Goal: Task Accomplishment & Management: Use online tool/utility

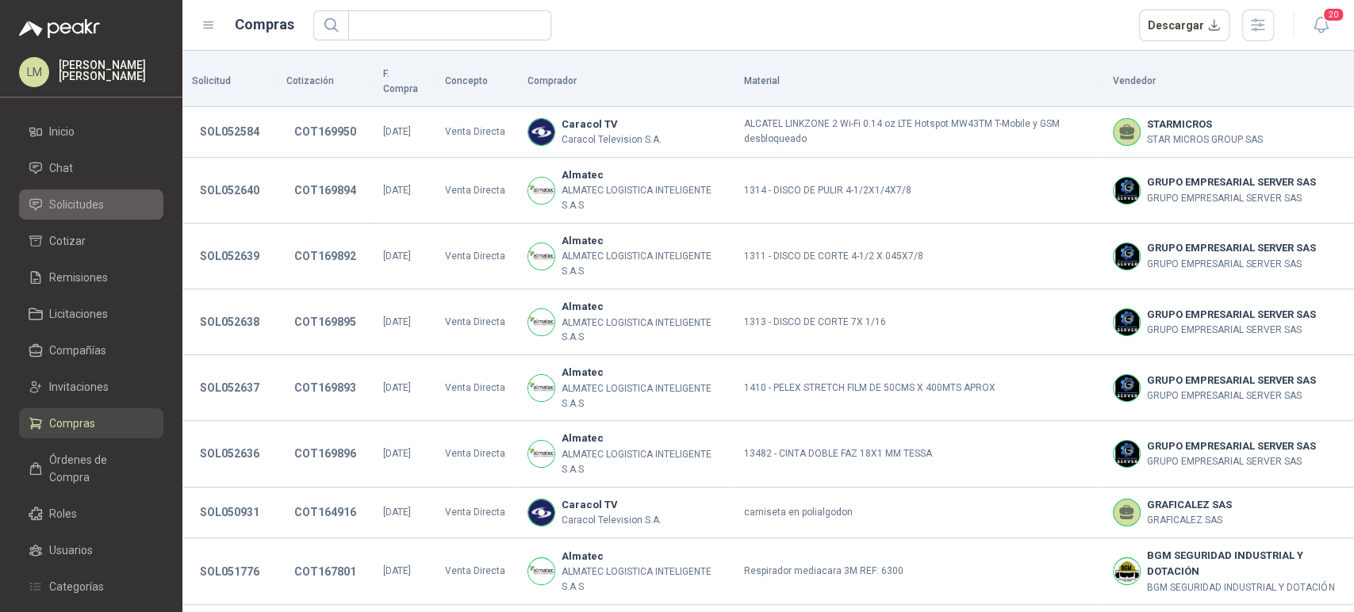
click at [63, 200] on span "Solicitudes" at bounding box center [76, 204] width 55 height 17
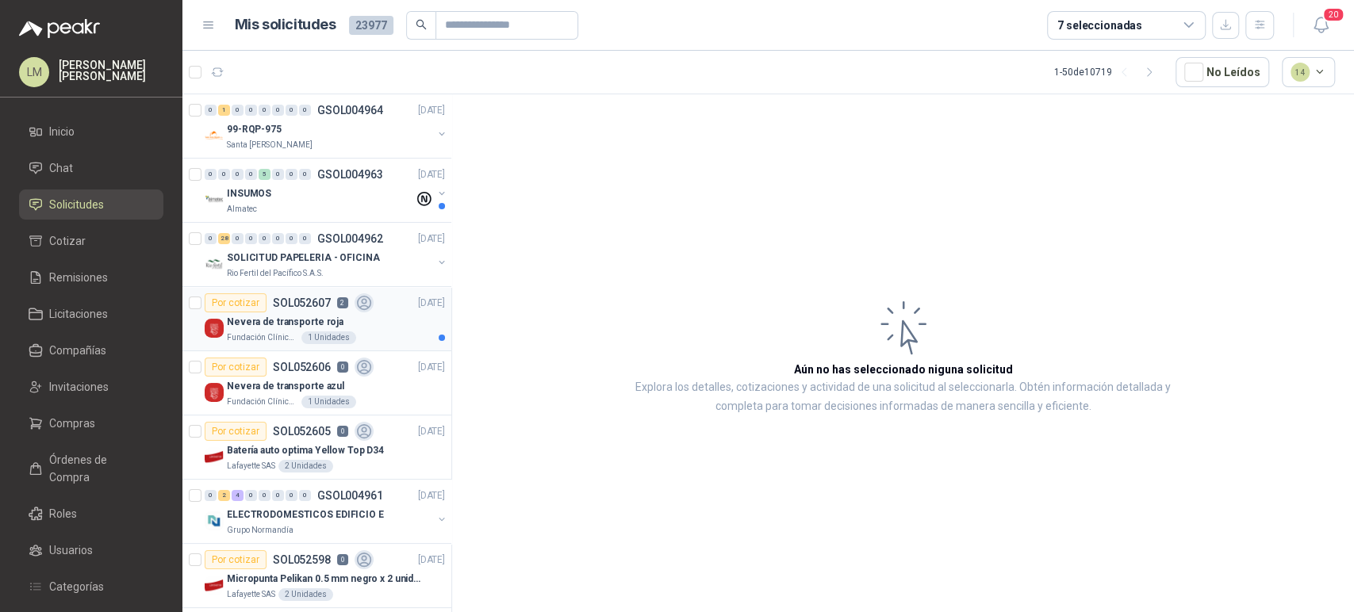
click at [270, 309] on div "Por cotizar SOL052607 2" at bounding box center [289, 302] width 169 height 19
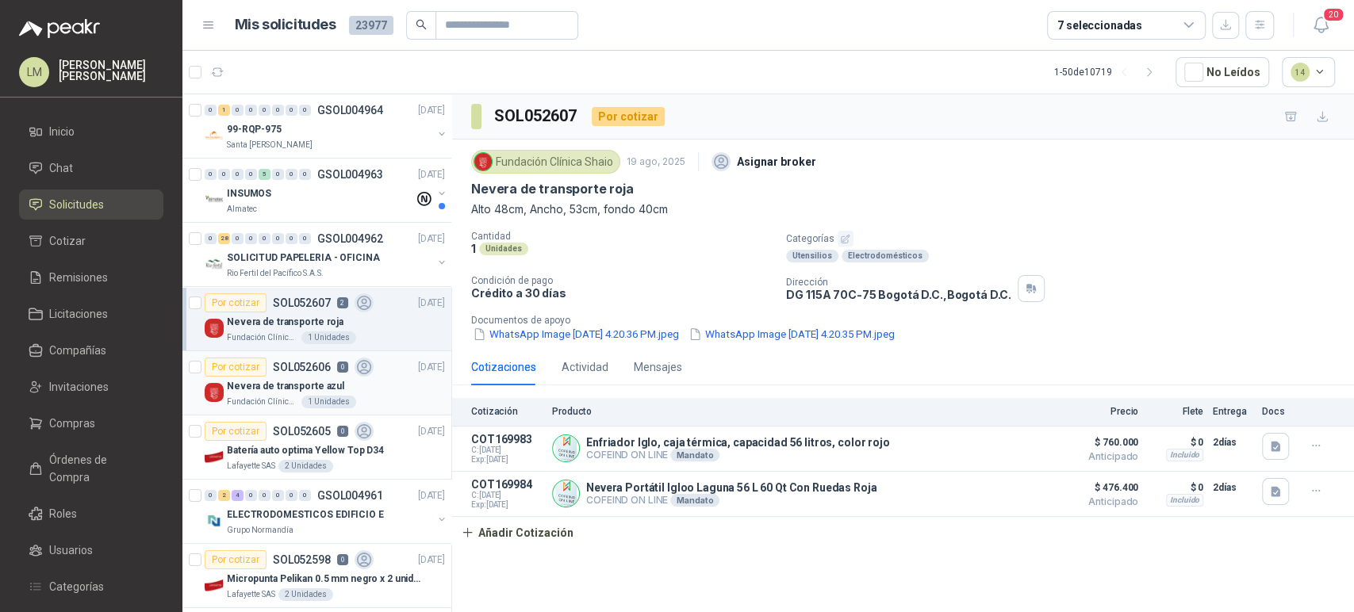
click at [305, 385] on p "Nevera de transporte azul" at bounding box center [285, 386] width 117 height 15
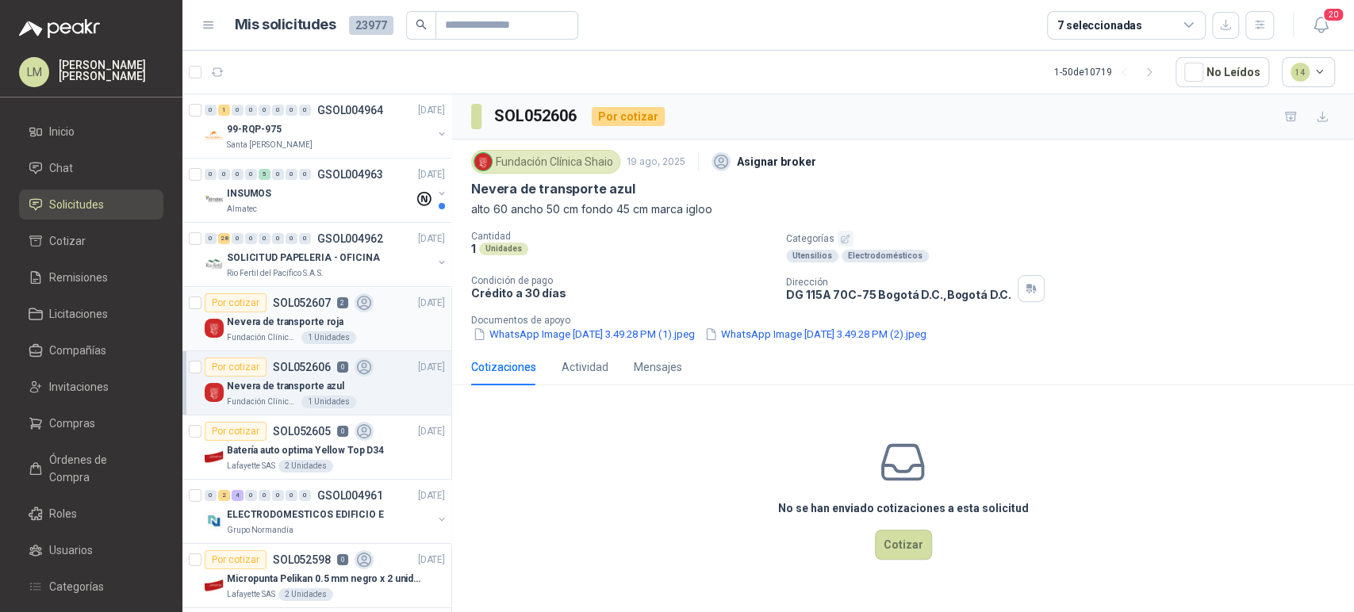
click at [301, 327] on p "Nevera de transporte roja" at bounding box center [285, 322] width 117 height 15
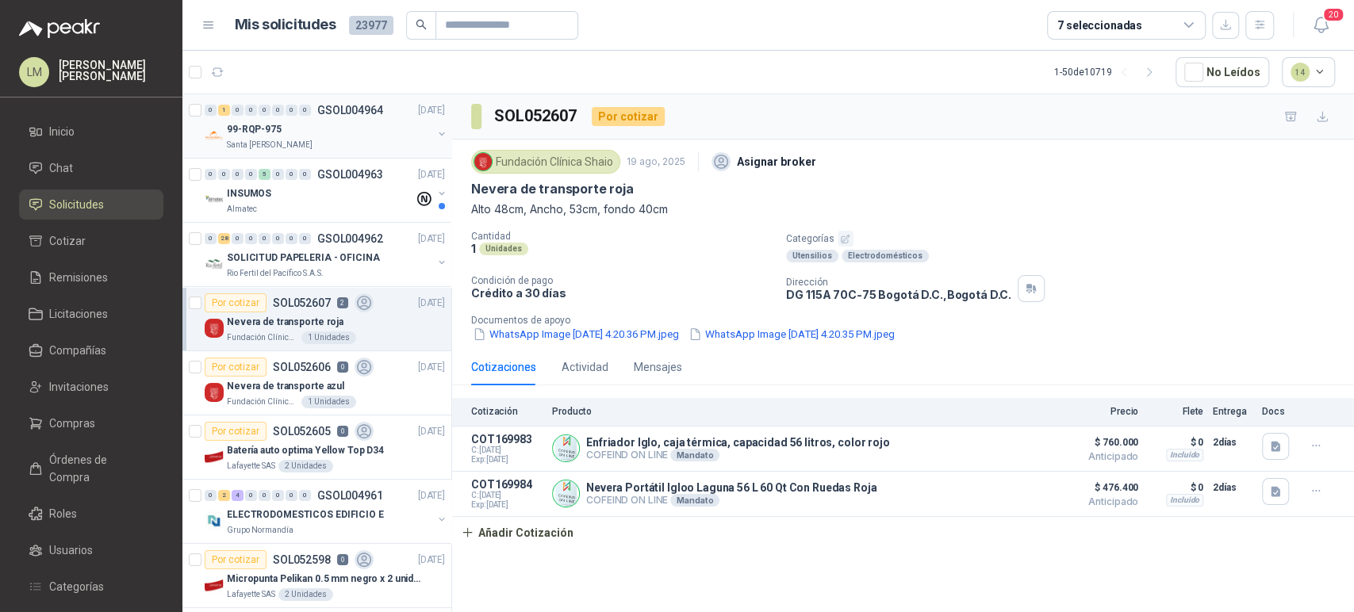
click at [289, 128] on div "99-RQP-975" at bounding box center [329, 129] width 205 height 19
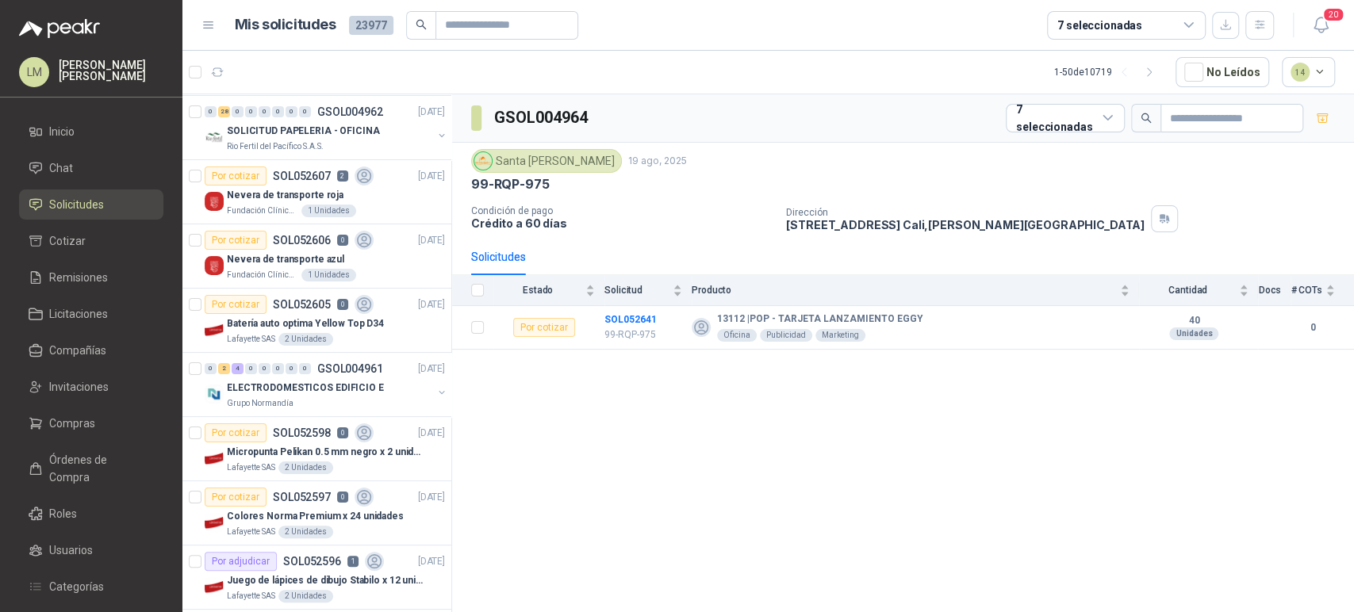
scroll to position [177, 0]
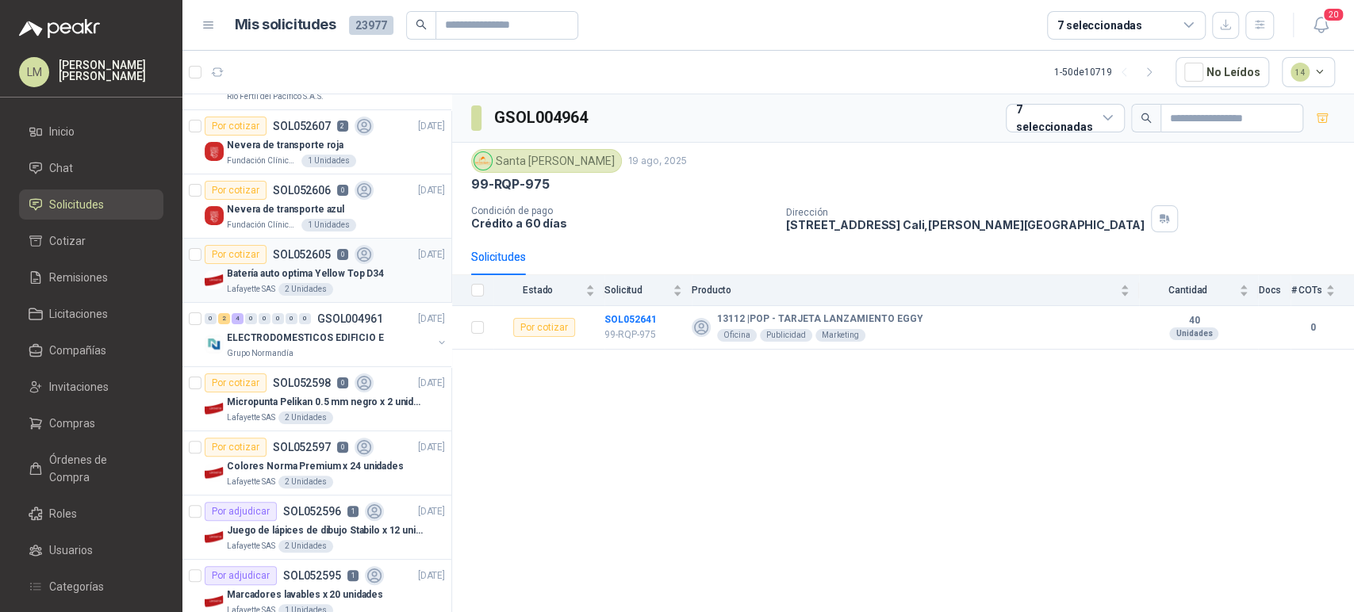
click at [273, 264] on div "Batería auto optima Yellow Top D34" at bounding box center [336, 273] width 218 height 19
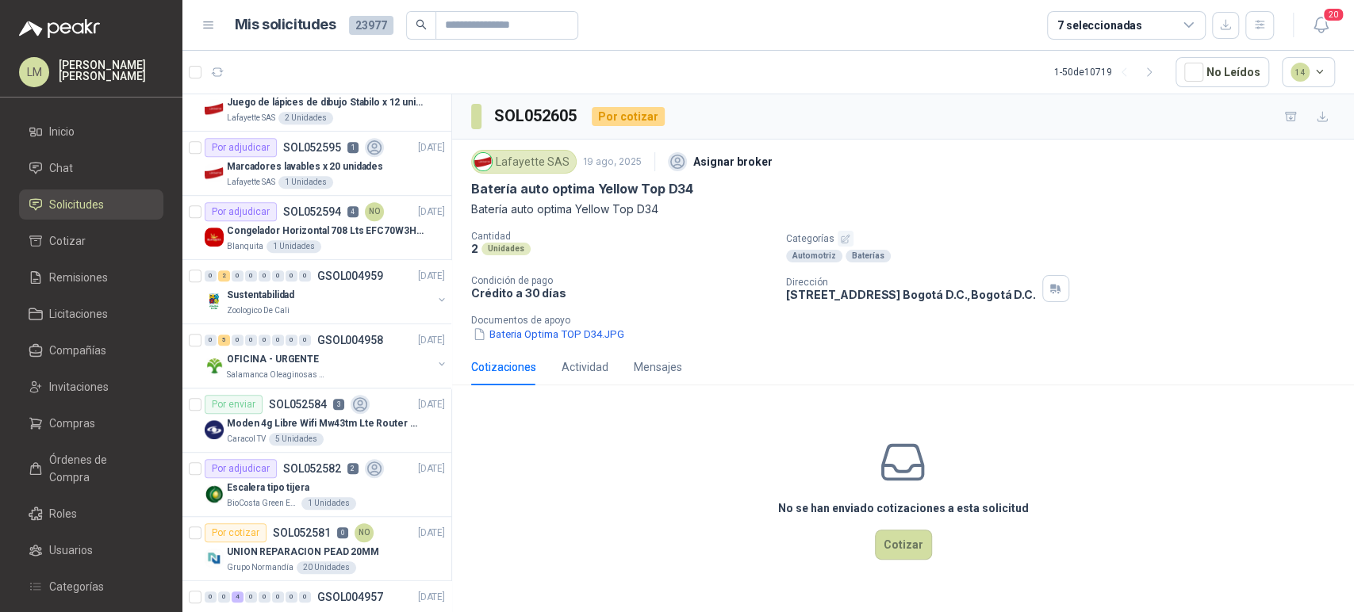
scroll to position [609, 0]
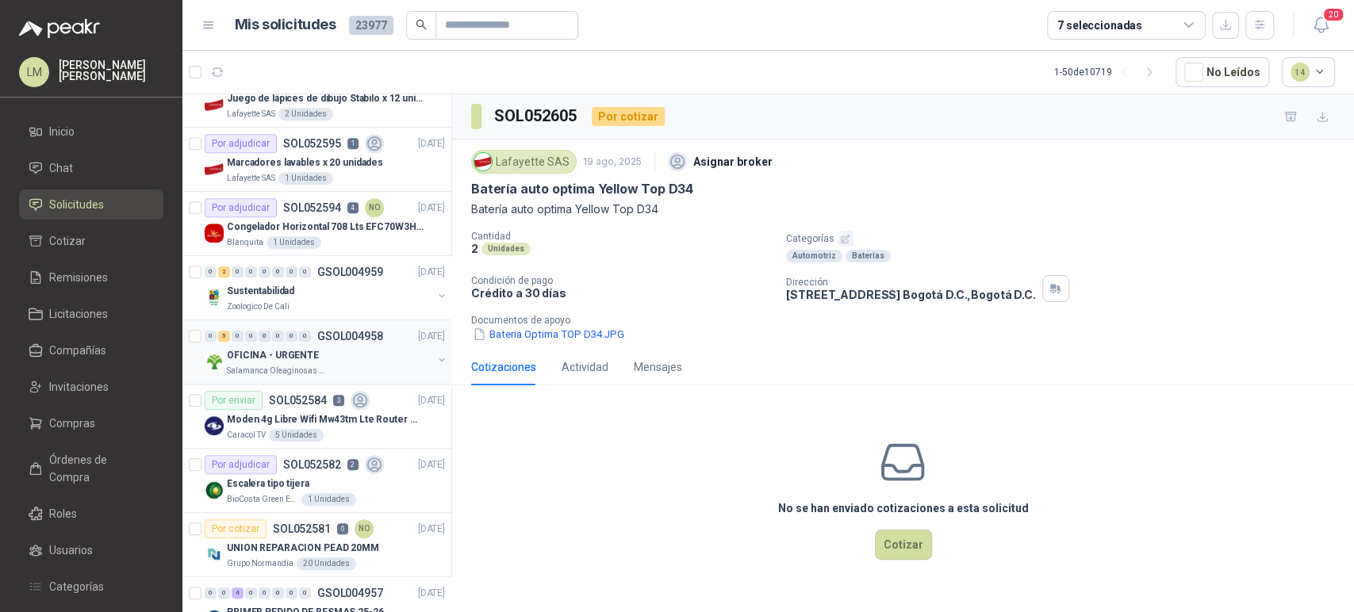
click at [356, 366] on div "Salamanca Oleaginosas SAS" at bounding box center [329, 371] width 205 height 13
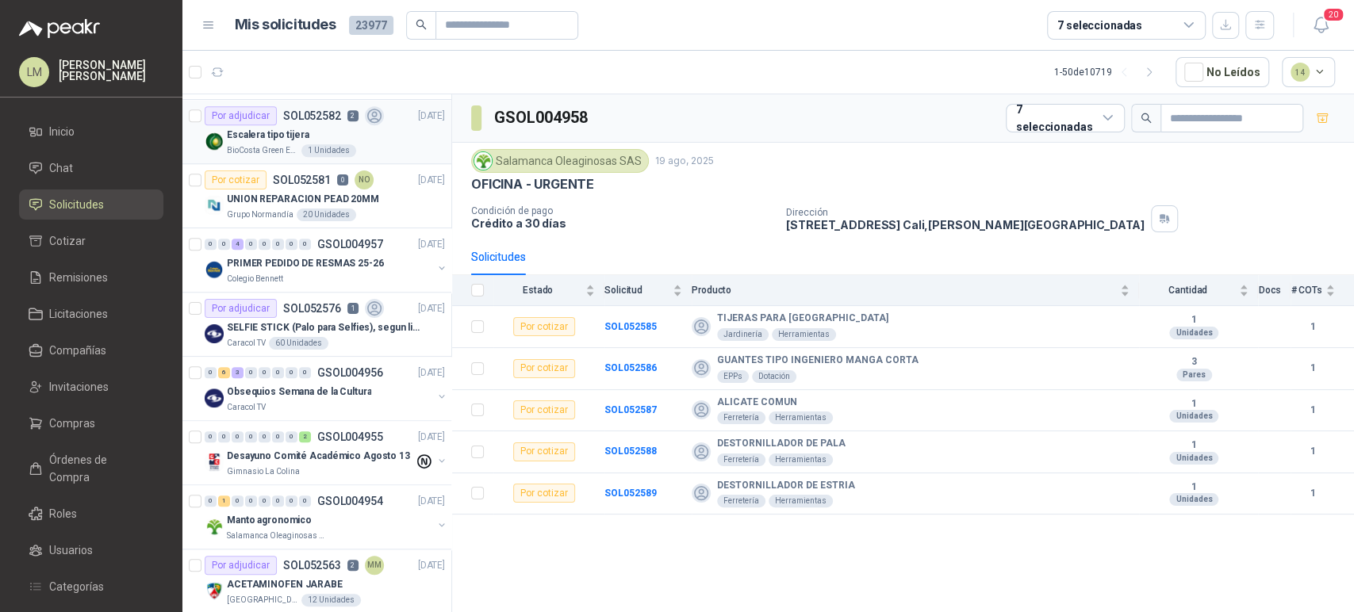
scroll to position [959, 0]
click at [309, 253] on div "PRIMER PEDIDO DE RESMAS 25-26" at bounding box center [329, 262] width 205 height 19
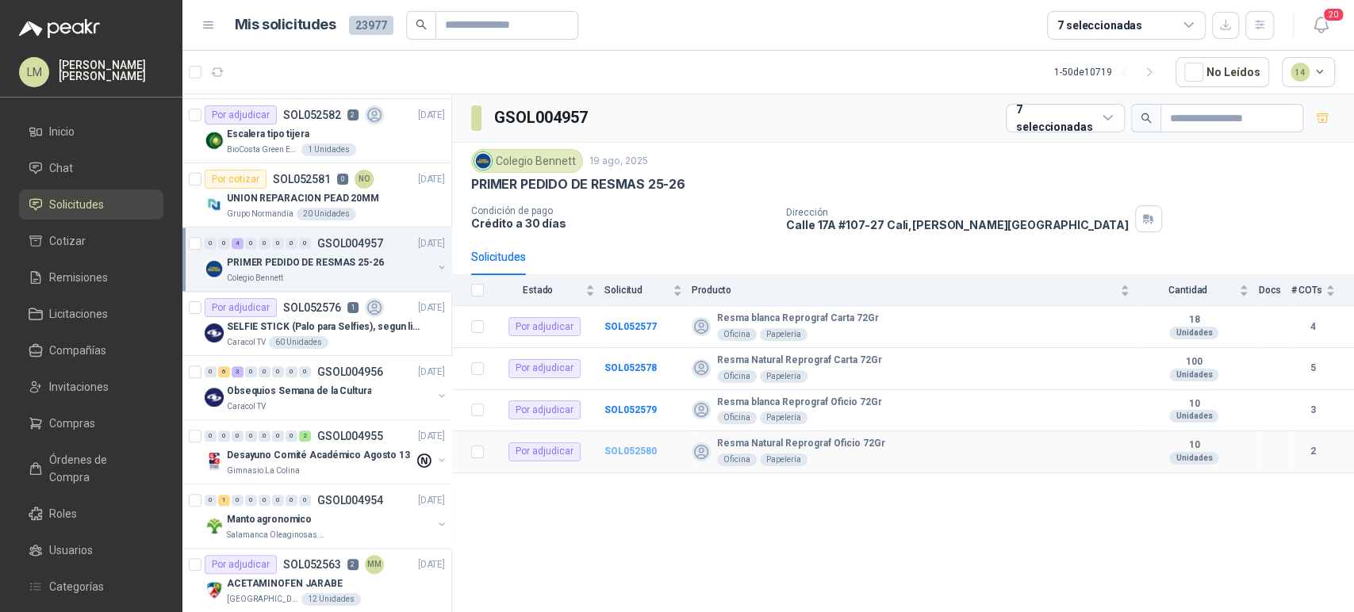
click at [650, 451] on b "SOL052580" at bounding box center [630, 451] width 52 height 11
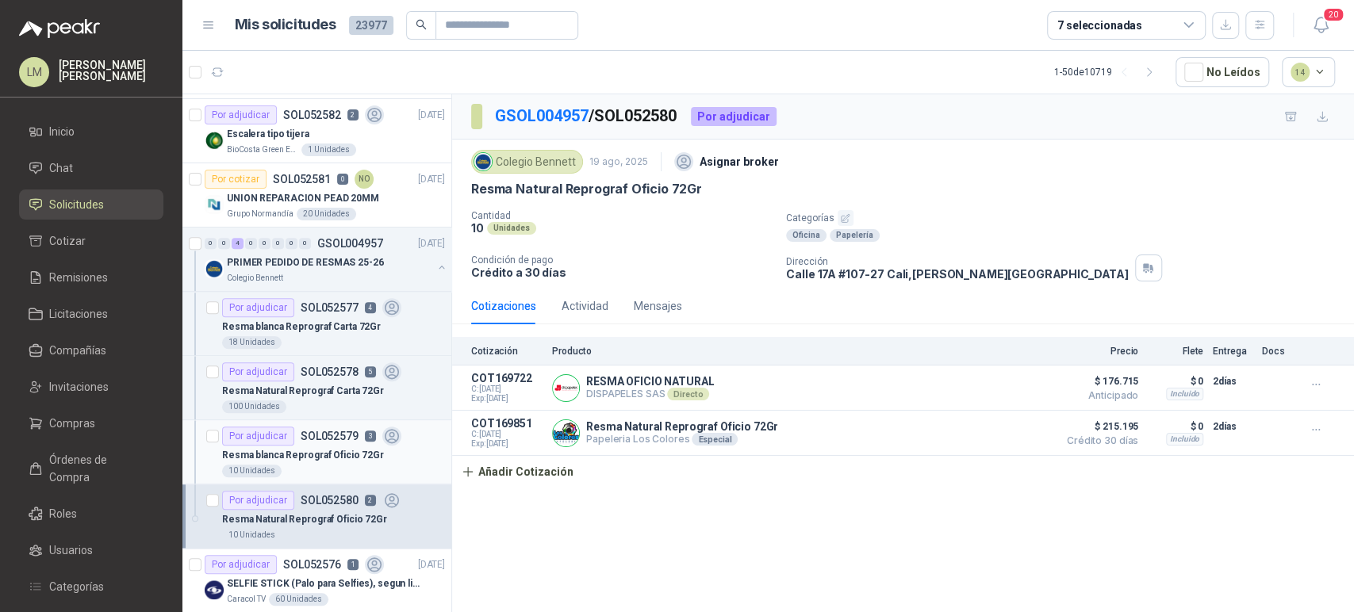
click at [288, 471] on div "10 Unidades" at bounding box center [333, 471] width 223 height 13
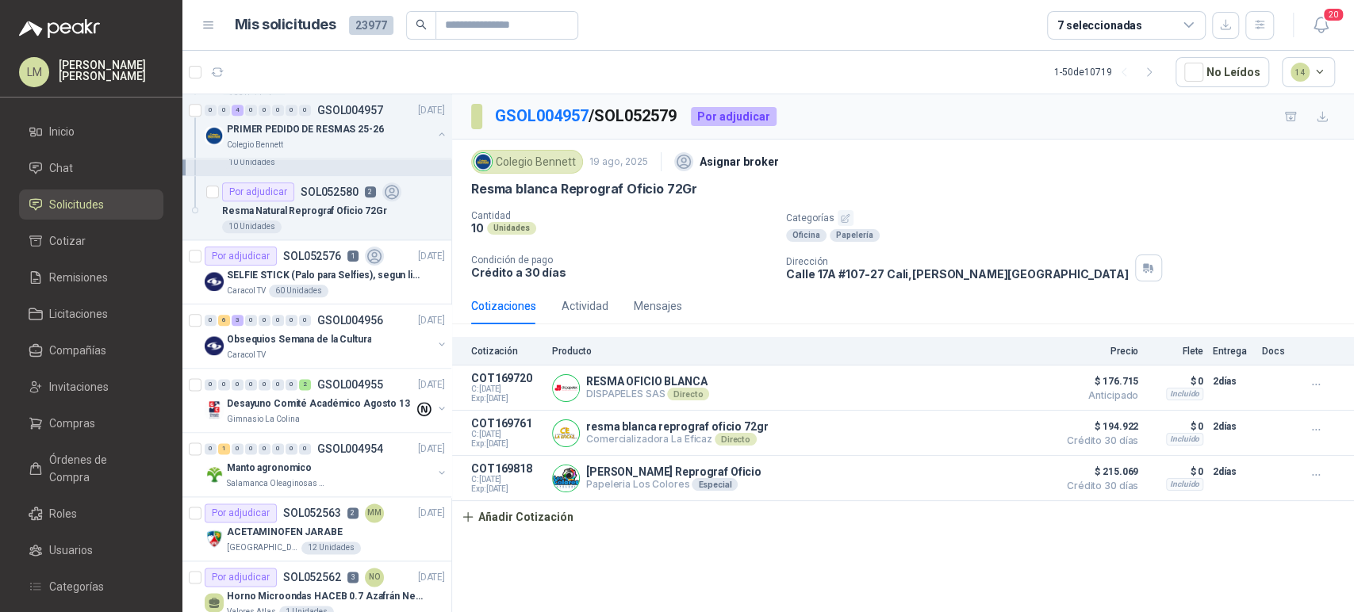
scroll to position [1282, 0]
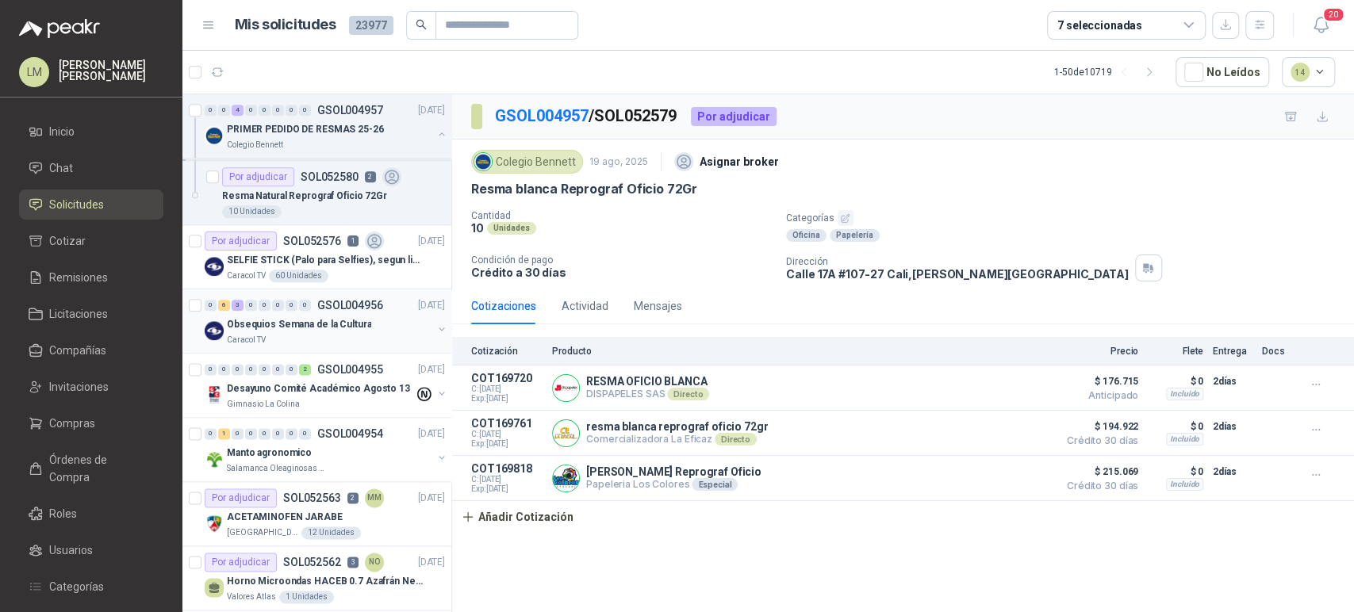
click at [311, 334] on div "Caracol TV" at bounding box center [329, 340] width 205 height 13
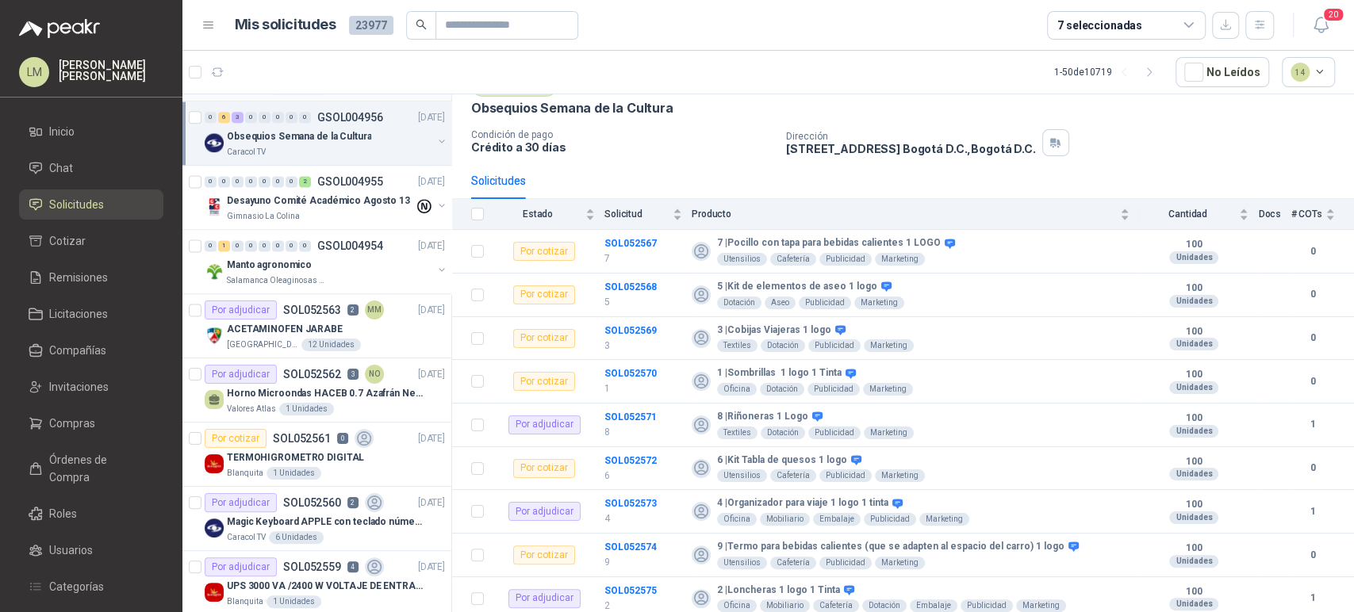
scroll to position [1488, 0]
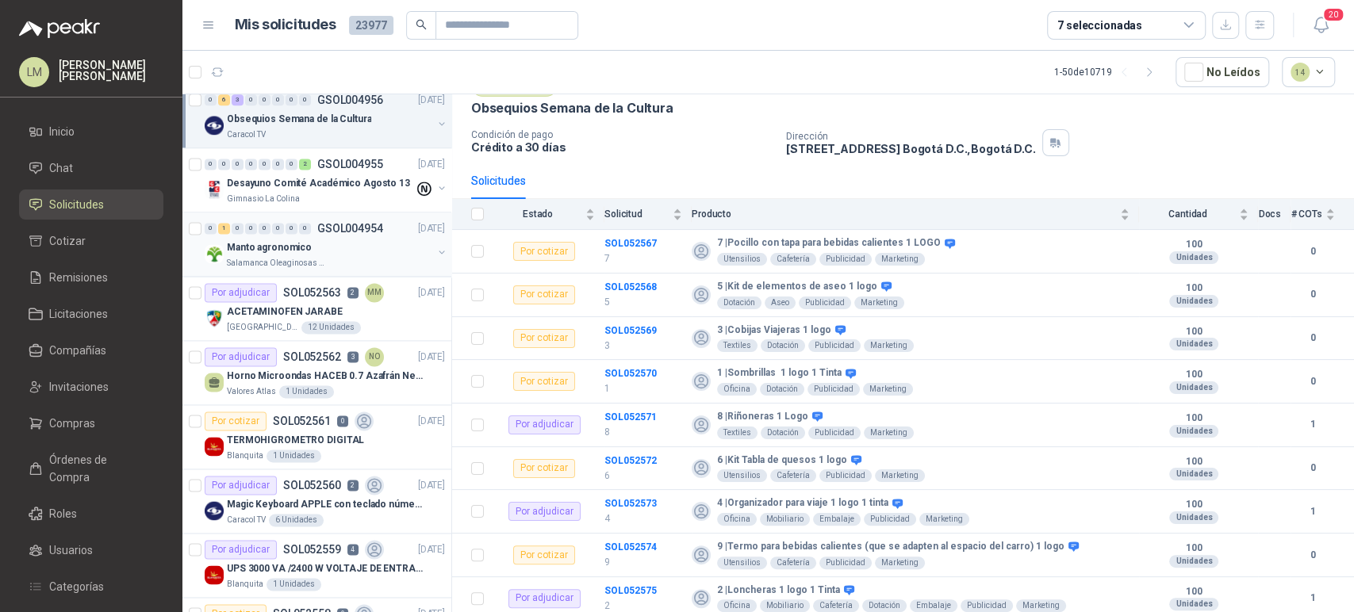
click at [319, 250] on div "Manto agronomico" at bounding box center [329, 247] width 205 height 19
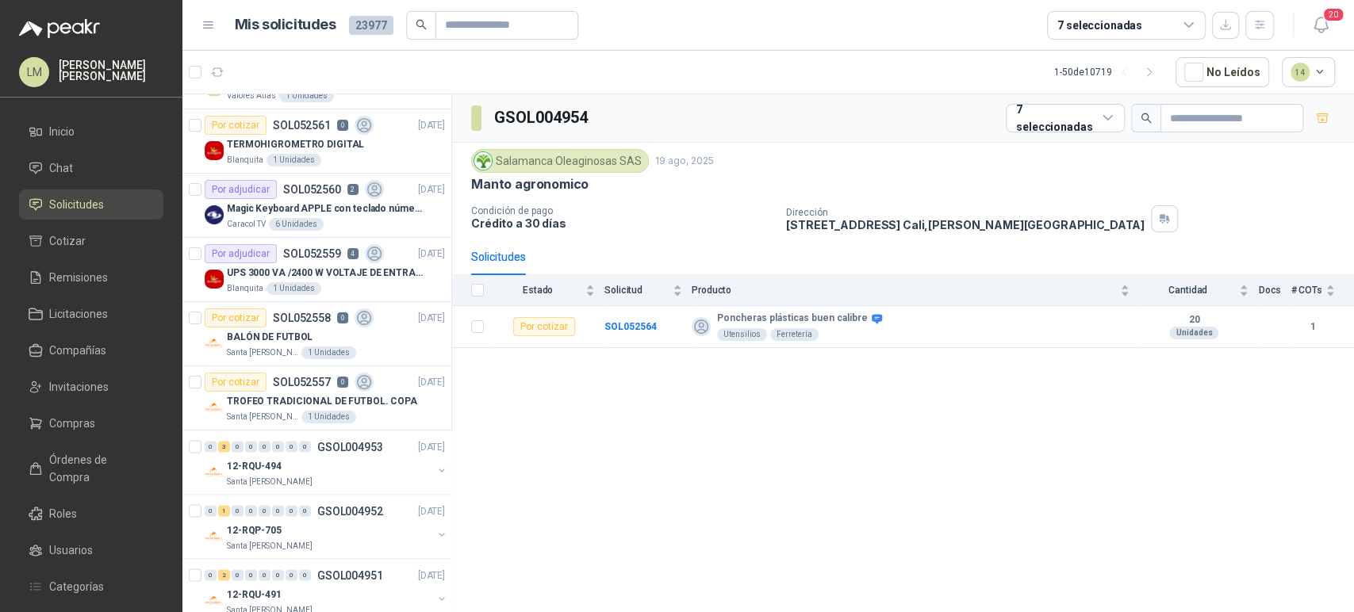
scroll to position [1783, 0]
click at [312, 212] on p "Magic Keyboard APPLE con teclado númerico en Español Plateado" at bounding box center [325, 209] width 197 height 15
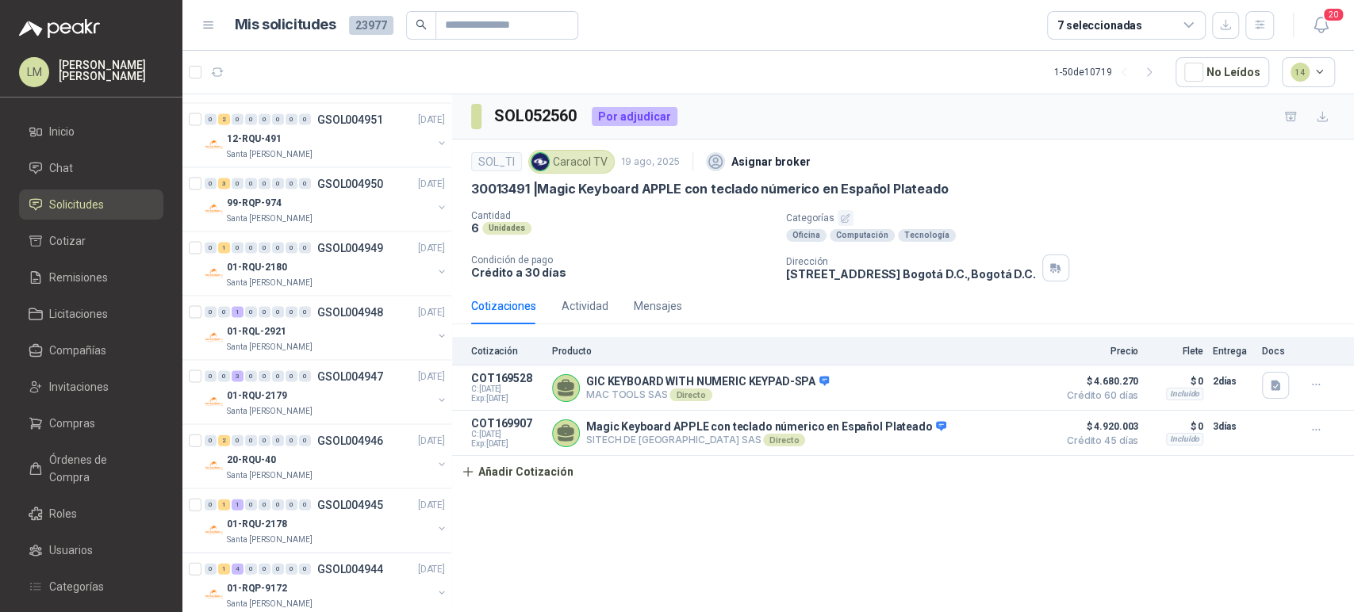
scroll to position [2240, 0]
click at [1101, 37] on div "7 seleccionadas" at bounding box center [1126, 25] width 159 height 29
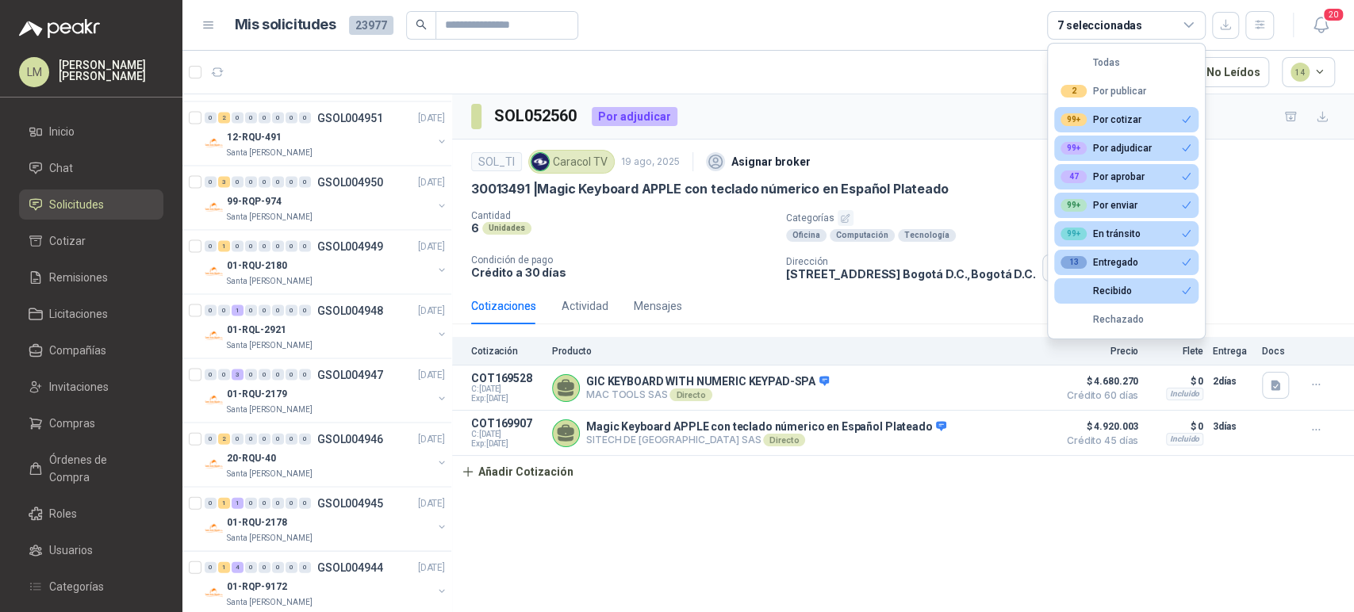
click at [818, 85] on article "1 - 50 de 10719 No Leídos 14" at bounding box center [767, 72] width 1171 height 43
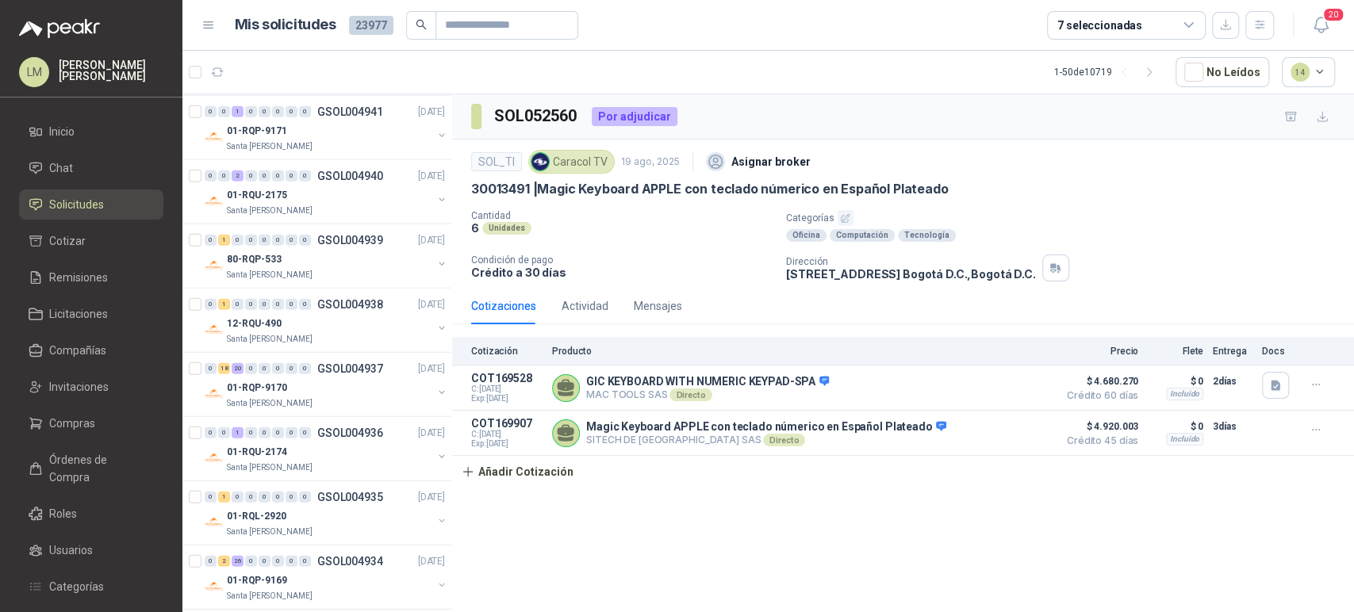
scroll to position [2962, 0]
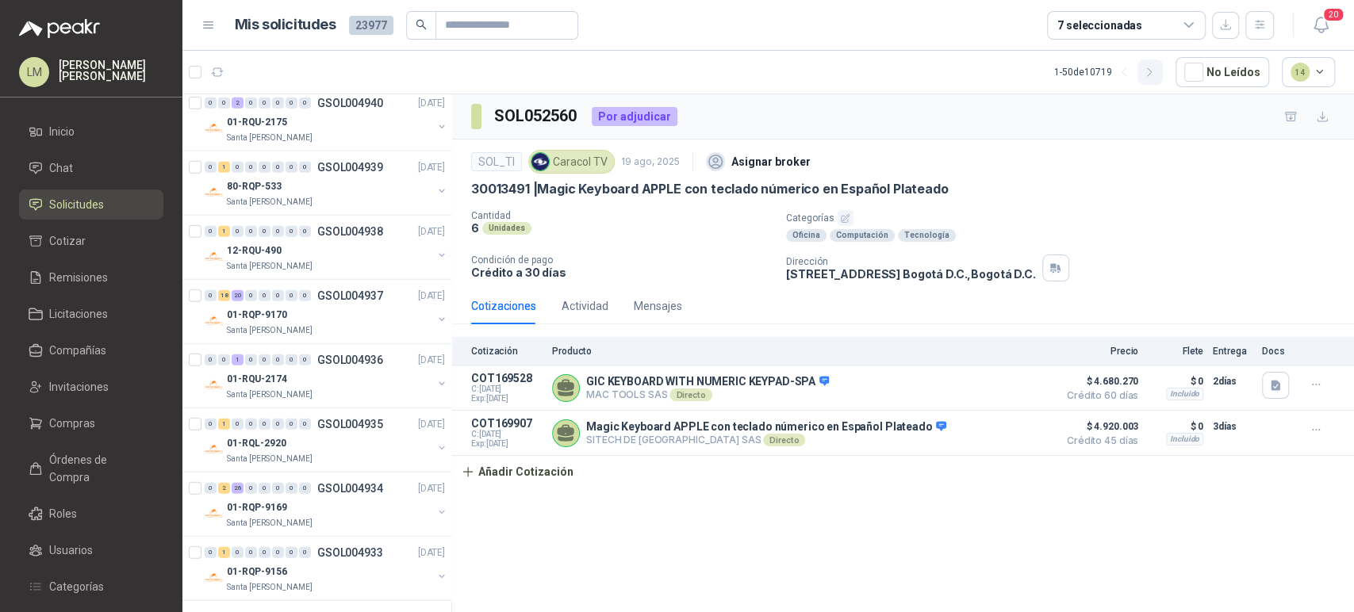
click at [1152, 74] on icon "button" at bounding box center [1149, 72] width 13 height 13
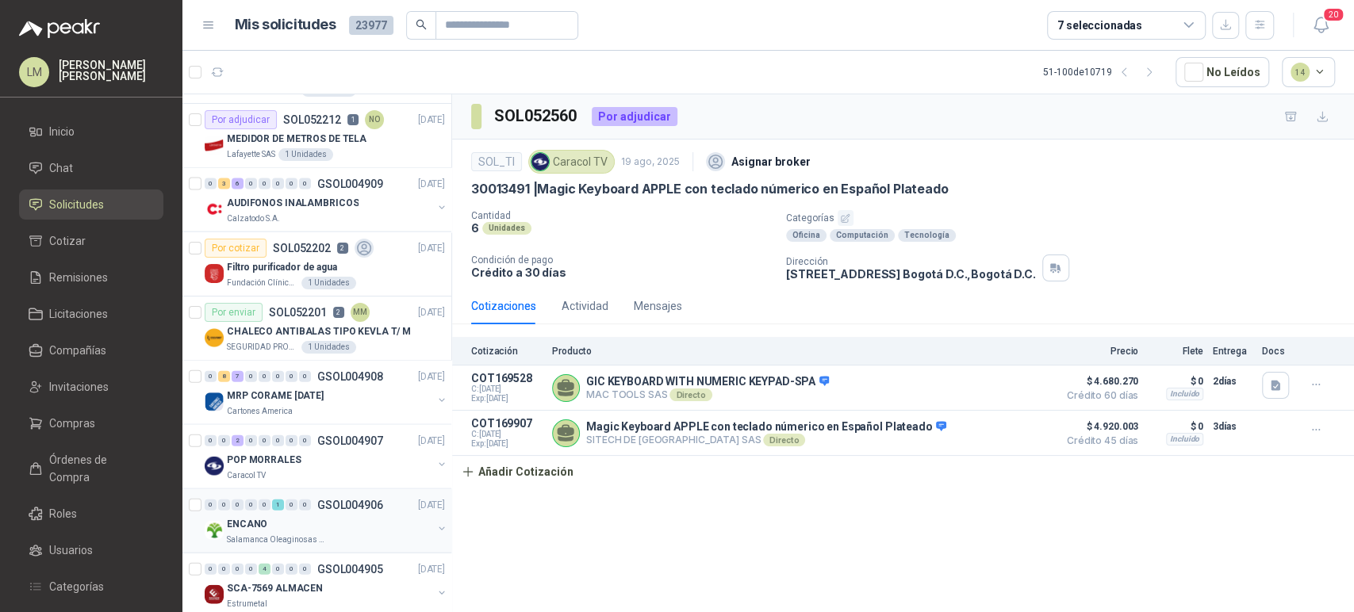
scroll to position [2302, 0]
click at [289, 389] on p "MRP CORAME [DATE]" at bounding box center [275, 396] width 97 height 15
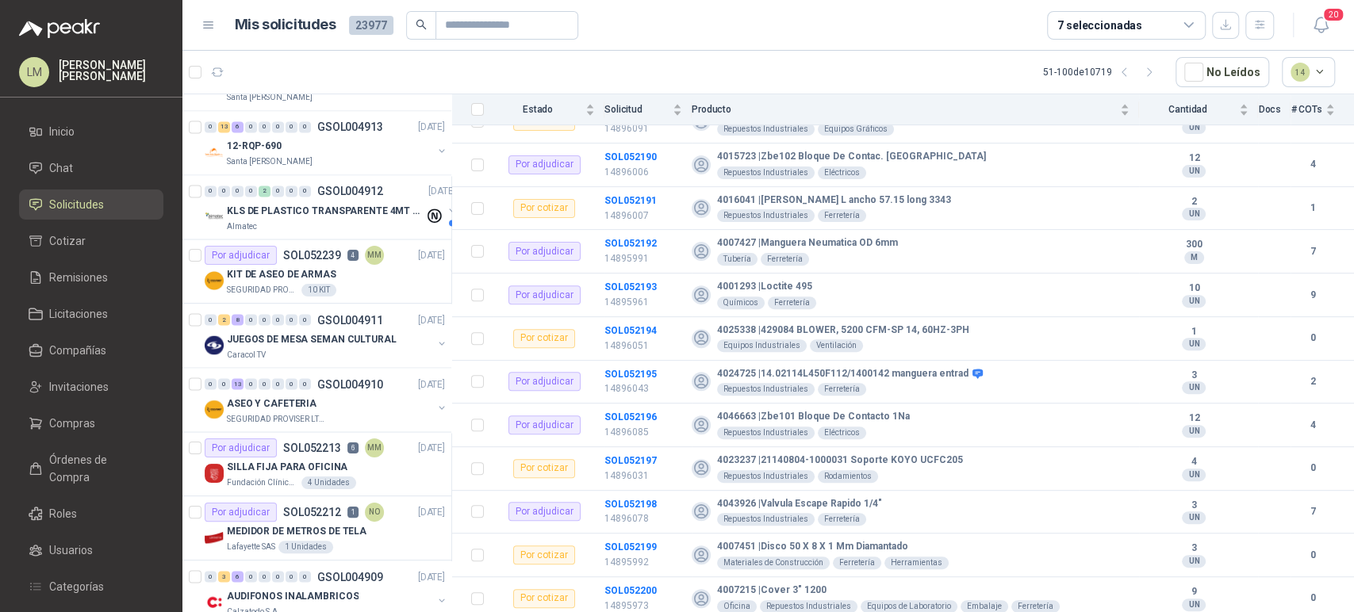
scroll to position [1901, 0]
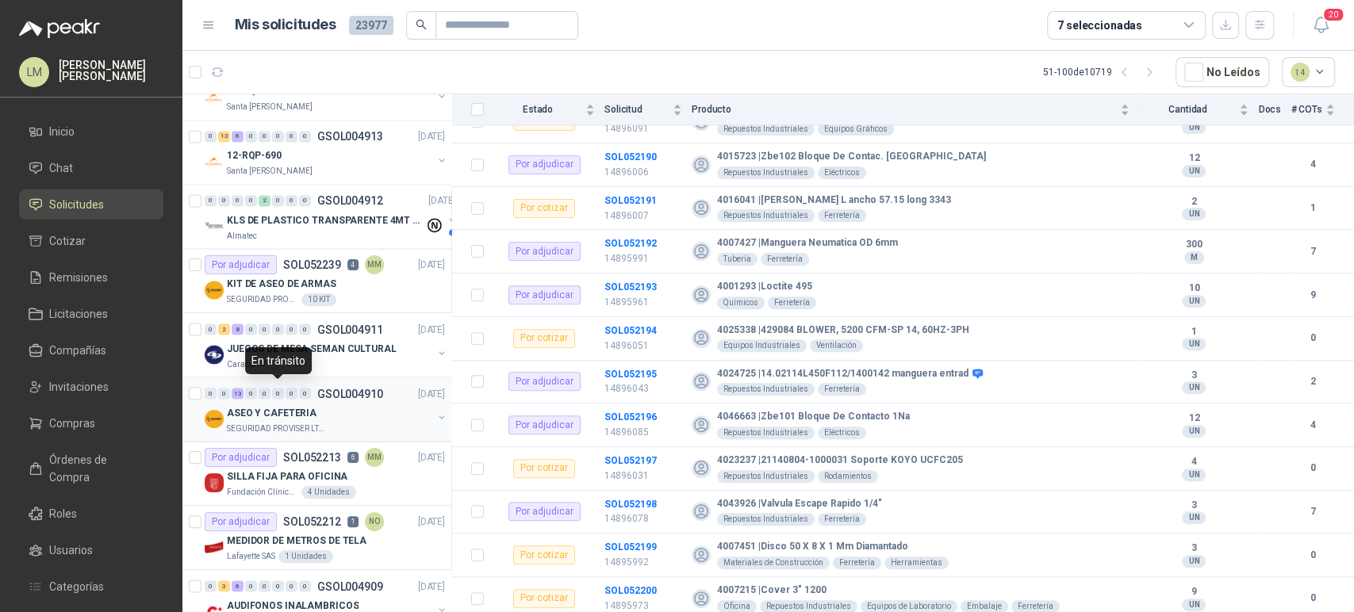
click at [274, 388] on div "0" at bounding box center [278, 393] width 12 height 11
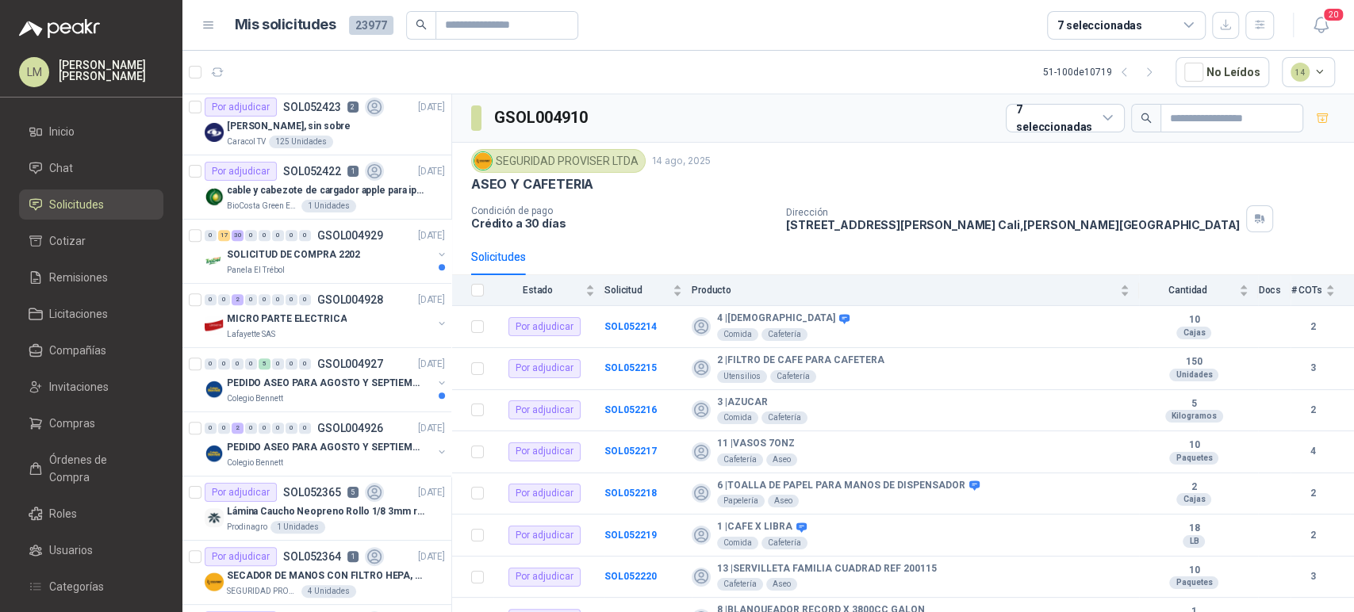
scroll to position [397, 0]
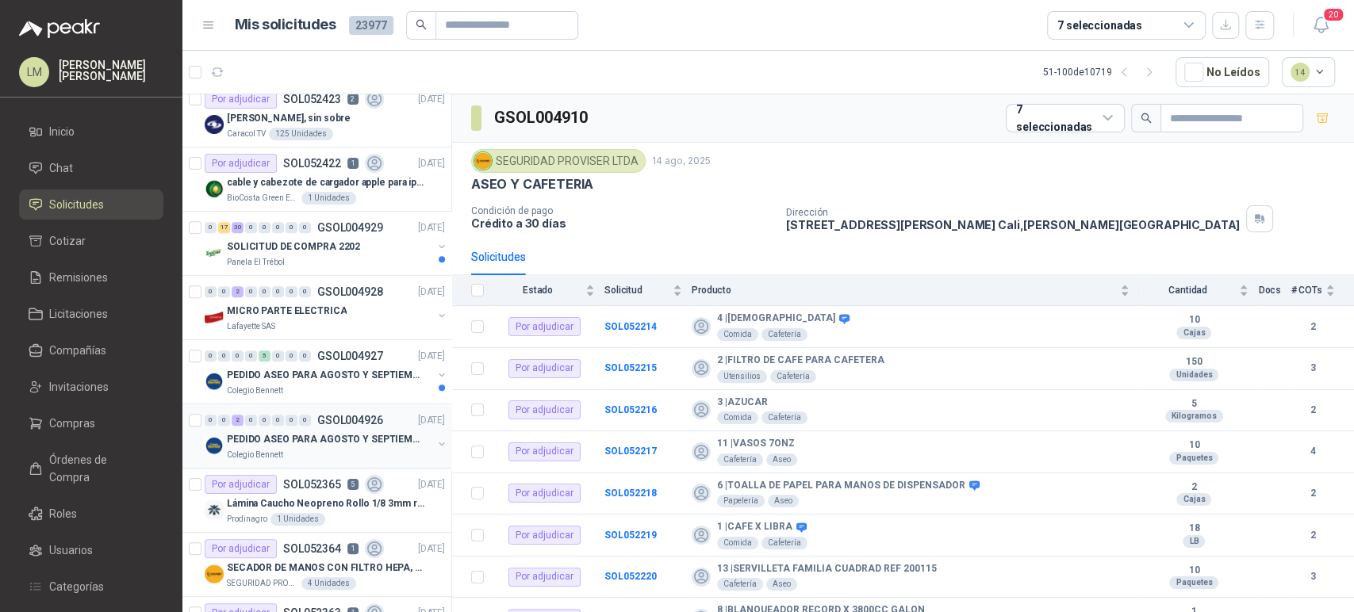
click at [435, 443] on button "button" at bounding box center [441, 444] width 13 height 13
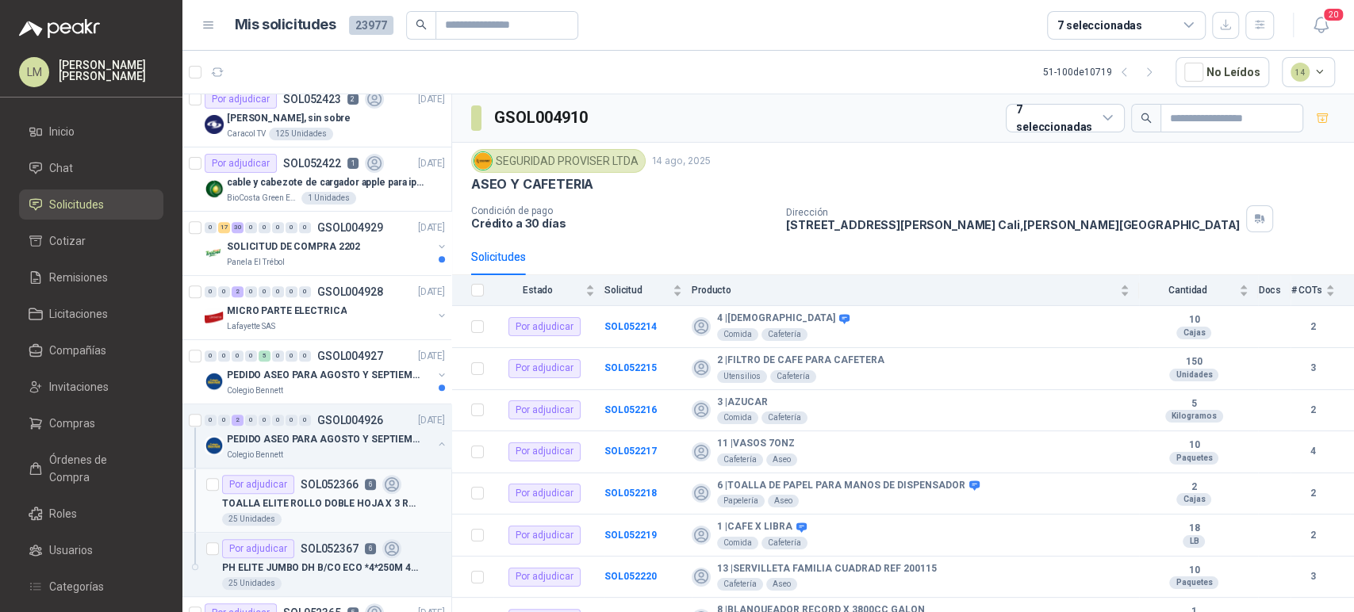
click at [322, 472] on article "Por adjudicar SOL052366 6 TOALLA ELITE ROLLO DOBLE HOJA X 3 ROLLOS 25 Unidades" at bounding box center [316, 501] width 269 height 64
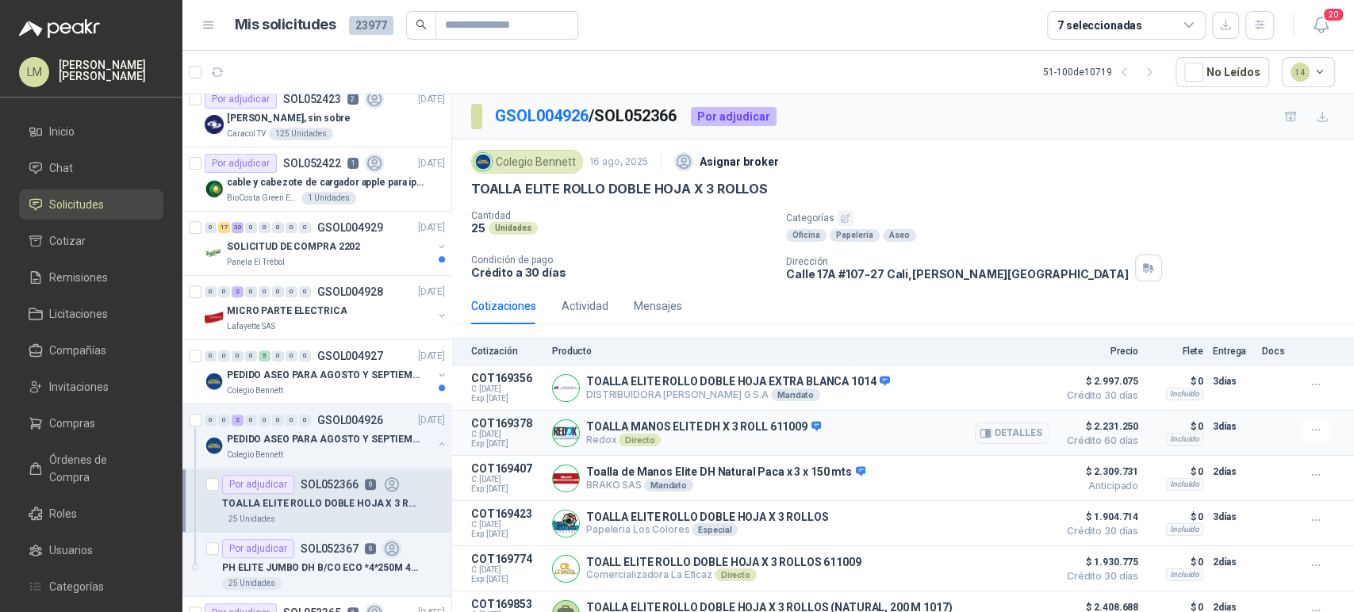
scroll to position [52, 0]
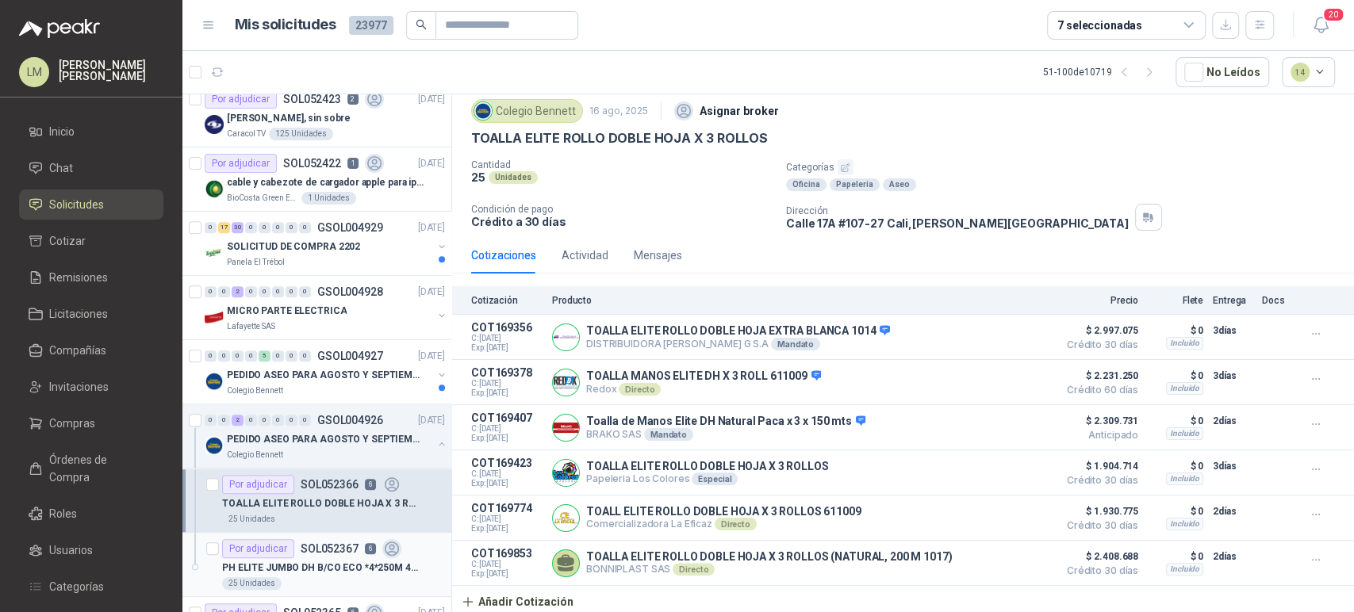
click at [291, 555] on div "Por adjudicar" at bounding box center [258, 548] width 72 height 19
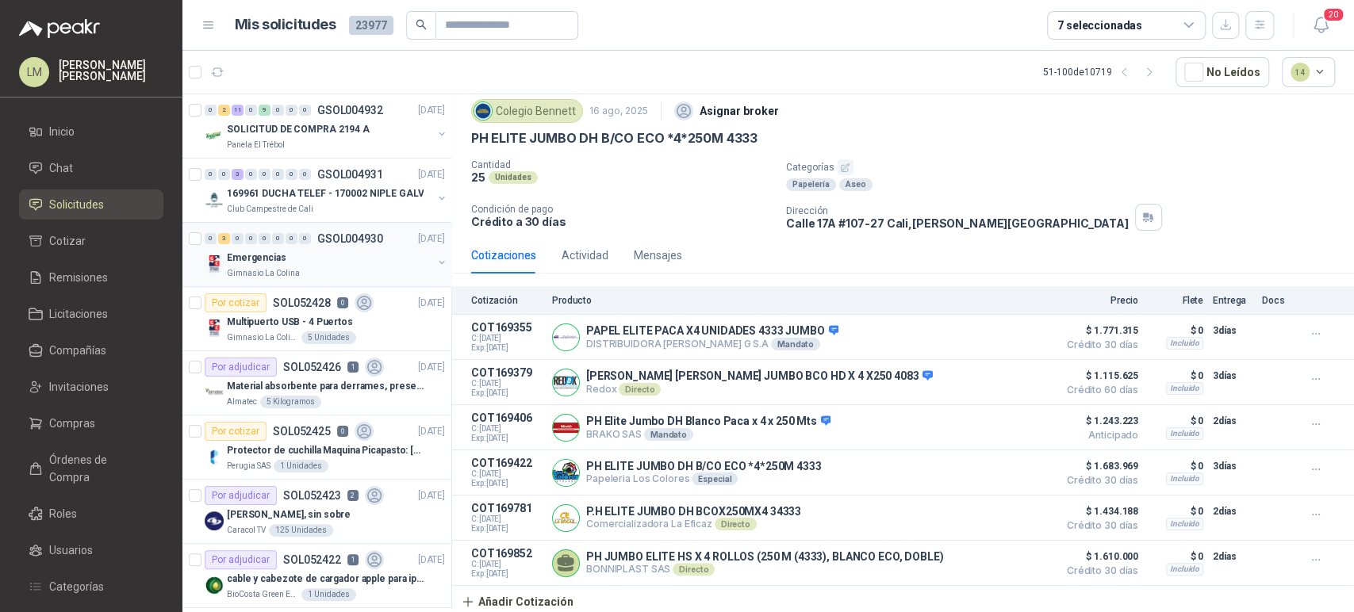
click at [312, 255] on div "Emergencias" at bounding box center [329, 257] width 205 height 19
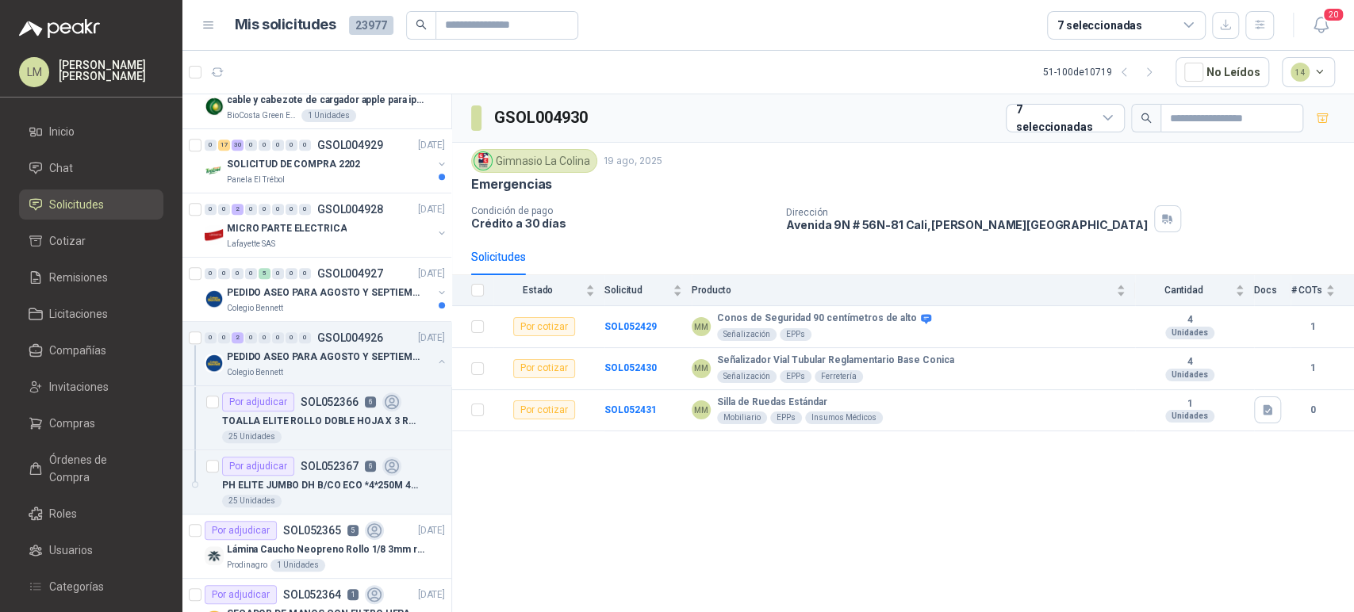
scroll to position [500, 0]
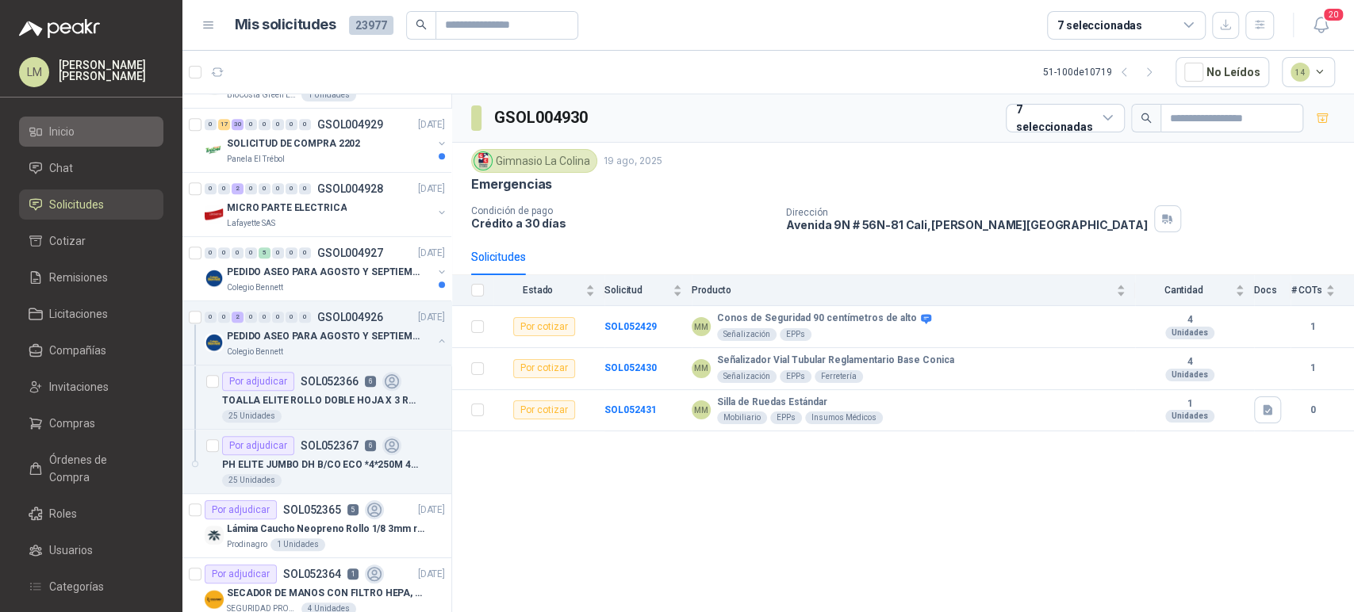
click at [65, 140] on span "Inicio" at bounding box center [61, 131] width 25 height 17
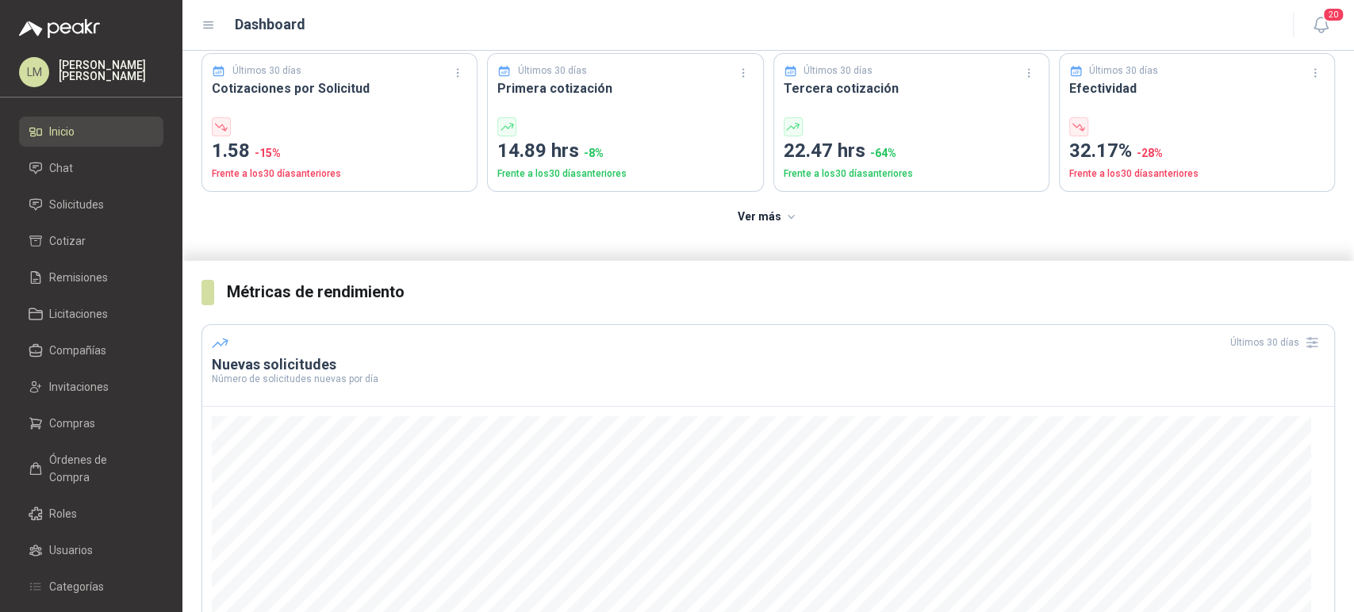
scroll to position [173, 0]
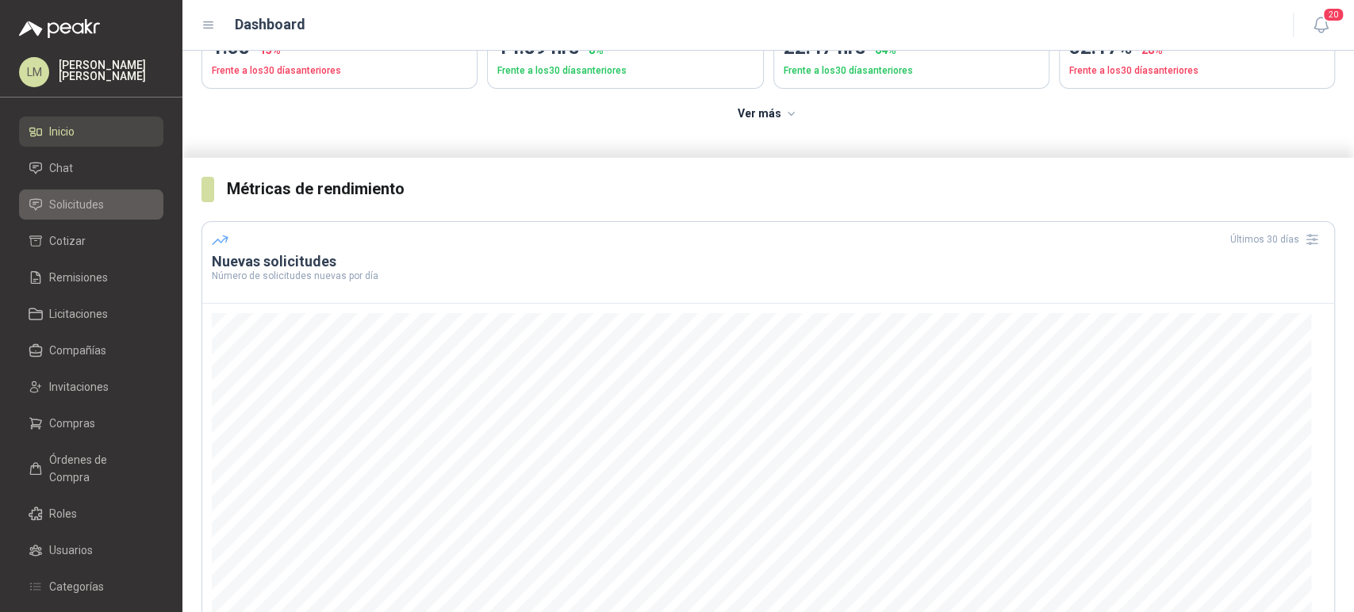
click at [72, 196] on span "Solicitudes" at bounding box center [76, 204] width 55 height 17
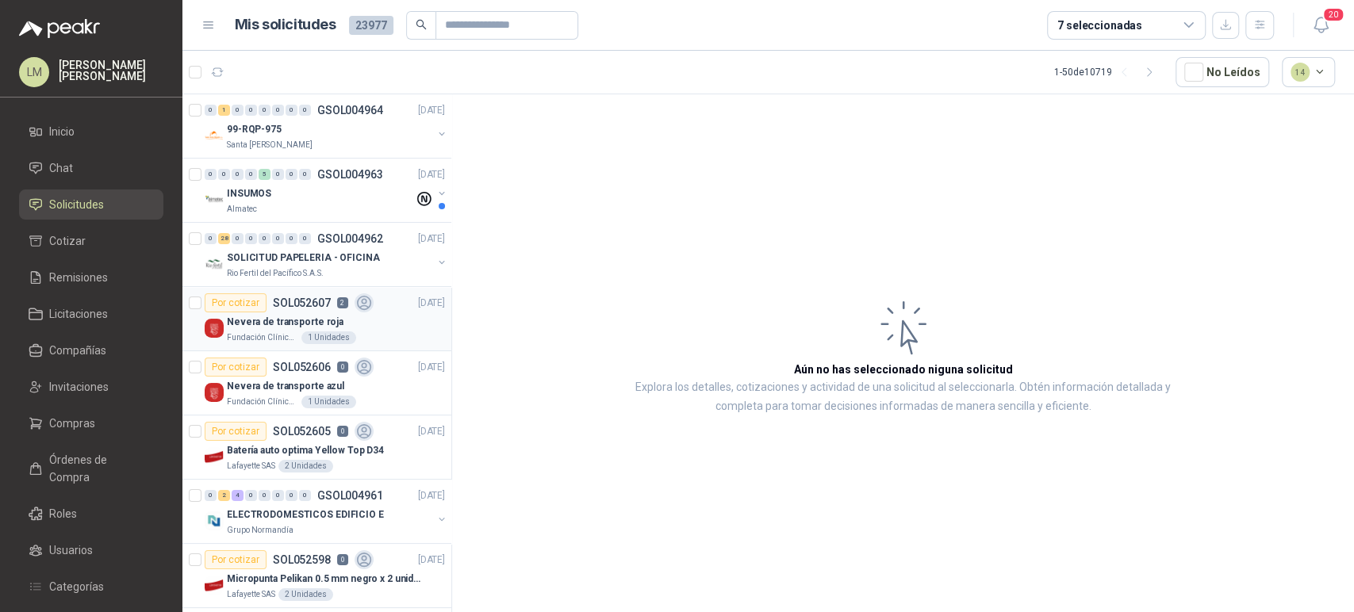
scroll to position [159, 0]
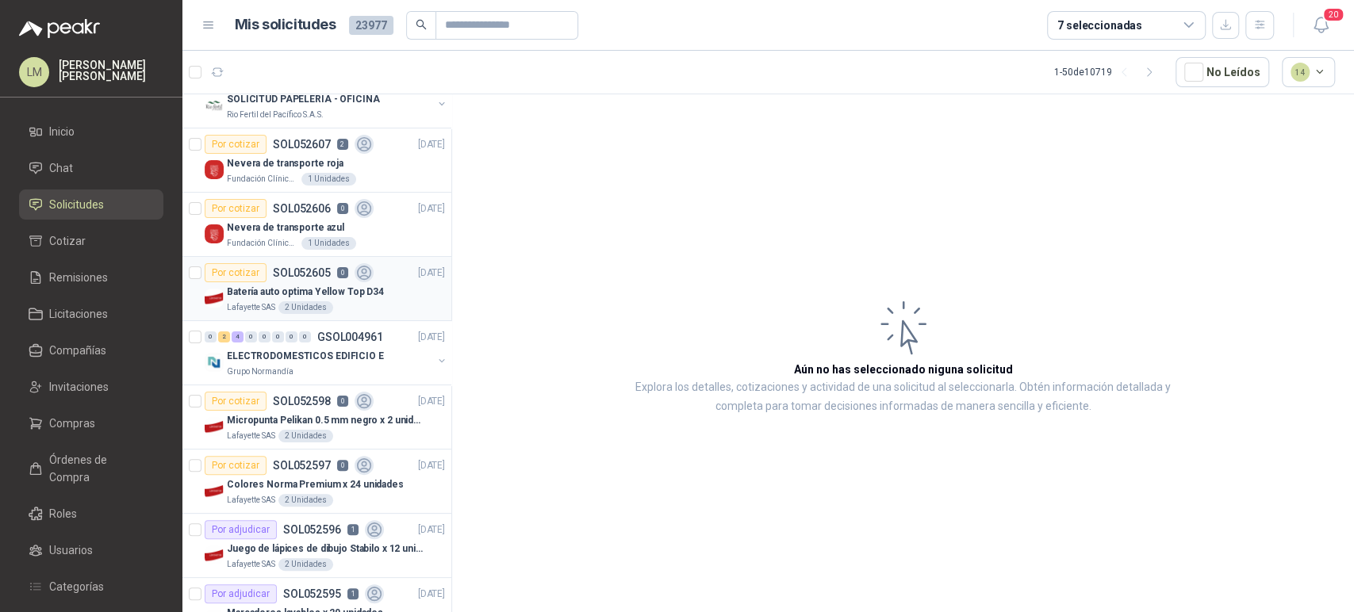
click at [260, 290] on p "Batería auto optima Yellow Top D34" at bounding box center [305, 292] width 157 height 15
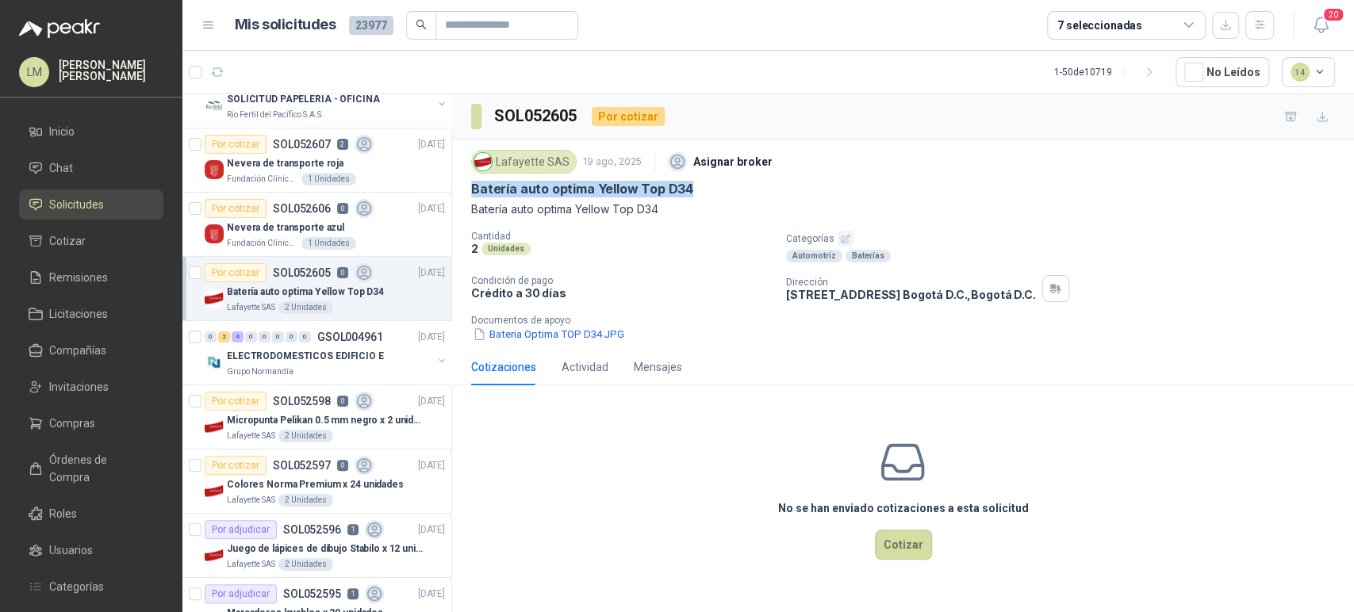
drag, startPoint x: 470, startPoint y: 186, endPoint x: 698, endPoint y: 190, distance: 228.5
click at [698, 190] on div "Lafayette SAS 19 ago, 2025 Asignar broker Batería auto optima Yellow Top D34 Ba…" at bounding box center [903, 244] width 902 height 209
copy p "Batería auto optima Yellow Top D34"
click at [470, 20] on input "text" at bounding box center [500, 25] width 111 height 27
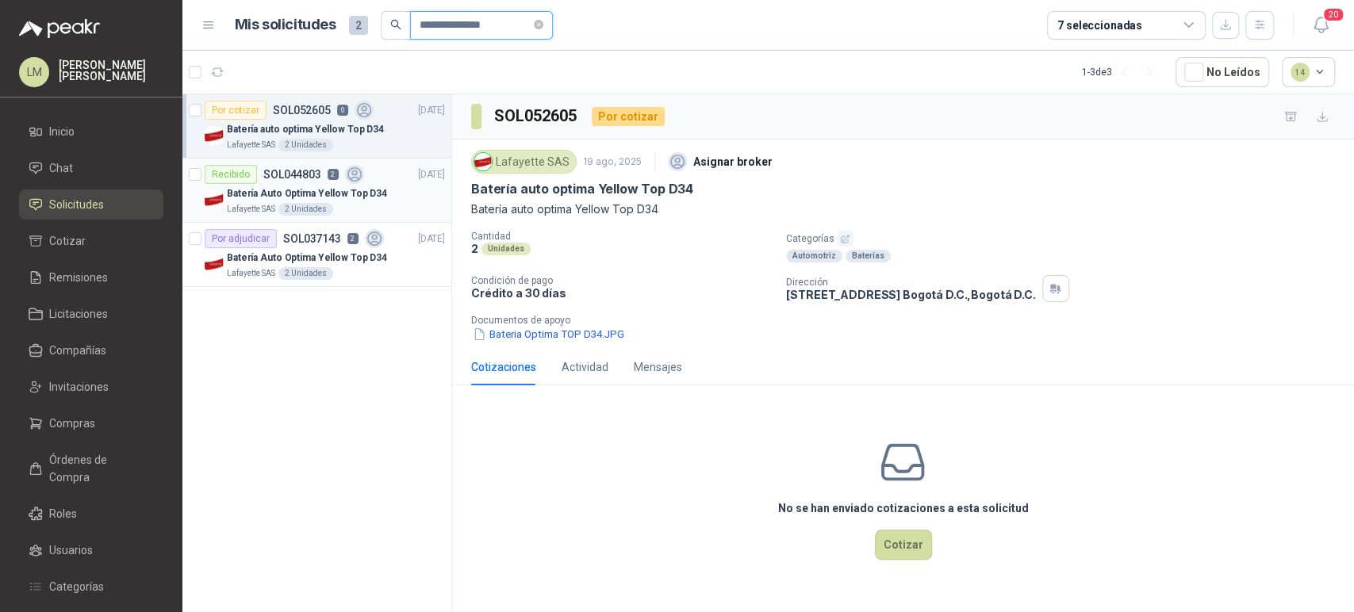
type input "**********"
click at [323, 173] on div "Recibido SOL044803 2" at bounding box center [284, 174] width 159 height 19
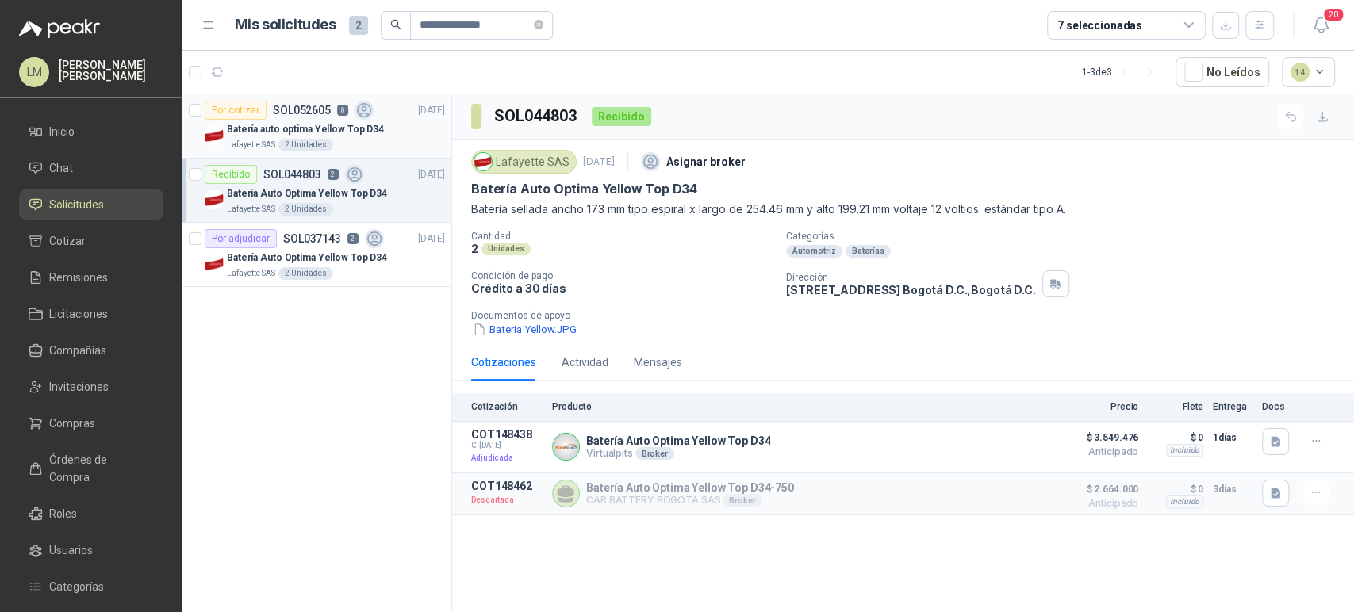
click at [257, 126] on p "Batería auto optima Yellow Top D34" at bounding box center [305, 129] width 157 height 15
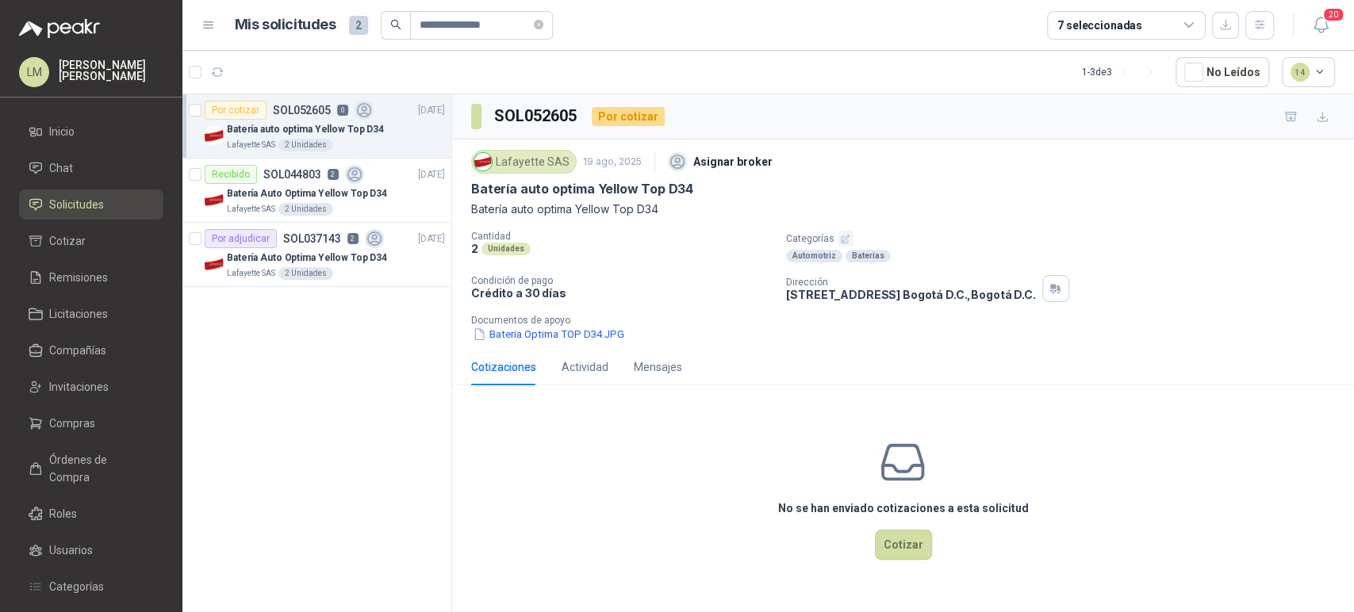
click at [317, 155] on article "Por cotizar SOL052605 0 19/08/25 Batería auto optima Yellow Top D34 Lafayette S…" at bounding box center [316, 126] width 269 height 64
click at [318, 184] on div "Batería Auto Optima Yellow Top D34" at bounding box center [336, 193] width 218 height 19
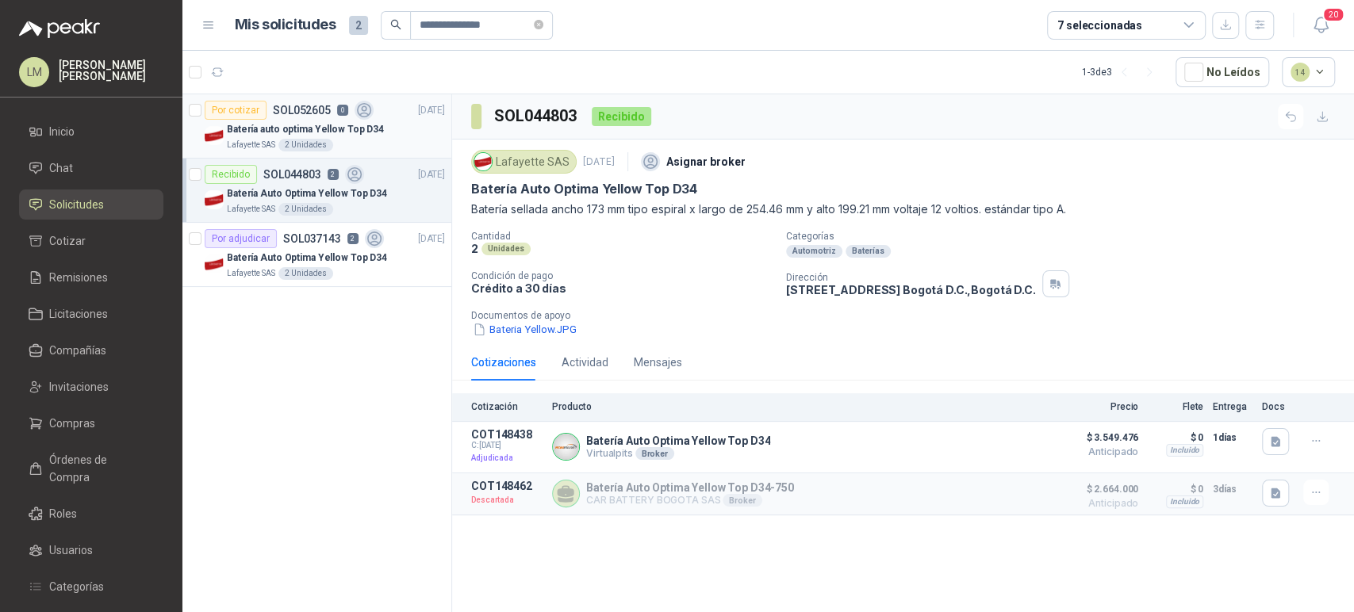
click at [319, 127] on p "Batería auto optima Yellow Top D34" at bounding box center [305, 129] width 157 height 15
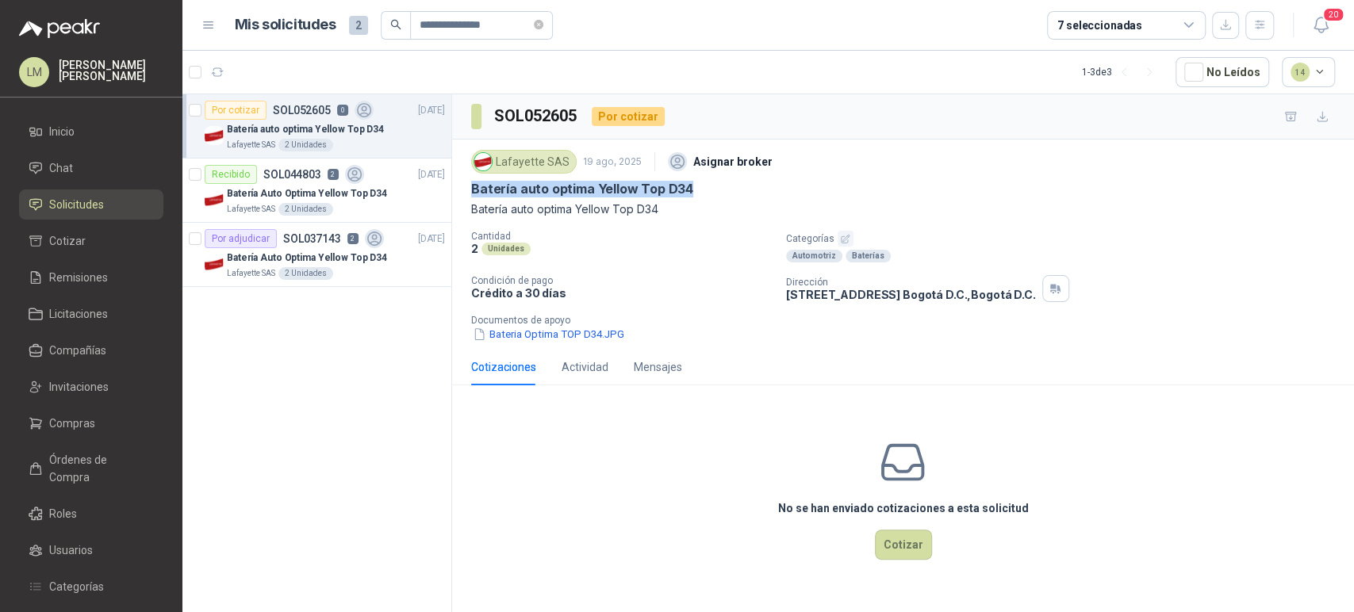
drag, startPoint x: 473, startPoint y: 188, endPoint x: 691, endPoint y: 183, distance: 218.1
click at [691, 183] on div "Batería auto optima Yellow Top D34" at bounding box center [903, 189] width 864 height 17
copy p "Batería auto optima Yellow Top D34"
click at [559, 328] on button "Bateria Optima TOP D34.JPG" at bounding box center [548, 334] width 155 height 17
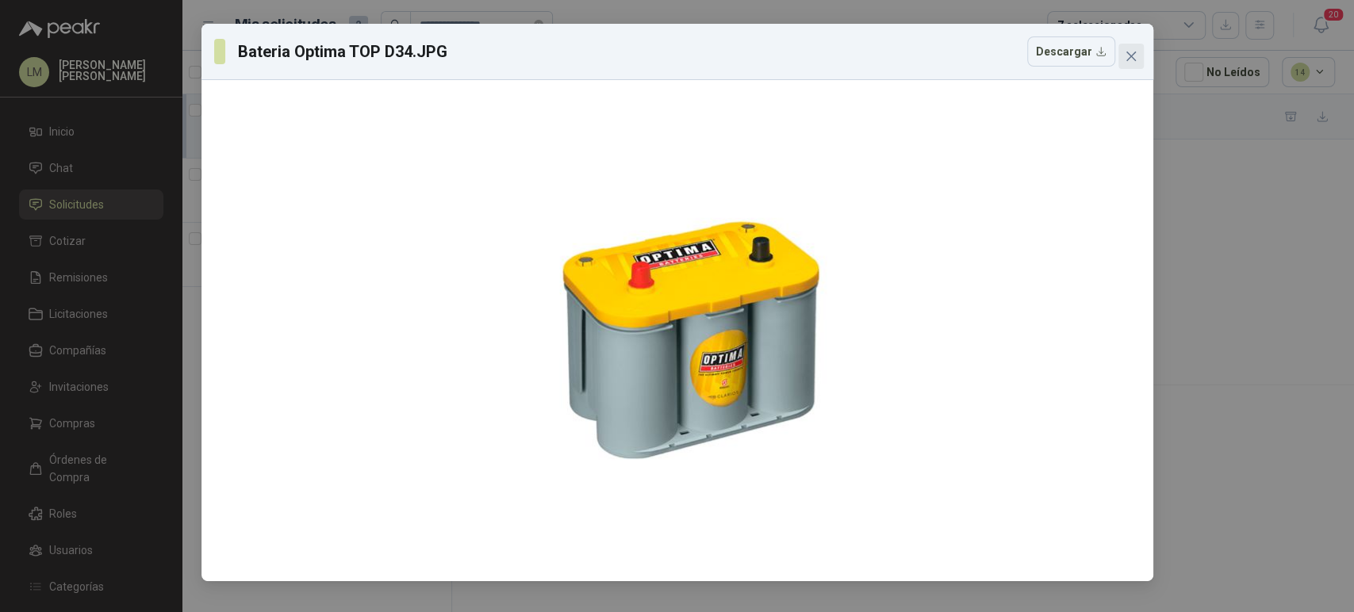
click at [1136, 53] on icon "close" at bounding box center [1131, 56] width 13 height 13
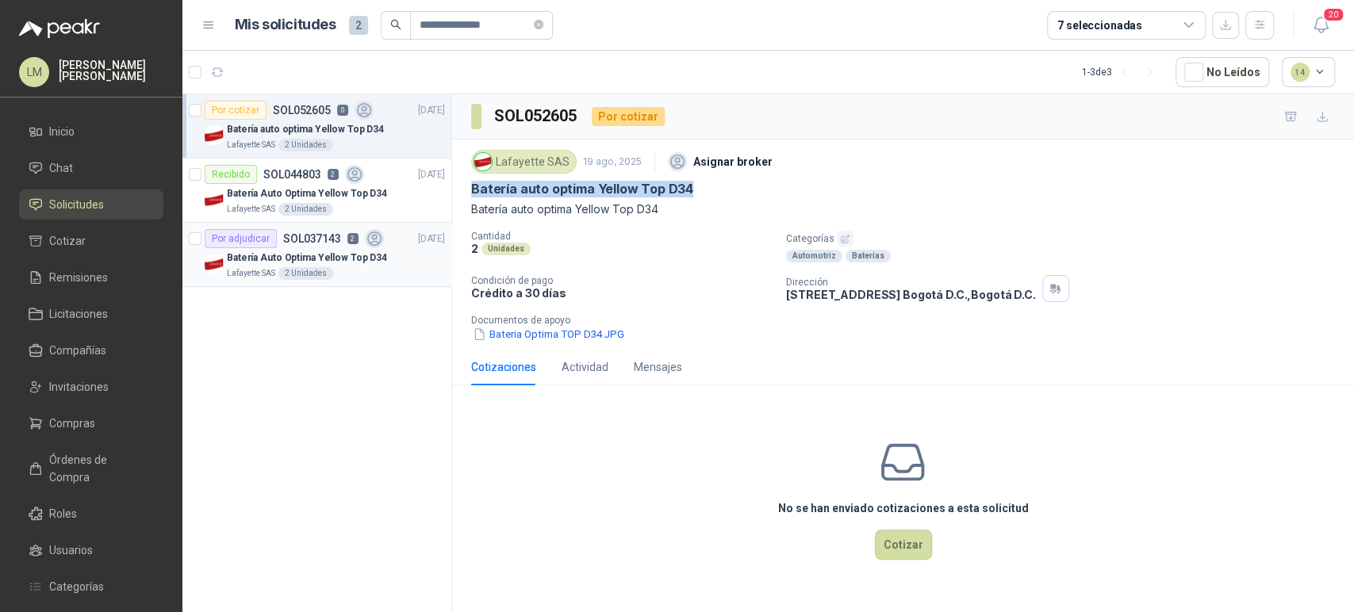
click at [270, 259] on p "Batería Auto Optima Yellow Top D34" at bounding box center [307, 258] width 160 height 15
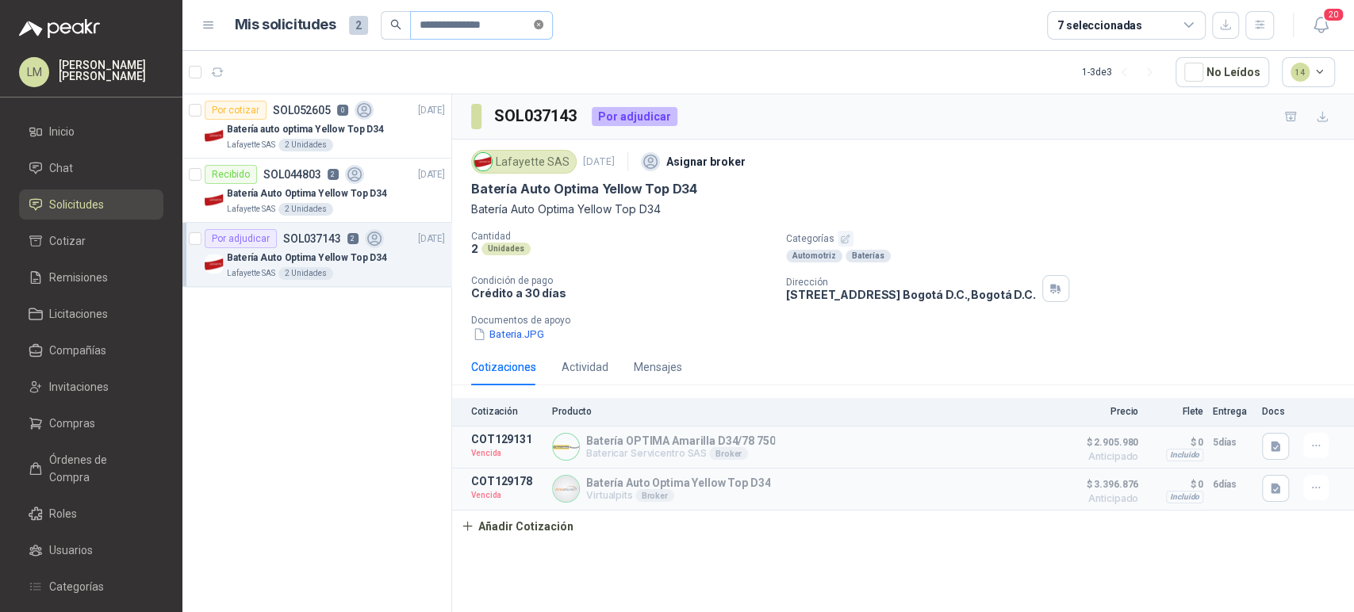
click at [543, 30] on span at bounding box center [539, 24] width 10 height 15
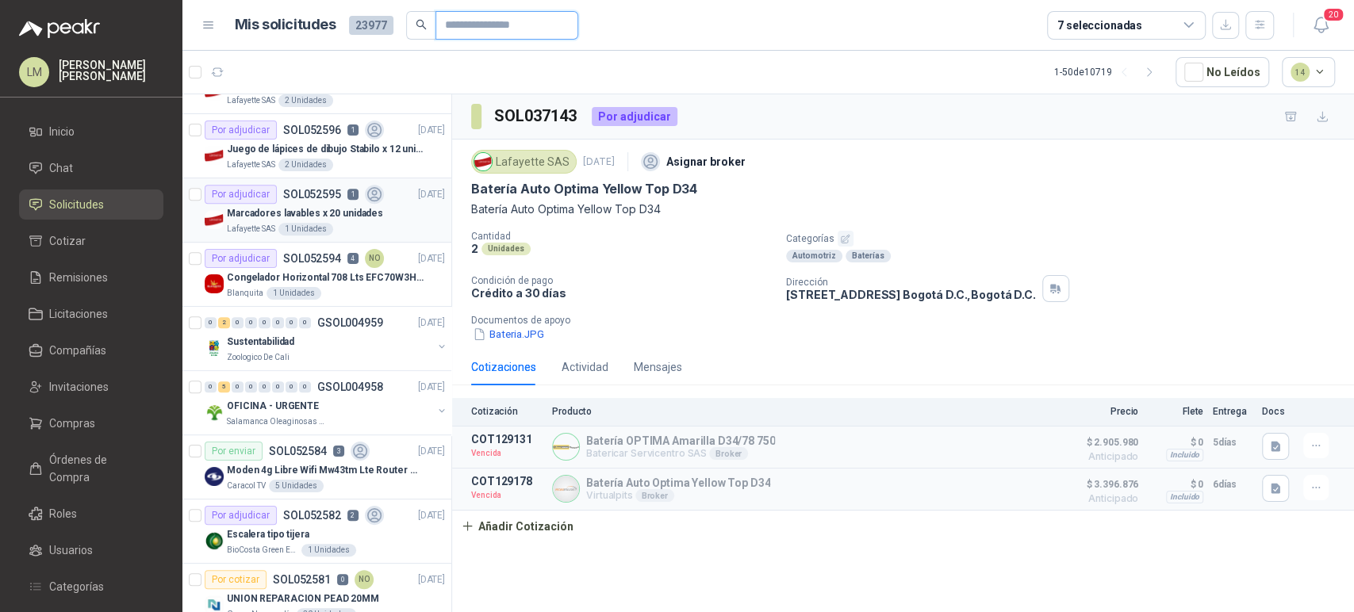
scroll to position [559, 0]
click at [435, 344] on button "button" at bounding box center [441, 345] width 13 height 13
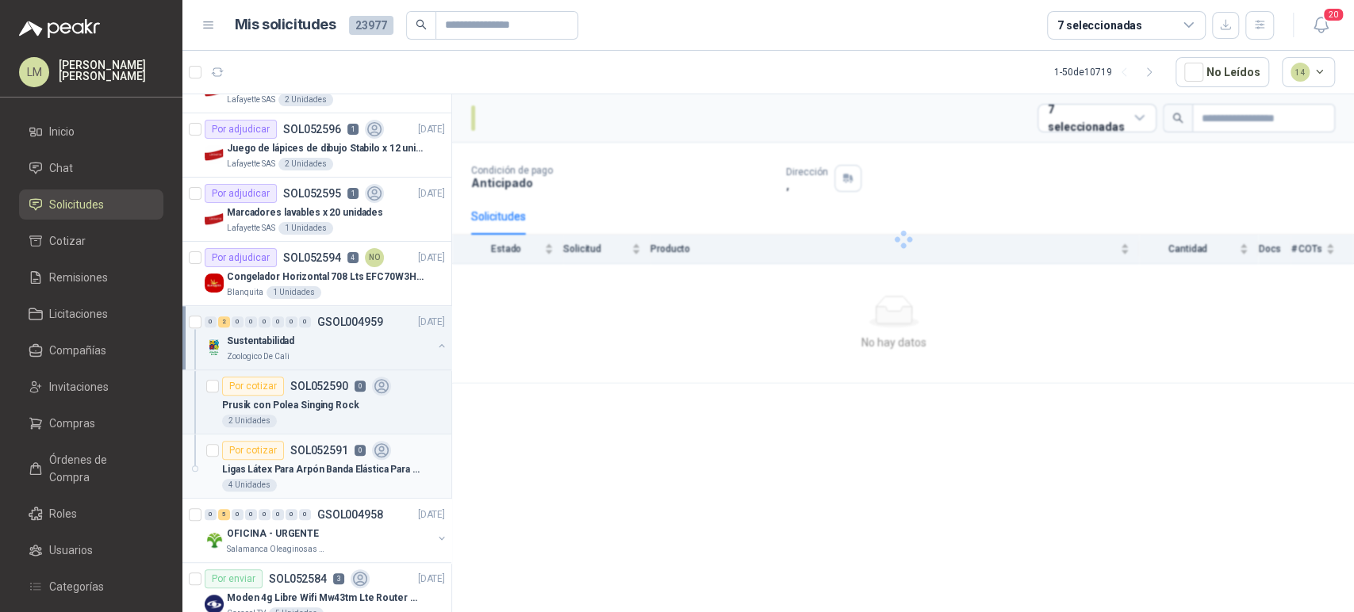
click at [287, 474] on div "Ligas Látex Para Arpón Banda Elástica Para Arpón Tripa Pollo" at bounding box center [333, 469] width 223 height 19
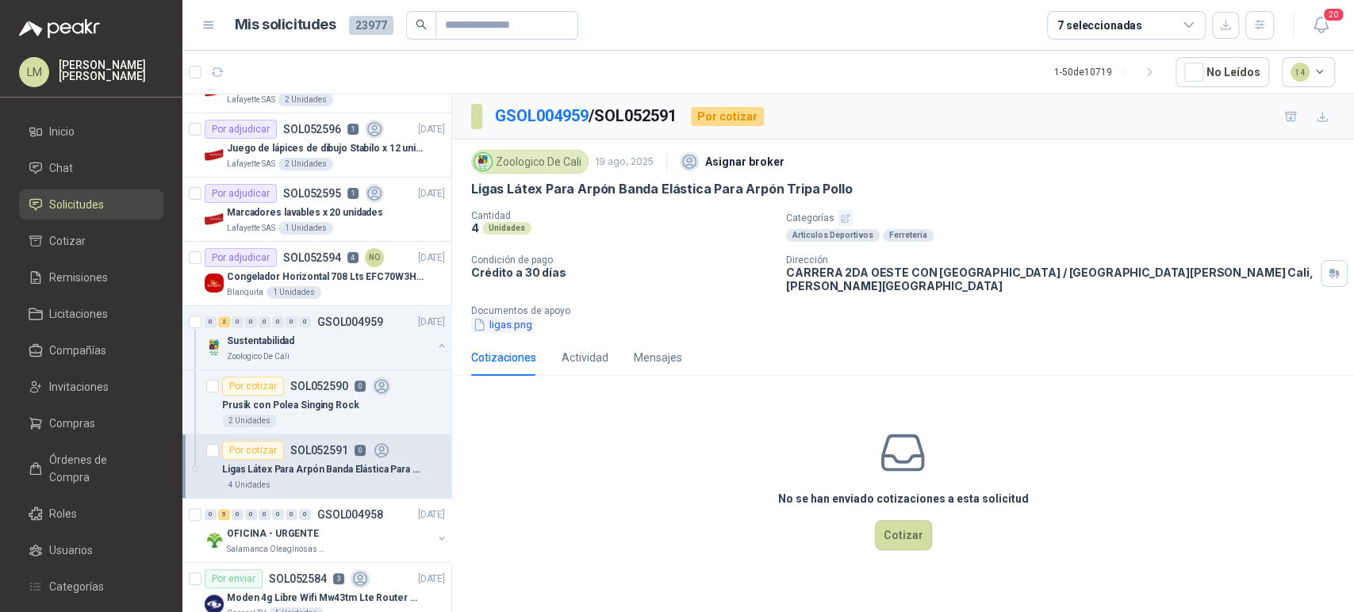
click at [518, 316] on button "ligas.png" at bounding box center [502, 324] width 63 height 17
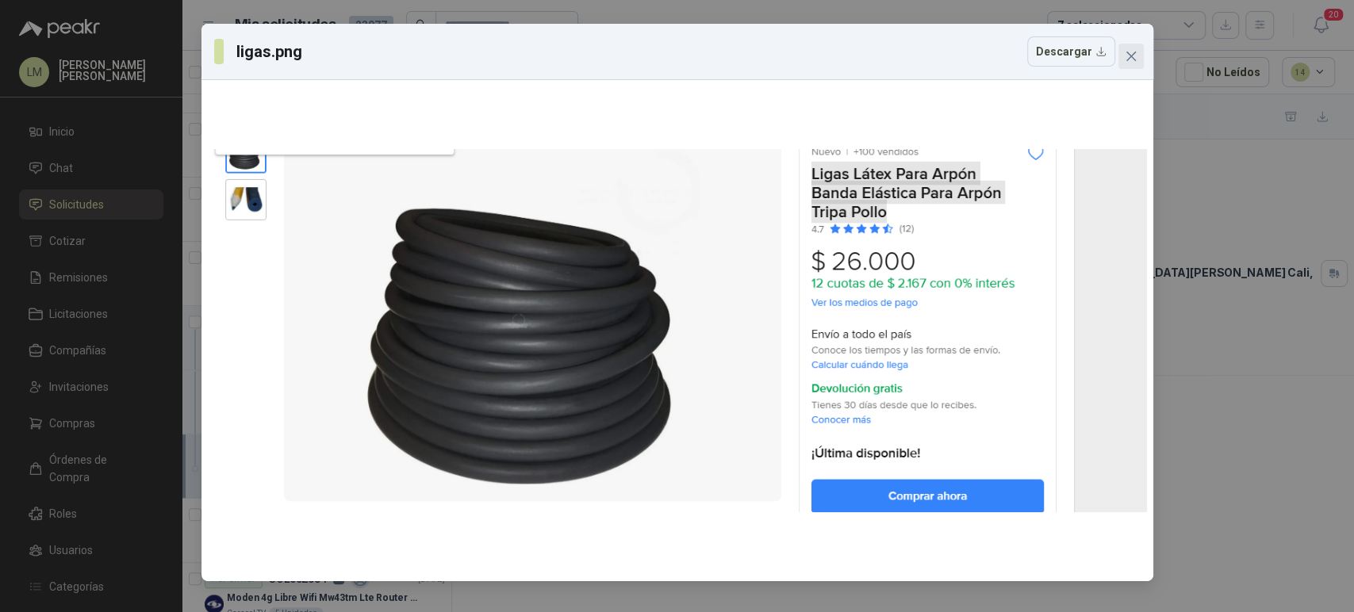
click at [1131, 52] on icon "close" at bounding box center [1131, 56] width 13 height 13
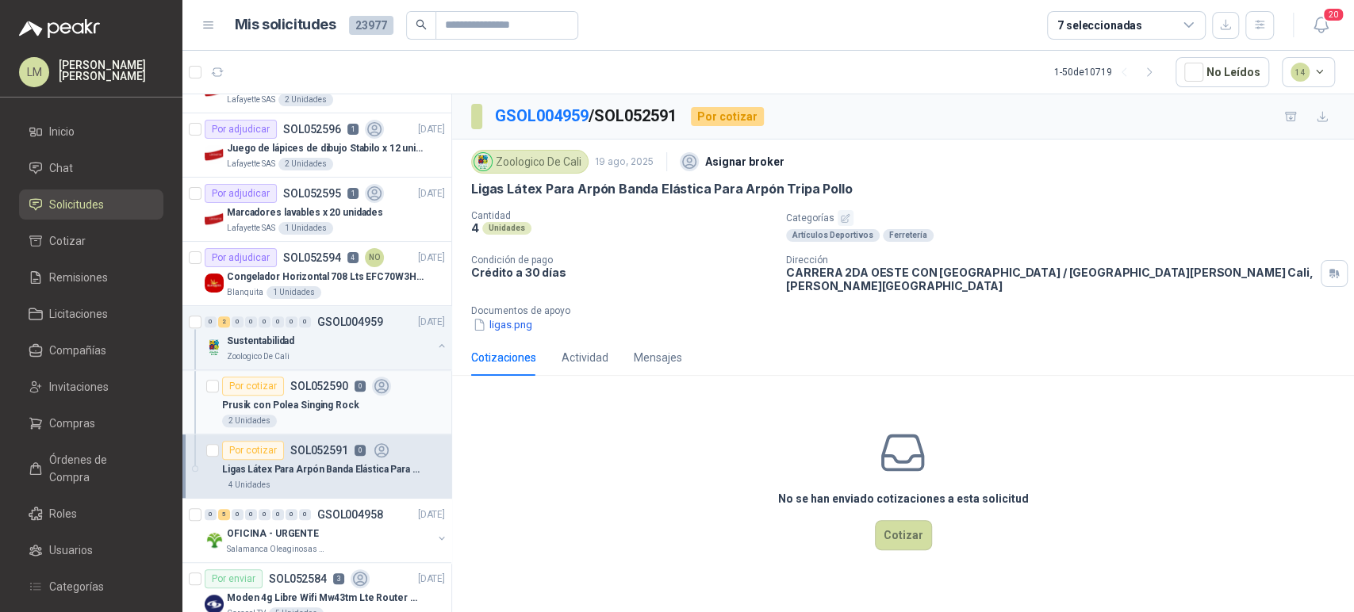
click at [290, 396] on div "Prusik con Polea Singing Rock" at bounding box center [333, 405] width 223 height 19
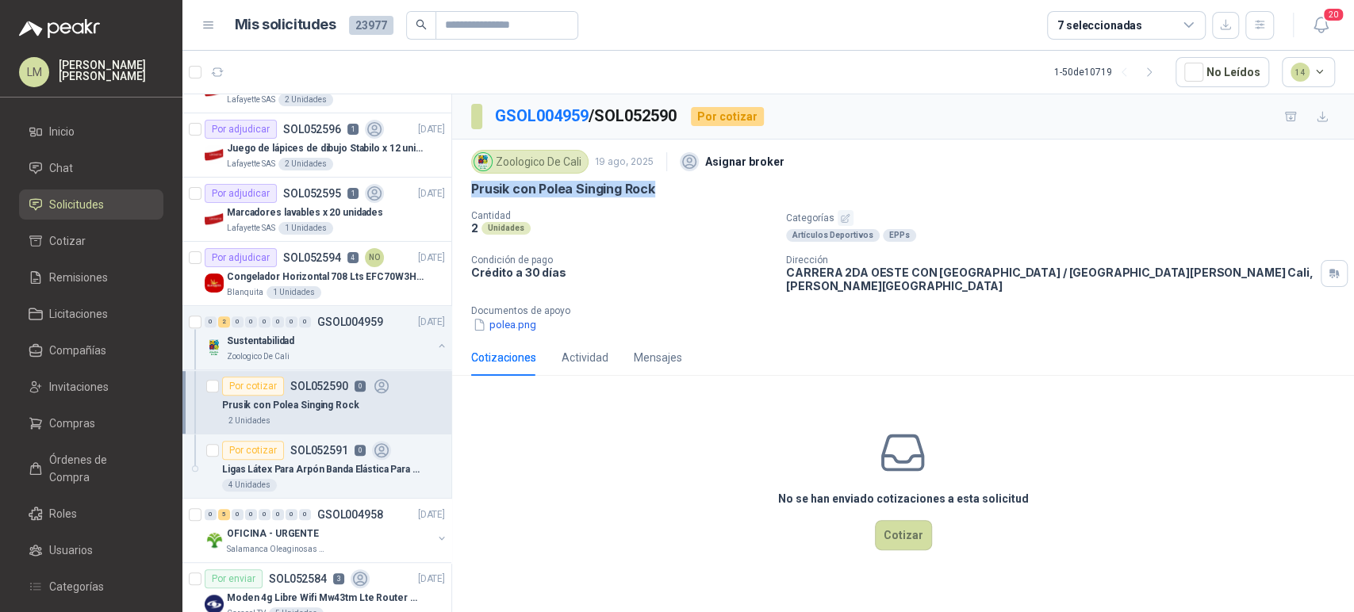
drag, startPoint x: 468, startPoint y: 186, endPoint x: 659, endPoint y: 195, distance: 191.3
click at [659, 195] on div "Zoologico De Cali 19 ago, 2025 Asignar broker Prusik con Polea Singing Rock Can…" at bounding box center [903, 240] width 902 height 200
copy p "Prusik con Polea Singing Rock"
click at [504, 316] on button "polea.png" at bounding box center [504, 324] width 67 height 17
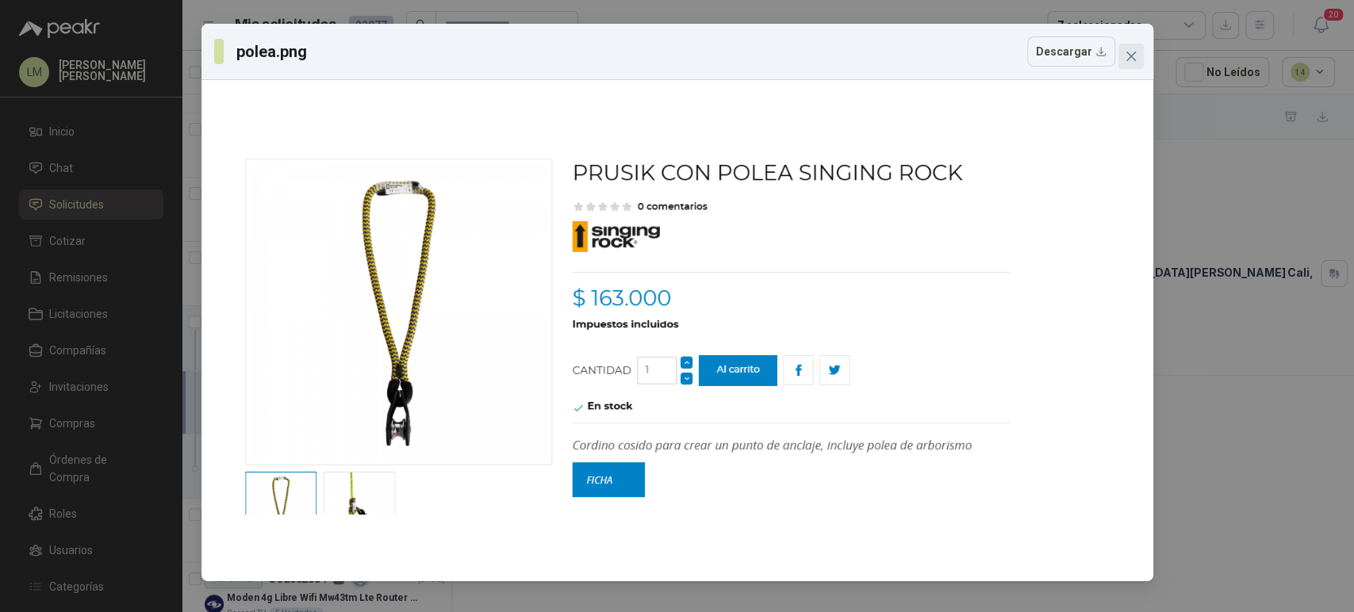
click at [1134, 60] on icon "close" at bounding box center [1130, 57] width 10 height 10
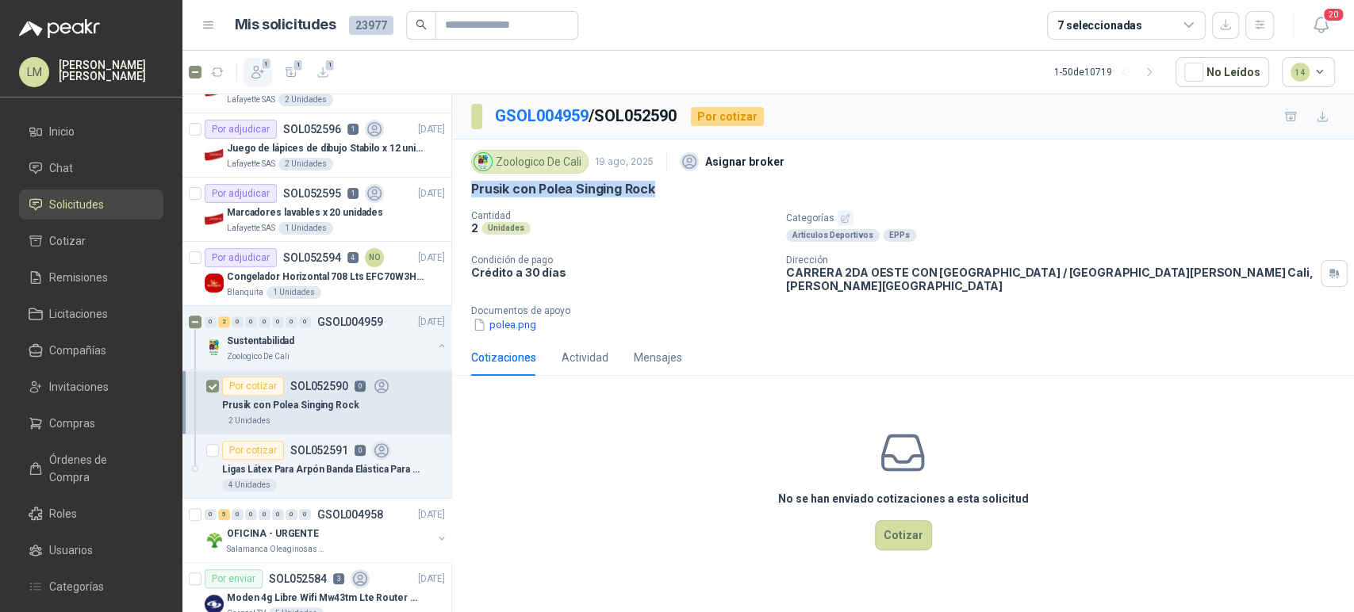
click at [266, 66] on span "1" at bounding box center [266, 63] width 11 height 13
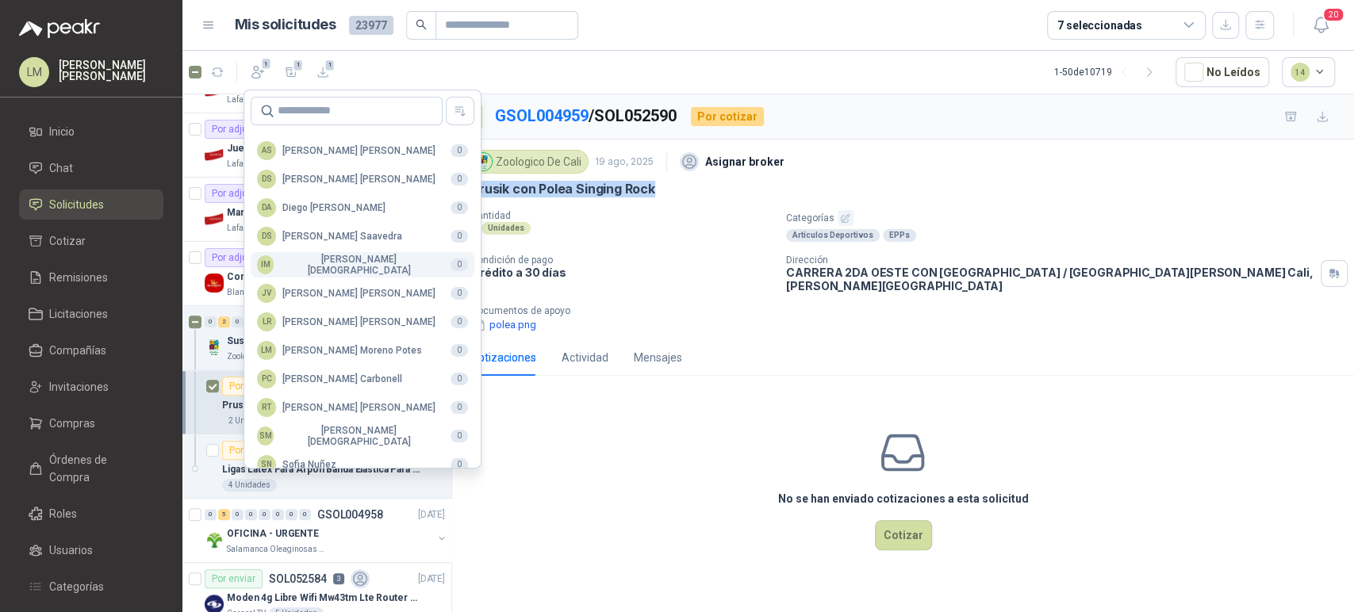
scroll to position [386, 0]
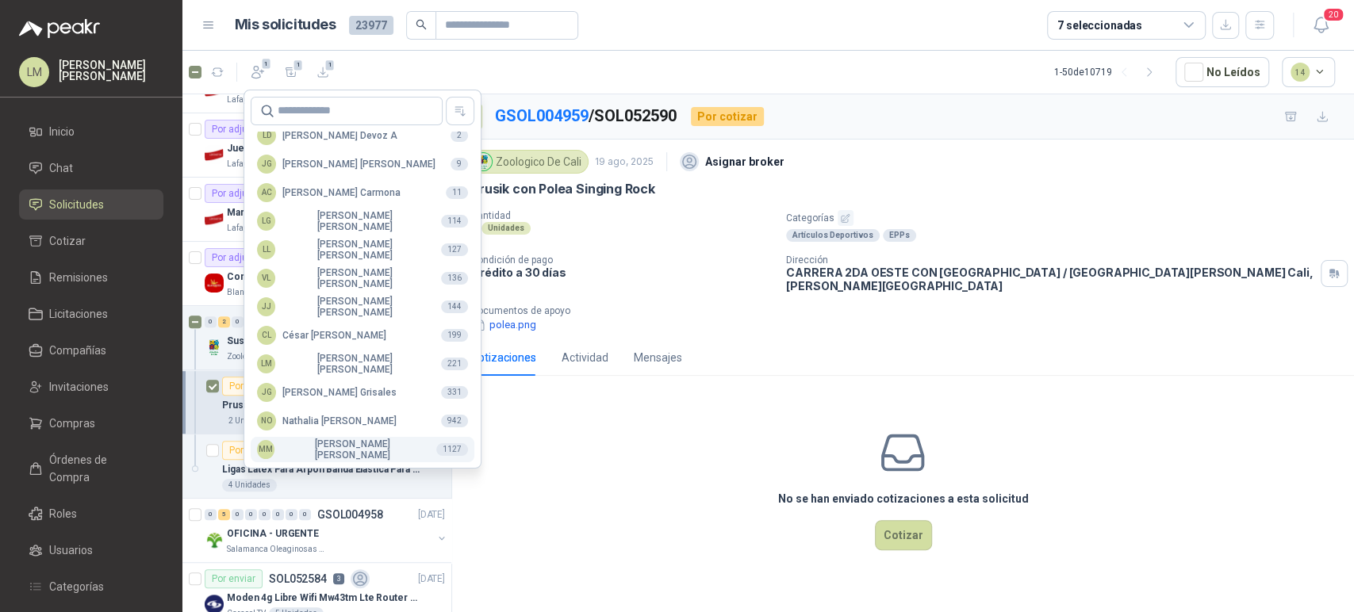
click at [317, 454] on div "MM Mauricio Martinez" at bounding box center [340, 450] width 167 height 22
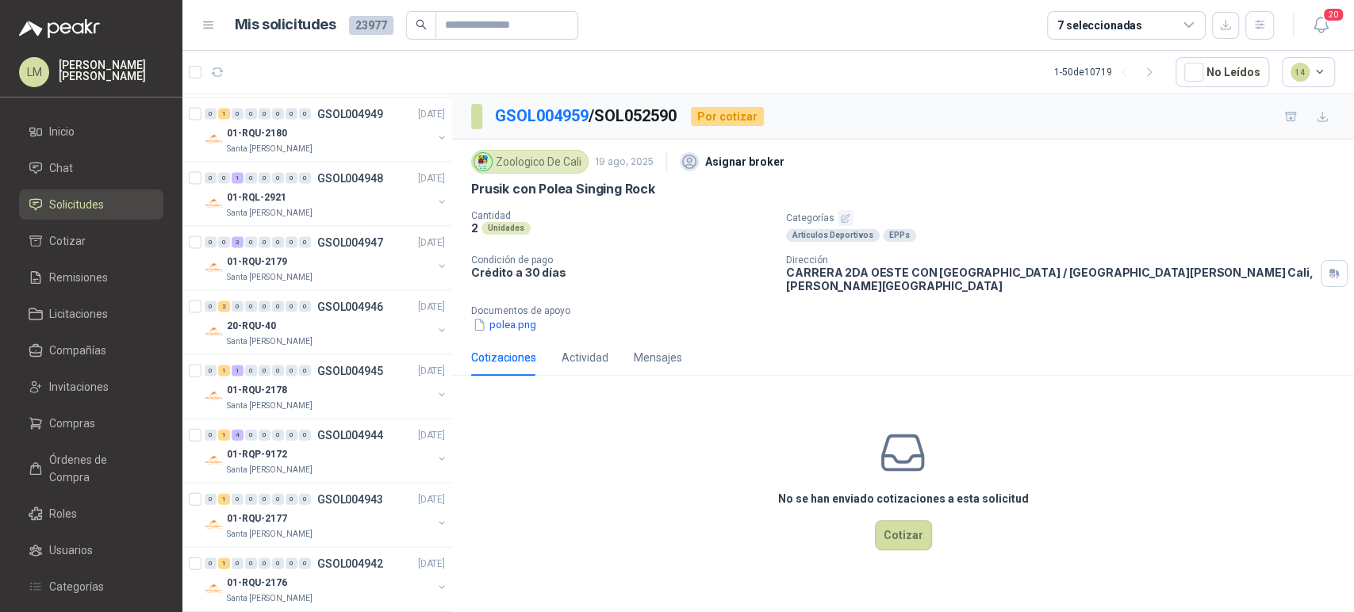
scroll to position [2245, 0]
click at [286, 198] on div "01-RQL-2921" at bounding box center [329, 196] width 205 height 19
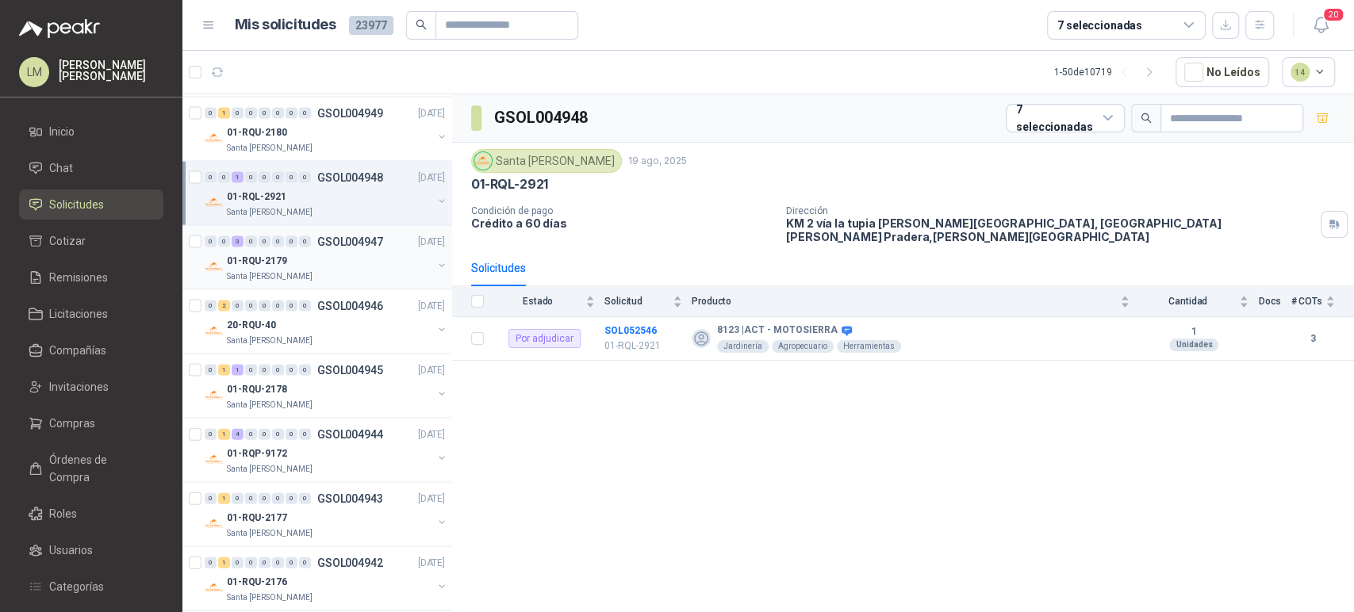
click at [292, 255] on div "01-RQU-2179" at bounding box center [329, 260] width 205 height 19
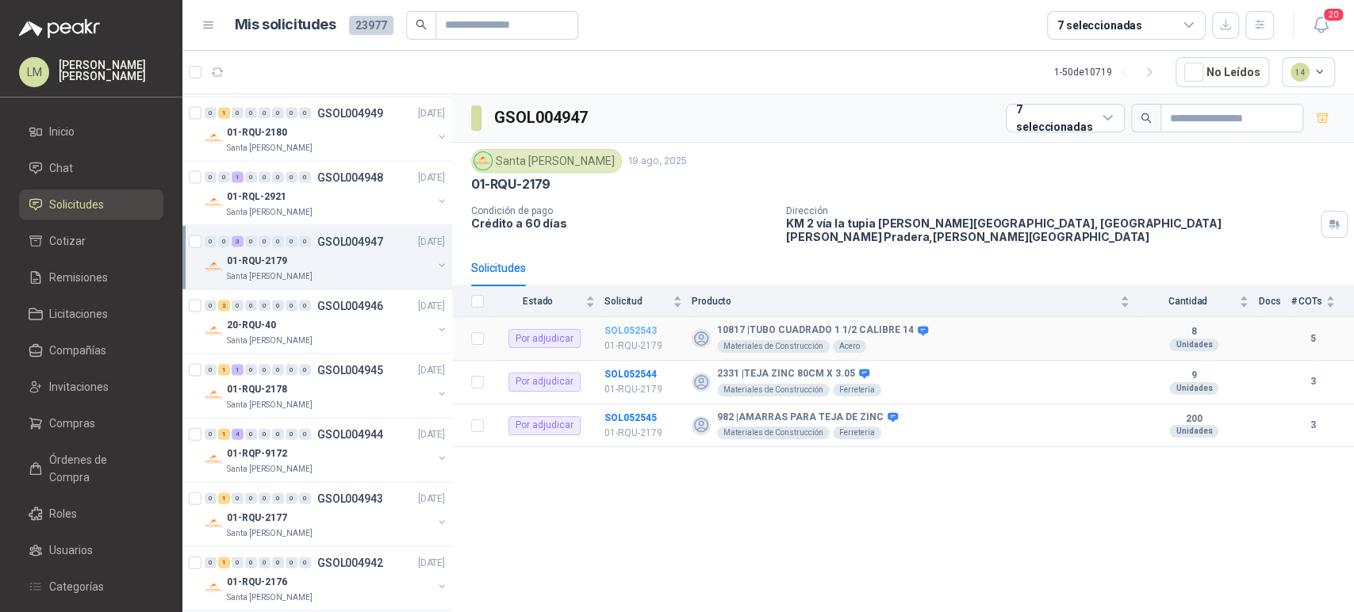
click at [631, 325] on b "SOL052543" at bounding box center [630, 330] width 52 height 11
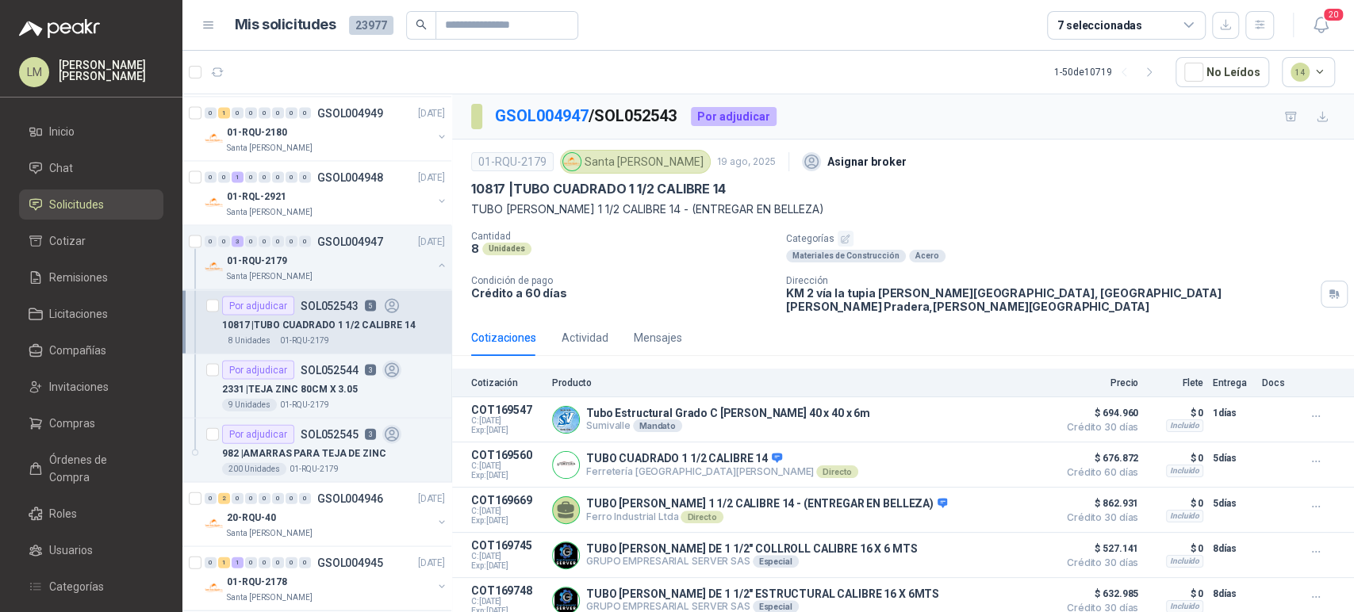
scroll to position [28, 0]
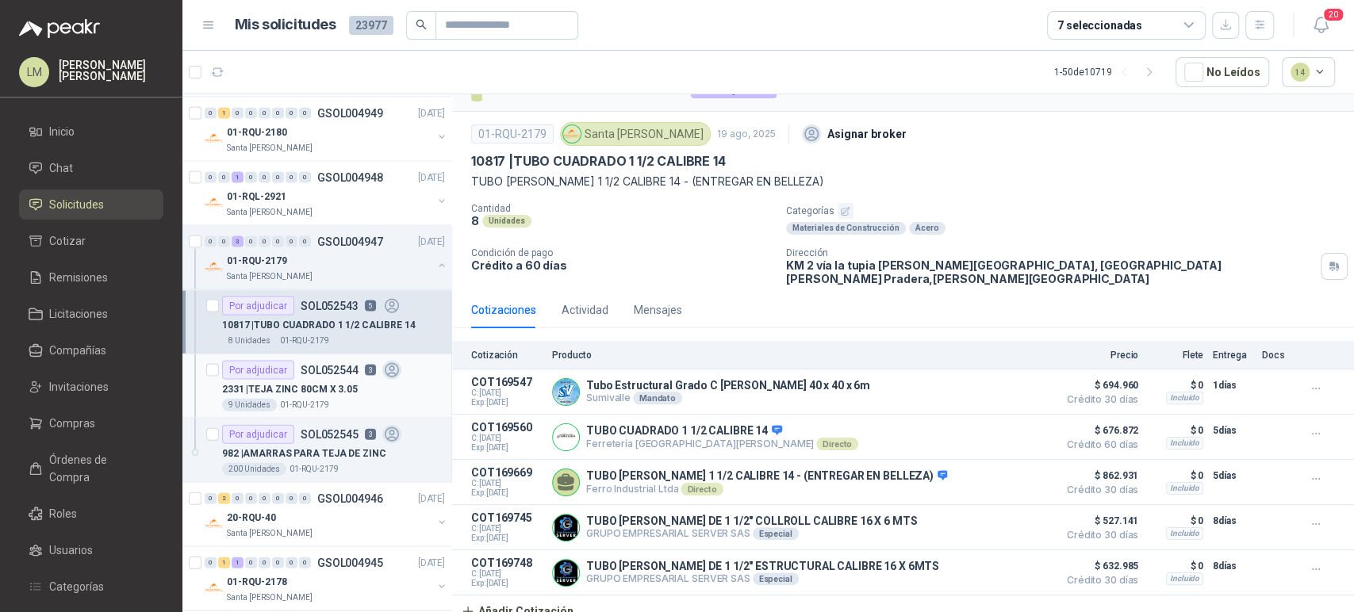
click at [326, 385] on p "2331 | TEJA ZINC 80CM X 3.05" at bounding box center [290, 389] width 136 height 15
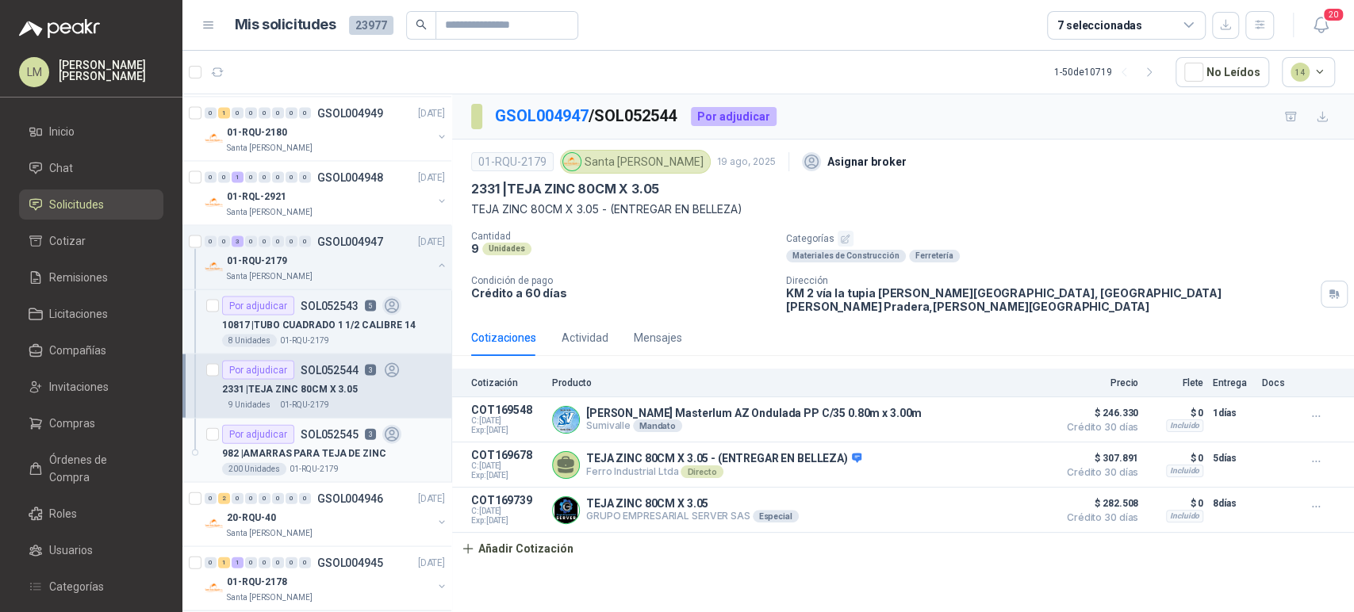
click at [317, 425] on div "Por adjudicar SOL052545 3" at bounding box center [311, 434] width 179 height 19
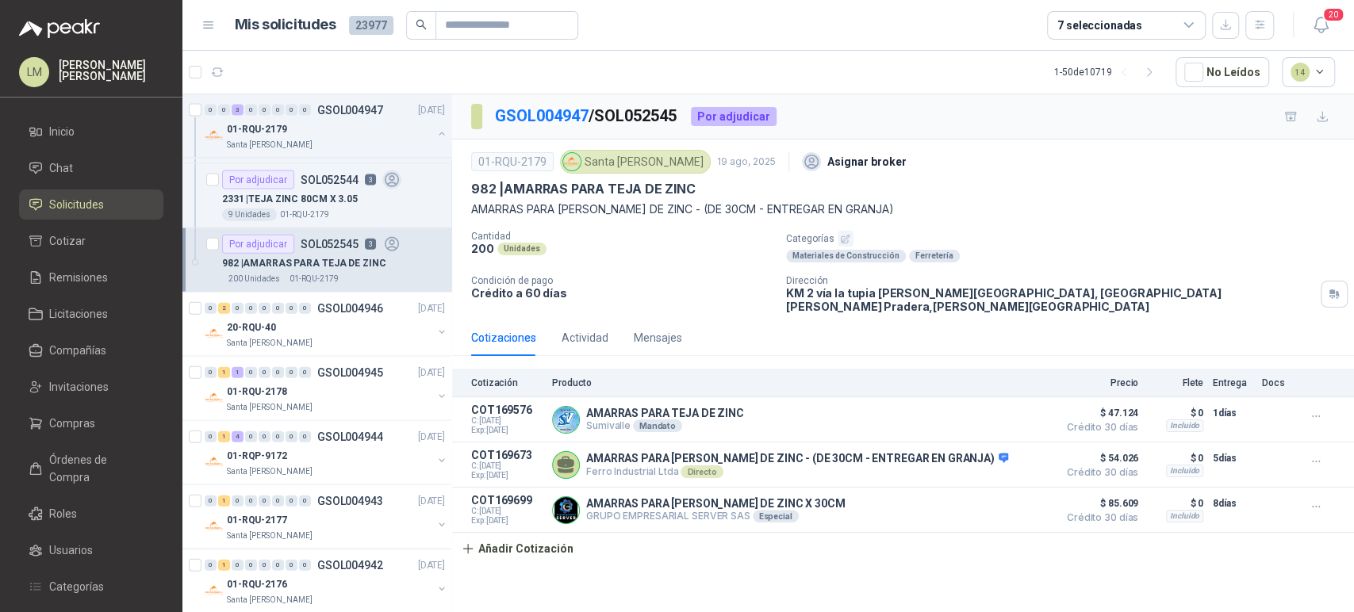
scroll to position [2443, 0]
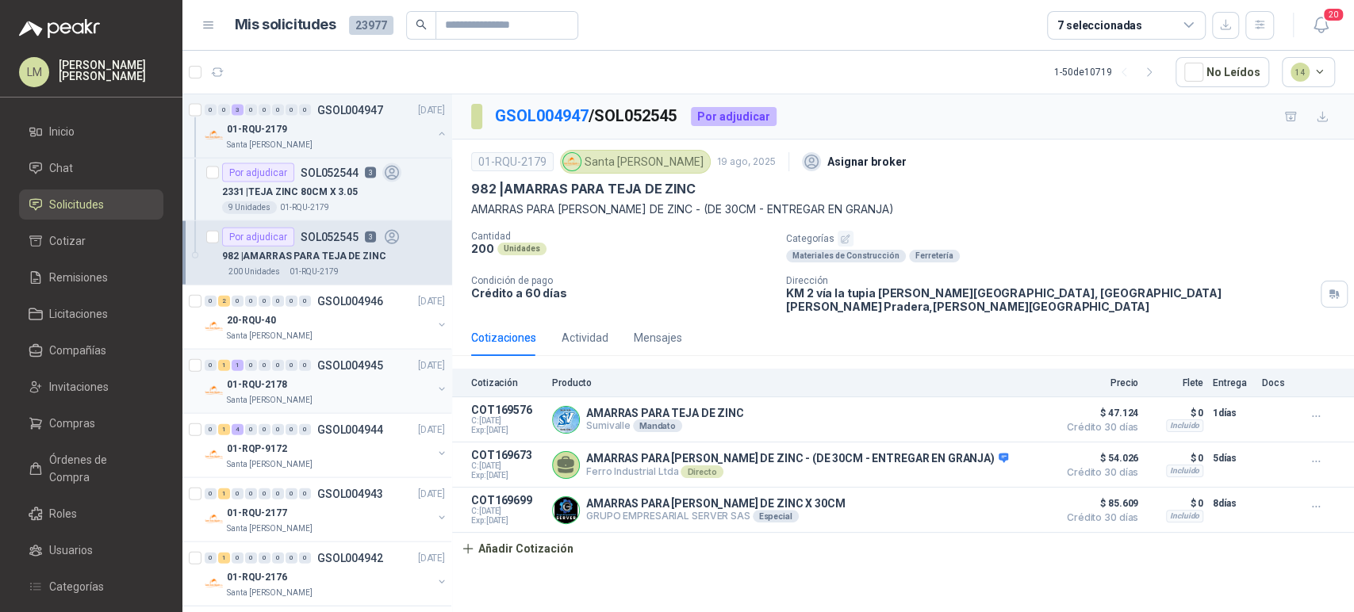
click at [324, 384] on div "01-RQU-2178" at bounding box center [329, 384] width 205 height 19
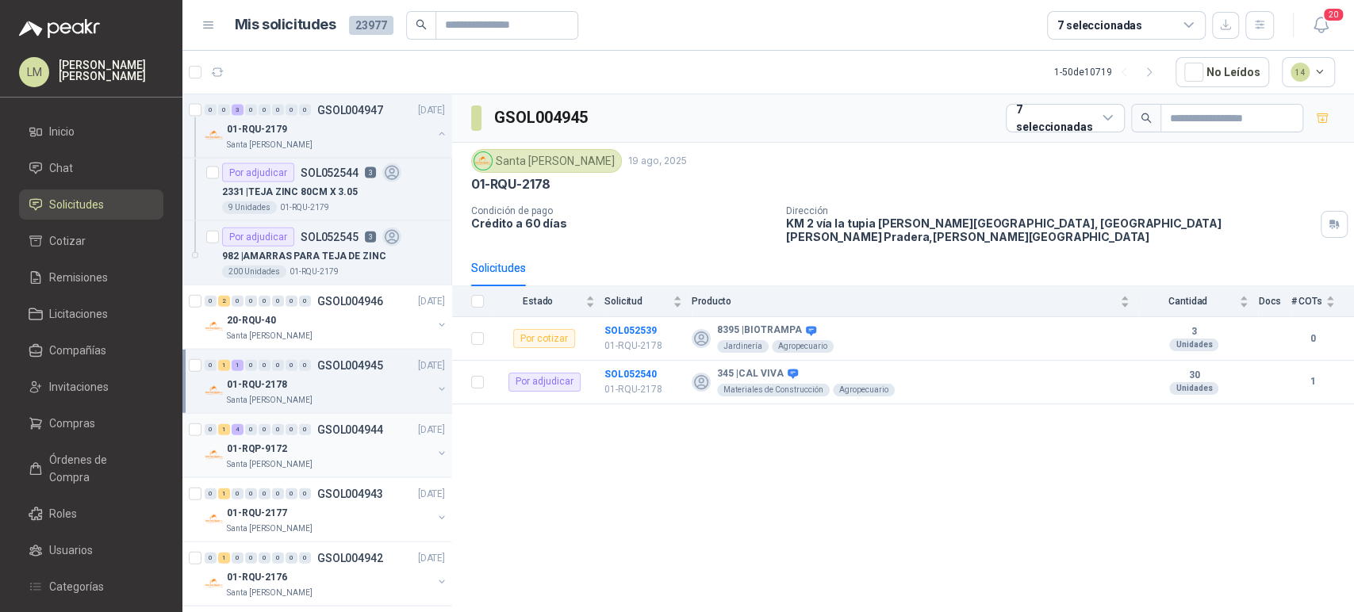
click at [323, 430] on p "GSOL004944" at bounding box center [350, 429] width 66 height 11
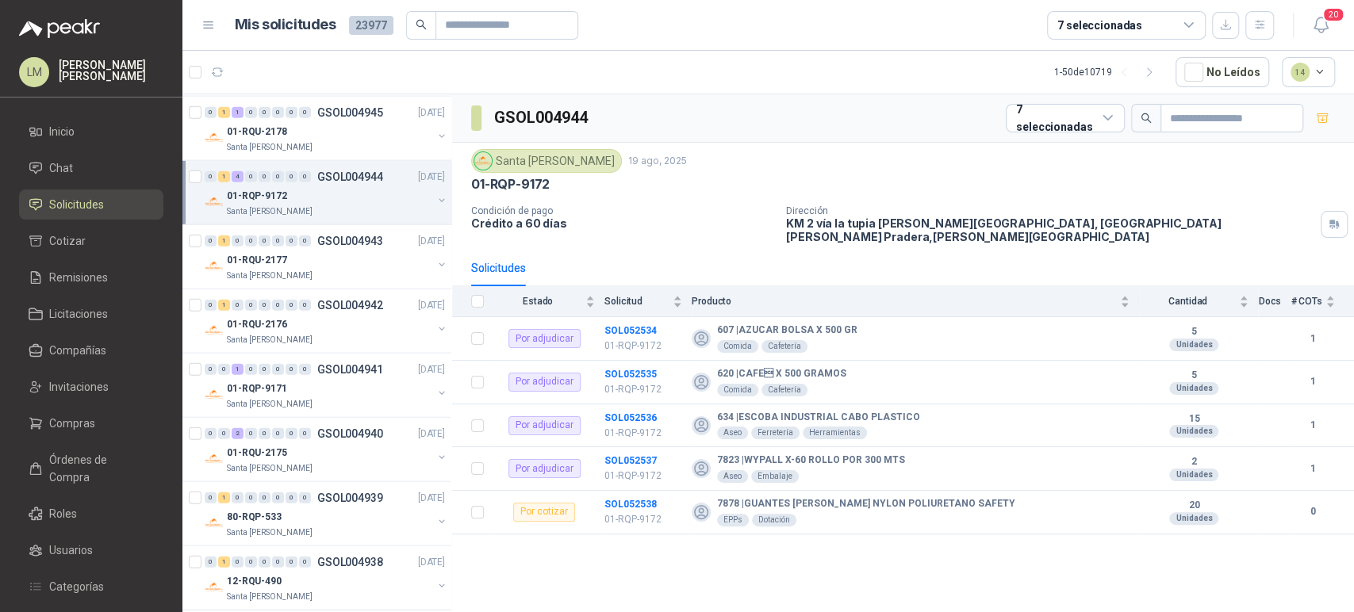
scroll to position [2711, 0]
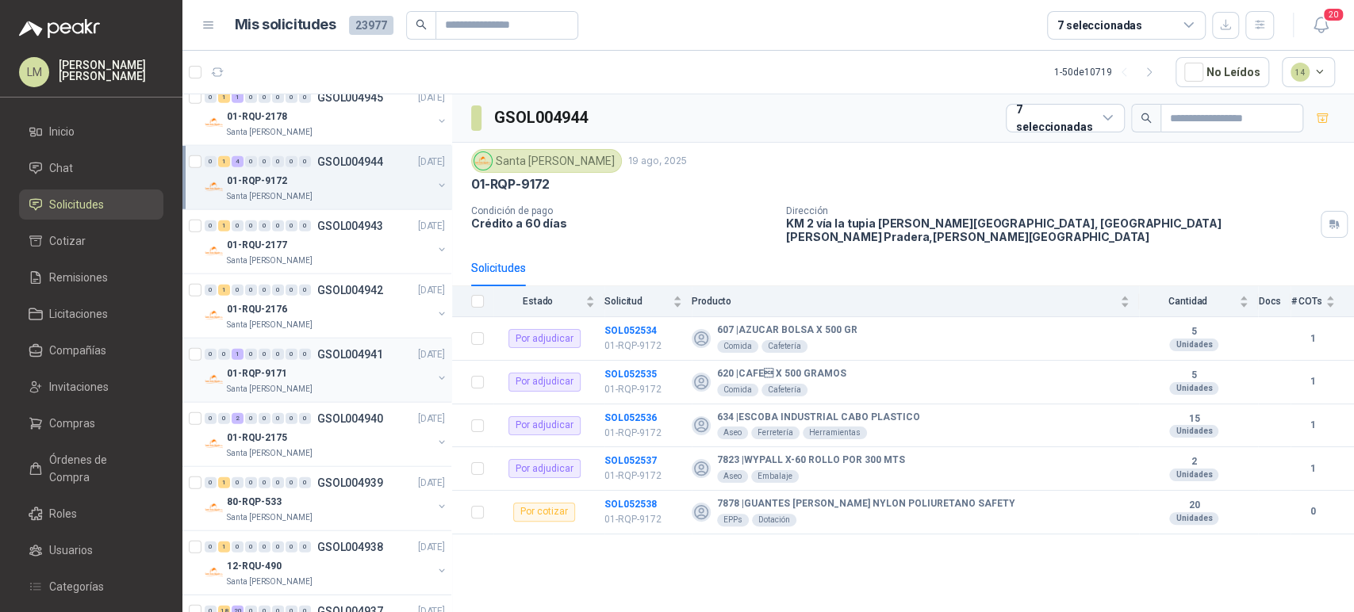
click at [297, 373] on div "01-RQP-9171" at bounding box center [329, 373] width 205 height 19
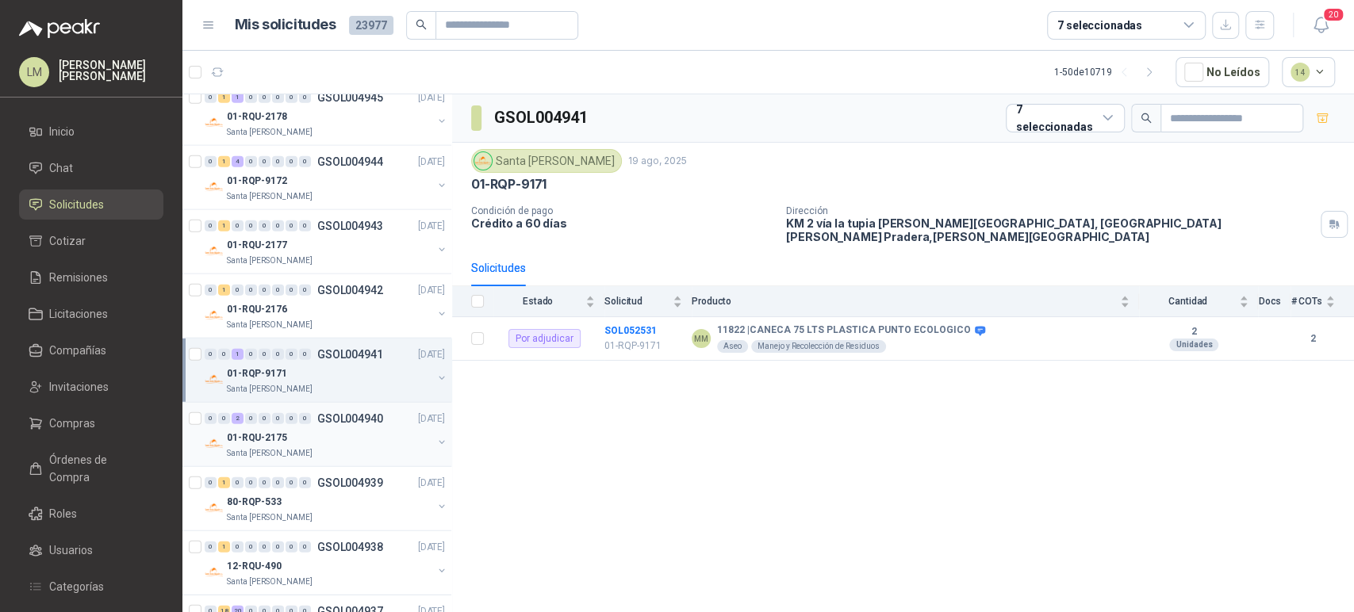
click at [308, 429] on div "01-RQU-2175" at bounding box center [329, 437] width 205 height 19
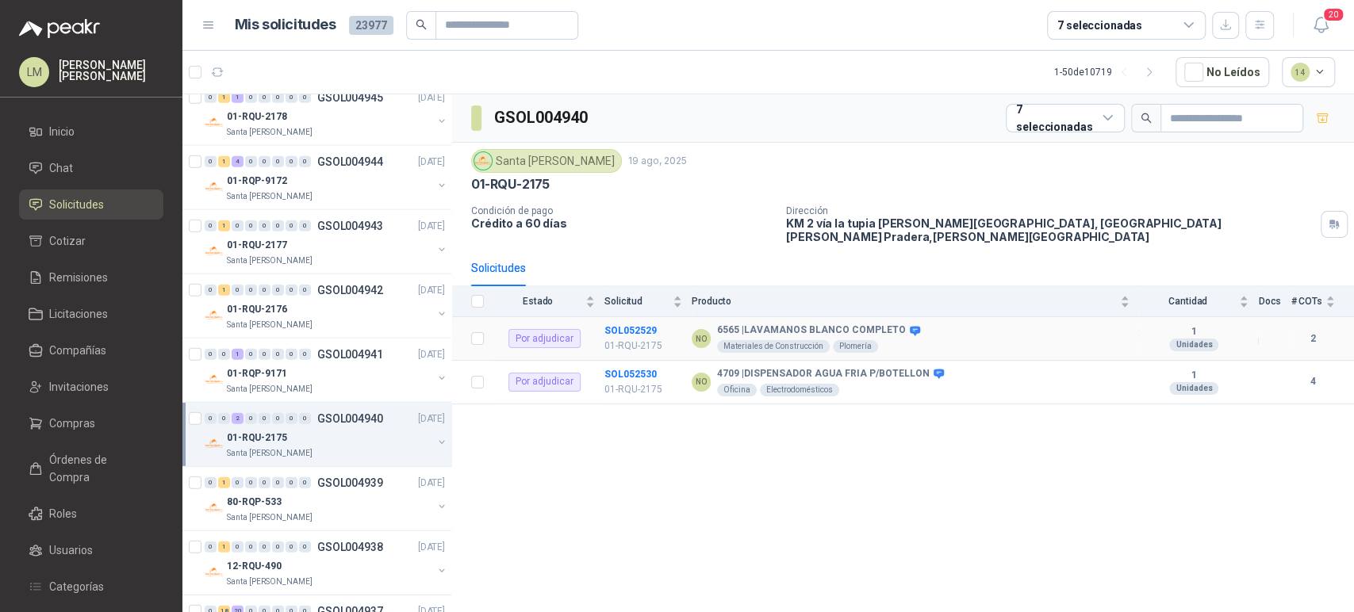
click at [634, 339] on p "01-RQU-2175" at bounding box center [643, 346] width 78 height 15
click at [632, 325] on b "SOL052529" at bounding box center [630, 330] width 52 height 11
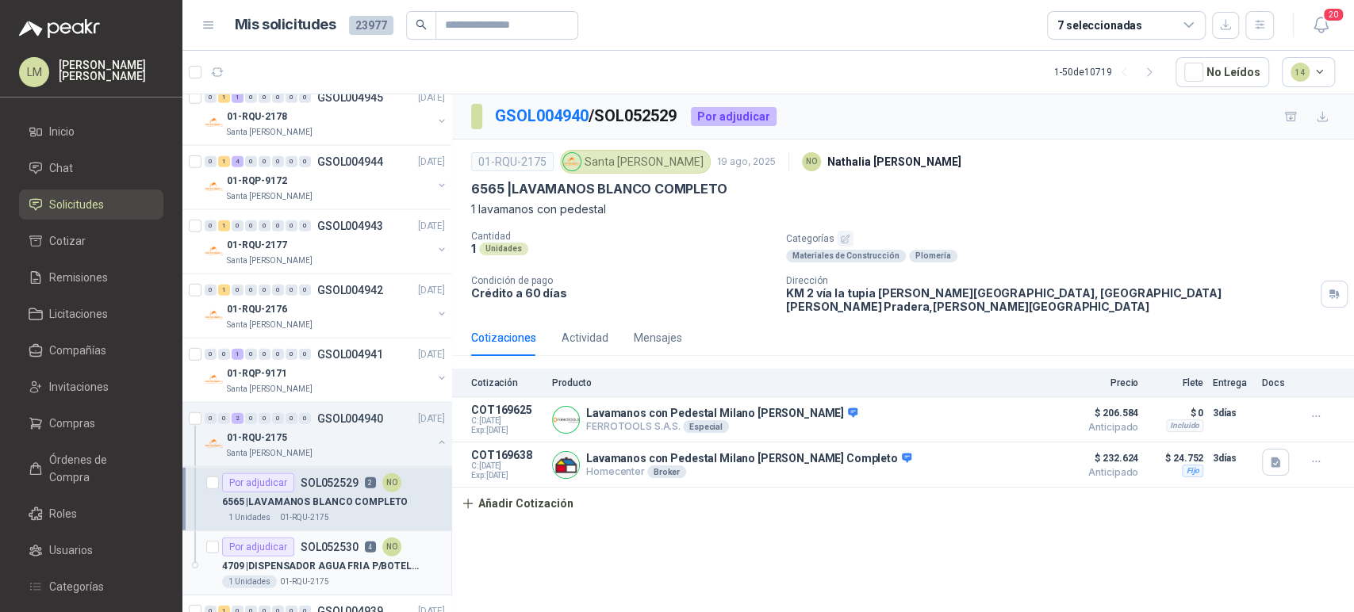
click at [306, 559] on p "4709 | DISPENSADOR AGUA FRIA P/BOTELLON" at bounding box center [320, 566] width 197 height 15
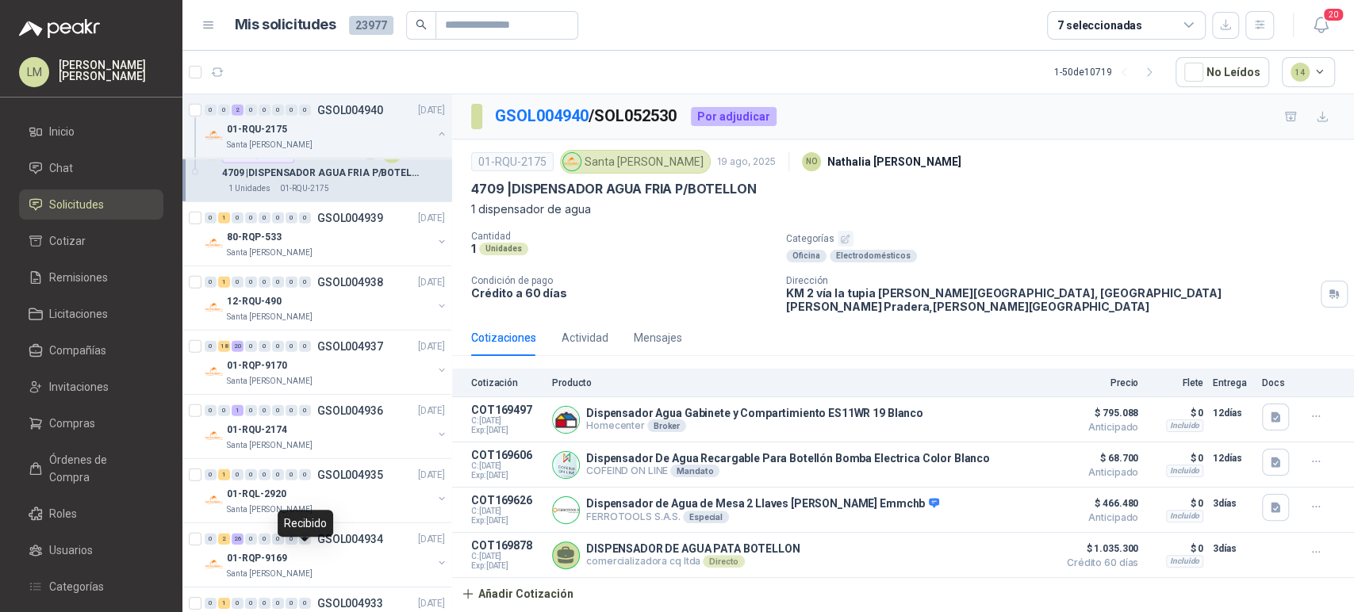
scroll to position [3105, 0]
click at [293, 355] on div "01-RQP-9170" at bounding box center [329, 364] width 205 height 19
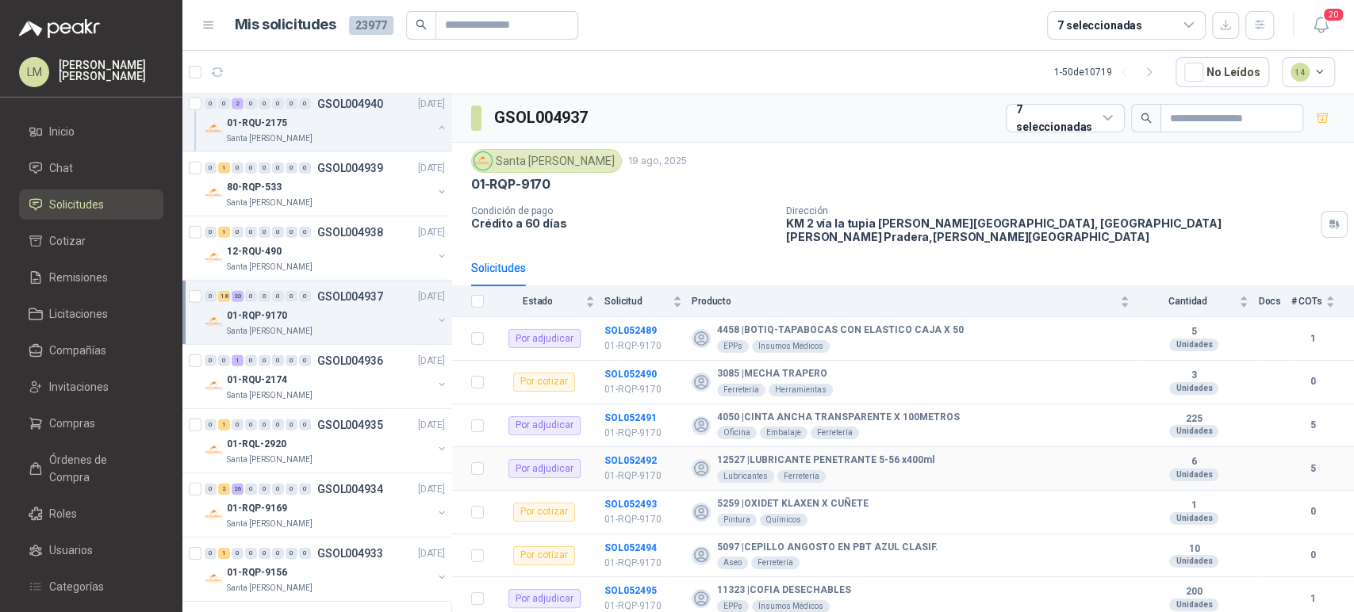
scroll to position [176, 0]
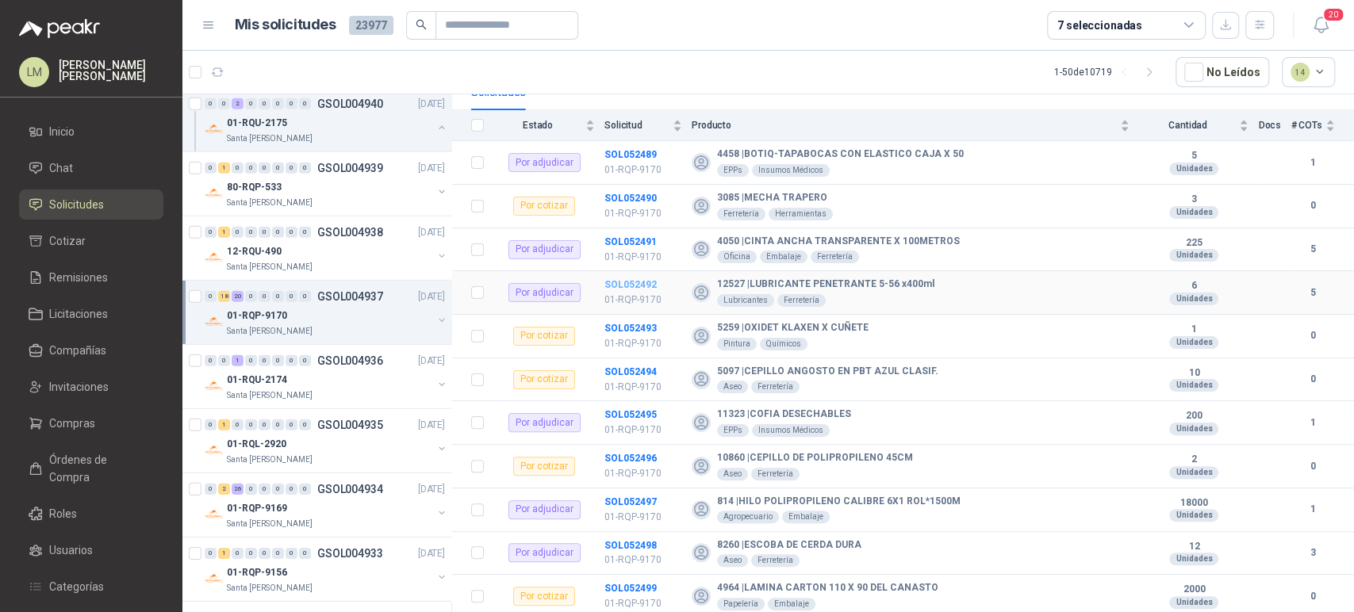
click at [634, 279] on b "SOL052492" at bounding box center [630, 284] width 52 height 11
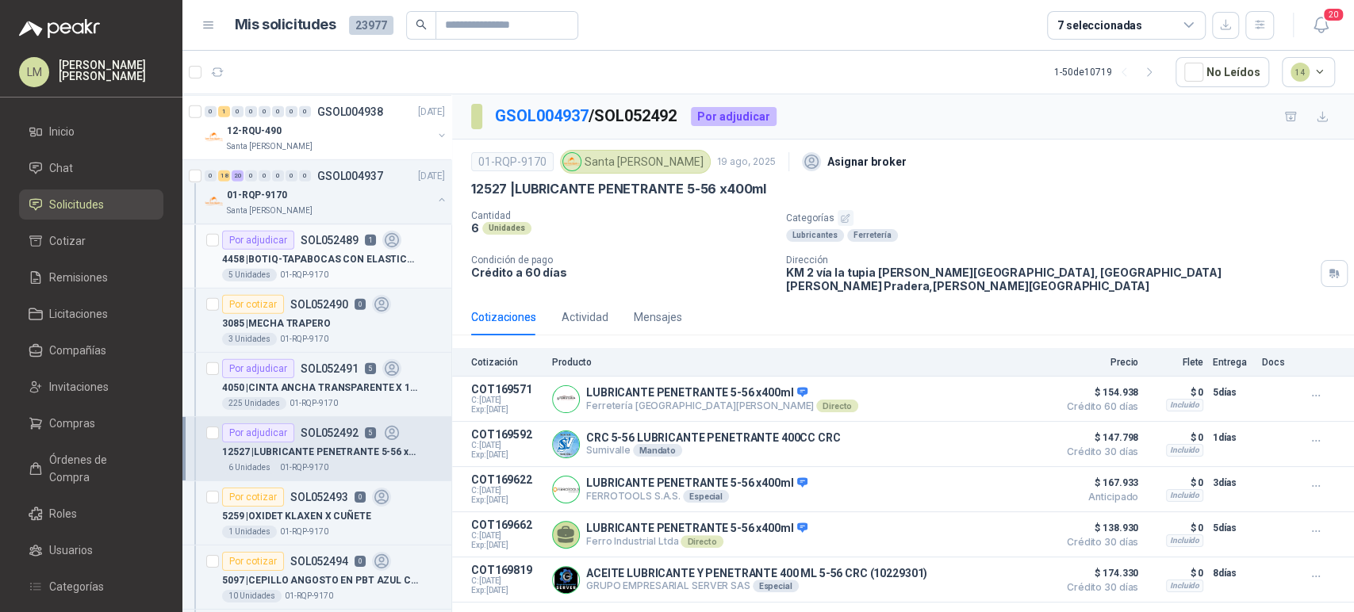
scroll to position [3287, 0]
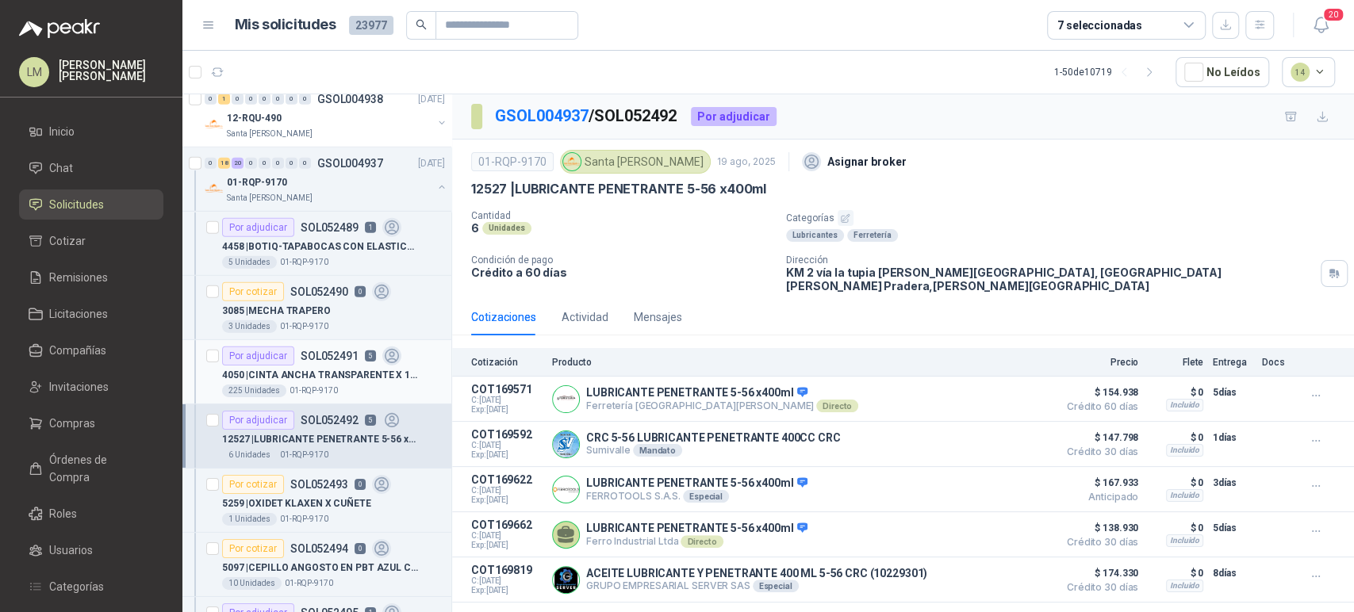
click at [330, 369] on p "4050 | CINTA ANCHA TRANSPARENTE X 100METROS" at bounding box center [320, 375] width 197 height 15
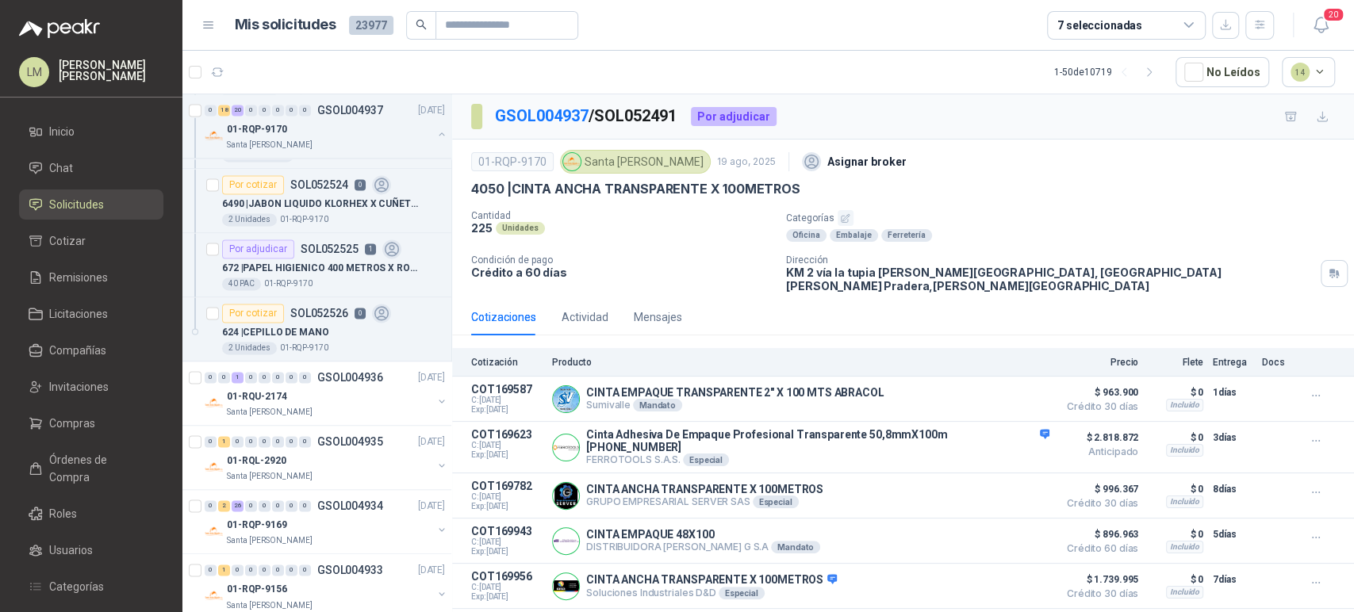
scroll to position [5592, 0]
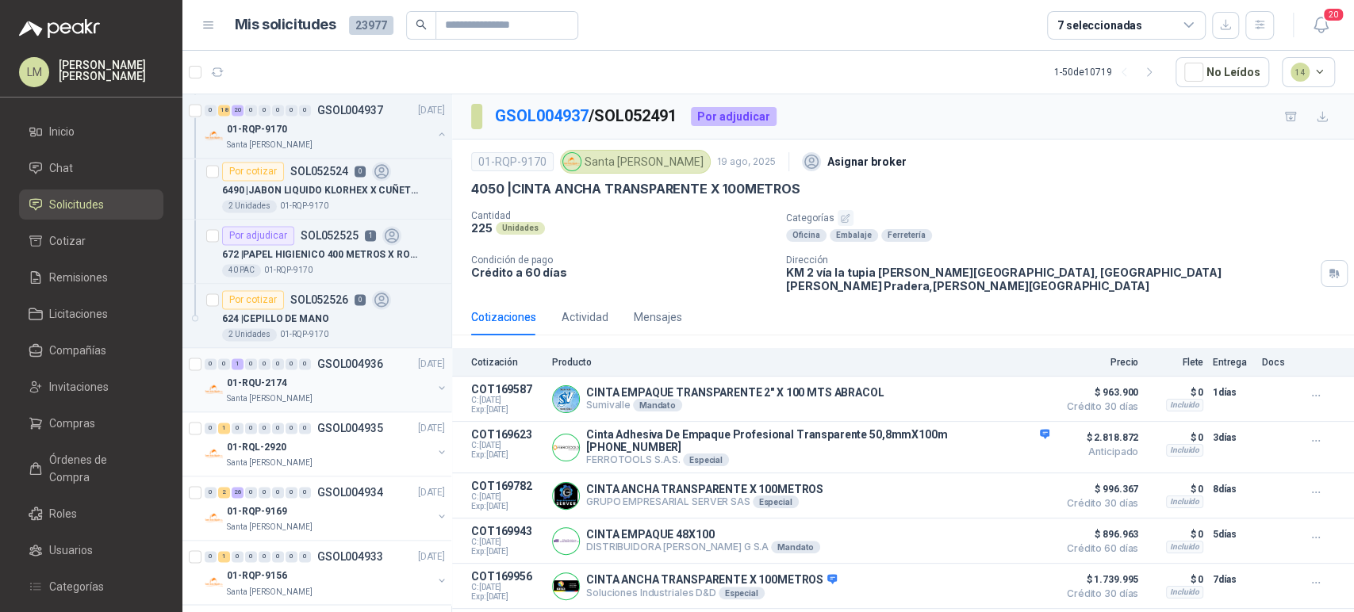
click at [297, 374] on div "01-RQU-2174" at bounding box center [329, 383] width 205 height 19
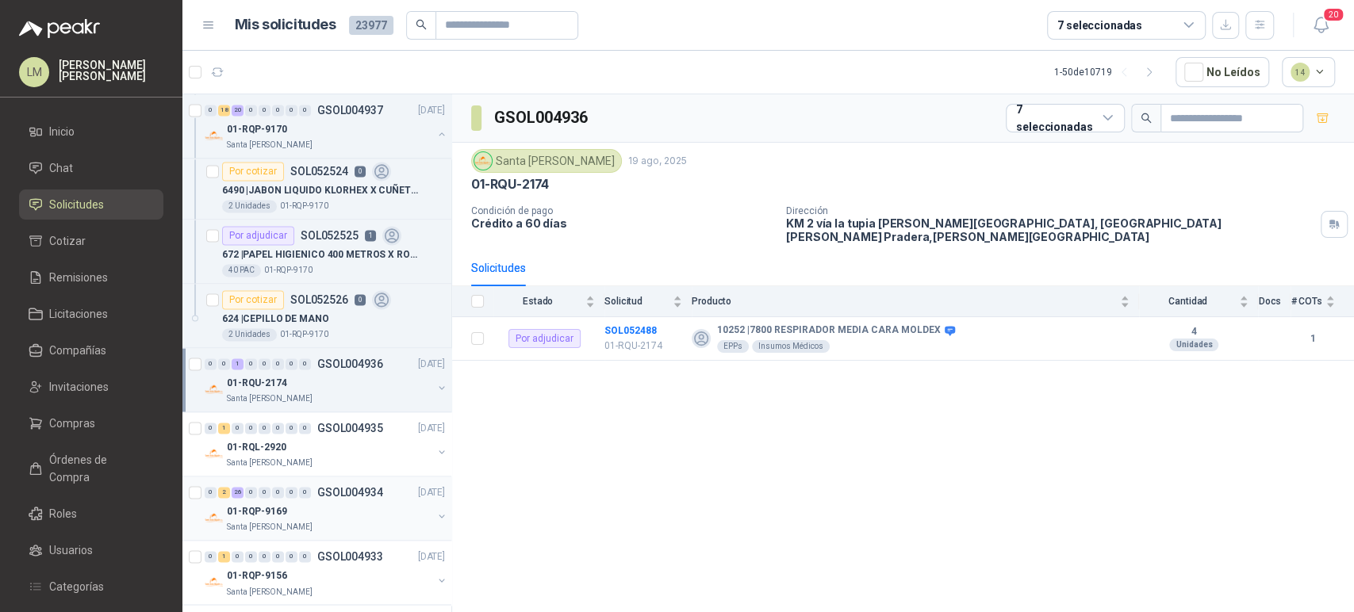
click at [317, 502] on div "01-RQP-9169" at bounding box center [329, 511] width 205 height 19
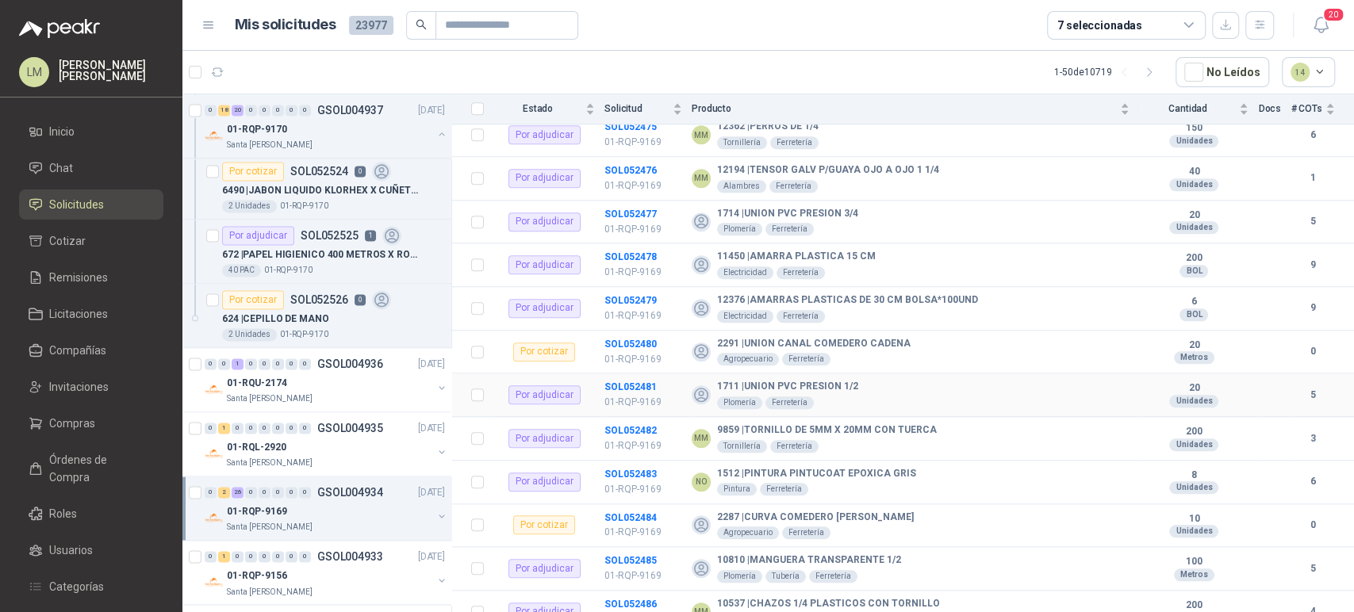
scroll to position [899, 0]
click at [629, 467] on b "SOL052483" at bounding box center [630, 472] width 52 height 11
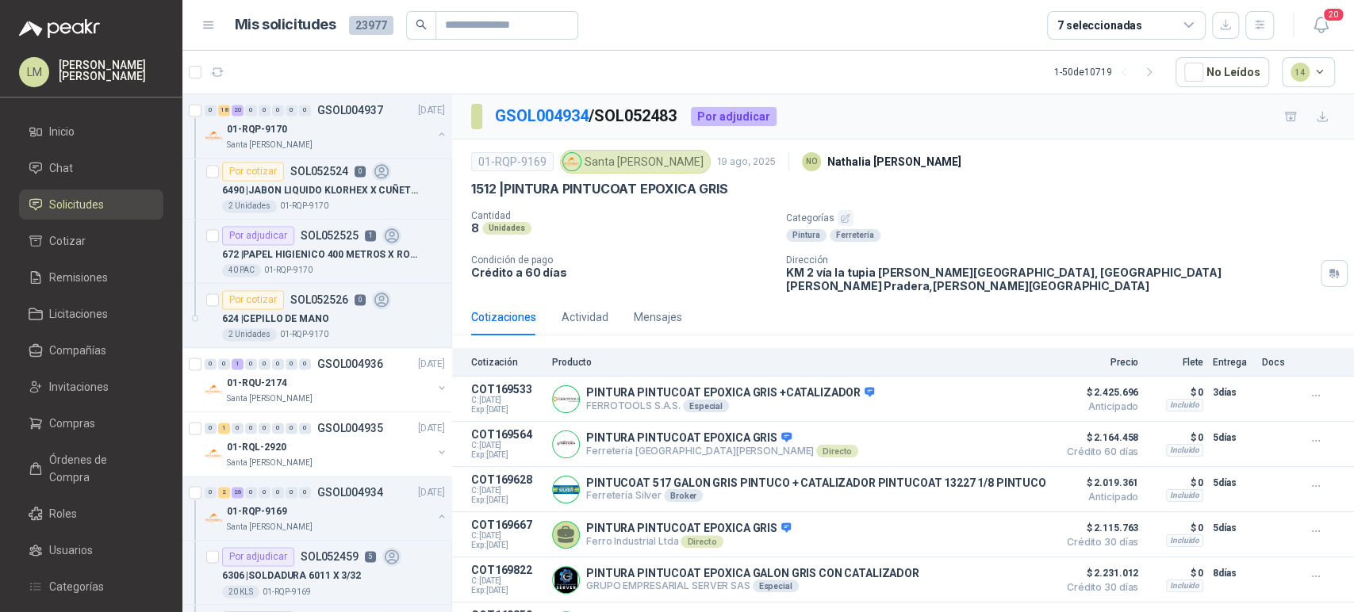
click at [629, 461] on div "GSOL004934 / SOL052483 Por adjudicar 01-RQP-9169 Santa Anita Napoles 19 ago, 20…" at bounding box center [903, 355] width 902 height 523
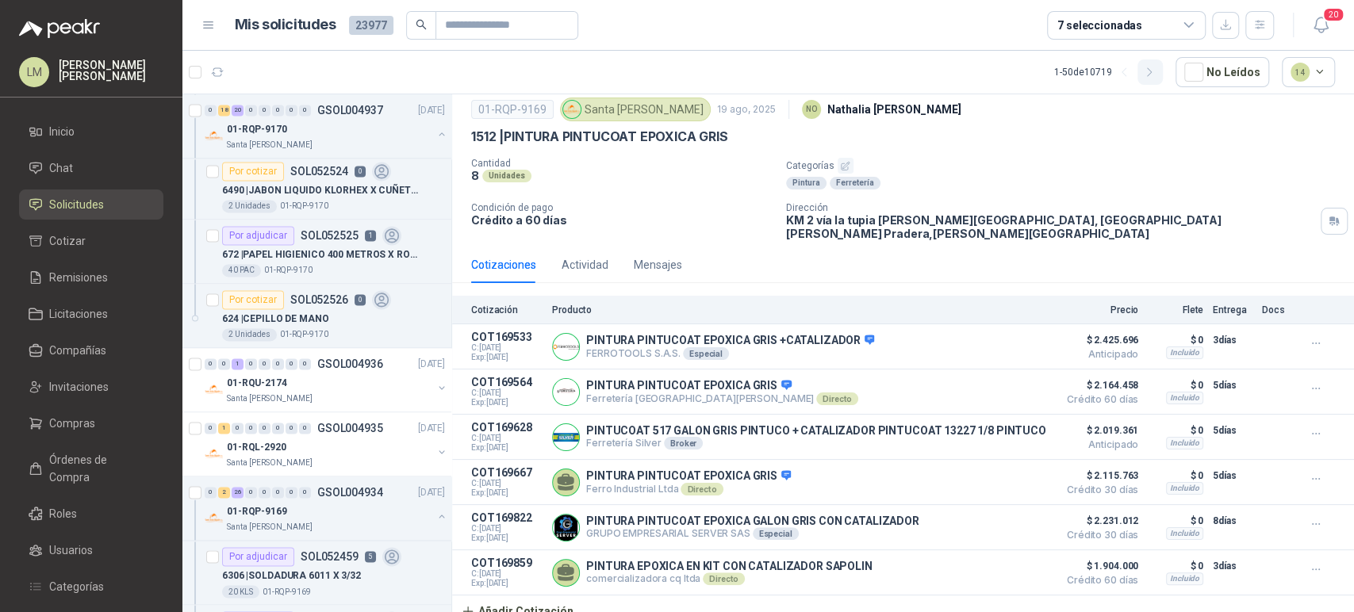
click at [1151, 77] on icon "button" at bounding box center [1149, 72] width 13 height 13
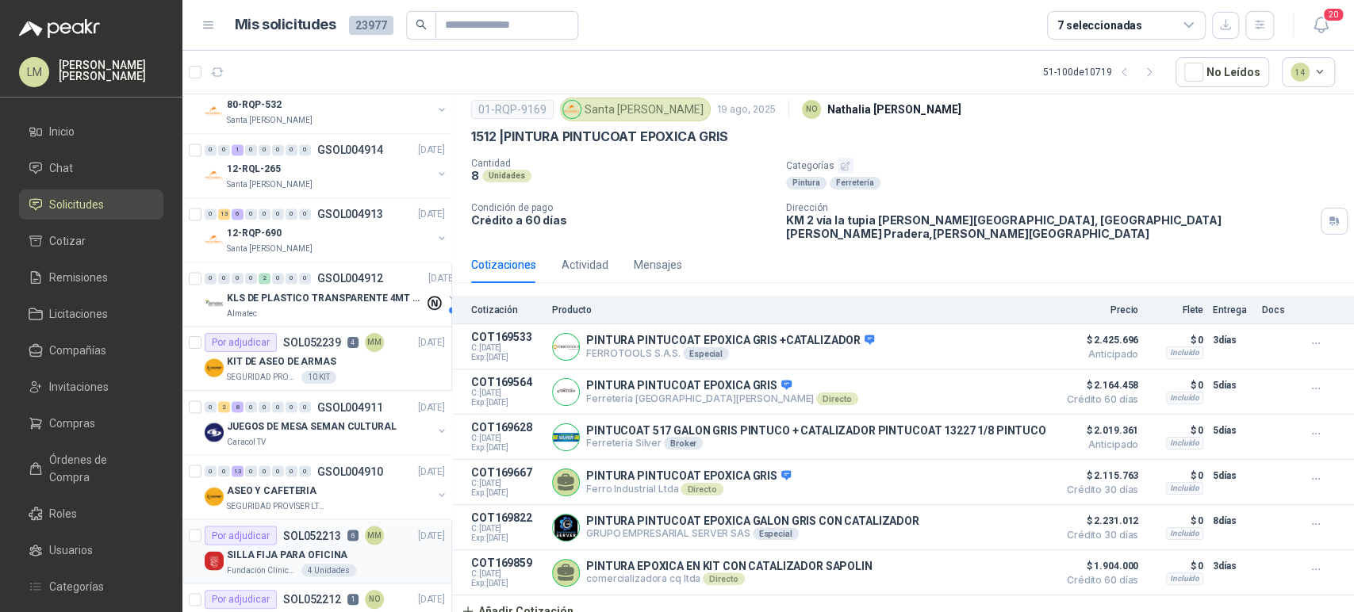
scroll to position [1823, 0]
click at [285, 493] on p "ASEO Y CAFETERIA" at bounding box center [272, 491] width 90 height 15
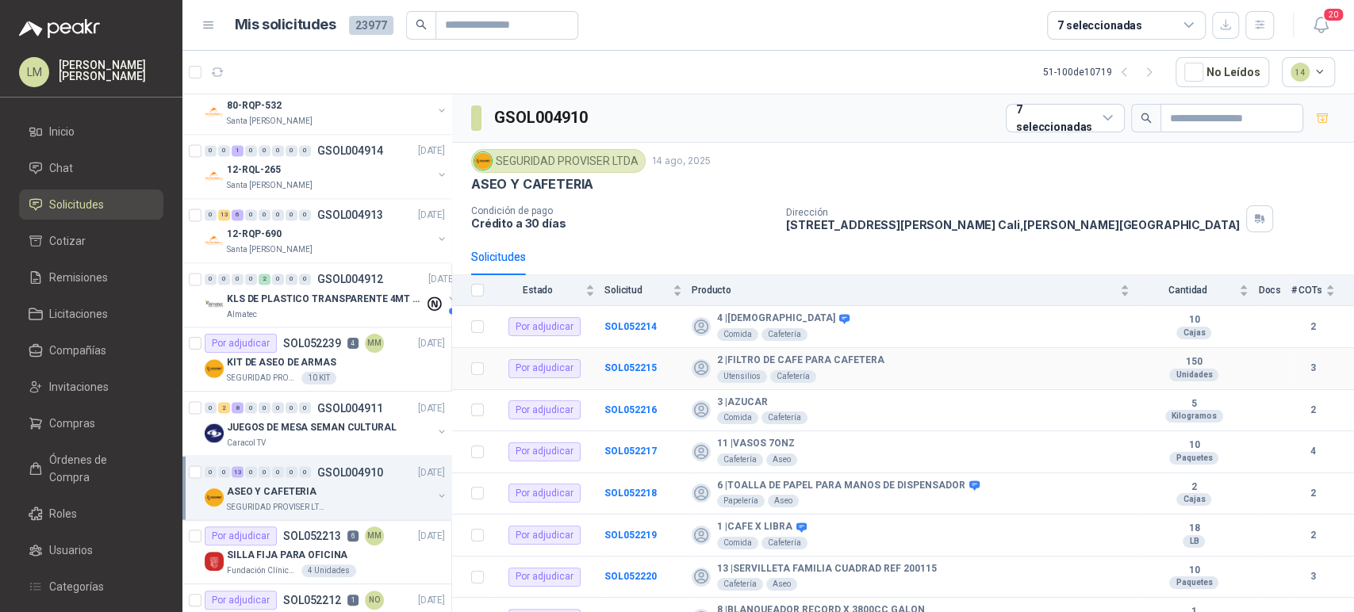
scroll to position [228, 0]
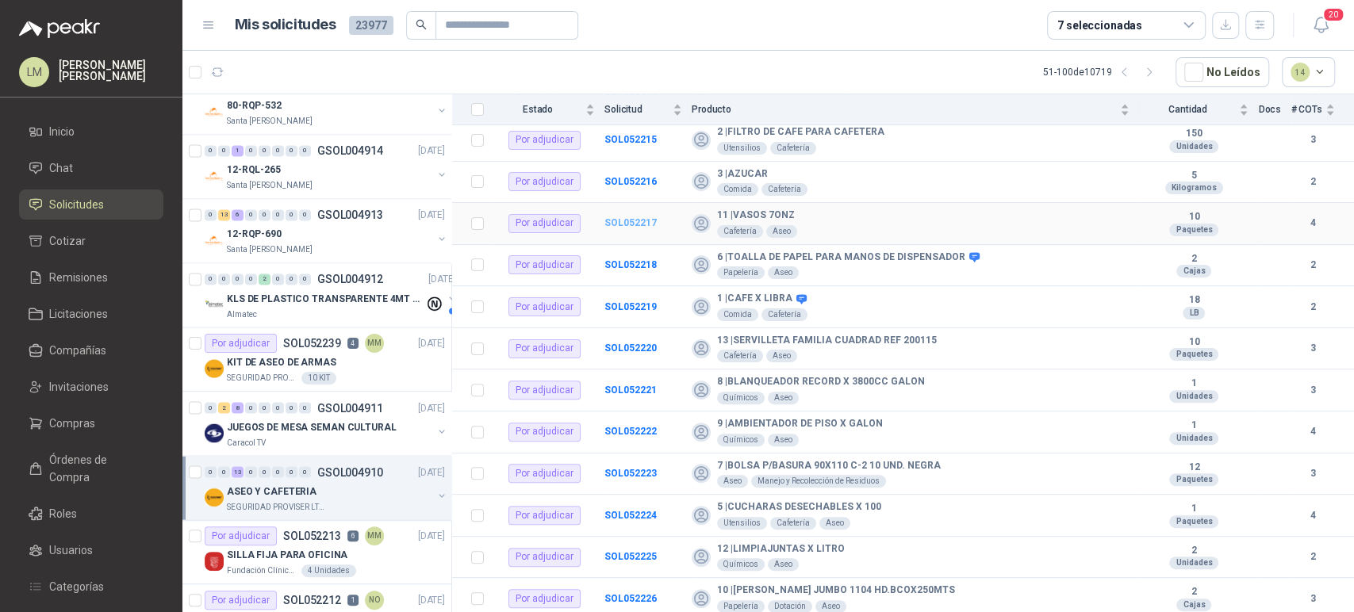
click at [632, 227] on b "SOL052217" at bounding box center [630, 222] width 52 height 11
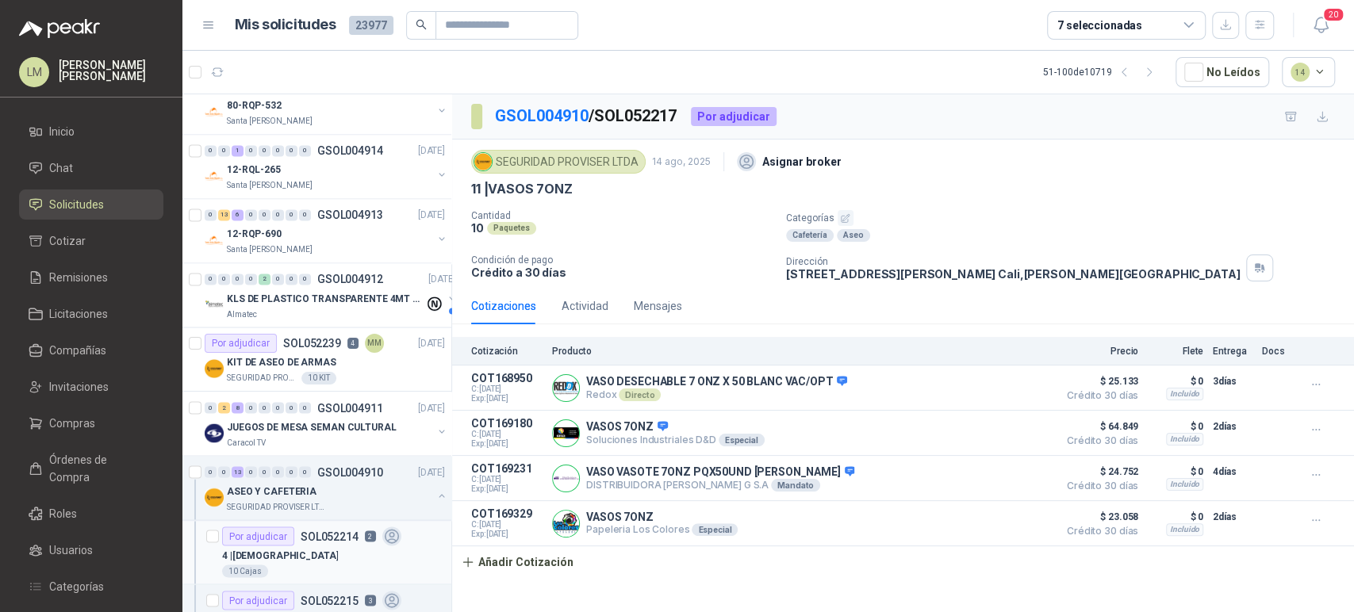
click at [332, 535] on p "SOL052214" at bounding box center [330, 536] width 58 height 11
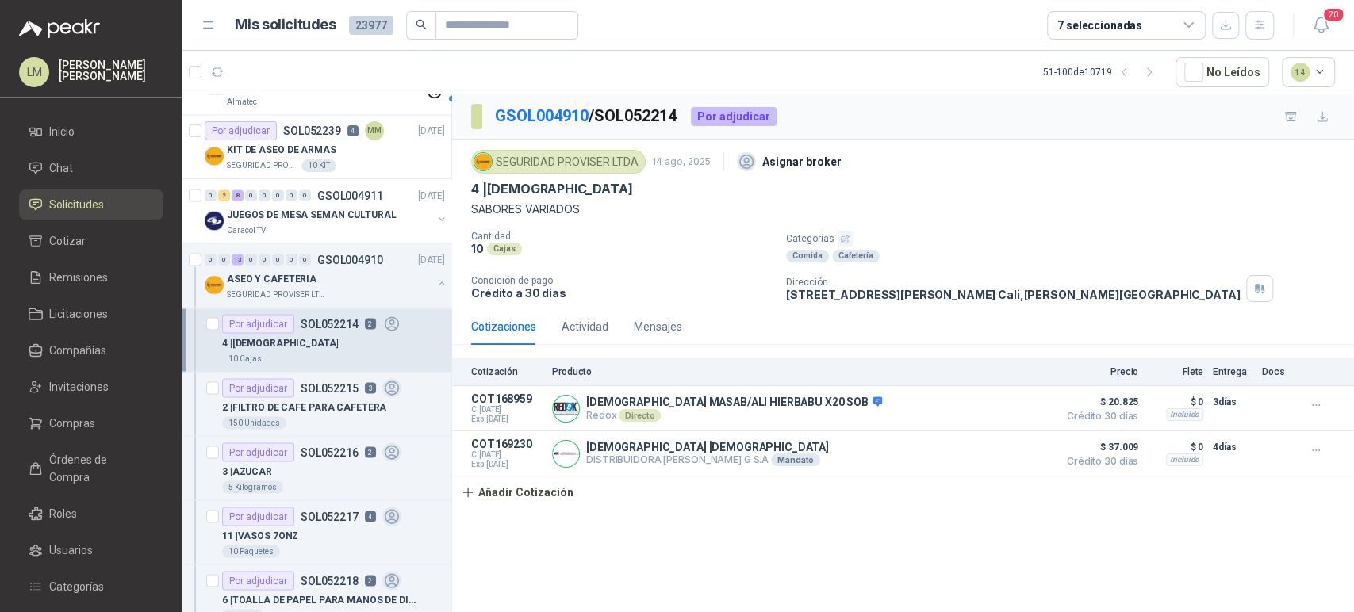
scroll to position [2045, 0]
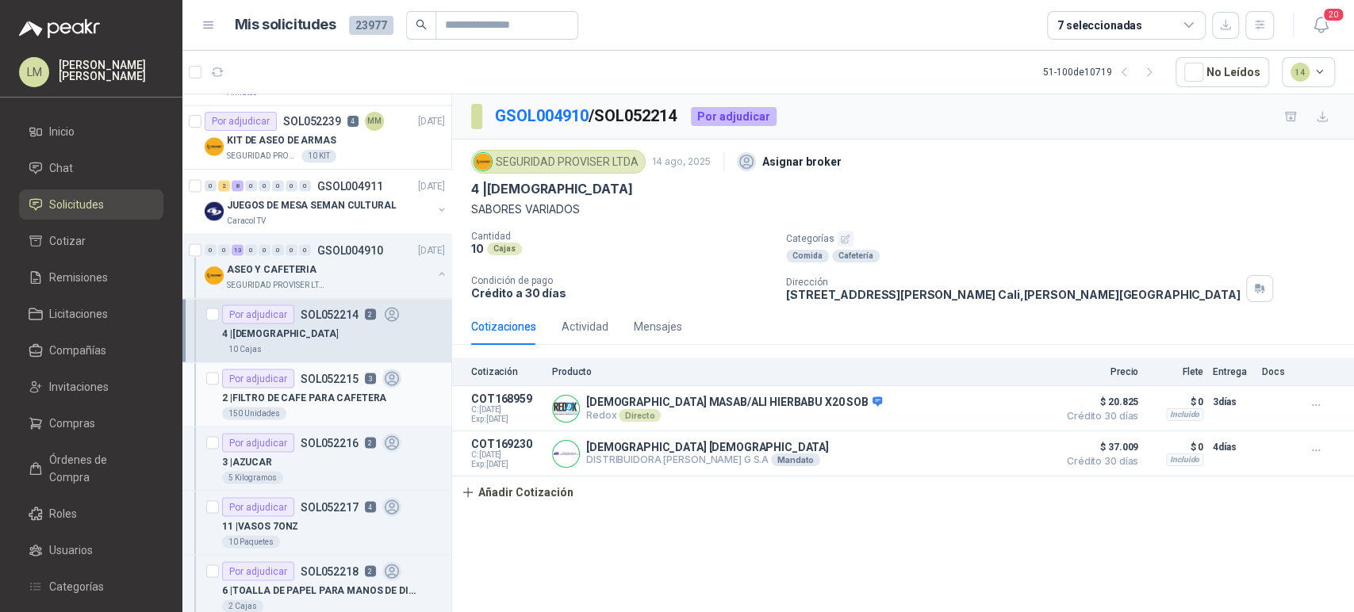
click at [298, 392] on p "2 | FILTRO DE CAFE PARA CAFETERA" at bounding box center [304, 397] width 164 height 15
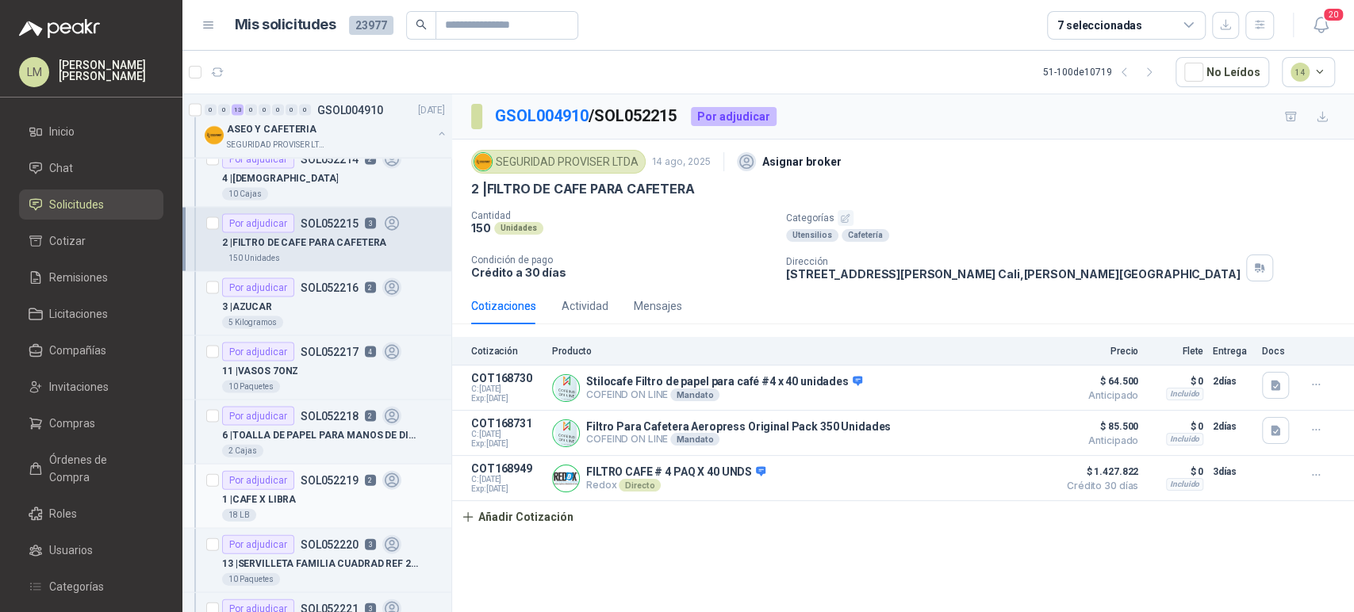
scroll to position [2200, 0]
click at [311, 444] on div "2 Cajas" at bounding box center [333, 450] width 223 height 13
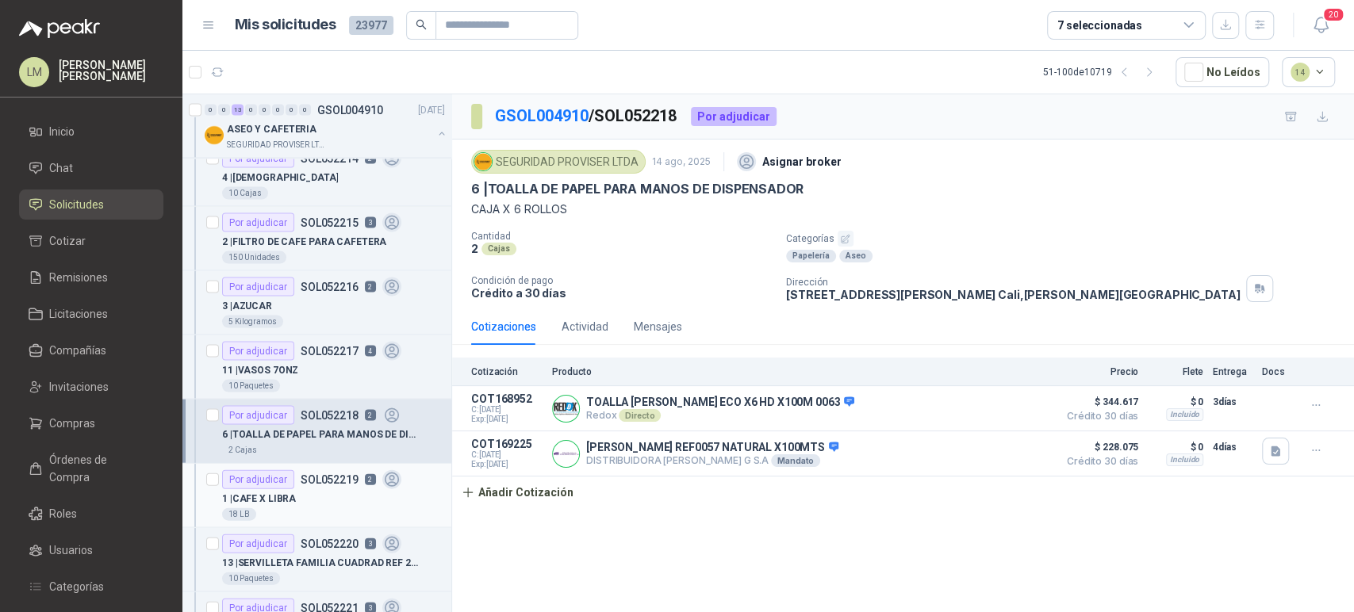
click at [320, 493] on div "1 | CAFE X LIBRA" at bounding box center [333, 498] width 223 height 19
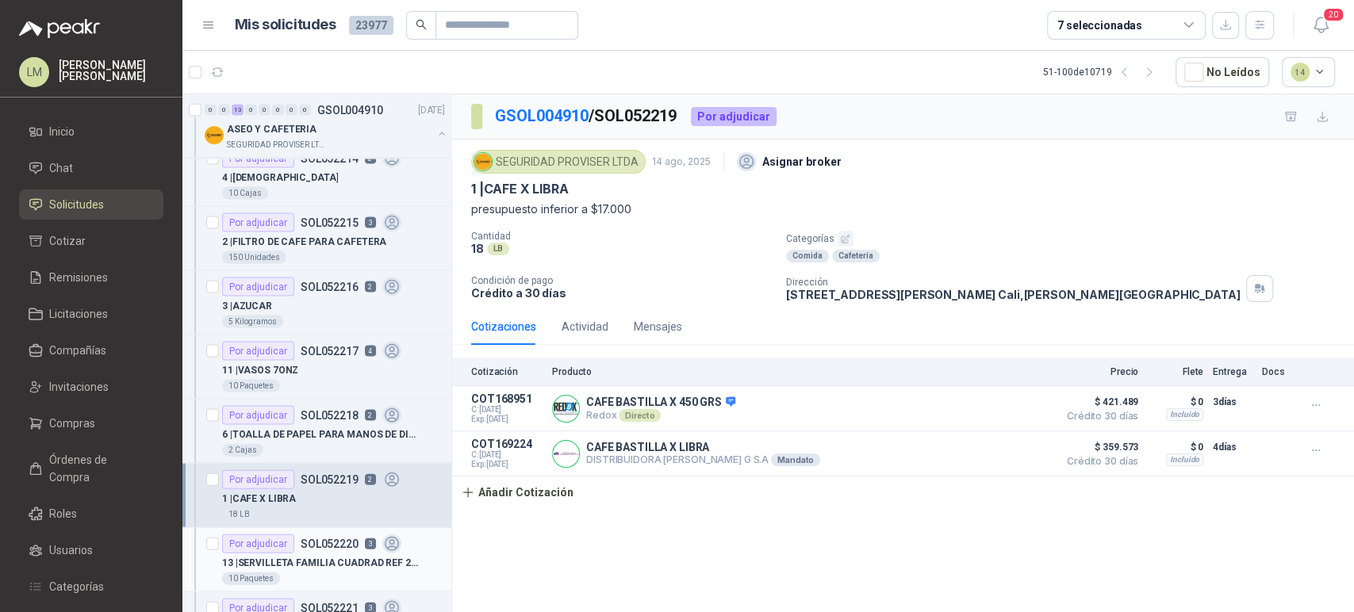
click at [331, 542] on p "SOL052220" at bounding box center [330, 544] width 58 height 11
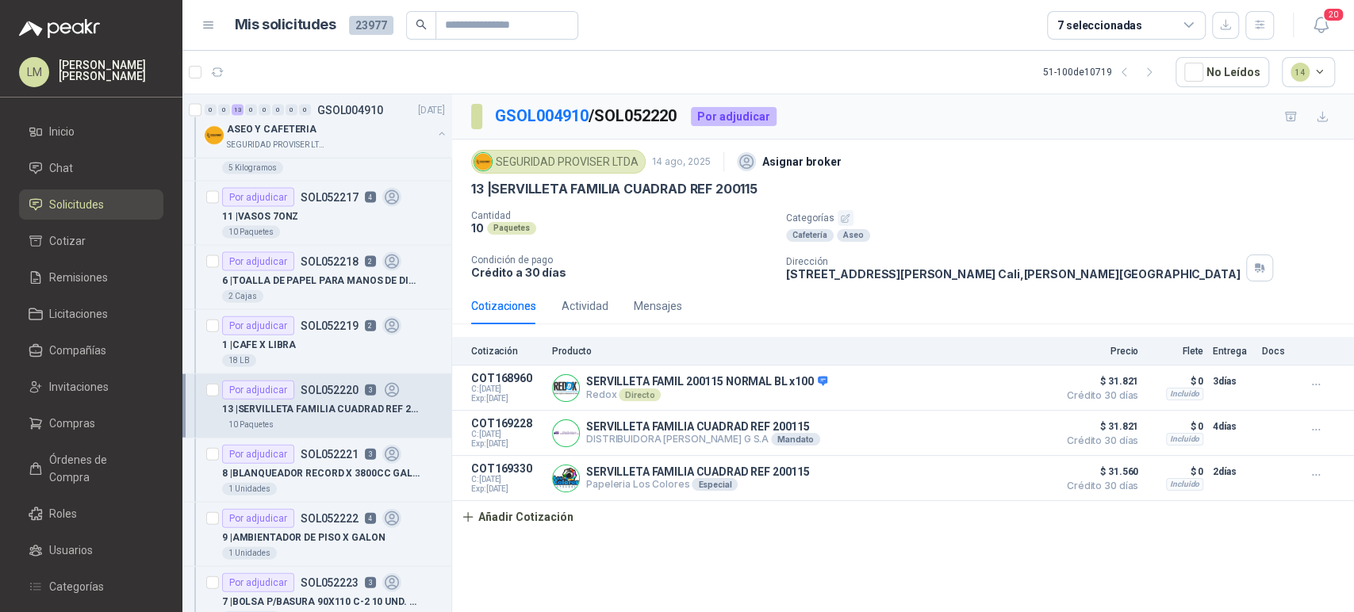
scroll to position [2356, 0]
click at [315, 481] on div "1 Unidades" at bounding box center [333, 487] width 223 height 13
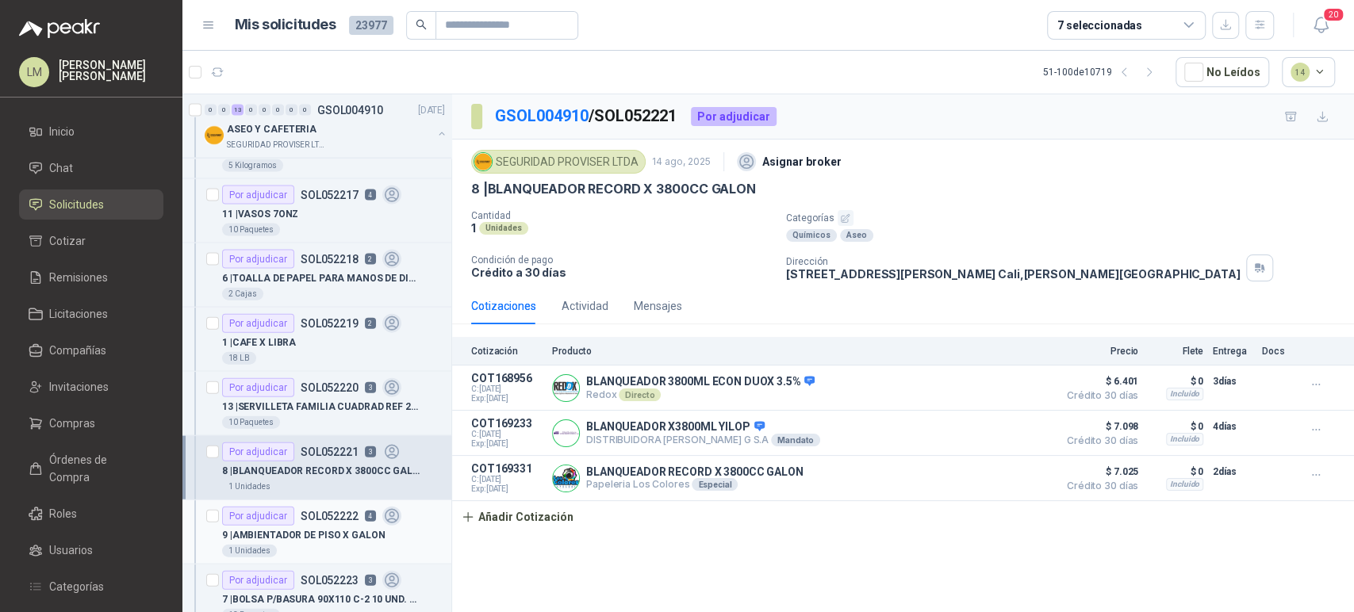
click at [324, 534] on p "9 | AMBIENTADOR DE PISO X GALON" at bounding box center [303, 535] width 163 height 15
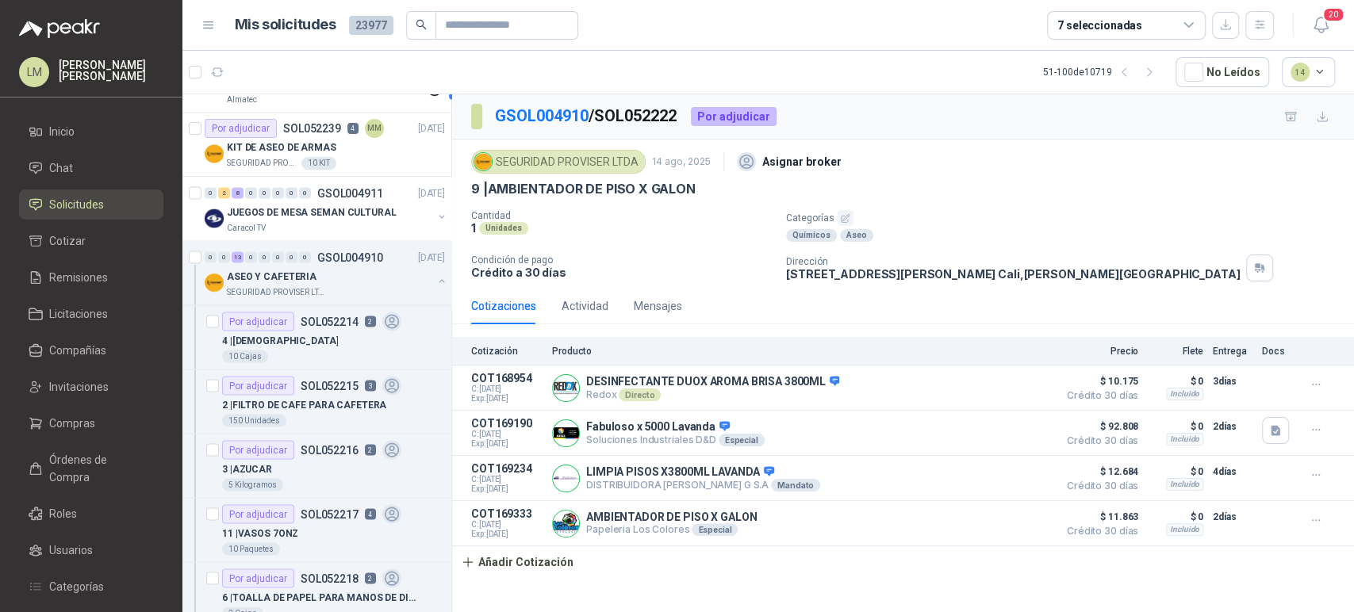
scroll to position [2029, 0]
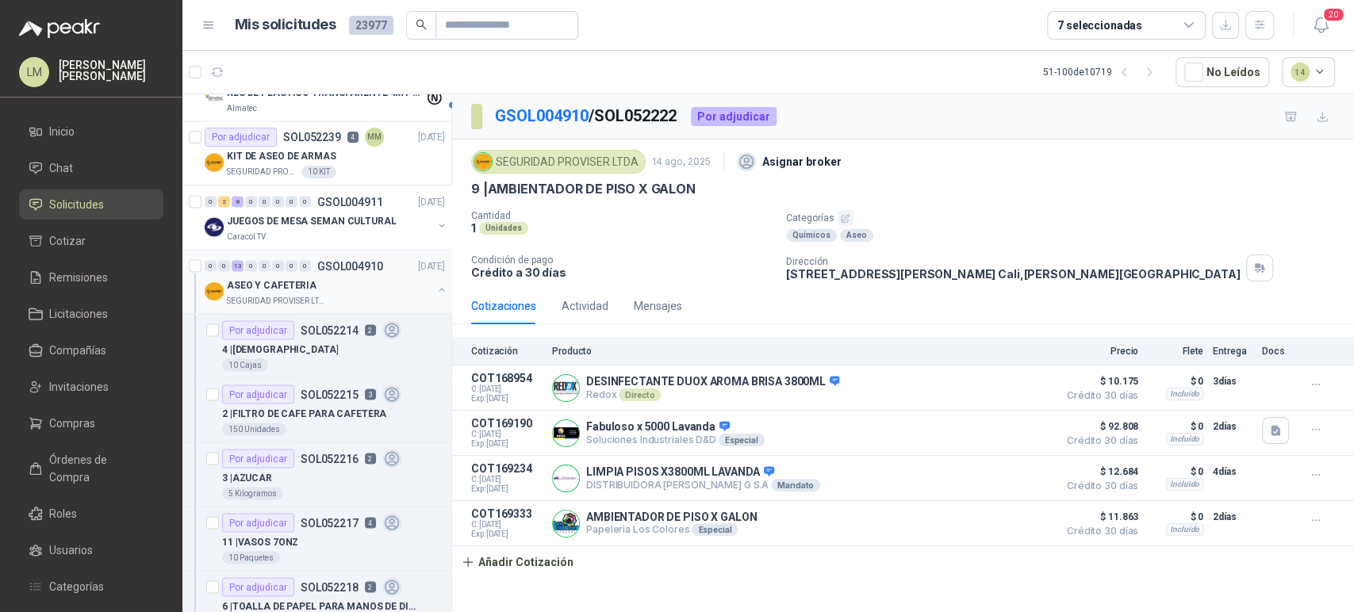
click at [435, 283] on button "button" at bounding box center [441, 289] width 13 height 13
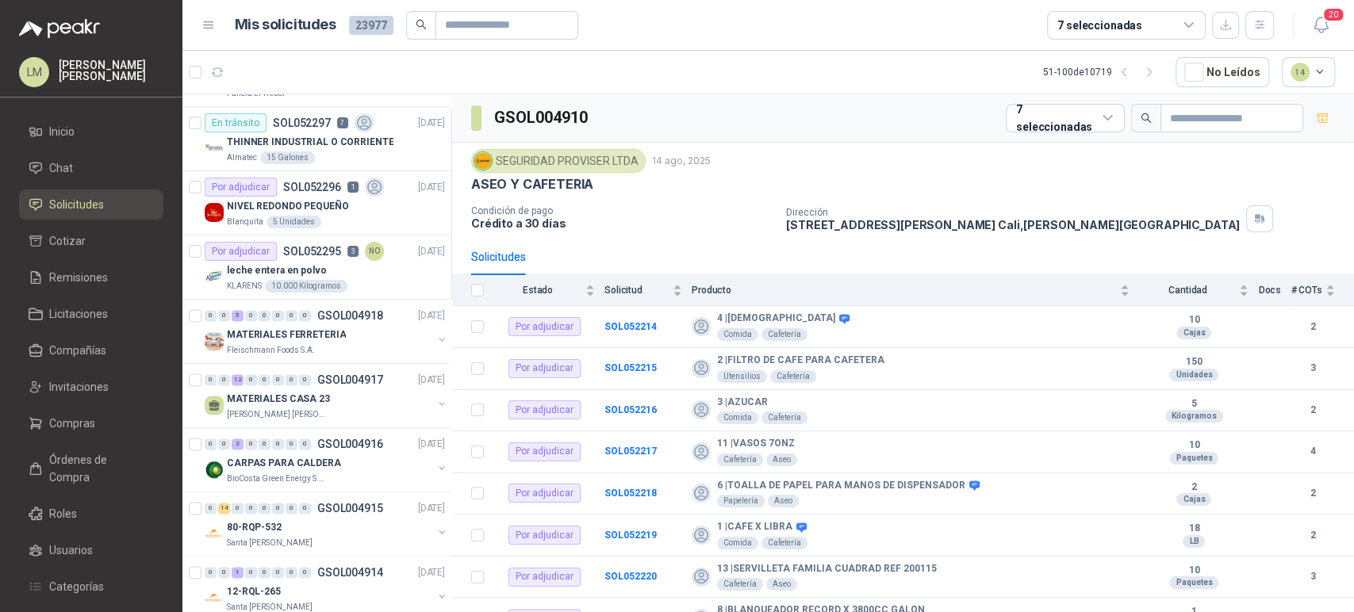
scroll to position [1400, 0]
click at [295, 328] on p "MATERIALES FERRETERIA" at bounding box center [286, 335] width 119 height 15
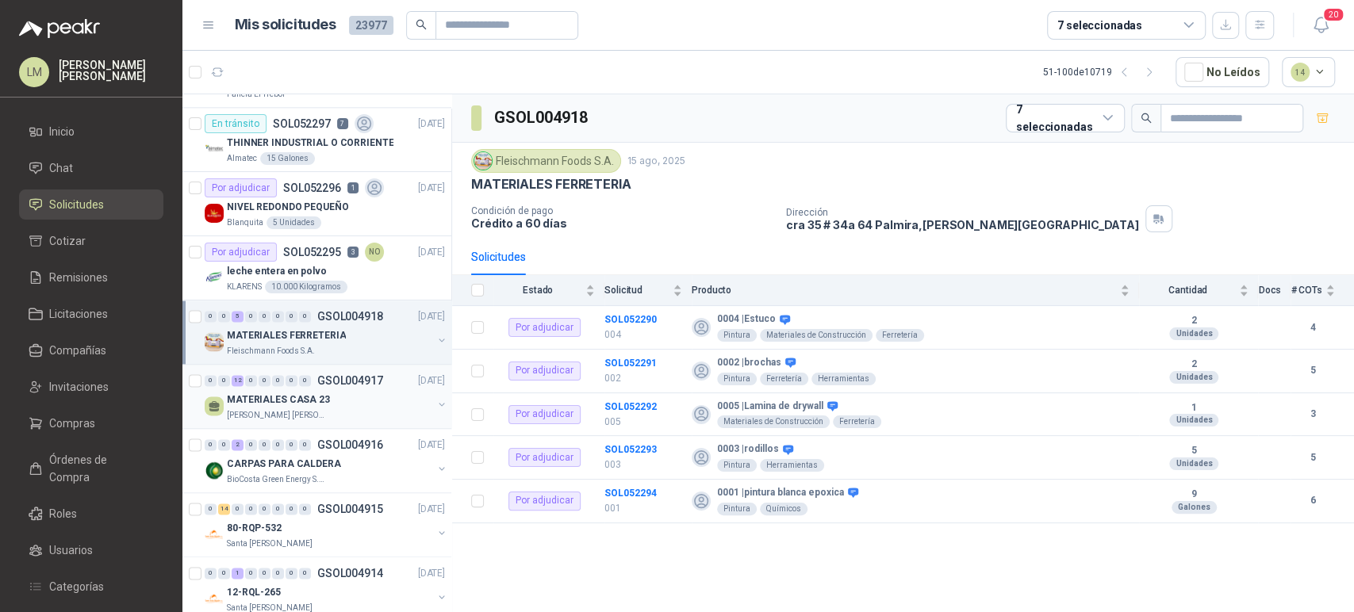
click at [297, 402] on p "MATERIALES CASA 23" at bounding box center [278, 400] width 103 height 15
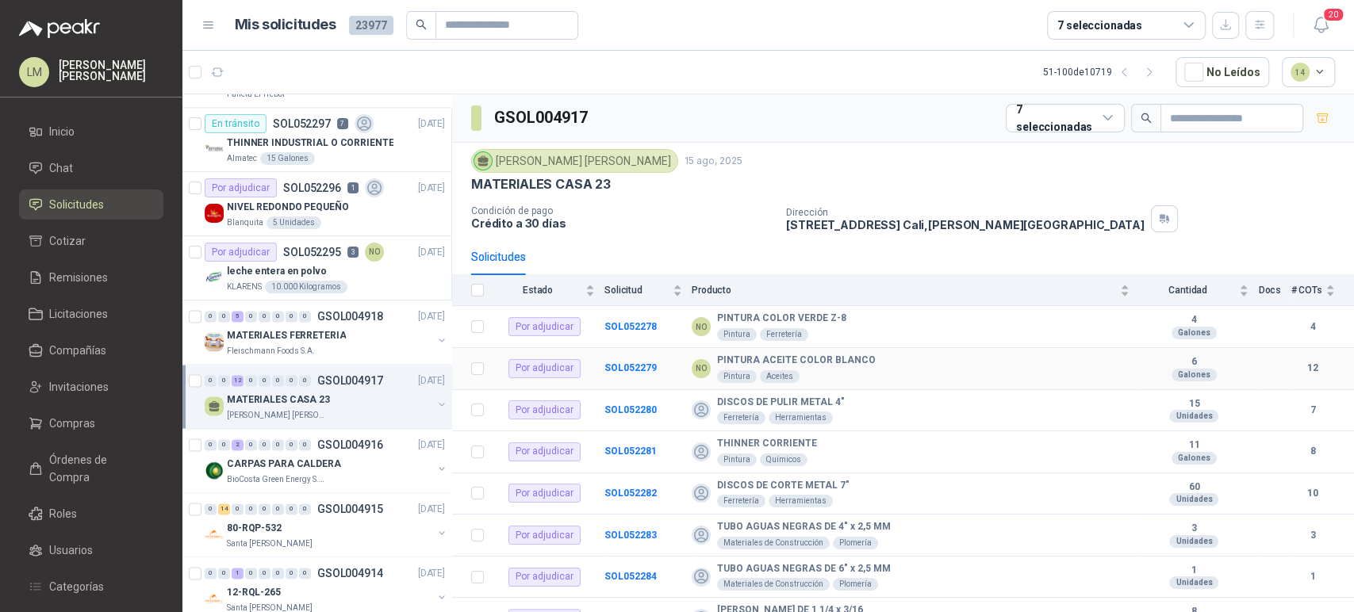
scroll to position [186, 0]
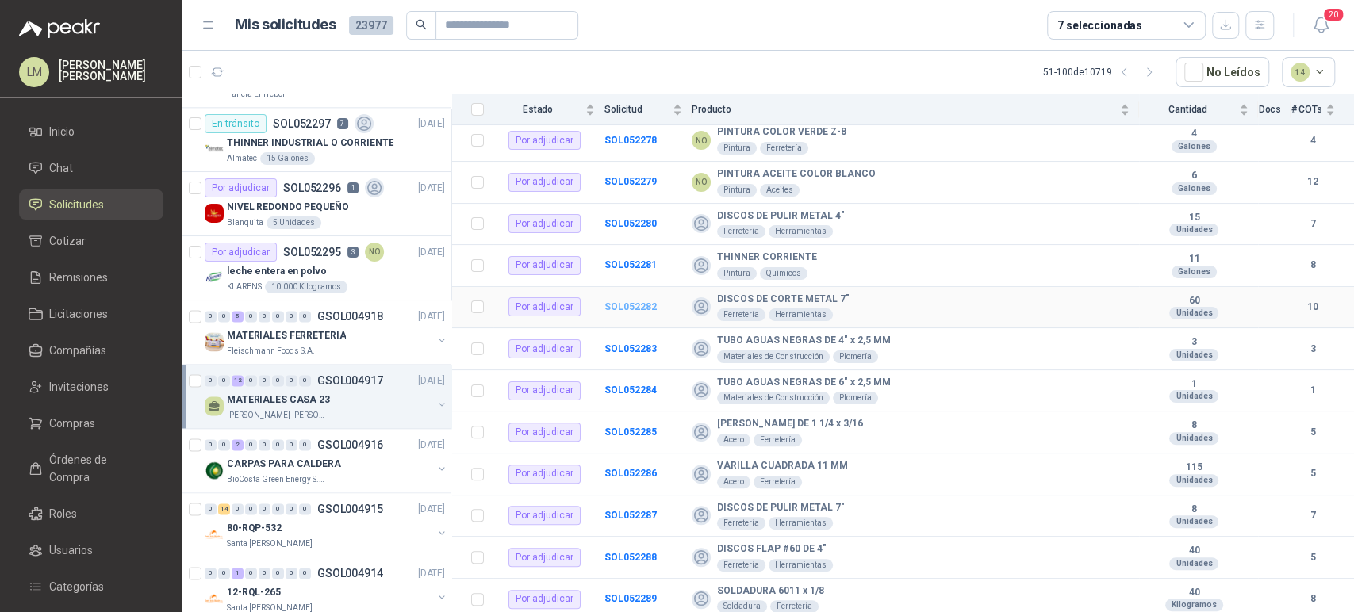
click at [641, 304] on b "SOL052282" at bounding box center [630, 306] width 52 height 11
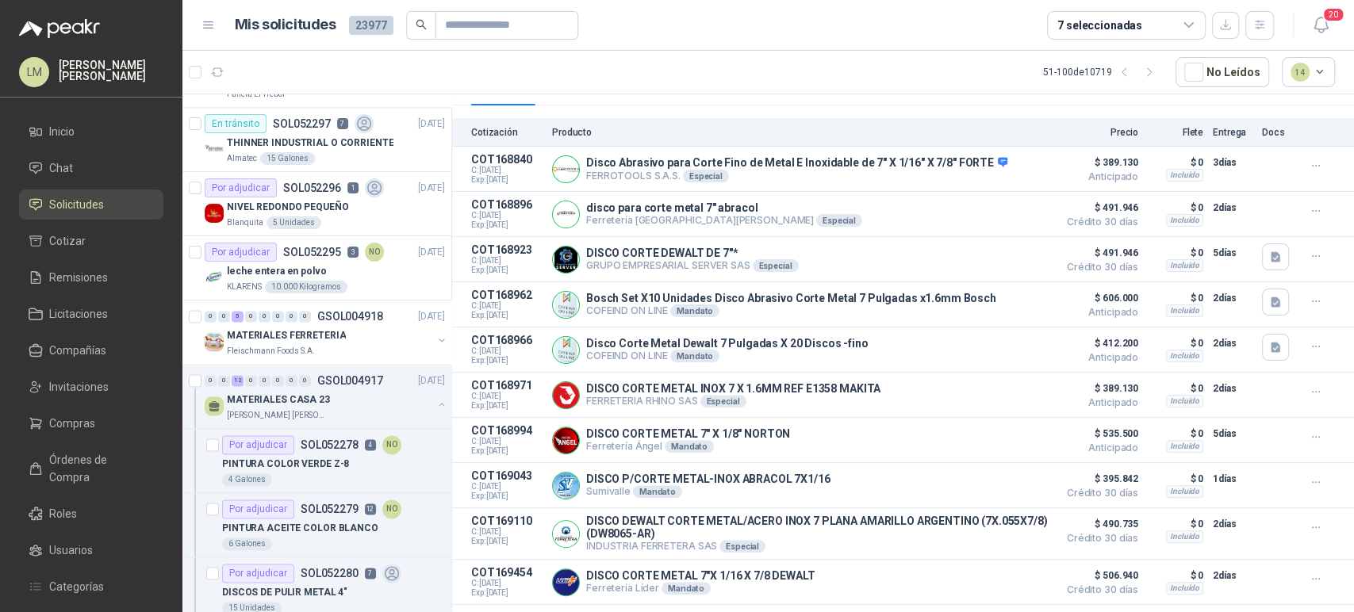
scroll to position [243, 0]
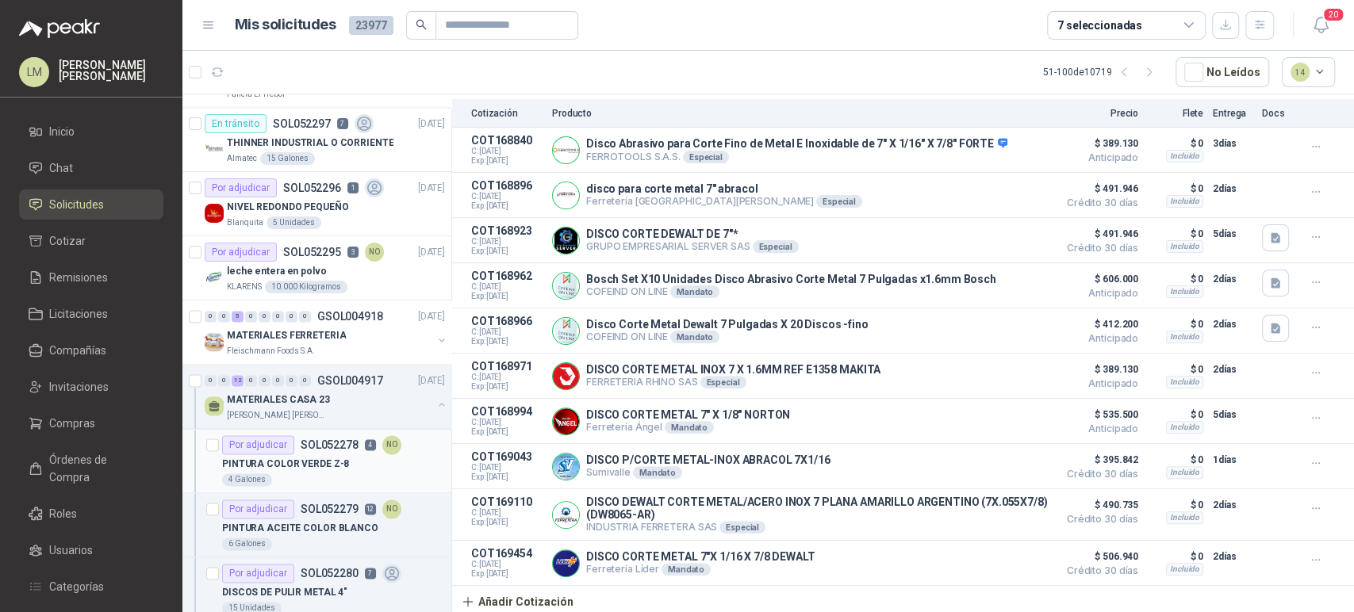
click at [317, 466] on p "PINTURA COLOR VERDE Z-8" at bounding box center [285, 464] width 127 height 15
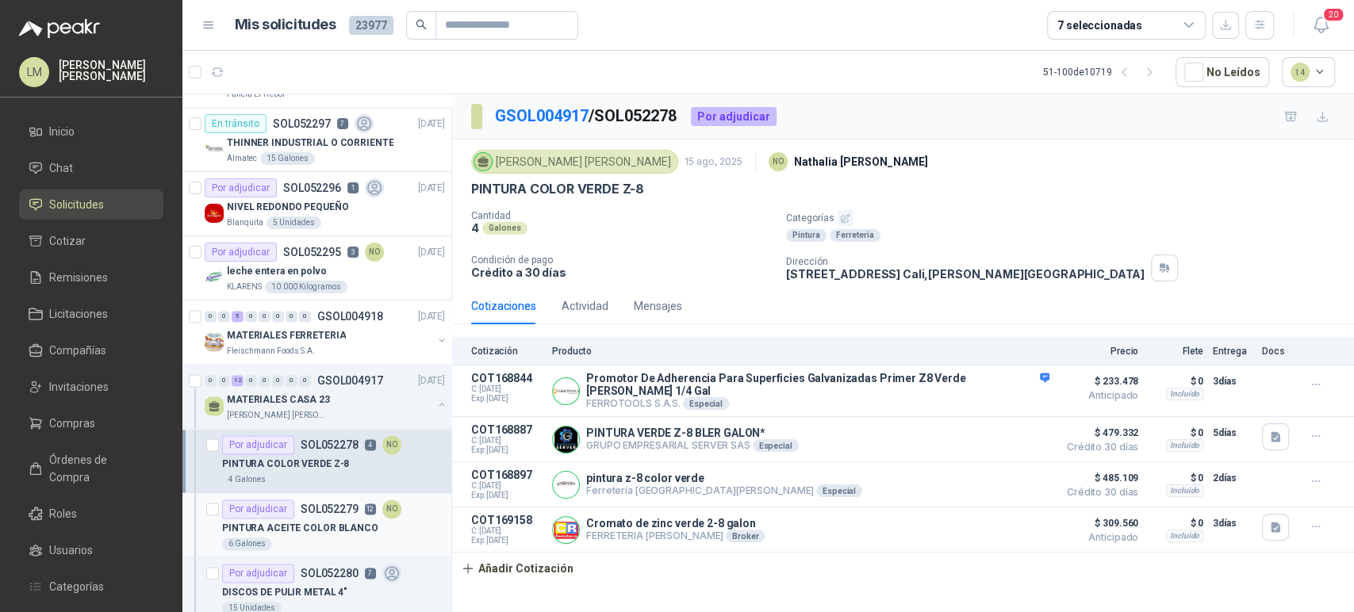
click at [317, 505] on p "SOL052279" at bounding box center [330, 509] width 58 height 11
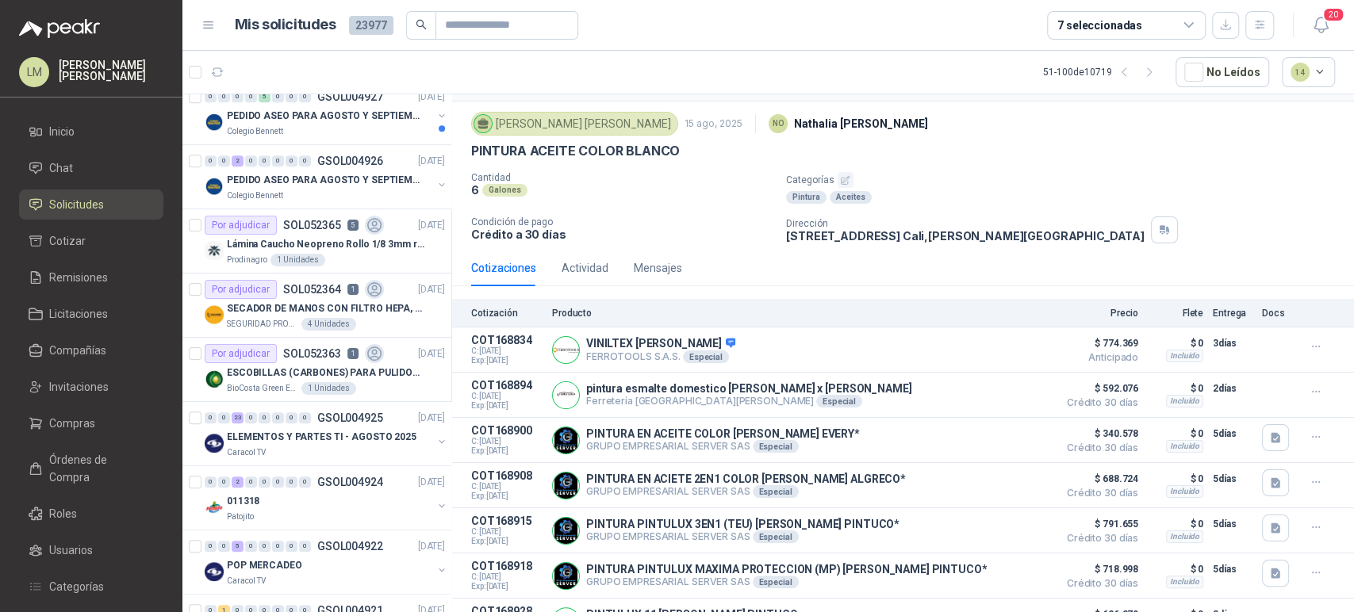
scroll to position [654, 0]
click at [286, 360] on p "SOL052363" at bounding box center [312, 356] width 58 height 11
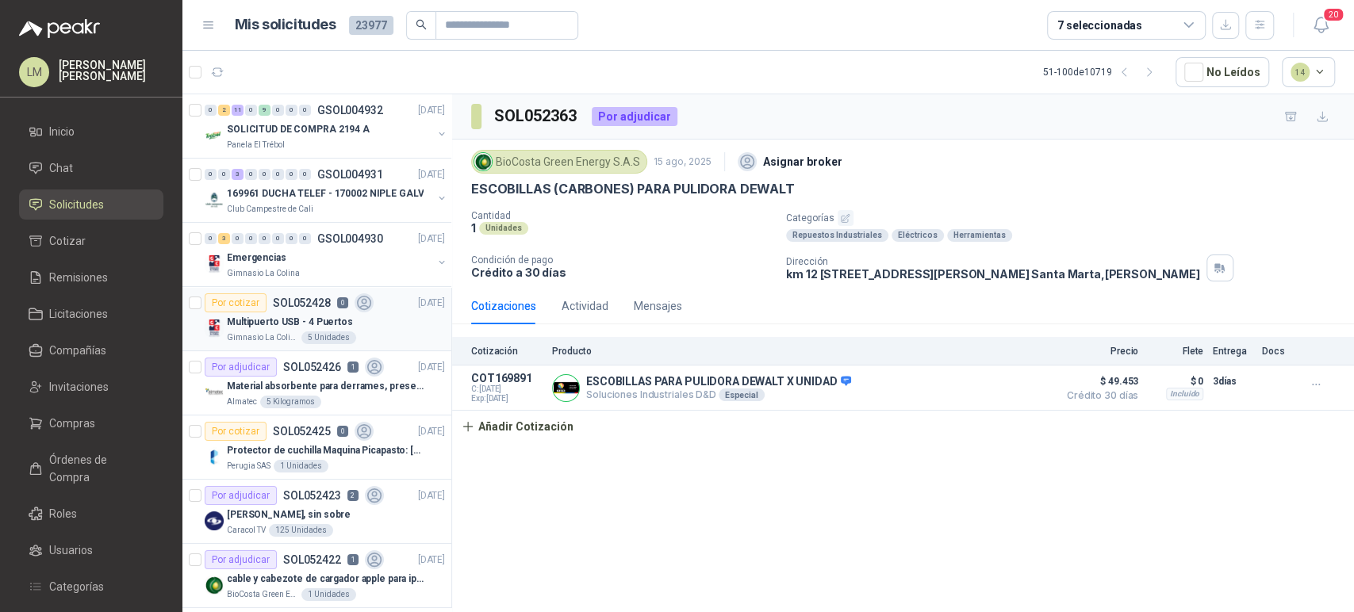
click at [328, 306] on div "Por cotizar SOL052428 0" at bounding box center [289, 302] width 169 height 19
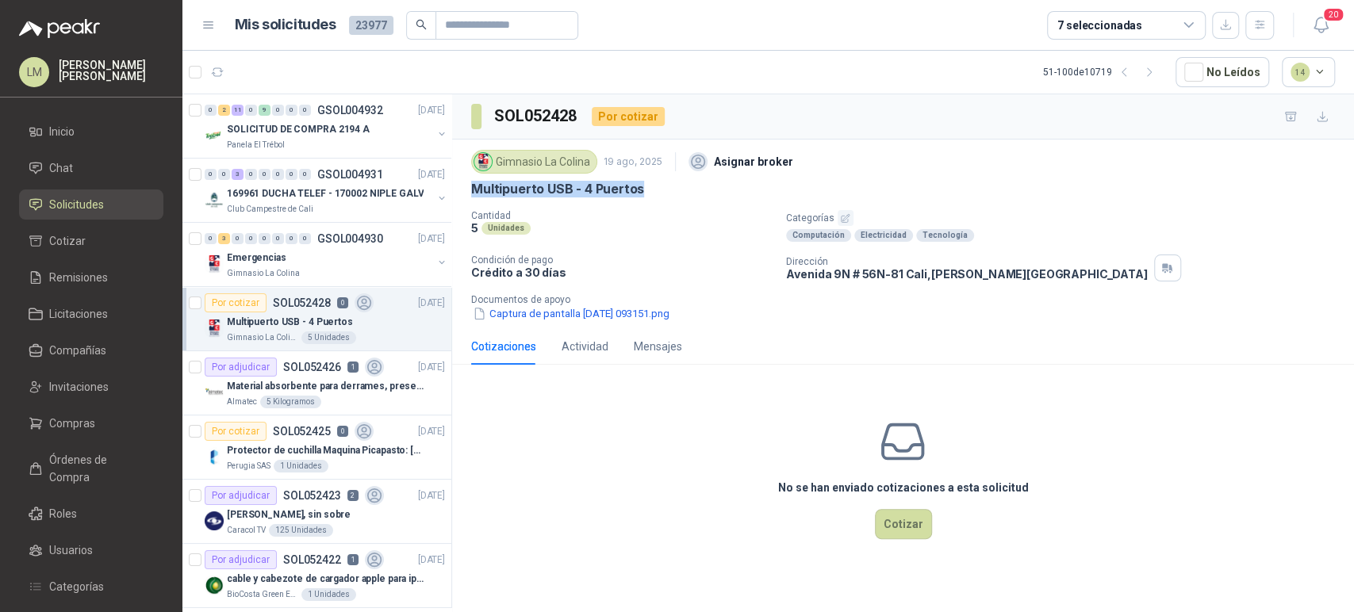
drag, startPoint x: 642, startPoint y: 188, endPoint x: 470, endPoint y: 182, distance: 173.0
click at [470, 182] on div "Gimnasio La Colina 19 ago, 2025 Asignar broker Multipuerto USB - 4 Puertos Cant…" at bounding box center [903, 234] width 902 height 189
copy p "Multipuerto USB - 4 Puertos"
click at [527, 316] on button "Captura de pantalla [DATE] 093151.png" at bounding box center [571, 313] width 200 height 17
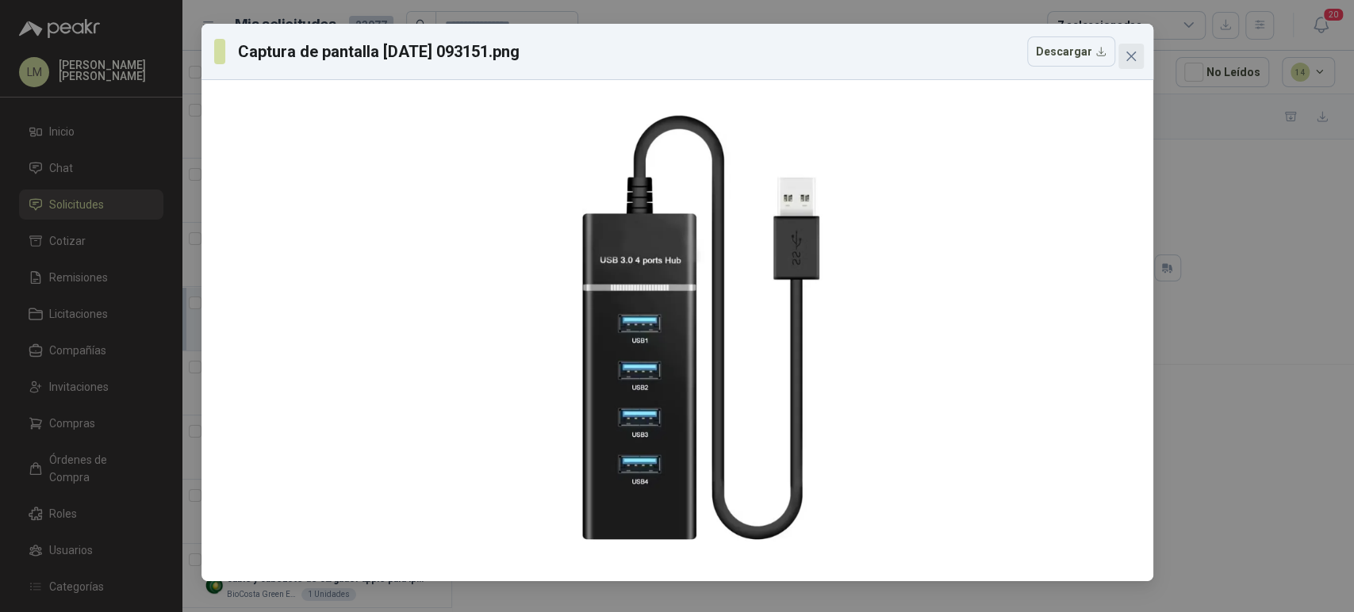
click at [1135, 56] on icon "close" at bounding box center [1131, 56] width 13 height 13
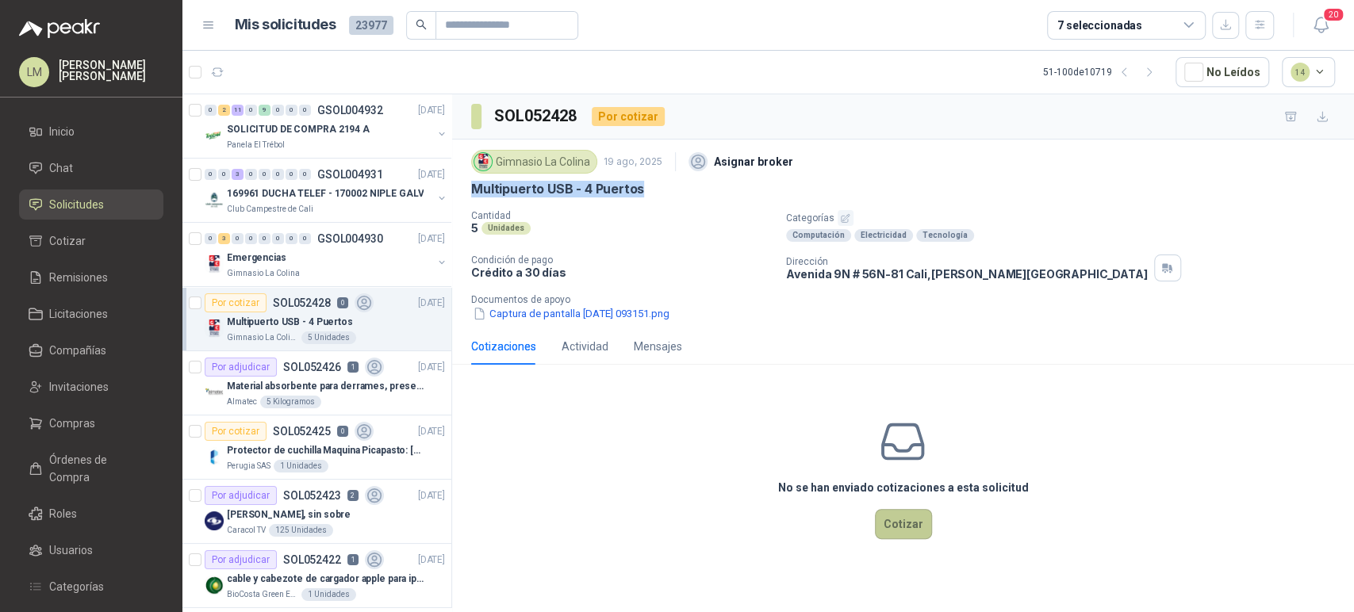
click at [906, 519] on button "Cotizar" at bounding box center [903, 524] width 57 height 30
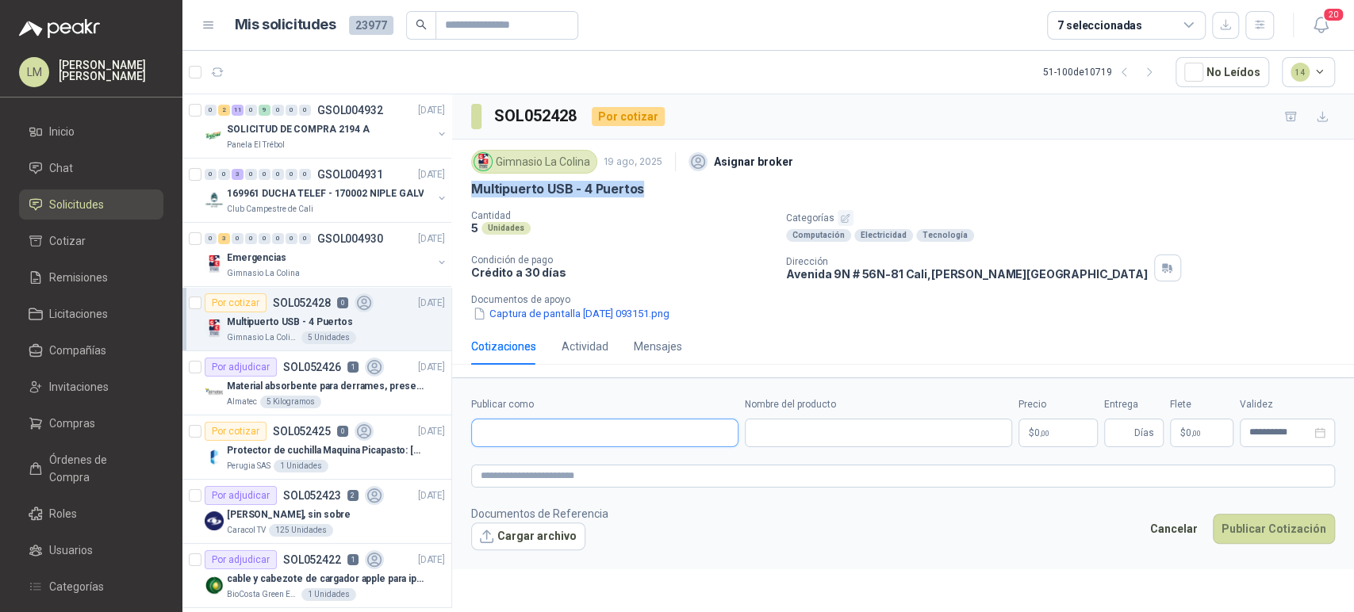
click at [535, 436] on input "Publicar como" at bounding box center [605, 433] width 266 height 27
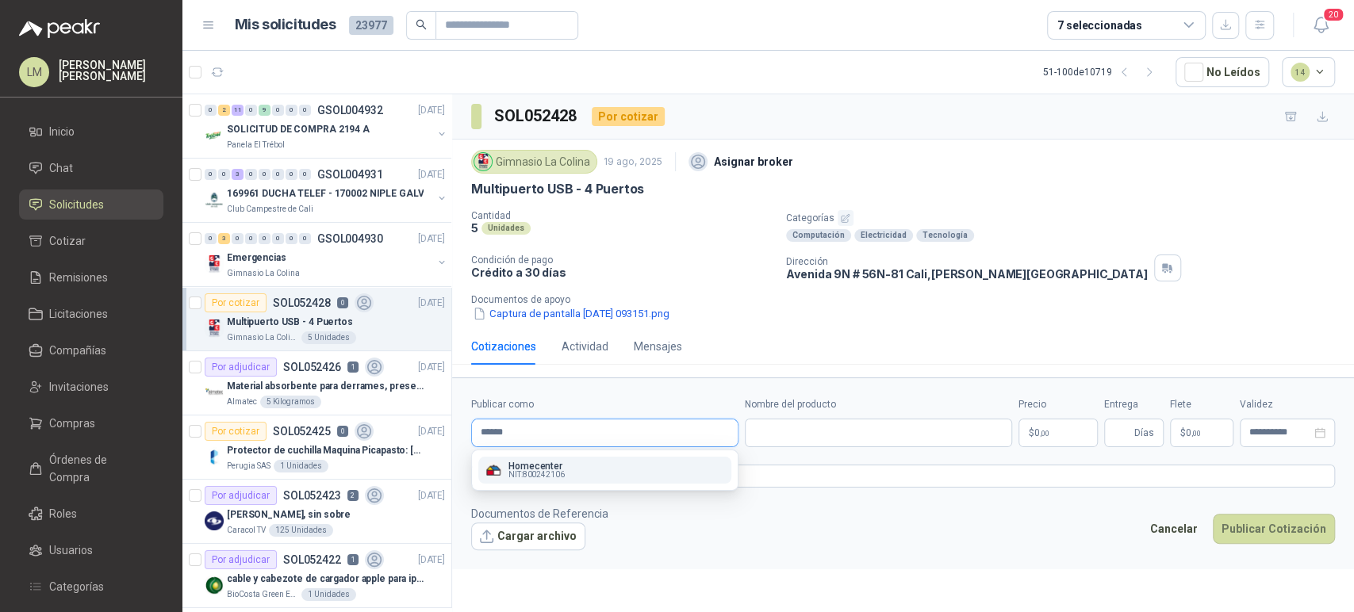
type input "******"
click at [528, 462] on p "Homecenter" at bounding box center [536, 467] width 56 height 10
type input "**********"
click at [820, 433] on input "Nombre del producto" at bounding box center [878, 433] width 267 height 29
paste input "**********"
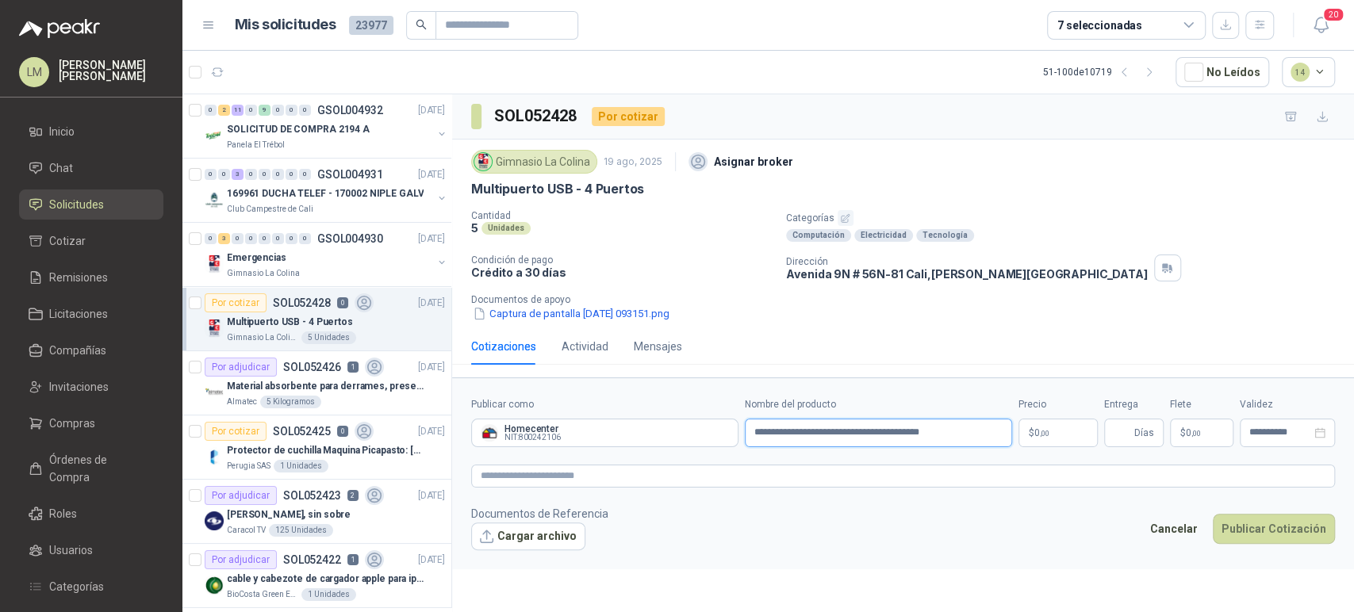
type input "**********"
click at [1142, 449] on form "**********" at bounding box center [903, 474] width 902 height 192
click at [1129, 432] on input "Entrega" at bounding box center [1121, 433] width 17 height 27
type input "*"
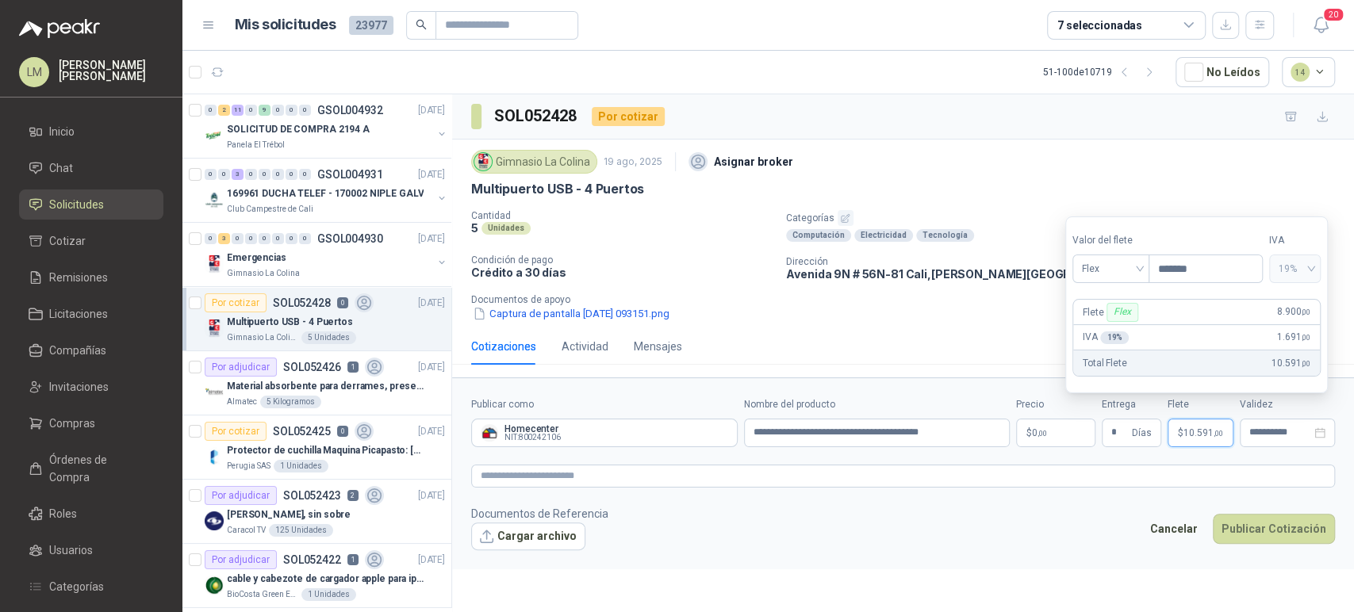
type input "*******"
click at [1041, 431] on body "LM Luis Miguel Martinez Inicio Chat Solicitudes Cotizar Remisiones Licitaciones…" at bounding box center [677, 306] width 1354 height 612
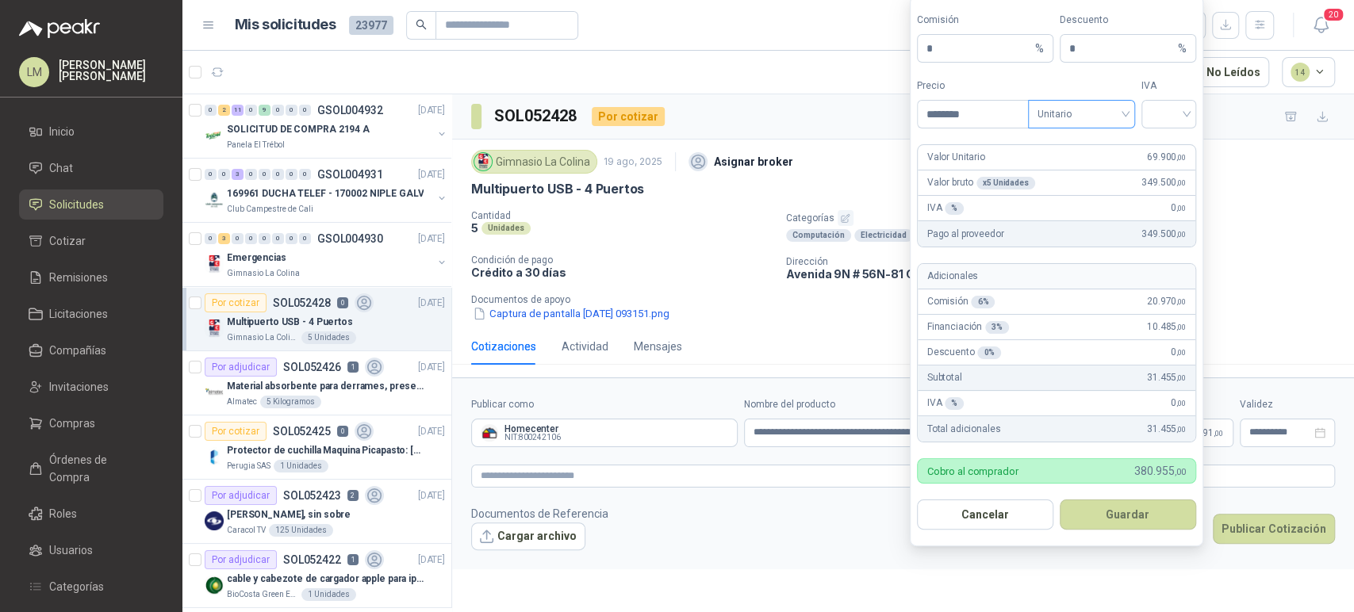
click at [1077, 122] on span "Unitario" at bounding box center [1081, 114] width 88 height 24
type input "********"
click at [1067, 175] on div "Unitario con IVA" at bounding box center [1082, 172] width 82 height 17
click at [1163, 121] on input "search" at bounding box center [1169, 113] width 36 height 24
click at [1158, 146] on div "19%" at bounding box center [1168, 147] width 29 height 17
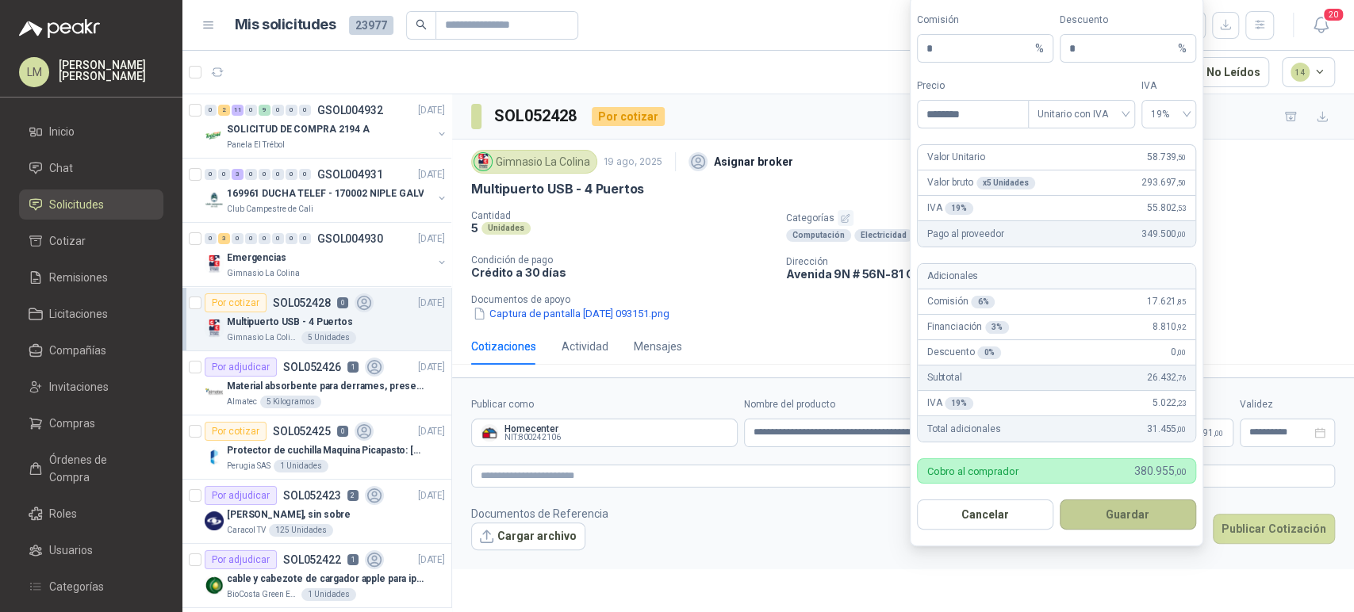
click at [1094, 523] on button "Guardar" at bounding box center [1128, 515] width 136 height 30
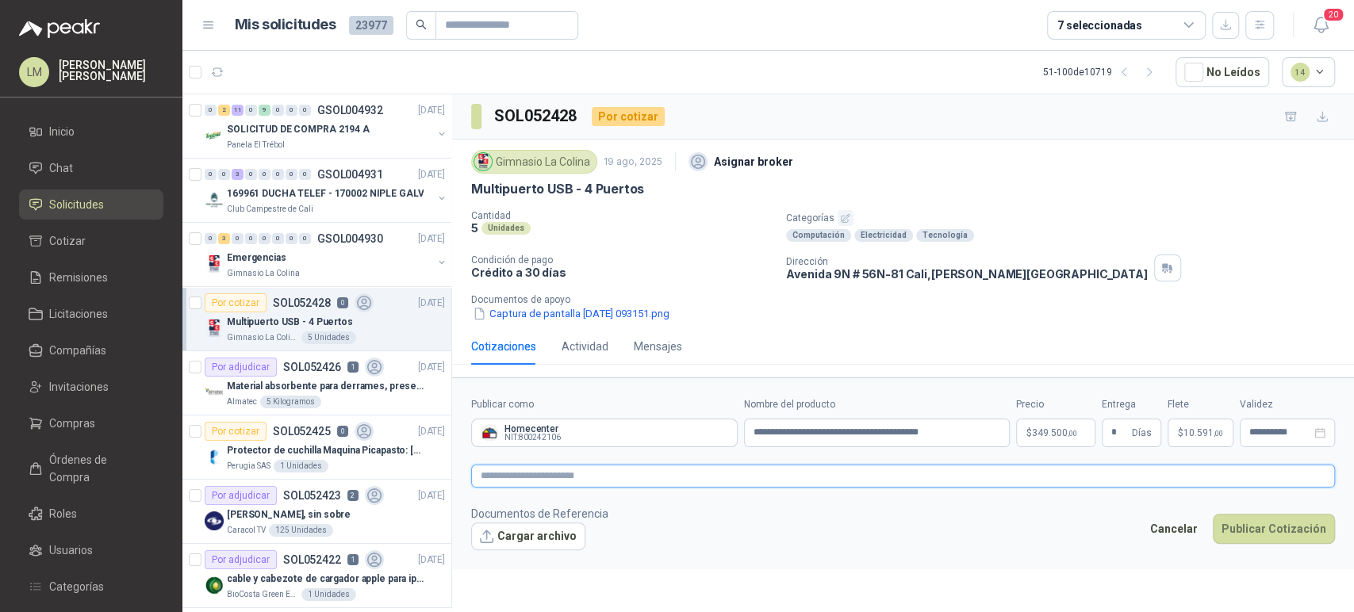
click at [690, 483] on textarea at bounding box center [903, 476] width 864 height 23
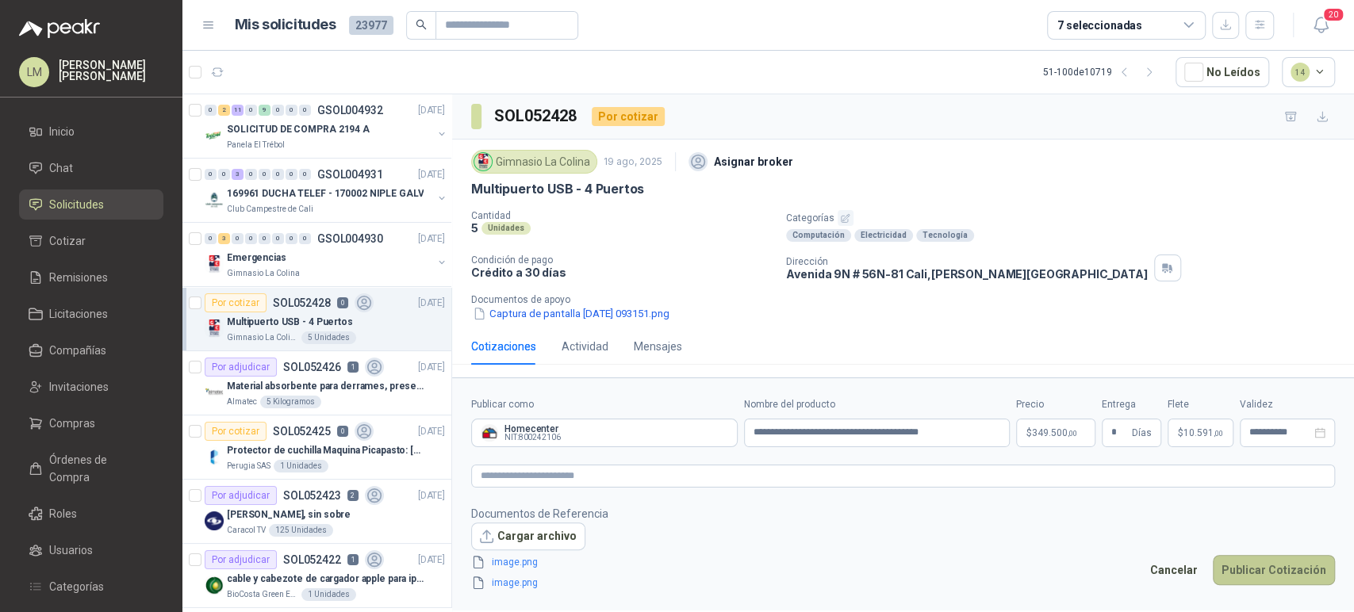
click at [1250, 562] on button "Publicar Cotización" at bounding box center [1274, 570] width 122 height 30
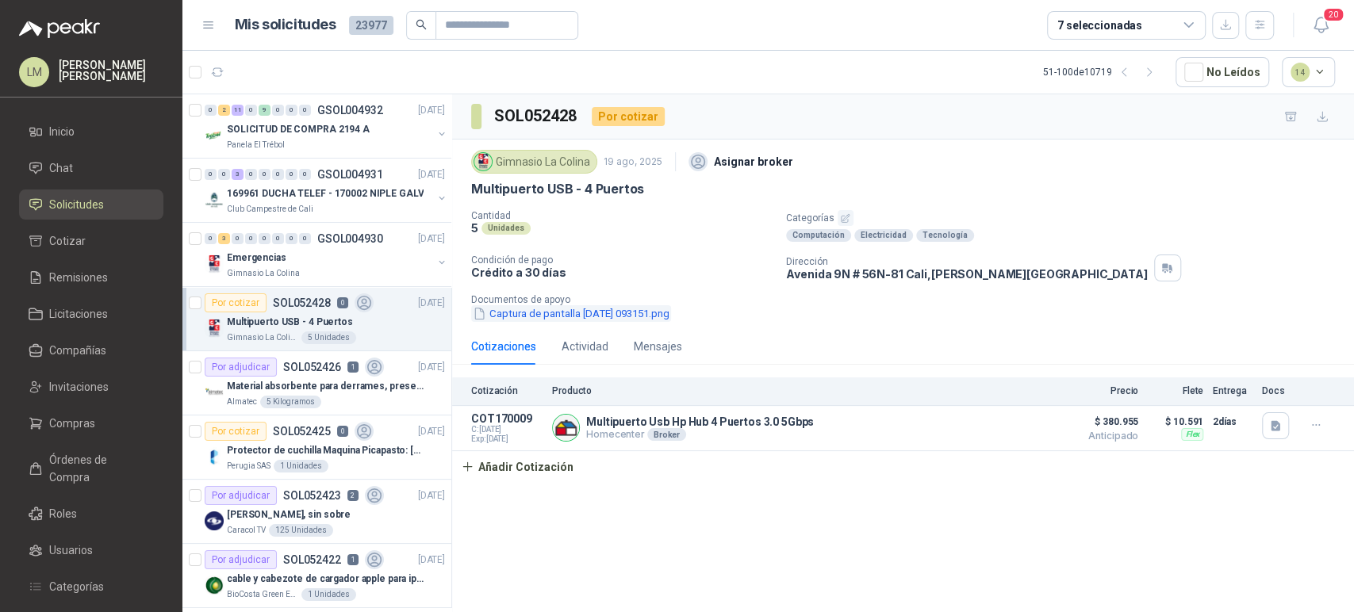
click at [514, 305] on button "Captura de pantalla [DATE] 093151.png" at bounding box center [571, 313] width 200 height 17
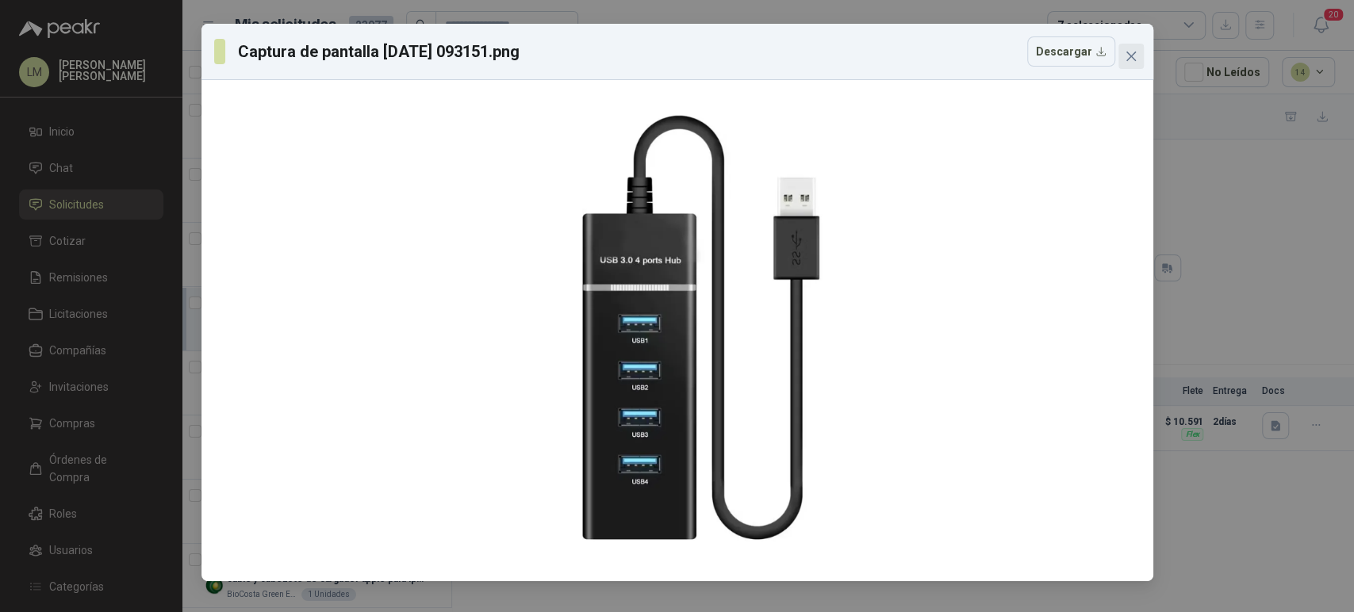
click at [1129, 58] on icon "close" at bounding box center [1131, 56] width 13 height 13
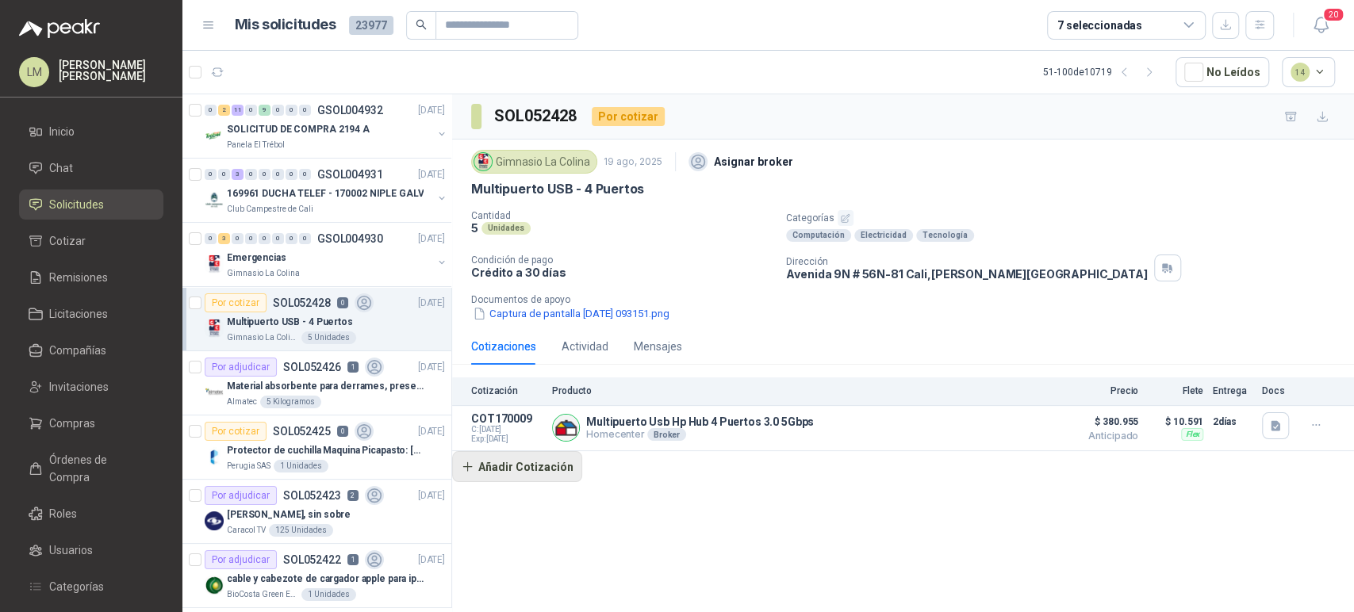
click at [520, 470] on button "Añadir Cotización" at bounding box center [517, 467] width 130 height 32
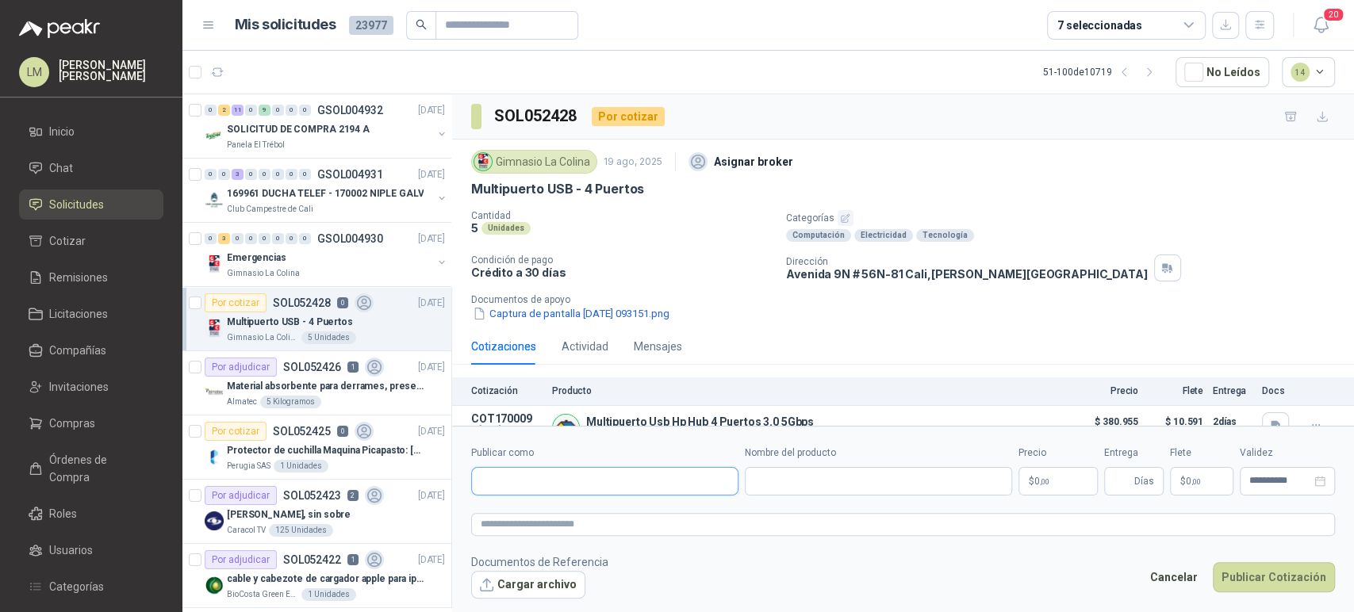
click at [520, 470] on input "Publicar como" at bounding box center [605, 481] width 266 height 27
type input "*****"
click at [516, 517] on p "Alkosto" at bounding box center [614, 516] width 212 height 10
type input "**********"
click at [770, 478] on input "Nombre del producto" at bounding box center [878, 481] width 267 height 29
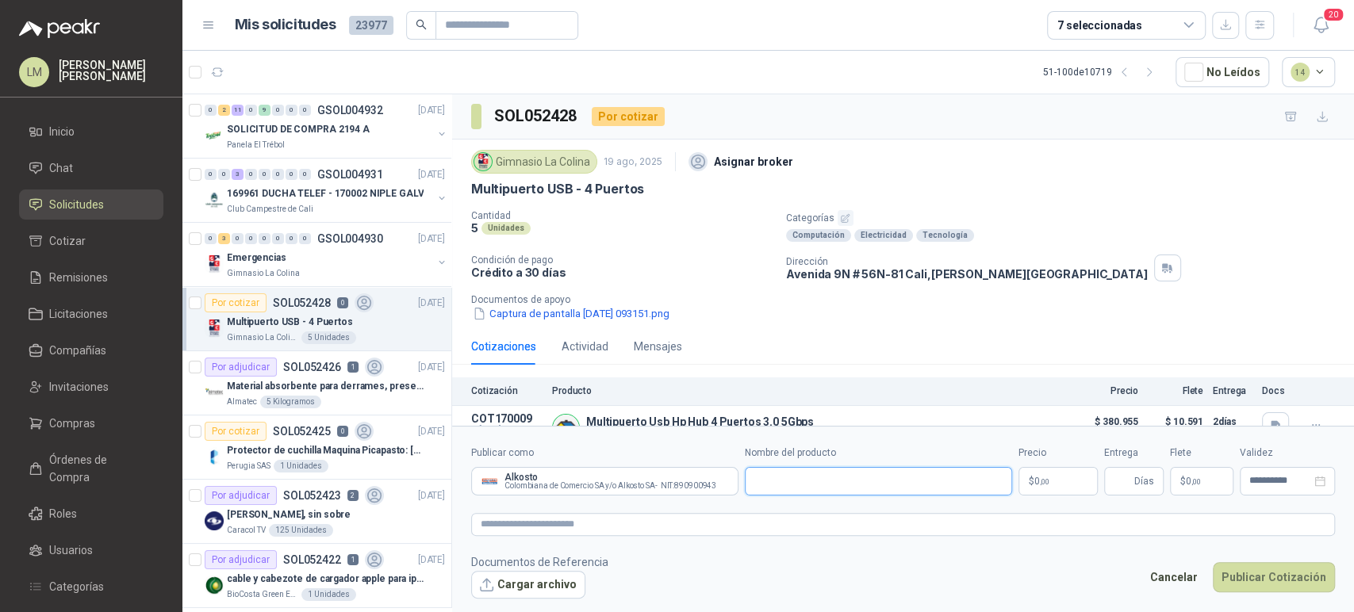
paste input "**********"
type input "**********"
click at [1046, 480] on body "LM Luis Miguel Martinez Inicio Chat Solicitudes Cotizar Remisiones Licitaciones…" at bounding box center [677, 306] width 1354 height 612
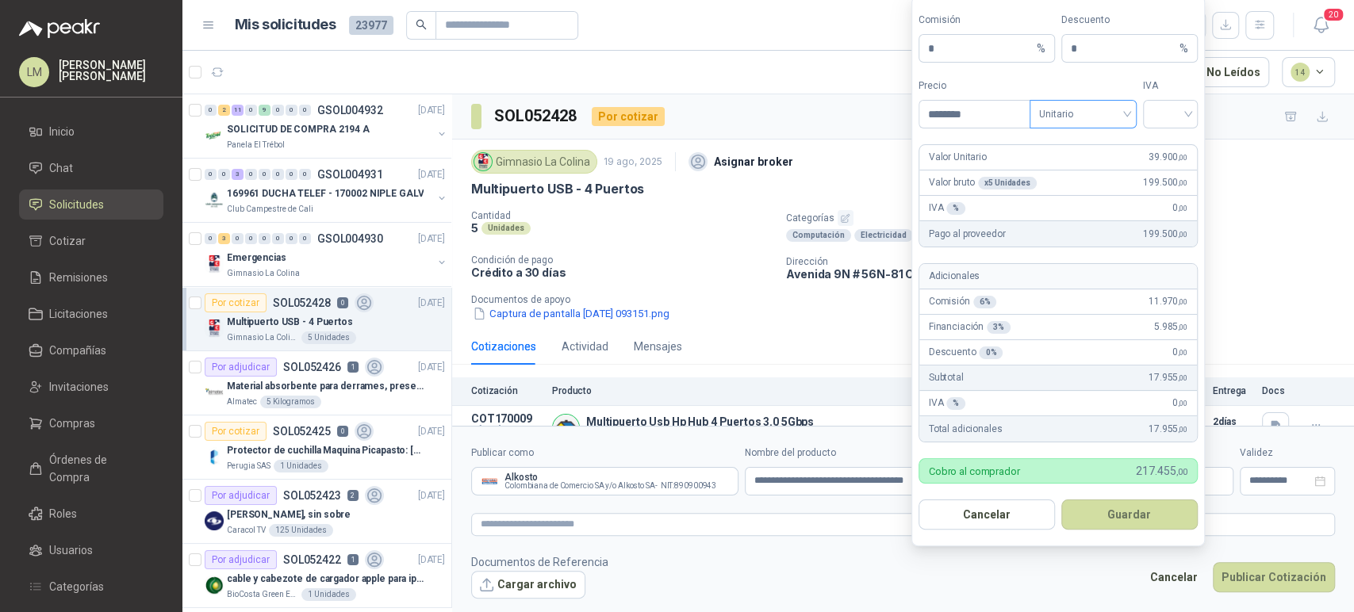
click at [1084, 121] on span "Unitario" at bounding box center [1083, 114] width 88 height 24
type input "********"
click at [1082, 170] on div "Unitario con IVA" at bounding box center [1083, 172] width 82 height 17
click at [1171, 105] on input "search" at bounding box center [1170, 113] width 36 height 24
click at [1171, 145] on div "19%" at bounding box center [1170, 147] width 29 height 17
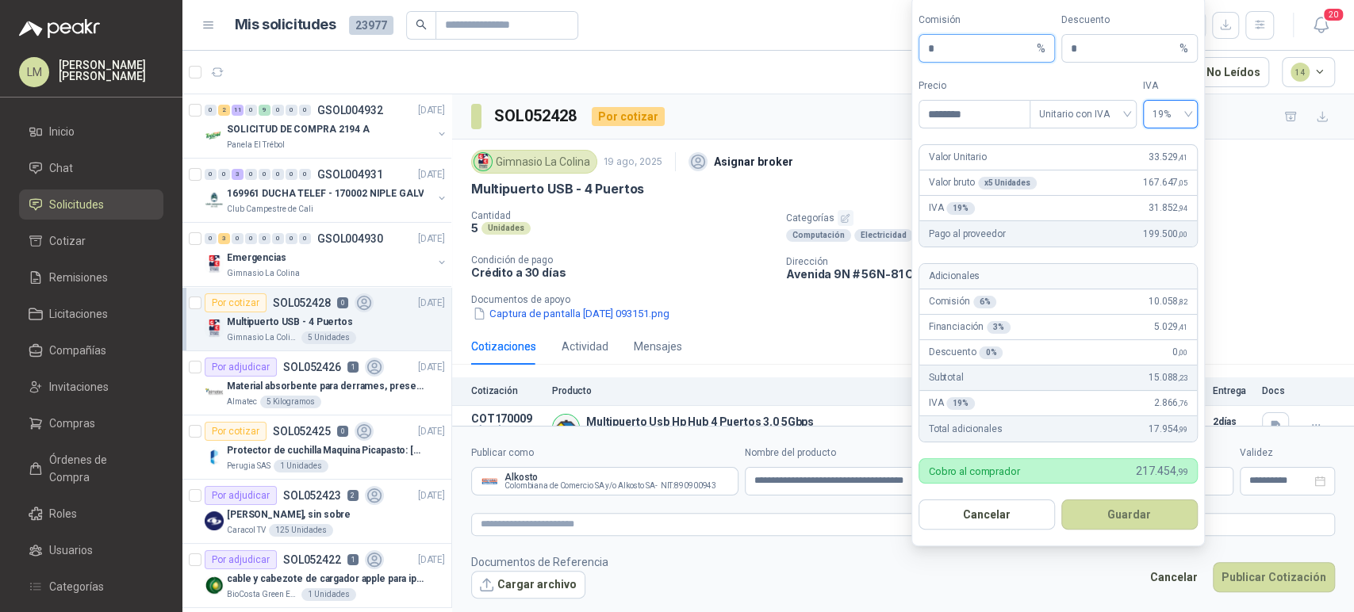
drag, startPoint x: 937, startPoint y: 49, endPoint x: 905, endPoint y: 51, distance: 32.6
click at [905, 51] on body "LM Luis Miguel Martinez Inicio Chat Solicitudes Cotizar Remisiones Licitaciones…" at bounding box center [677, 306] width 1354 height 612
type input "**"
click at [1122, 508] on button "Guardar" at bounding box center [1129, 515] width 136 height 30
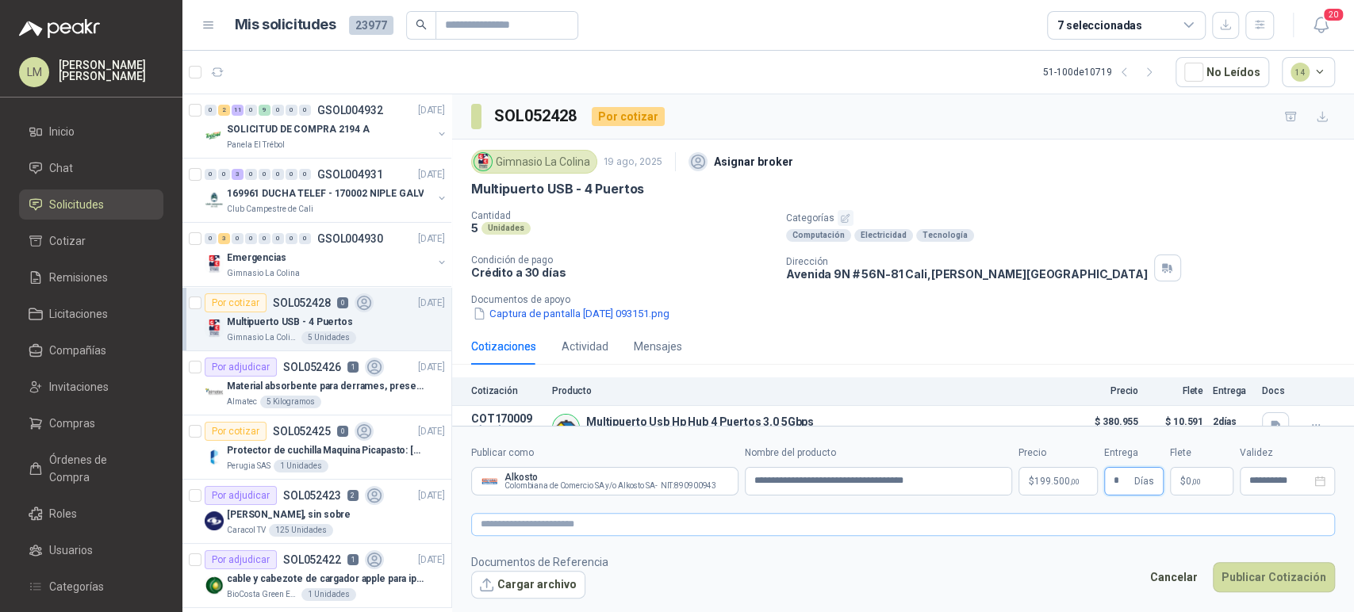
type input "*"
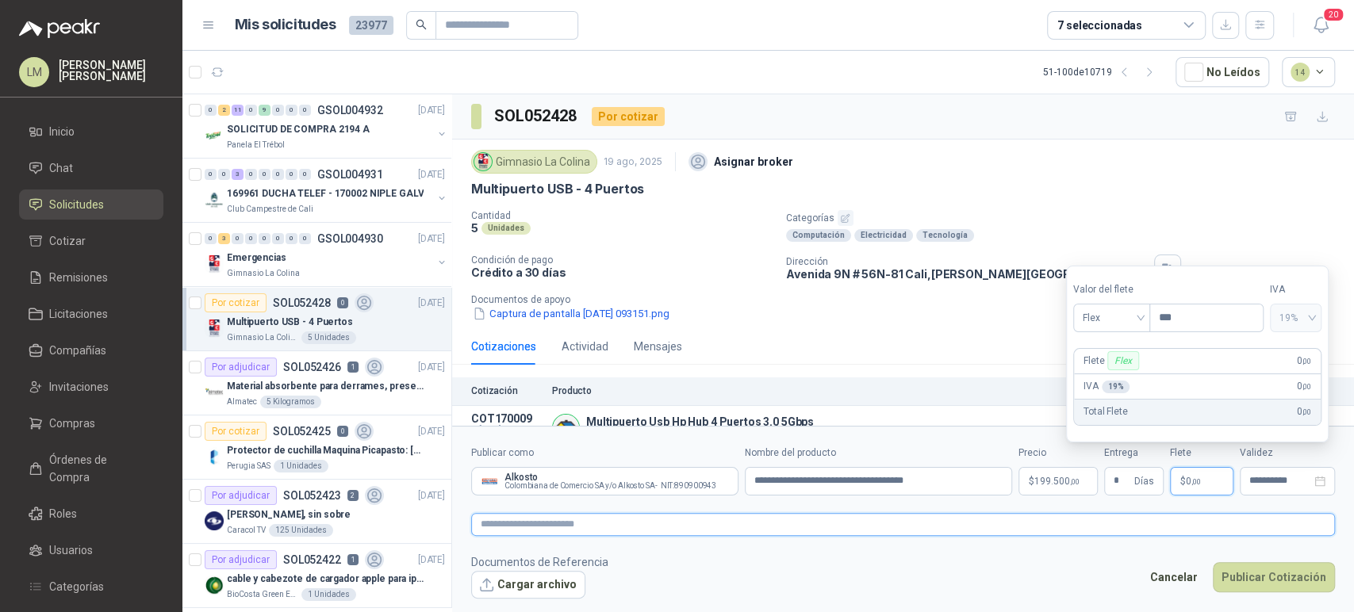
click at [975, 527] on textarea at bounding box center [903, 524] width 864 height 23
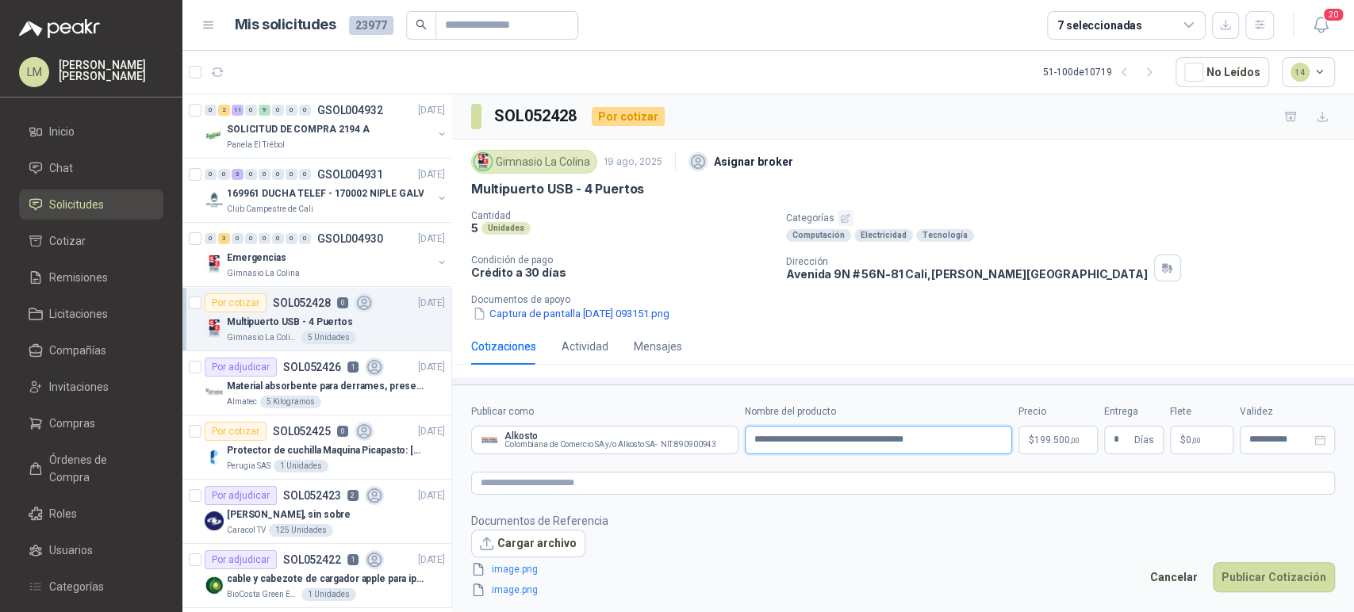
drag, startPoint x: 952, startPoint y: 437, endPoint x: 665, endPoint y: 419, distance: 287.7
click at [665, 419] on div "**********" at bounding box center [903, 429] width 864 height 50
paste input "text"
type input "**********"
click at [523, 573] on link "image.png" at bounding box center [537, 569] width 105 height 15
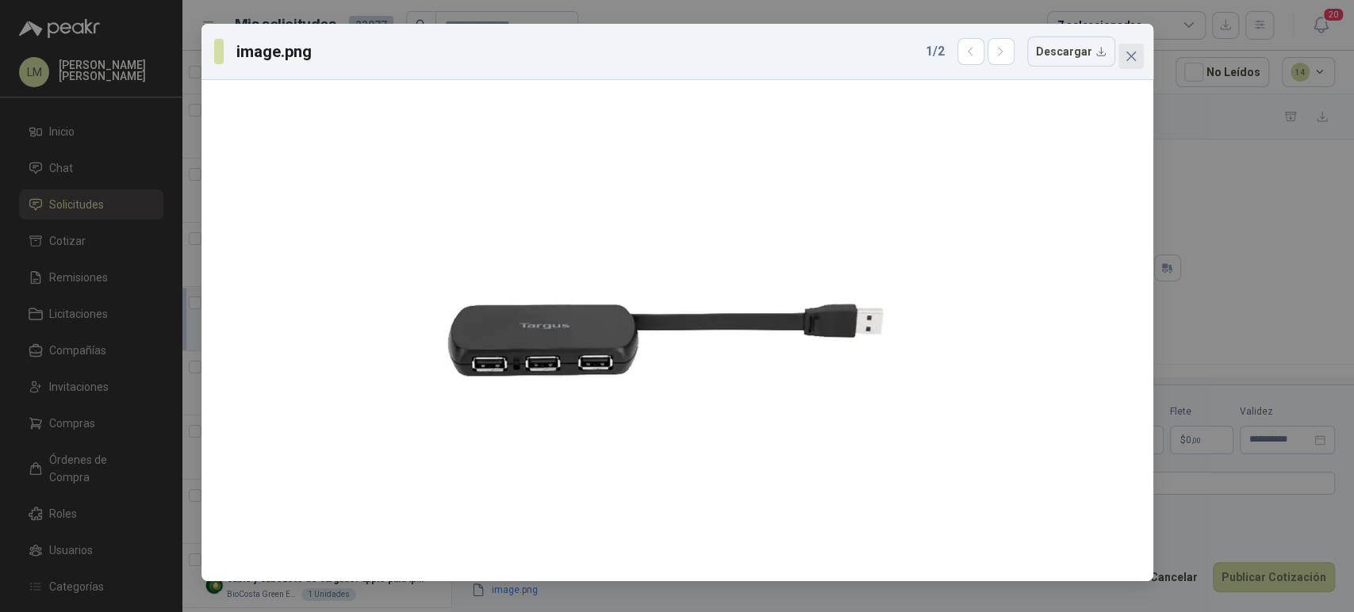
click at [1127, 52] on icon "close" at bounding box center [1131, 56] width 13 height 13
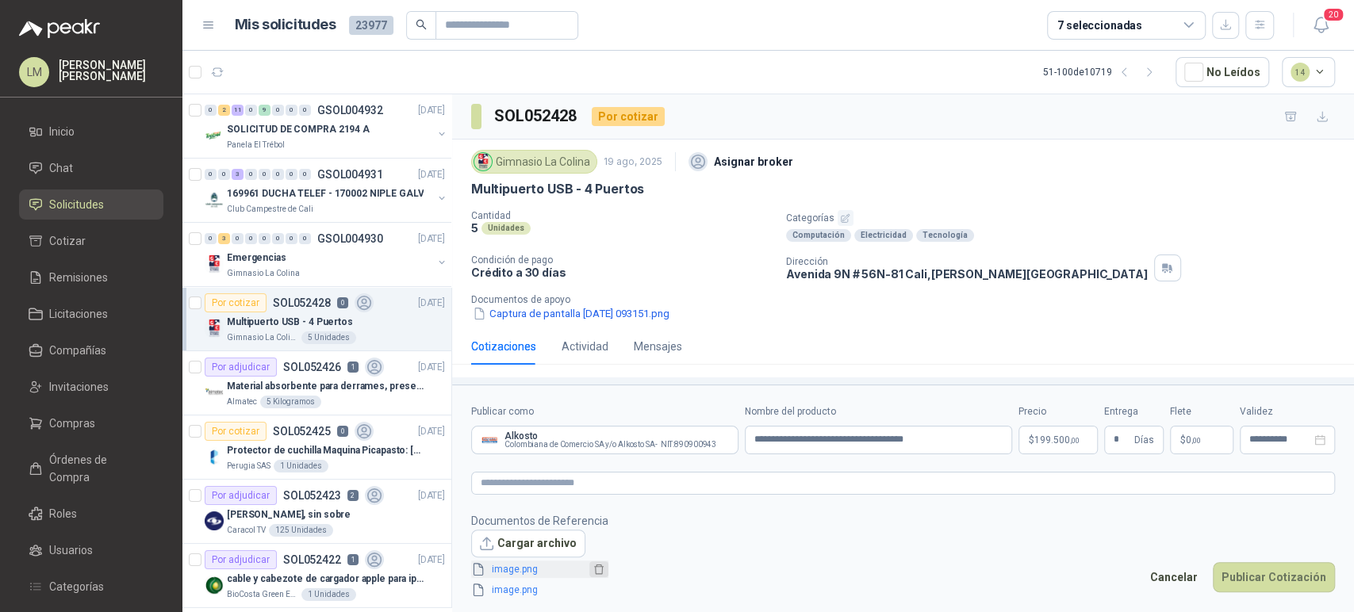
click at [593, 571] on icon "delete" at bounding box center [598, 569] width 11 height 11
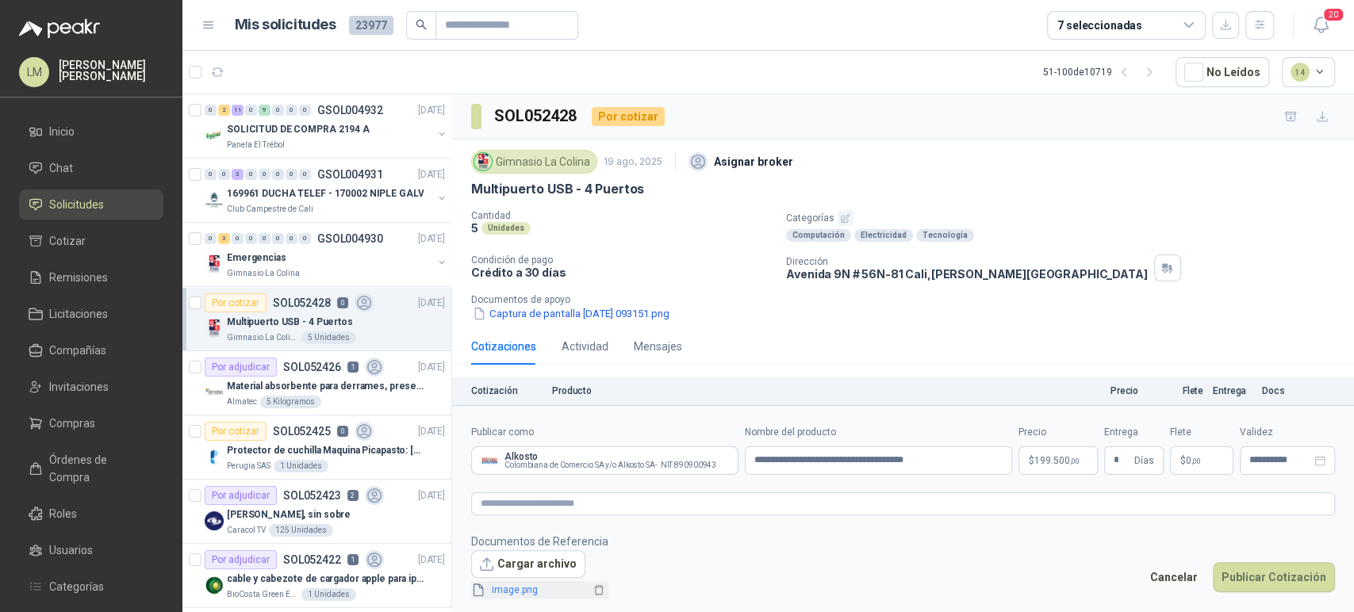
click at [519, 592] on link "image.png" at bounding box center [537, 590] width 105 height 15
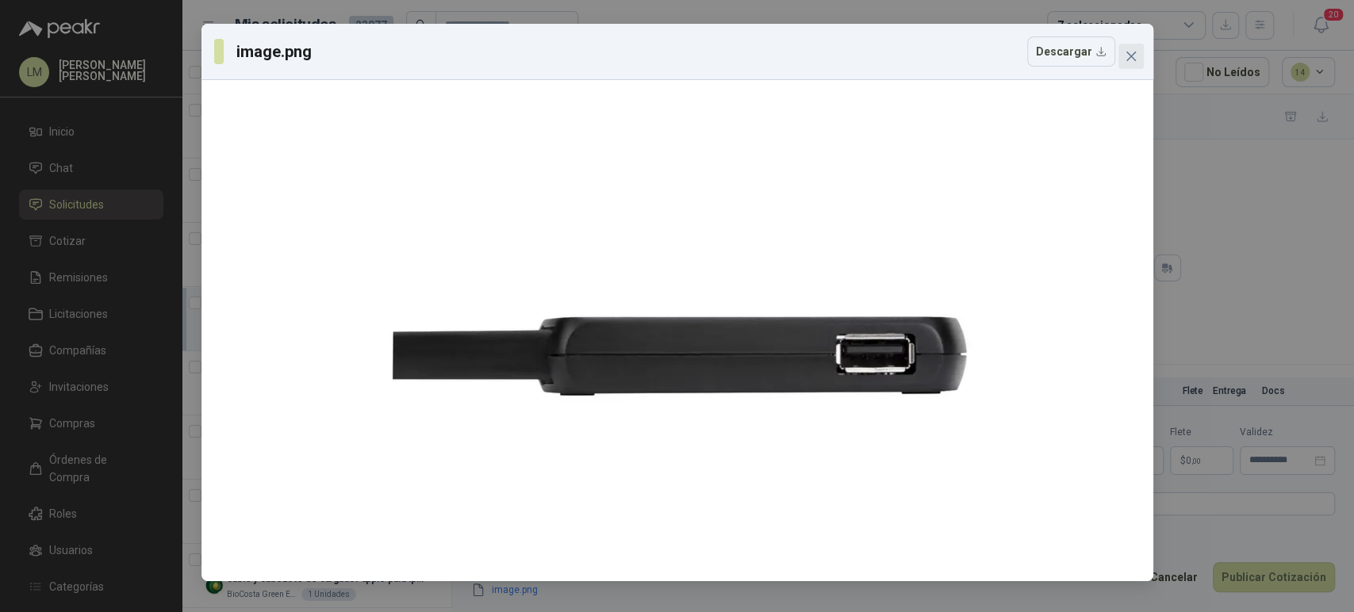
click at [1125, 55] on icon "close" at bounding box center [1131, 56] width 13 height 13
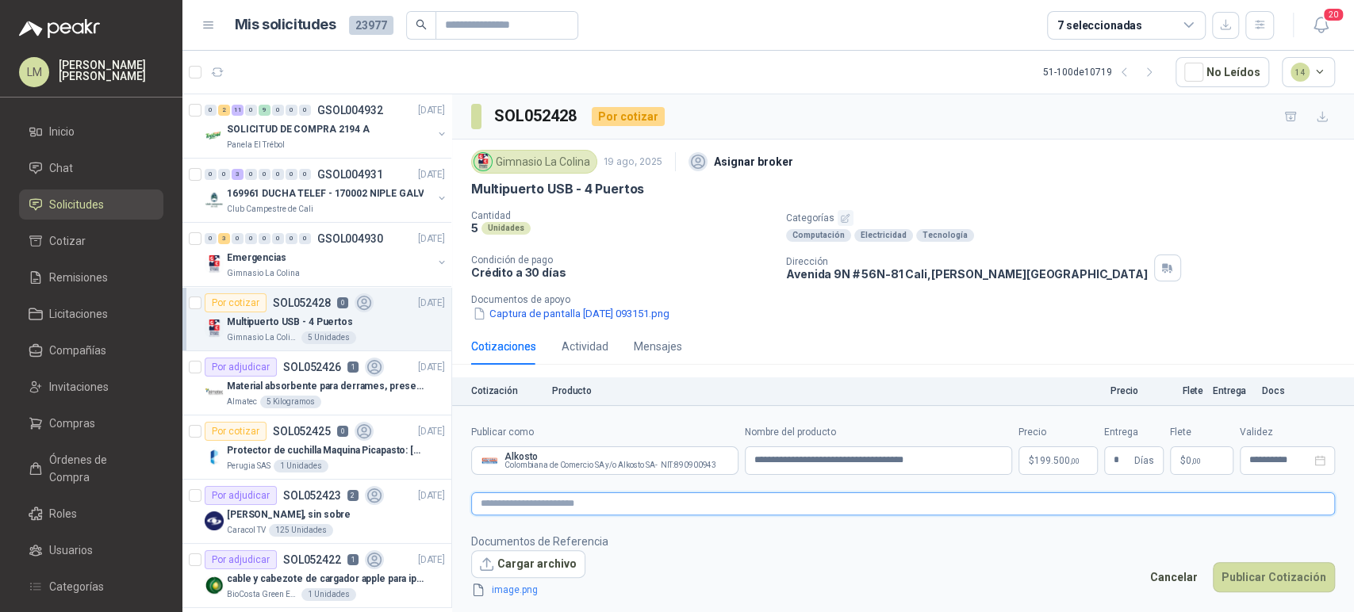
click at [562, 513] on textarea at bounding box center [903, 504] width 864 height 23
paste textarea "**********"
type textarea "**********"
click at [593, 588] on icon "delete" at bounding box center [598, 590] width 11 height 11
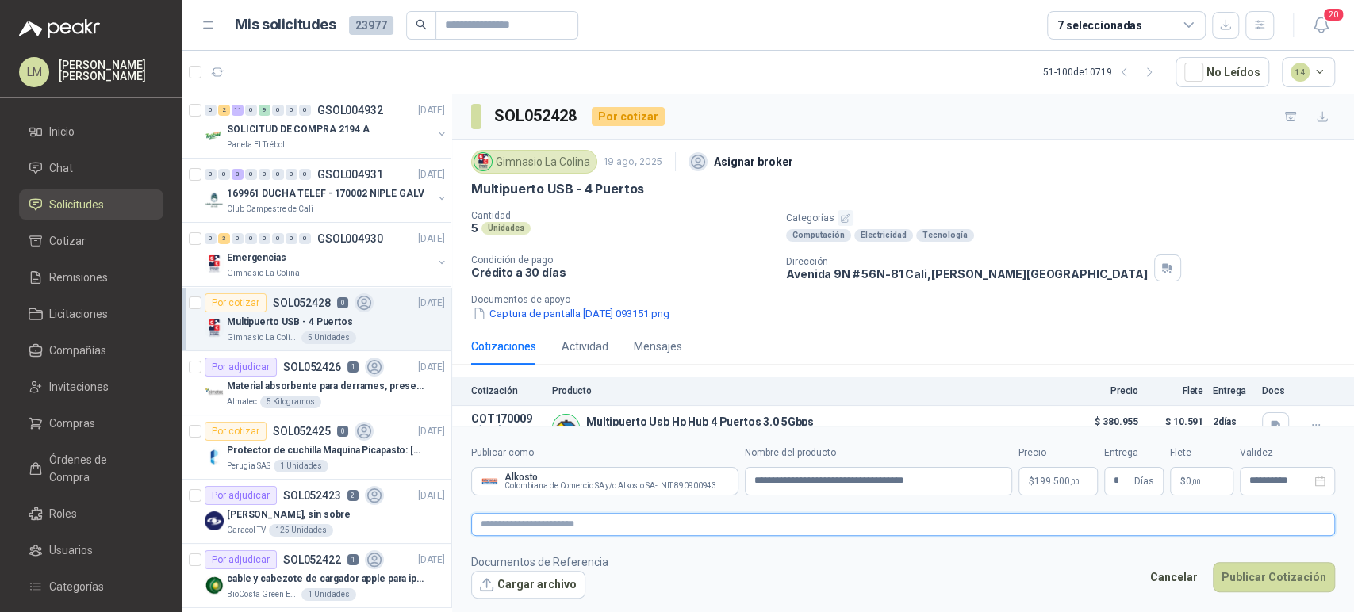
click at [523, 531] on textarea at bounding box center [903, 524] width 864 height 23
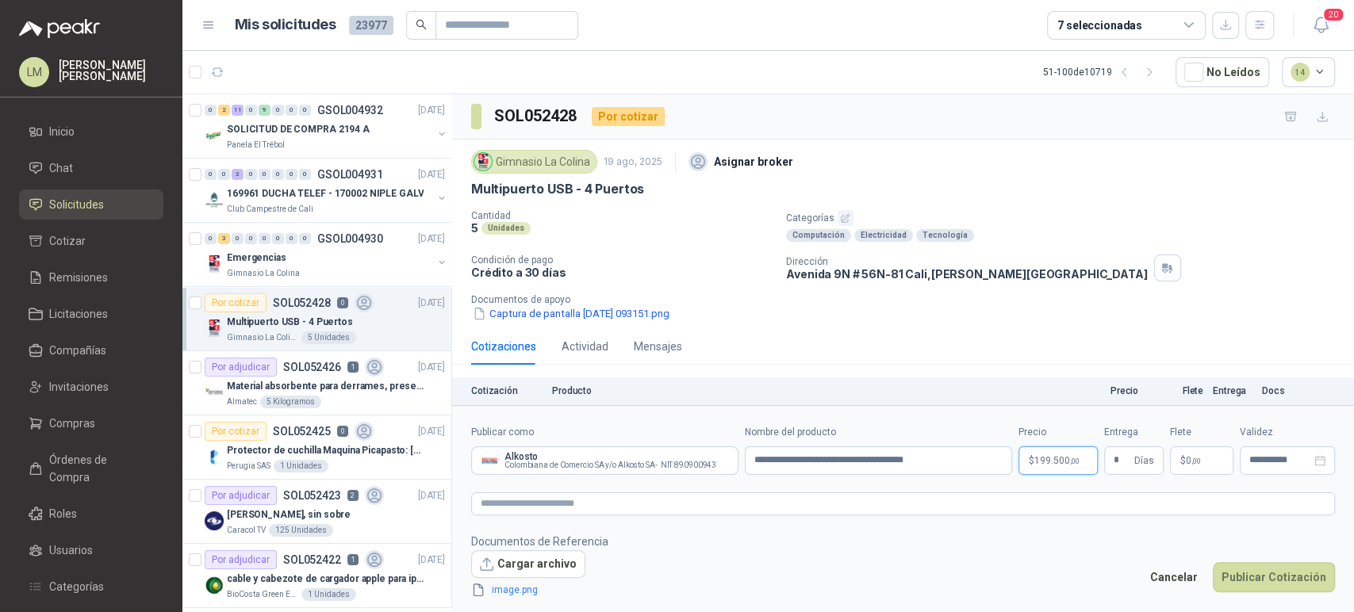
click at [1056, 469] on p "$ 199.500 ,00" at bounding box center [1057, 461] width 79 height 29
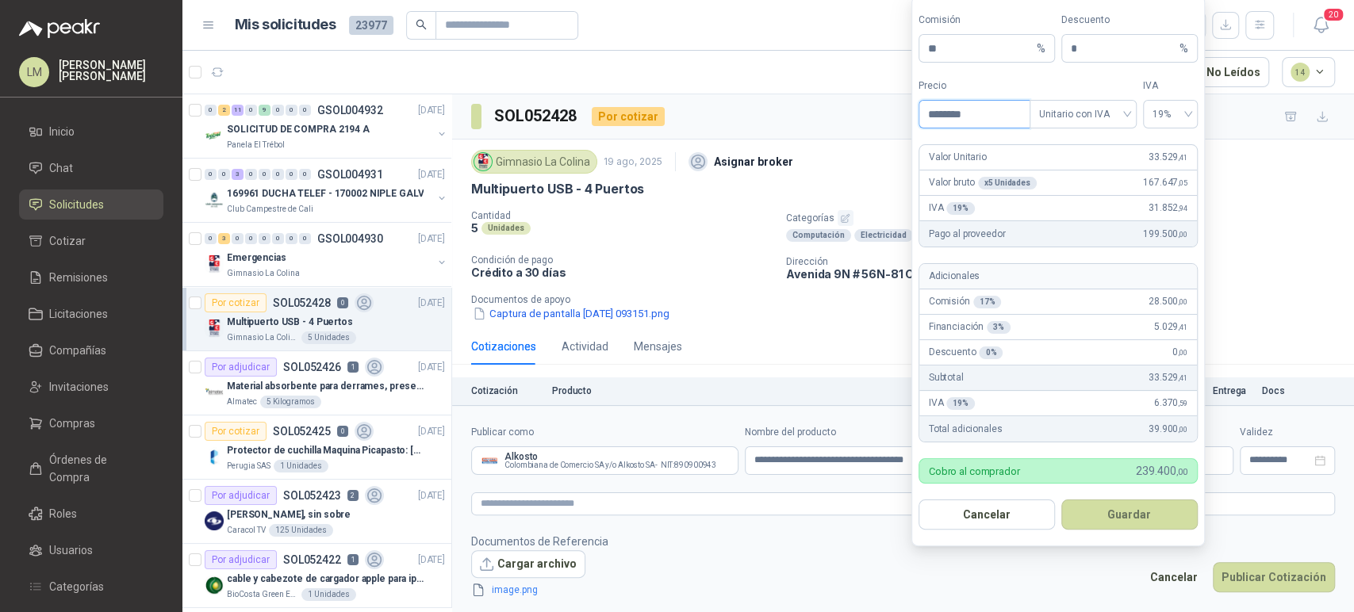
drag, startPoint x: 976, startPoint y: 124, endPoint x: 864, endPoint y: 132, distance: 113.0
click at [864, 132] on body "LM Luis Miguel Martinez Inicio Chat Solicitudes Cotizar Remisiones Licitaciones…" at bounding box center [677, 306] width 1354 height 612
type input "********"
click at [891, 49] on body "LM Luis Miguel Martinez Inicio Chat Solicitudes Cotizar Remisiones Licitaciones…" at bounding box center [677, 306] width 1354 height 612
type input "*"
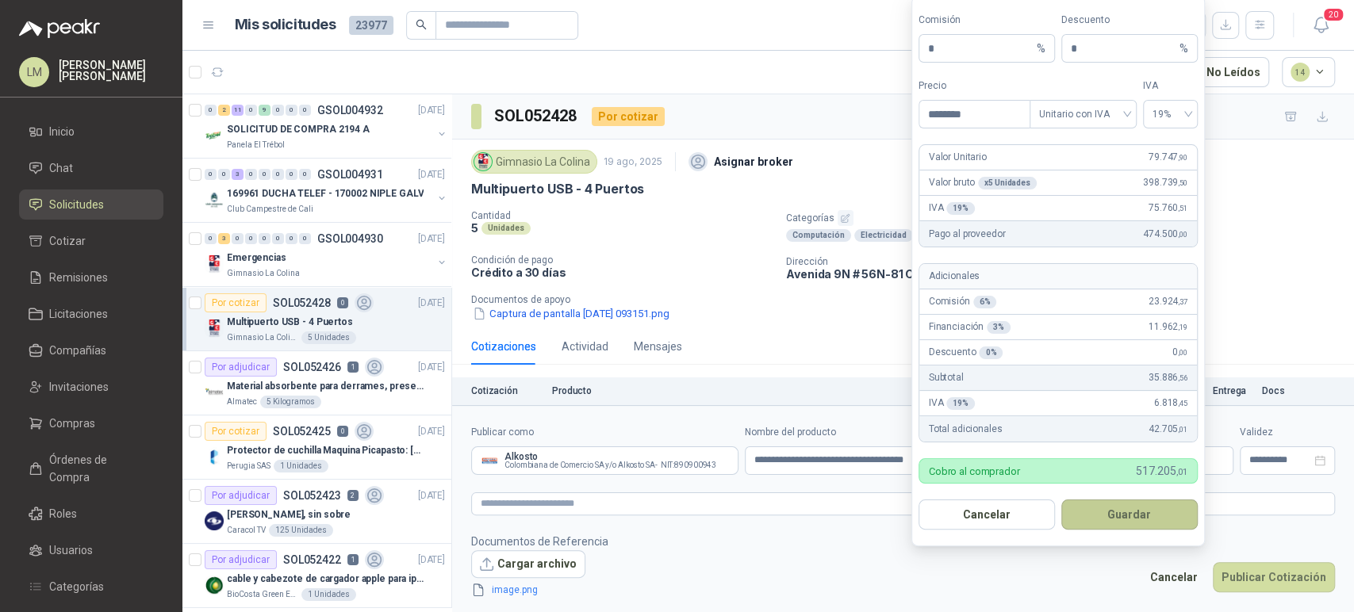
click at [1114, 512] on button "Guardar" at bounding box center [1129, 515] width 136 height 30
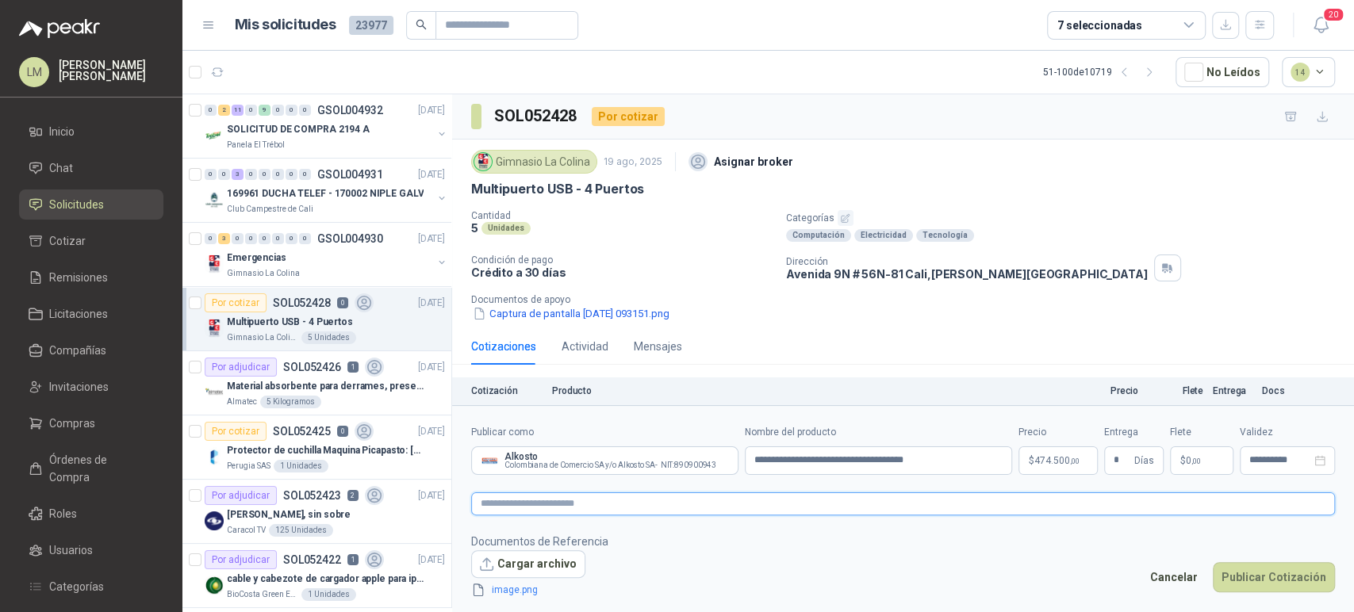
click at [574, 504] on textarea at bounding box center [903, 504] width 864 height 23
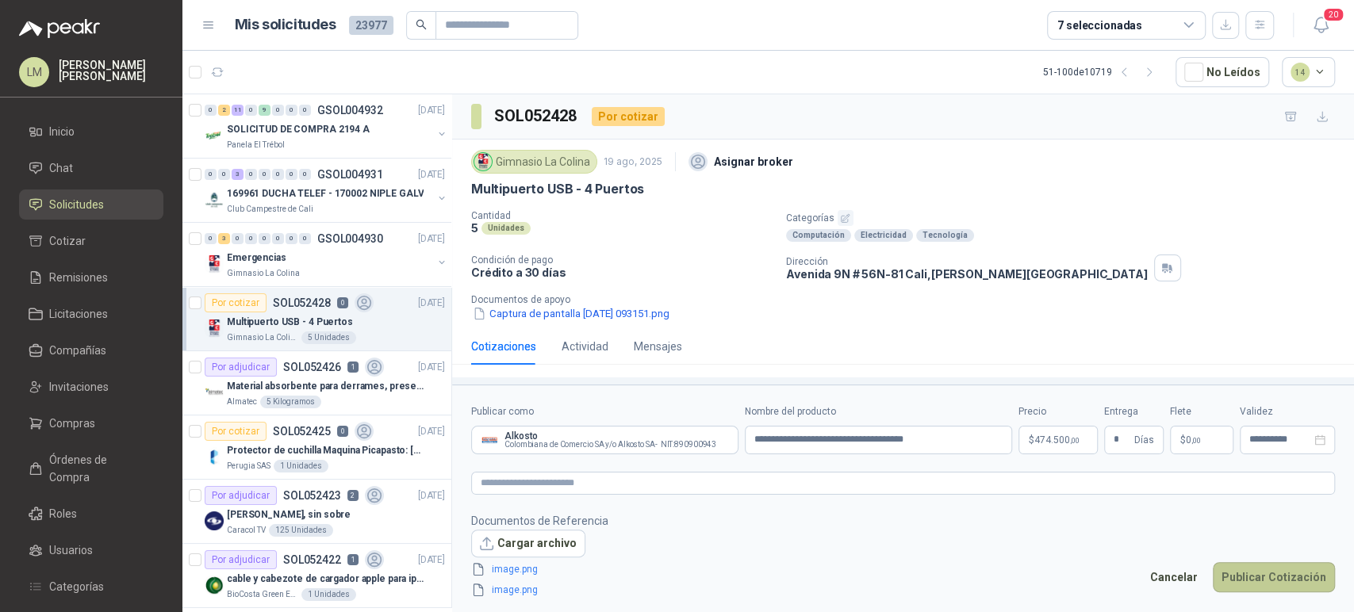
click at [1267, 573] on button "Publicar Cotización" at bounding box center [1274, 577] width 122 height 30
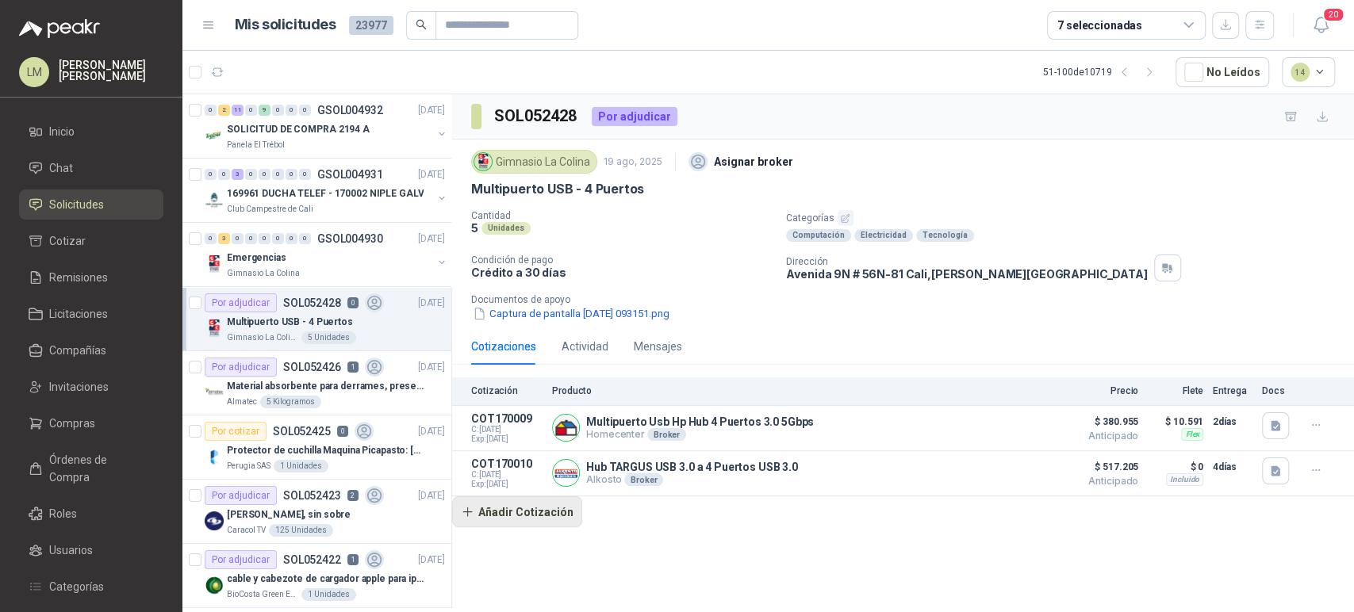
click at [527, 508] on button "Añadir Cotización" at bounding box center [517, 512] width 130 height 32
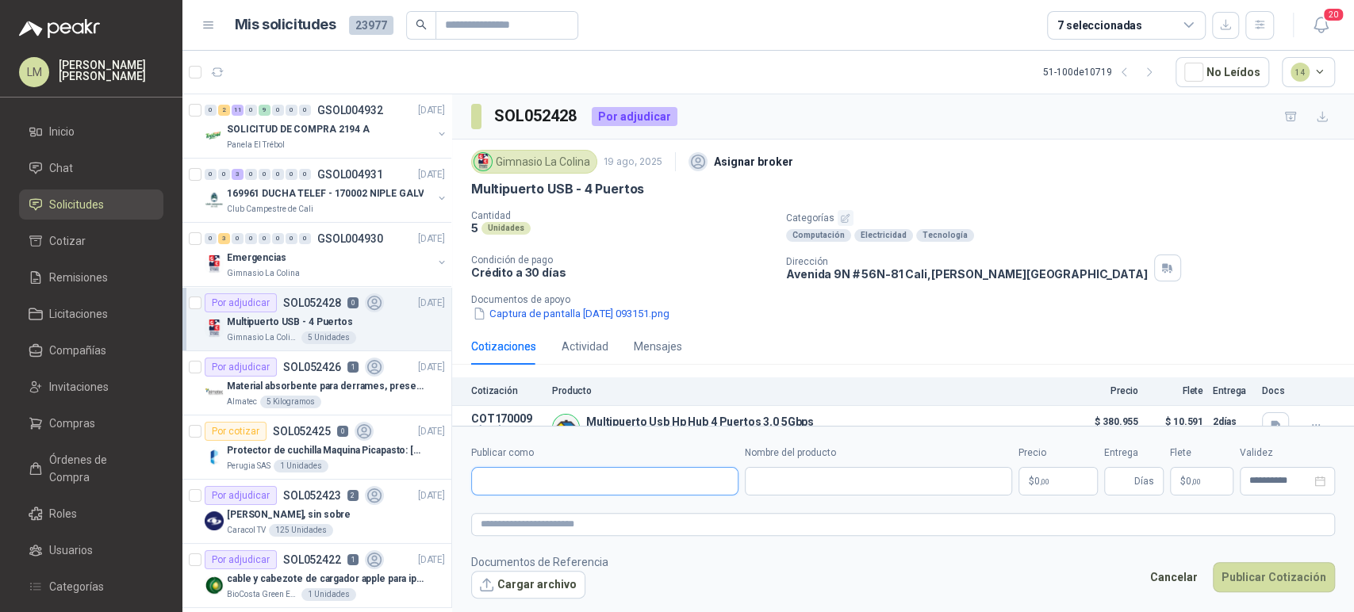
click at [569, 481] on input "Publicar como" at bounding box center [605, 481] width 266 height 27
type input "*****"
click at [536, 518] on p "Alkosto" at bounding box center [614, 516] width 212 height 10
type input "**********"
click at [800, 484] on input "Nombre del producto" at bounding box center [878, 481] width 267 height 29
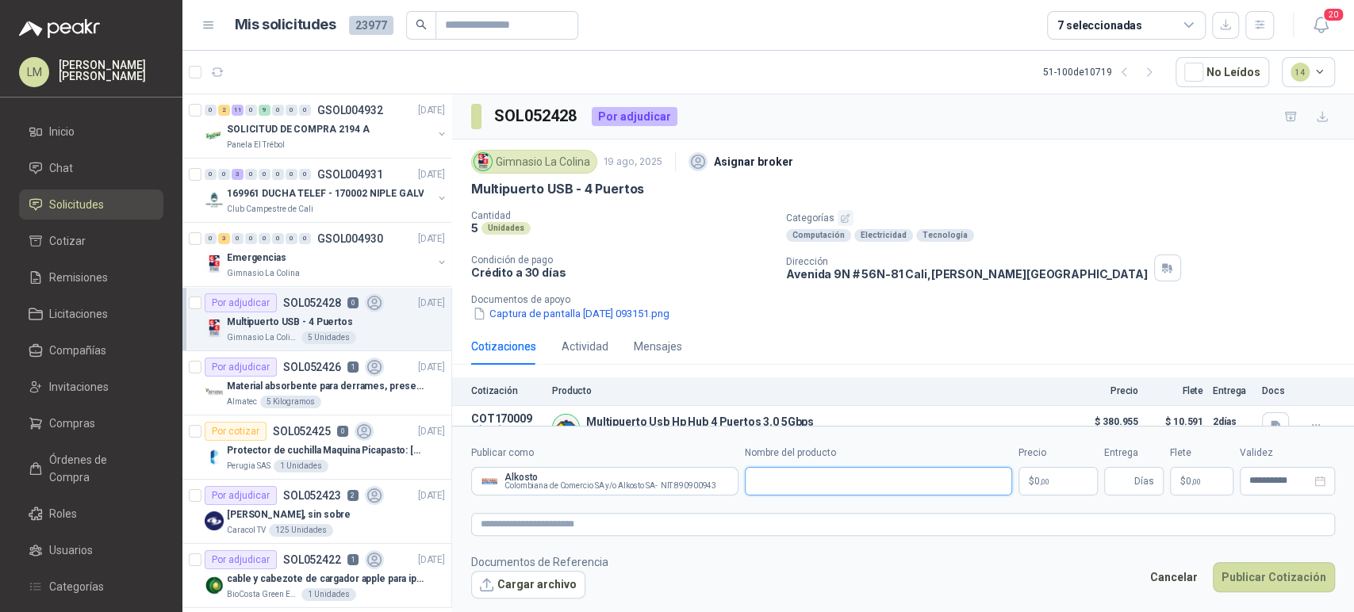
paste input "**********"
type input "**********"
click at [1030, 481] on body "LM Luis Miguel Martinez Inicio Chat Solicitudes Cotizar Remisiones Licitaciones…" at bounding box center [677, 306] width 1354 height 612
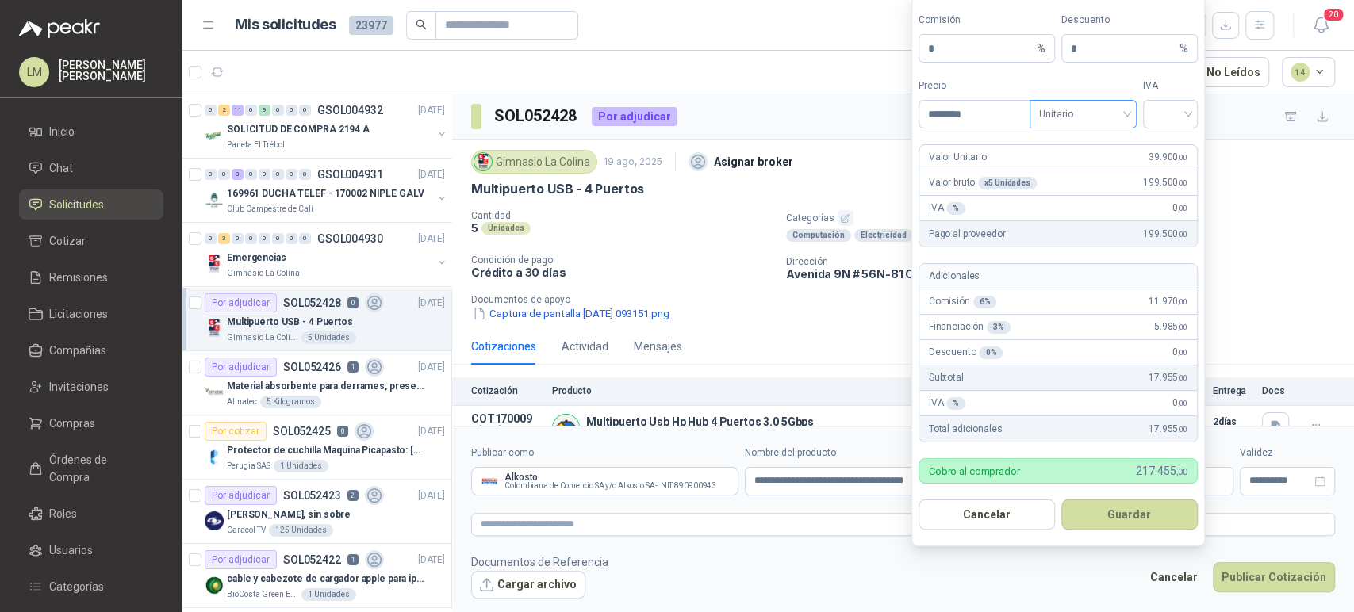
click at [1095, 125] on span "Unitario" at bounding box center [1083, 114] width 88 height 24
type input "********"
click at [1094, 163] on div "Unitario con IVA" at bounding box center [1083, 172] width 101 height 25
click at [1161, 121] on input "search" at bounding box center [1170, 113] width 36 height 24
click at [1156, 145] on div "19%" at bounding box center [1170, 147] width 29 height 17
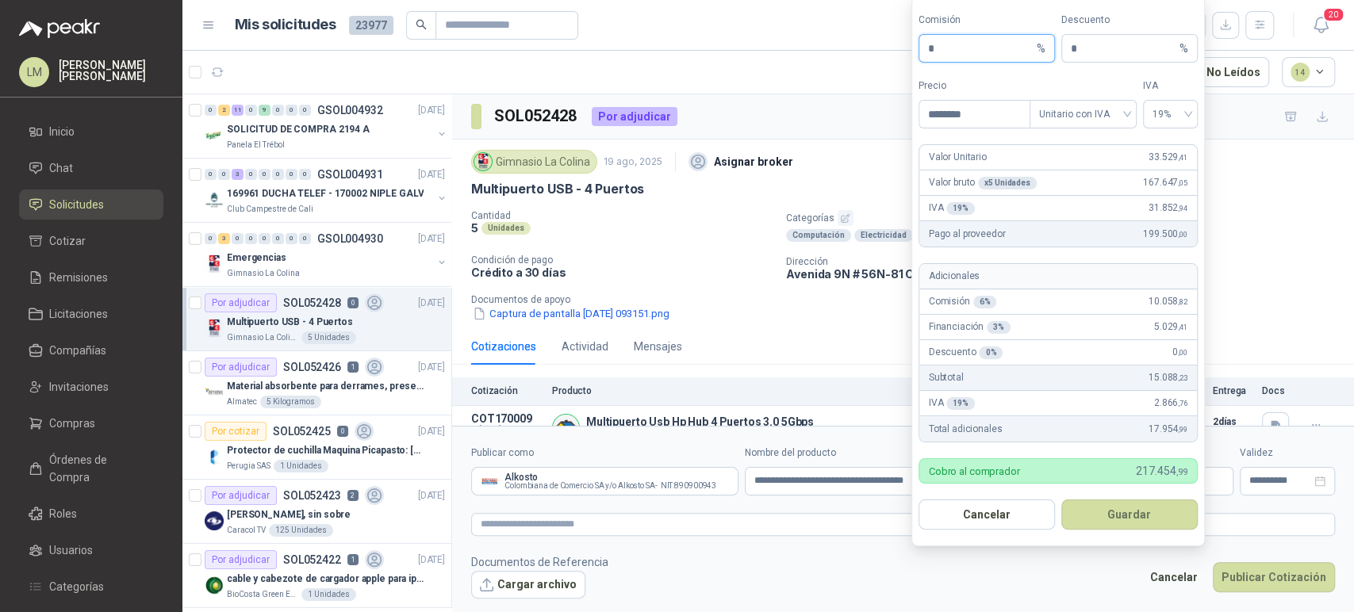
drag, startPoint x: 954, startPoint y: 54, endPoint x: 905, endPoint y: 58, distance: 49.3
click at [905, 58] on body "LM Luis Miguel Martinez Inicio Chat Solicitudes Cotizar Remisiones Licitaciones…" at bounding box center [677, 306] width 1354 height 612
type input "**"
click at [1118, 507] on button "Guardar" at bounding box center [1129, 515] width 136 height 30
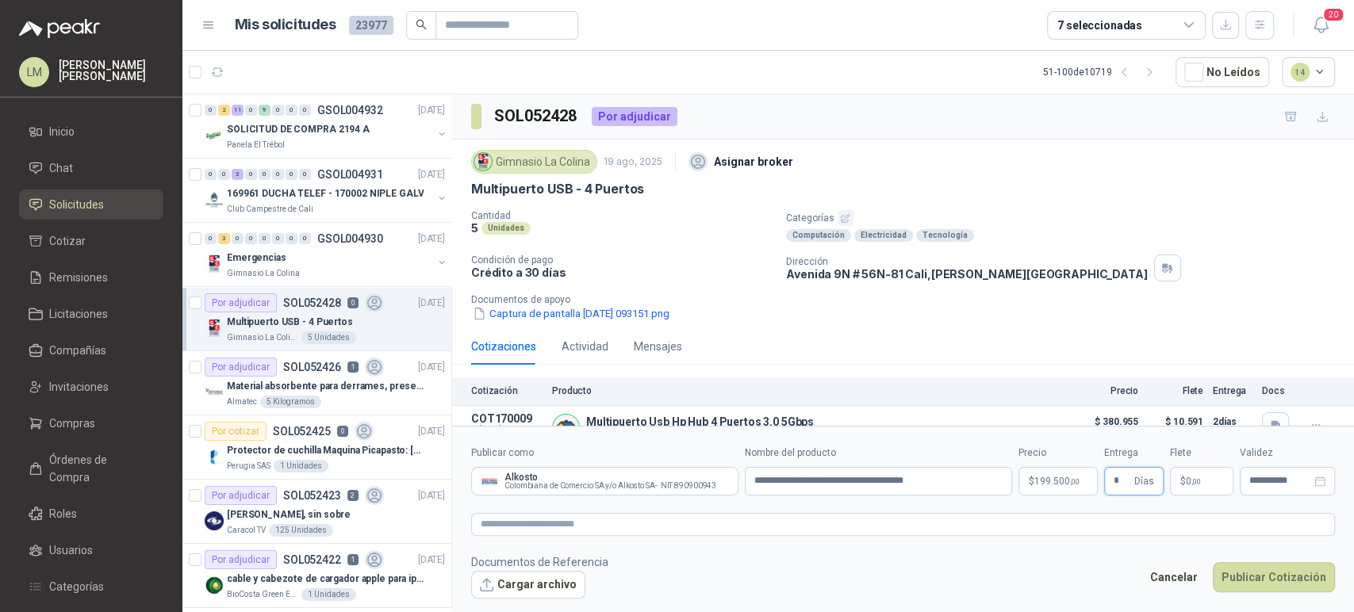
type input "*"
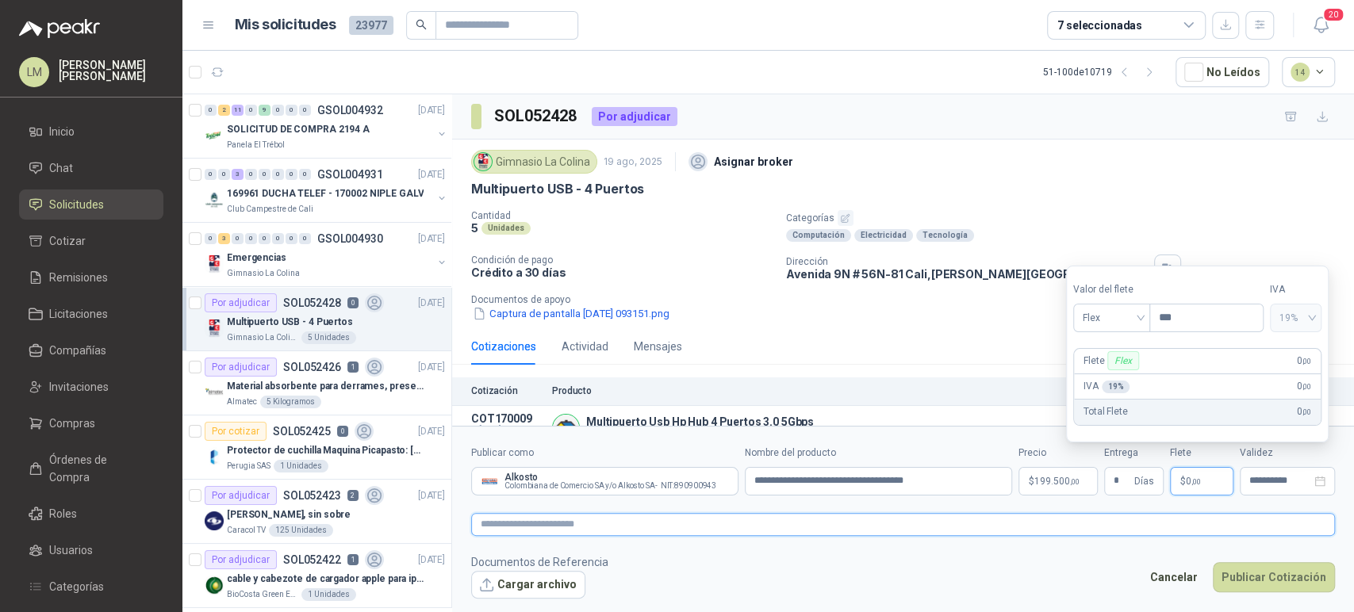
click at [943, 523] on textarea at bounding box center [903, 524] width 864 height 23
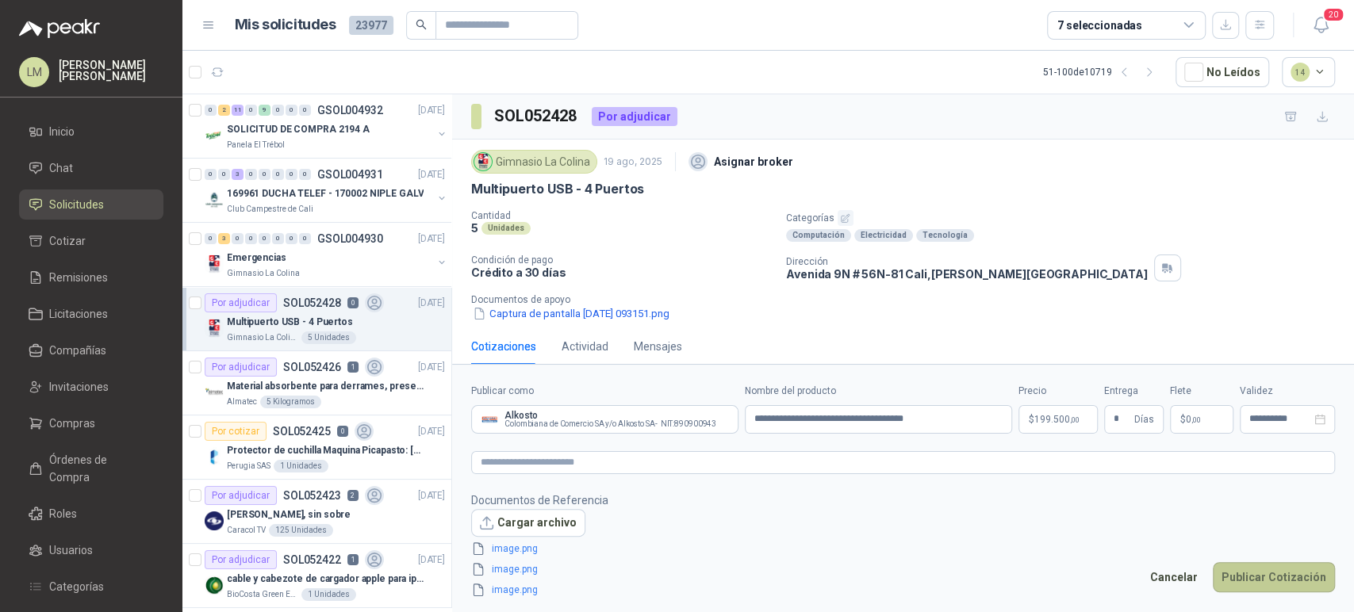
click at [1260, 565] on button "Publicar Cotización" at bounding box center [1274, 577] width 122 height 30
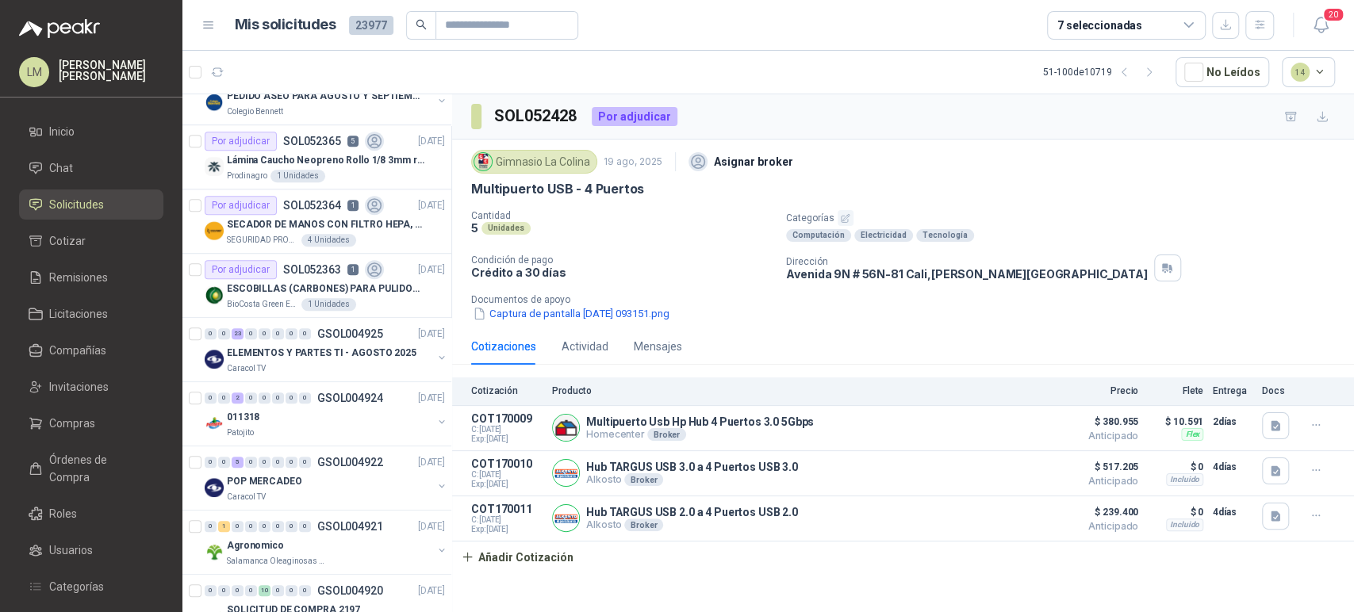
scroll to position [814, 0]
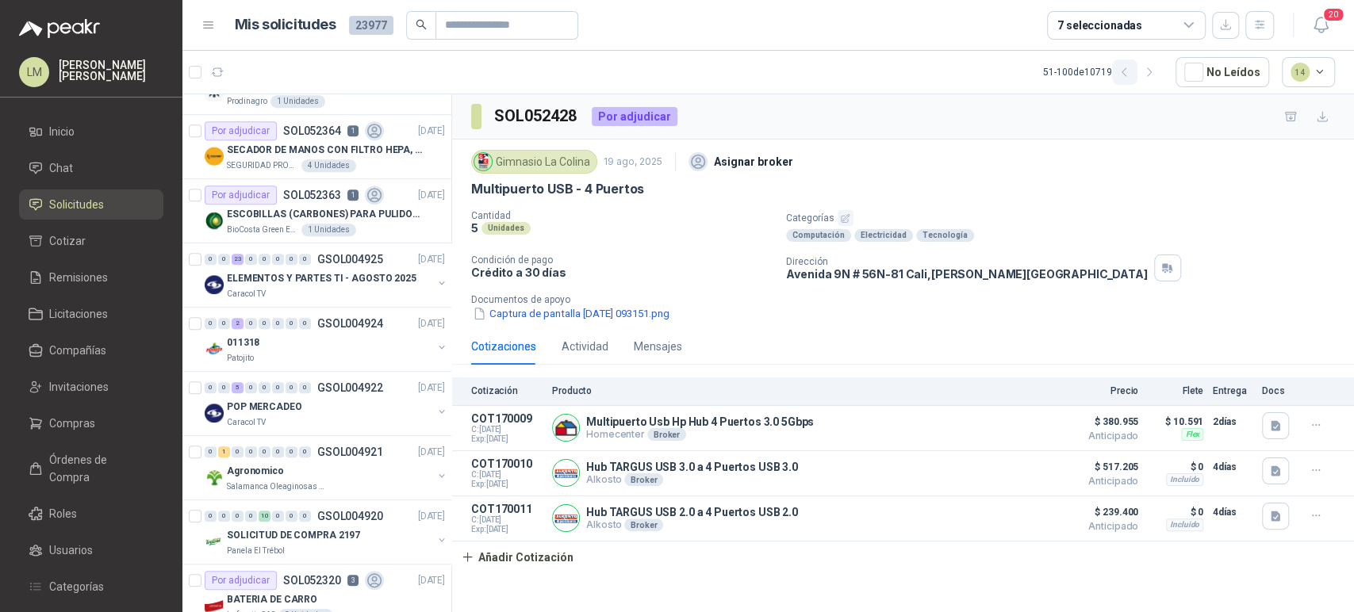
click at [1136, 82] on button "button" at bounding box center [1124, 71] width 25 height 25
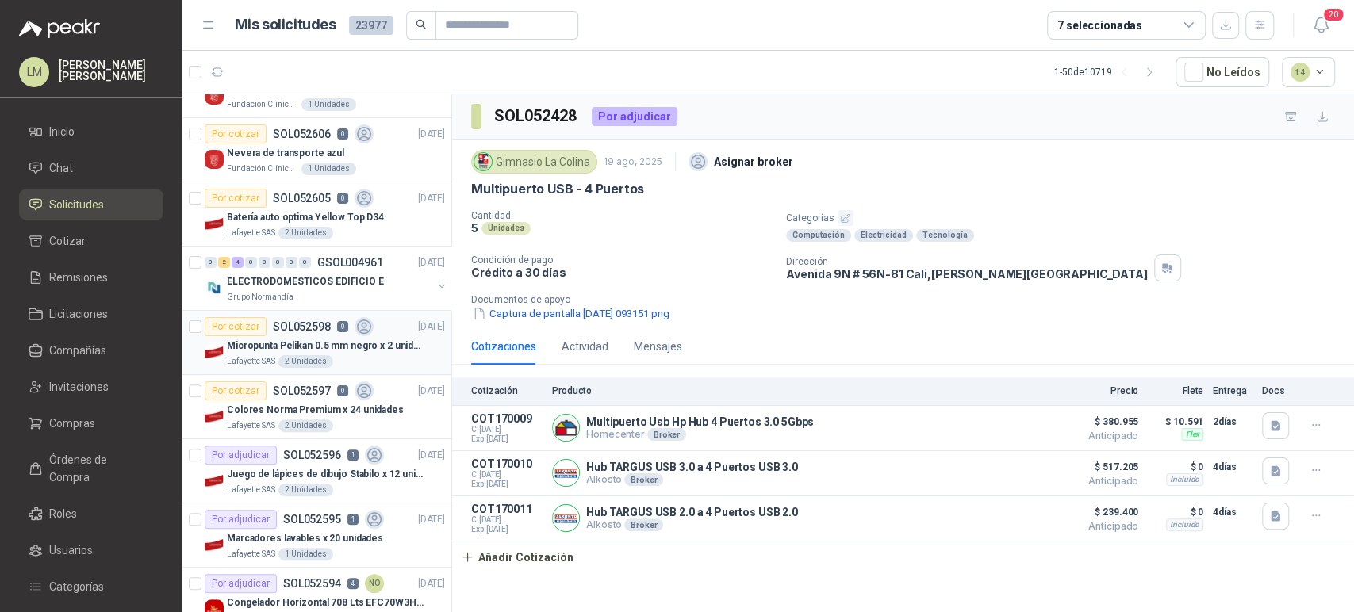
scroll to position [311, 0]
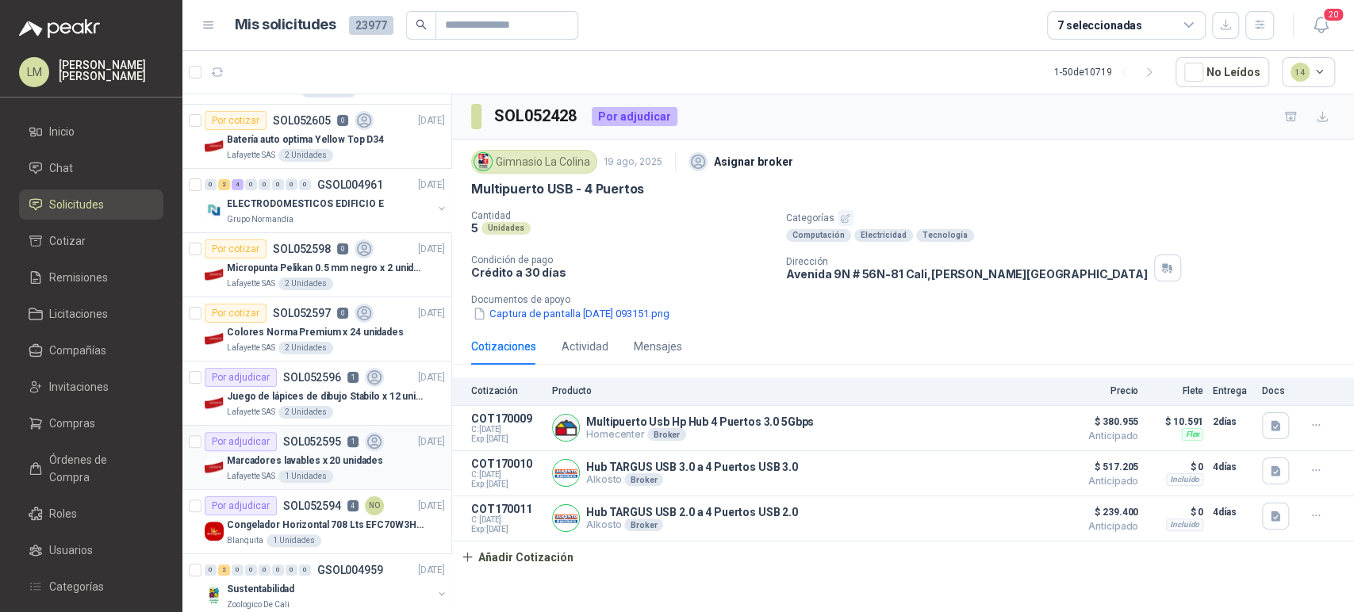
click at [259, 460] on p "Marcadores lavables x 20 unidades" at bounding box center [305, 461] width 156 height 15
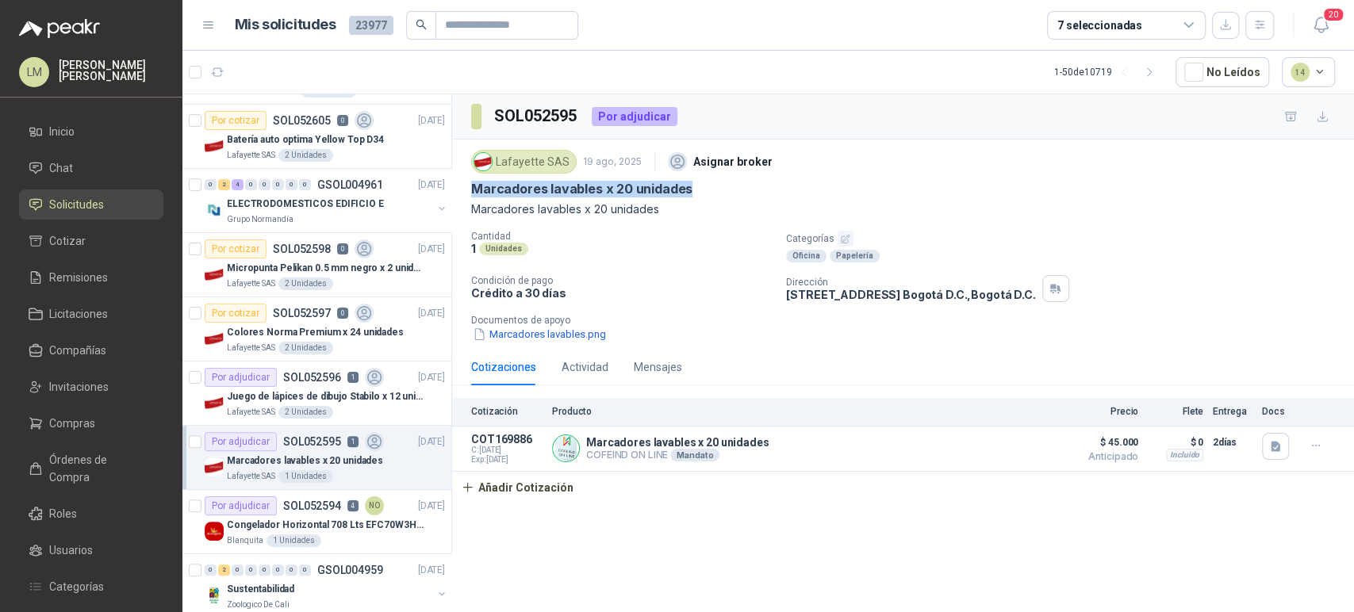
drag, startPoint x: 468, startPoint y: 189, endPoint x: 706, endPoint y: 189, distance: 237.9
click at [706, 189] on div "Lafayette SAS 19 ago, 2025 Asignar broker Marcadores lavables x 20 unidades Mar…" at bounding box center [903, 244] width 902 height 209
copy p "Marcadores lavables x 20 unidades"
click at [280, 397] on p "Juego de lápices de dibujo Stabilo x 12 unidades" at bounding box center [325, 396] width 197 height 15
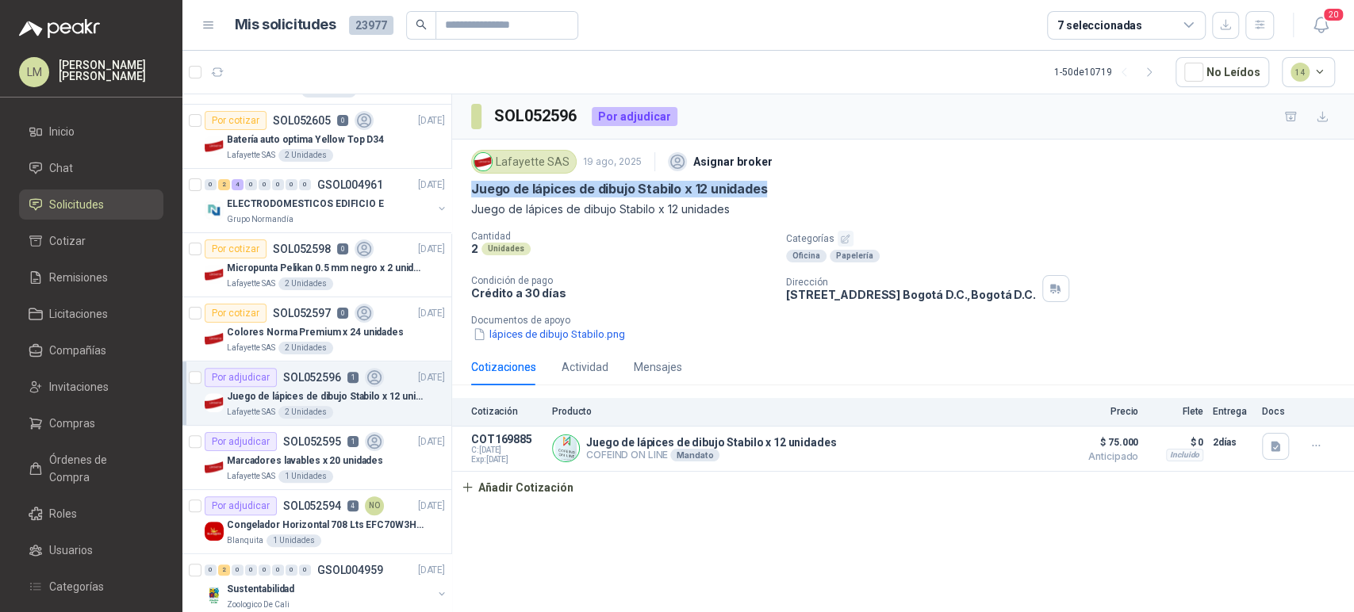
drag, startPoint x: 765, startPoint y: 189, endPoint x: 472, endPoint y: 190, distance: 292.7
click at [472, 190] on div "Juego de lápices de dibujo Stabilo x 12 unidades" at bounding box center [903, 189] width 864 height 17
copy p "Juego de lápices de dibujo Stabilo x 12 unidades"
click at [314, 320] on div "Por cotizar SOL052597 0" at bounding box center [289, 313] width 169 height 19
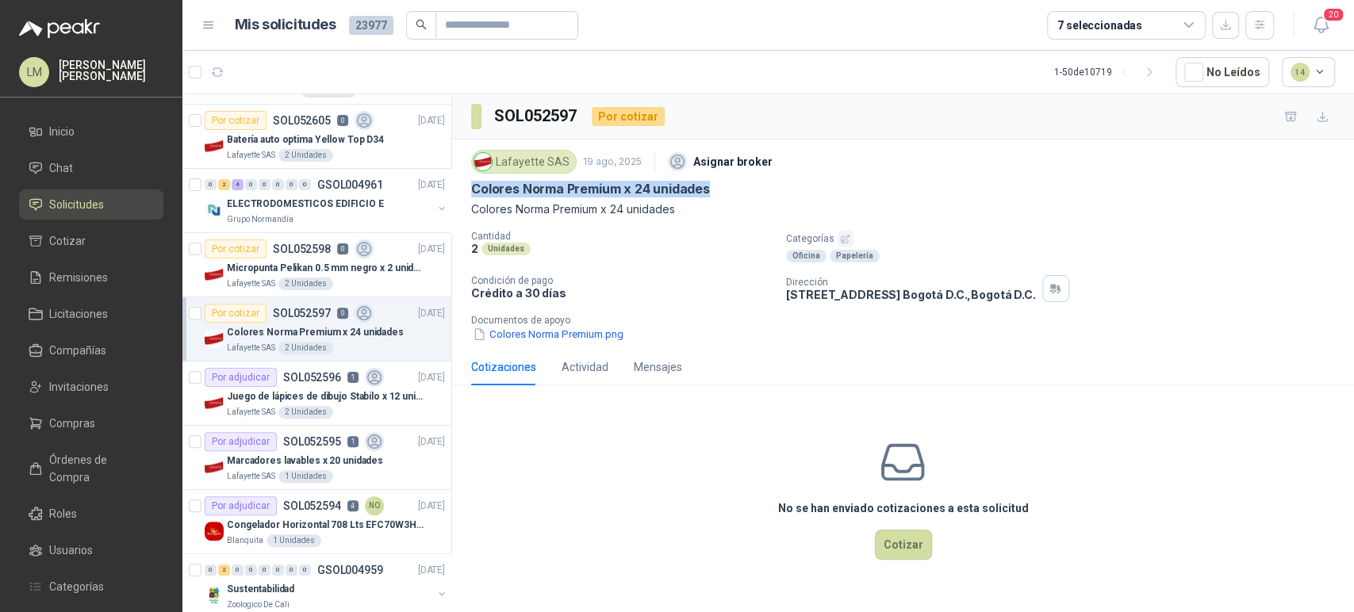
drag, startPoint x: 711, startPoint y: 186, endPoint x: 462, endPoint y: 190, distance: 249.1
click at [462, 190] on div "Lafayette SAS 19 ago, 2025 Asignar broker Colores Norma Premium x 24 unidades C…" at bounding box center [903, 244] width 902 height 209
copy p "Colores Norma Premium x 24 unidades"
click at [297, 261] on p "Micropunta Pelikan 0.5 mm negro x 2 unidades" at bounding box center [325, 268] width 197 height 15
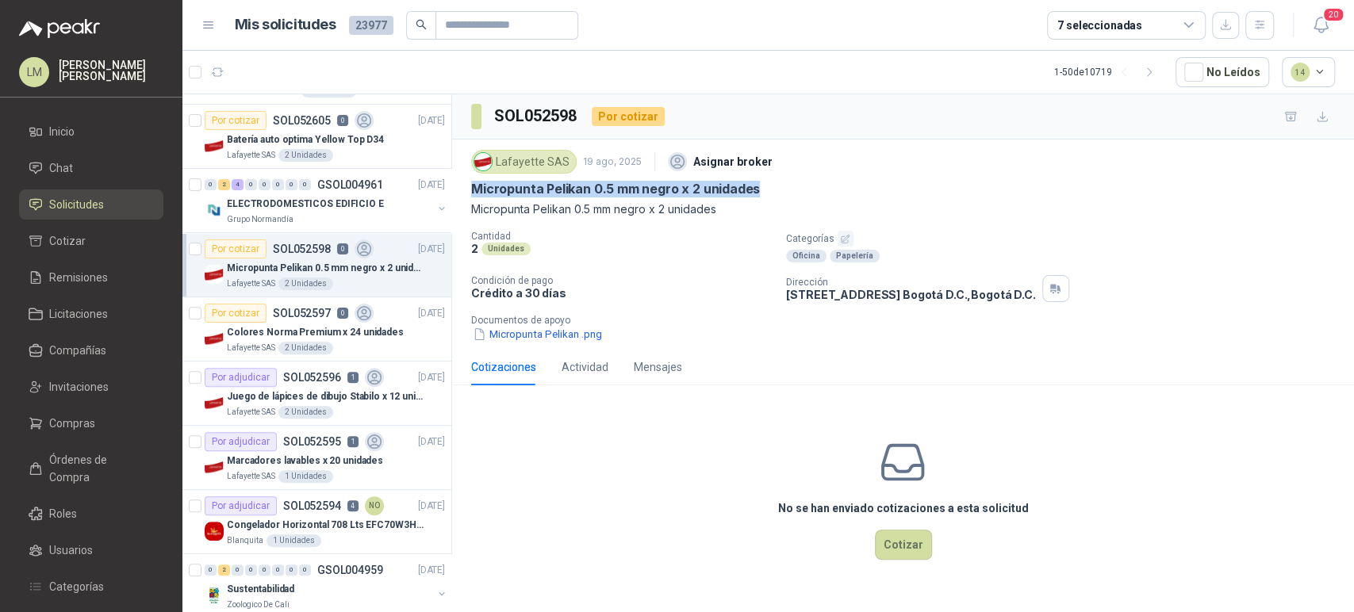
drag, startPoint x: 754, startPoint y: 188, endPoint x: 473, endPoint y: 190, distance: 281.5
click at [473, 190] on div "Micropunta Pelikan 0.5 mm negro x 2 unidades" at bounding box center [903, 189] width 864 height 17
copy p "Micropunta Pelikan 0.5 mm negro x 2 unidades"
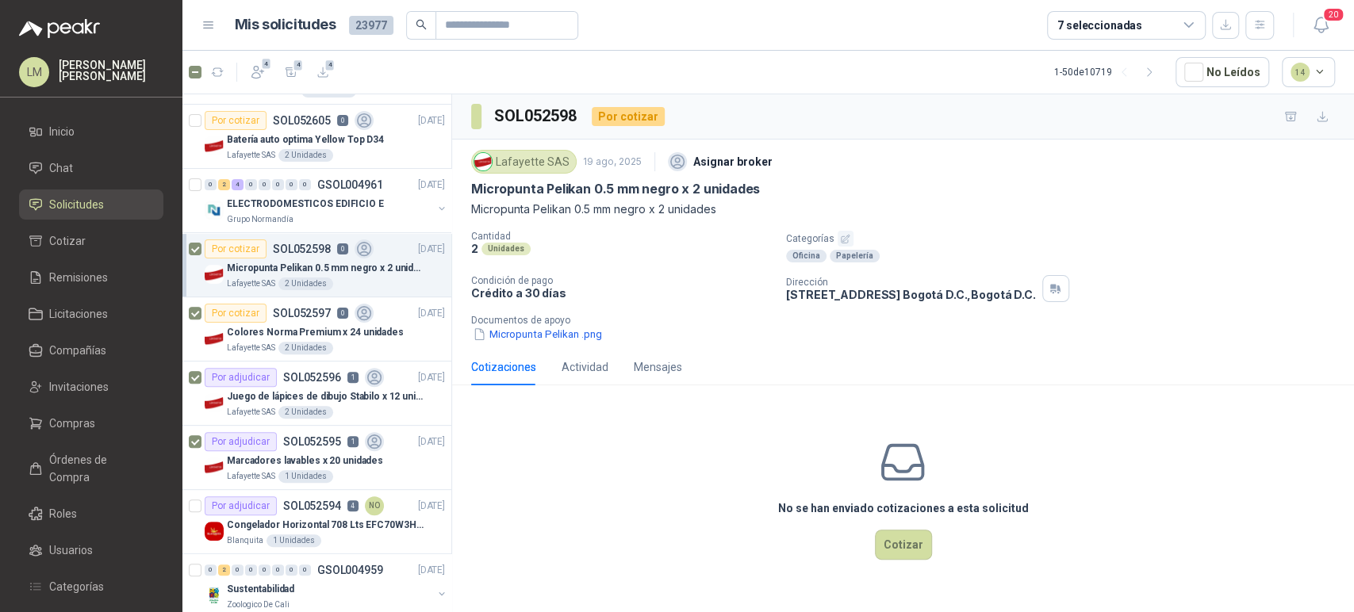
click at [252, 56] on article "4 4 4 1 - 50 de 10719 No Leídos 14" at bounding box center [767, 72] width 1171 height 43
click at [254, 62] on button "4" at bounding box center [257, 72] width 29 height 29
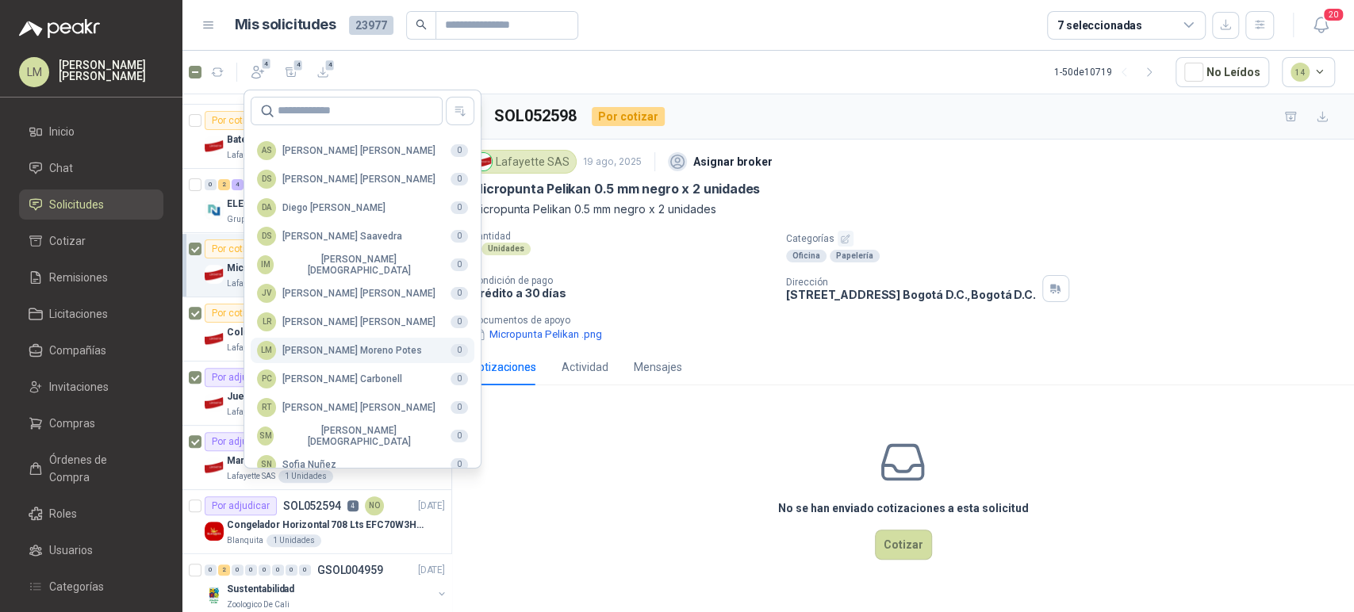
scroll to position [386, 0]
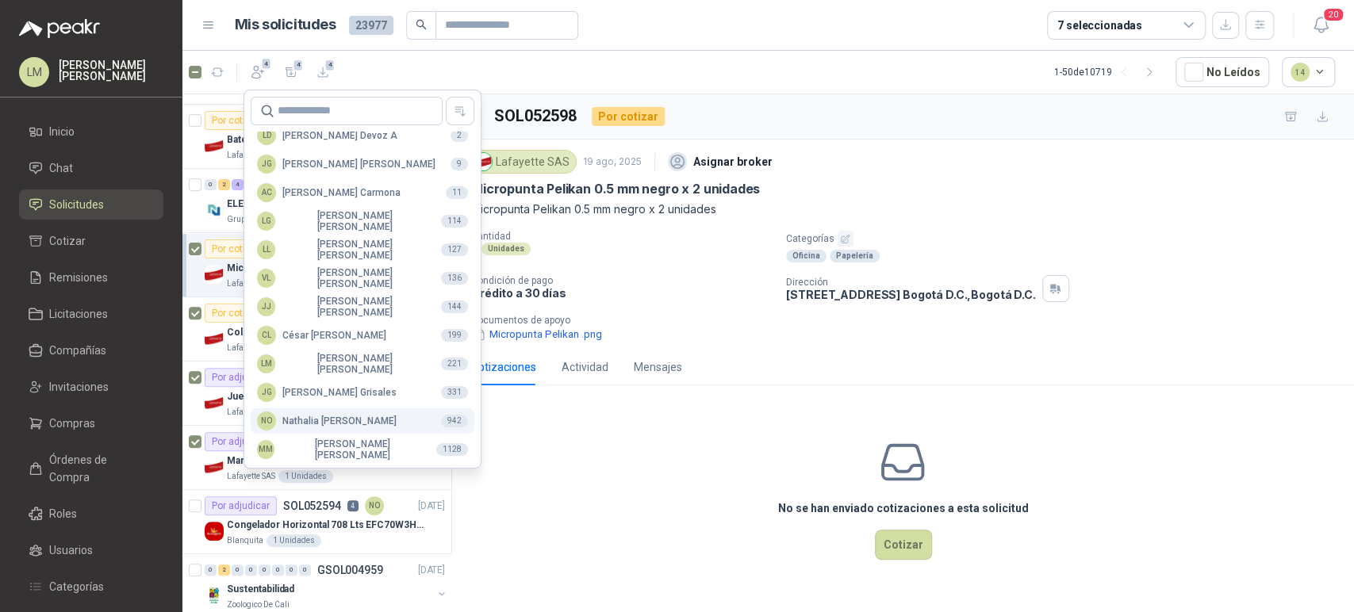
click at [296, 424] on div "NO Nathalia Ortega" at bounding box center [327, 421] width 140 height 19
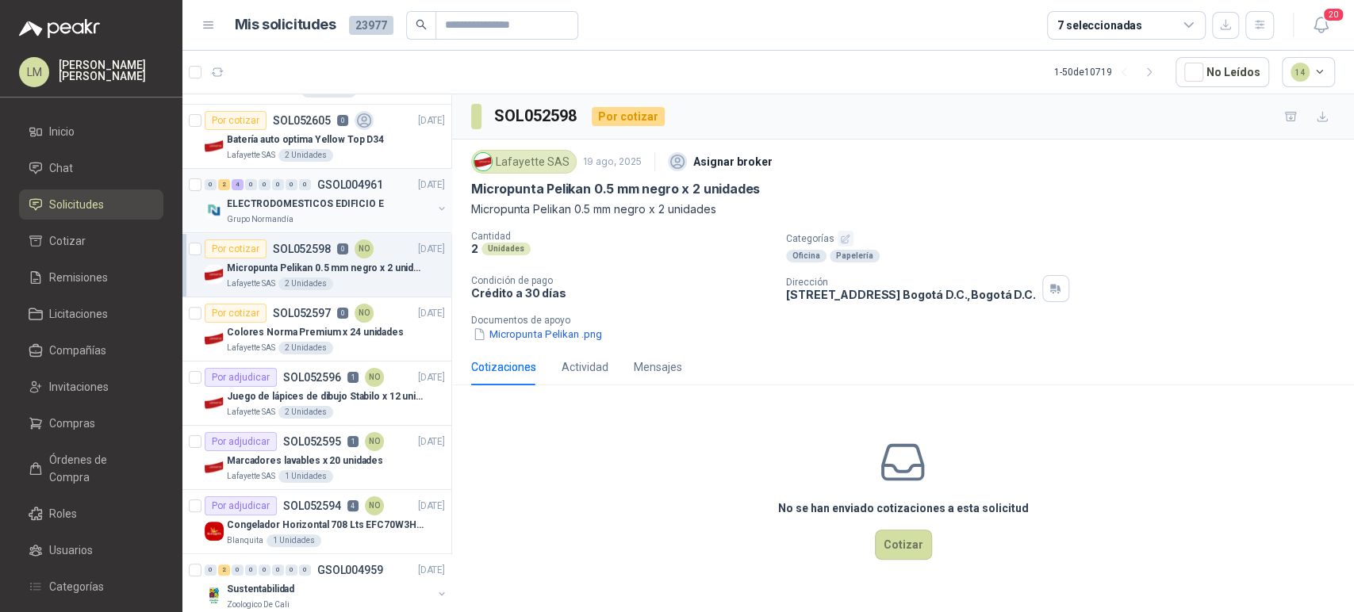
click at [435, 205] on button "button" at bounding box center [441, 208] width 13 height 13
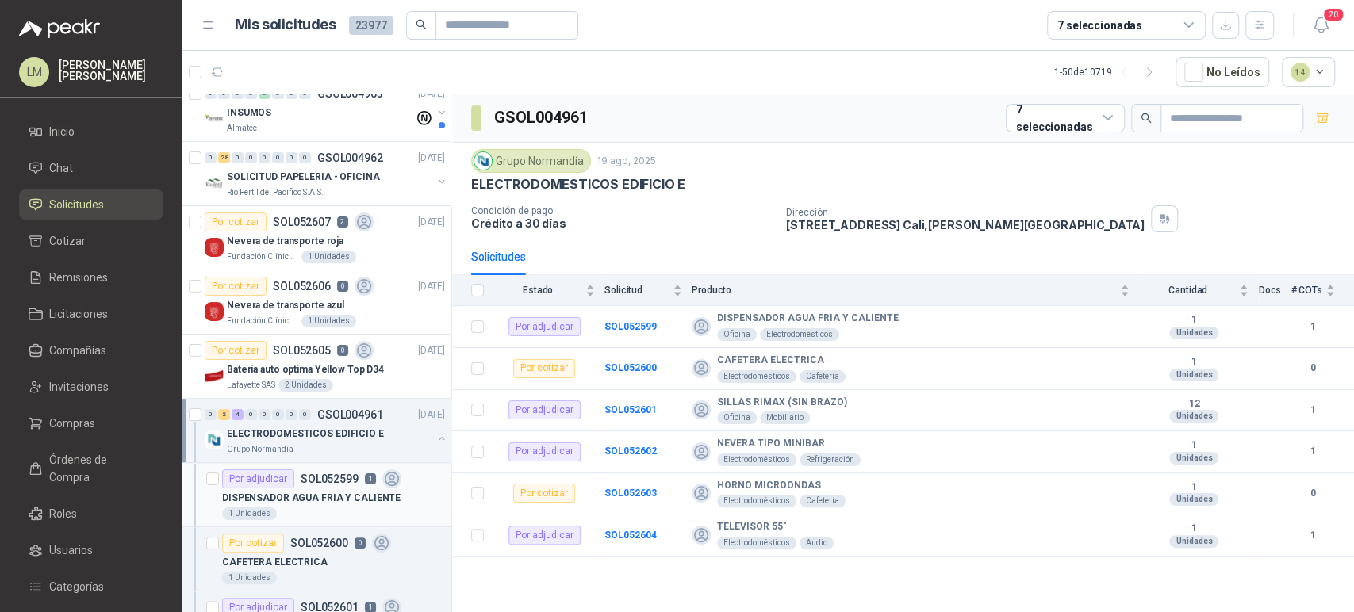
scroll to position [80, 0]
click at [255, 280] on div "Por cotizar" at bounding box center [236, 287] width 62 height 19
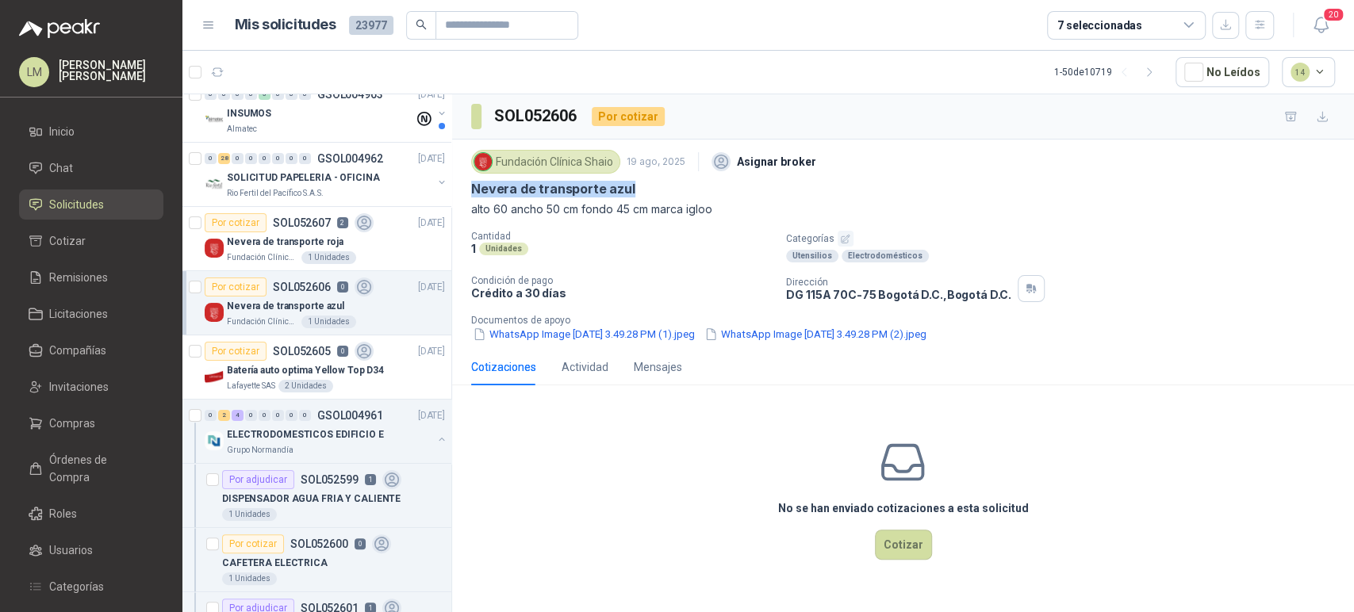
drag, startPoint x: 469, startPoint y: 189, endPoint x: 646, endPoint y: 186, distance: 176.9
click at [646, 186] on div "Fundación Clínica Shaio 19 ago, 2025 Asignar broker Nevera de transporte azul a…" at bounding box center [903, 244] width 902 height 209
copy p "Nevera de transporte azul"
click at [577, 330] on button "WhatsApp Image 2025-08-15 at 3.49.28 PM (1).jpeg" at bounding box center [583, 334] width 225 height 17
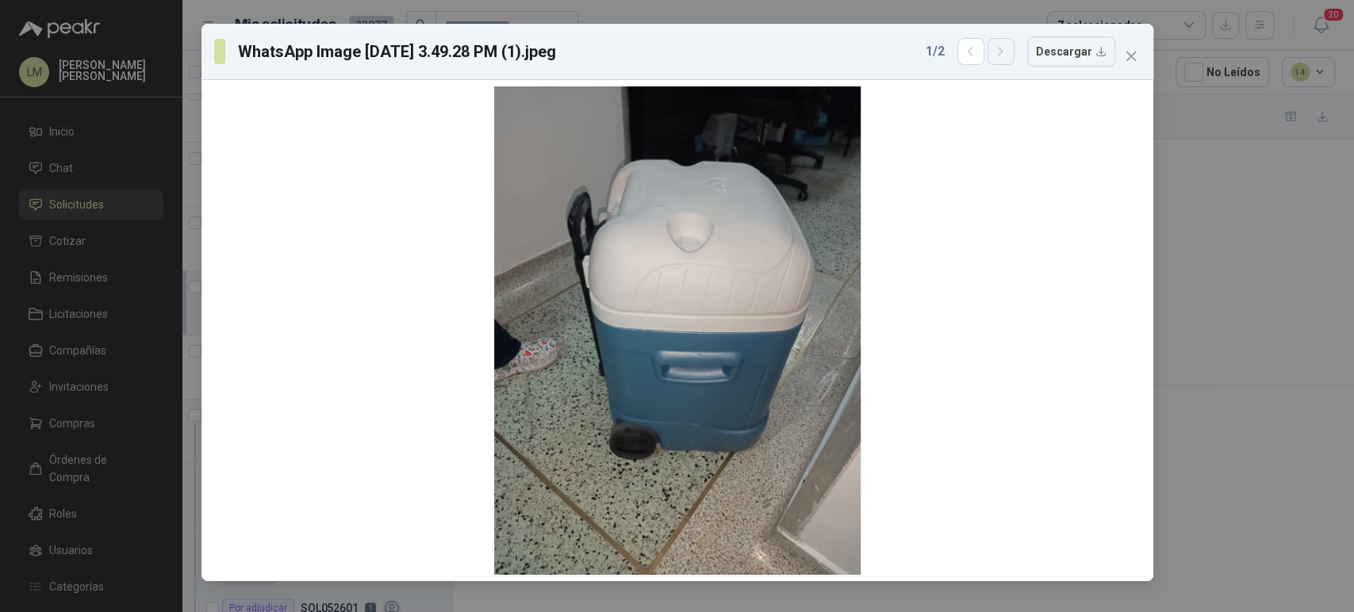
click at [1005, 59] on button "button" at bounding box center [1000, 51] width 27 height 27
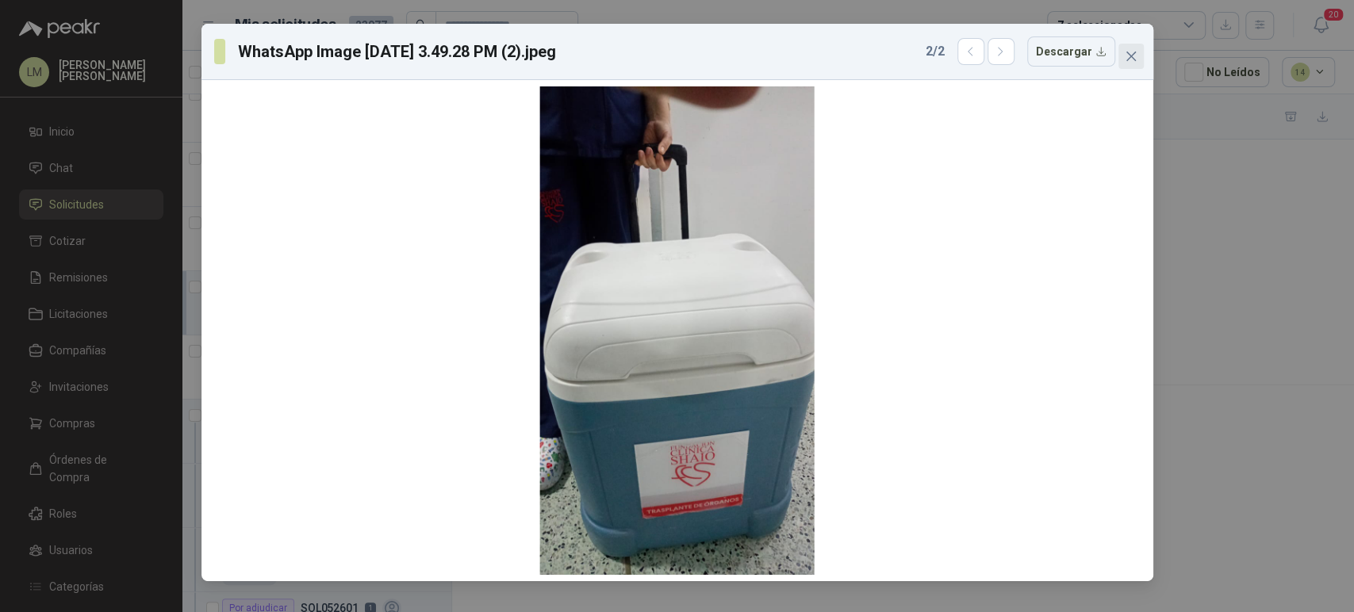
click at [1120, 53] on span "Close" at bounding box center [1130, 56] width 25 height 13
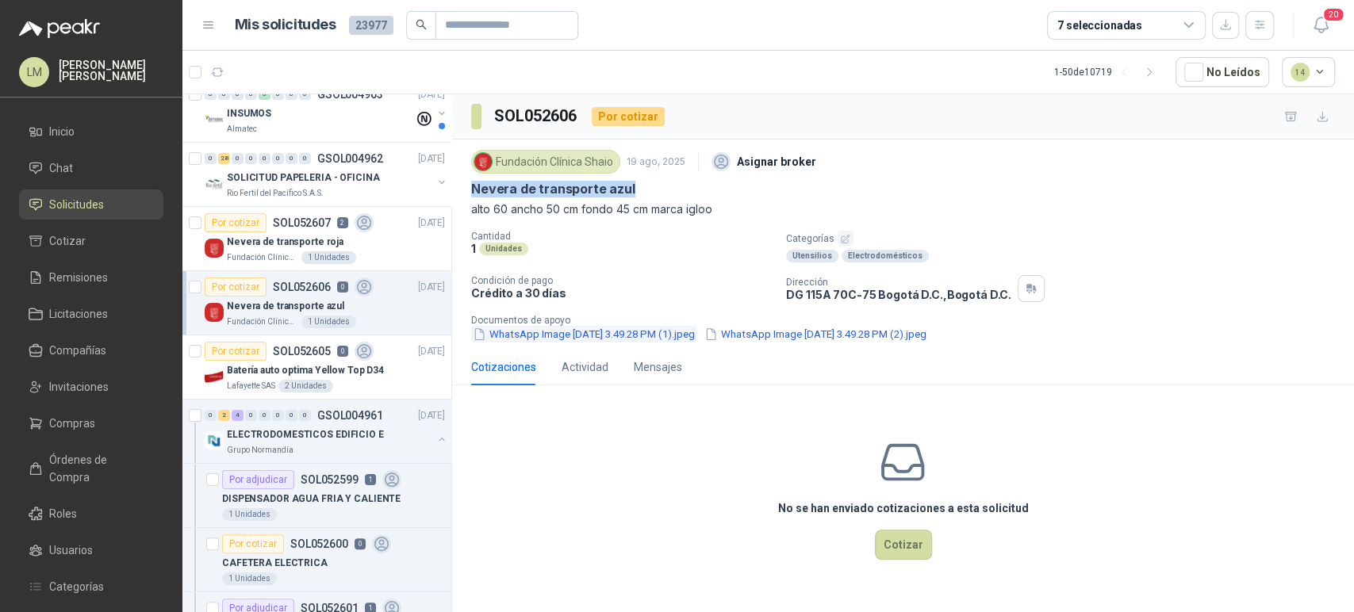
click at [511, 337] on button "WhatsApp Image 2025-08-15 at 3.49.28 PM (1).jpeg" at bounding box center [583, 334] width 225 height 17
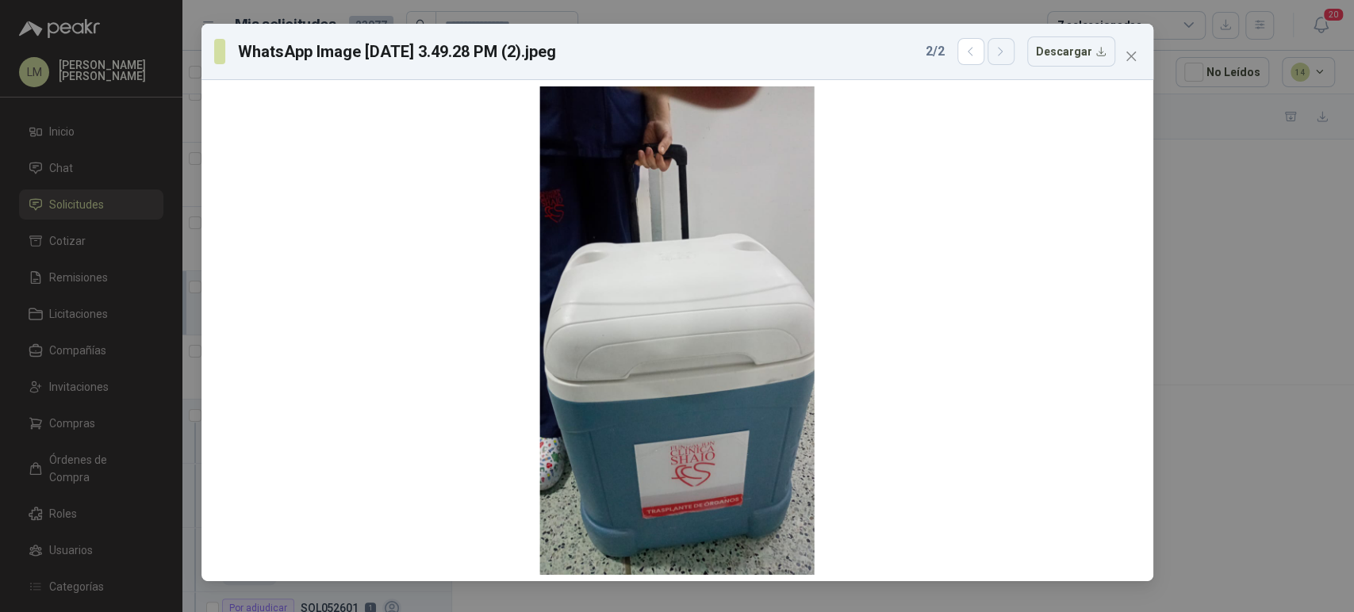
click at [1007, 48] on icon "button" at bounding box center [1000, 51] width 13 height 13
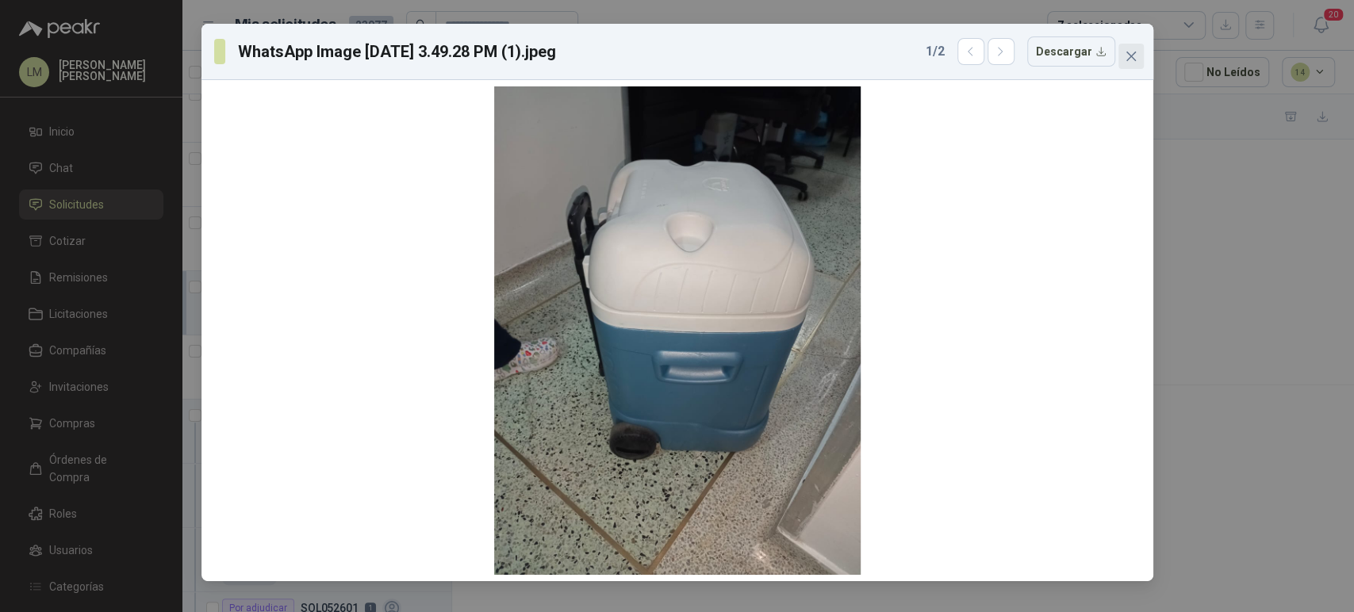
click at [1134, 52] on icon "close" at bounding box center [1130, 57] width 10 height 10
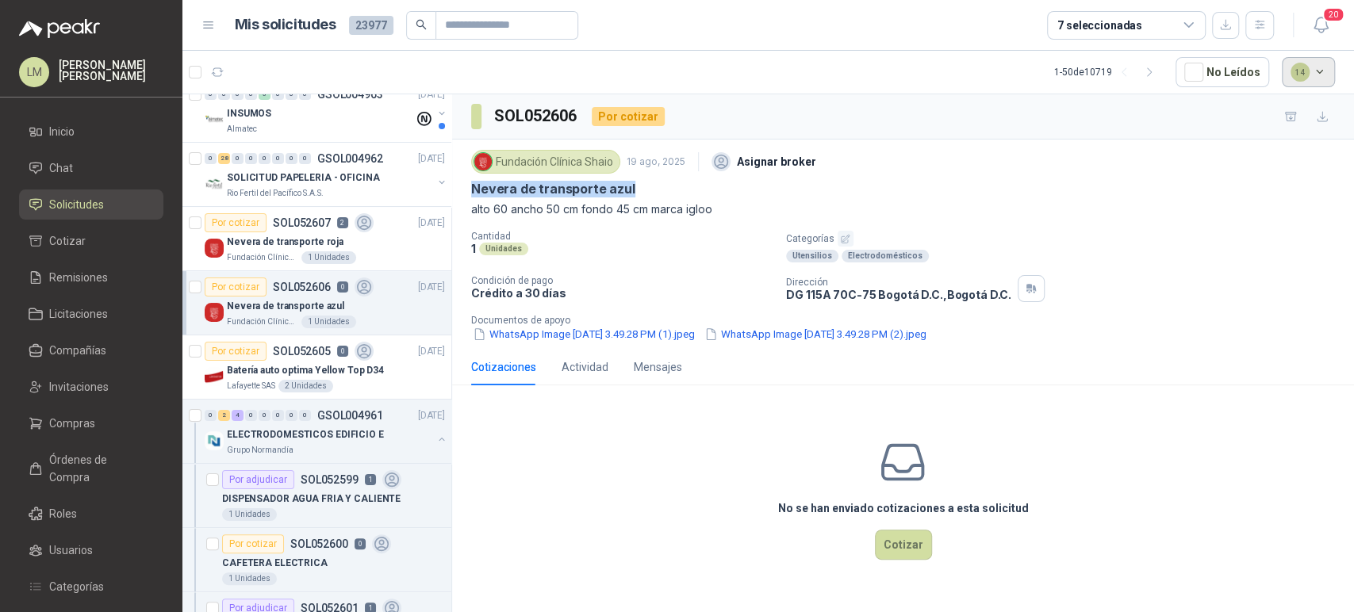
click at [1309, 74] on button "14" at bounding box center [1309, 72] width 54 height 30
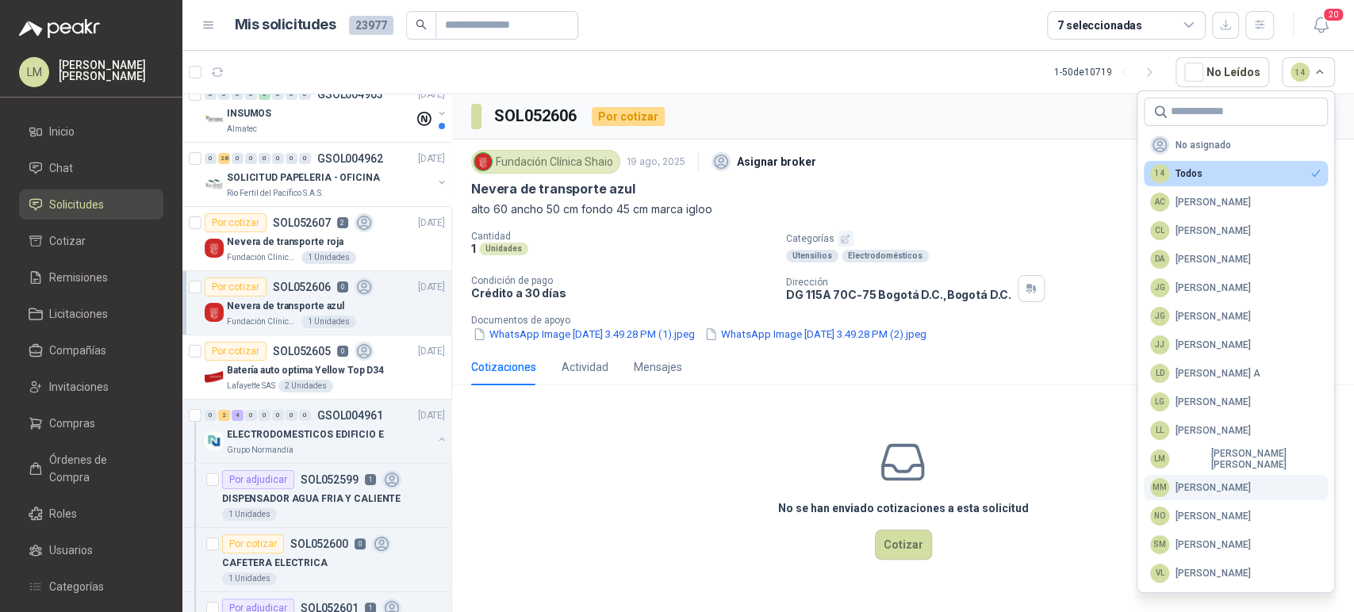
click at [1182, 483] on div "MM Mauricio Martinez" at bounding box center [1200, 487] width 101 height 19
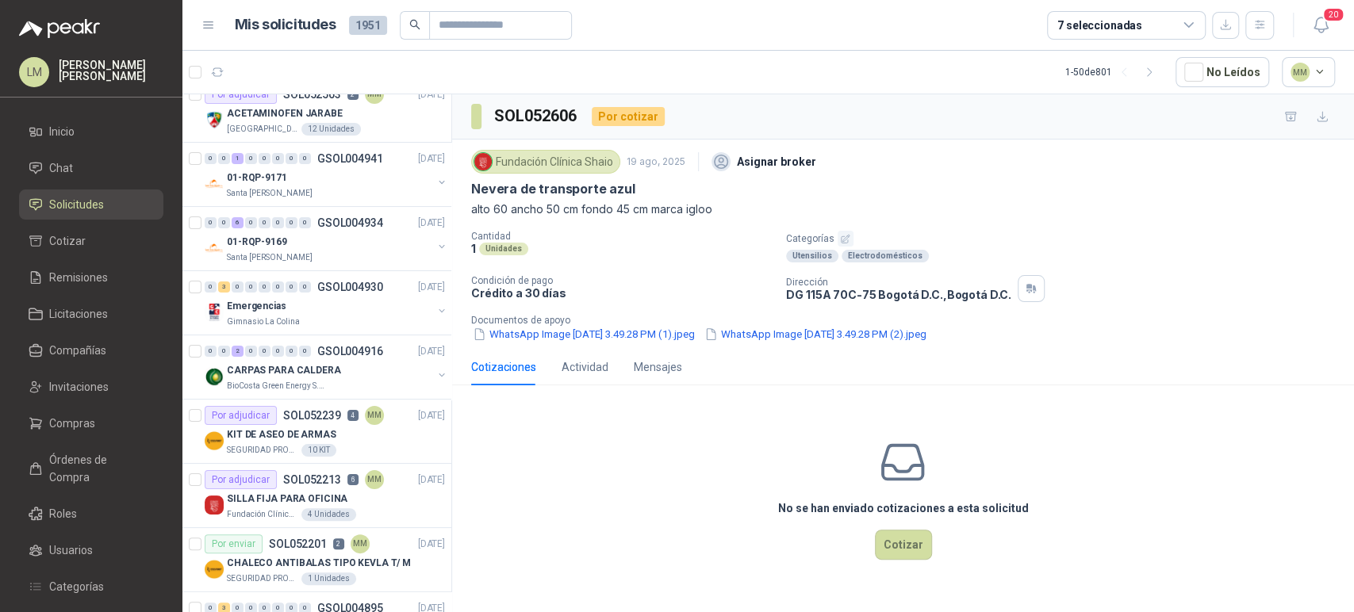
click at [616, 237] on p "Cantidad" at bounding box center [622, 236] width 302 height 11
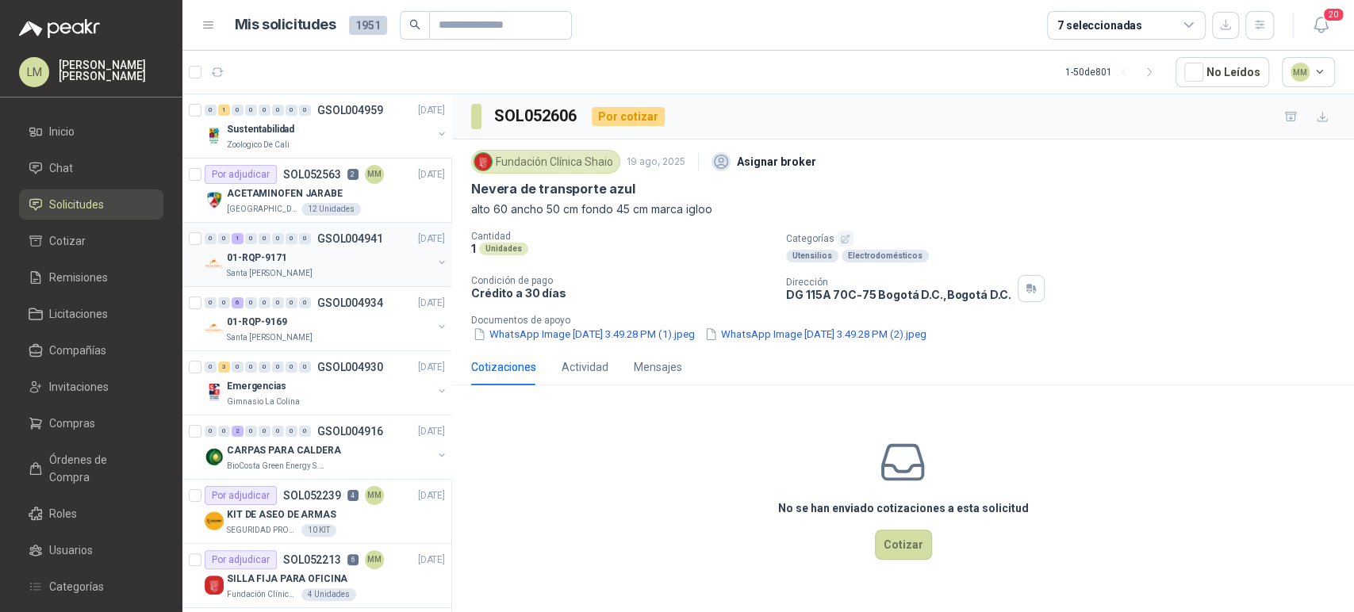
click at [435, 264] on button "button" at bounding box center [441, 262] width 13 height 13
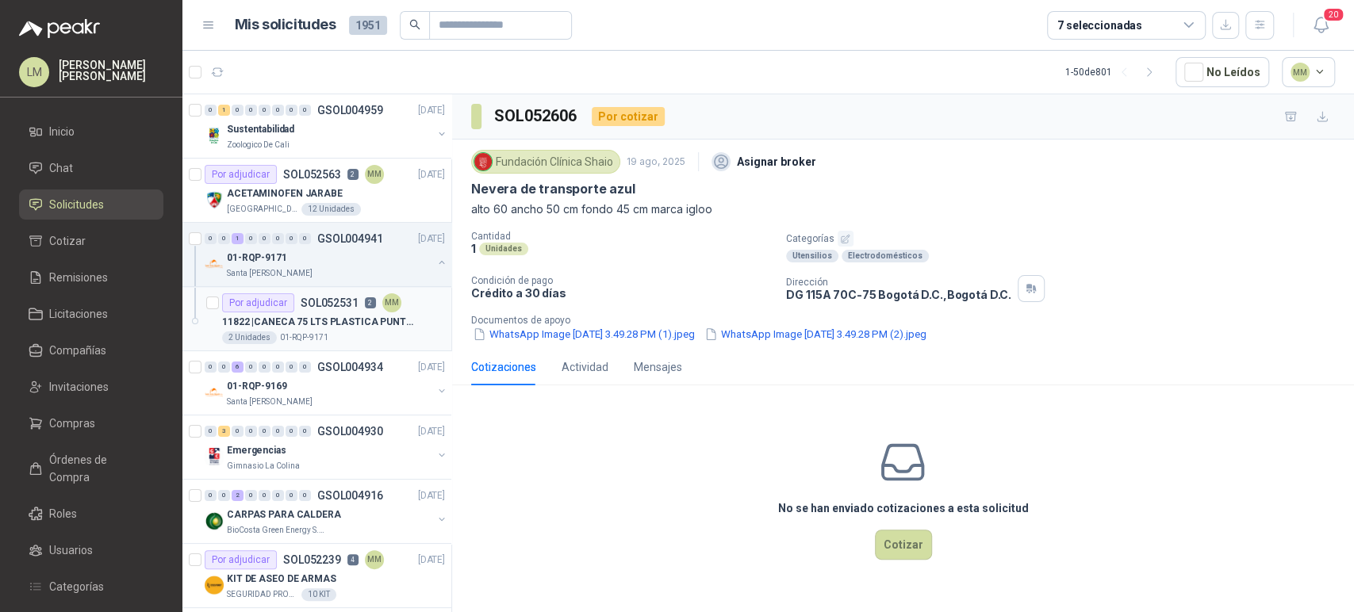
click at [338, 310] on div "Por adjudicar SOL052531 2 MM" at bounding box center [311, 302] width 179 height 19
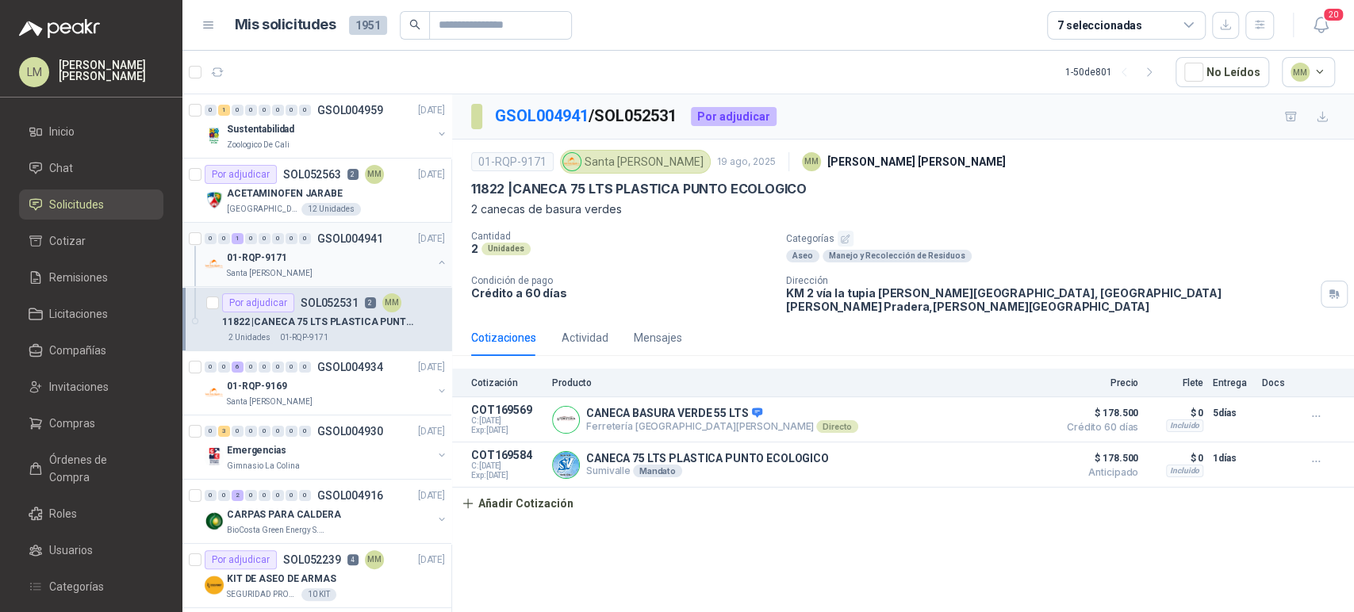
click at [435, 260] on button "button" at bounding box center [441, 262] width 13 height 13
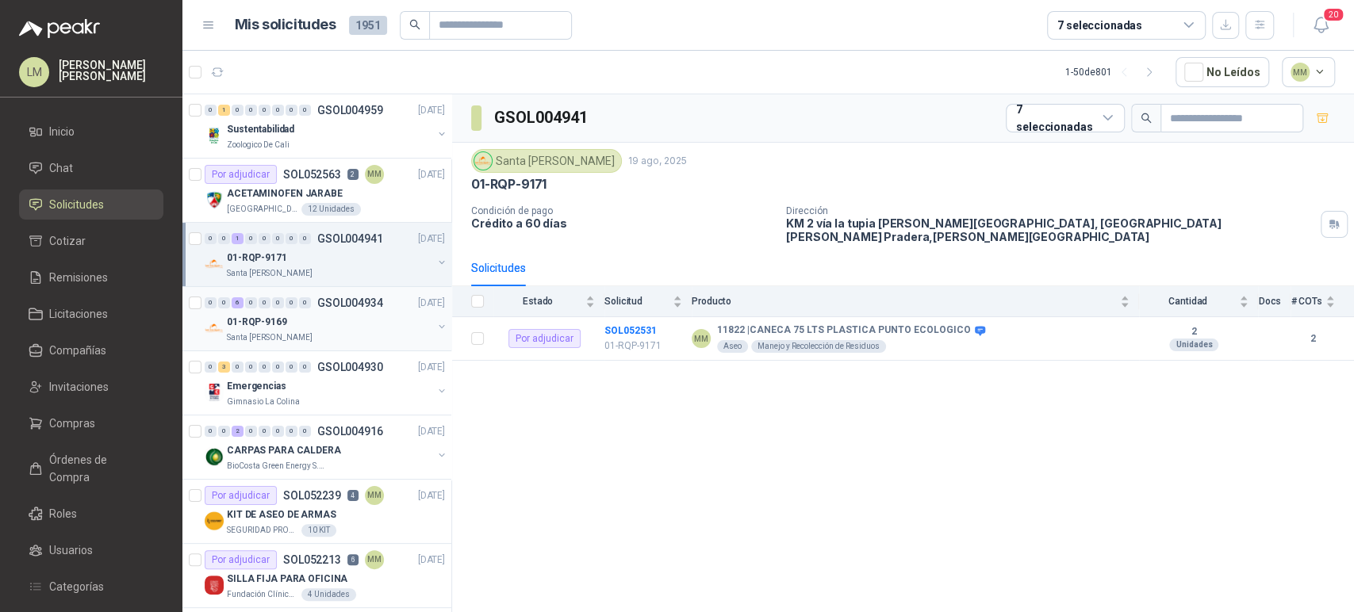
click at [435, 324] on button "button" at bounding box center [441, 326] width 13 height 13
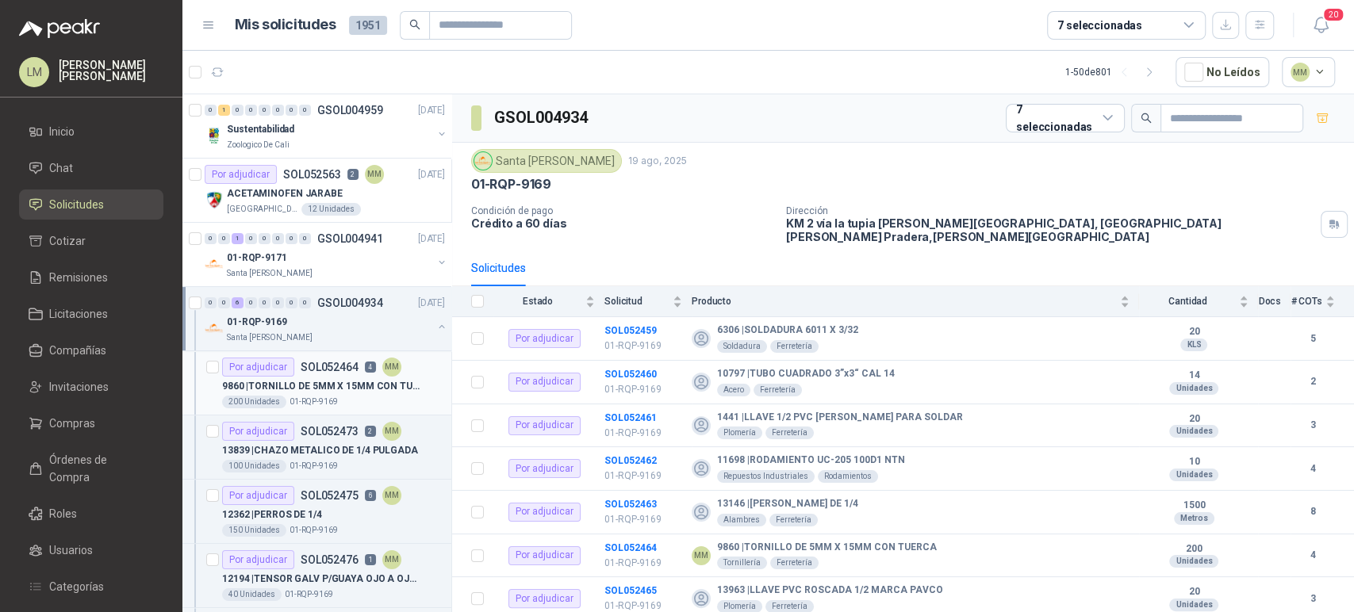
click at [340, 388] on p "9860 | TORNILLO DE 5MM X 15MM CON TUERCA" at bounding box center [320, 386] width 197 height 15
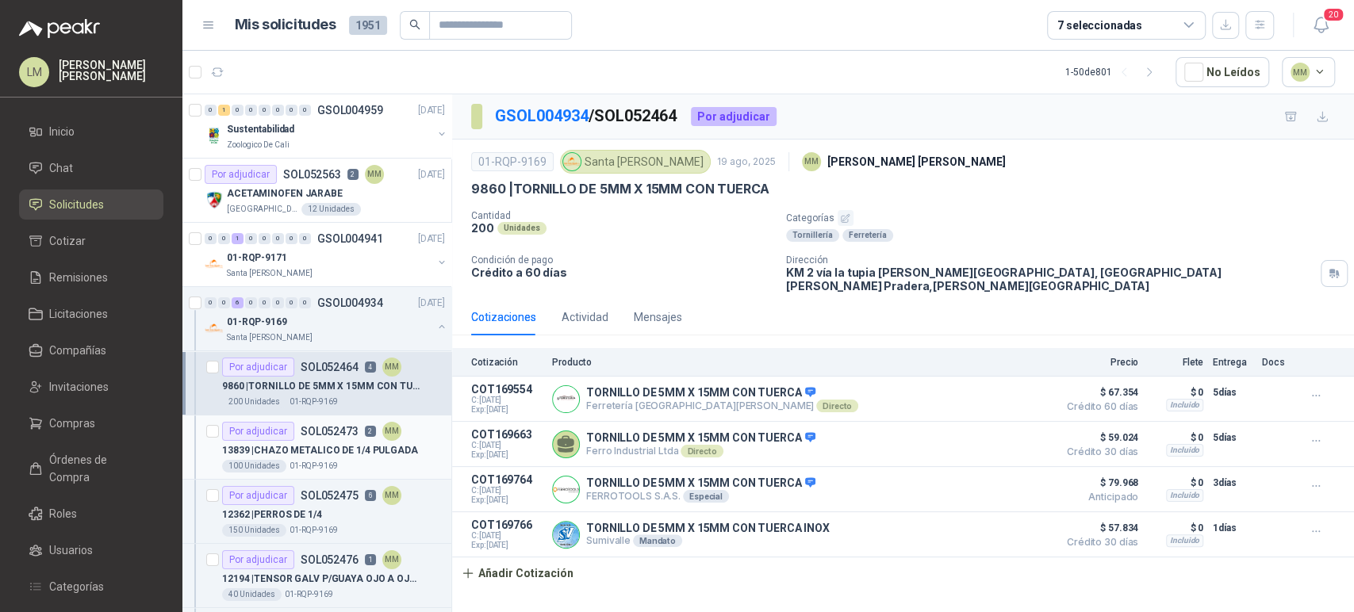
click at [329, 447] on p "13839 | CHAZO METALICO DE 1/4 PULGADA" at bounding box center [320, 450] width 196 height 15
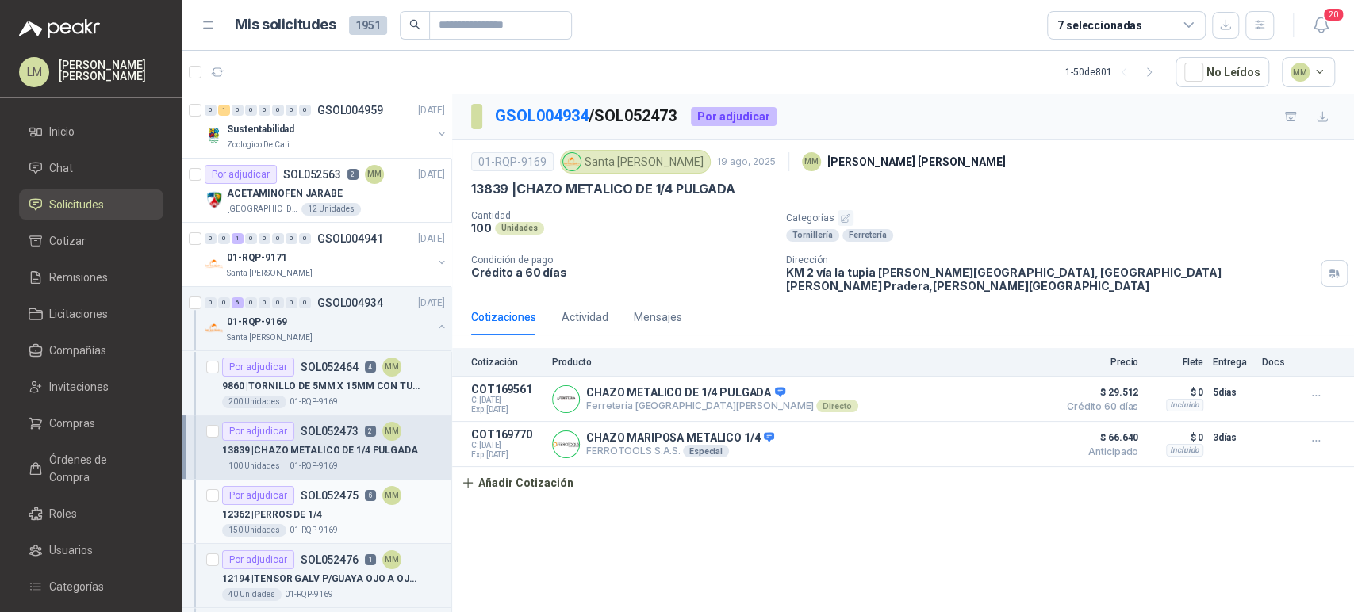
click at [332, 519] on div "12362 | PERROS DE 1/4" at bounding box center [333, 514] width 223 height 19
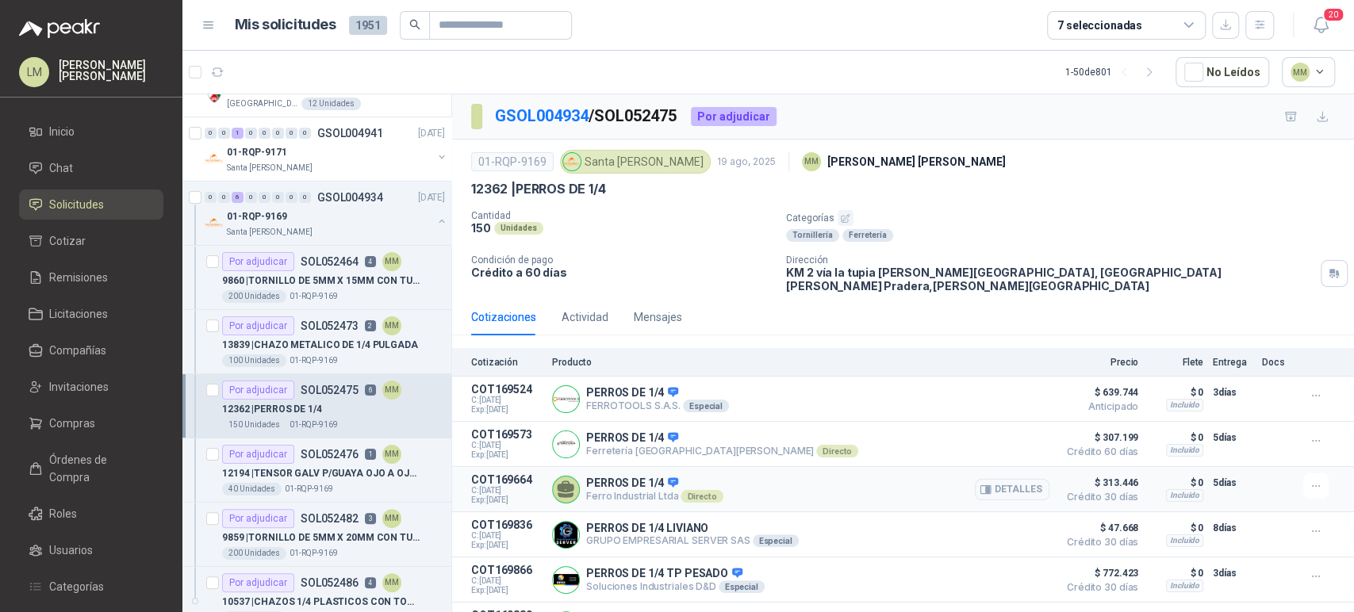
scroll to position [52, 0]
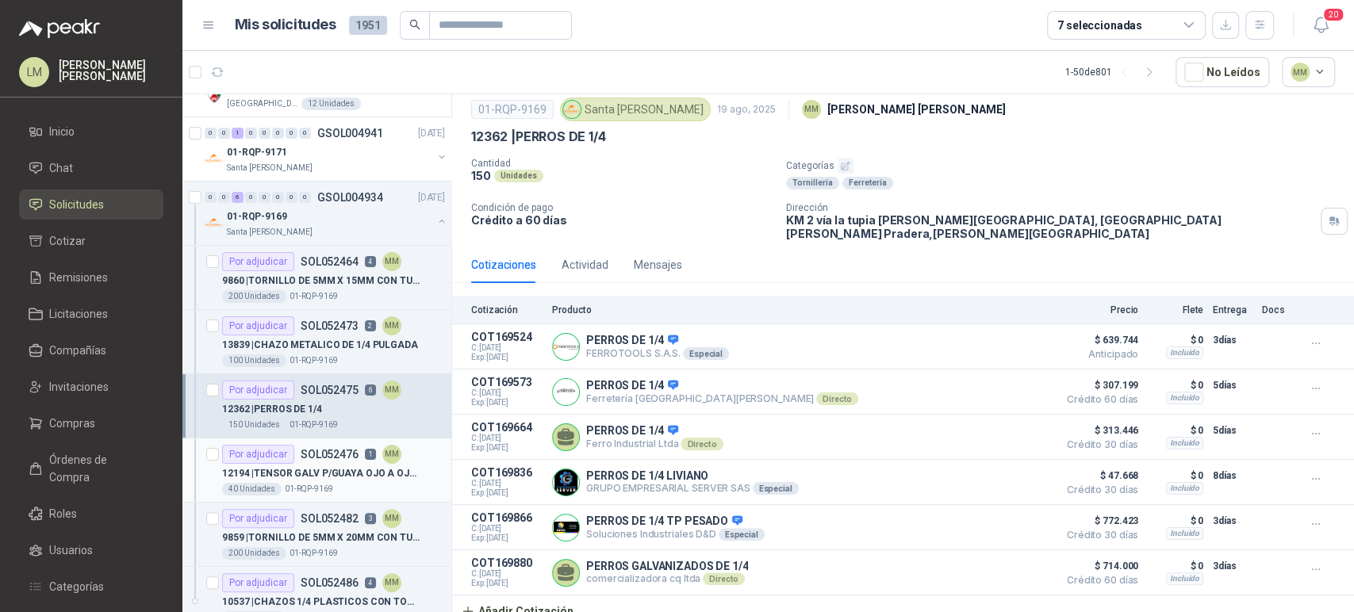
click at [354, 477] on p "12194 | TENSOR GALV P/GUAYA OJO A OJO 1 1/4" at bounding box center [320, 473] width 197 height 15
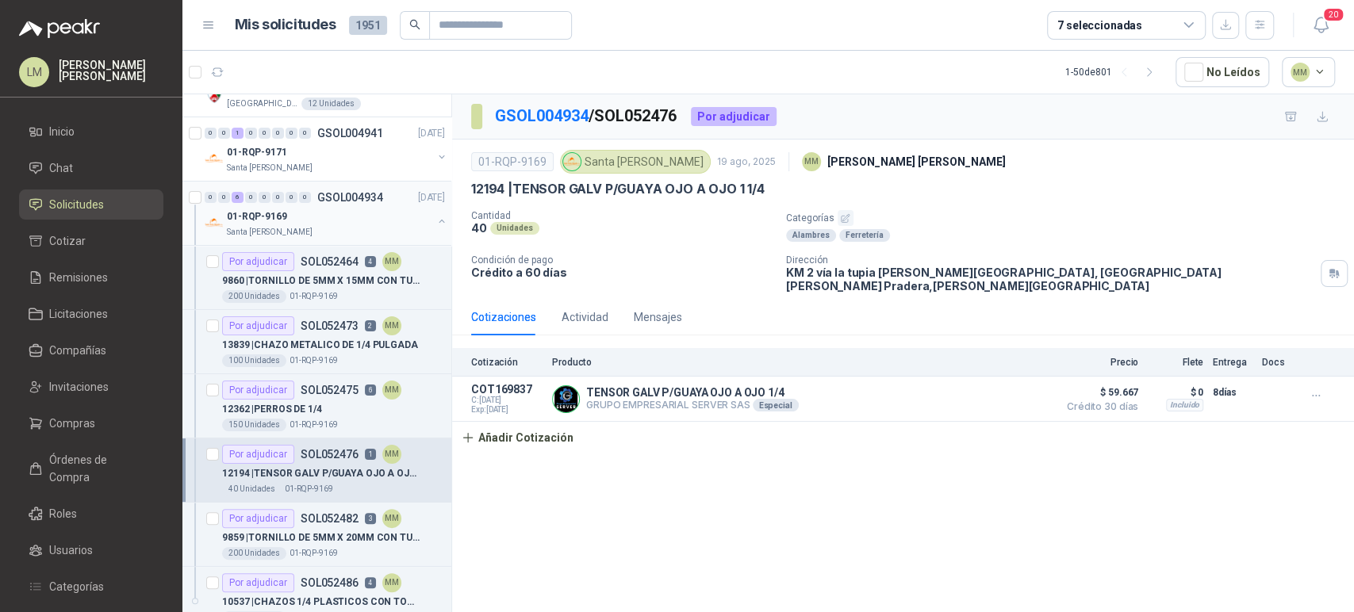
click at [435, 219] on button "button" at bounding box center [441, 221] width 13 height 13
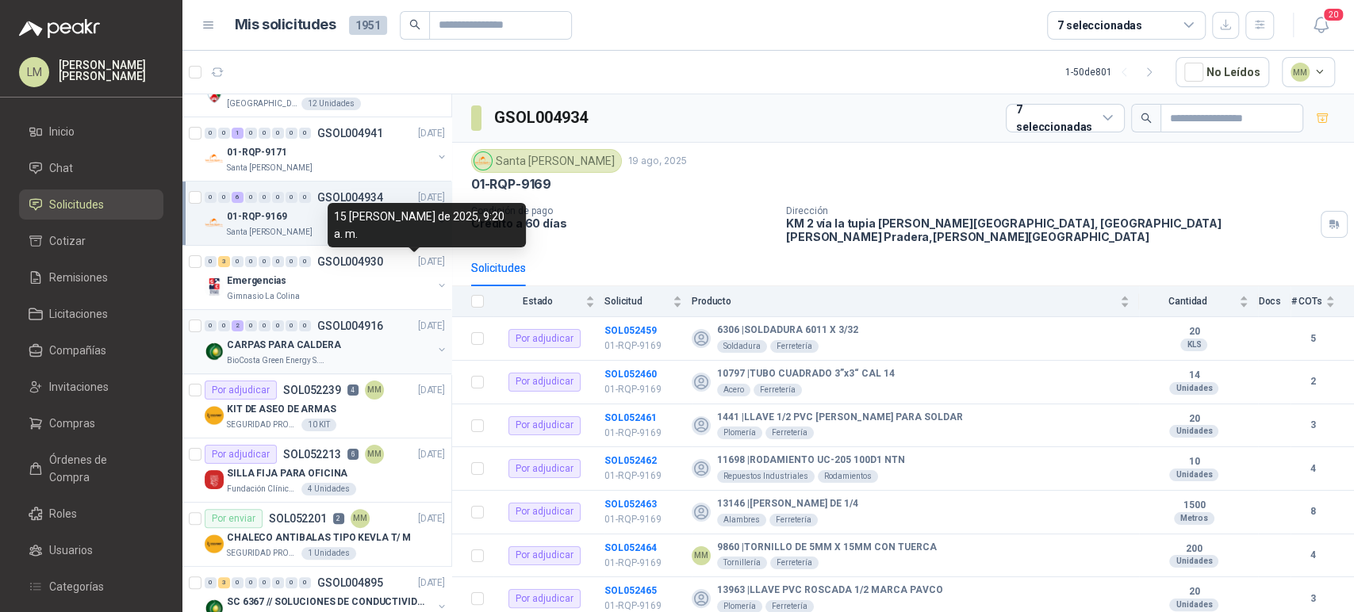
scroll to position [165, 0]
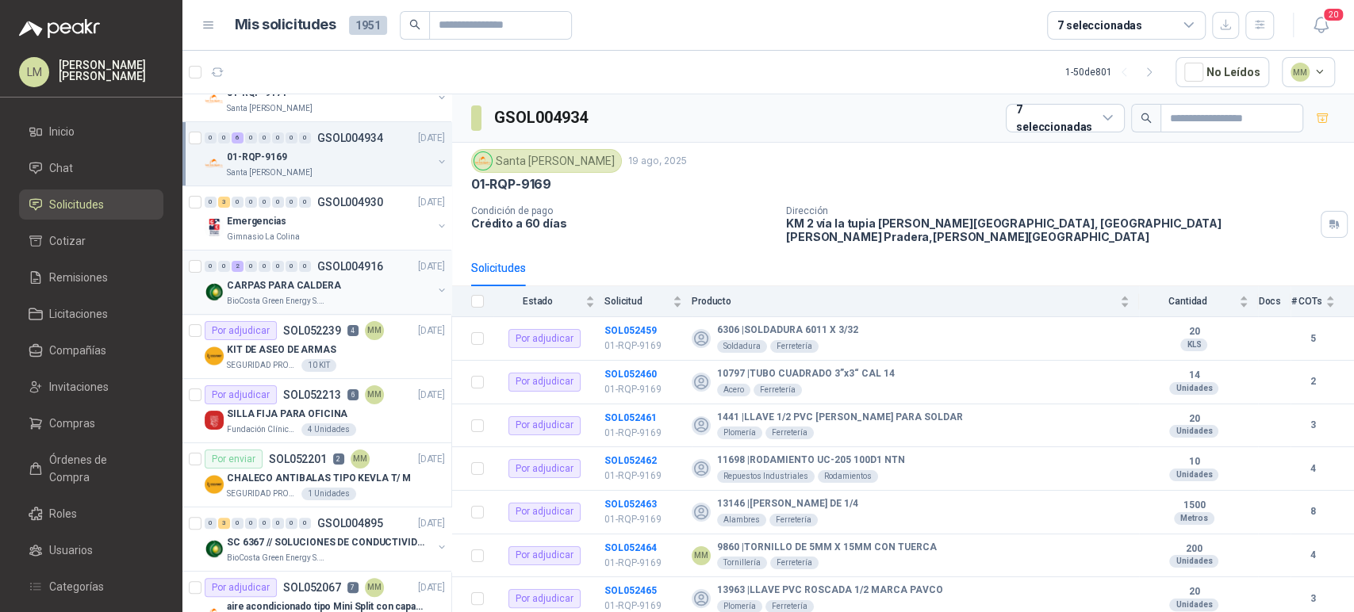
click at [435, 286] on button "button" at bounding box center [441, 290] width 13 height 13
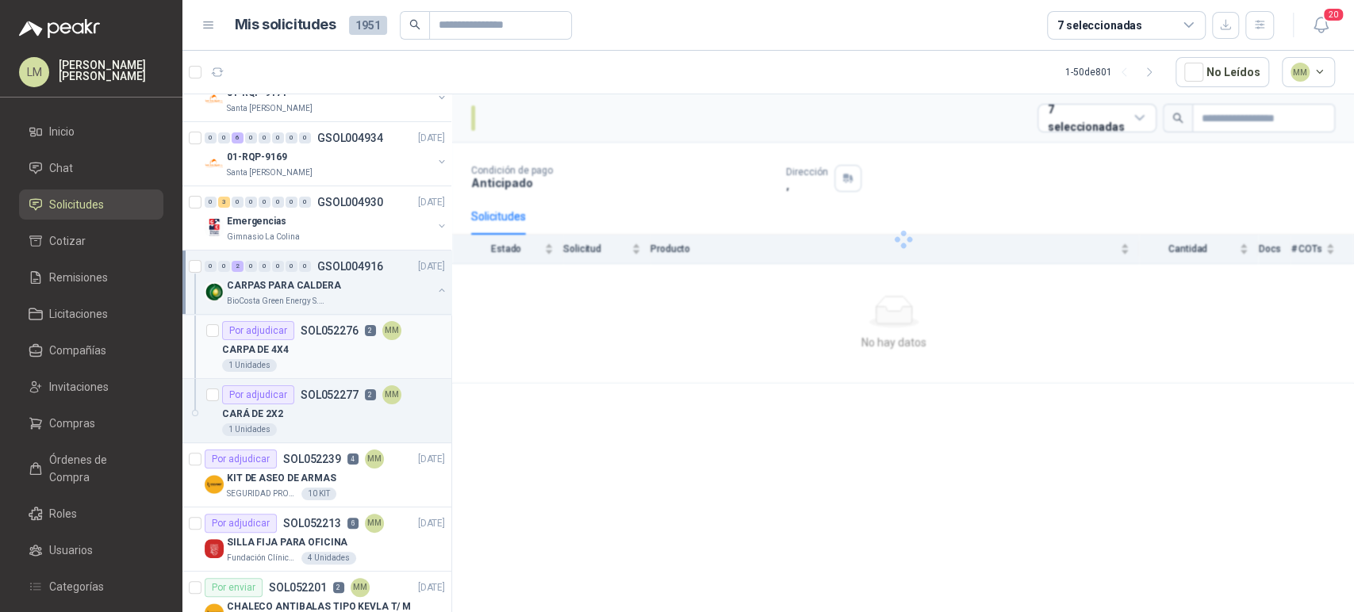
click at [339, 361] on div "1 Unidades" at bounding box center [333, 365] width 223 height 13
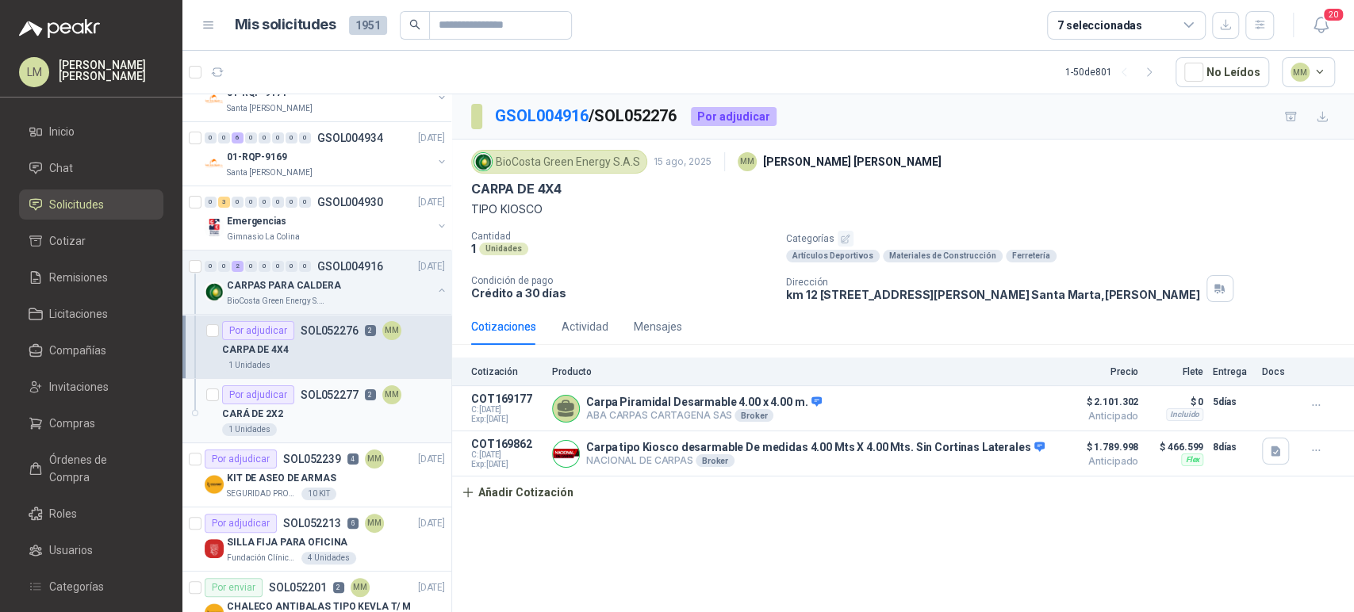
click at [337, 401] on div "Por adjudicar SOL052277 2 MM" at bounding box center [311, 394] width 179 height 19
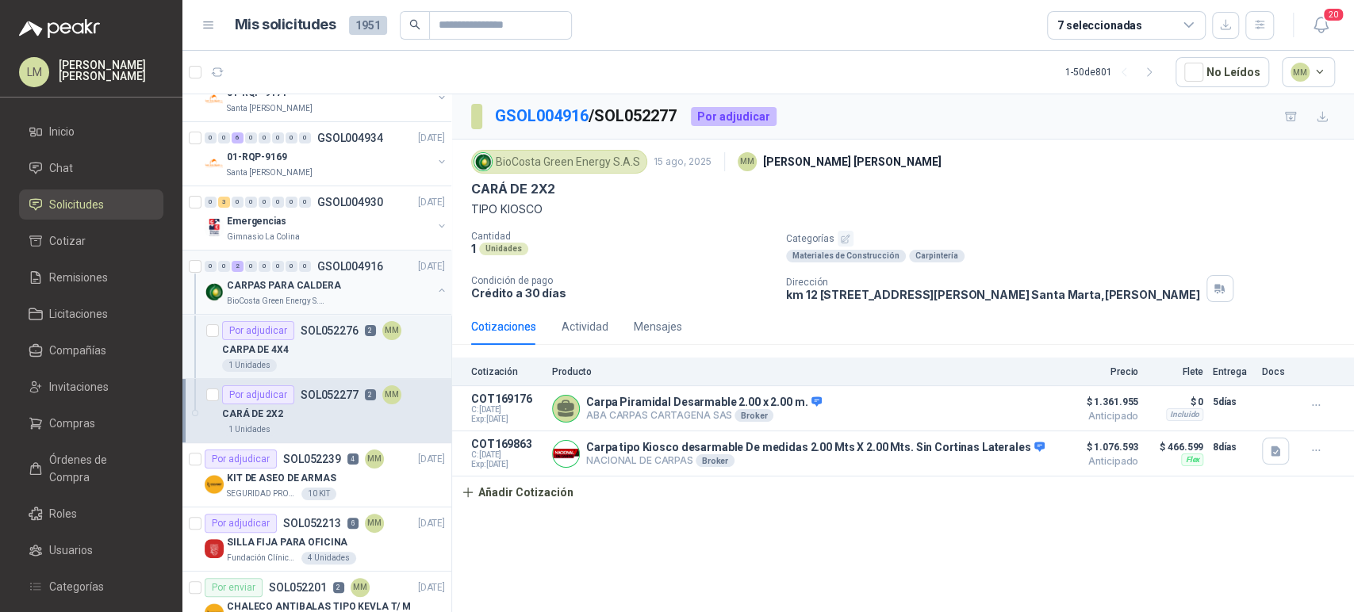
click at [435, 287] on button "button" at bounding box center [441, 290] width 13 height 13
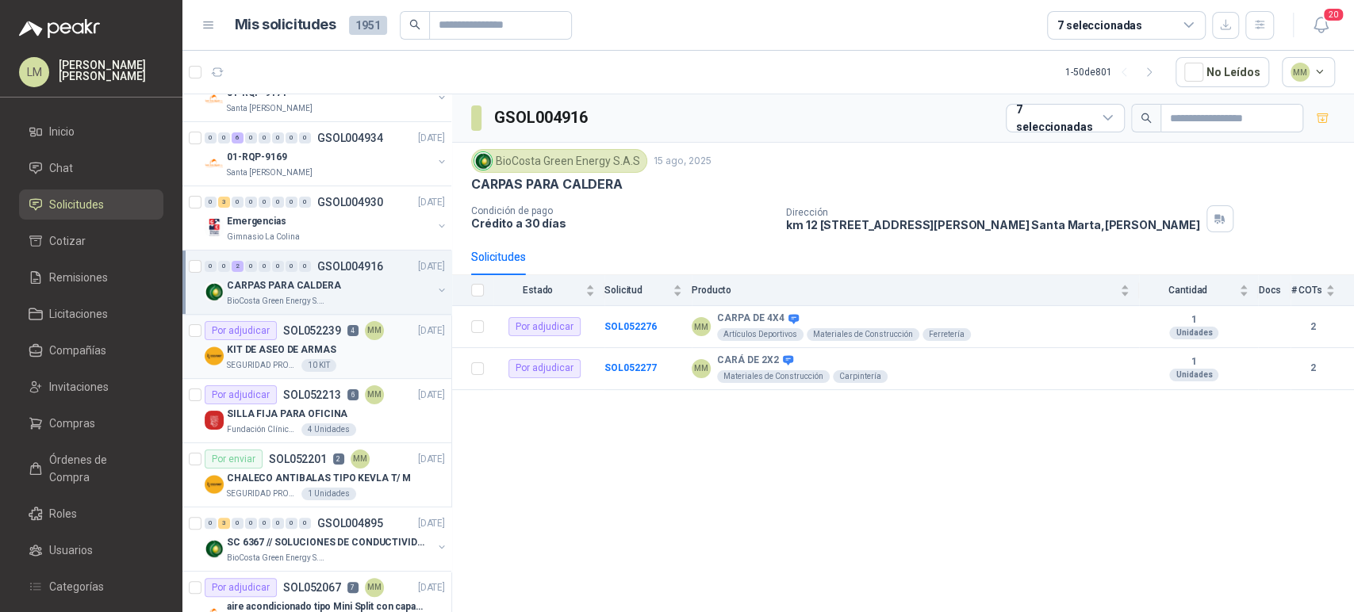
click at [381, 347] on div "KIT DE ASEO DE ARMAS" at bounding box center [336, 349] width 218 height 19
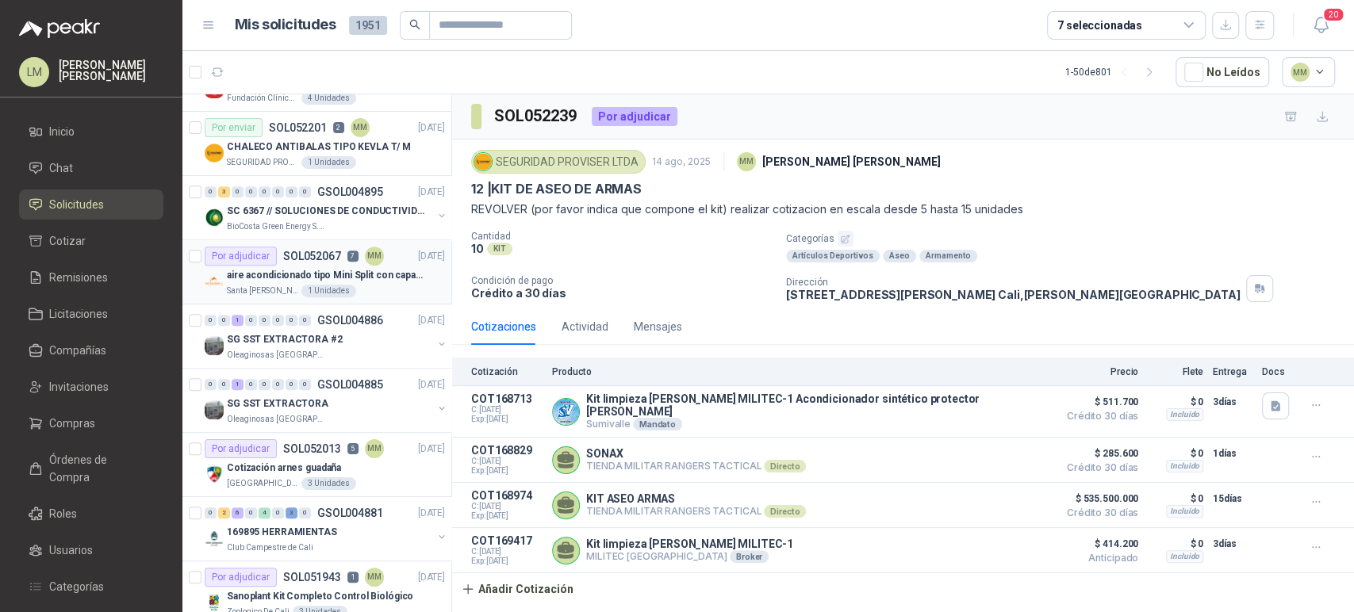
scroll to position [514, 0]
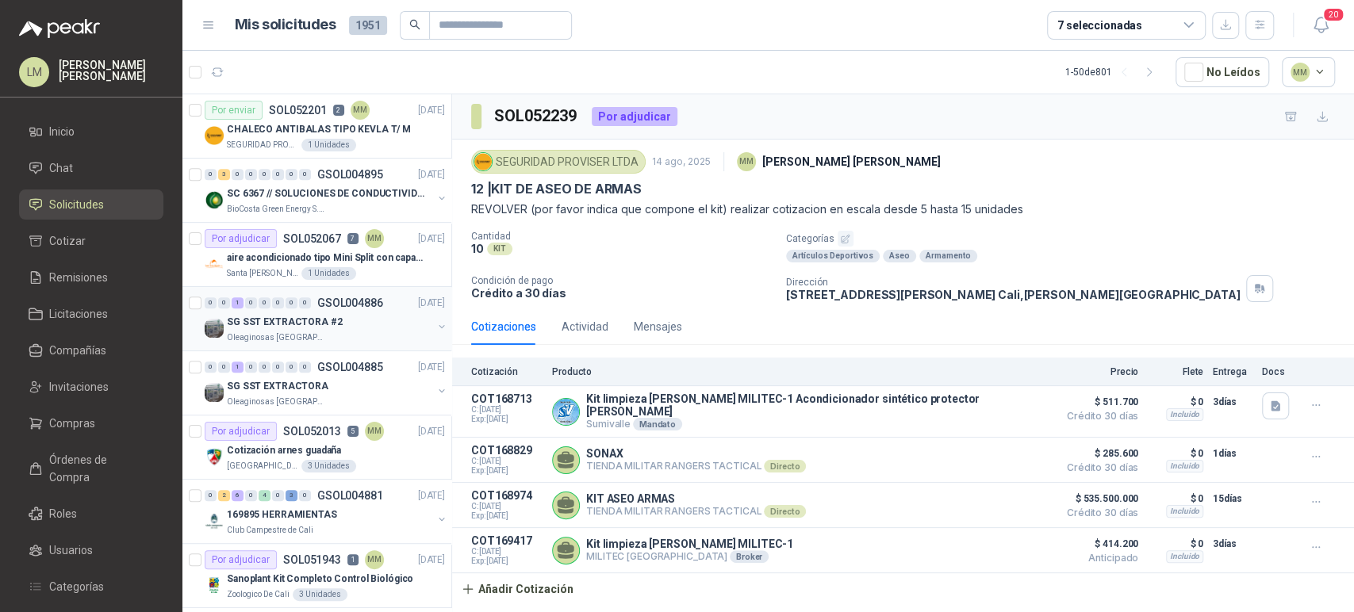
click at [435, 323] on button "button" at bounding box center [441, 326] width 13 height 13
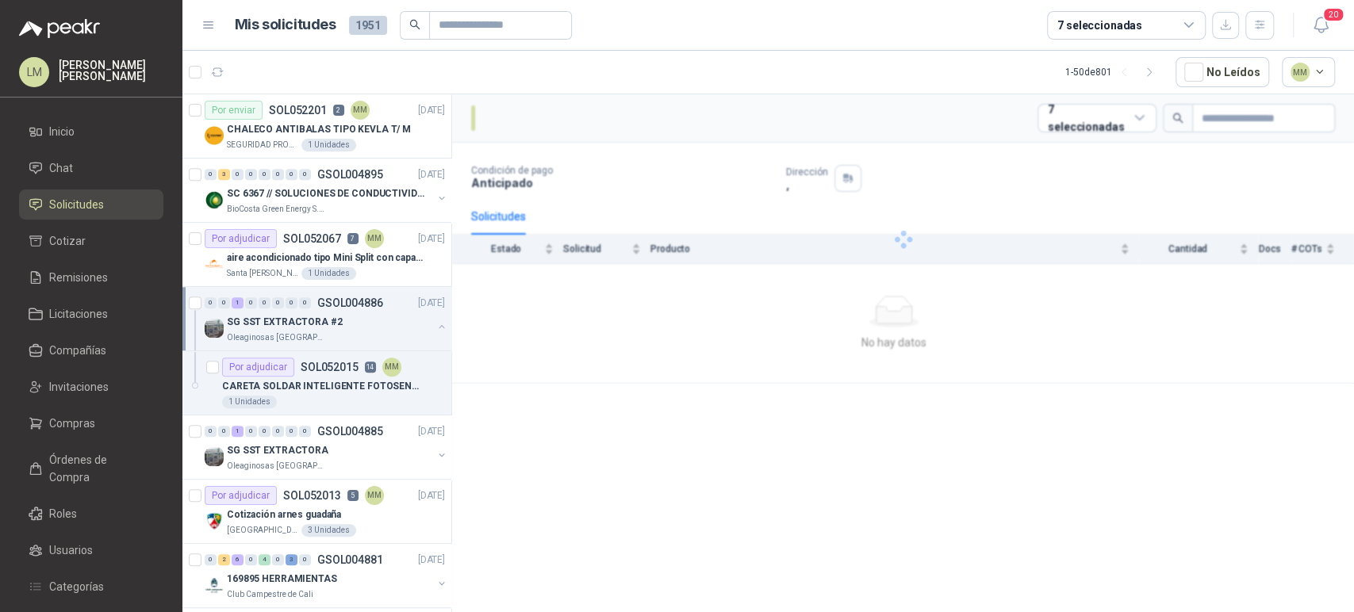
click at [435, 323] on button "button" at bounding box center [441, 326] width 13 height 13
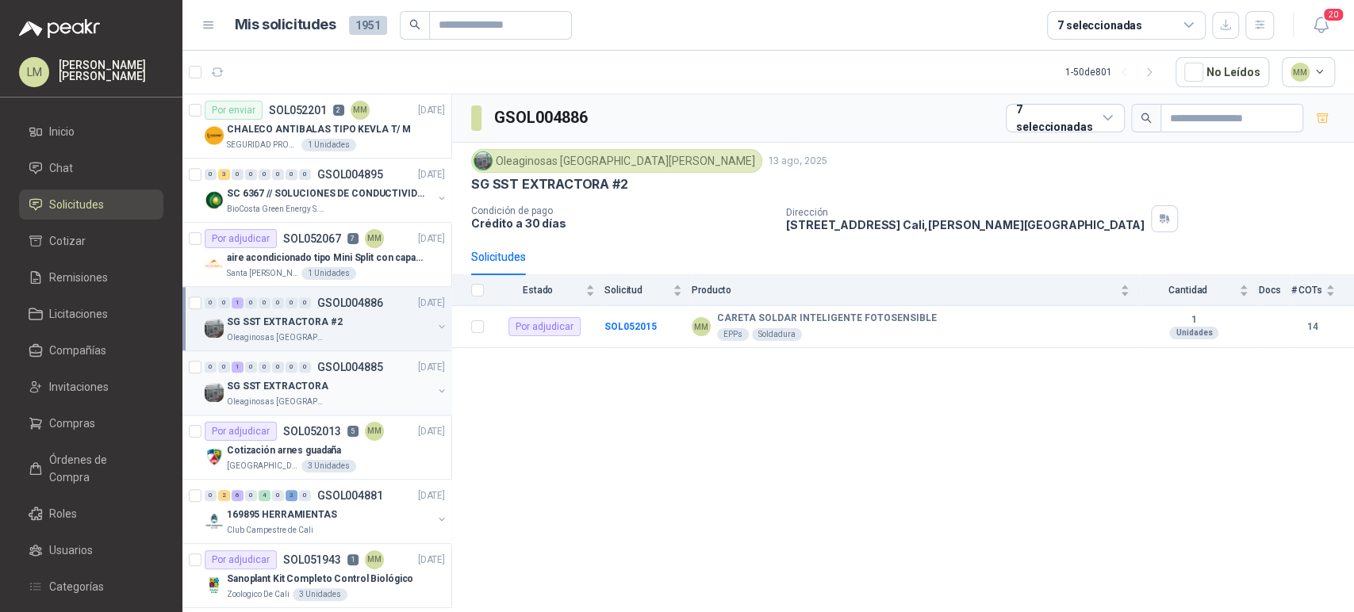
click at [435, 385] on button "button" at bounding box center [441, 391] width 13 height 13
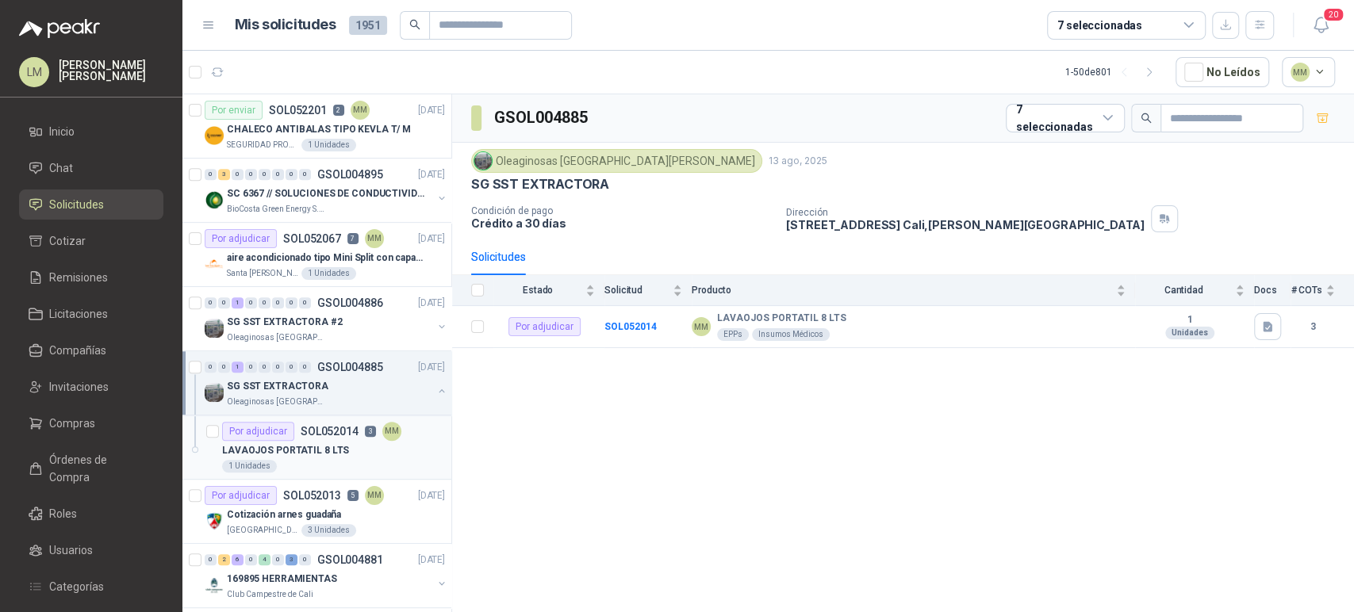
click at [331, 450] on p "LAVAOJOS PORTATIL 8 LTS" at bounding box center [285, 450] width 127 height 15
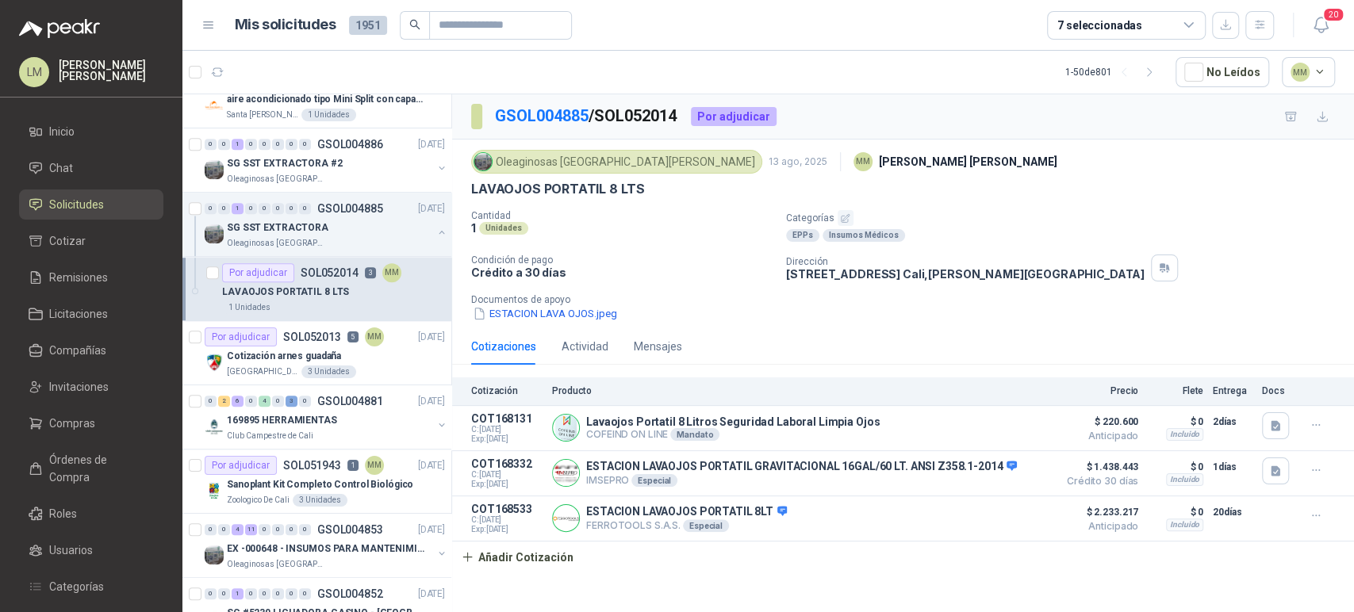
scroll to position [673, 0]
click at [324, 355] on p "Cotización arnes guadaña" at bounding box center [284, 356] width 114 height 15
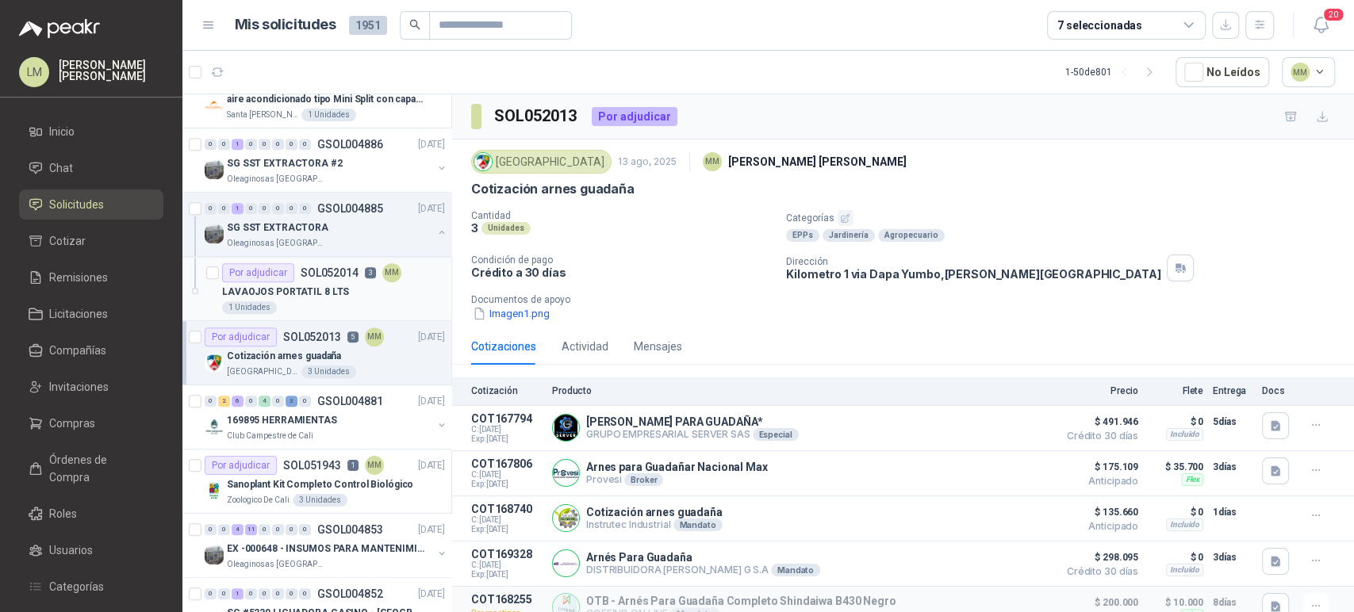
click at [321, 282] on div "LAVAOJOS PORTATIL 8 LTS" at bounding box center [333, 291] width 223 height 19
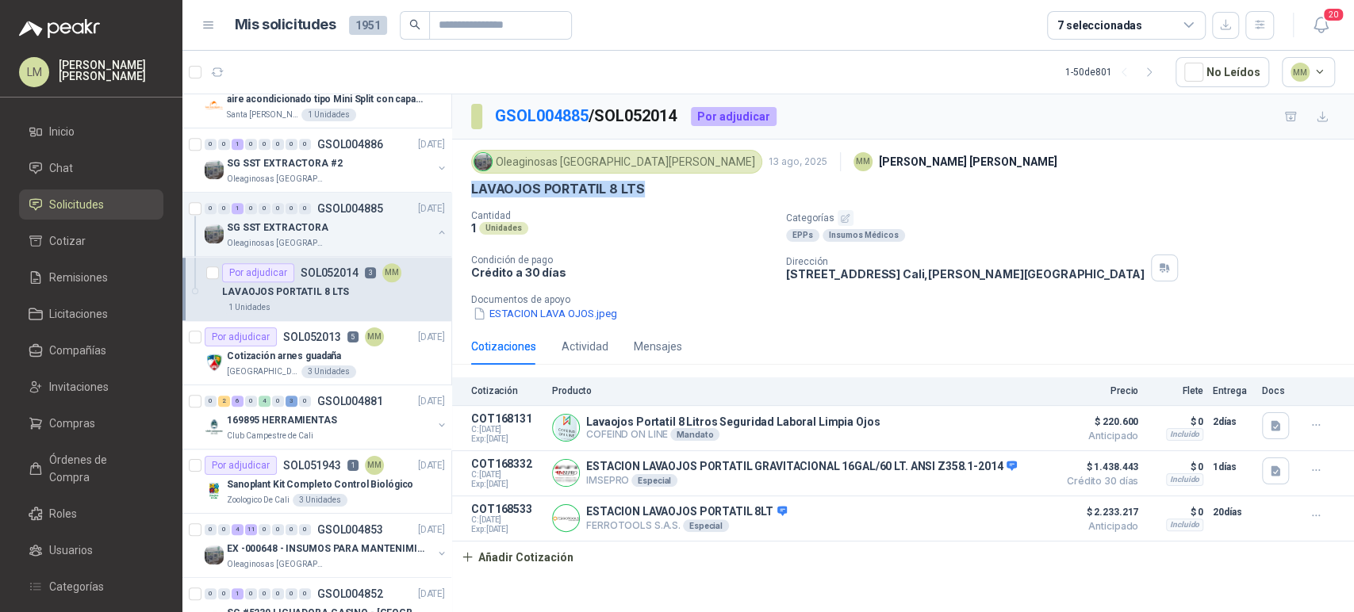
drag, startPoint x: 470, startPoint y: 187, endPoint x: 671, endPoint y: 196, distance: 200.8
click at [671, 196] on div "LAVAOJOS PORTATIL 8 LTS" at bounding box center [903, 189] width 864 height 17
copy p "LAVAOJOS PORTATIL 8 LTS"
click at [347, 359] on div "Cotización arnes guadaña" at bounding box center [336, 356] width 218 height 19
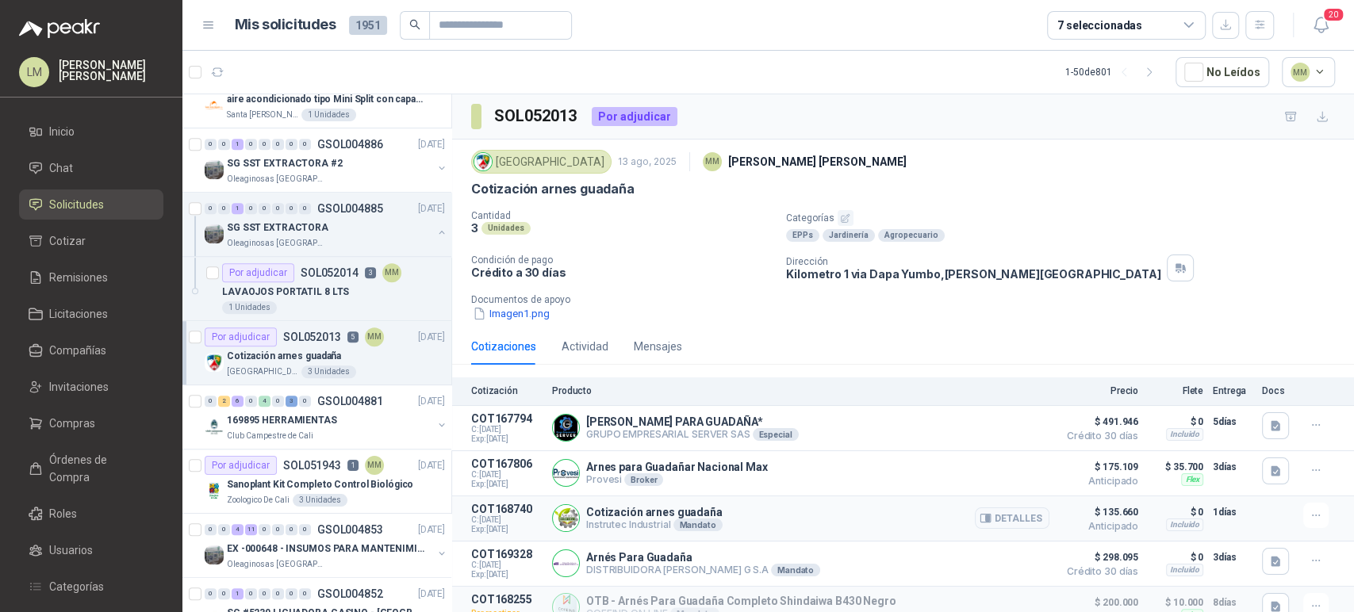
scroll to position [44, 0]
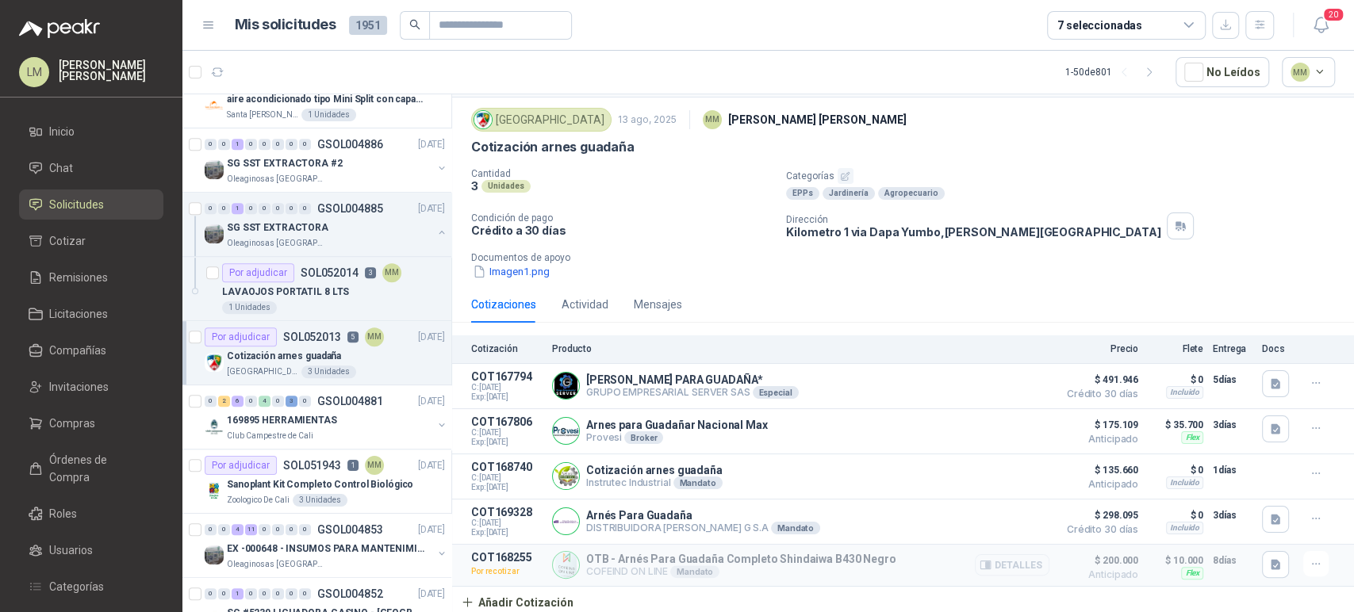
click at [1018, 566] on button "Detalles" at bounding box center [1012, 564] width 75 height 21
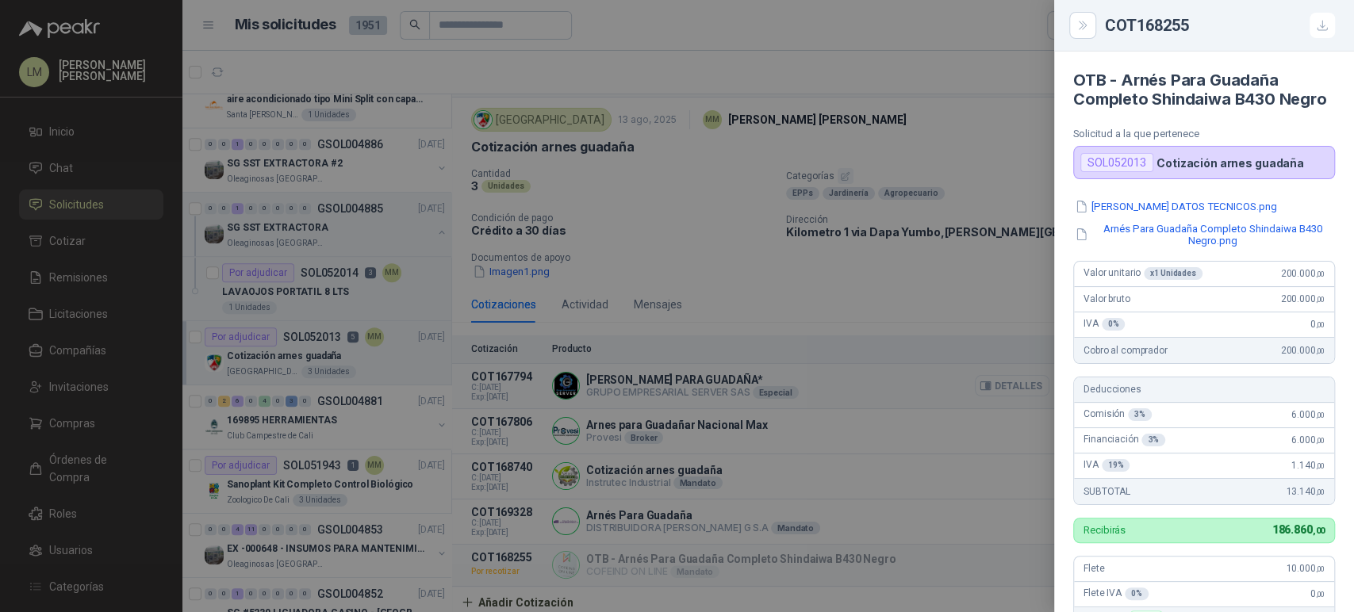
scroll to position [305, 0]
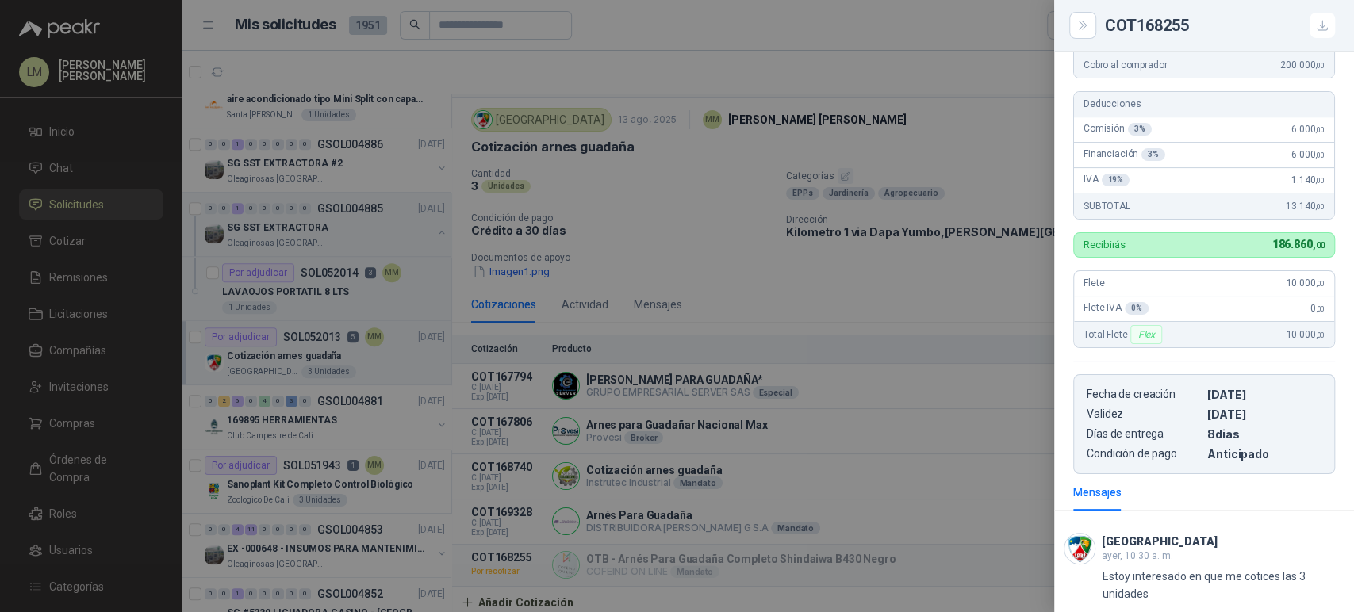
click at [608, 577] on div at bounding box center [677, 306] width 1354 height 612
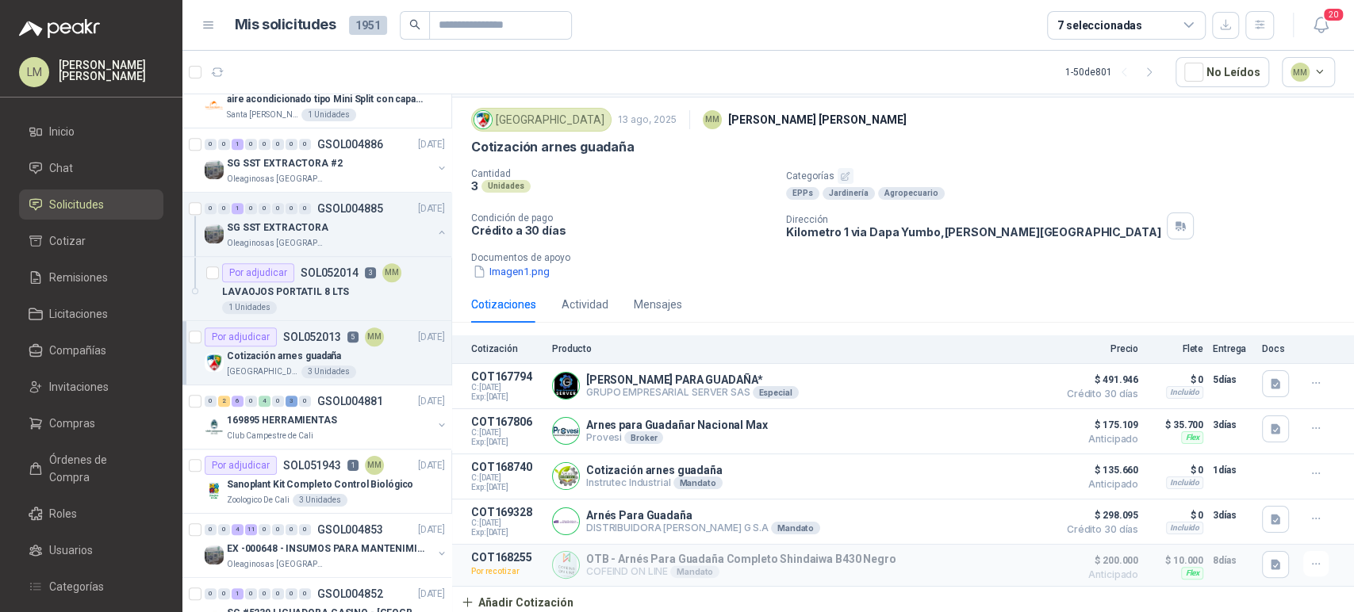
click at [1101, 201] on div "Cantidad 3 Unidades Categorías EPPs Jardinería Agropecuario Condición de pago C…" at bounding box center [903, 224] width 864 height 112
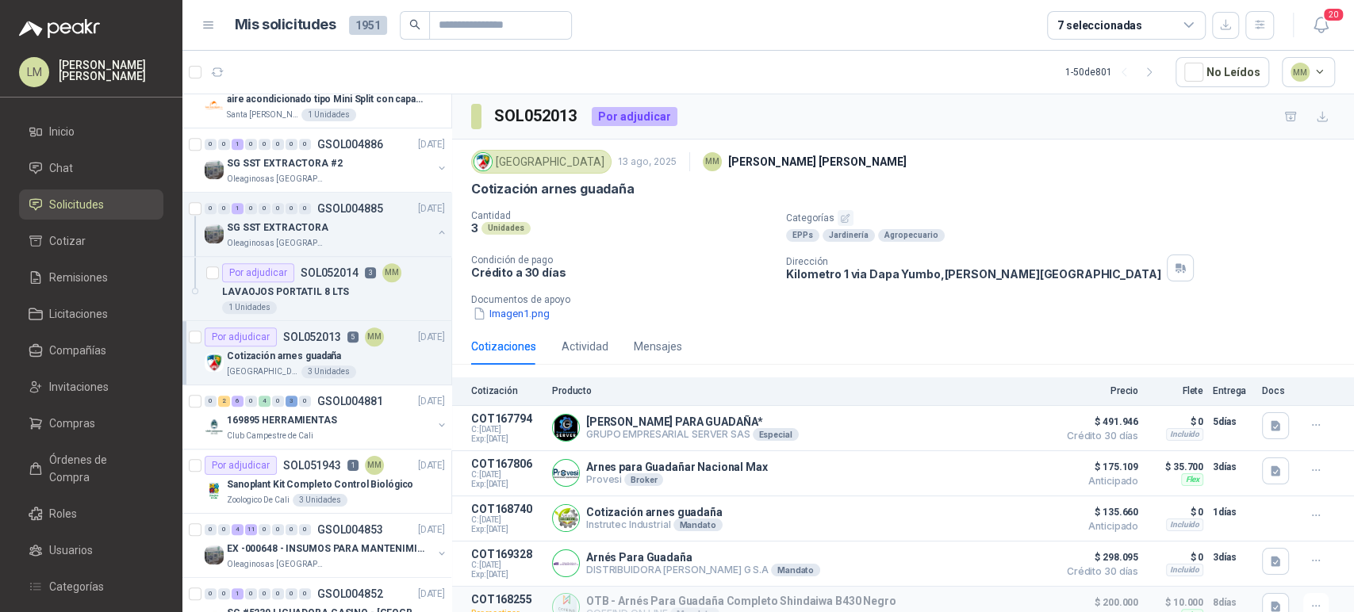
click at [1107, 255] on div "Dirección Kilometro 1 via Dapa Yumbo , Valle del Cauca" at bounding box center [1067, 268] width 562 height 27
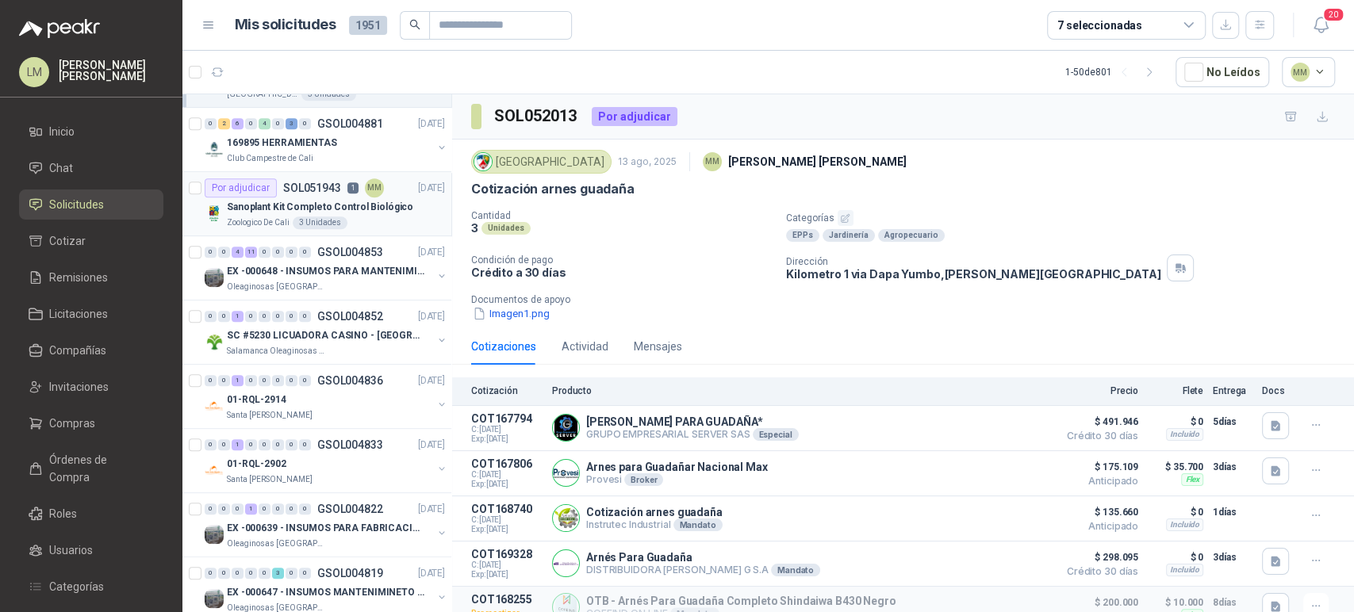
scroll to position [951, 0]
click at [435, 339] on button "button" at bounding box center [441, 339] width 13 height 13
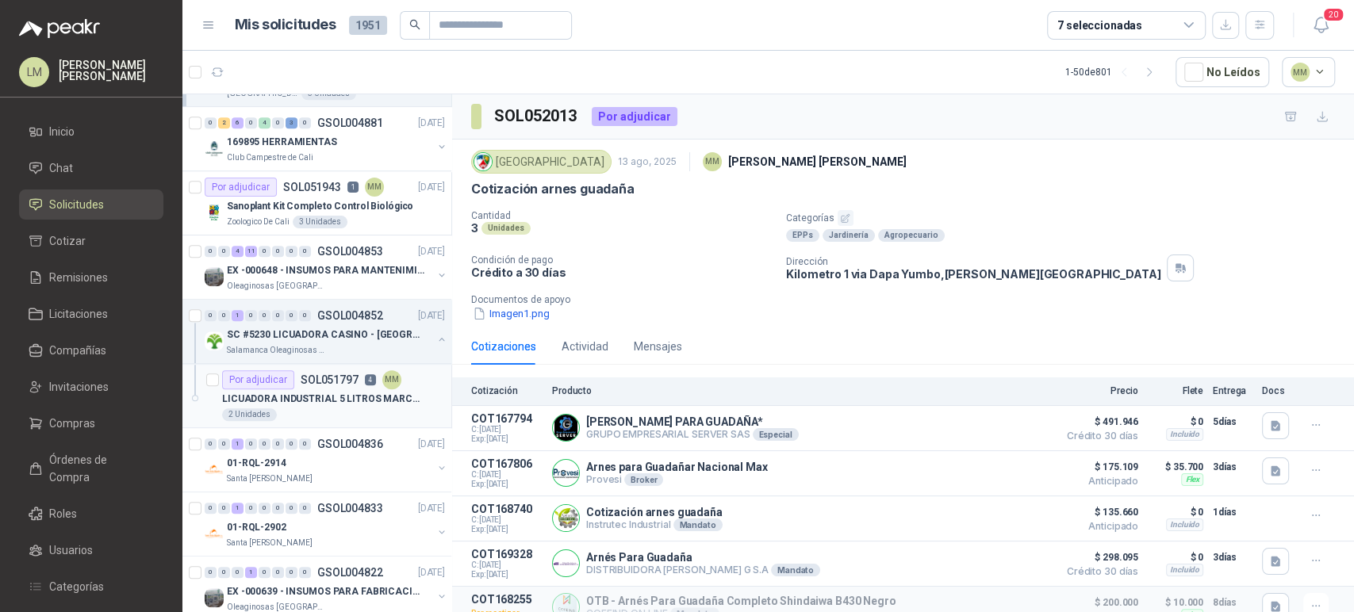
click at [314, 408] on div "2 Unidades" at bounding box center [333, 414] width 223 height 13
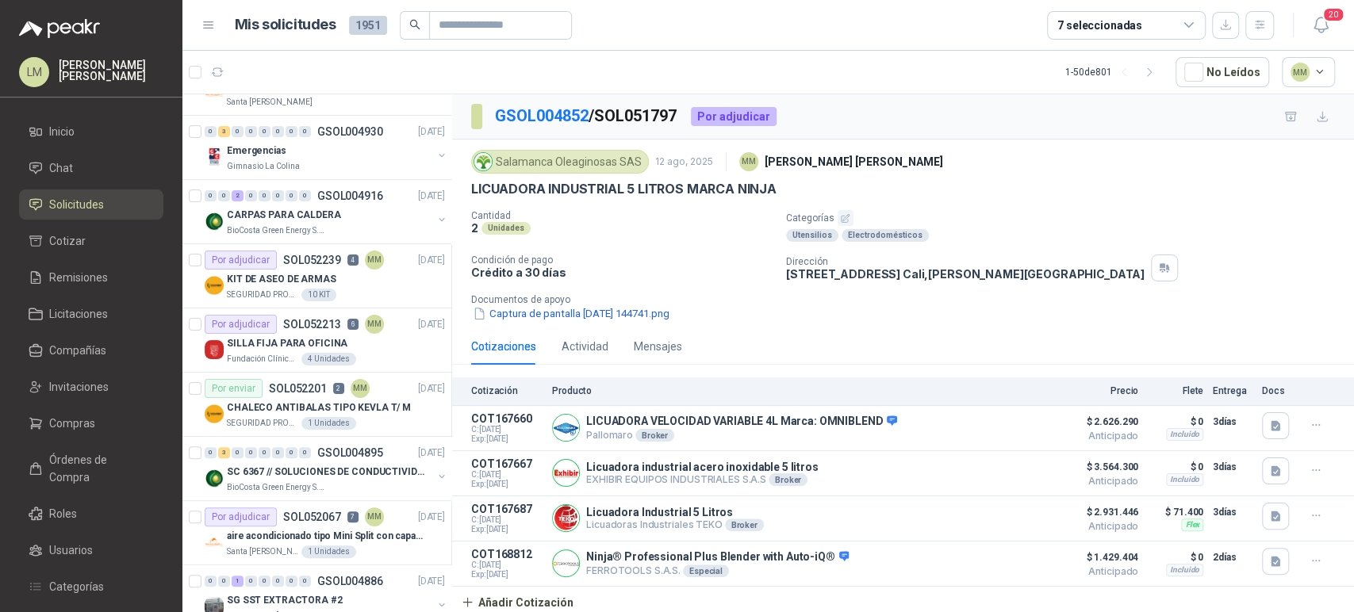
scroll to position [183, 0]
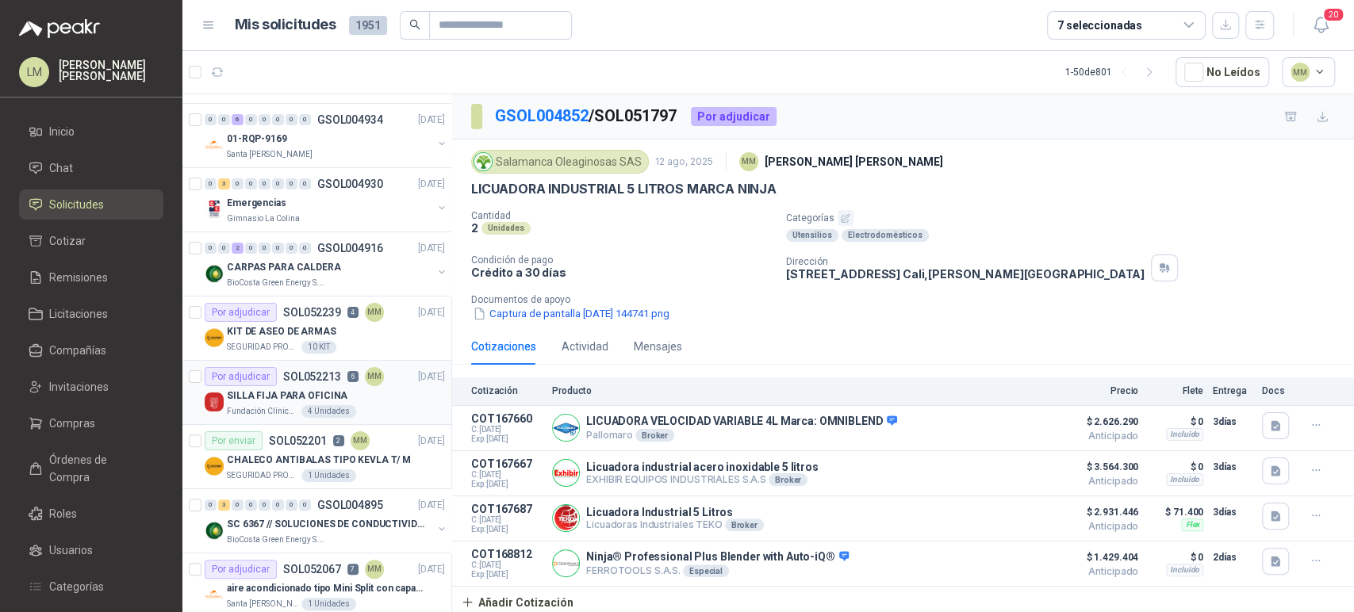
click at [298, 397] on p "SILLA FIJA PARA OFICINA" at bounding box center [287, 396] width 121 height 15
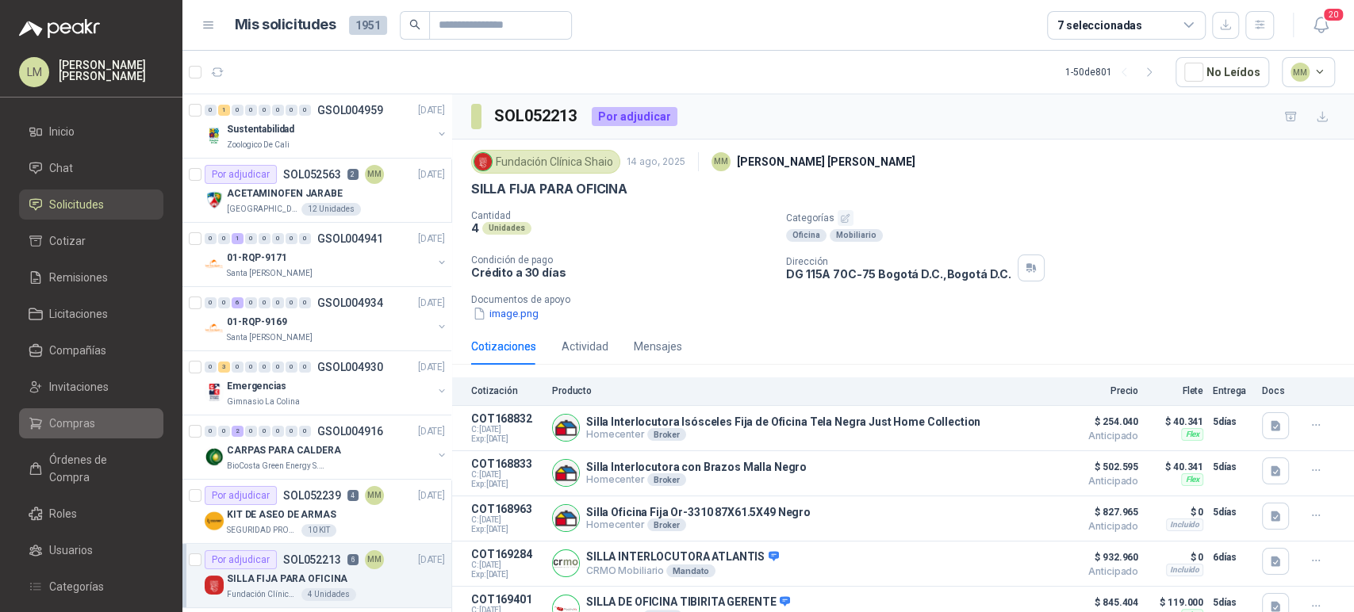
click at [70, 427] on span "Compras" at bounding box center [72, 423] width 46 height 17
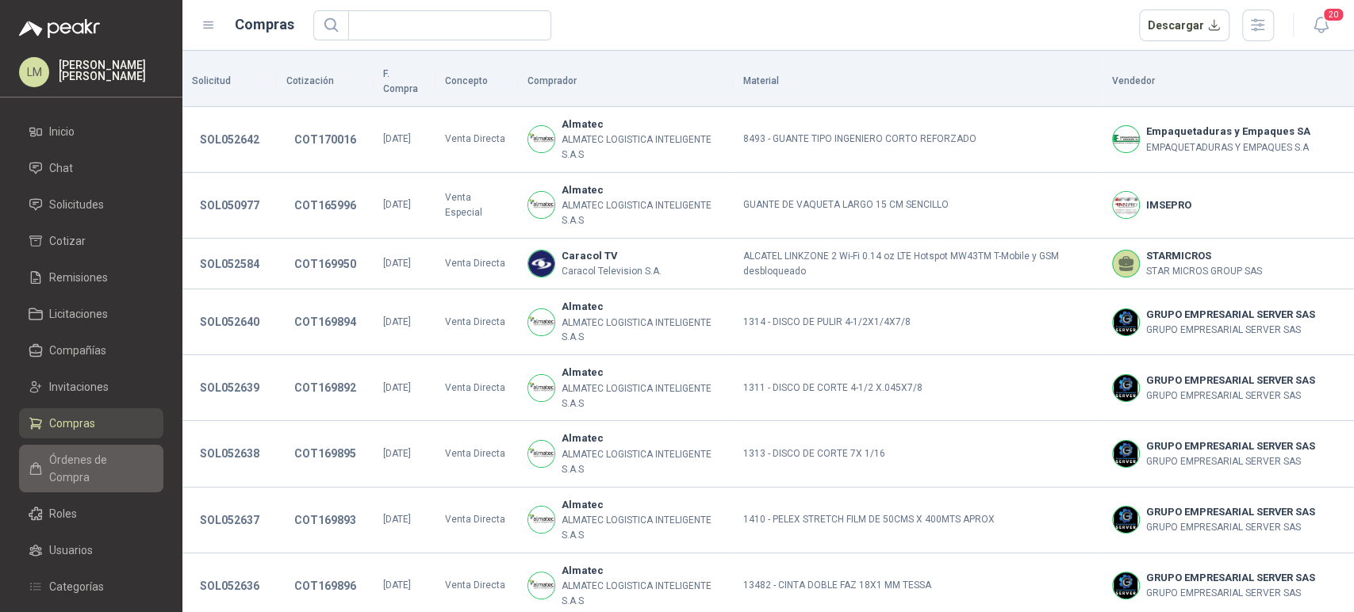
click at [90, 458] on span "Órdenes de Compra" at bounding box center [98, 468] width 99 height 35
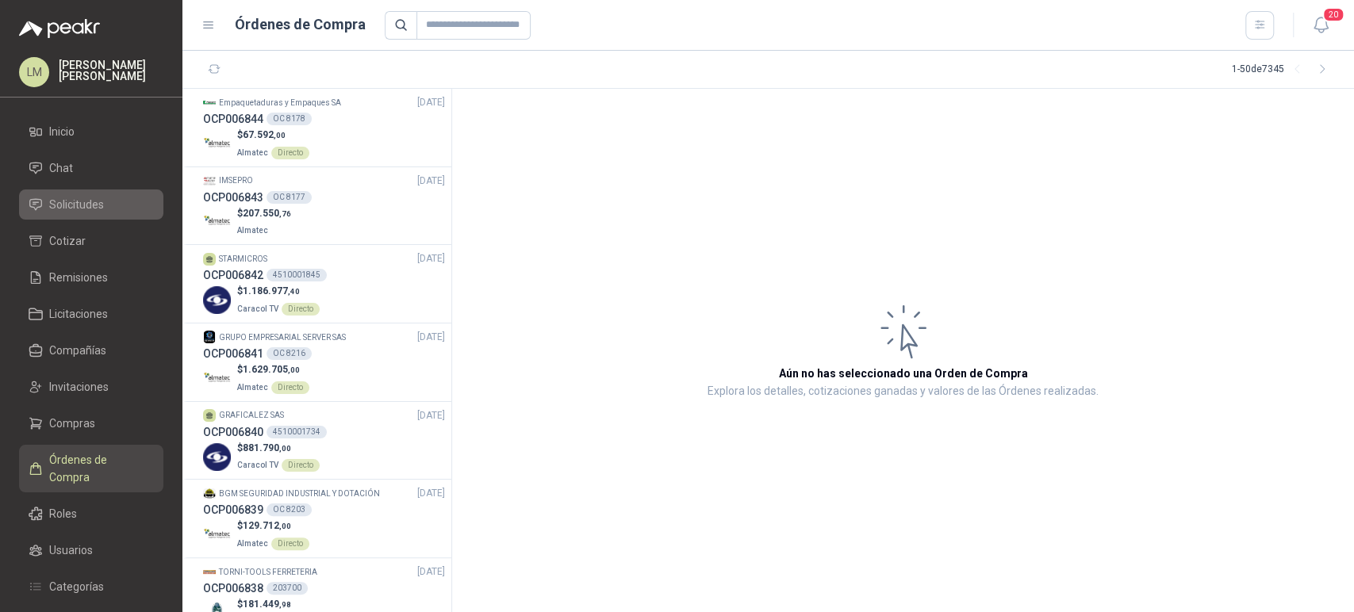
click at [70, 206] on span "Solicitudes" at bounding box center [76, 204] width 55 height 17
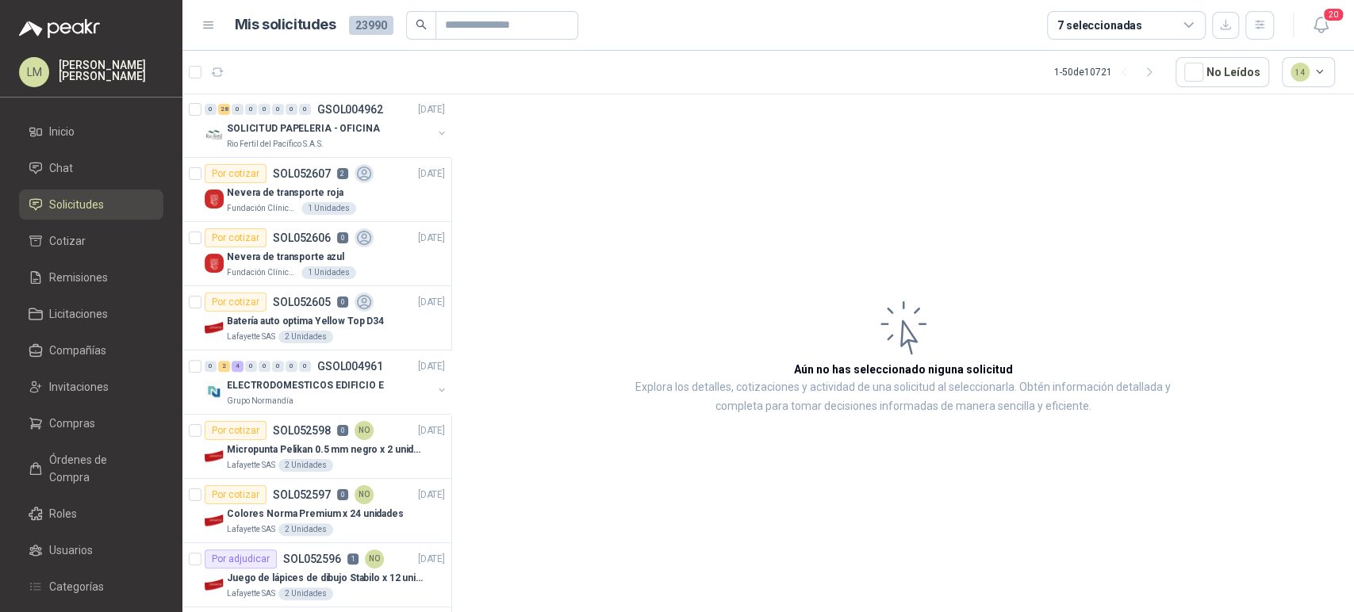
scroll to position [259, 0]
click at [259, 68] on icon "button" at bounding box center [258, 72] width 16 height 16
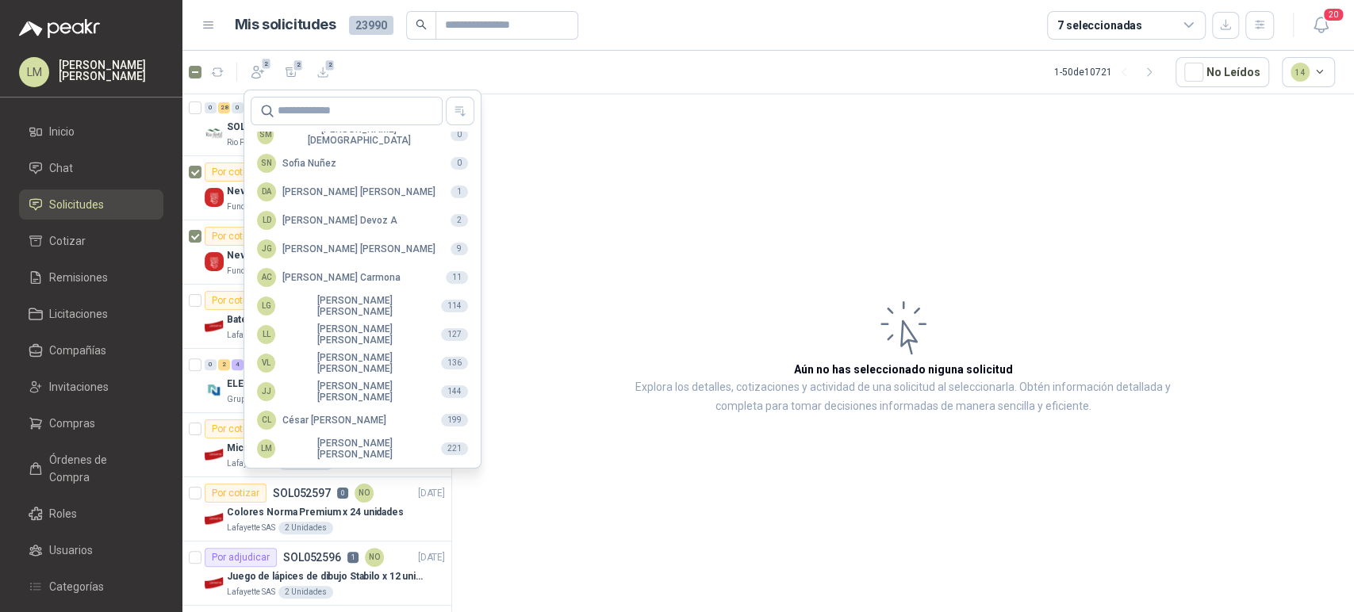
scroll to position [386, 0]
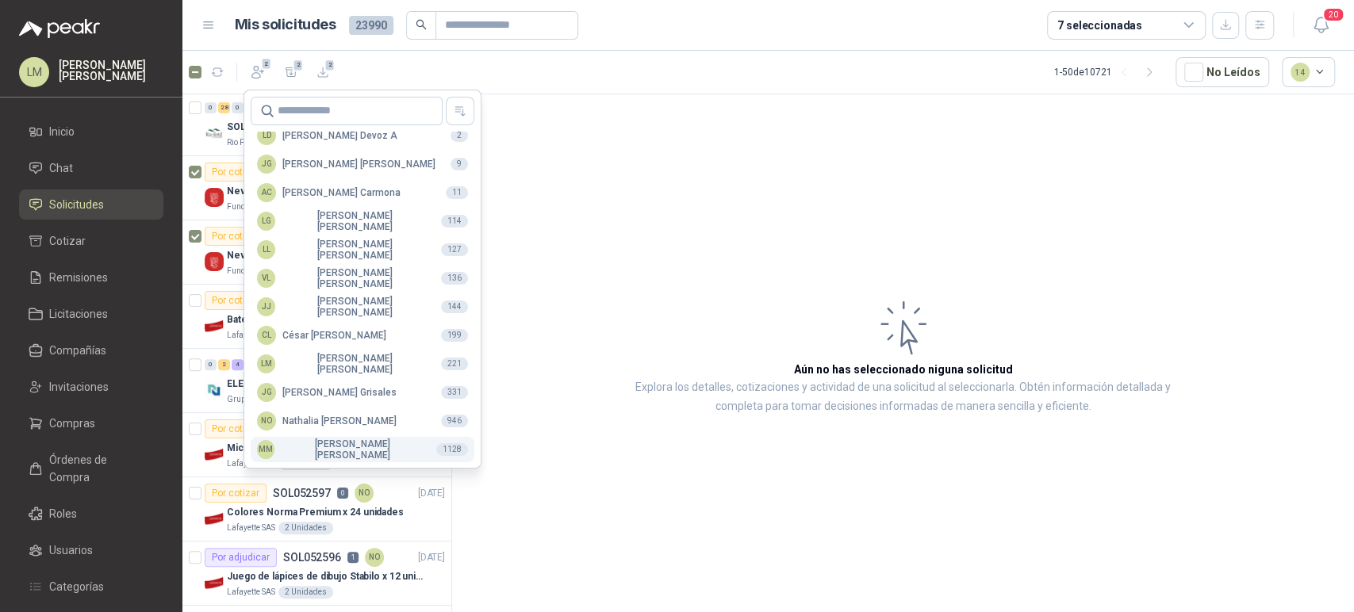
click at [320, 451] on div "MM Mauricio Martinez" at bounding box center [340, 450] width 167 height 22
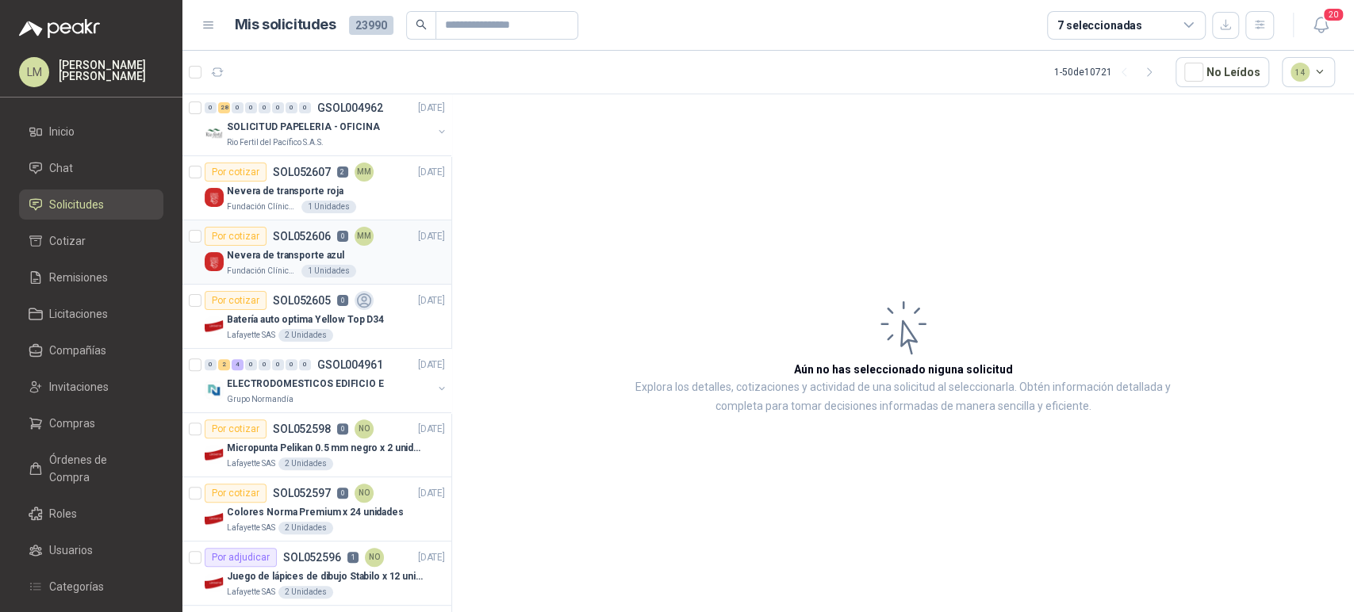
scroll to position [201, 0]
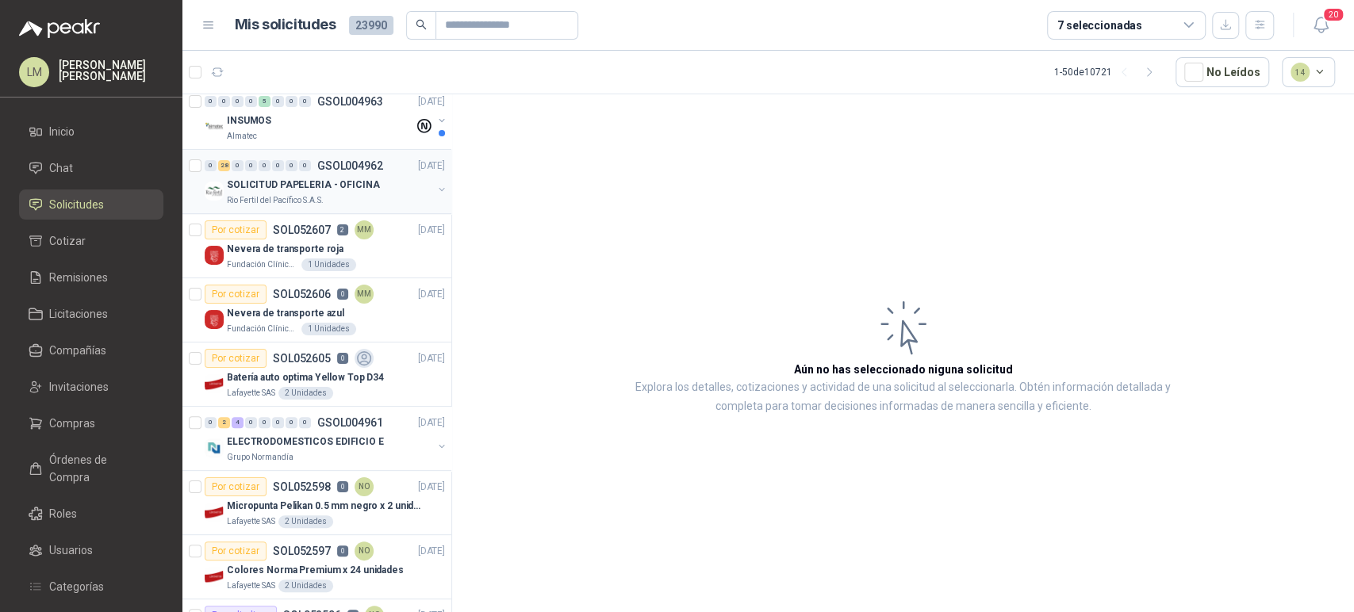
click at [301, 169] on div "0" at bounding box center [305, 165] width 12 height 11
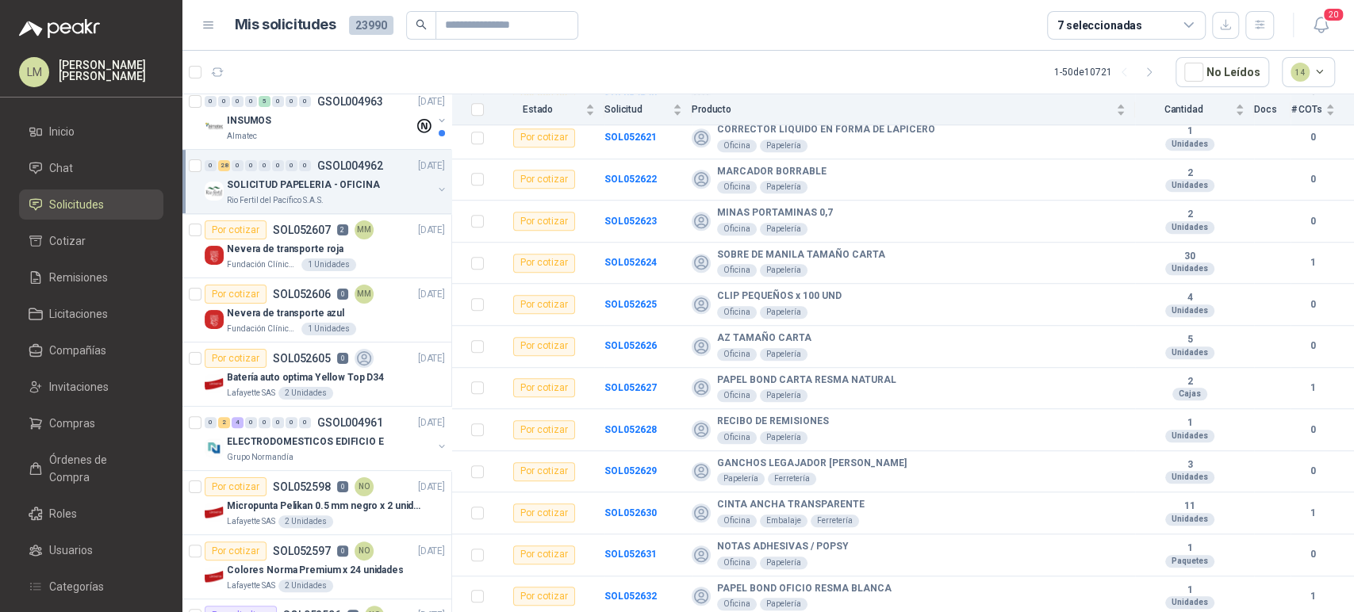
scroll to position [853, 0]
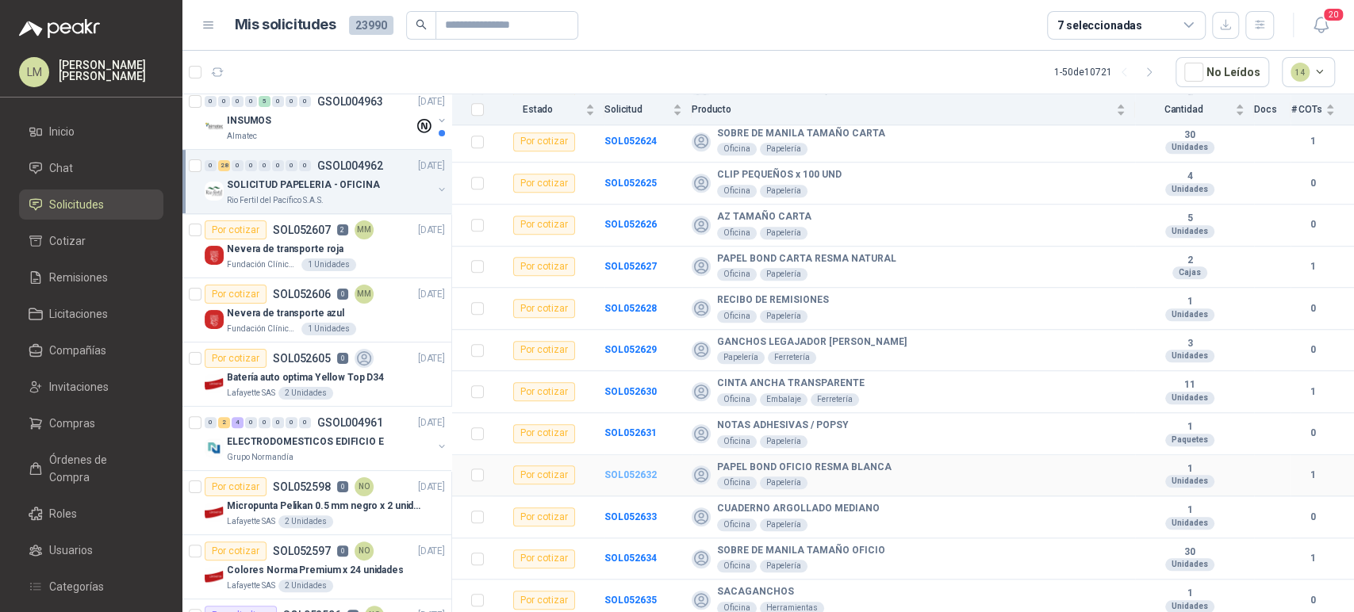
click at [647, 474] on b "SOL052632" at bounding box center [630, 475] width 52 height 11
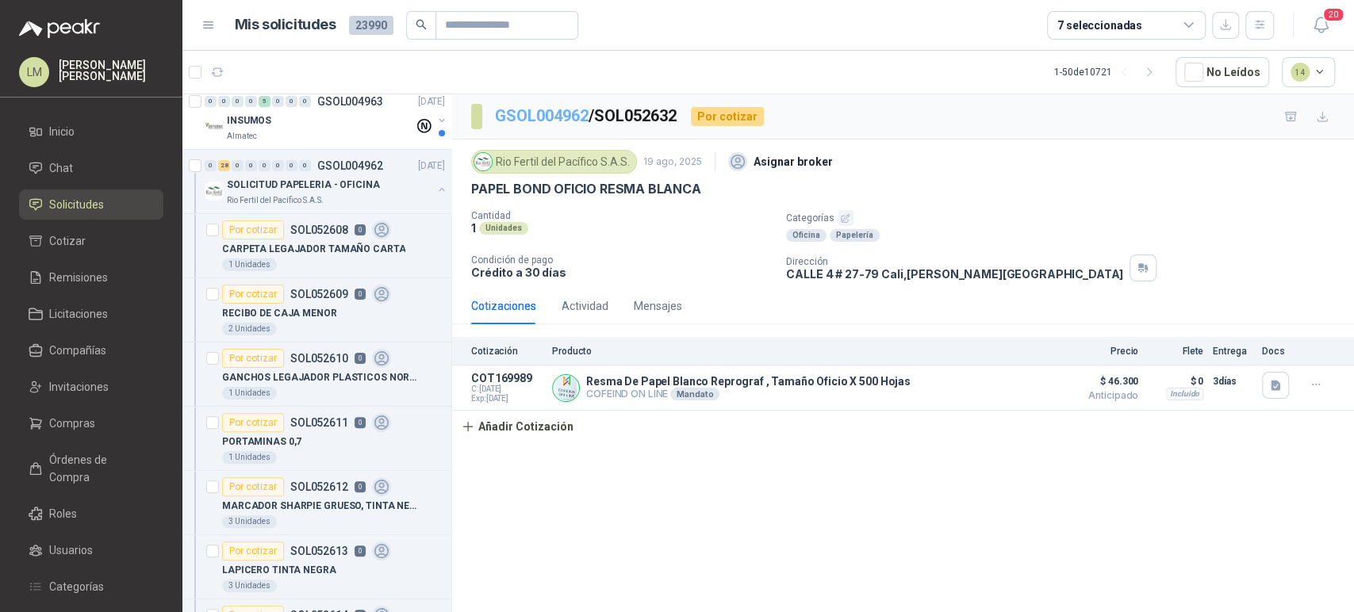
click at [508, 107] on link "GSOL004962" at bounding box center [542, 115] width 94 height 19
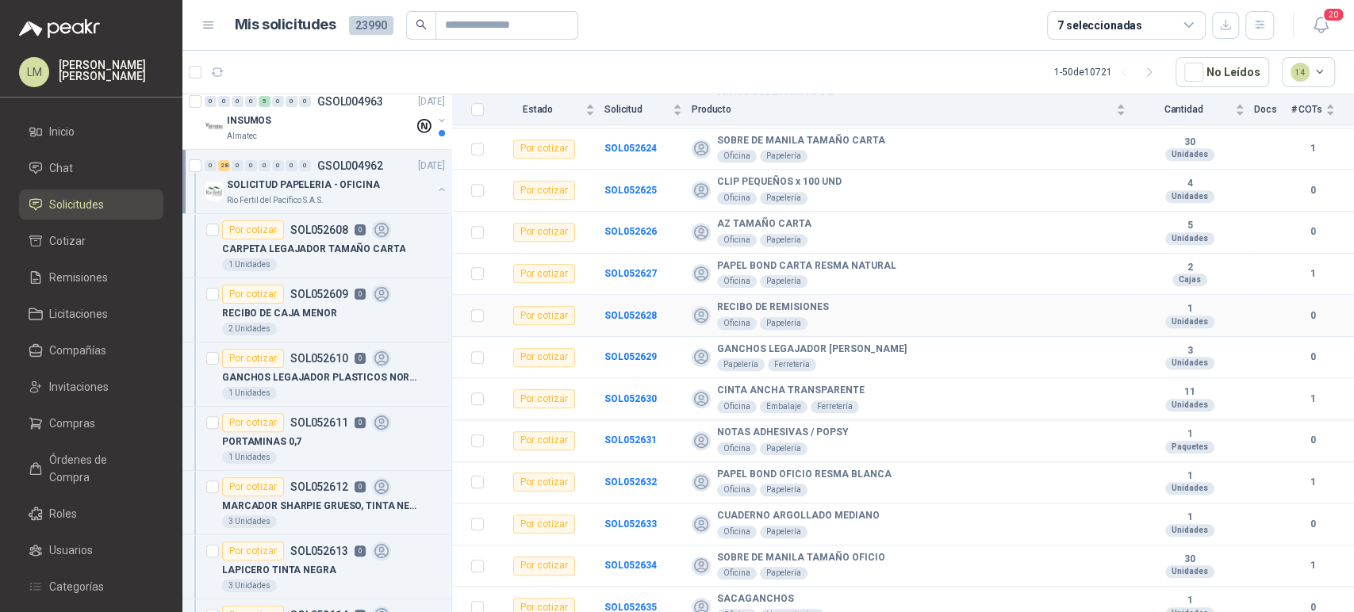
scroll to position [853, 0]
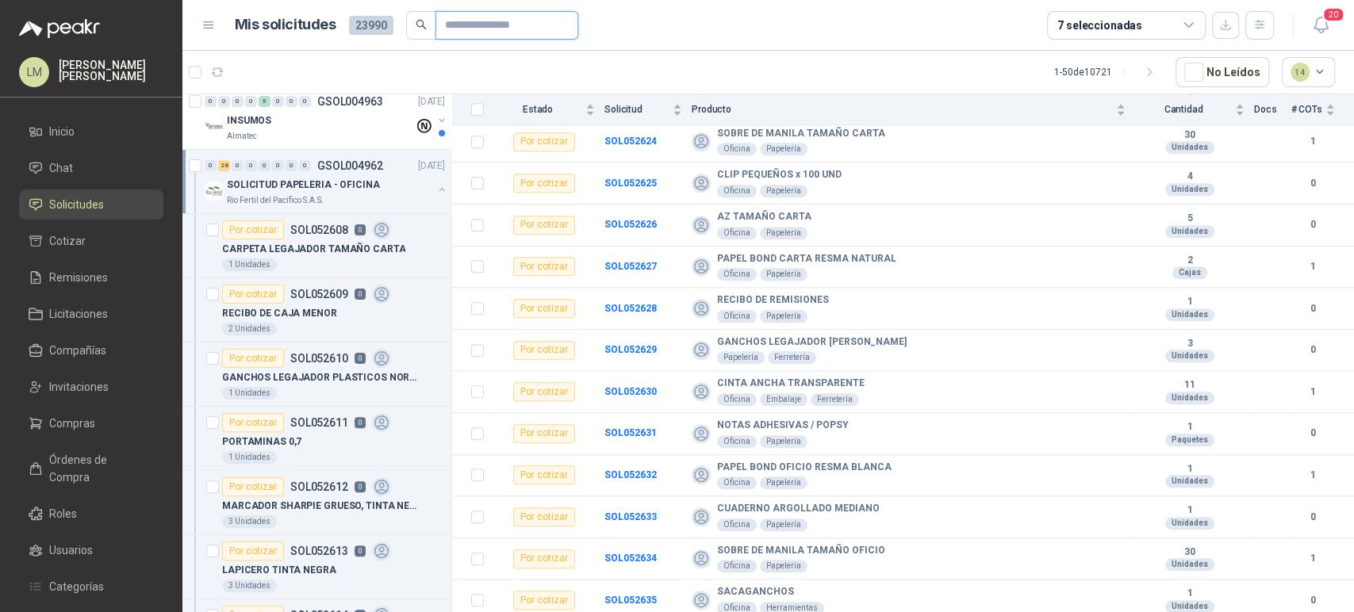
click at [481, 33] on input "text" at bounding box center [500, 25] width 111 height 27
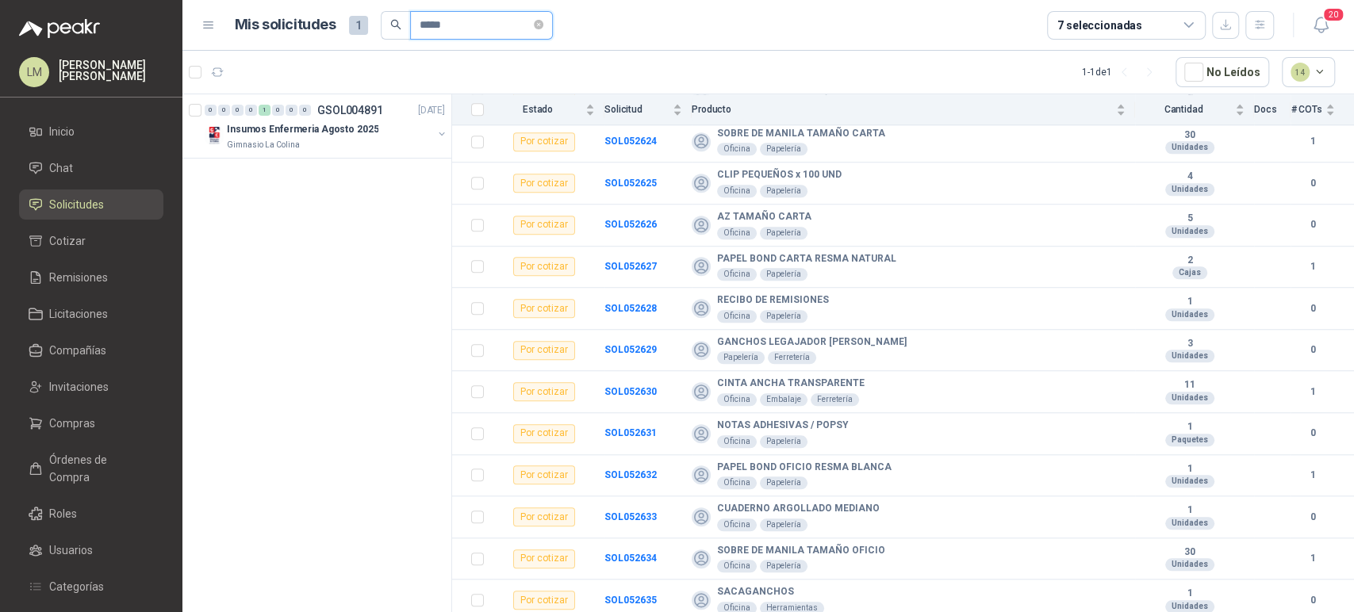
scroll to position [0, 0]
type input "*****"
click at [435, 132] on button "button" at bounding box center [441, 134] width 13 height 13
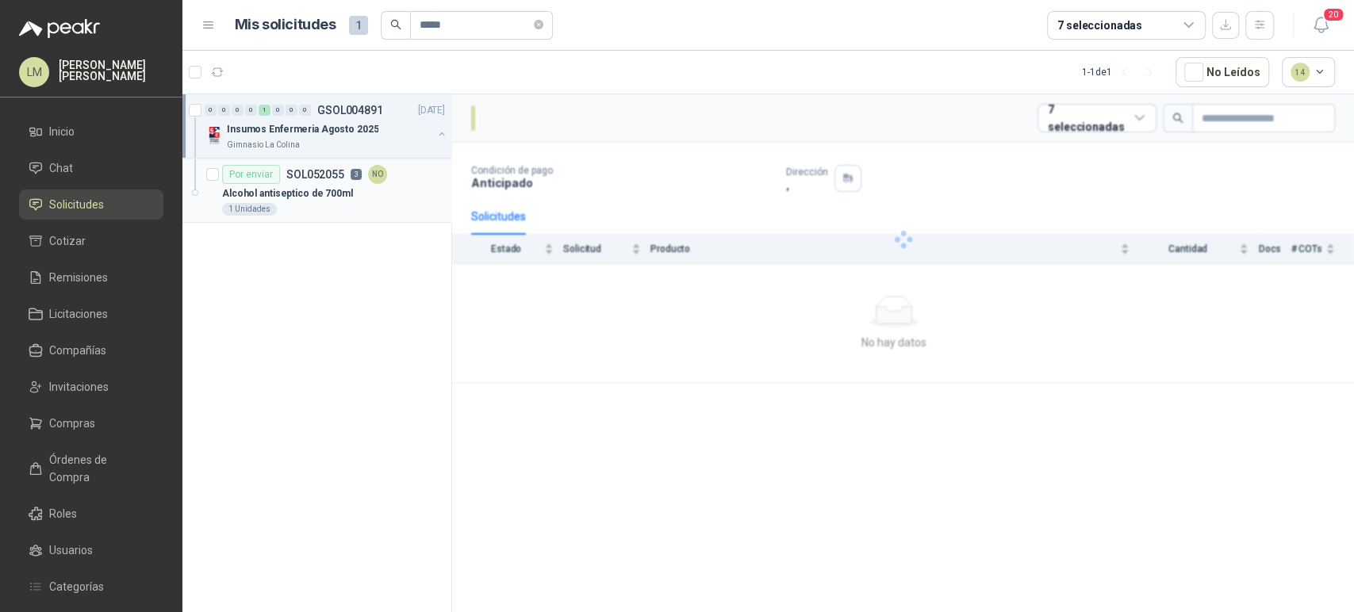
click at [353, 182] on div "Por enviar SOL052055 3 NO" at bounding box center [304, 174] width 165 height 19
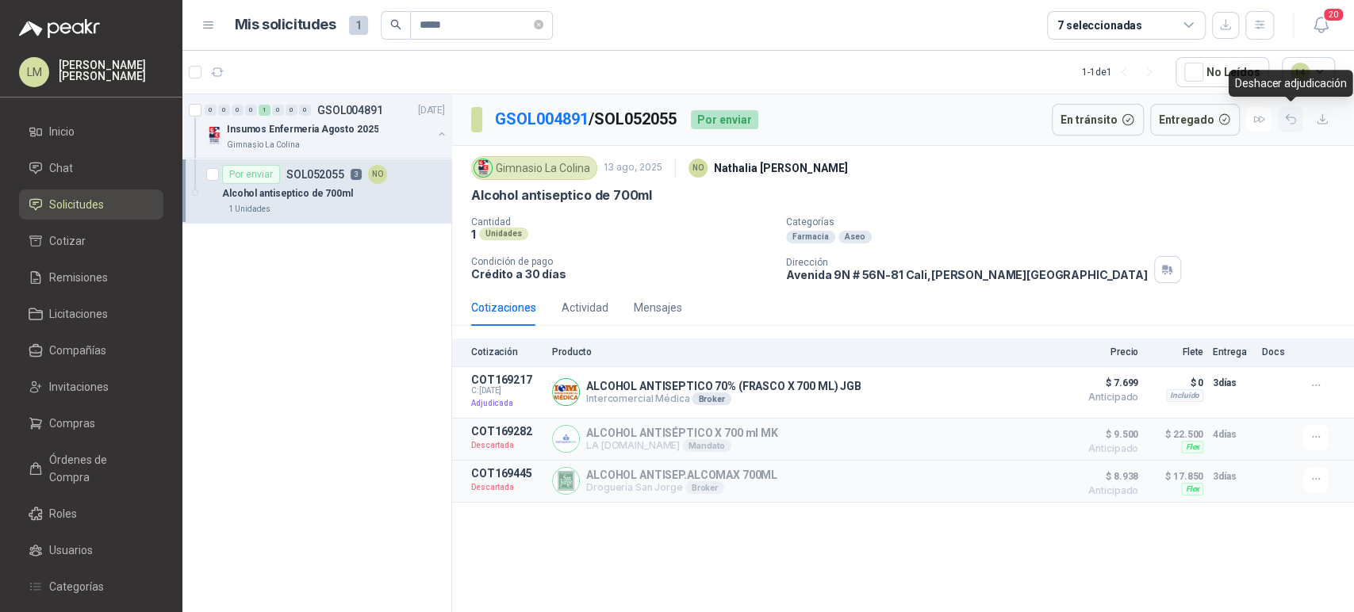
click at [1301, 119] on button "button" at bounding box center [1290, 119] width 25 height 25
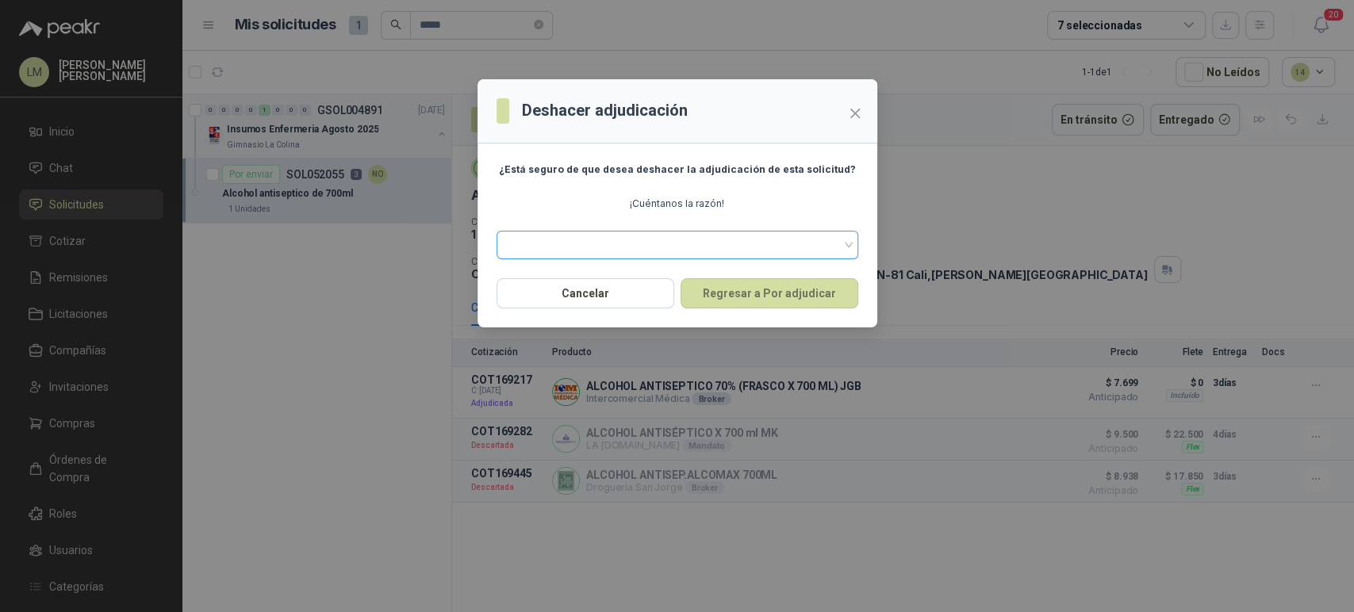
click at [741, 233] on span at bounding box center [677, 245] width 343 height 24
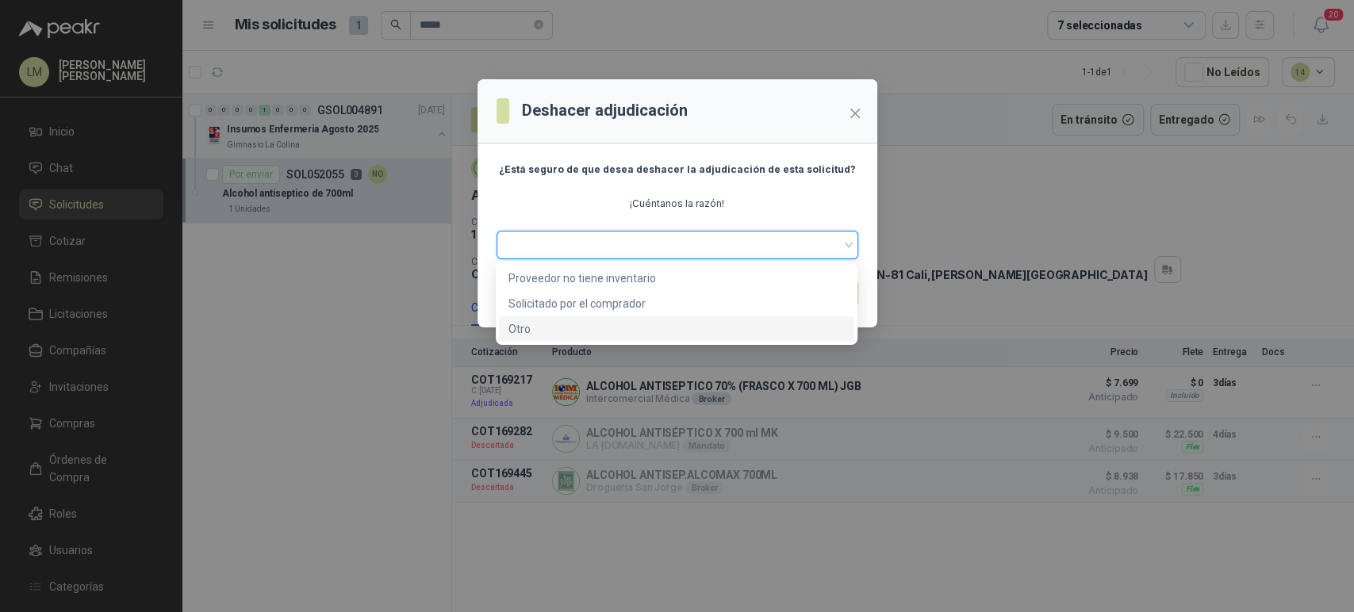
click at [539, 324] on div "Otro" at bounding box center [676, 328] width 336 height 17
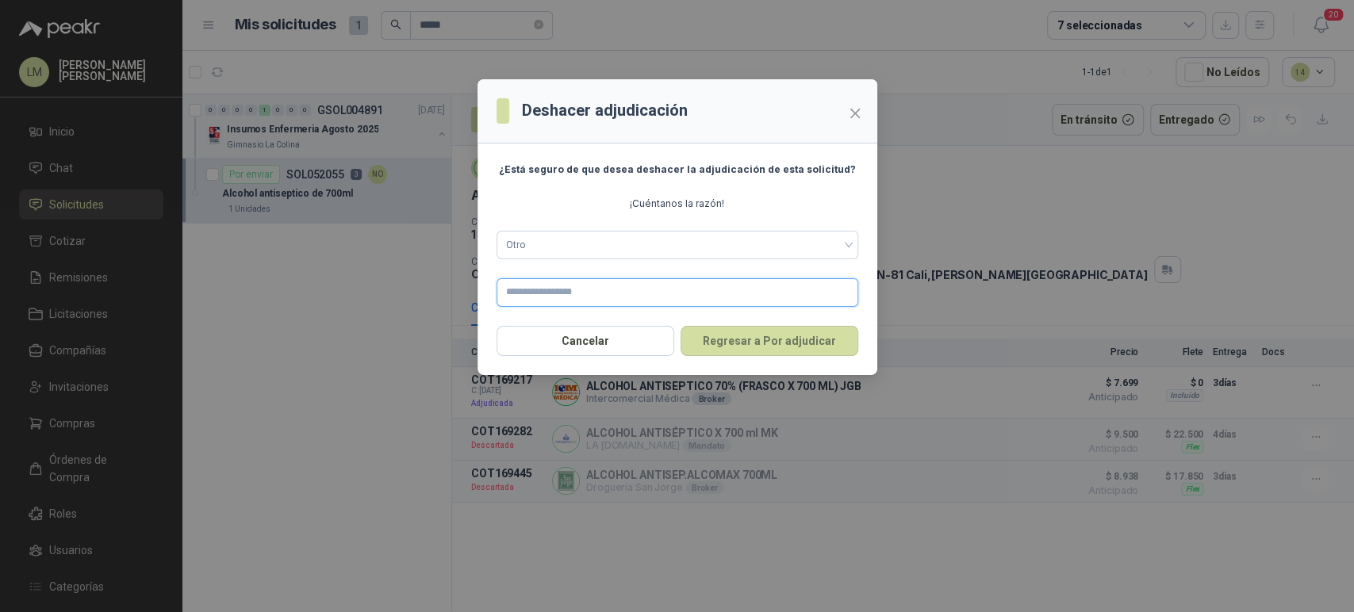
click at [566, 297] on input "text" at bounding box center [677, 292] width 362 height 29
type input "**********"
click at [761, 339] on button "Regresar a Por adjudicar" at bounding box center [769, 341] width 178 height 30
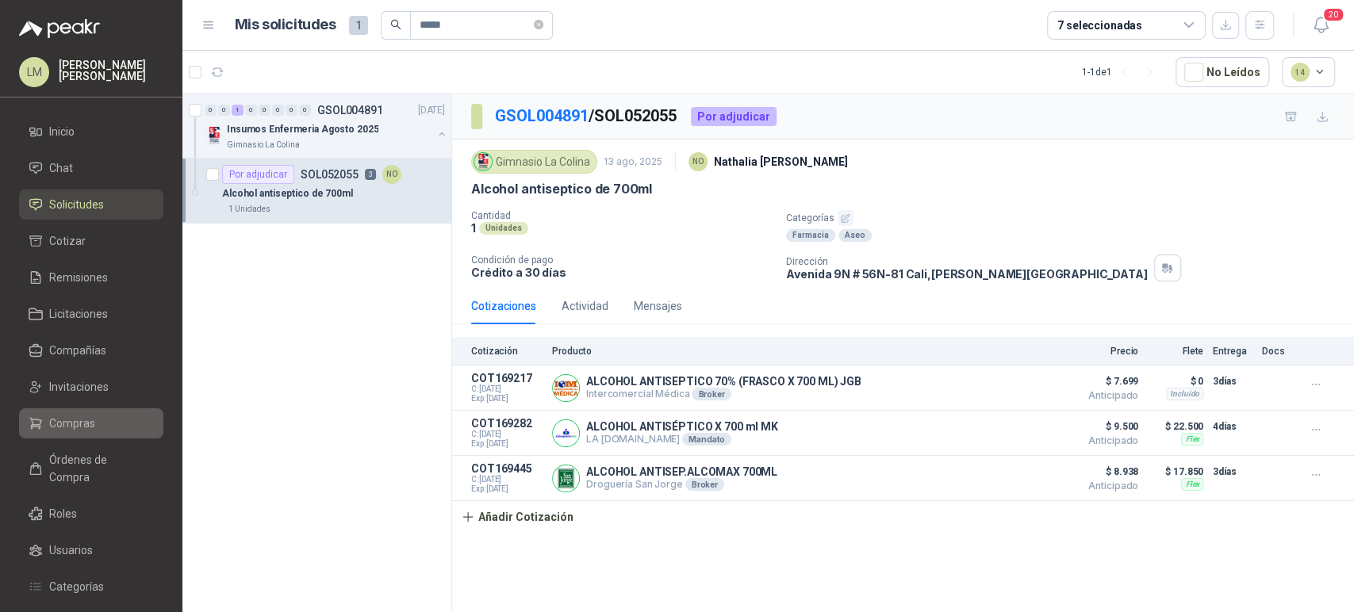
click at [52, 423] on span "Compras" at bounding box center [72, 423] width 46 height 17
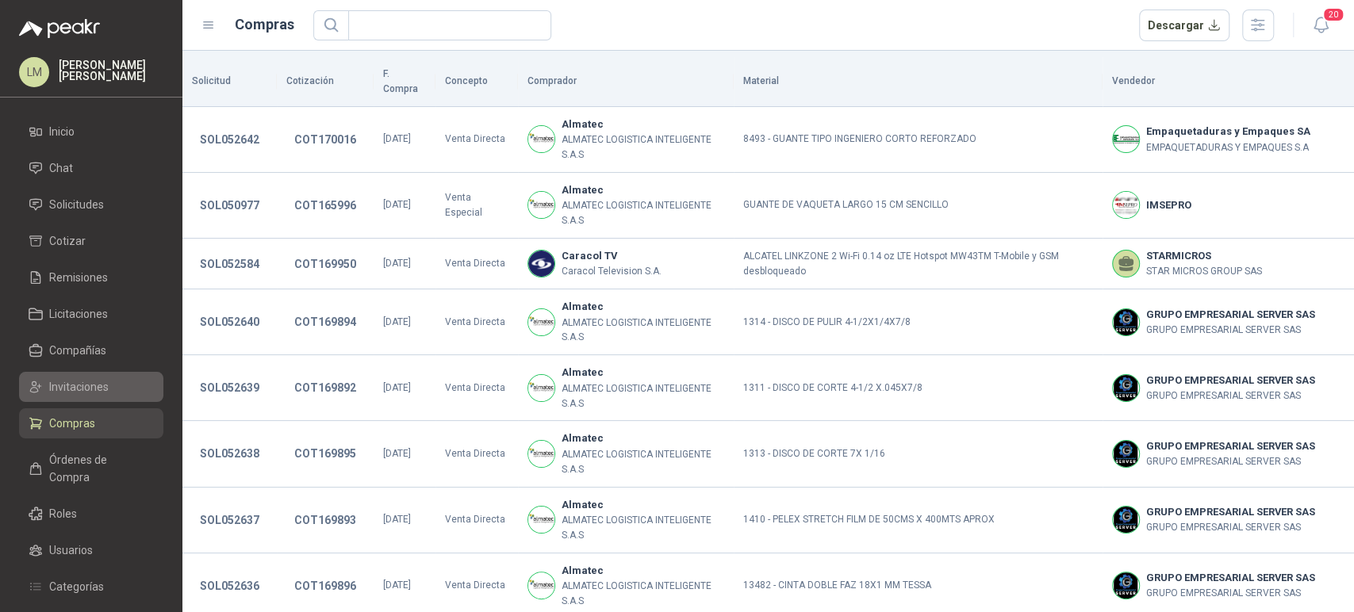
click at [70, 386] on span "Invitaciones" at bounding box center [78, 386] width 59 height 17
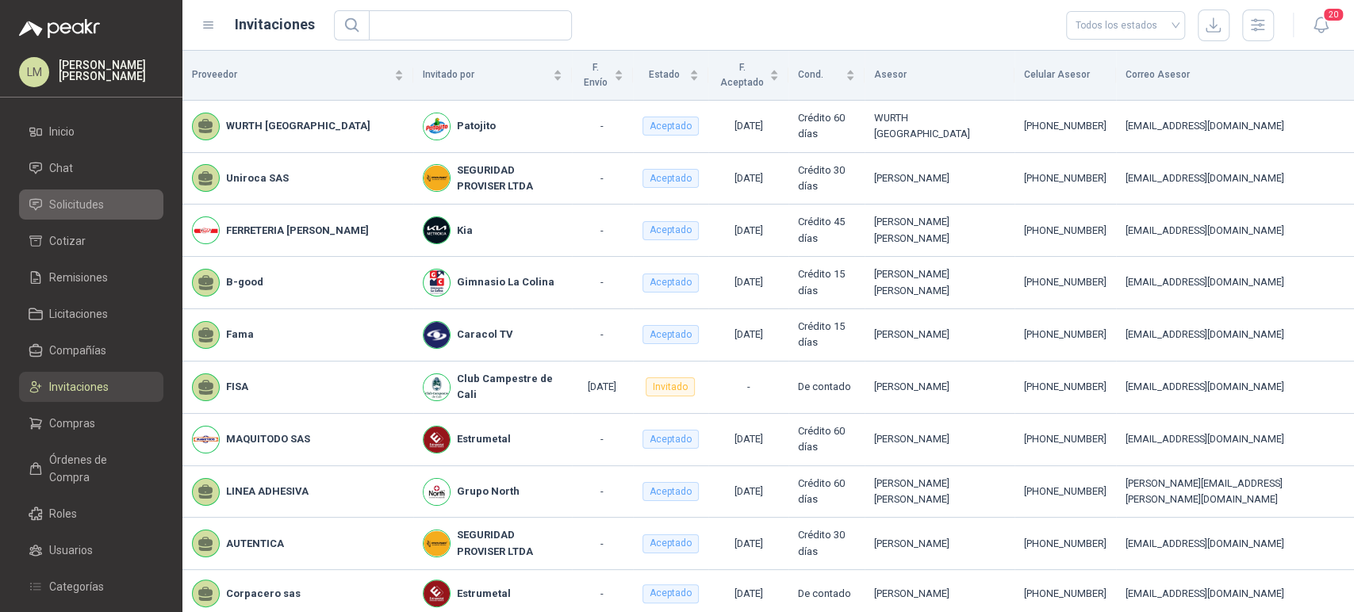
click at [83, 201] on span "Solicitudes" at bounding box center [76, 204] width 55 height 17
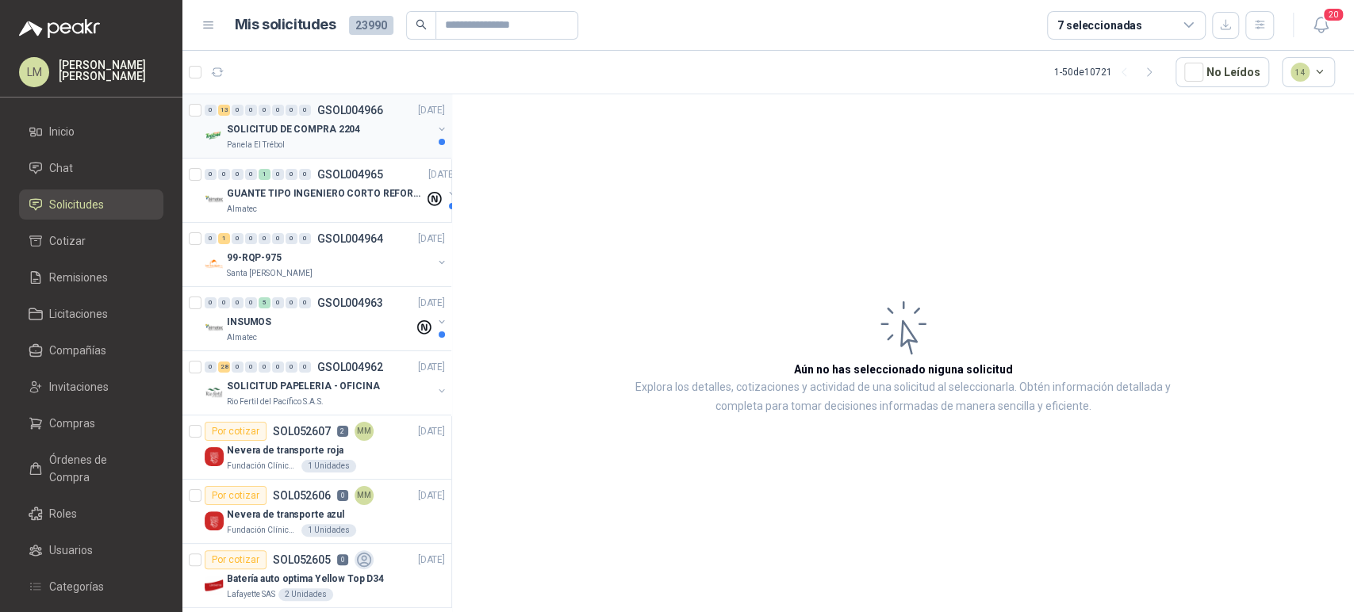
click at [306, 125] on p "SOLICITUD DE COMPRA 2204" at bounding box center [293, 129] width 133 height 15
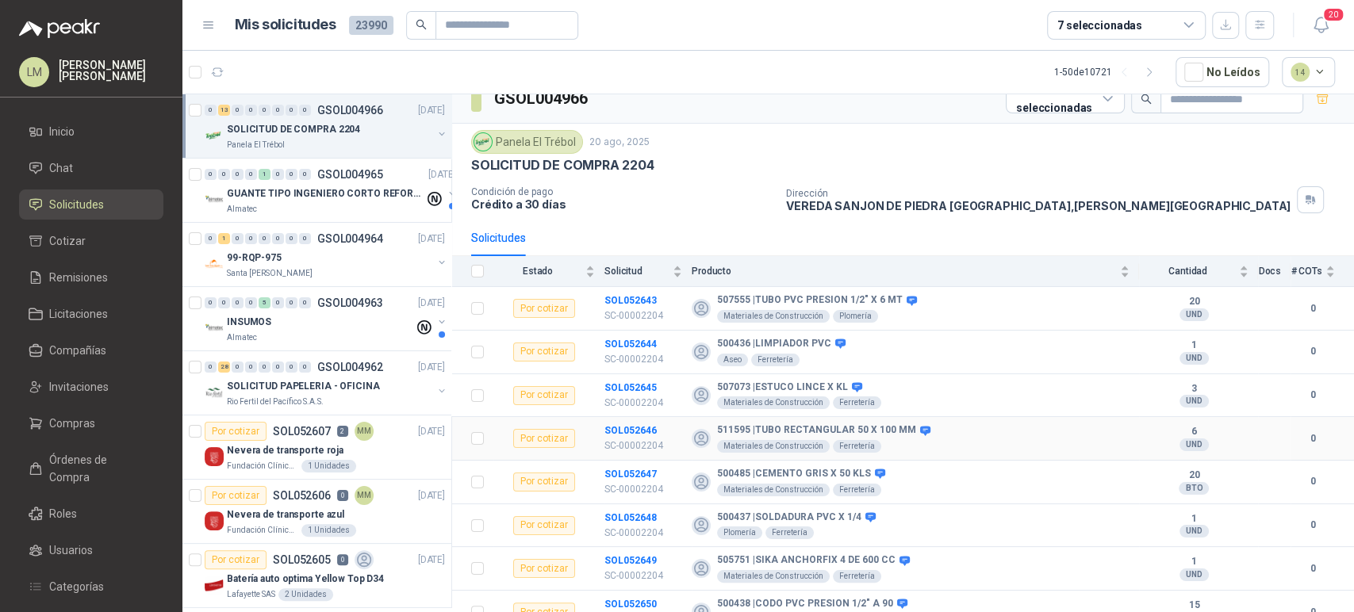
scroll to position [17, 0]
click at [282, 441] on div "Nevera de transporte roja" at bounding box center [336, 450] width 218 height 19
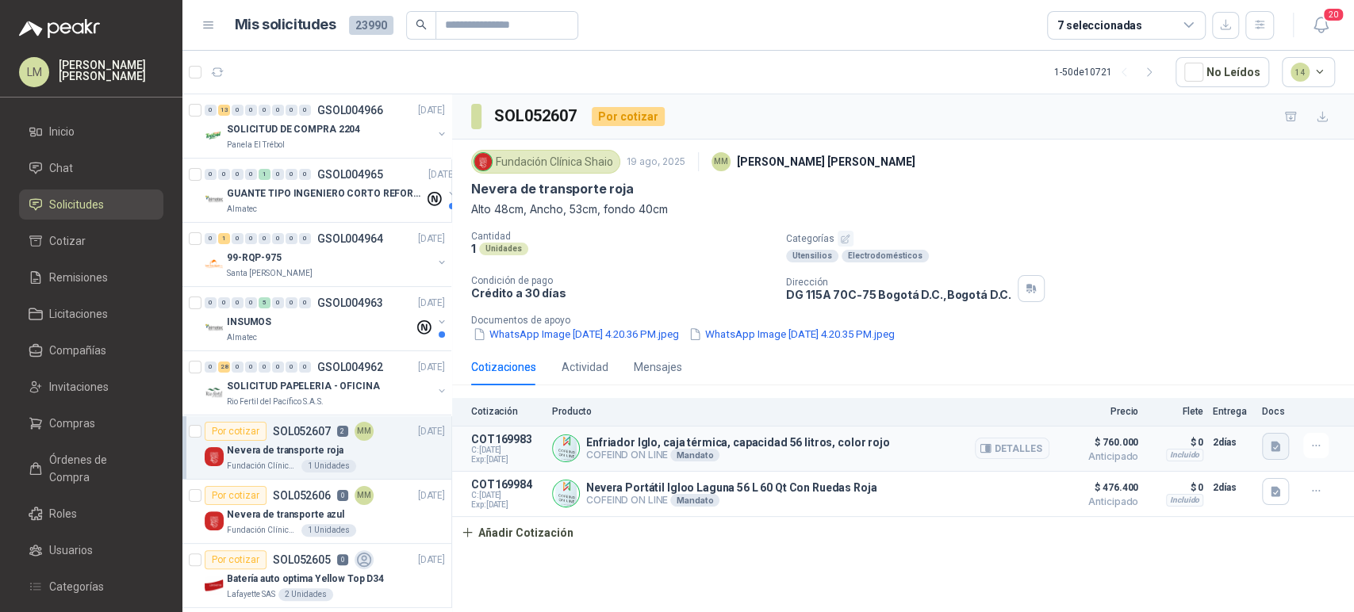
click at [1276, 449] on icon "button" at bounding box center [1276, 446] width 10 height 10
click at [1180, 376] on button "detall_enfriador.JPG" at bounding box center [1197, 378] width 114 height 17
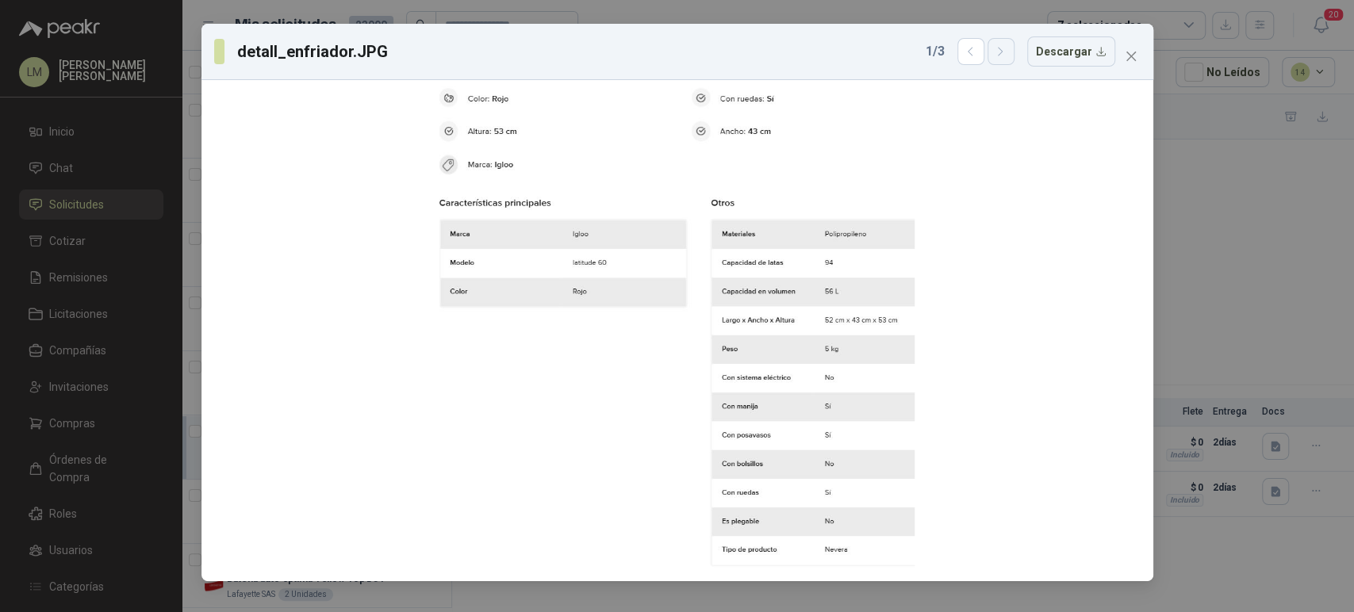
click at [1003, 49] on icon "button" at bounding box center [1000, 51] width 13 height 13
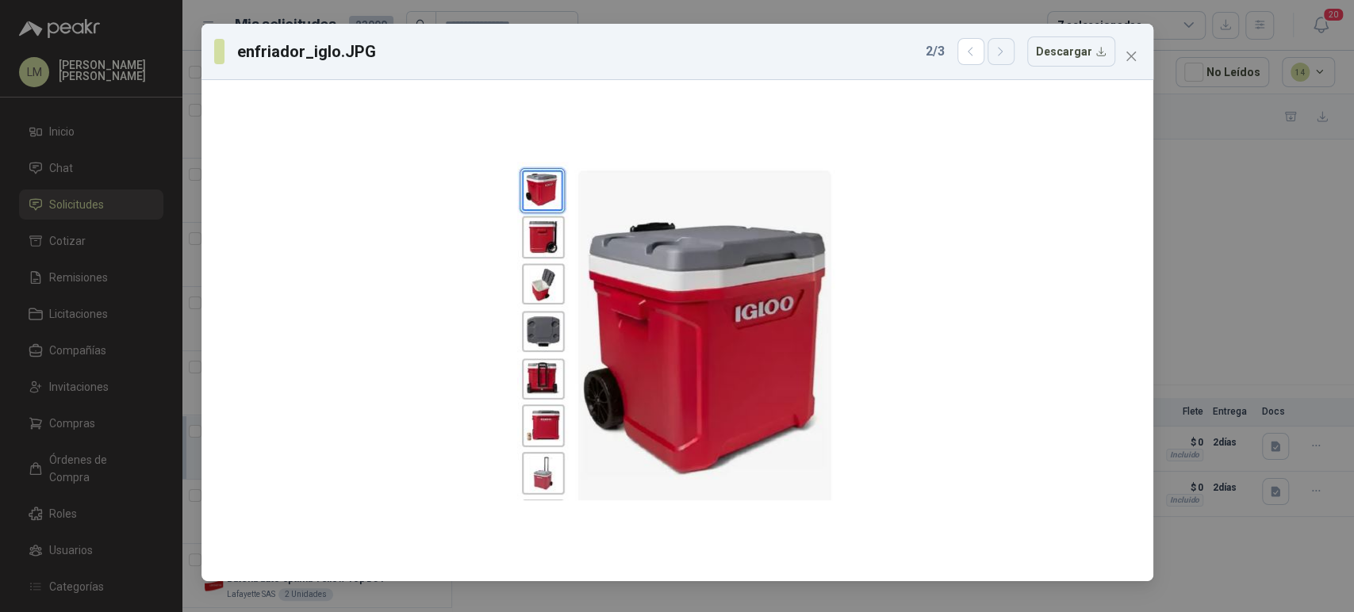
click at [1003, 49] on icon "button" at bounding box center [1000, 51] width 13 height 13
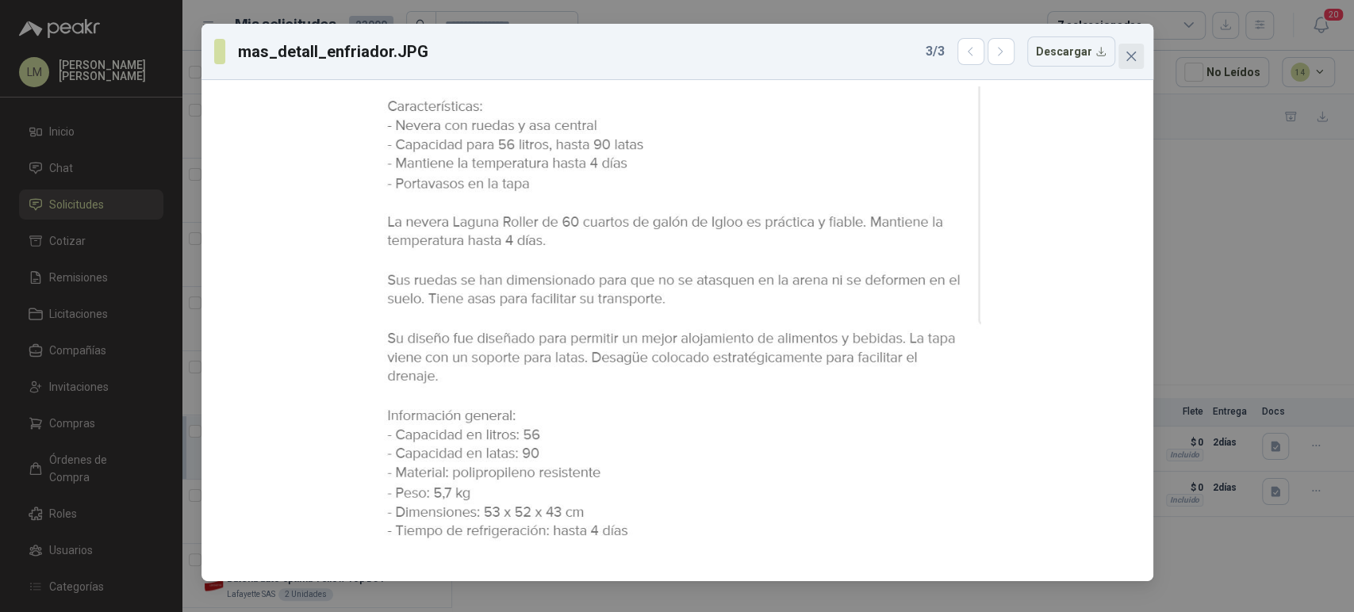
click at [1134, 59] on icon "close" at bounding box center [1131, 56] width 13 height 13
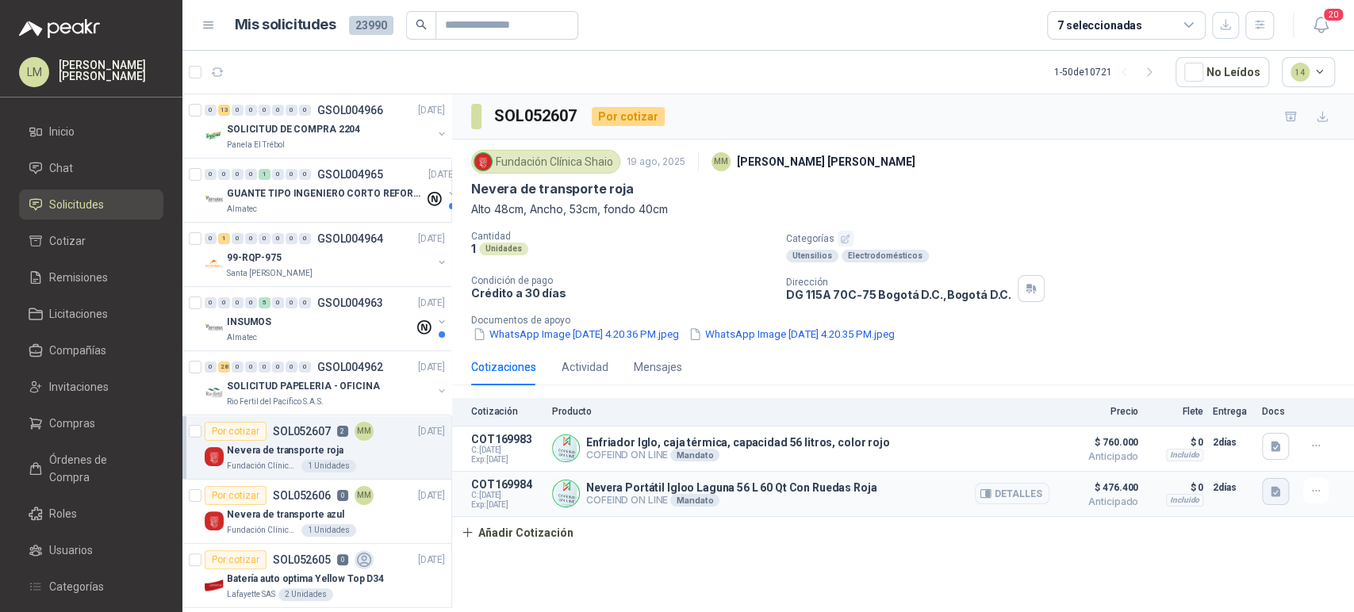
click at [1275, 487] on icon "button" at bounding box center [1276, 491] width 10 height 10
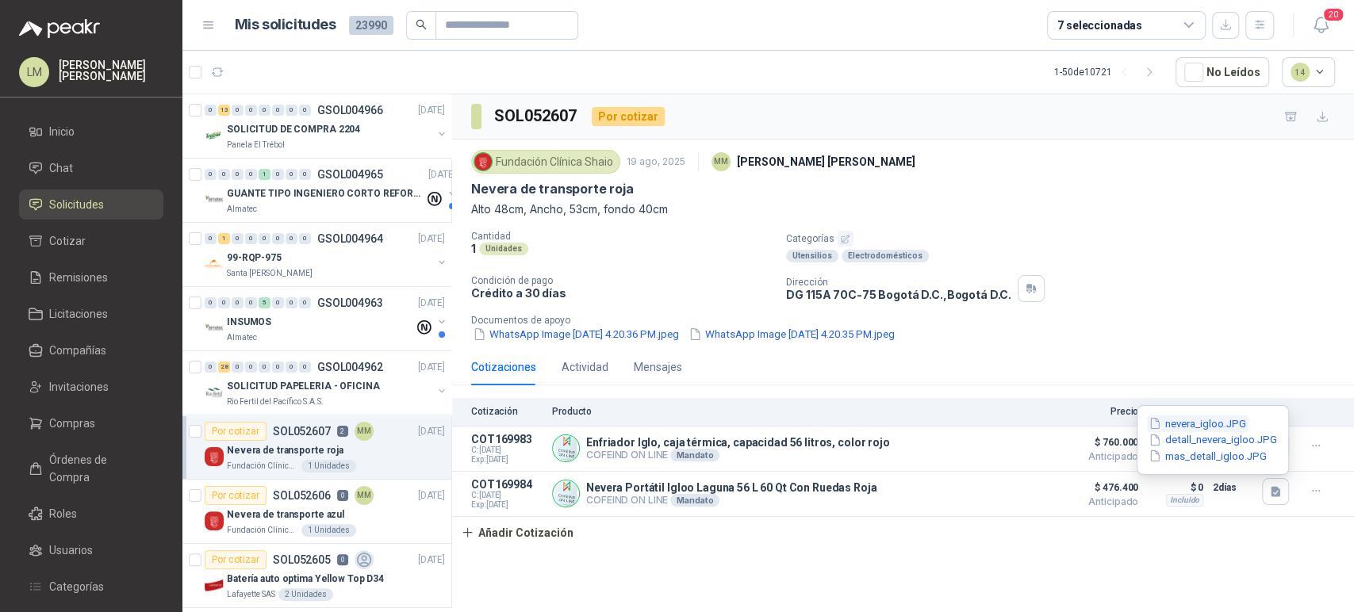
click at [1196, 425] on button "nevera_igloo.JPG" at bounding box center [1197, 424] width 101 height 17
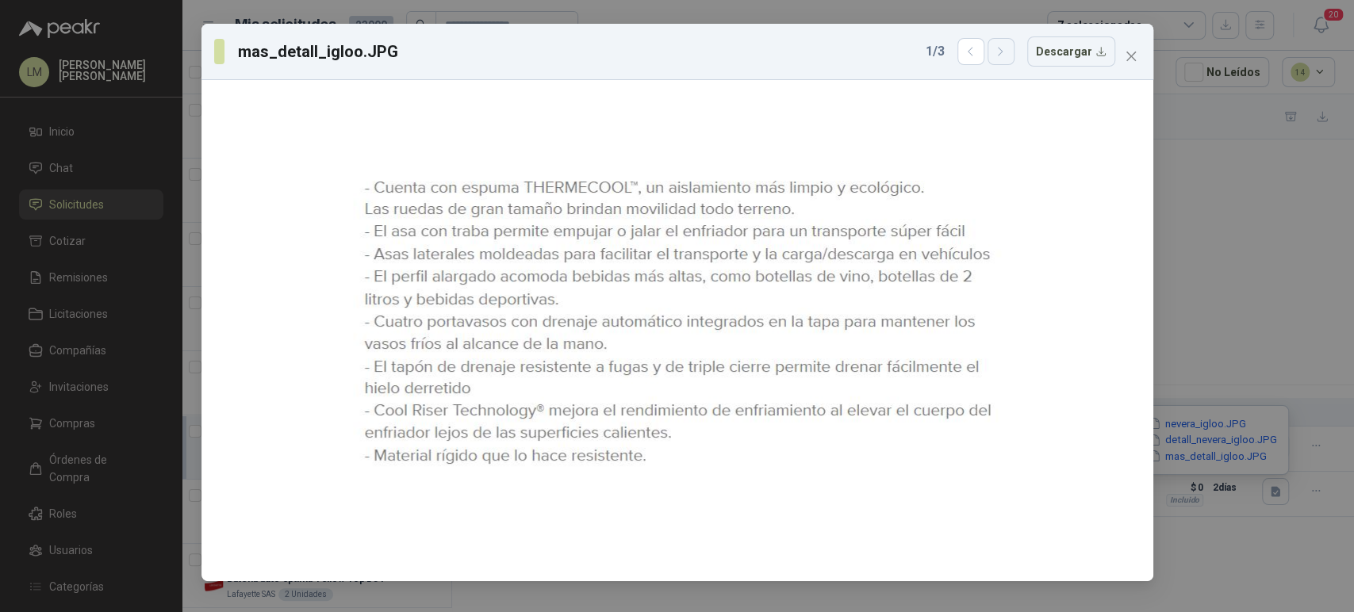
click at [1007, 55] on icon "button" at bounding box center [1000, 51] width 13 height 13
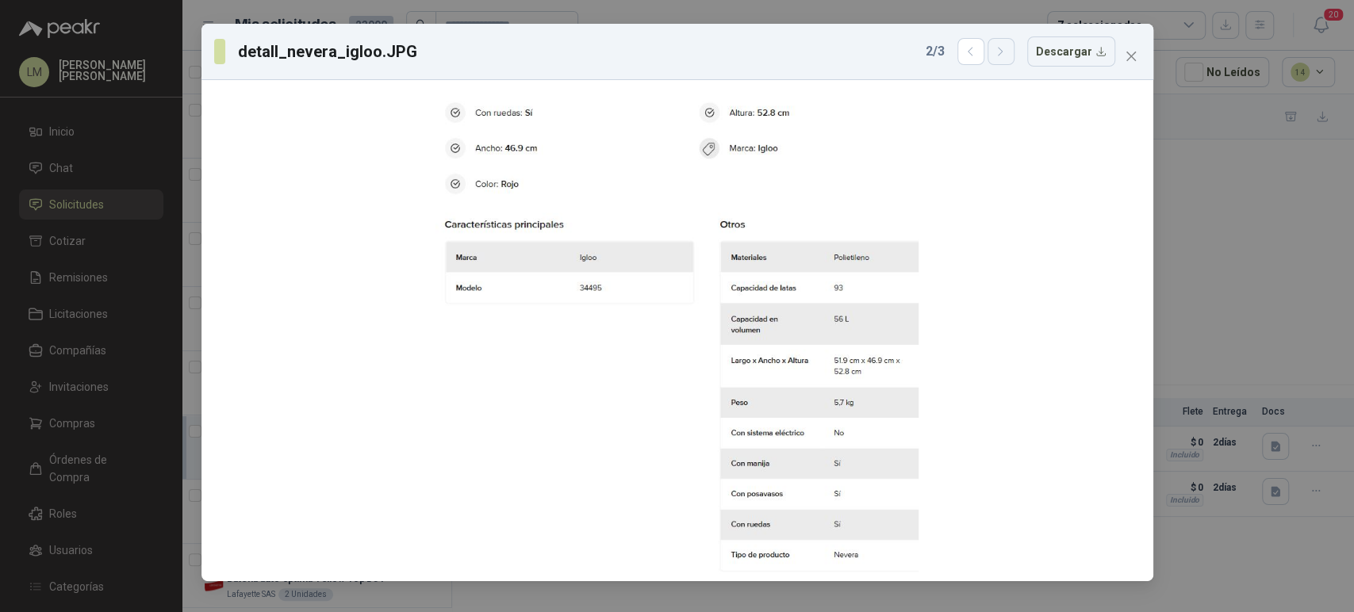
click at [1007, 55] on icon "button" at bounding box center [1000, 51] width 13 height 13
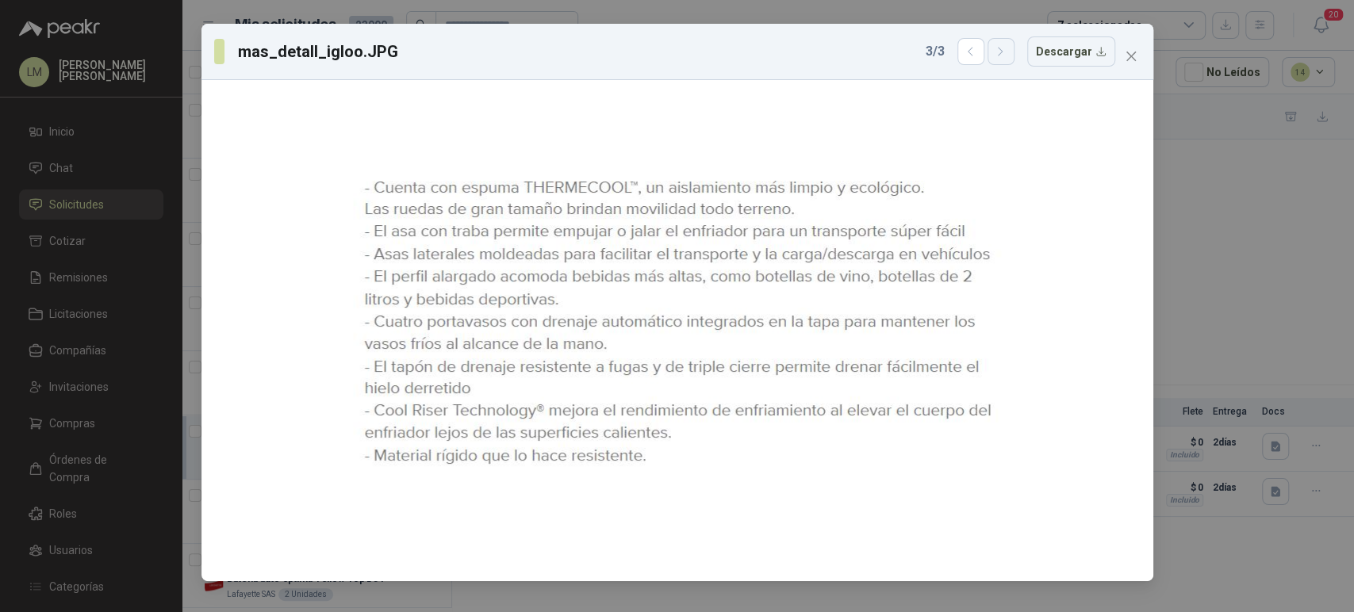
click at [1003, 51] on icon "button" at bounding box center [1000, 51] width 13 height 13
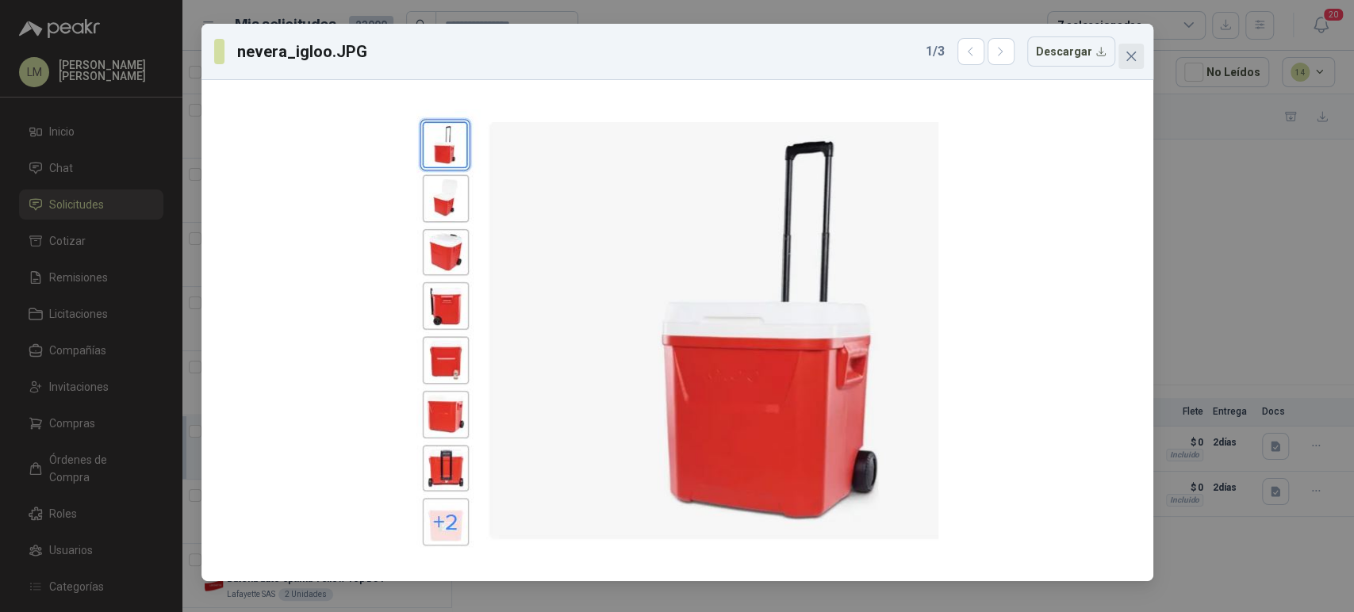
click at [1125, 51] on icon "close" at bounding box center [1131, 56] width 13 height 13
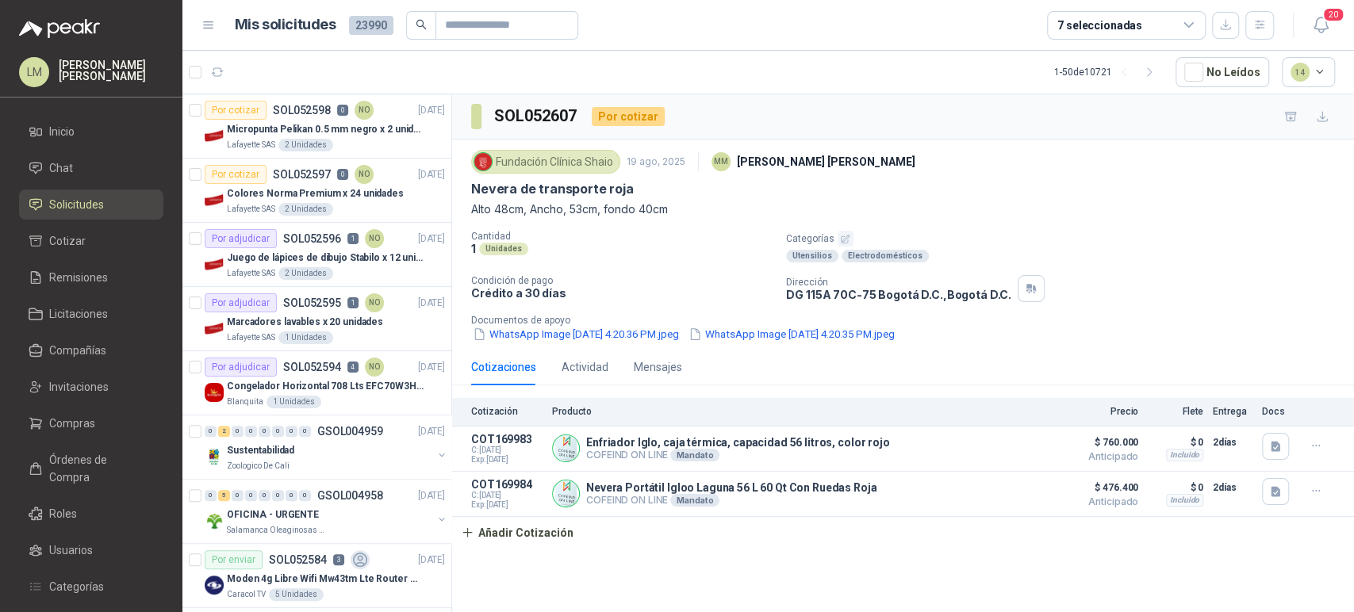
scroll to position [613, 0]
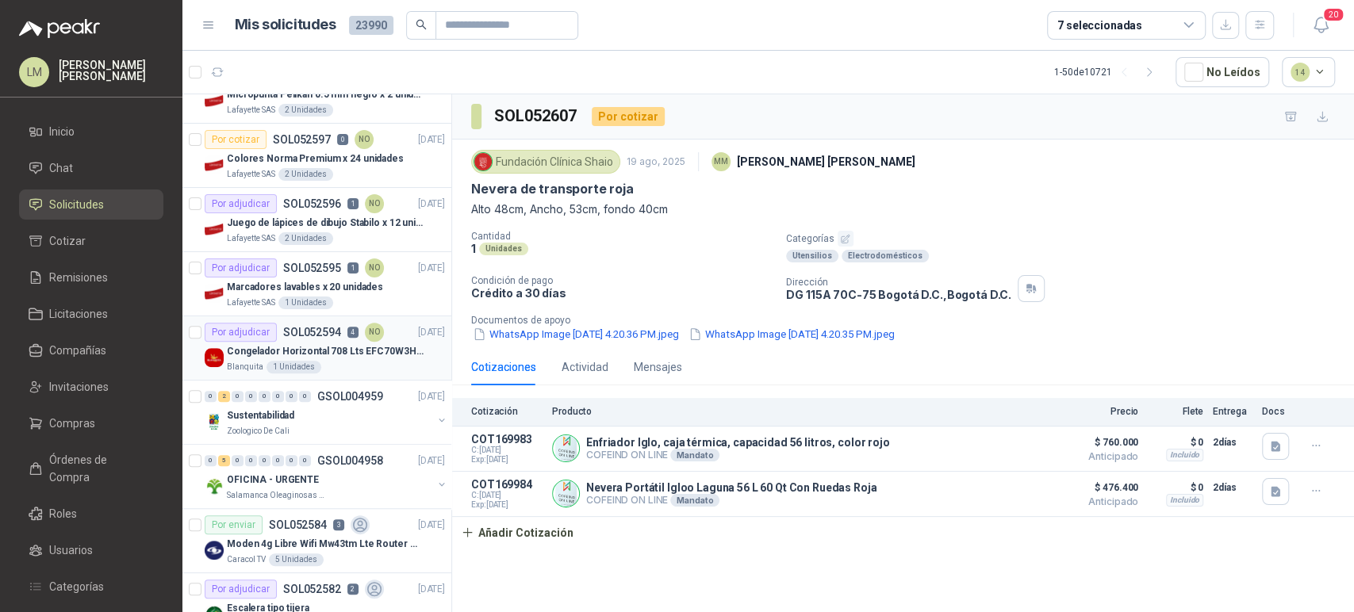
click at [323, 348] on p "Congelador Horizontal 708 Lts EFC70W3HTW Blanco Modelo EFC70W3HTW Código 501967" at bounding box center [325, 351] width 197 height 15
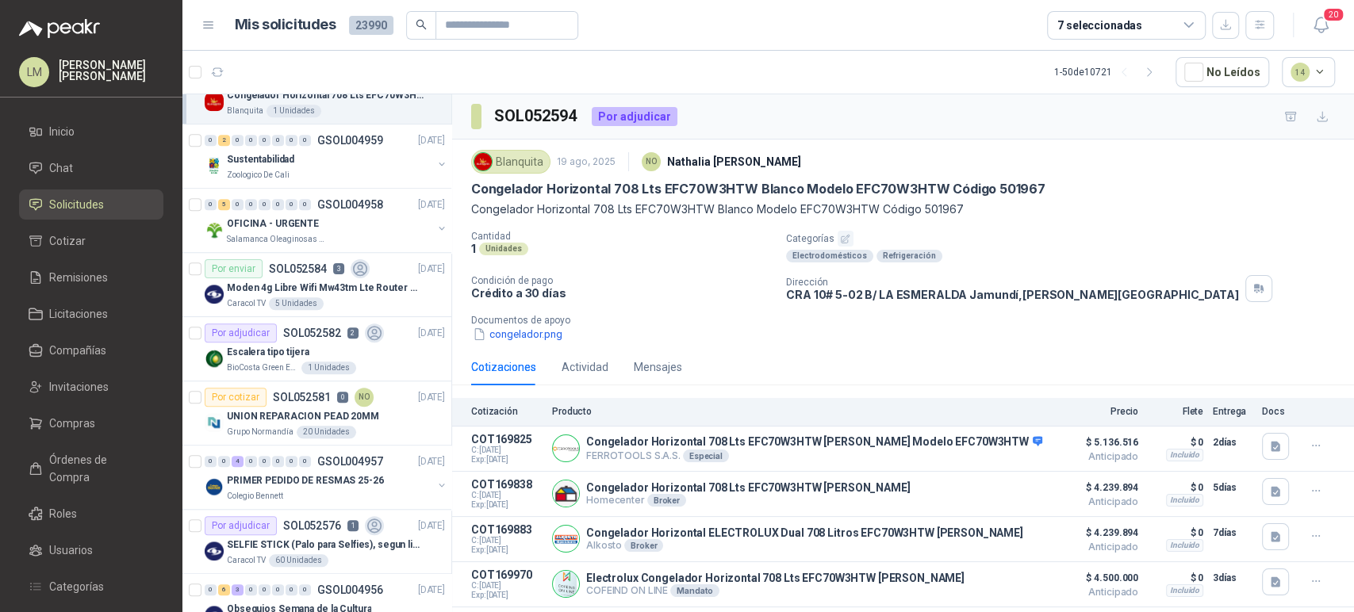
scroll to position [904, 0]
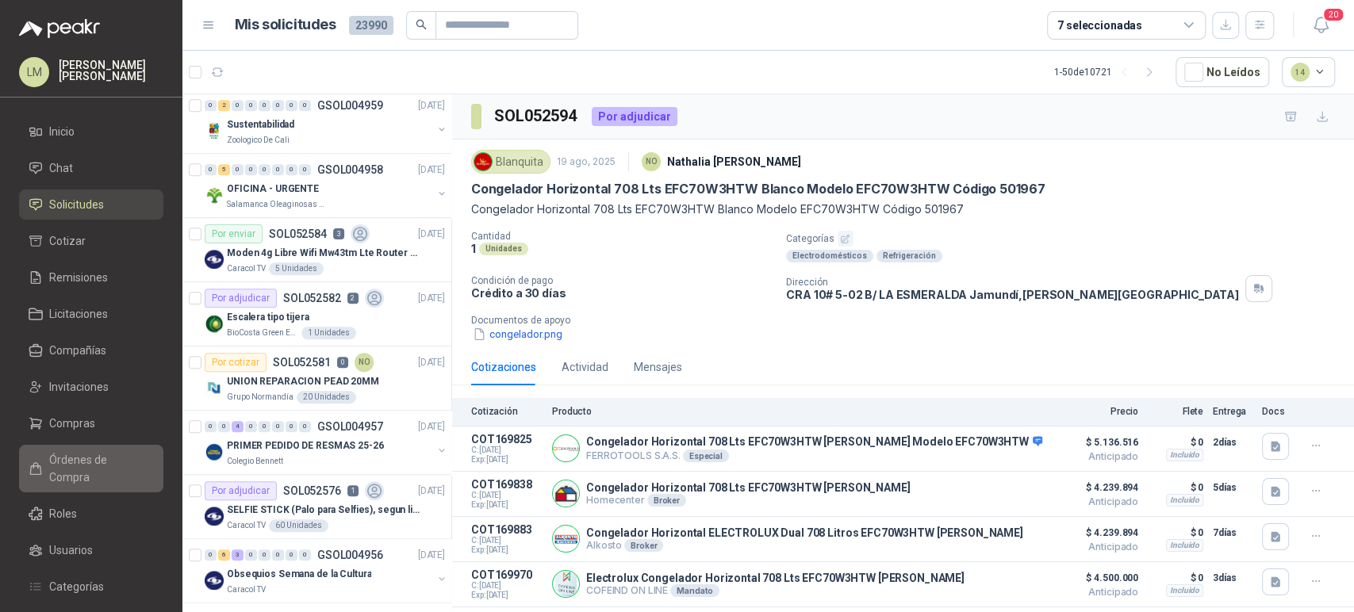
click at [79, 447] on link "Órdenes de Compra" at bounding box center [91, 469] width 144 height 48
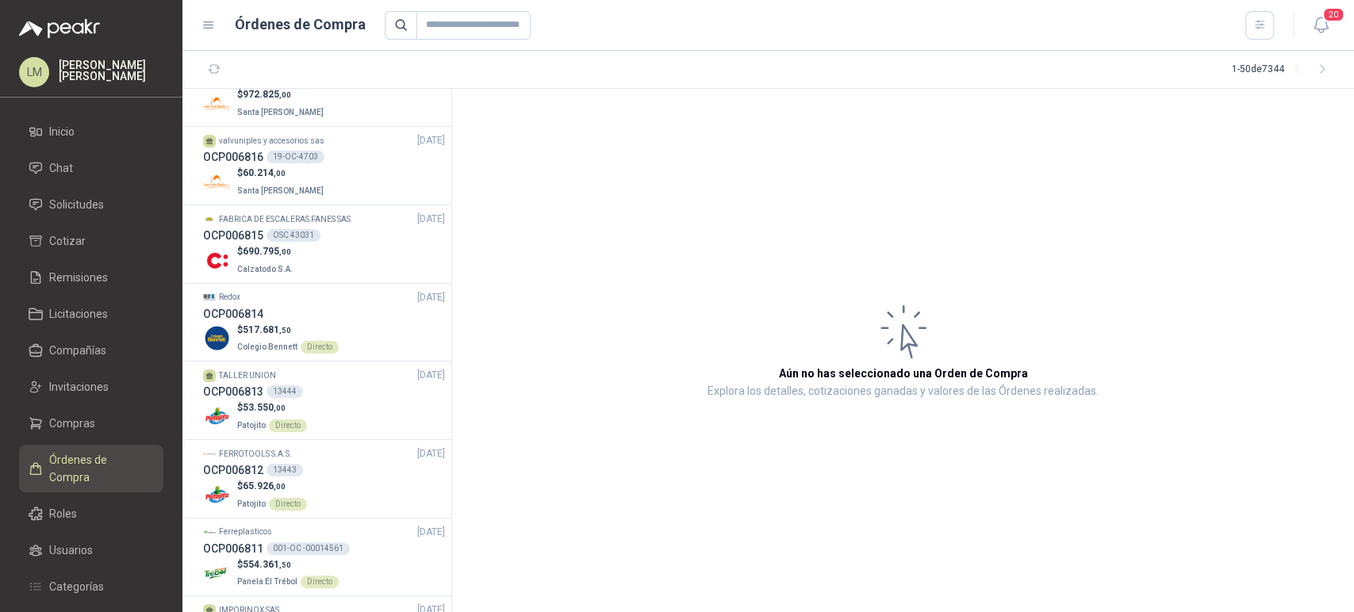
scroll to position [2386, 0]
click at [397, 256] on div "$ 690.795 ,00 Calzatodo S.A." at bounding box center [324, 262] width 242 height 33
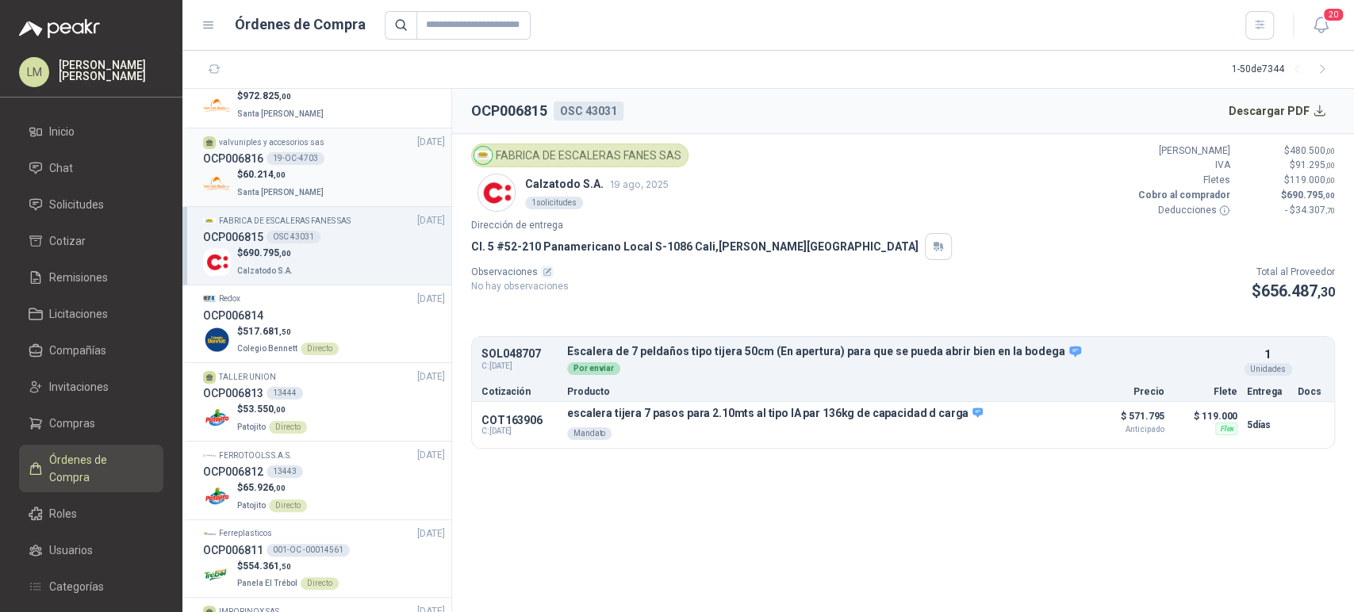
click at [325, 174] on div "$ 60.214 ,00 Santa Anita Napoles" at bounding box center [324, 183] width 242 height 33
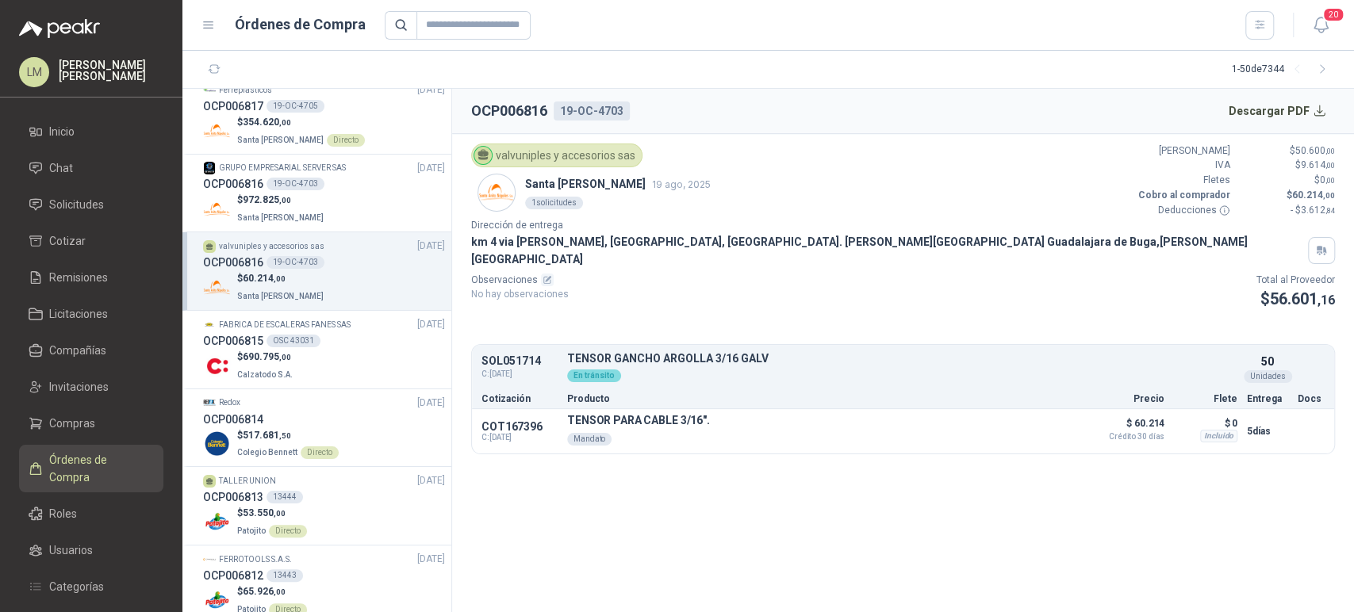
scroll to position [2274, 0]
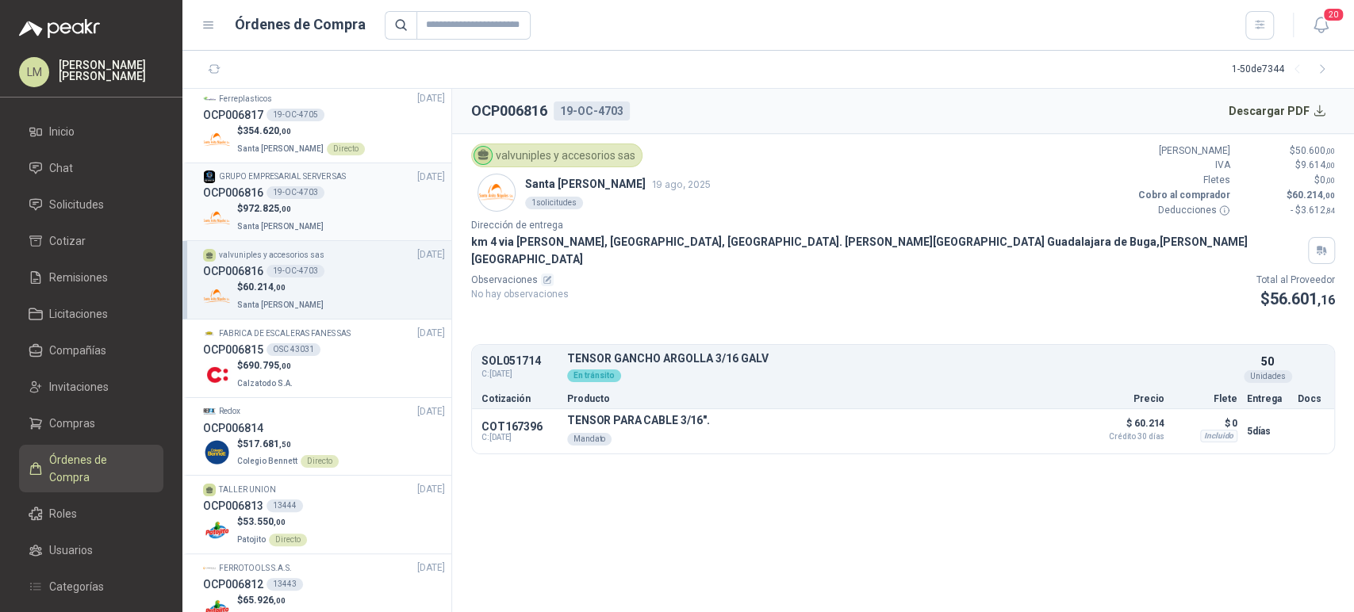
click at [305, 217] on p "Santa [PERSON_NAME]" at bounding box center [282, 225] width 90 height 17
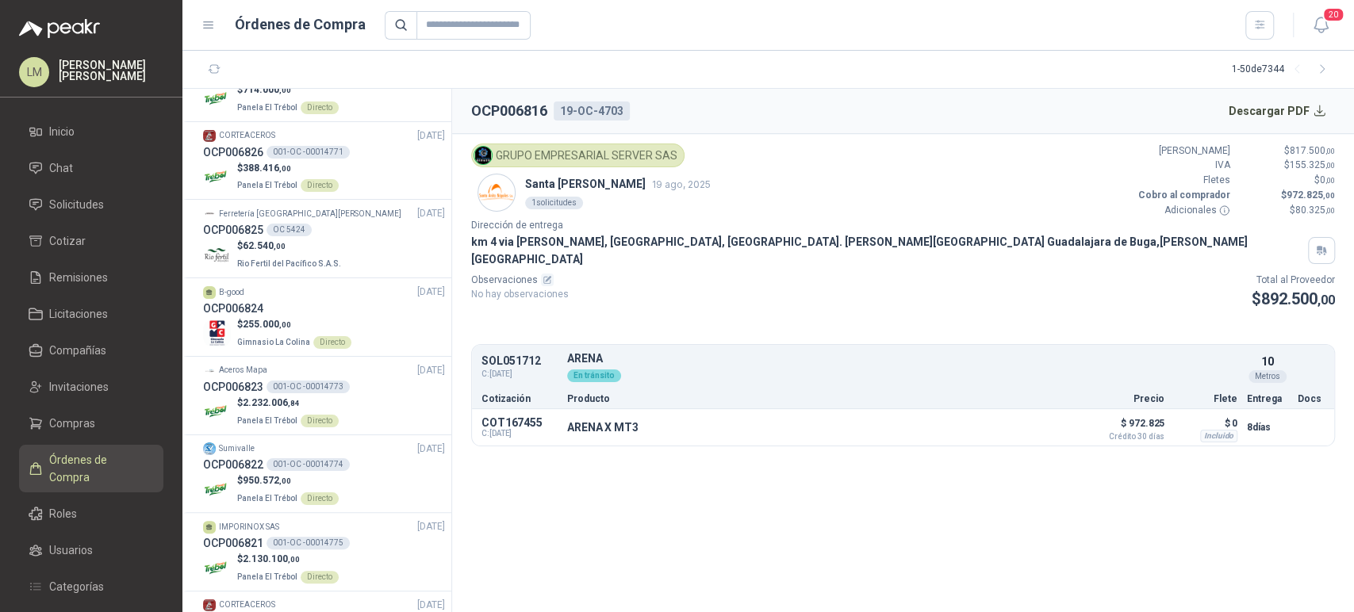
scroll to position [1531, 0]
click at [310, 209] on p "Ferretería [GEOGRAPHIC_DATA][PERSON_NAME]" at bounding box center [310, 215] width 182 height 13
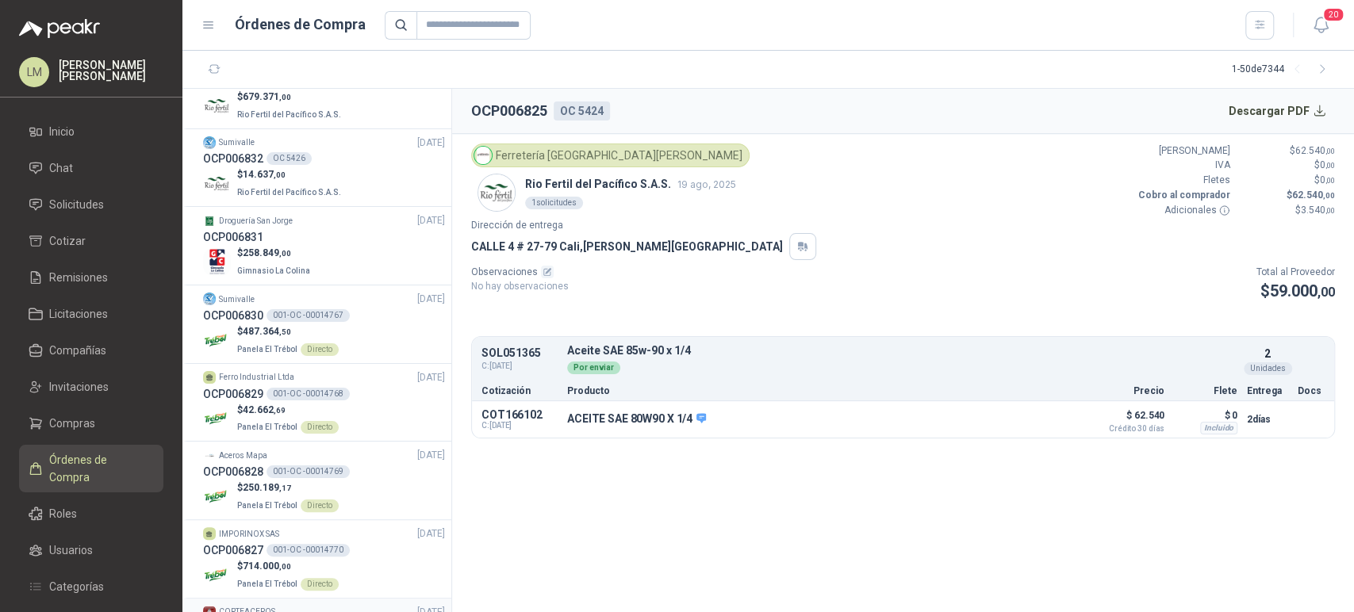
scroll to position [1054, 0]
click at [312, 240] on div "OCP006831" at bounding box center [324, 238] width 242 height 17
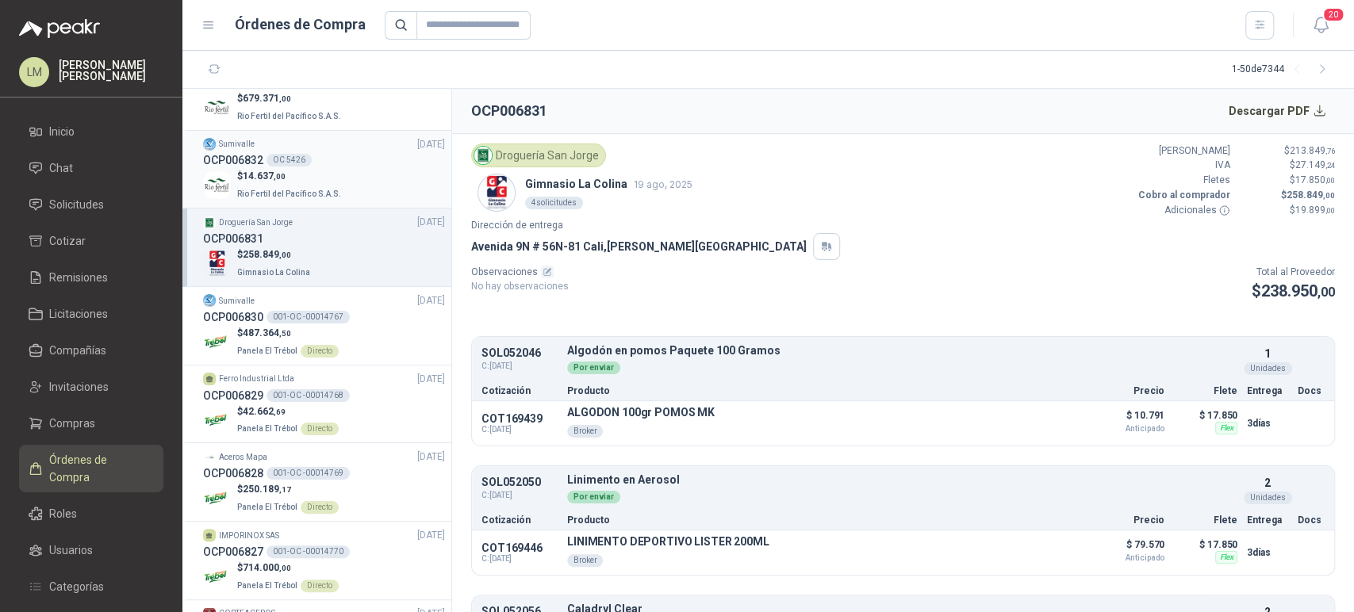
click at [331, 164] on div "OCP006832 OC 5426" at bounding box center [324, 159] width 242 height 17
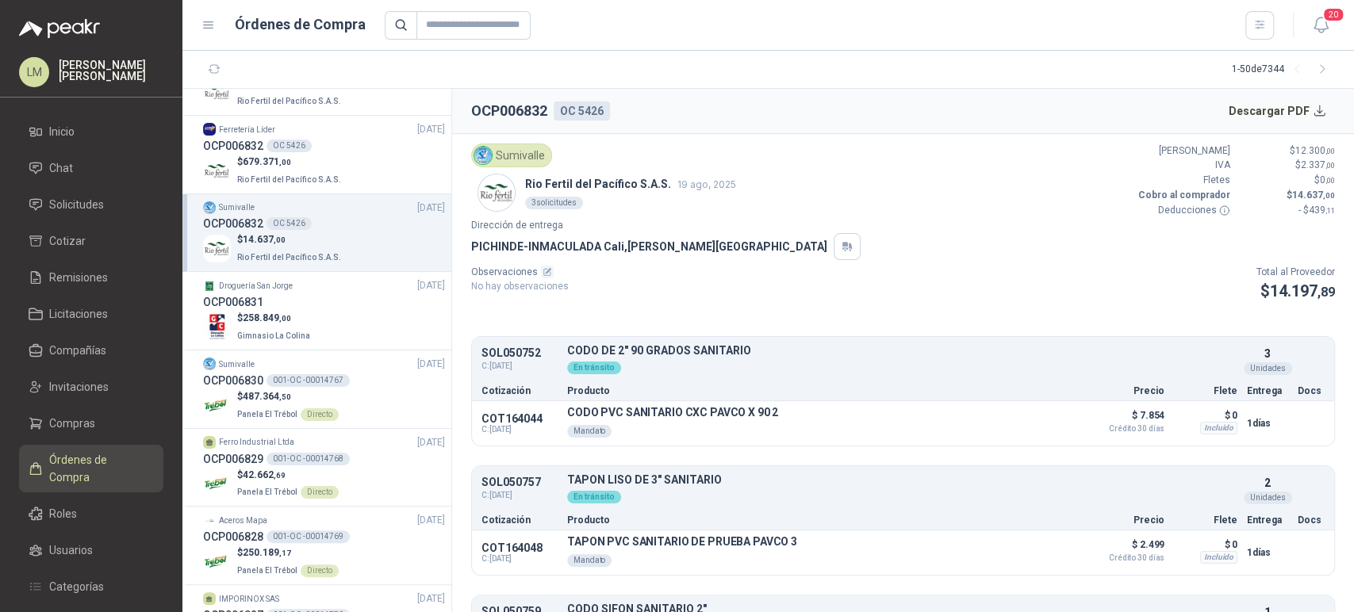
scroll to position [923, 0]
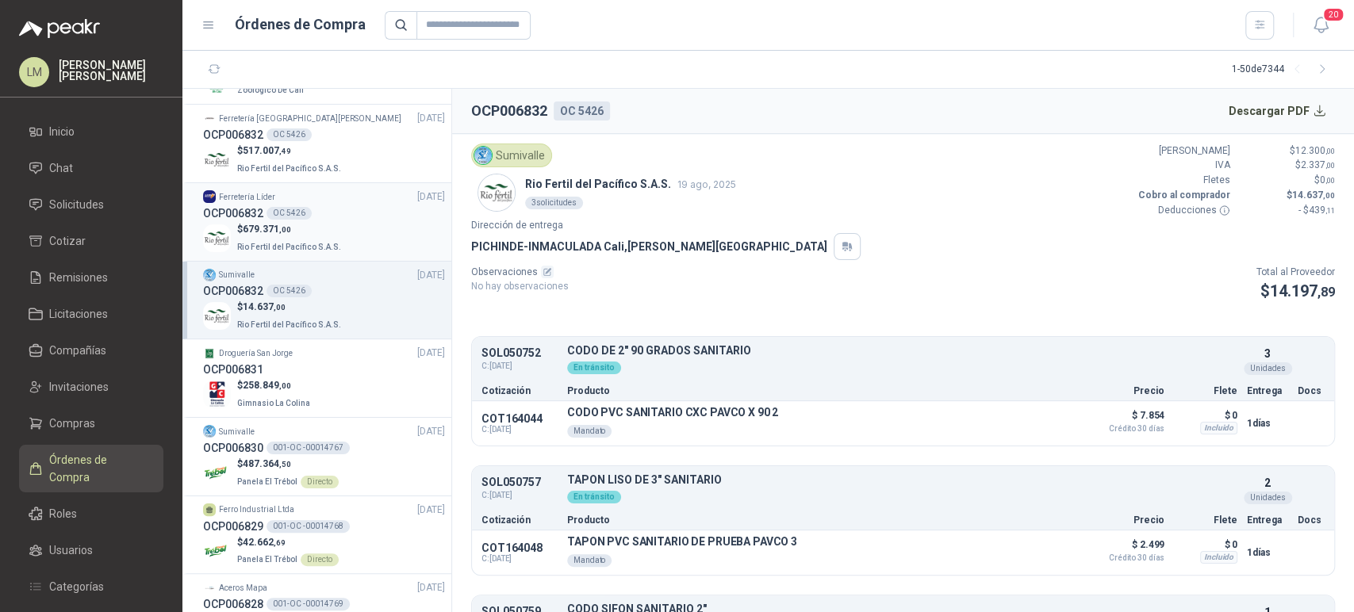
click at [303, 223] on p "$ 679.371 ,00" at bounding box center [290, 229] width 107 height 15
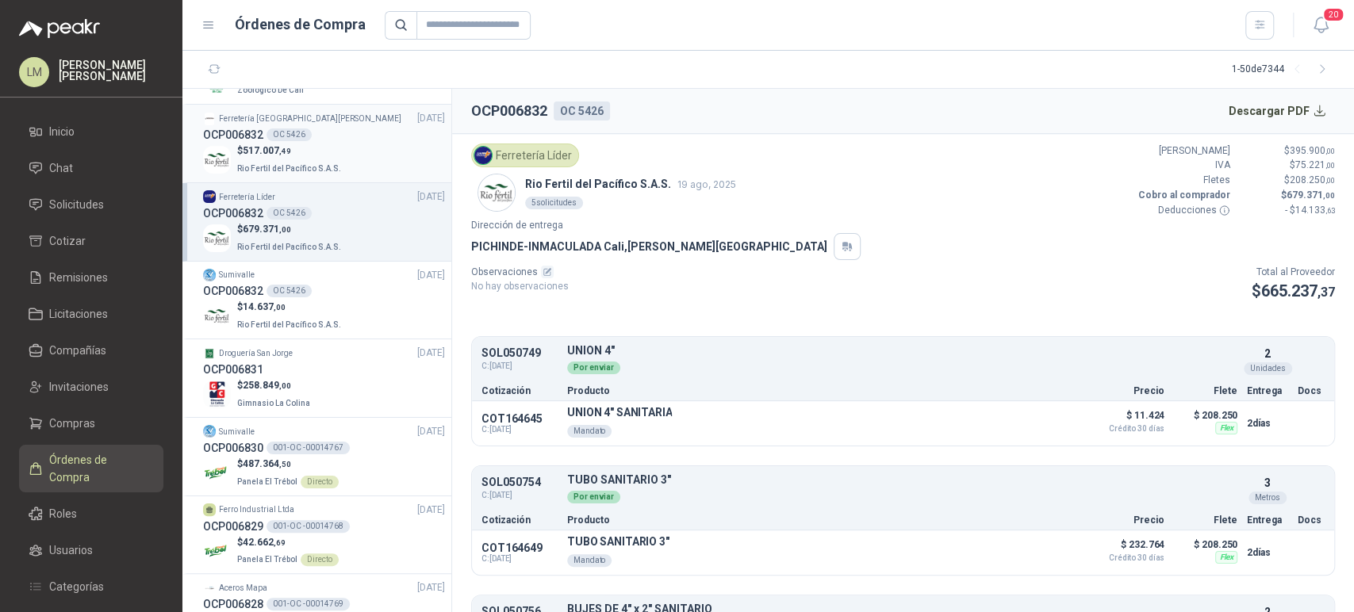
click at [316, 140] on div "OCP006832 OC 5426" at bounding box center [324, 134] width 242 height 17
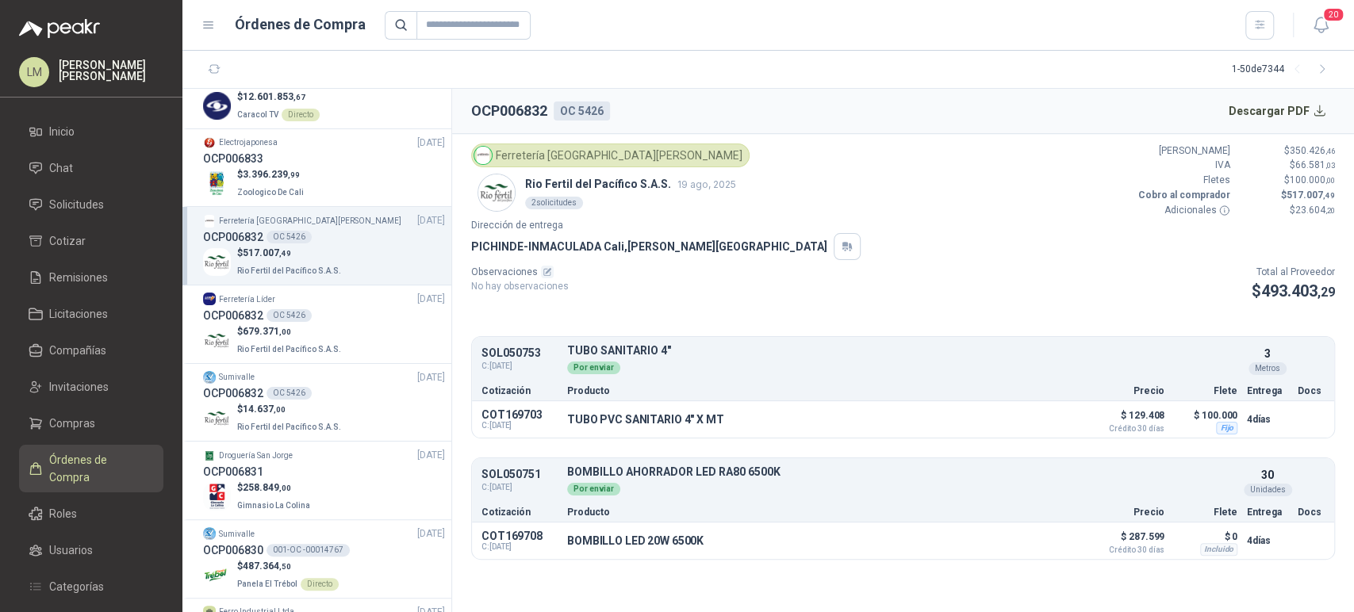
scroll to position [820, 0]
click at [305, 174] on div "$ 3.396.239 ,99 Zoologico De Cali" at bounding box center [324, 184] width 242 height 33
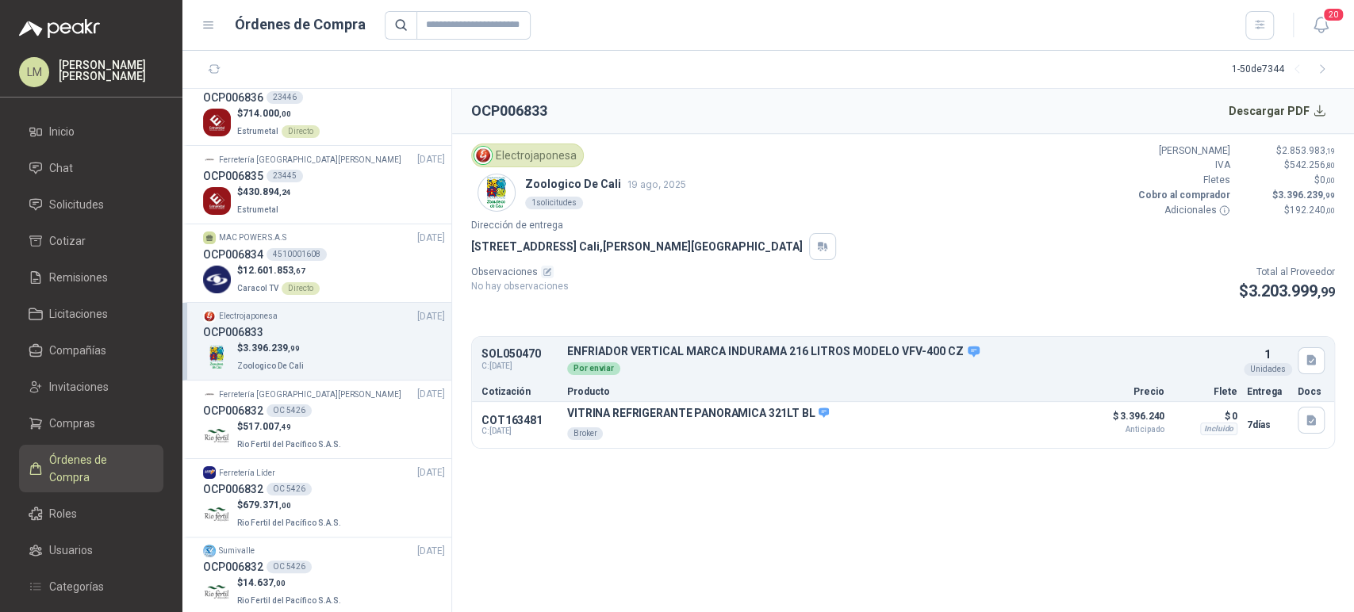
scroll to position [642, 0]
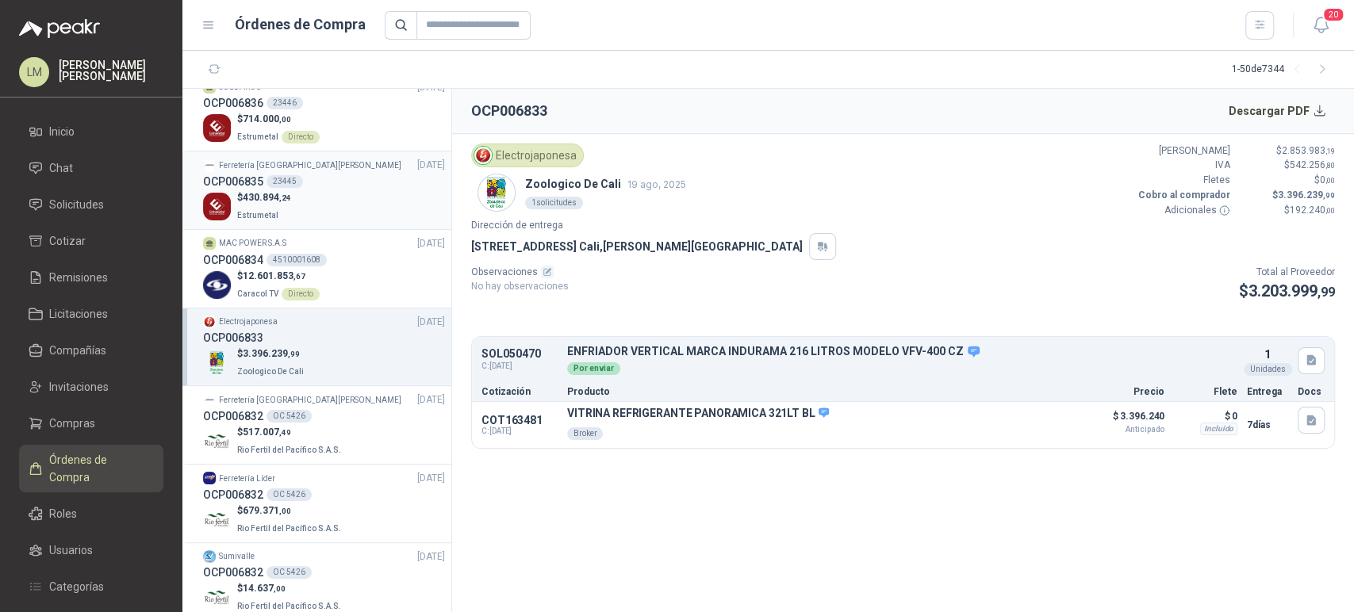
click at [302, 201] on div "$ 430.894 ,24 Estrumetal" at bounding box center [324, 206] width 242 height 33
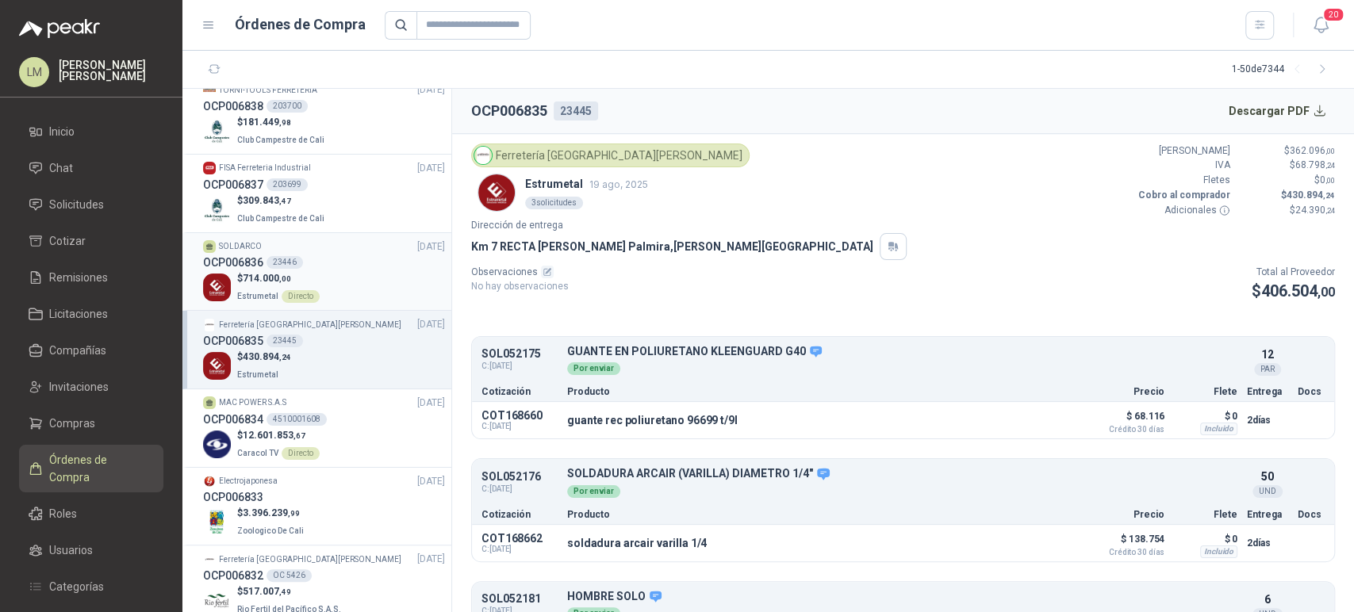
scroll to position [476, 0]
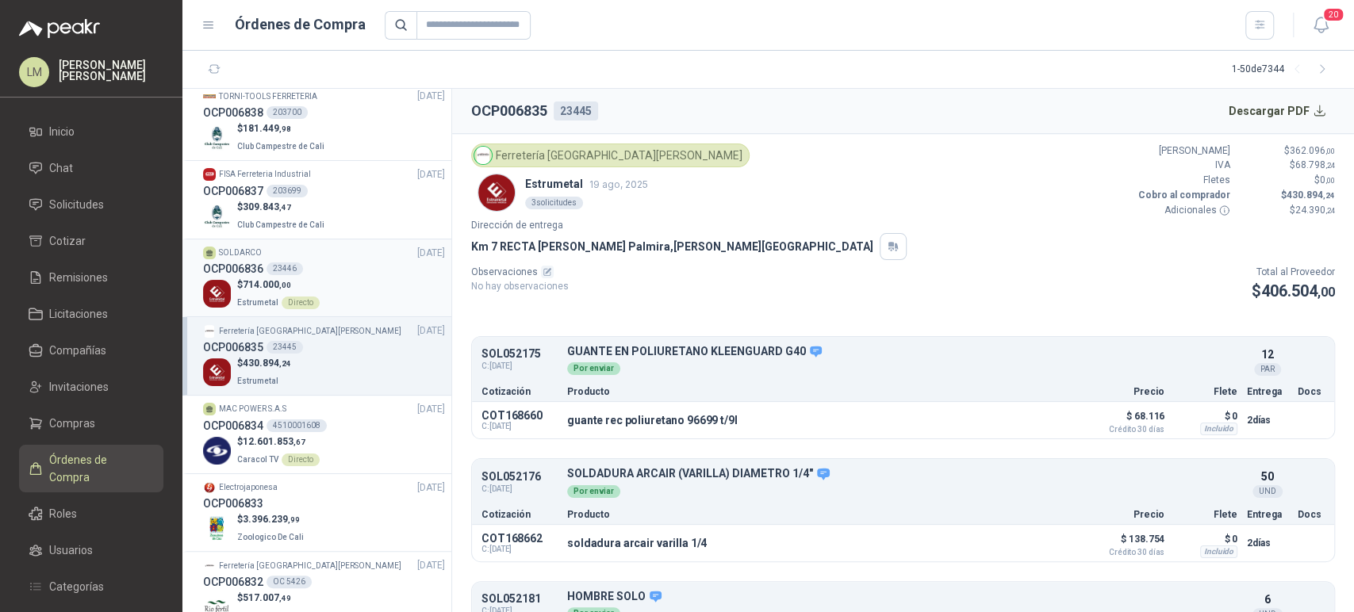
click at [360, 187] on div "OCP006837 203699" at bounding box center [324, 190] width 242 height 17
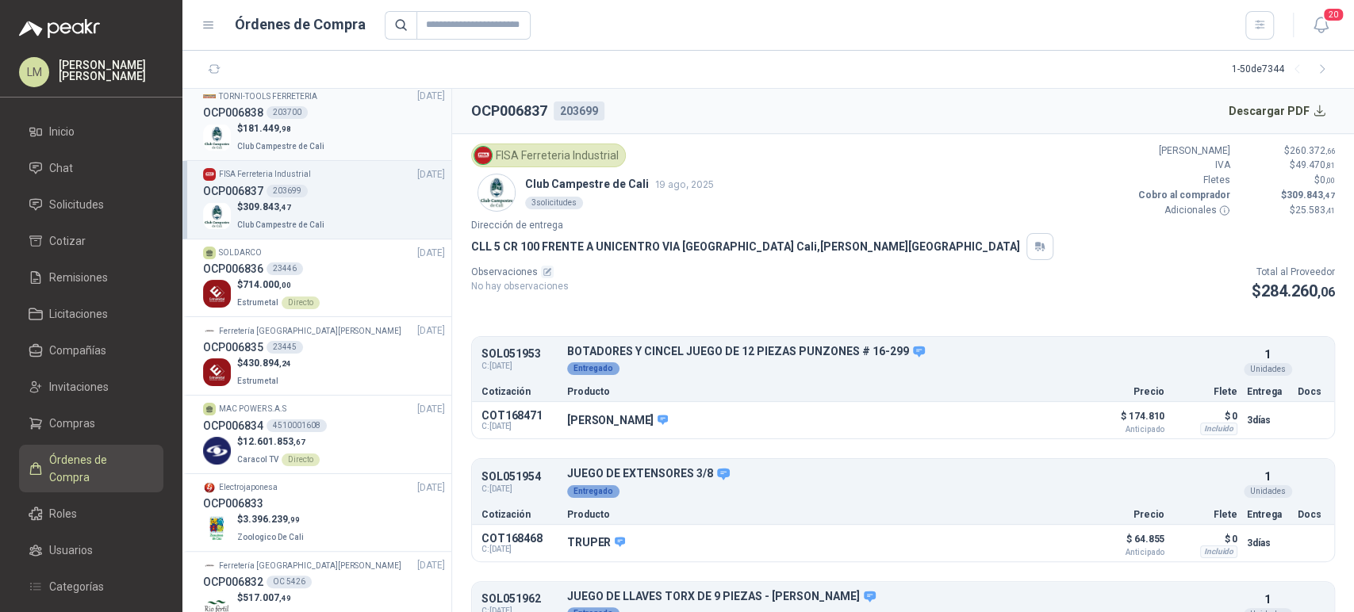
click at [327, 113] on div "OCP006838 203700" at bounding box center [324, 112] width 242 height 17
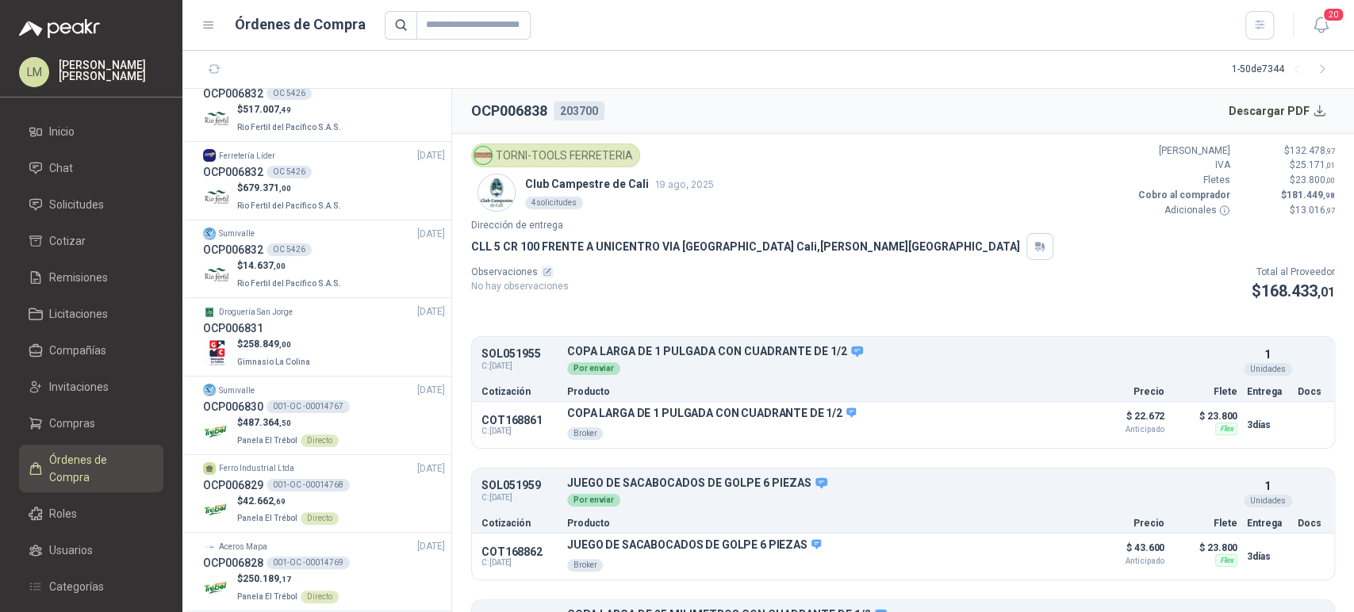
scroll to position [964, 0]
click at [296, 337] on p "$ 258.849 ,00" at bounding box center [275, 344] width 76 height 15
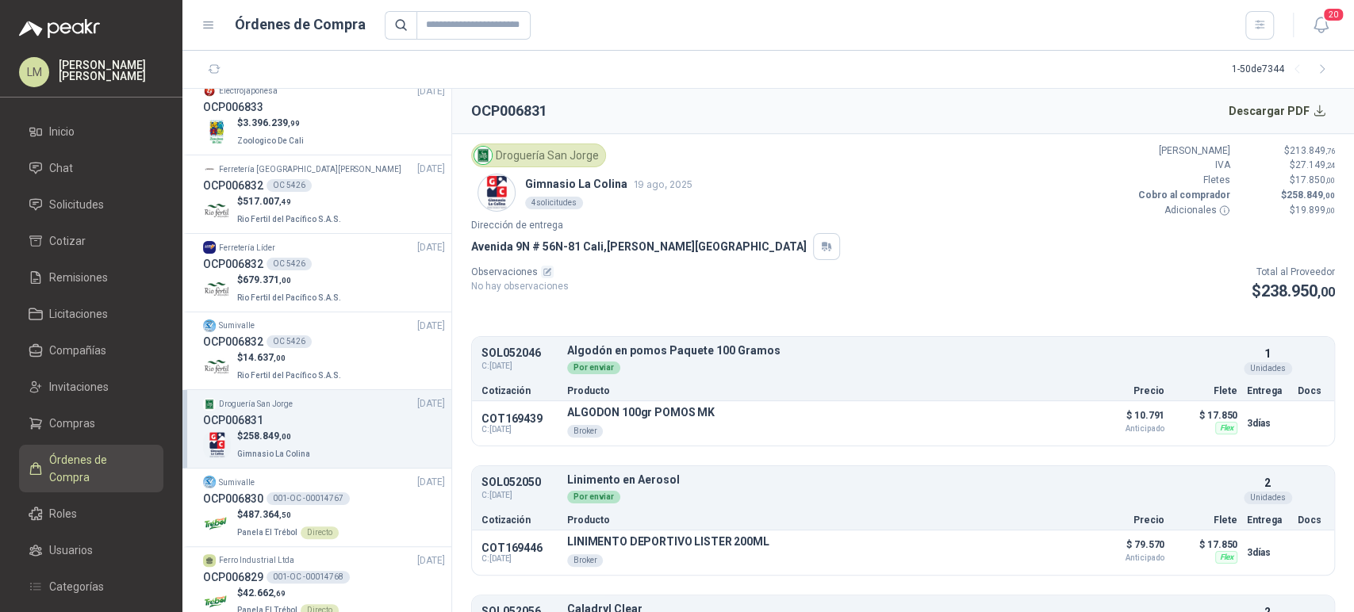
scroll to position [873, 0]
click at [268, 356] on span "14.637 ,00" at bounding box center [264, 356] width 43 height 11
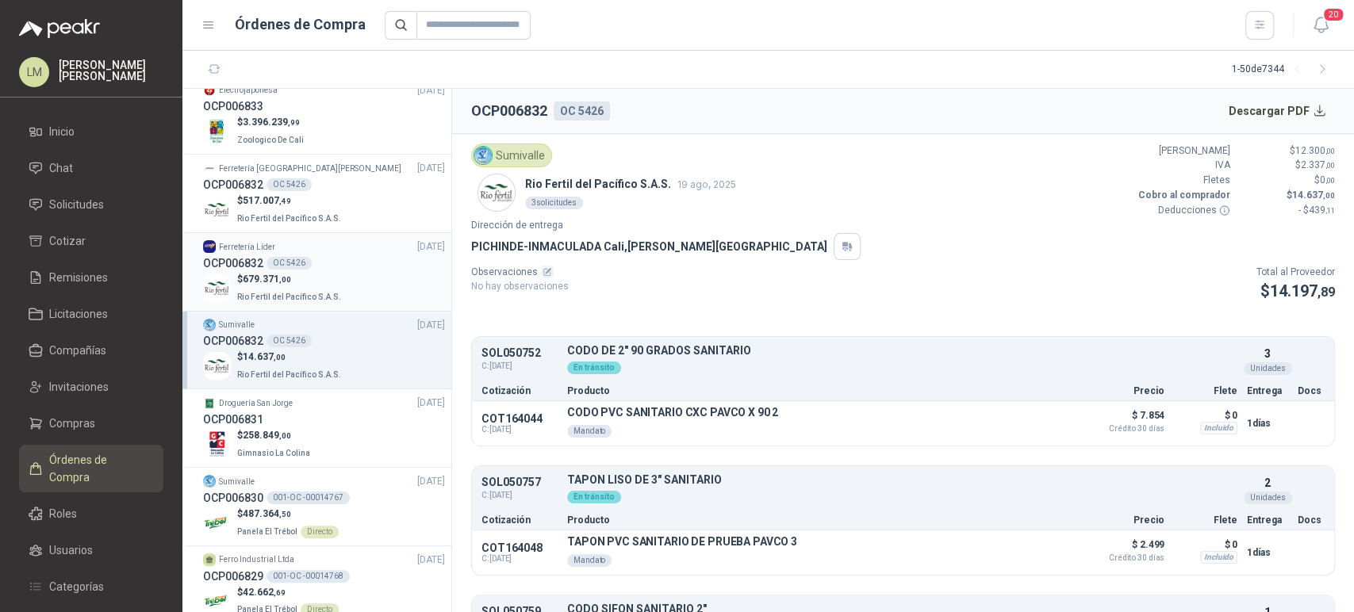
click at [290, 272] on p "$ 679.371 ,00" at bounding box center [290, 279] width 107 height 15
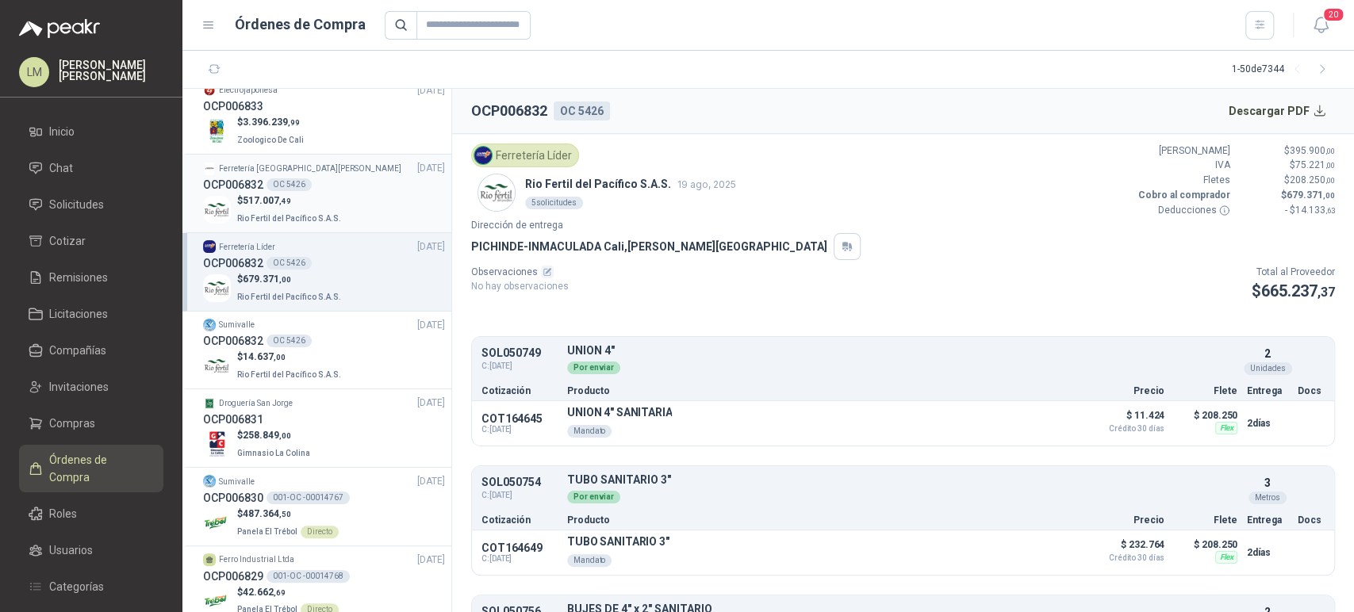
click at [309, 201] on p "$ 517.007 ,49" at bounding box center [290, 201] width 107 height 15
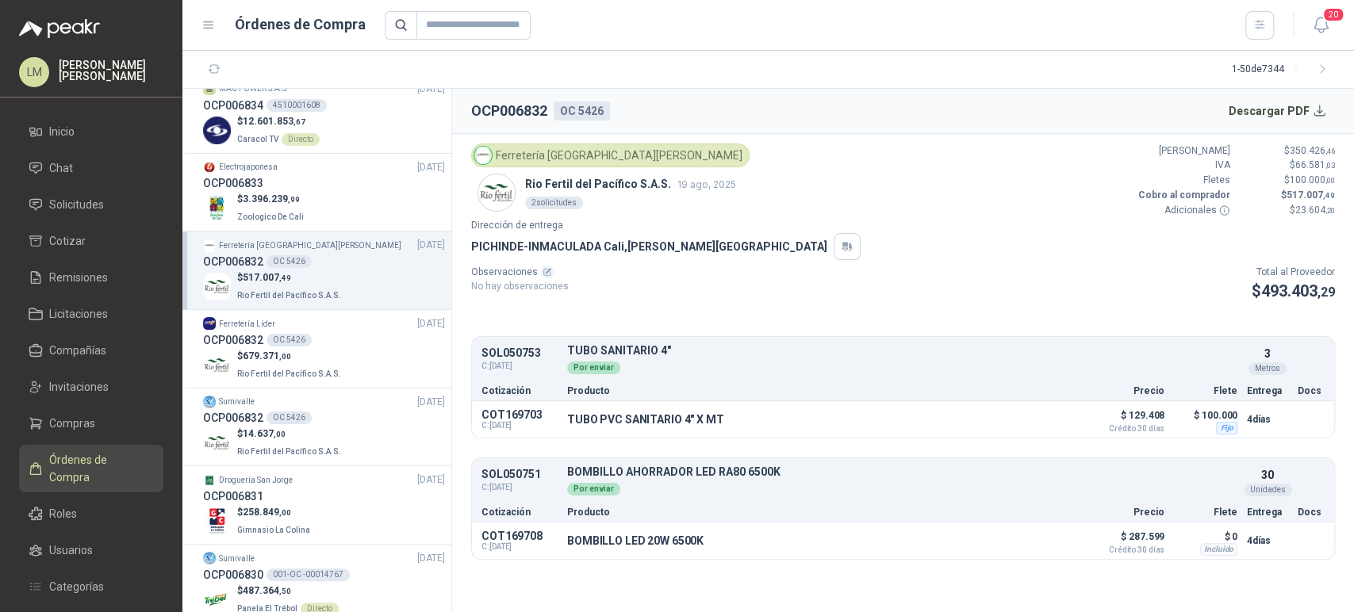
scroll to position [795, 0]
click at [309, 201] on div "$ 3.396.239 ,99 Zoologico De Cali" at bounding box center [324, 209] width 242 height 33
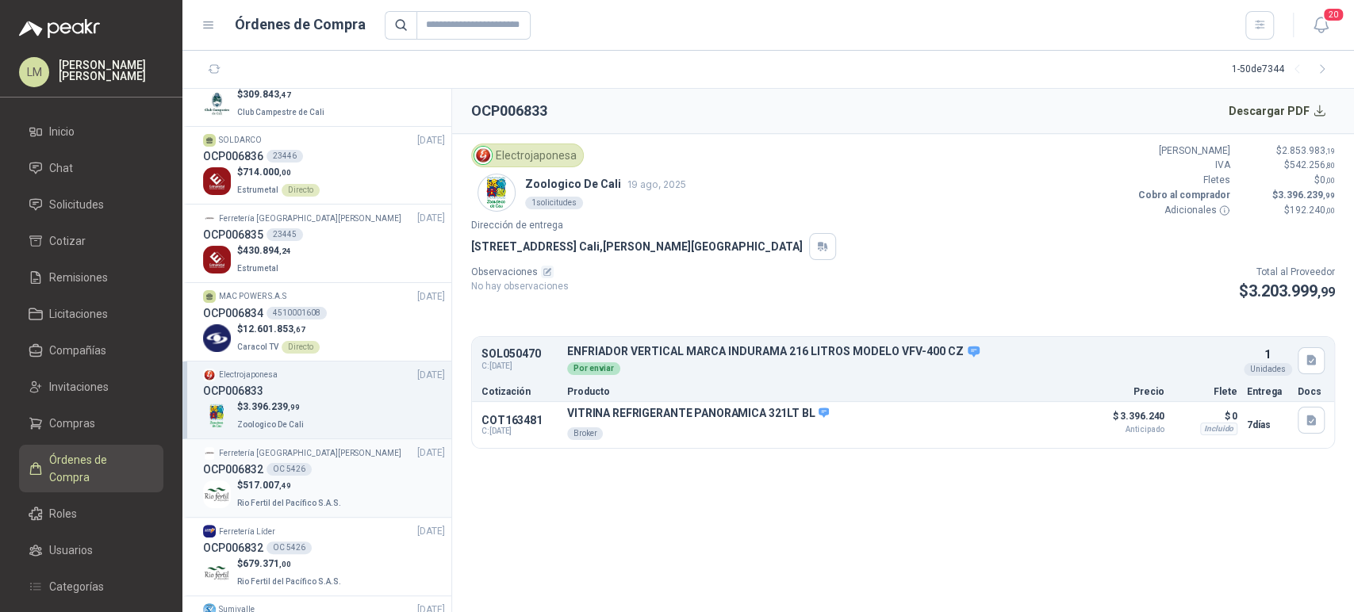
scroll to position [588, 0]
click at [295, 244] on div "$ 430.894 ,24 Estrumetal" at bounding box center [324, 260] width 242 height 33
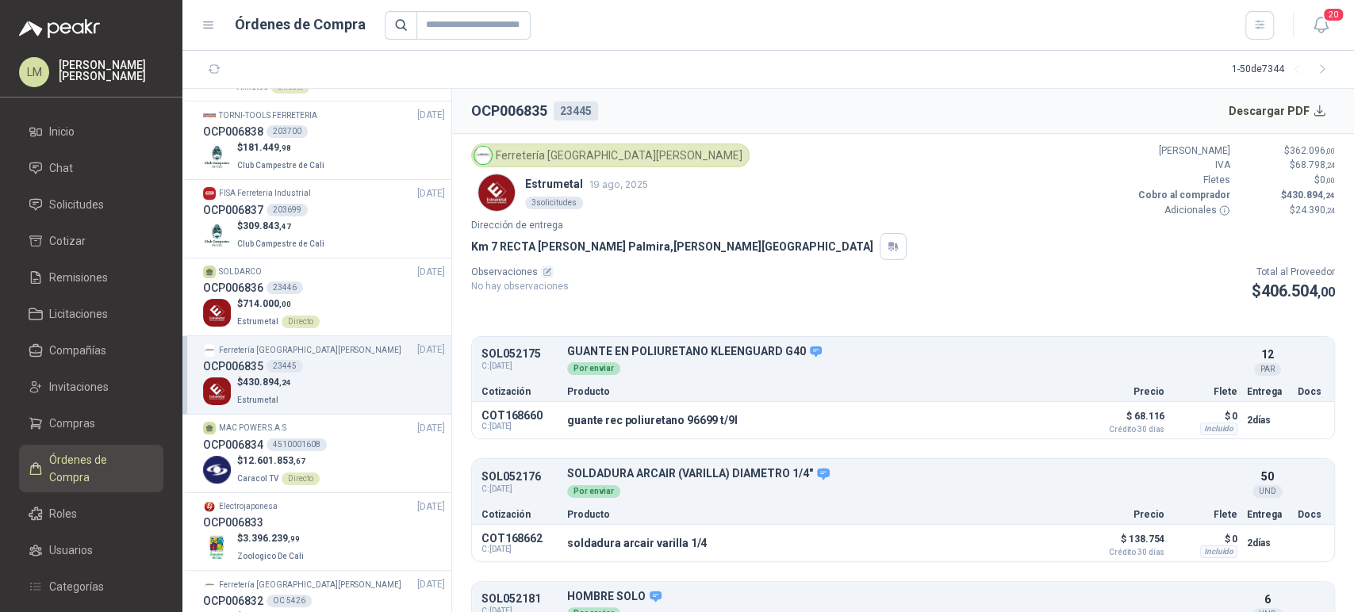
scroll to position [450, 0]
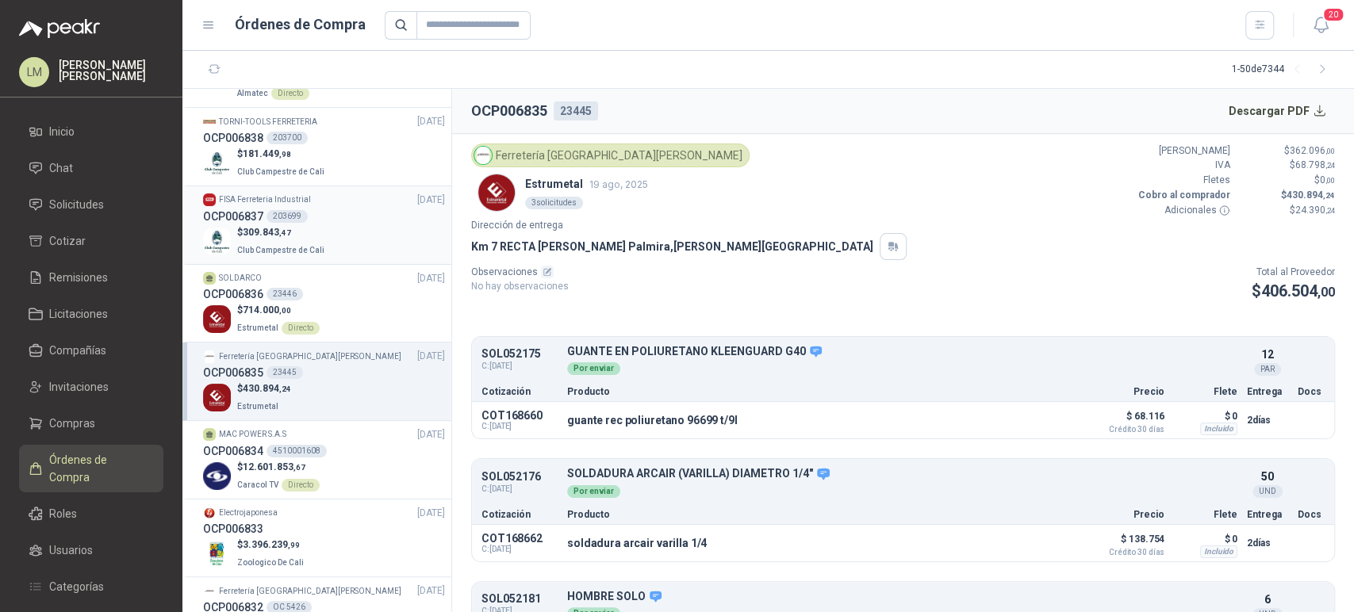
click at [309, 220] on div "OCP006837 203699" at bounding box center [324, 216] width 242 height 17
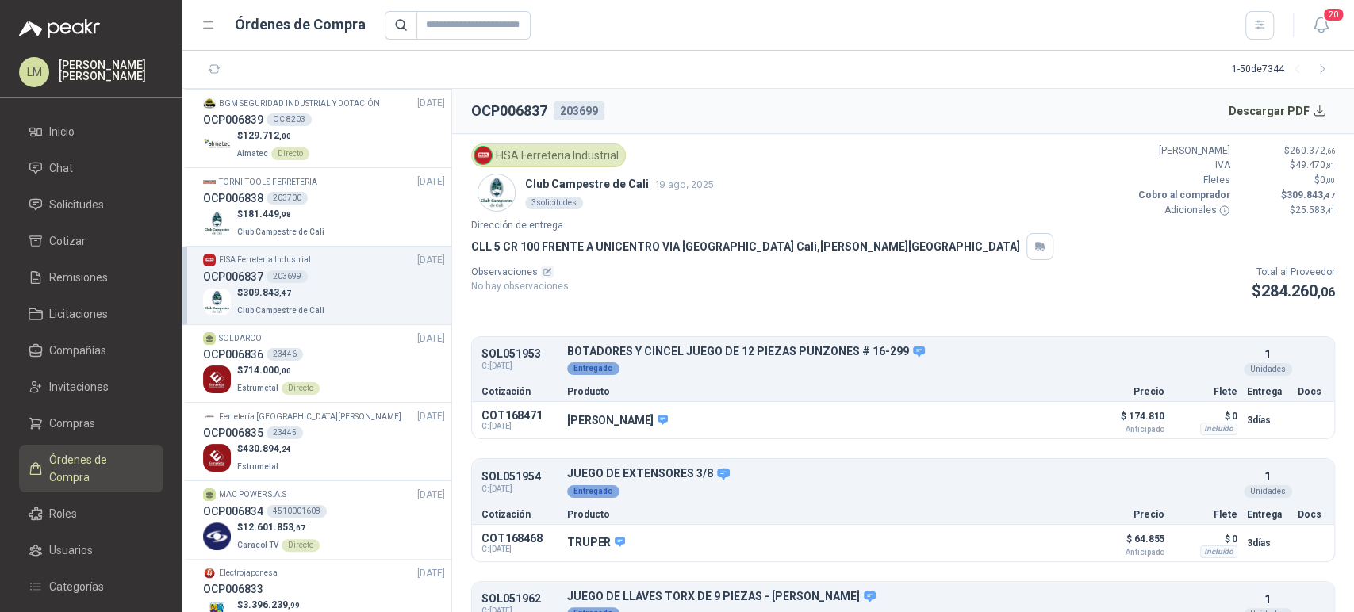
scroll to position [388, 0]
click at [309, 220] on p "$ 181.449 ,98" at bounding box center [282, 216] width 90 height 15
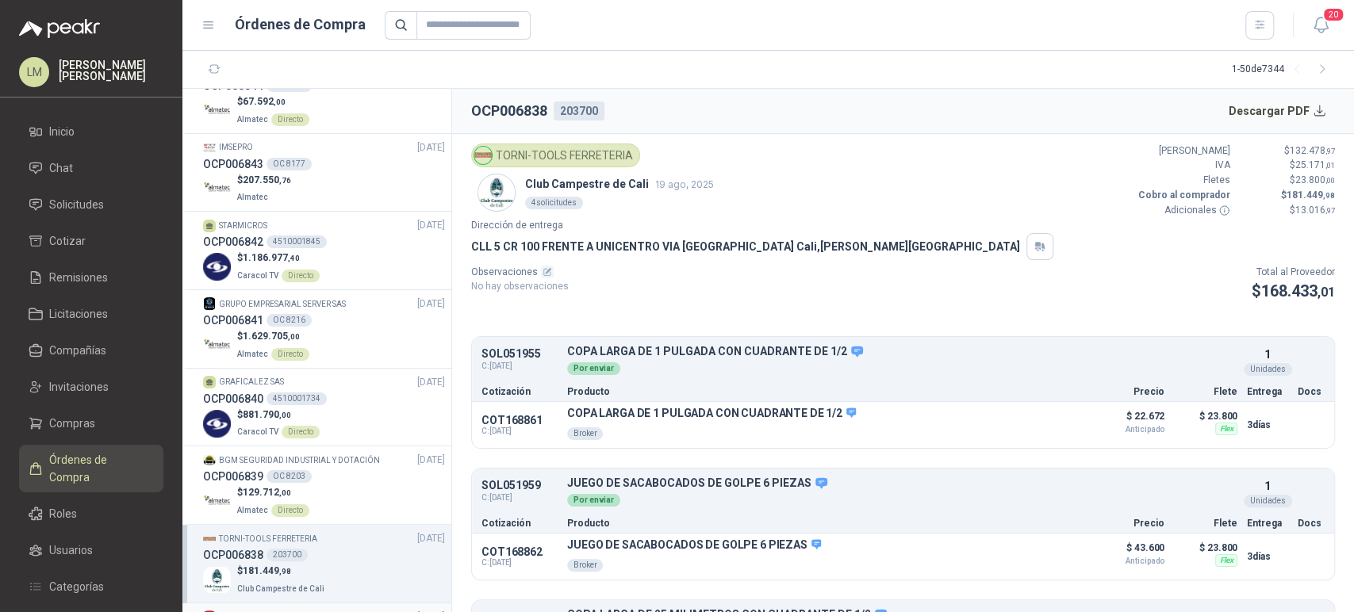
scroll to position [32, 0]
click at [308, 174] on div "$ 207.550 ,76 Almatec" at bounding box center [324, 190] width 242 height 33
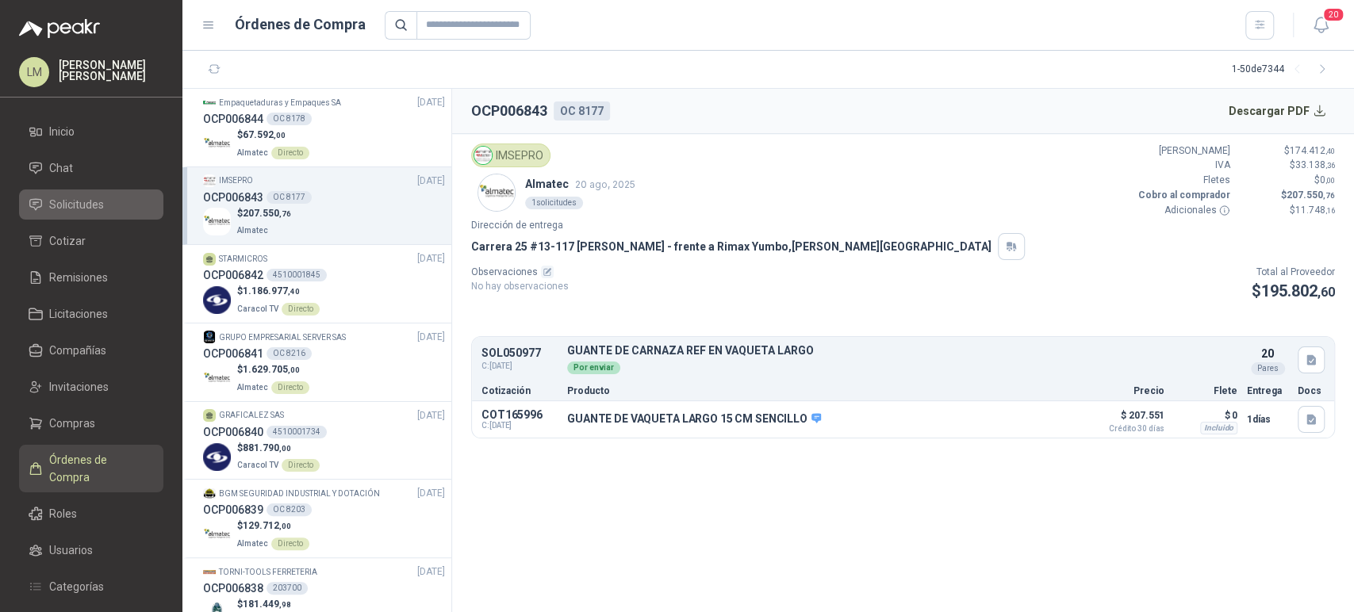
click at [75, 201] on span "Solicitudes" at bounding box center [76, 204] width 55 height 17
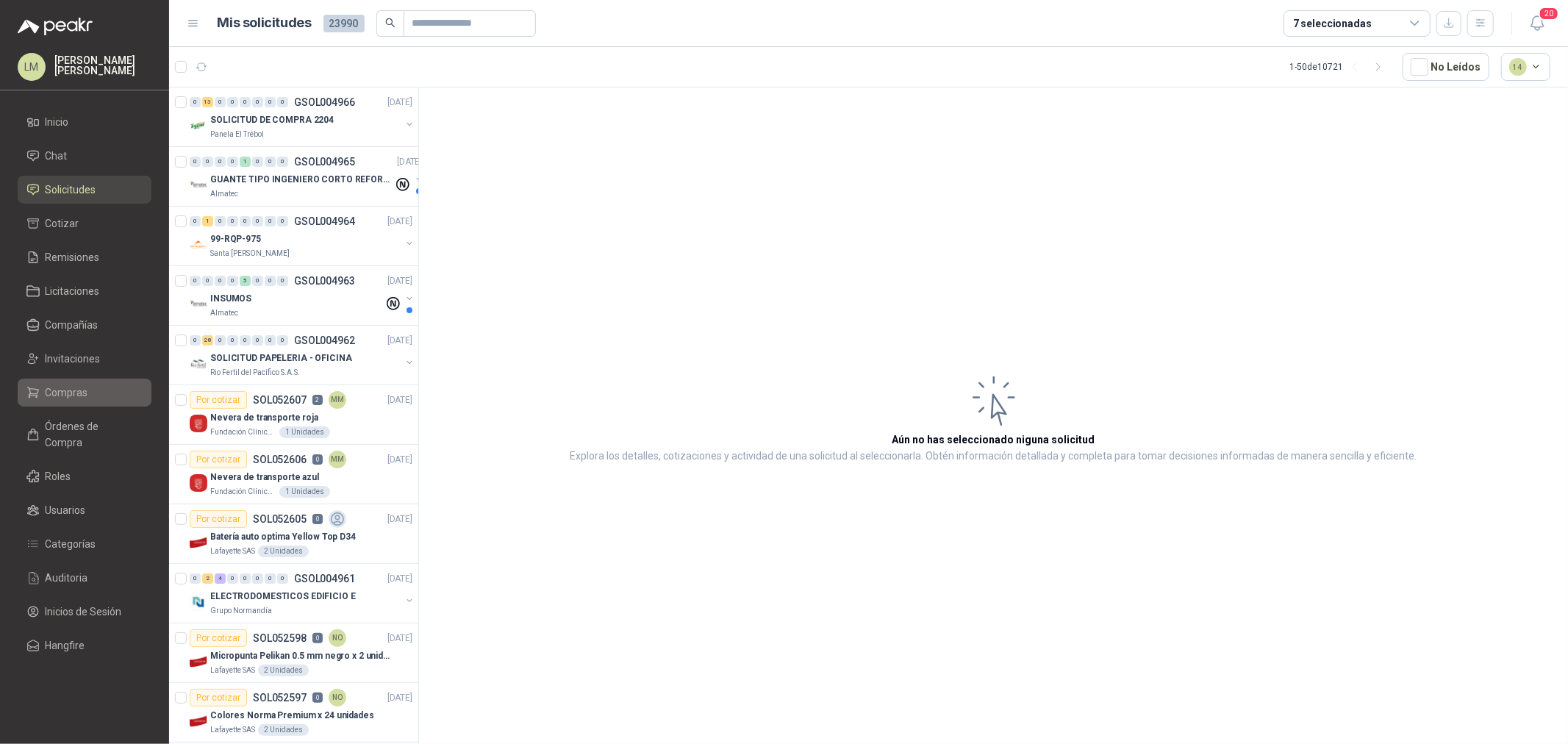
click at [72, 397] on span "Compras" at bounding box center [67, 392] width 43 height 16
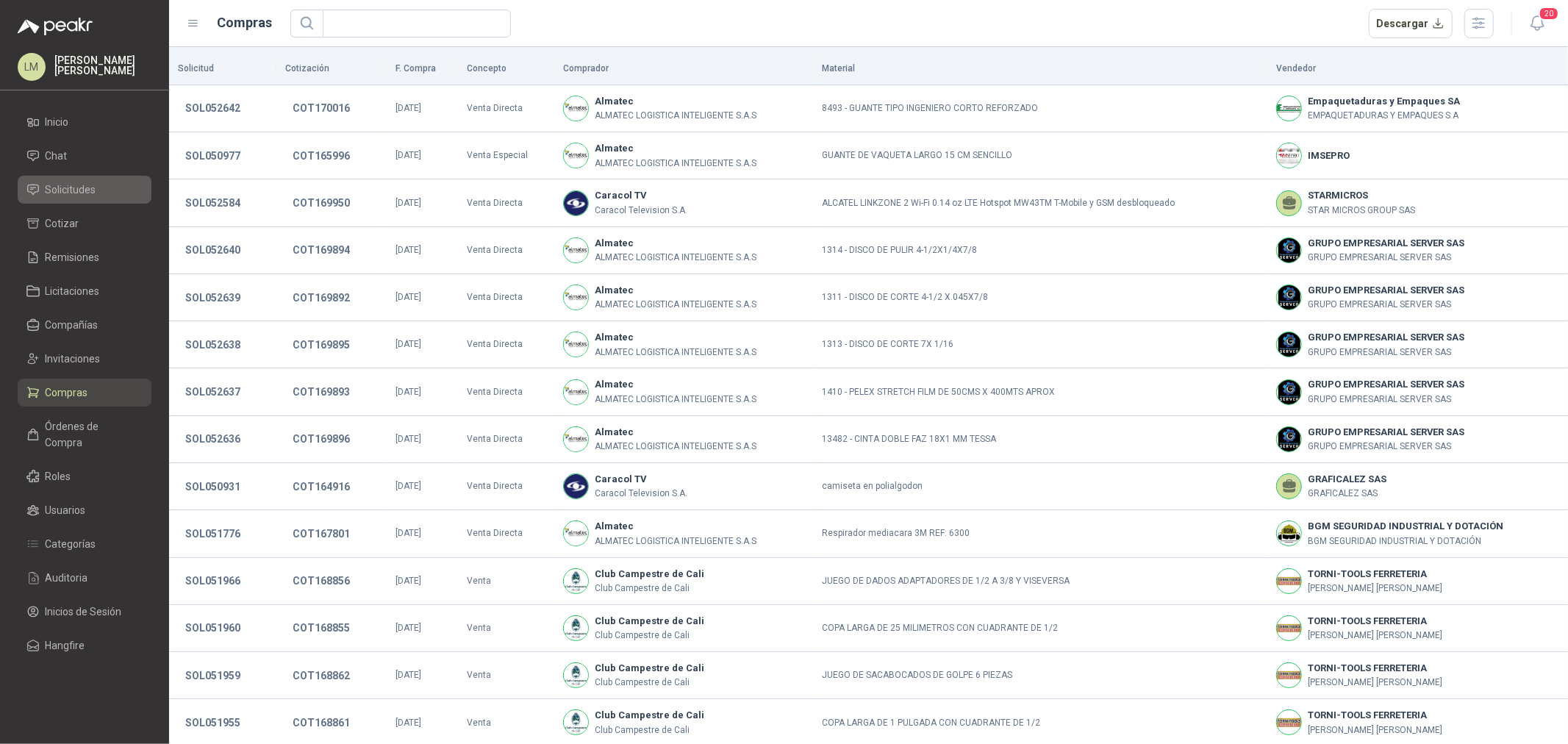
click at [68, 193] on span "Solicitudes" at bounding box center [70, 189] width 51 height 16
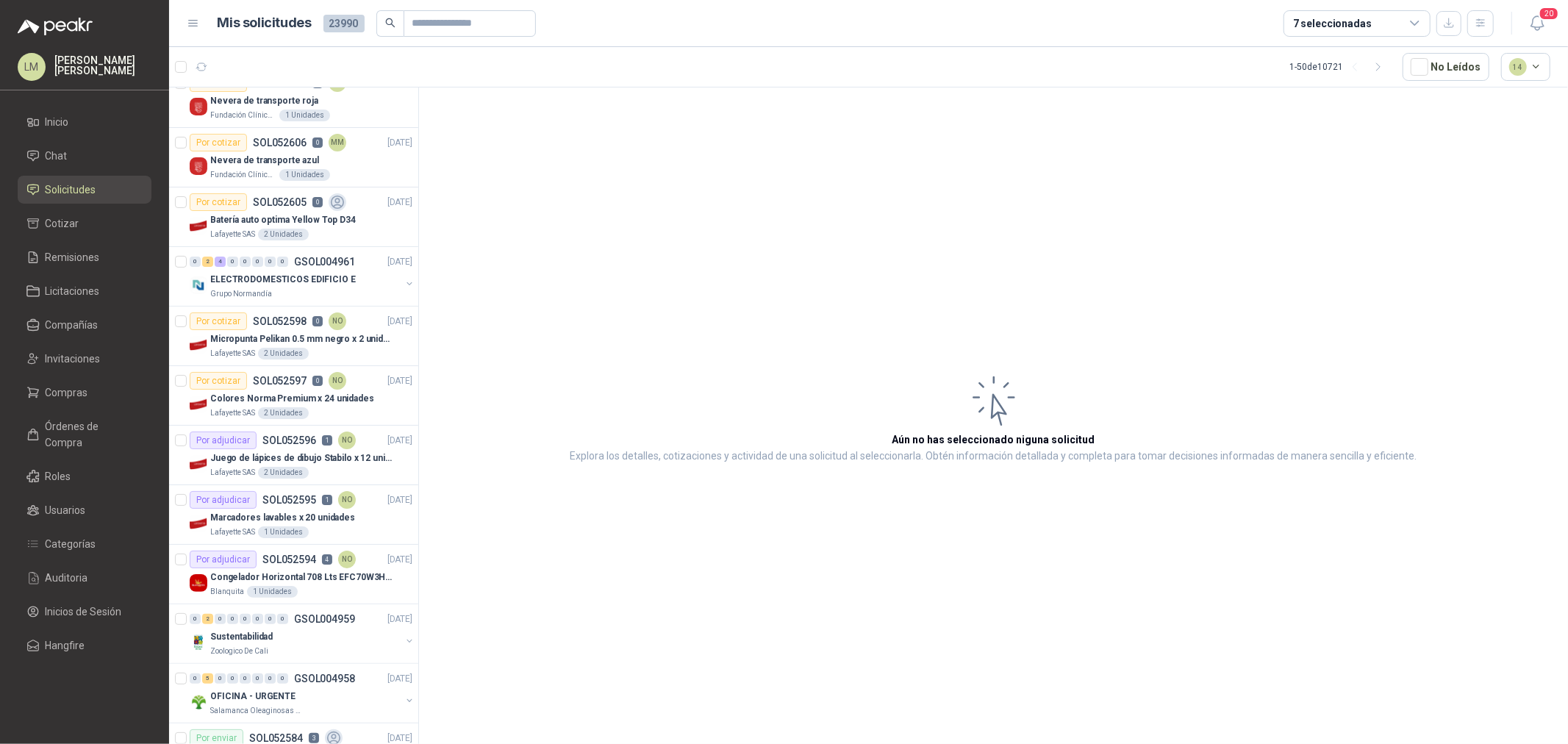
scroll to position [326, 0]
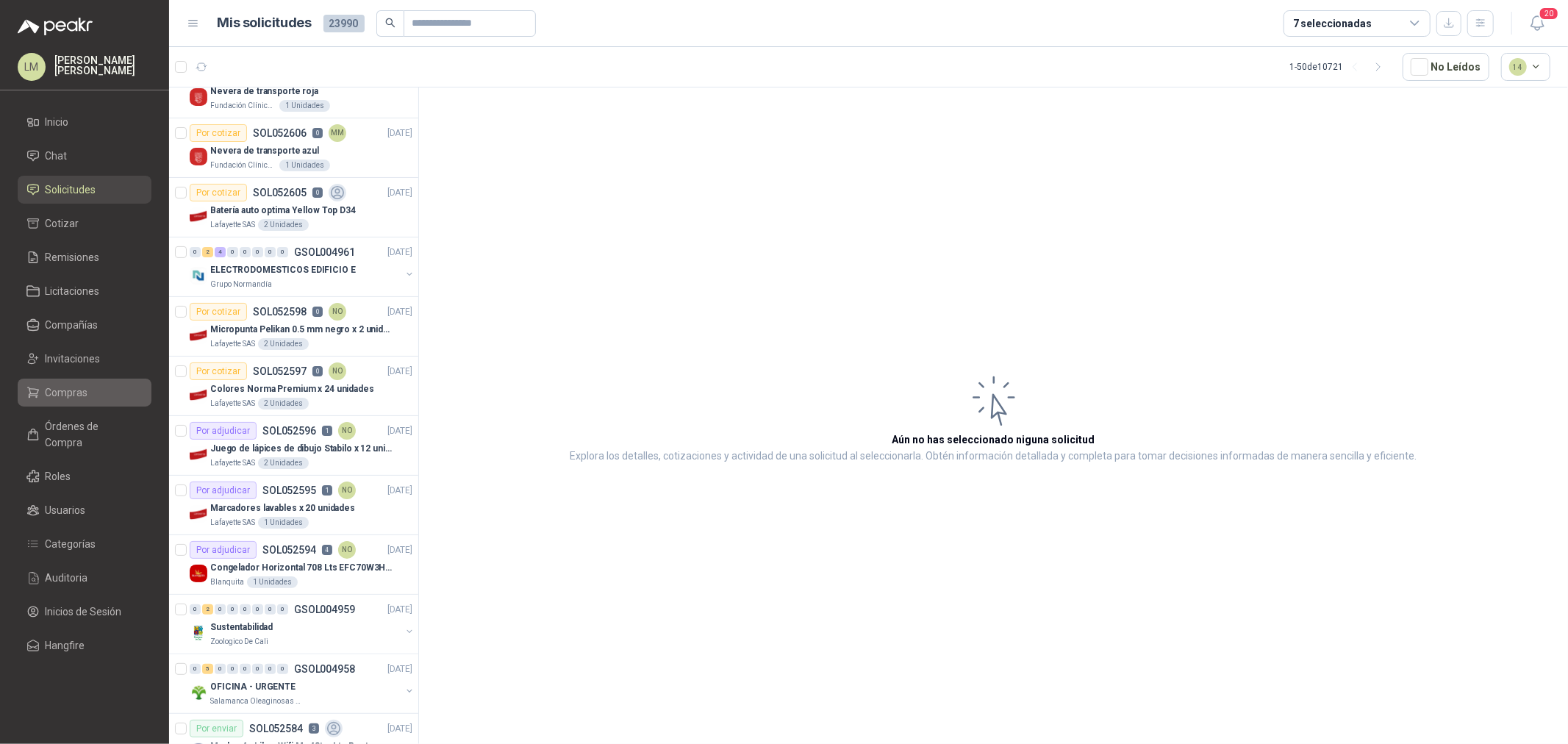
click at [78, 380] on link "Compras" at bounding box center [84, 392] width 133 height 28
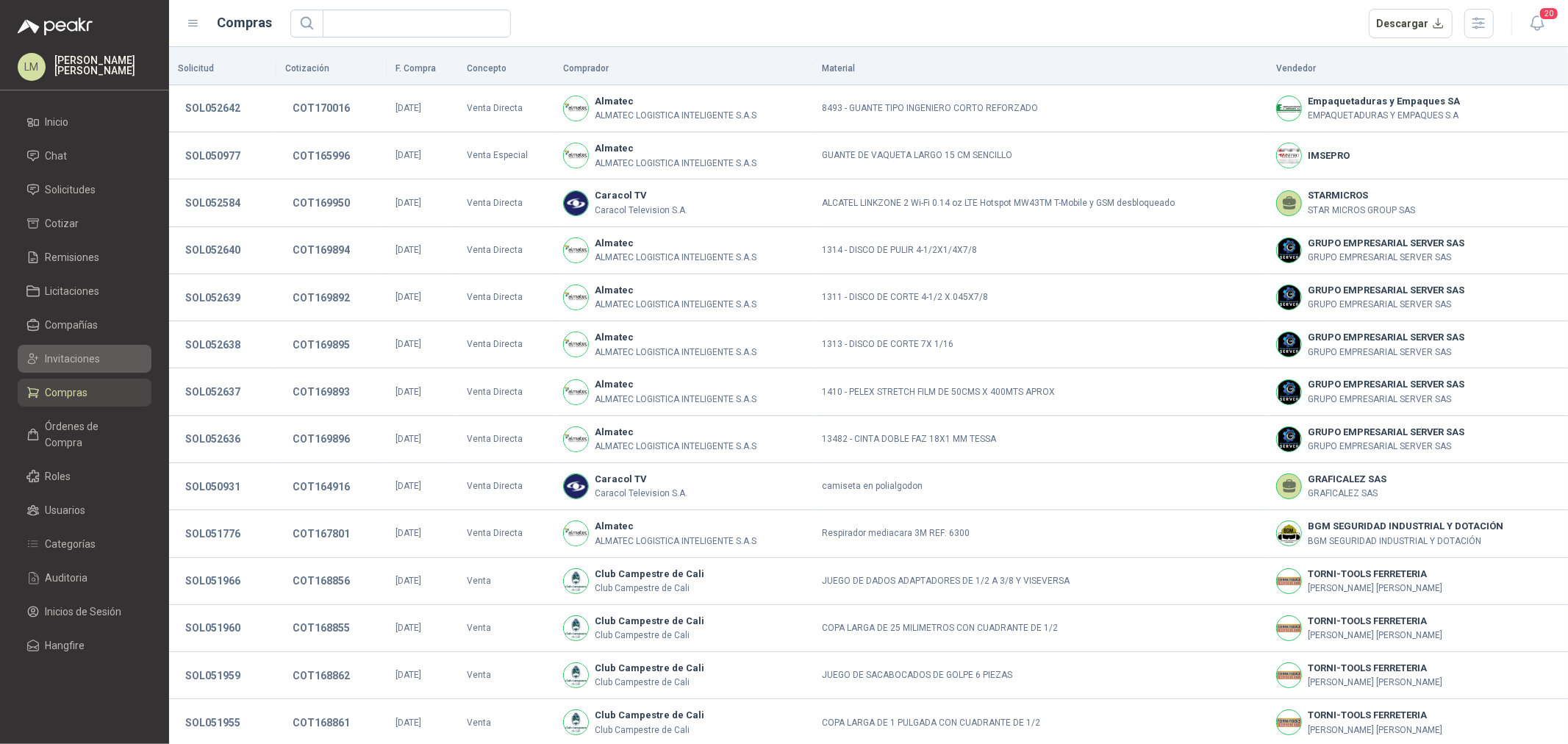
click at [78, 360] on span "Invitaciones" at bounding box center [72, 358] width 55 height 16
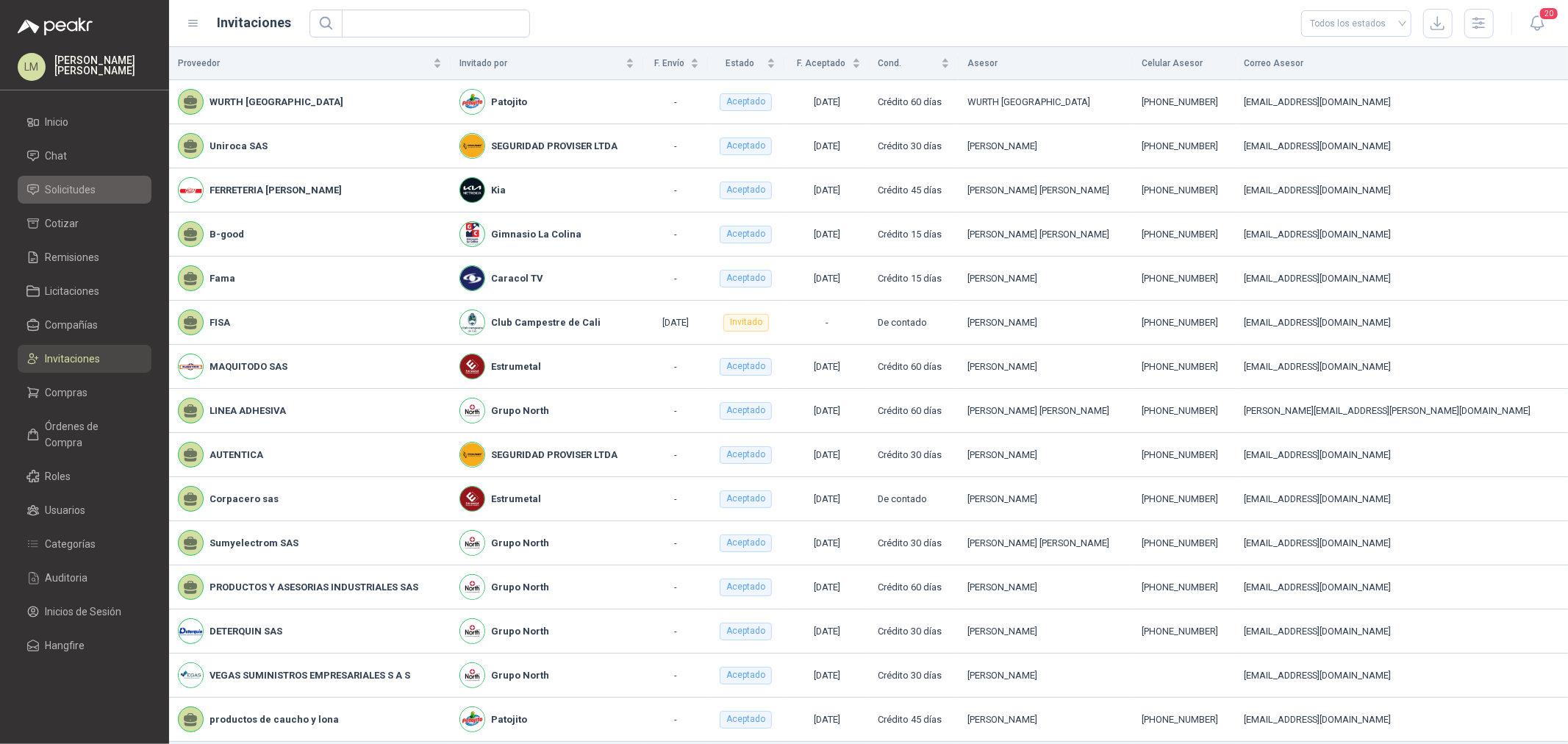
click at [62, 186] on span "Solicitudes" at bounding box center [70, 189] width 51 height 16
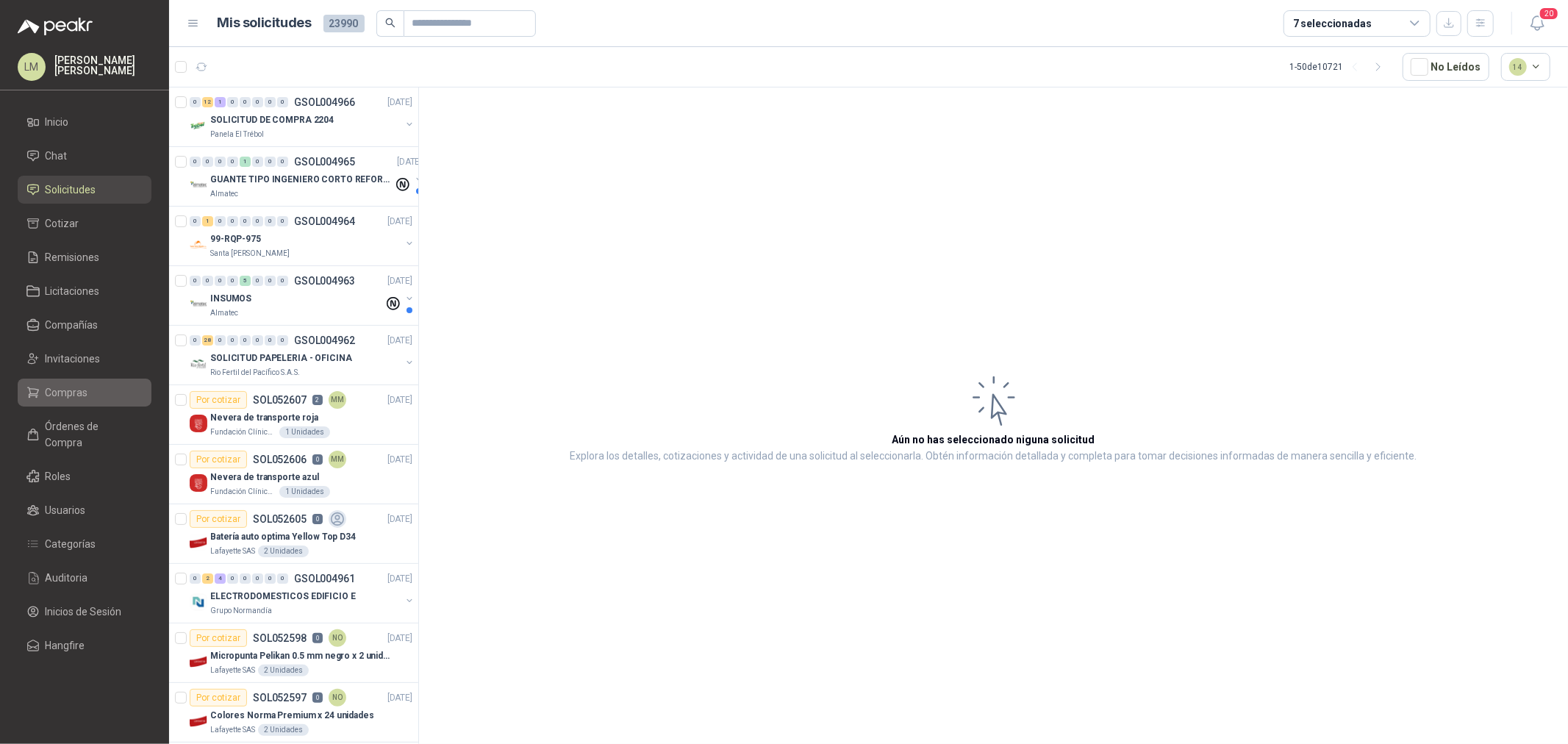
click at [81, 385] on span "Compras" at bounding box center [67, 392] width 43 height 16
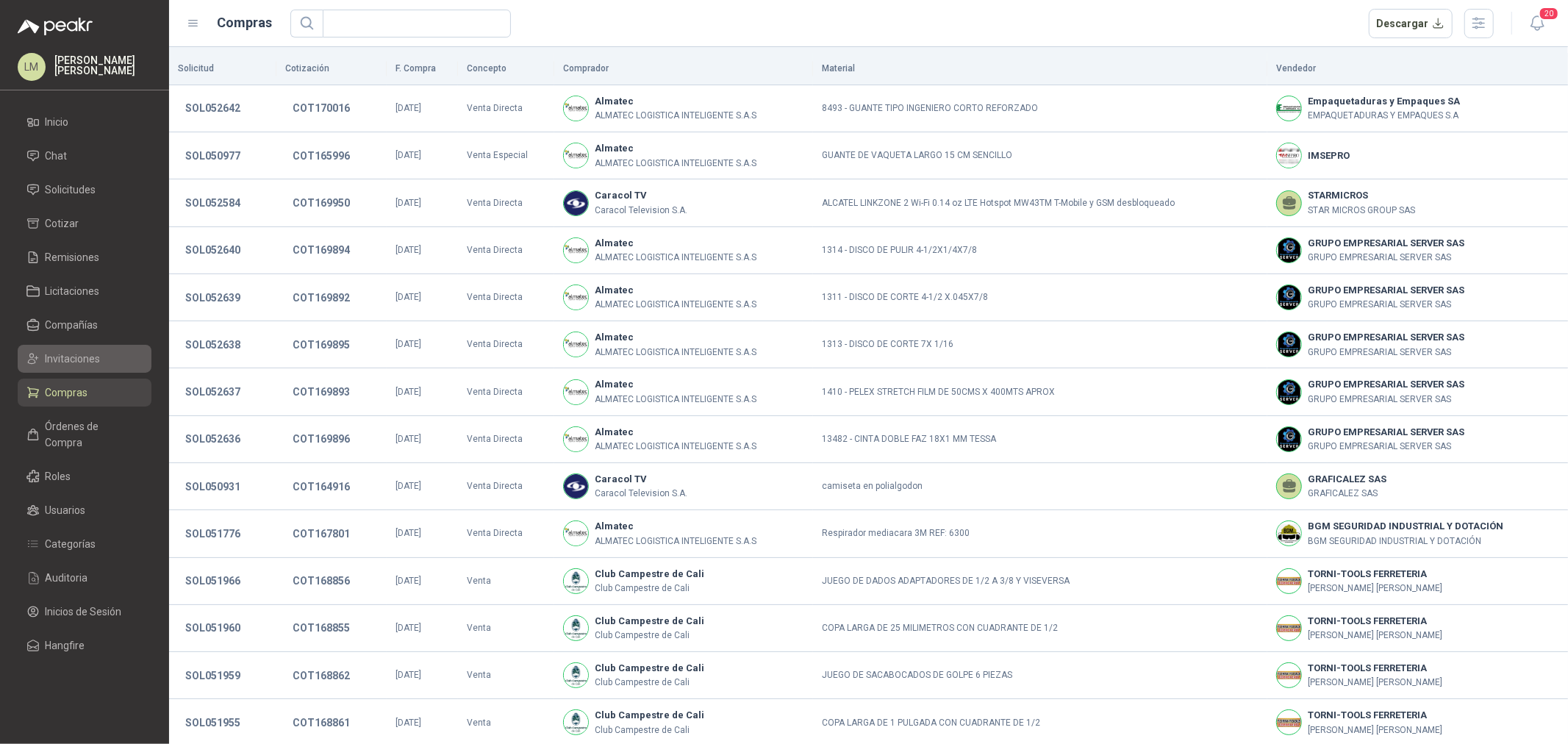
click at [80, 360] on span "Invitaciones" at bounding box center [72, 358] width 55 height 16
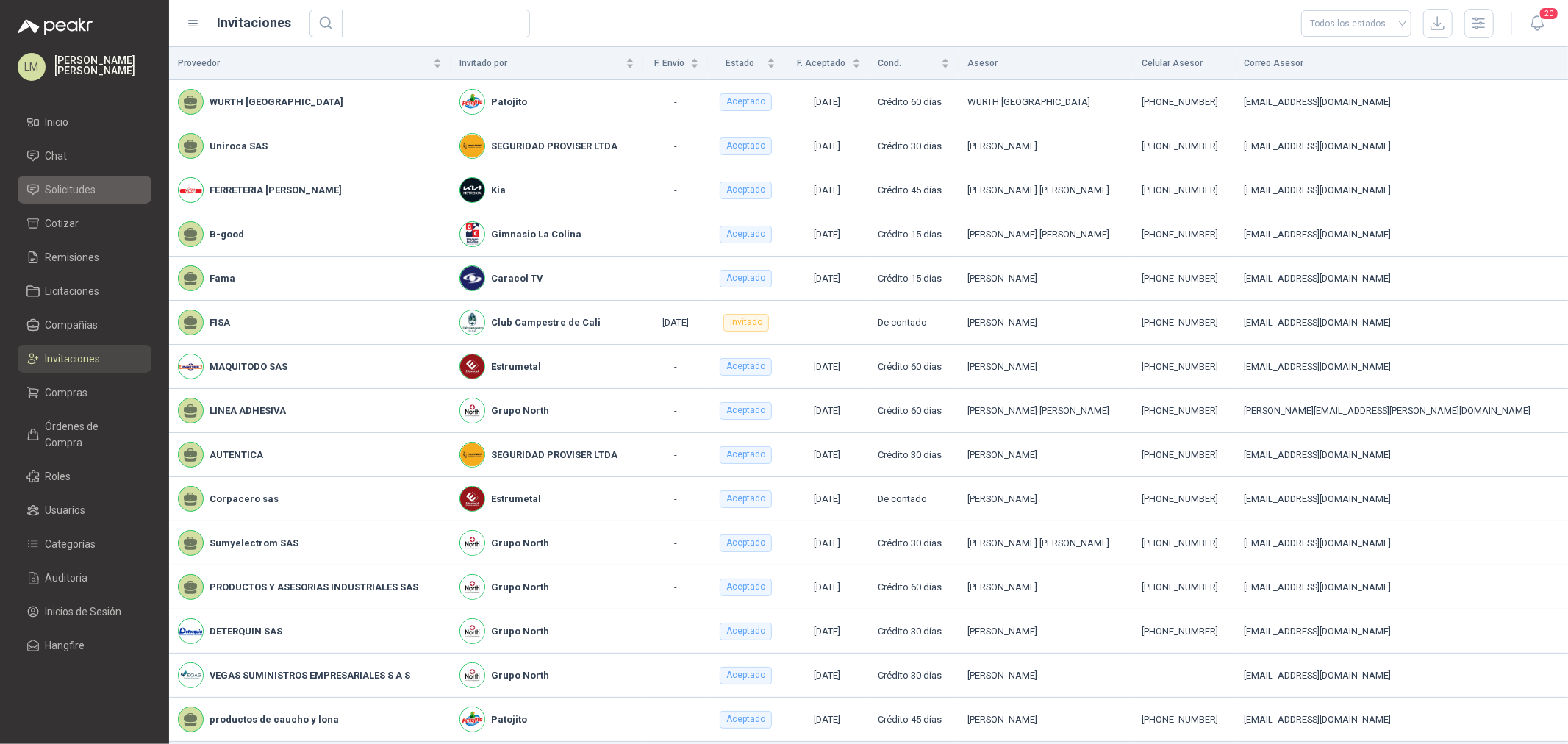
click at [71, 194] on span "Solicitudes" at bounding box center [70, 189] width 51 height 16
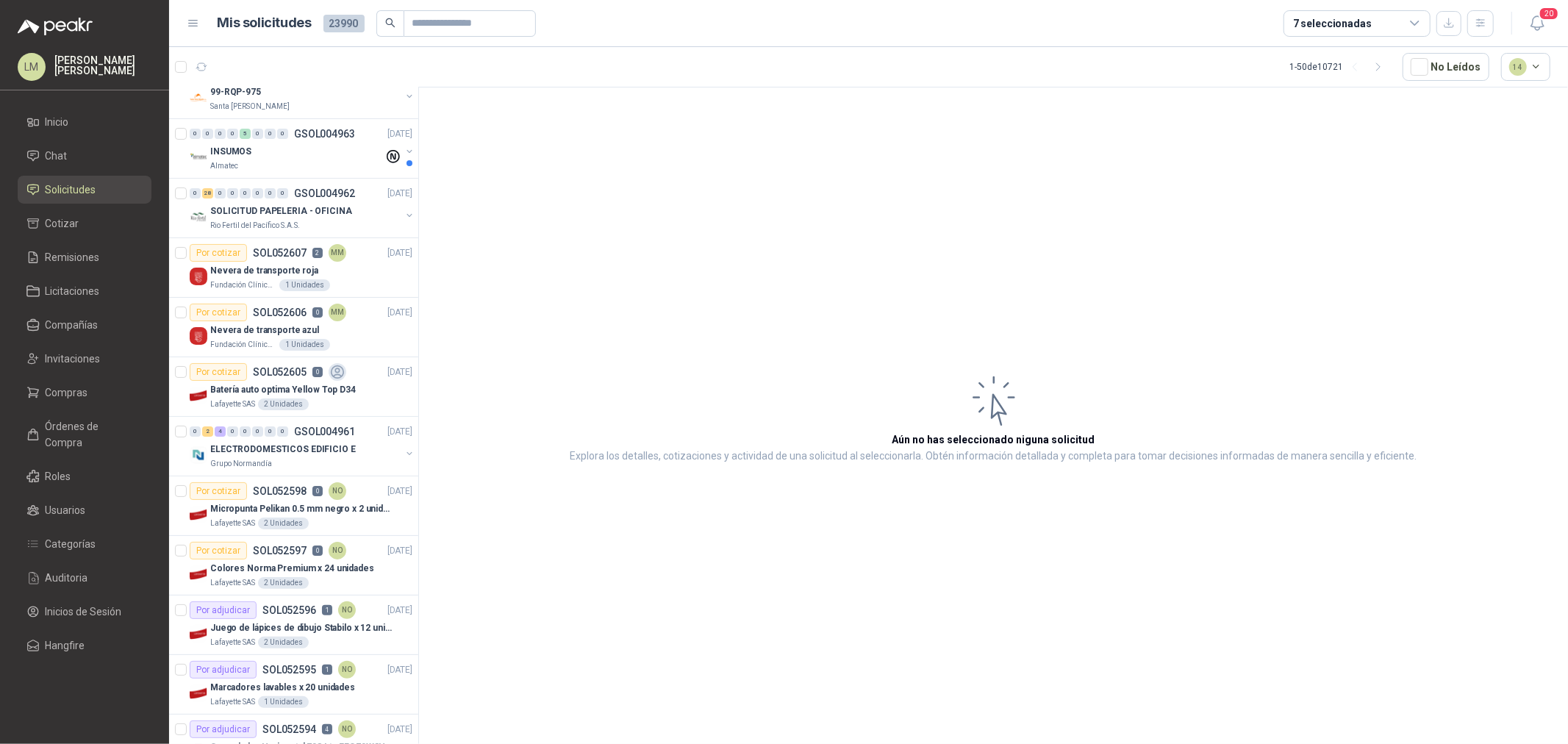
scroll to position [163, 0]
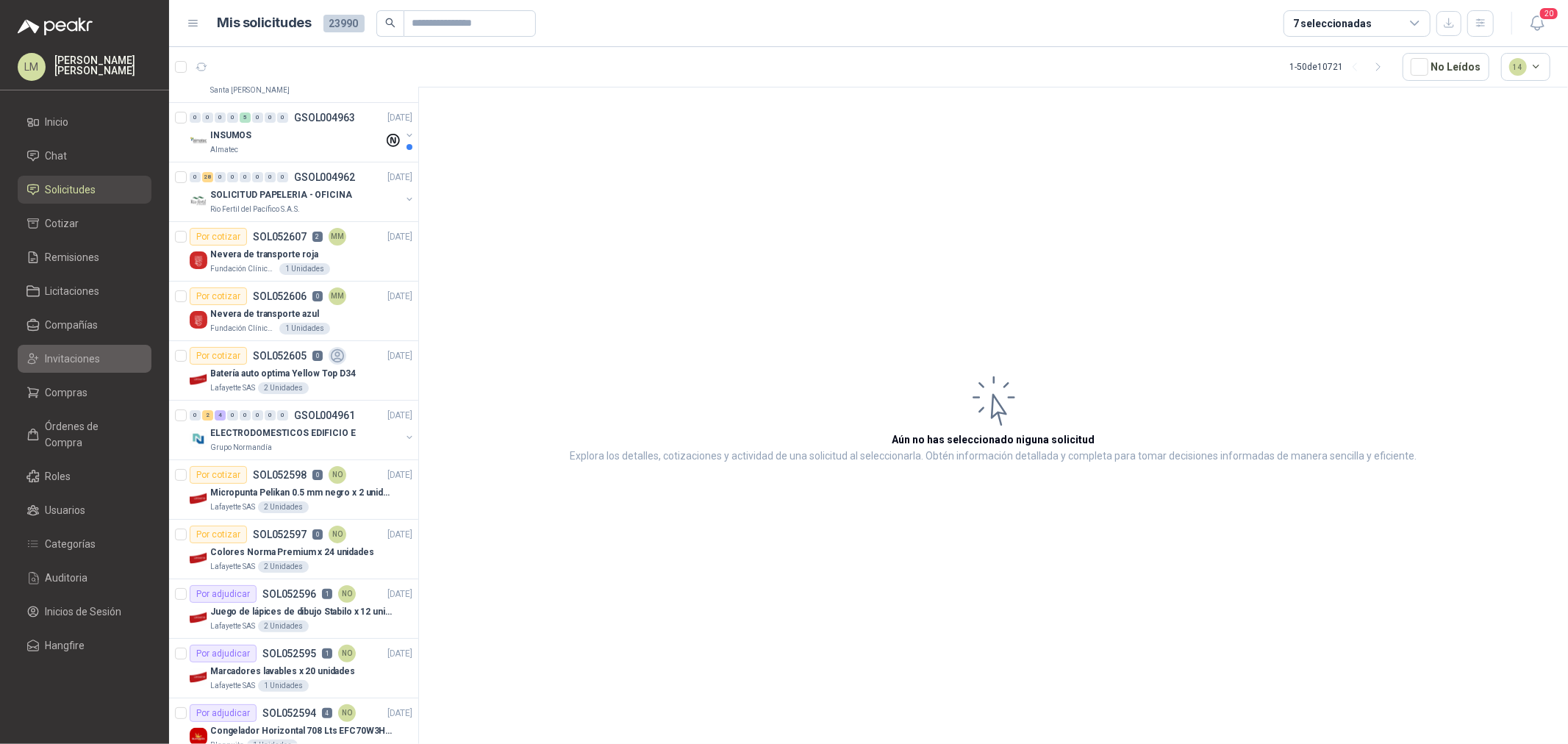
click at [72, 355] on span "Invitaciones" at bounding box center [72, 358] width 55 height 16
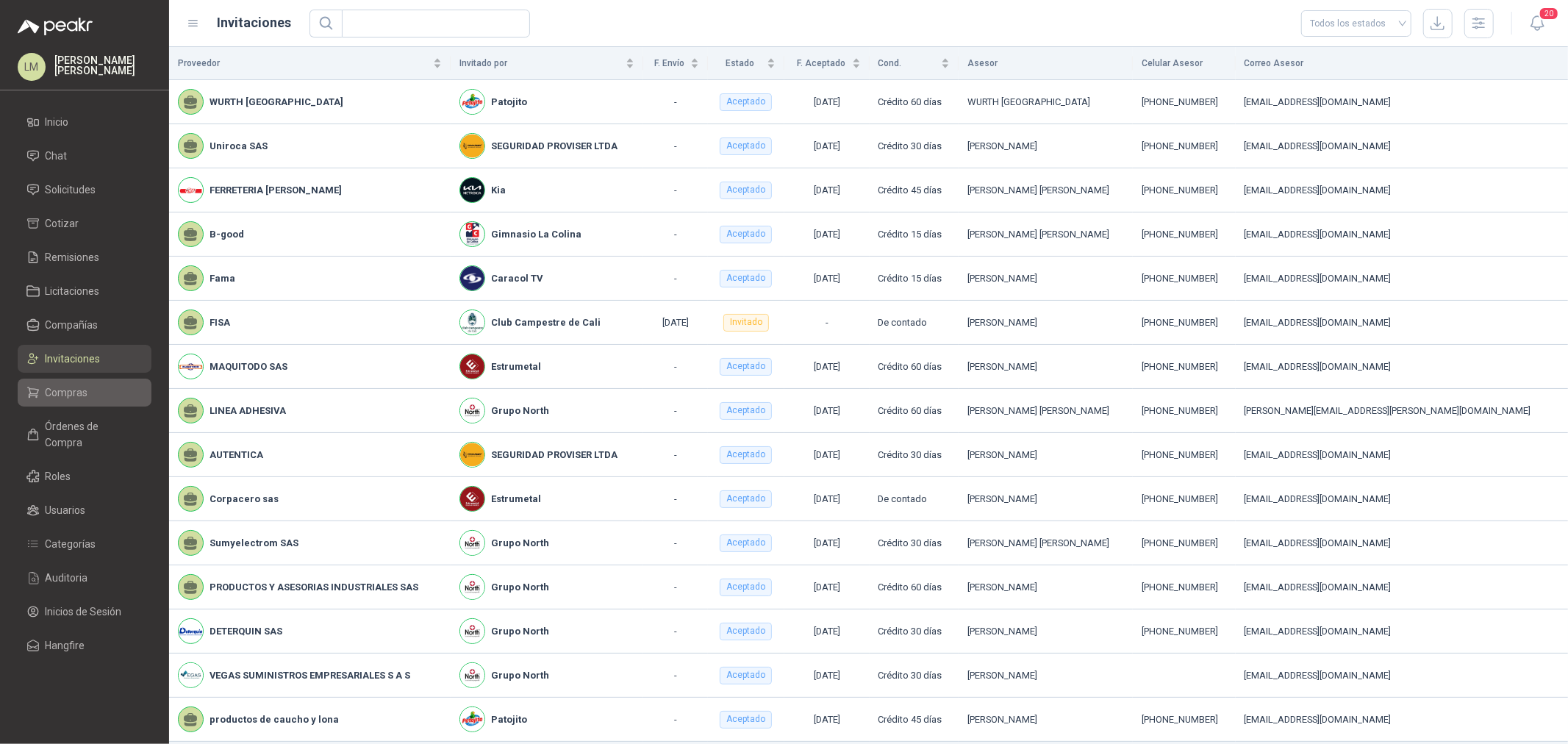
click at [69, 393] on span "Compras" at bounding box center [67, 392] width 43 height 16
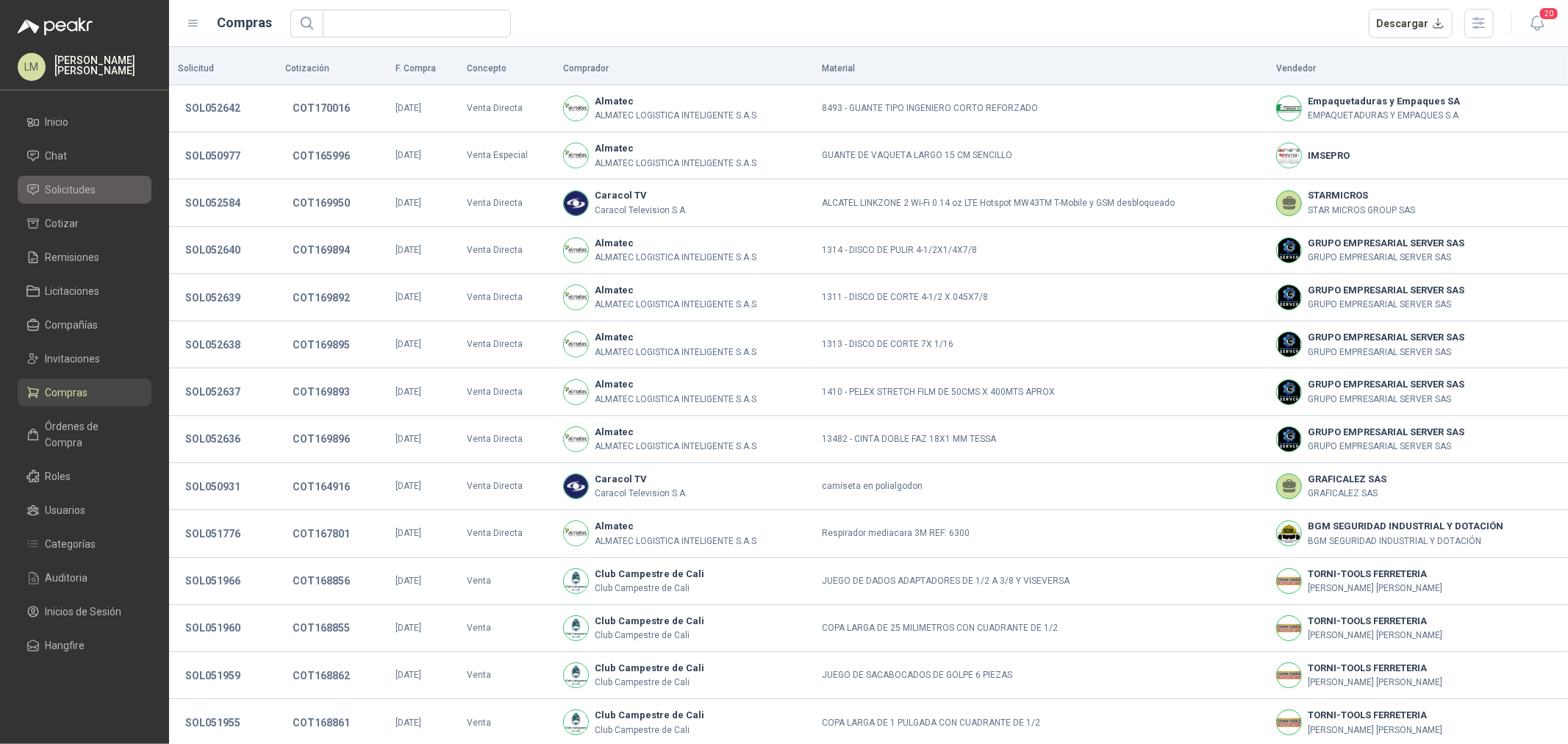
click at [63, 183] on span "Solicitudes" at bounding box center [70, 189] width 51 height 16
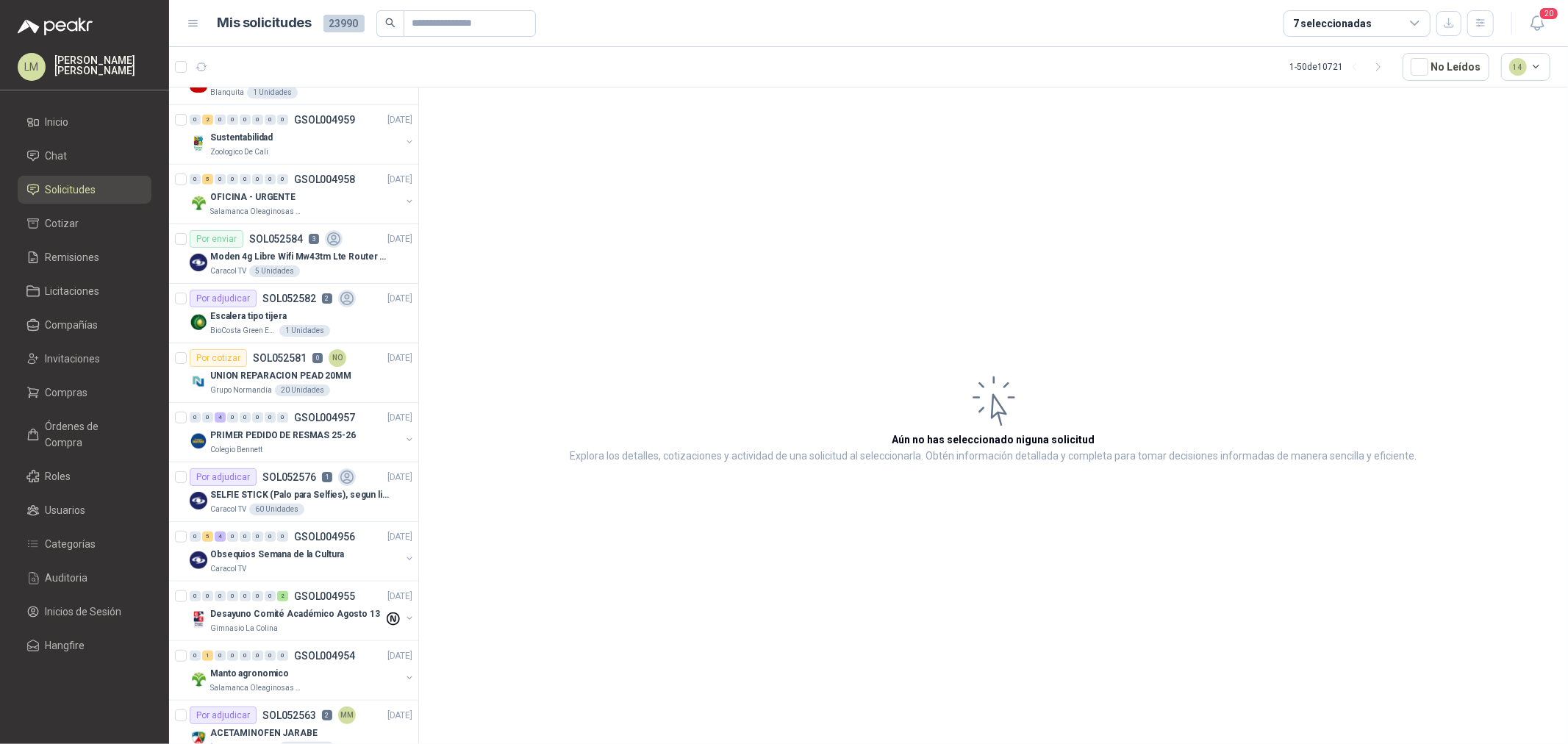
scroll to position [816, 0]
click at [272, 428] on p "PRIMER PEDIDO DE RESMAS 25-26" at bounding box center [283, 435] width 145 height 14
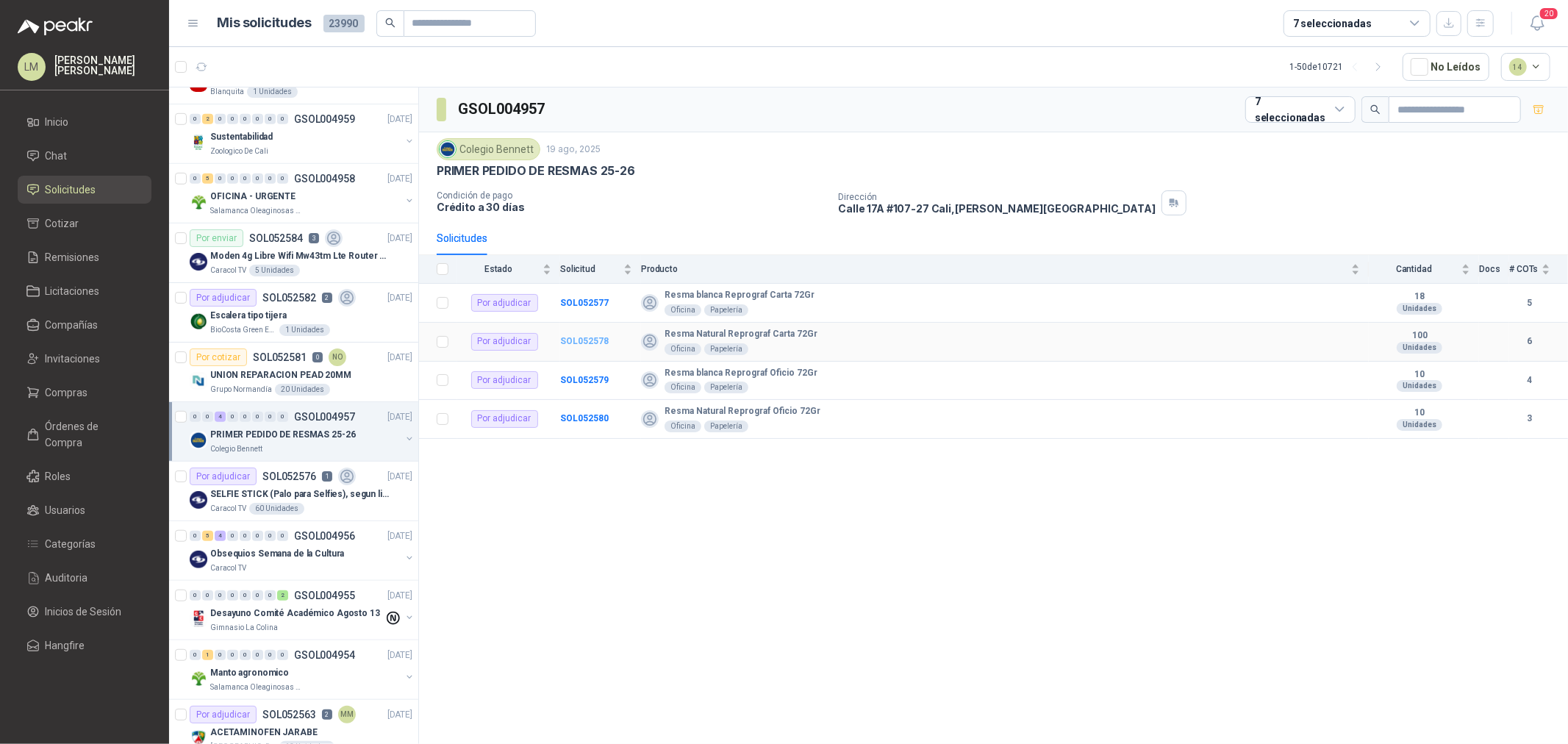
click at [591, 339] on b "SOL052578" at bounding box center [584, 340] width 48 height 10
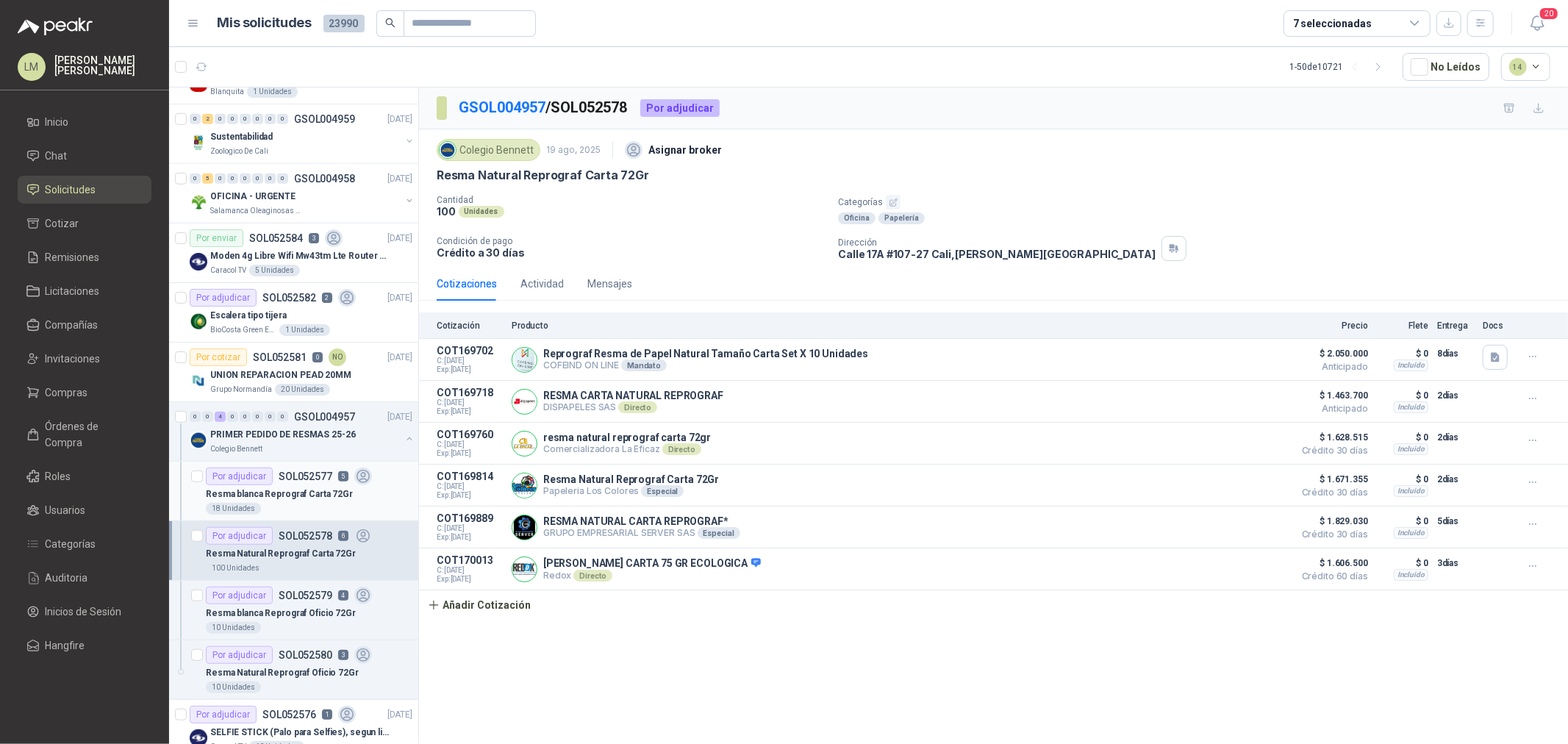
click at [251, 482] on div "Por adjudicar" at bounding box center [239, 475] width 67 height 18
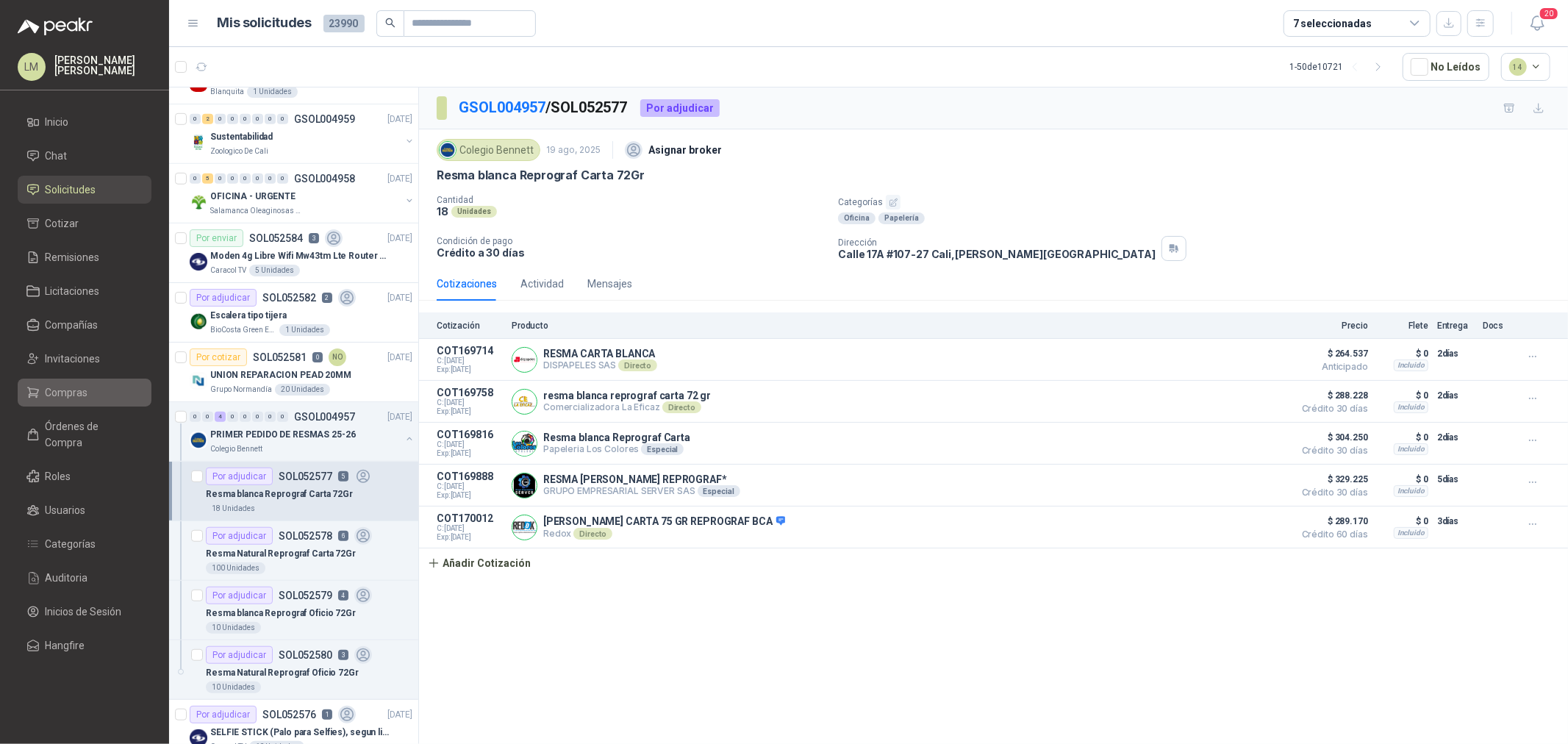
click at [76, 388] on span "Compras" at bounding box center [67, 392] width 43 height 16
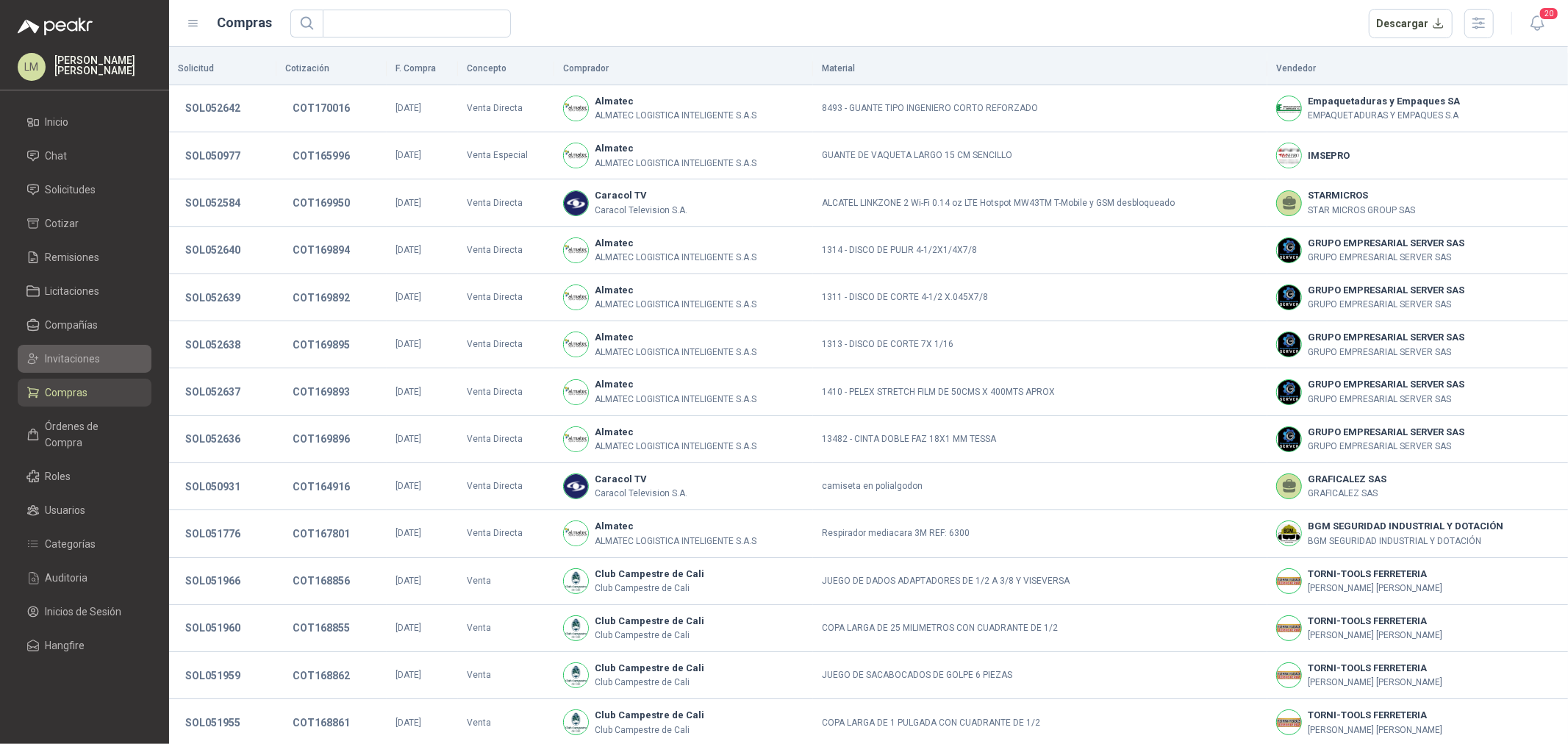
click at [72, 353] on span "Invitaciones" at bounding box center [72, 358] width 55 height 16
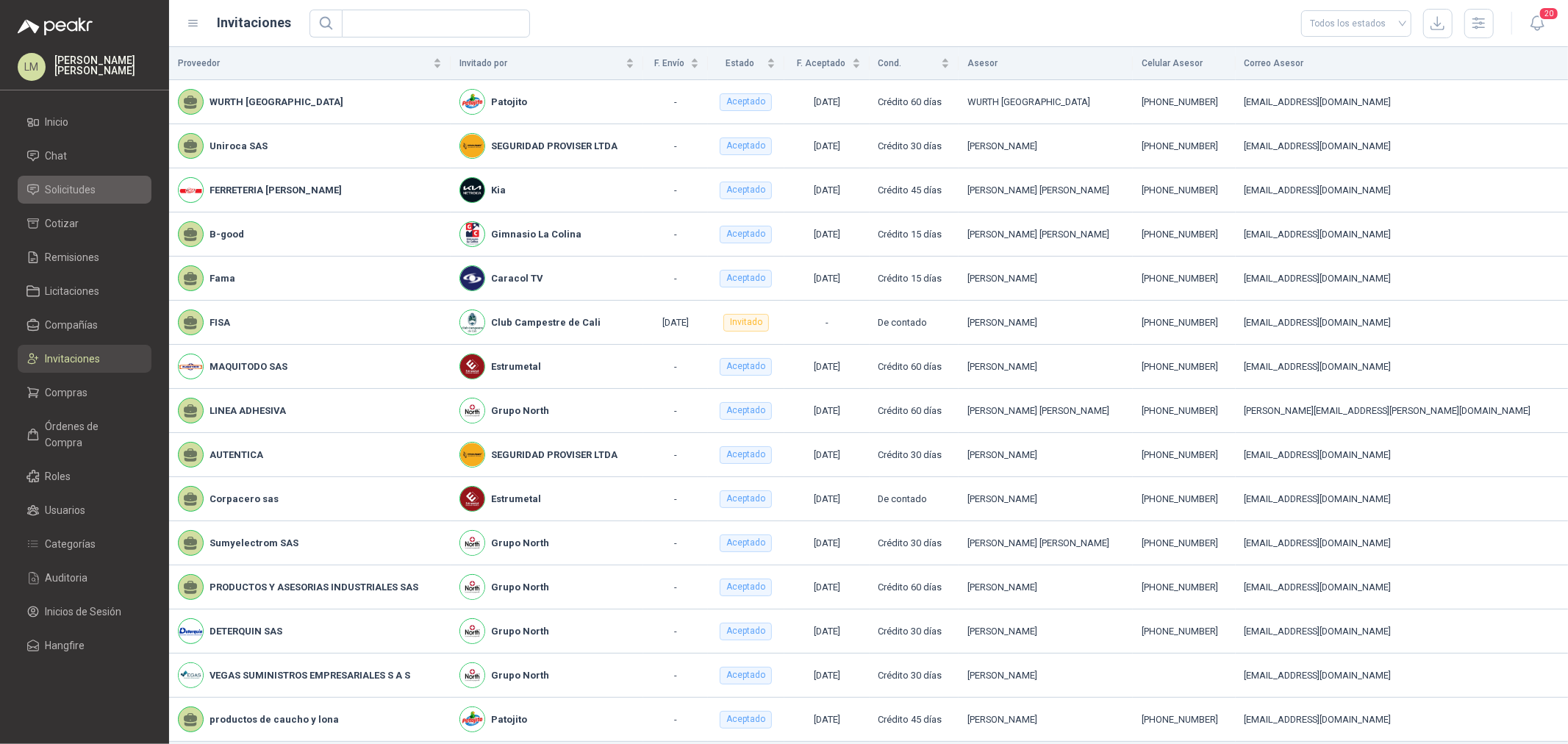
click at [69, 185] on span "Solicitudes" at bounding box center [70, 189] width 51 height 16
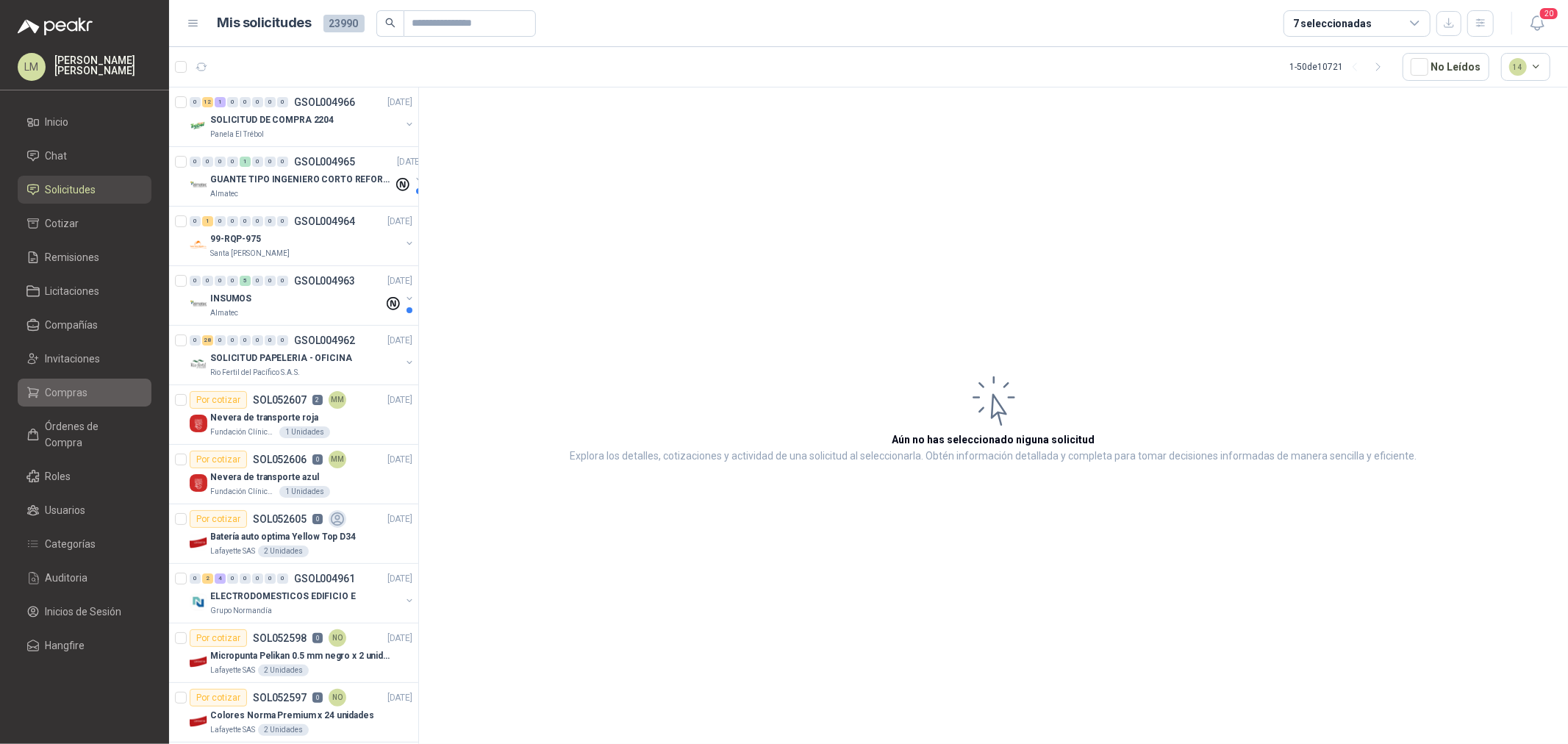
click at [41, 393] on li "Compras" at bounding box center [84, 392] width 116 height 16
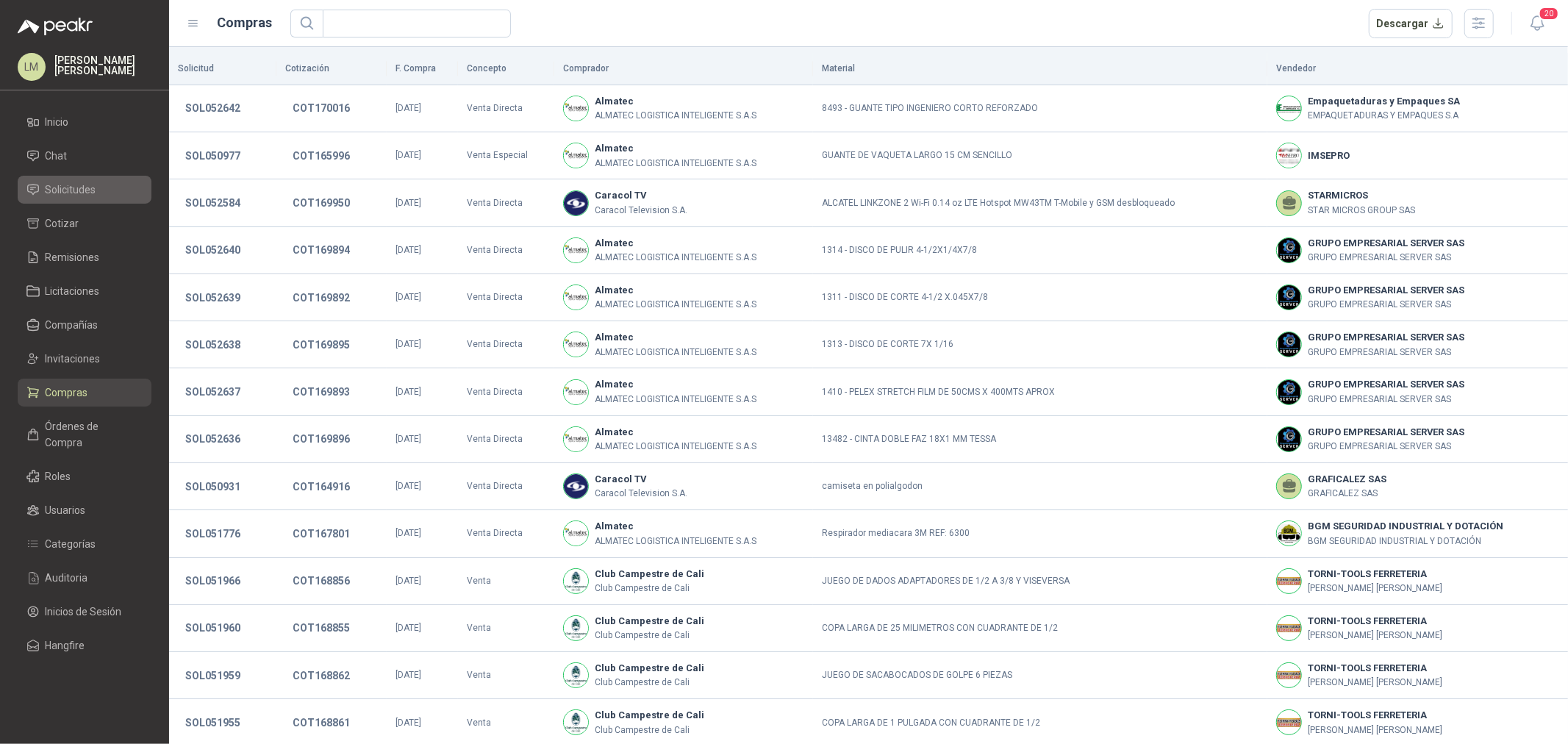
click at [71, 197] on span "Solicitudes" at bounding box center [70, 189] width 51 height 16
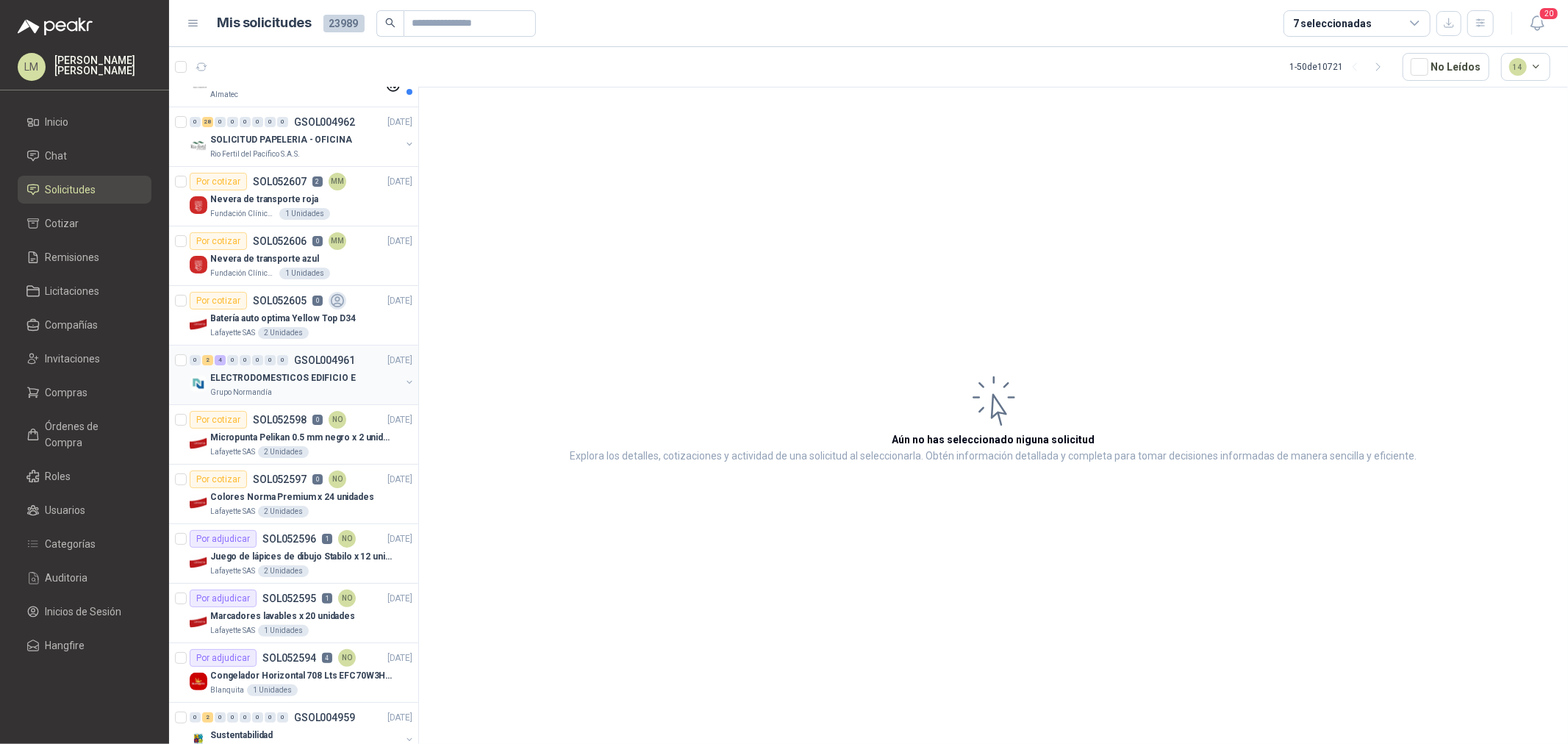
scroll to position [326, 0]
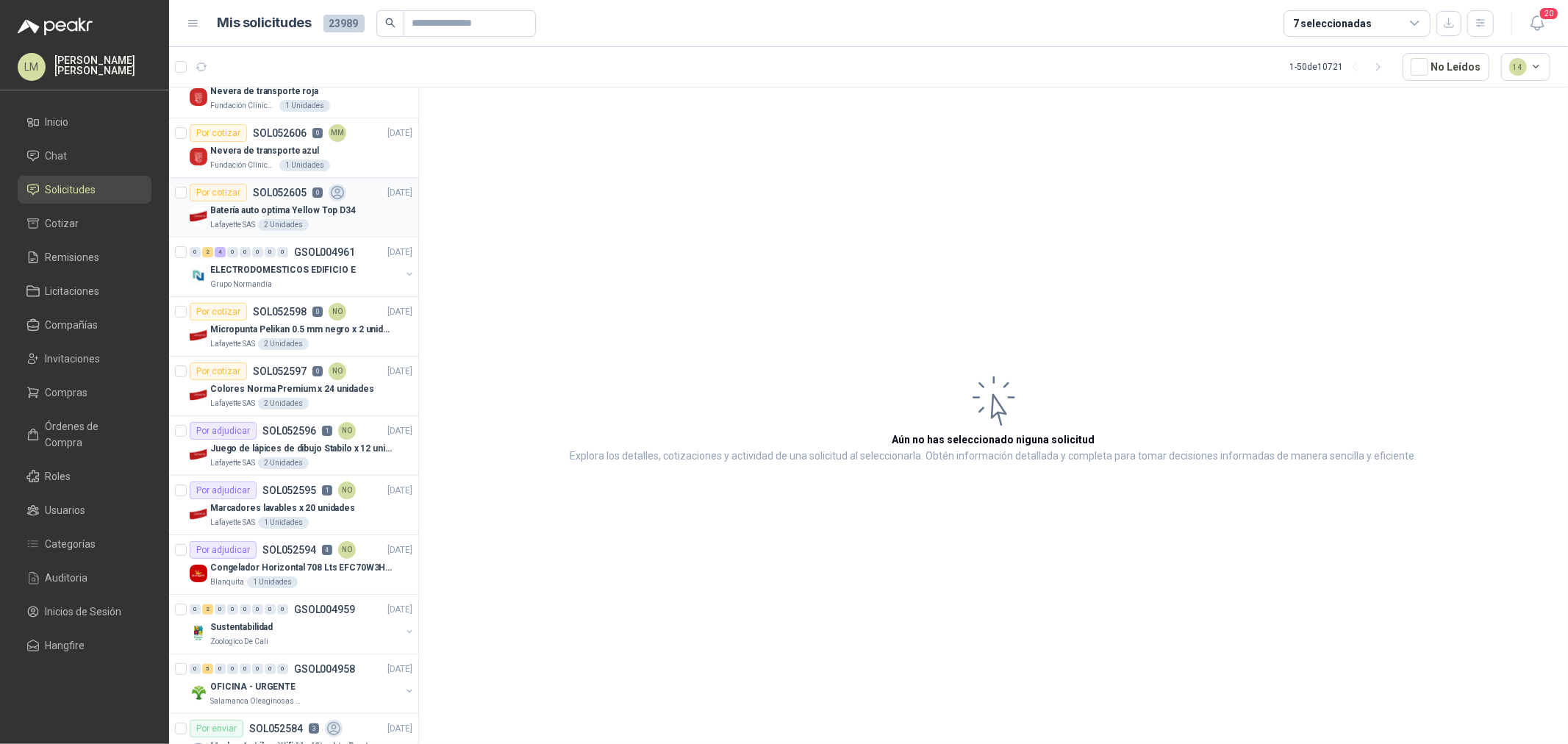
click at [268, 195] on p "SOL052605" at bounding box center [280, 192] width 54 height 10
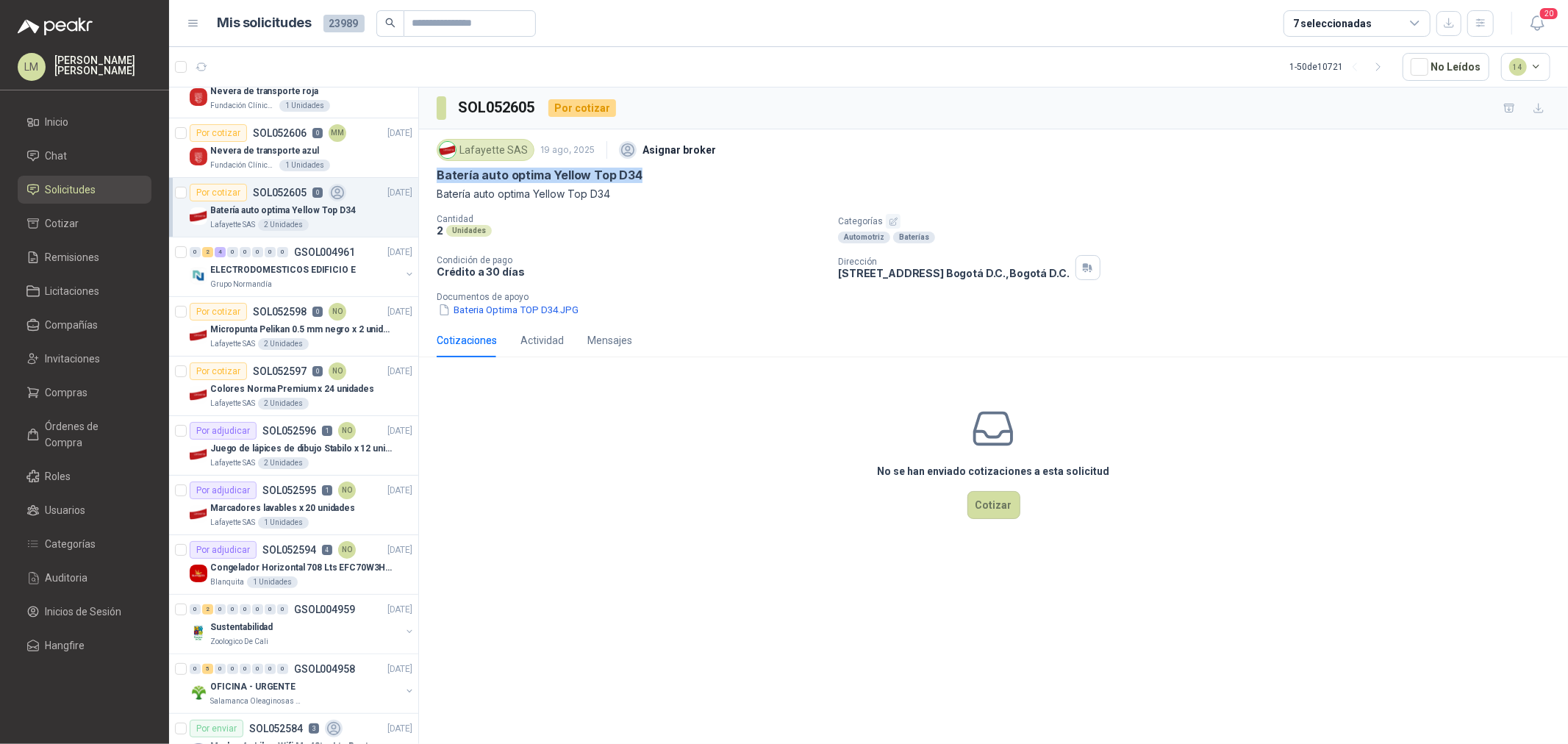
drag, startPoint x: 436, startPoint y: 170, endPoint x: 651, endPoint y: 169, distance: 215.0
click at [651, 169] on div "Lafayette SAS 19 ago, 2025 Asignar broker Batería auto optima Yellow Top D34 Ba…" at bounding box center [993, 226] width 1149 height 194
click at [993, 511] on button "Cotizar" at bounding box center [993, 505] width 53 height 28
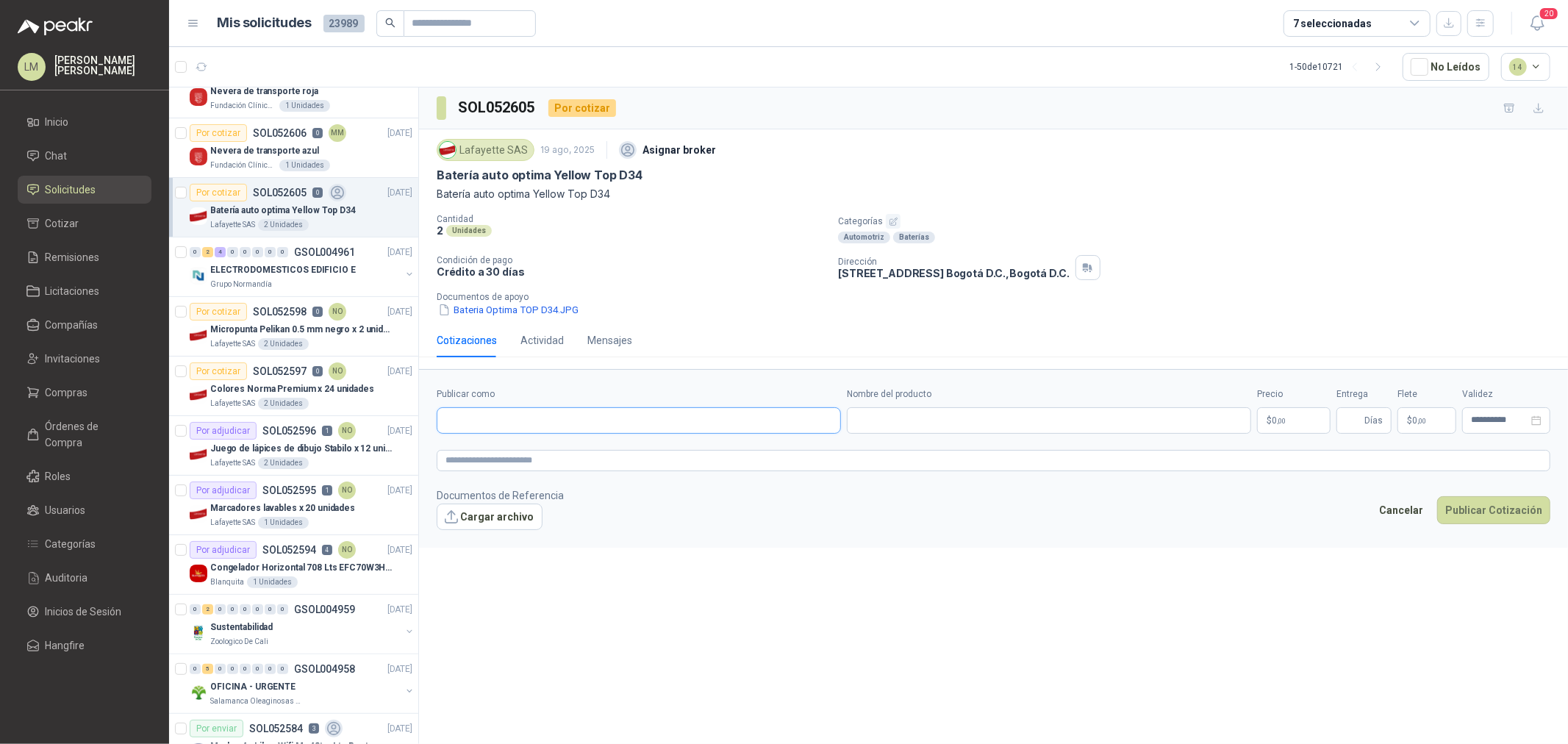
click at [625, 422] on input "Publicar como" at bounding box center [639, 420] width 403 height 25
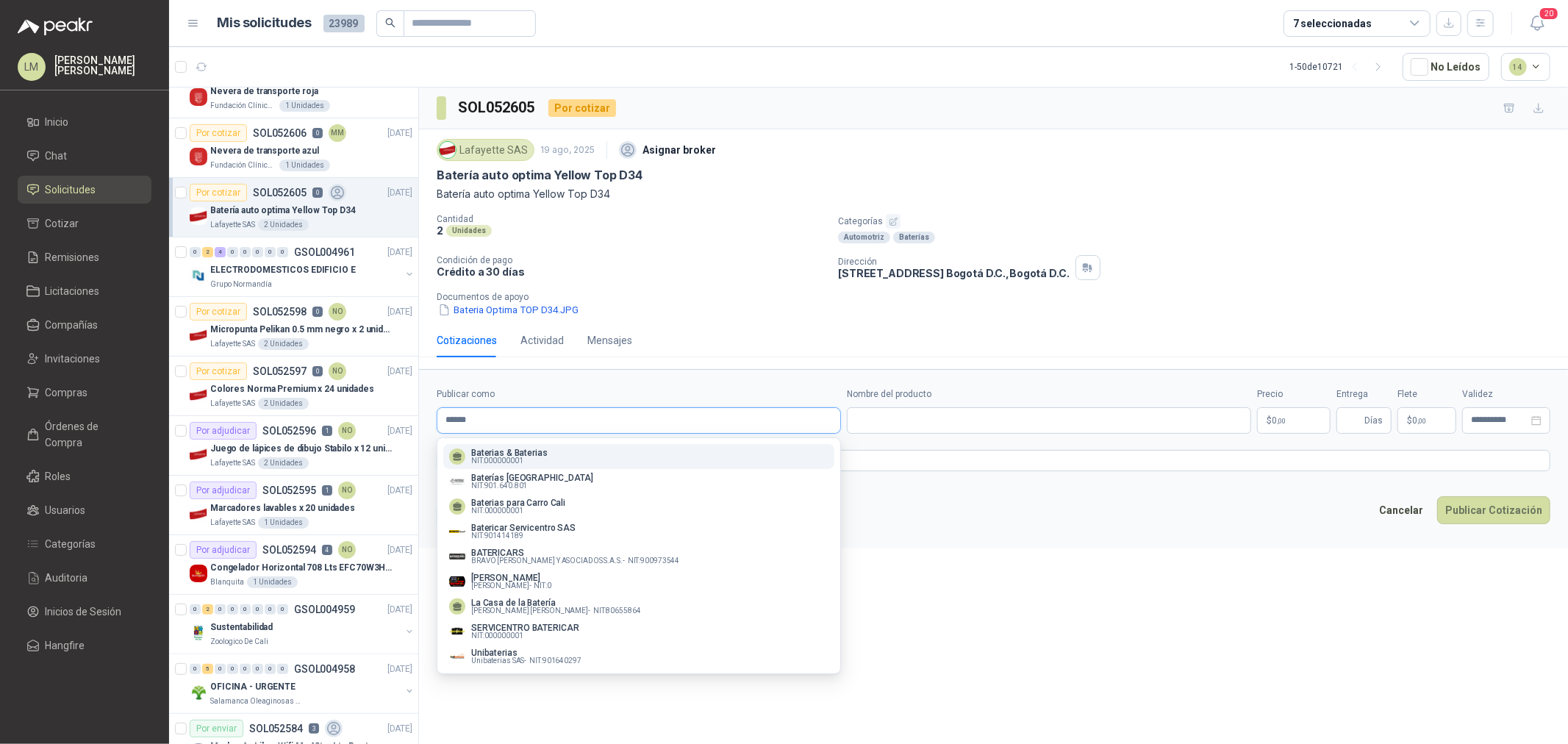
drag, startPoint x: 488, startPoint y: 427, endPoint x: 446, endPoint y: 424, distance: 42.1
click at [446, 424] on input "******" at bounding box center [639, 420] width 403 height 25
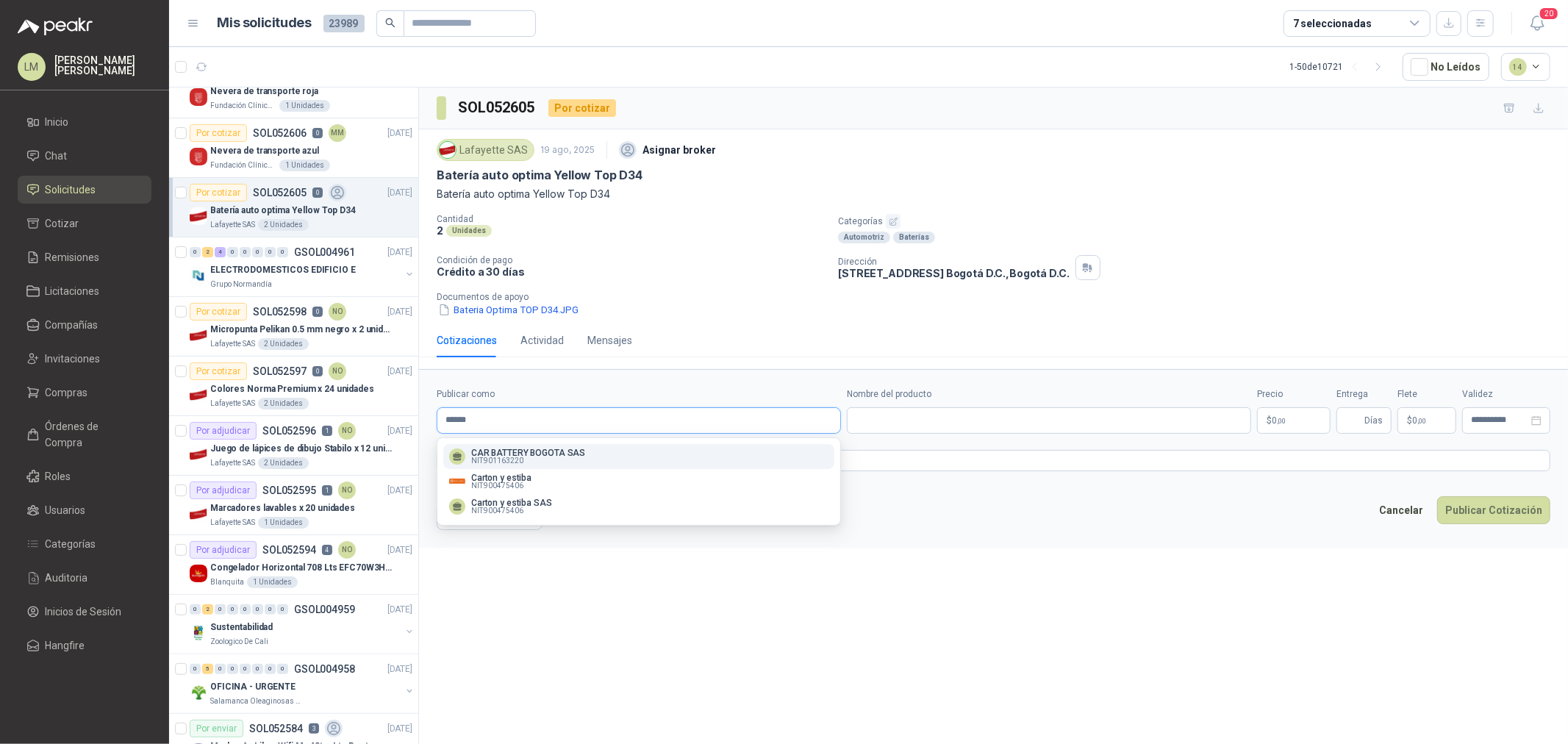
type input "******"
click at [537, 453] on p "CAR BATTERY BOGOTA SAS" at bounding box center [527, 453] width 114 height 9
type input "**********"
click at [850, 421] on input "Nombre del producto" at bounding box center [1049, 420] width 404 height 27
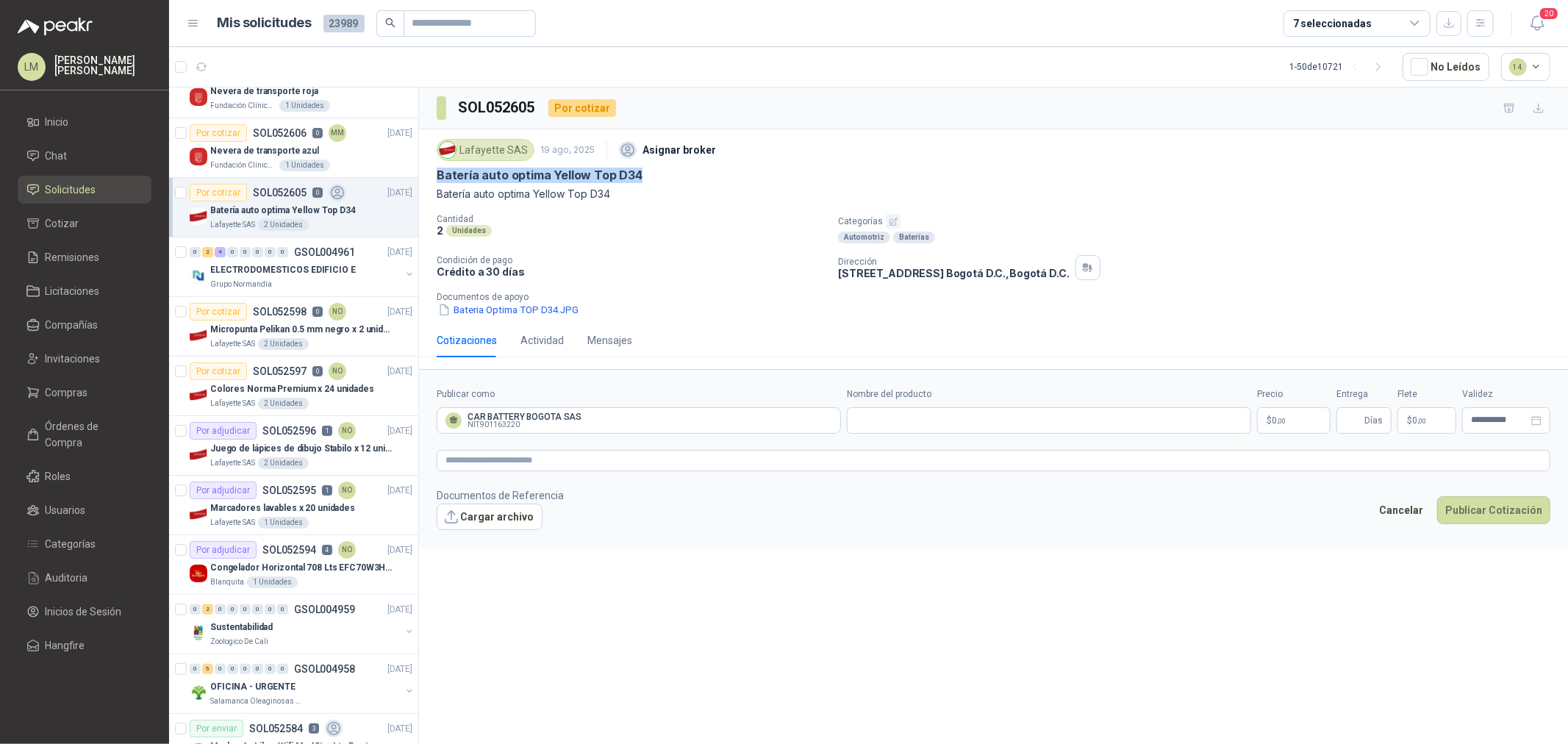
drag, startPoint x: 434, startPoint y: 178, endPoint x: 645, endPoint y: 176, distance: 211.0
click at [645, 176] on div "Lafayette SAS 19 ago, 2025 Asignar broker Batería auto optima Yellow Top D34 Ba…" at bounding box center [993, 226] width 1149 height 194
click at [877, 411] on input "Nombre del producto" at bounding box center [1049, 420] width 404 height 27
paste input "**********"
type input "**********"
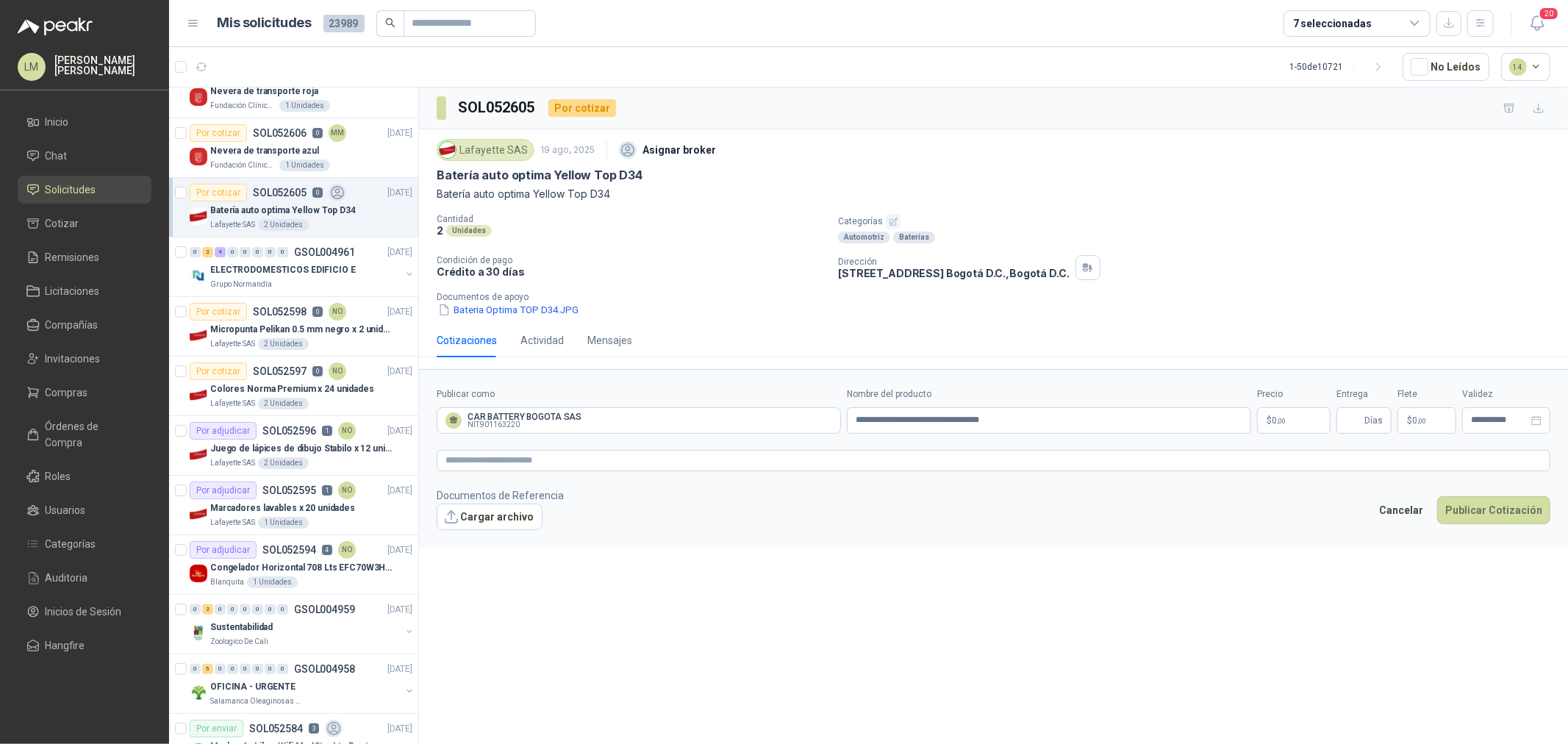
click at [1254, 422] on body "LM Luis Miguel Martinez Inicio Chat Solicitudes Cotizar Remisiones Licitaciones…" at bounding box center [784, 372] width 1568 height 744
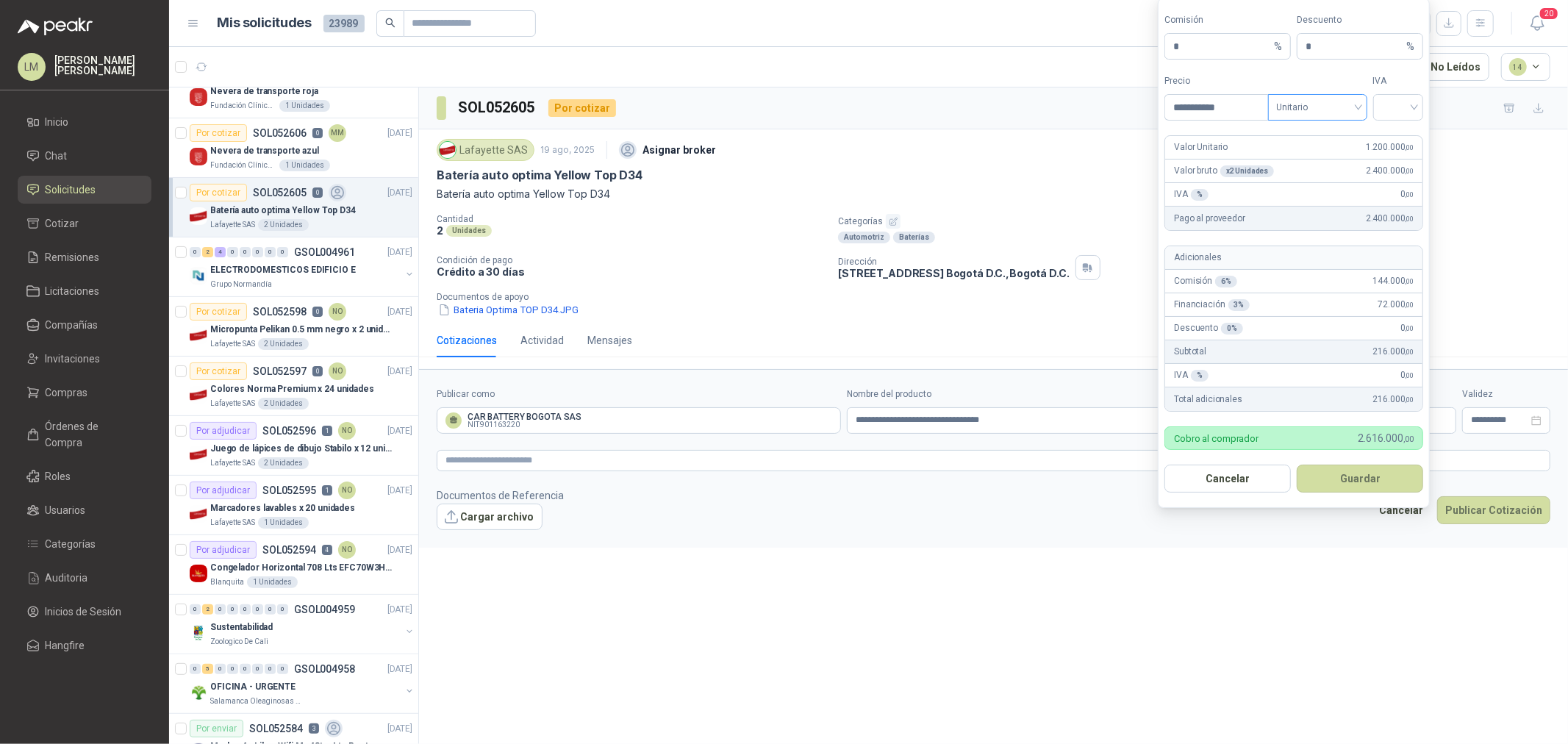
click at [1254, 100] on span "Unitario" at bounding box center [1318, 107] width 82 height 22
type input "**********"
click at [1254, 156] on div "Unitario con IVA" at bounding box center [1318, 160] width 76 height 16
click at [1254, 110] on input "search" at bounding box center [1398, 106] width 33 height 22
click at [1254, 134] on div "19%" at bounding box center [1397, 137] width 27 height 16
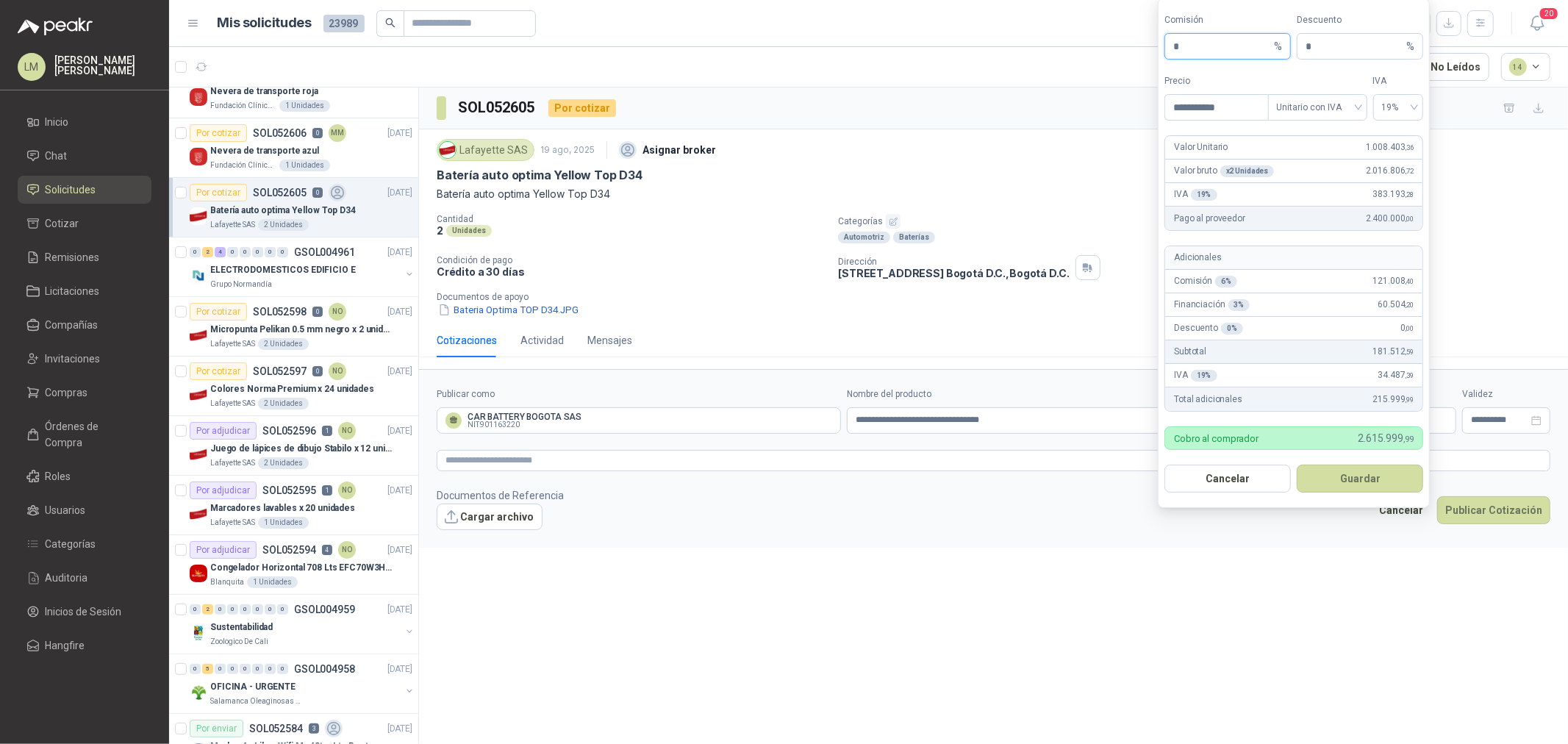
drag, startPoint x: 1198, startPoint y: 47, endPoint x: 1107, endPoint y: 54, distance: 91.3
click at [1141, 47] on body "LM Luis Miguel Martinez Inicio Chat Solicitudes Cotizar Remisiones Licitaciones…" at bounding box center [784, 372] width 1568 height 744
type input "**"
click at [1254, 480] on button "Guardar" at bounding box center [1359, 478] width 126 height 28
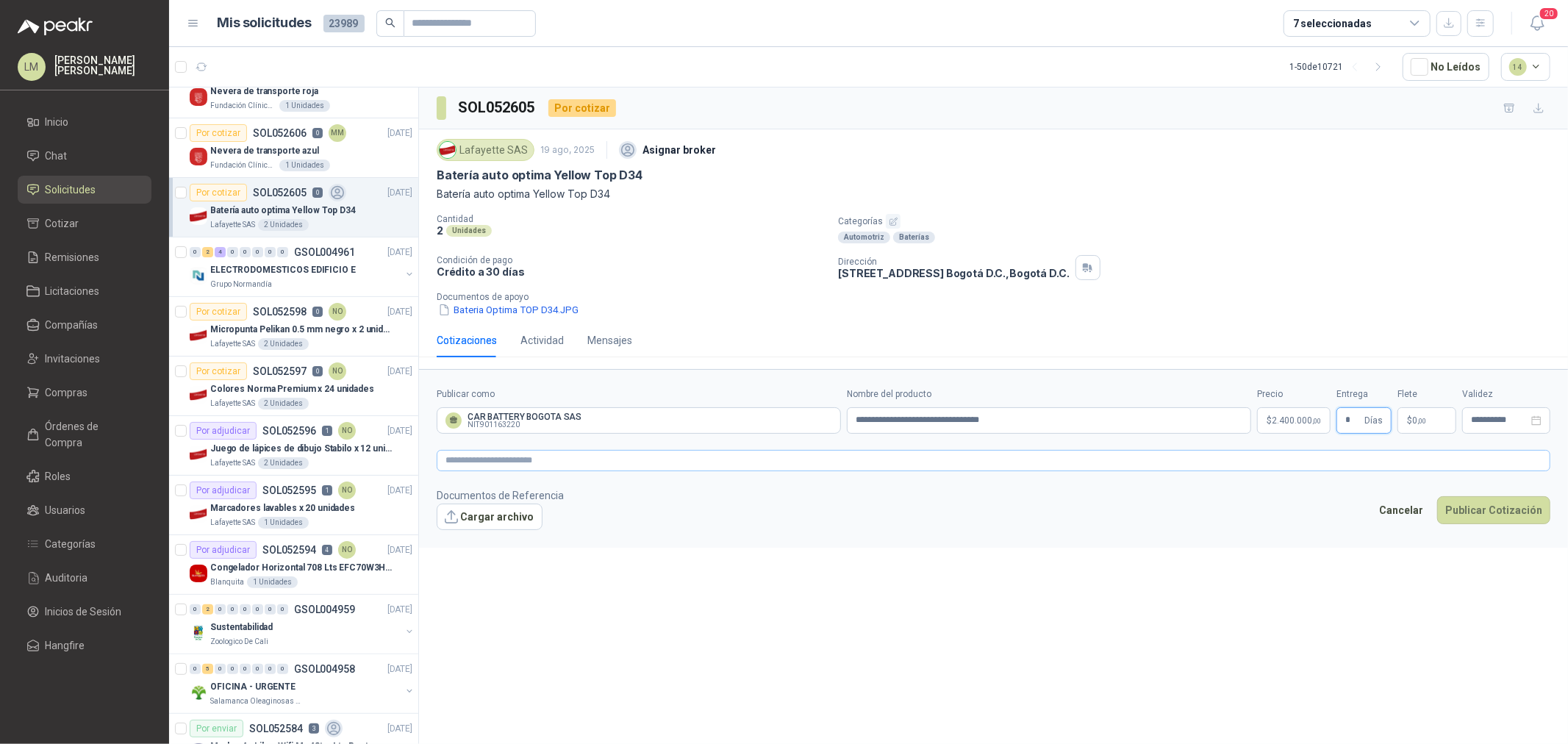
type input "*"
click at [1250, 464] on textarea at bounding box center [993, 460] width 1114 height 21
click at [891, 460] on textarea at bounding box center [993, 460] width 1114 height 21
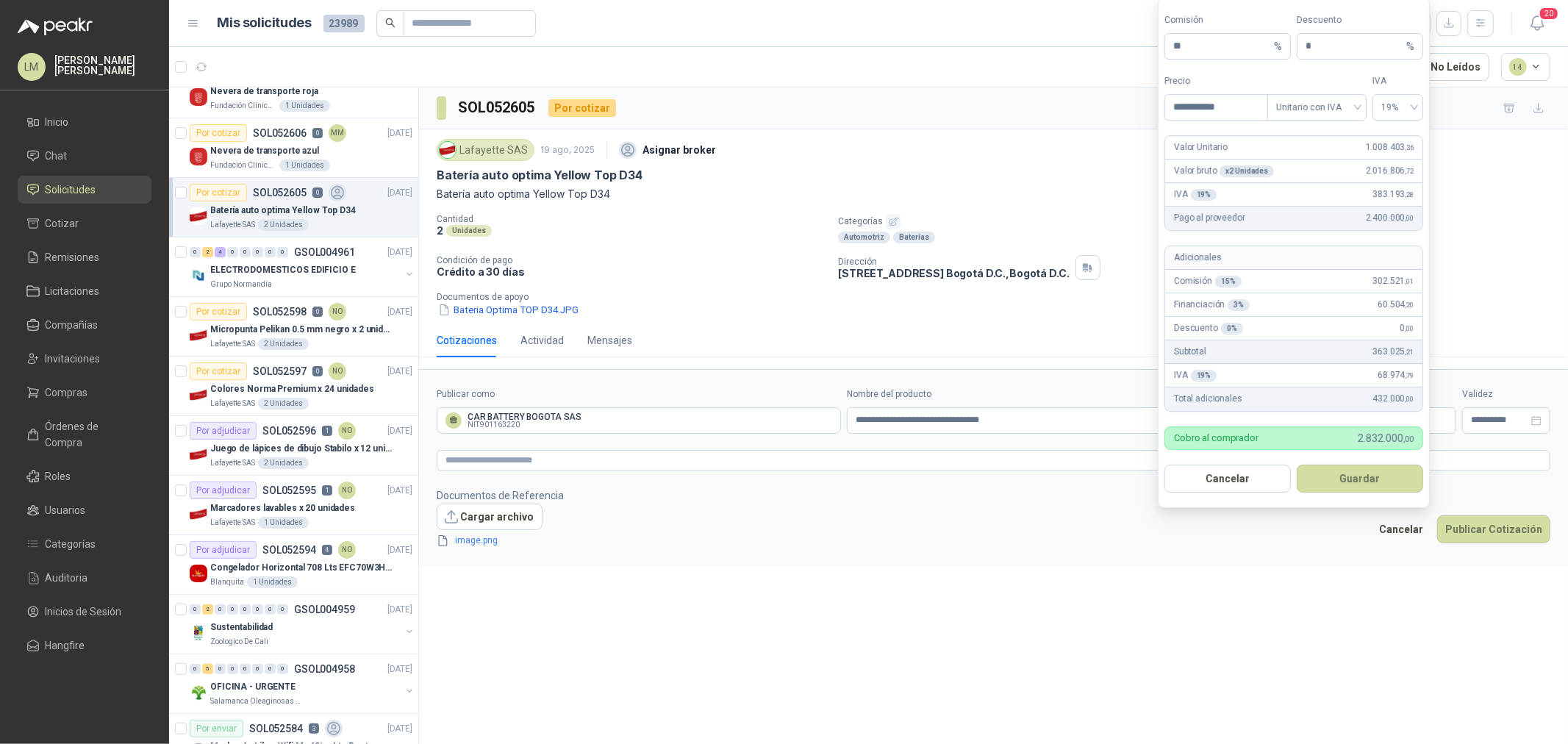
click at [1254, 419] on body "LM Luis Miguel Martinez Inicio Chat Solicitudes Cotizar Remisiones Licitaciones…" at bounding box center [784, 372] width 1568 height 744
click at [1110, 506] on footer "Documentos de Referencia Cargar archivo image.png Cancelar Publicar Cotización" at bounding box center [993, 518] width 1114 height 62
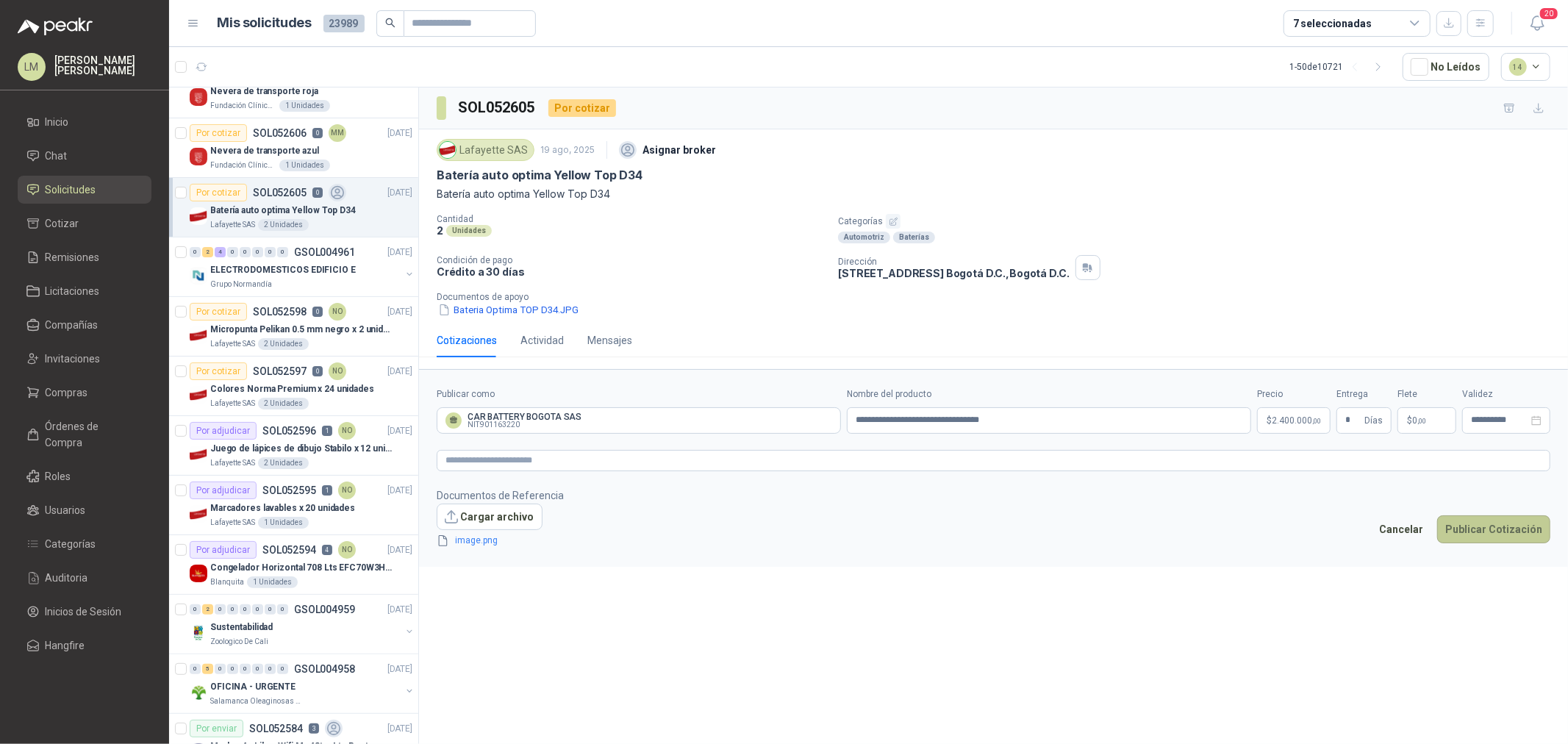
click at [1254, 521] on button "Publicar Cotización" at bounding box center [1493, 529] width 113 height 28
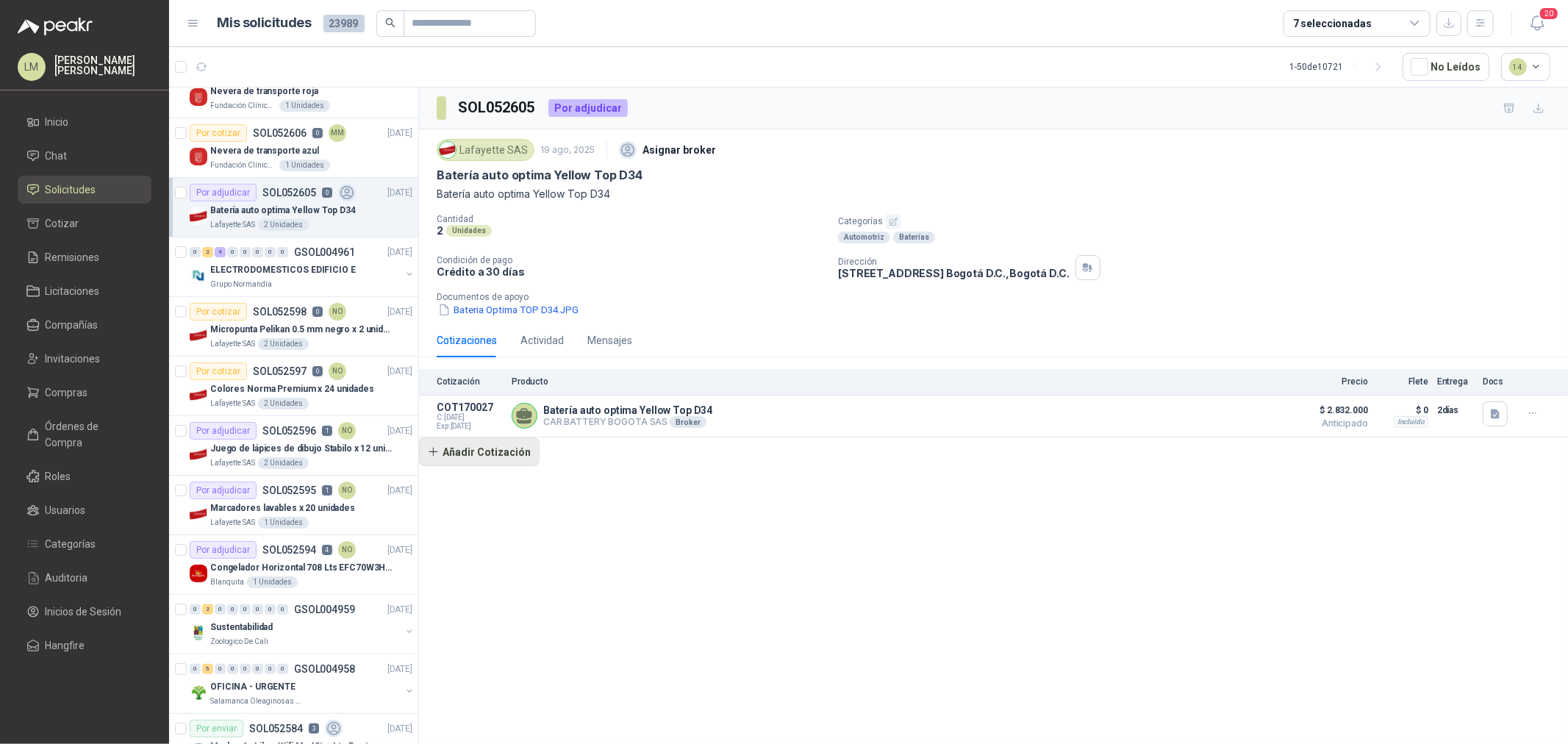
click at [493, 447] on button "Añadir Cotización" at bounding box center [479, 452] width 120 height 30
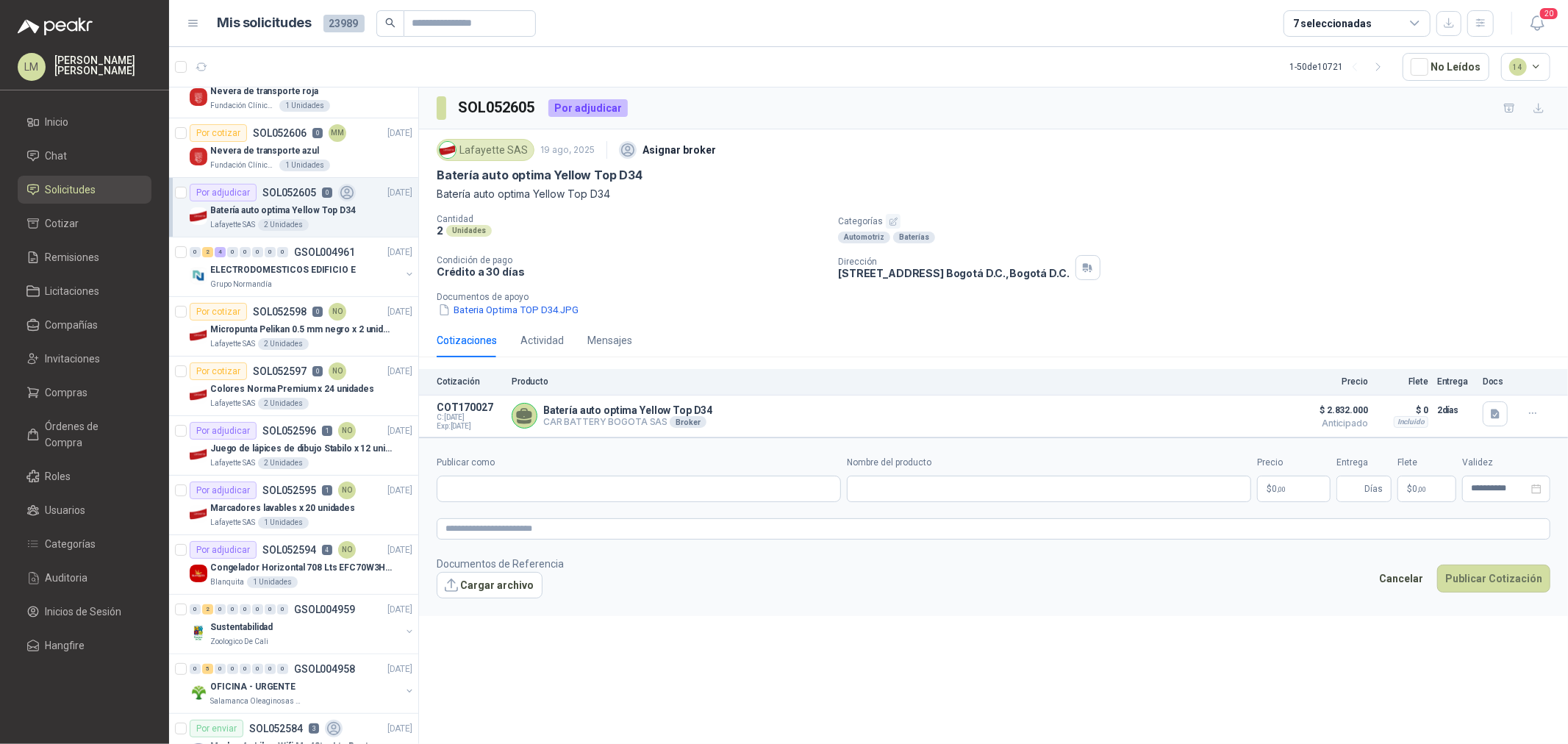
click at [531, 472] on div "Publicar como" at bounding box center [639, 479] width 404 height 46
click at [542, 488] on input "Publicar como" at bounding box center [639, 488] width 403 height 25
drag, startPoint x: 497, startPoint y: 482, endPoint x: 396, endPoint y: 481, distance: 101.0
click at [396, 481] on div "0 12 1 0 0 0 0 0 GSOL004966 20/08/25 SOLICITUD DE COMPRA 2204 Panela El Trébol …" at bounding box center [867, 418] width 1398 height 662
drag, startPoint x: 497, startPoint y: 498, endPoint x: 408, endPoint y: 495, distance: 89.1
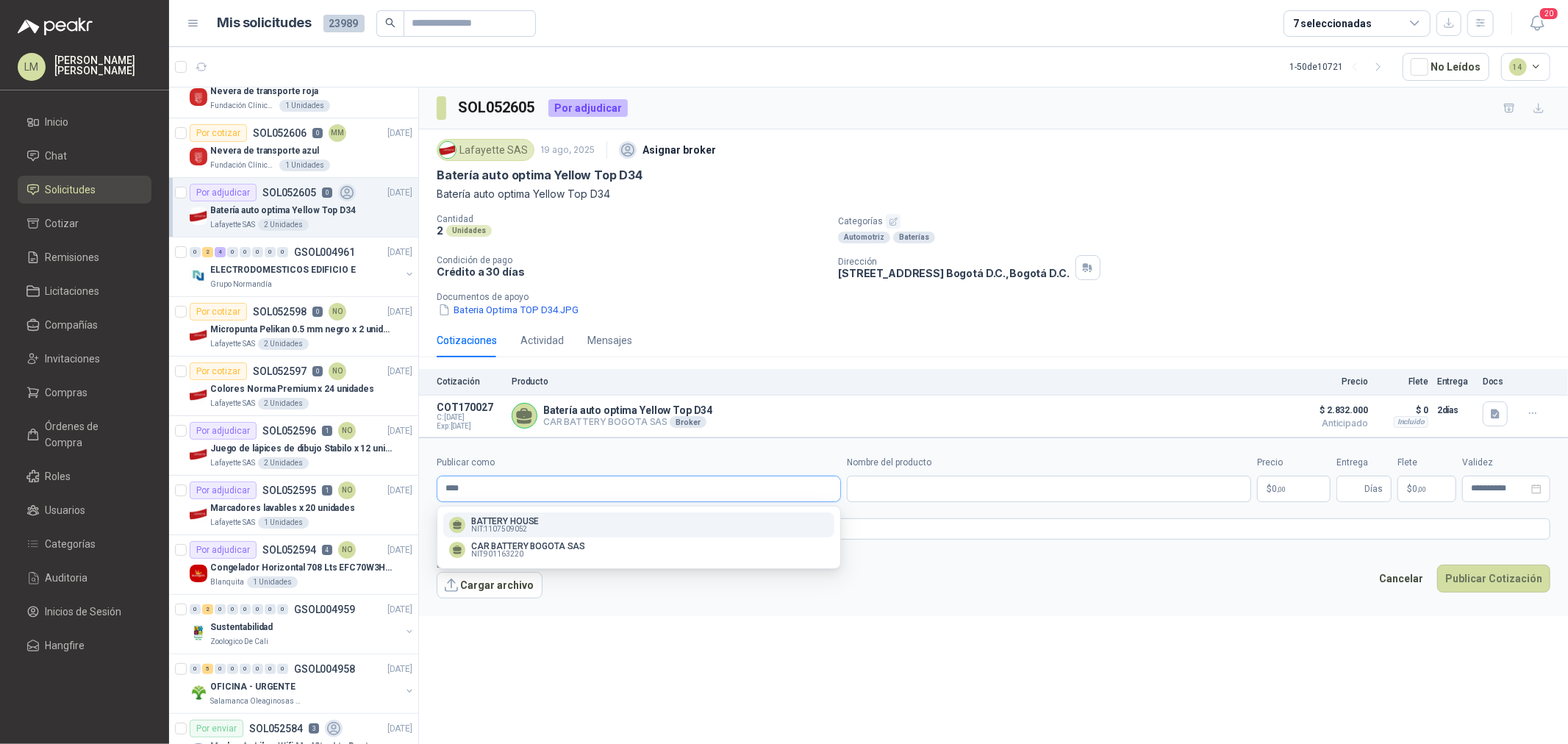
click at [408, 495] on div "0 12 1 0 0 0 0 0 GSOL004966 20/08/25 SOLICITUD DE COMPRA 2204 Panela El Trébol …" at bounding box center [867, 418] width 1398 height 662
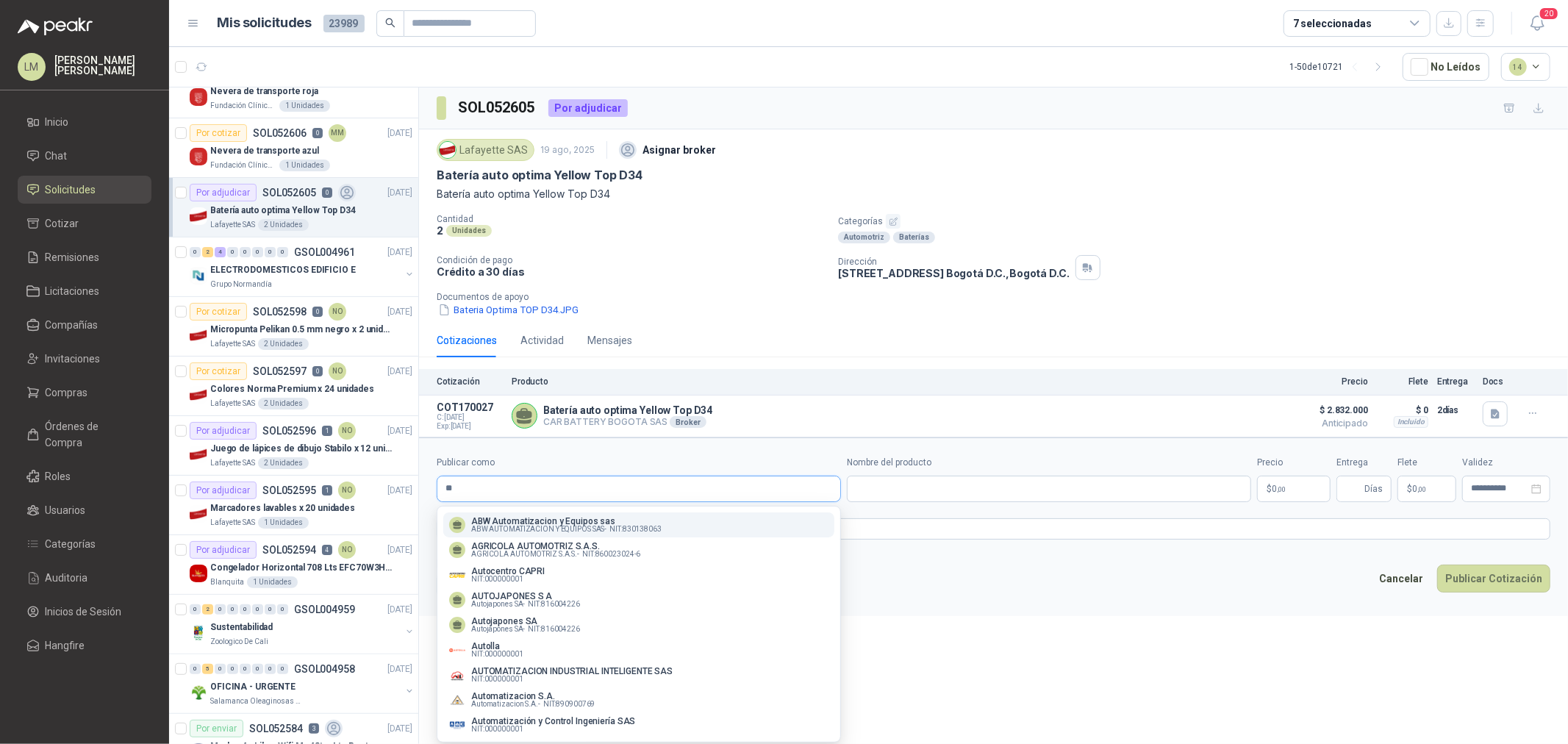
type input "*"
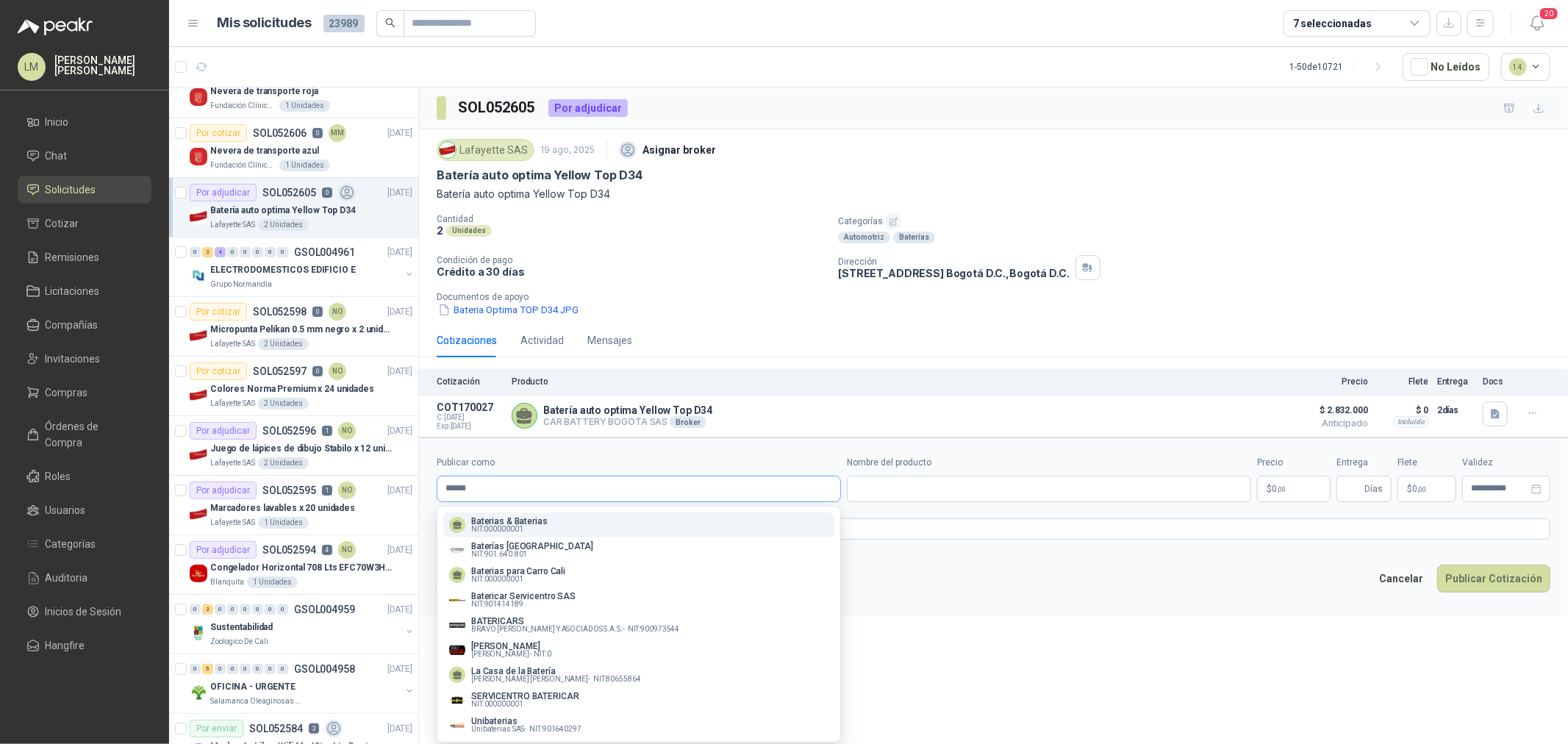
type input "******"
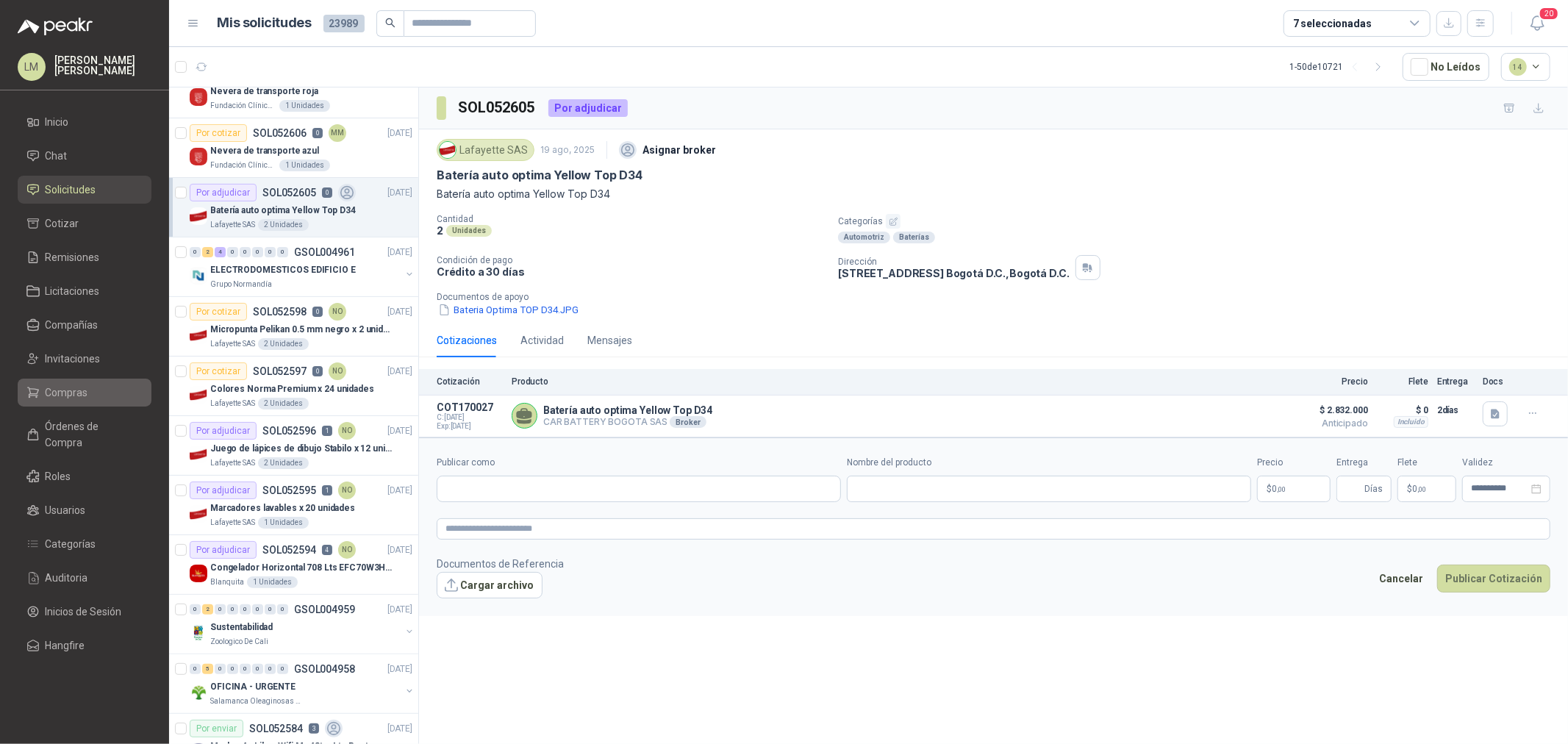
click at [85, 394] on span "Compras" at bounding box center [67, 392] width 43 height 16
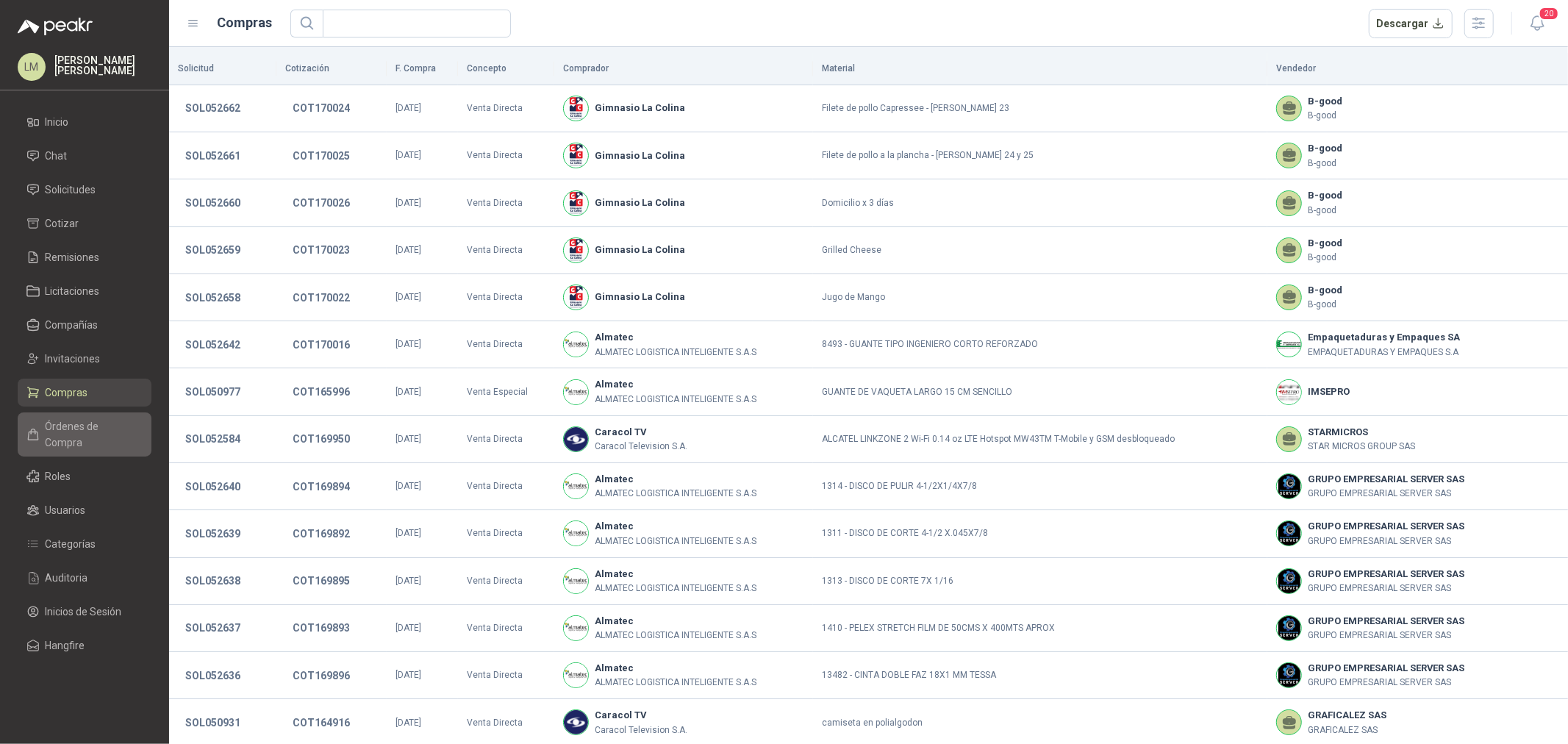
click at [70, 418] on span "Órdenes de Compra" at bounding box center [91, 434] width 92 height 32
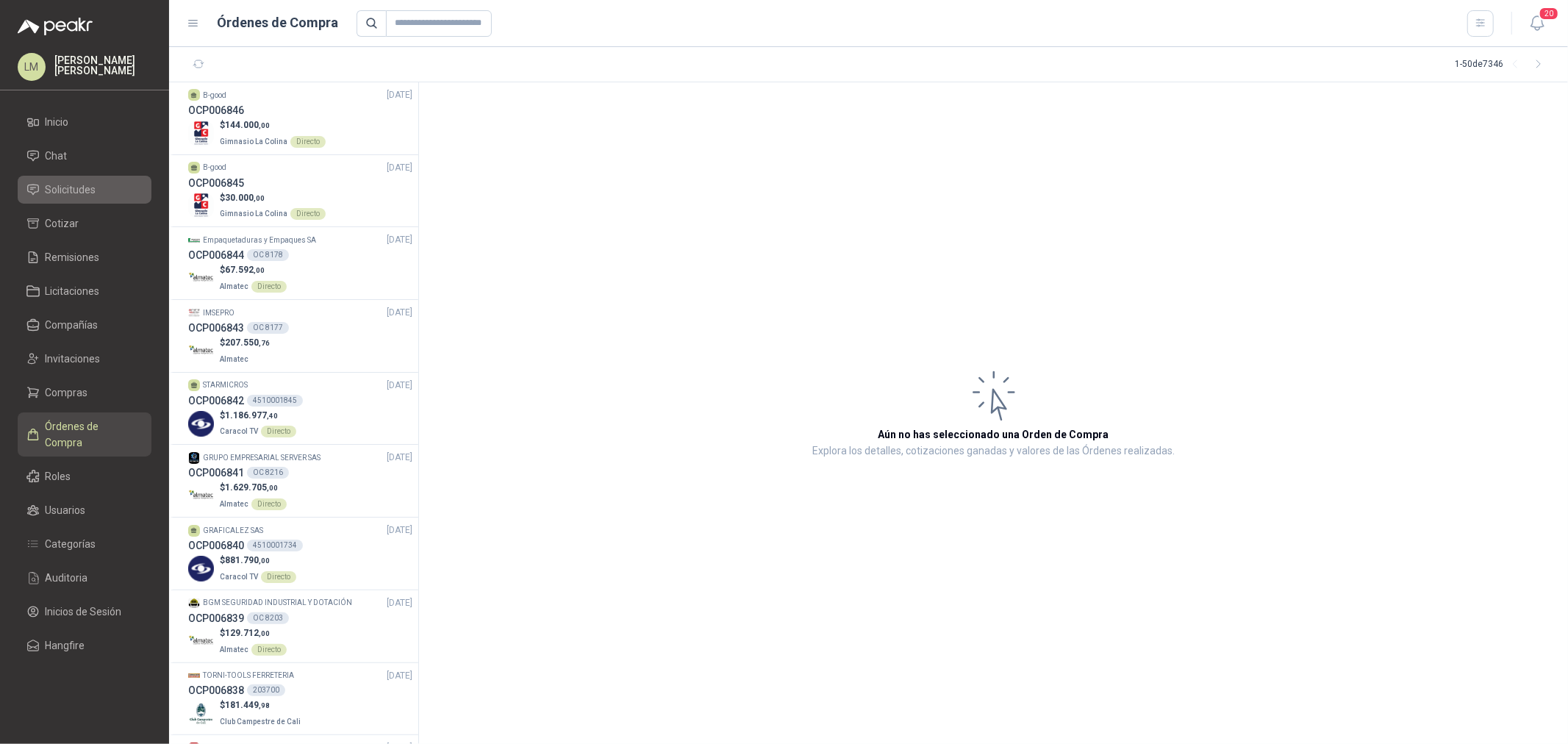
click at [49, 194] on span "Solicitudes" at bounding box center [70, 189] width 51 height 16
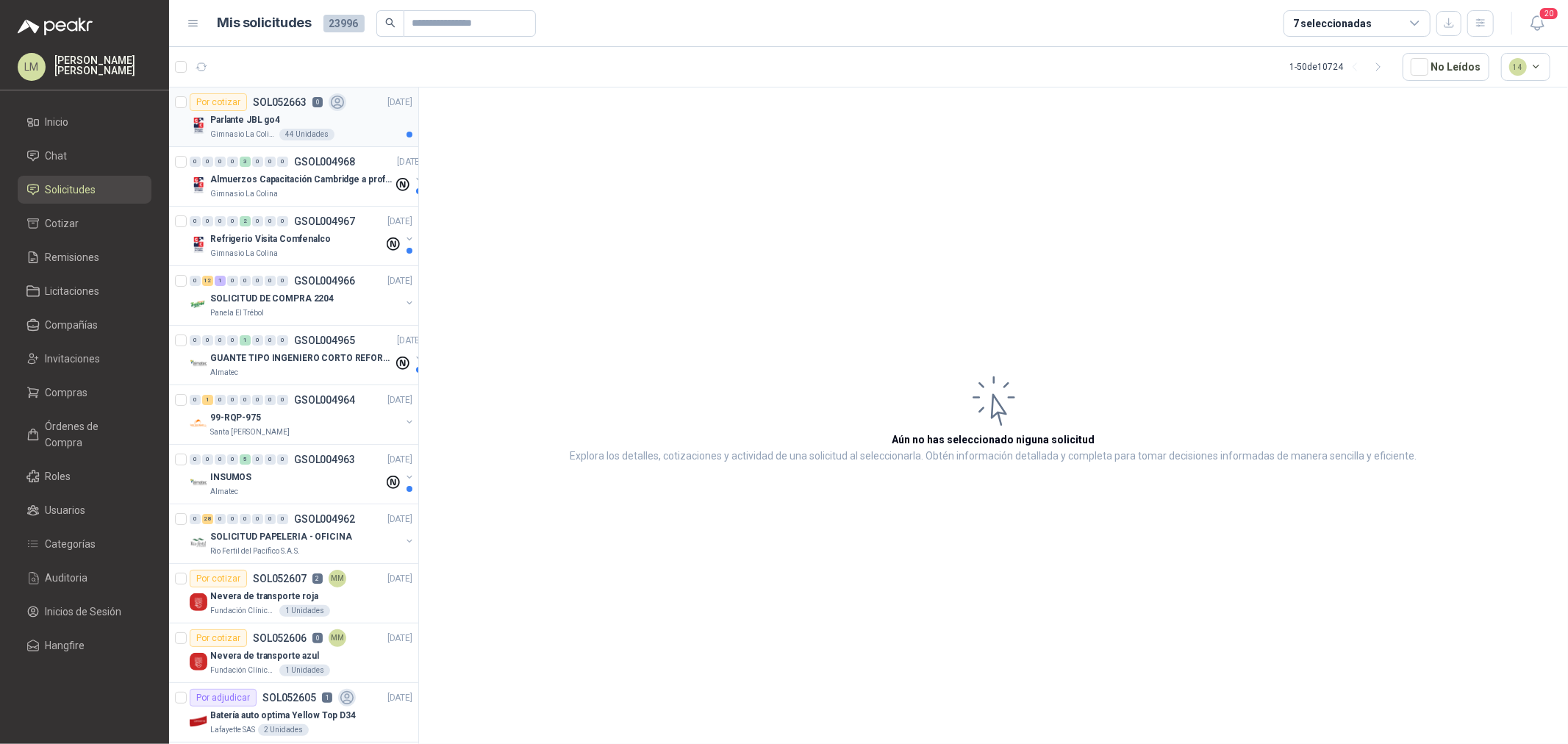
click at [219, 118] on p "Parlante JBL go4" at bounding box center [245, 120] width 70 height 14
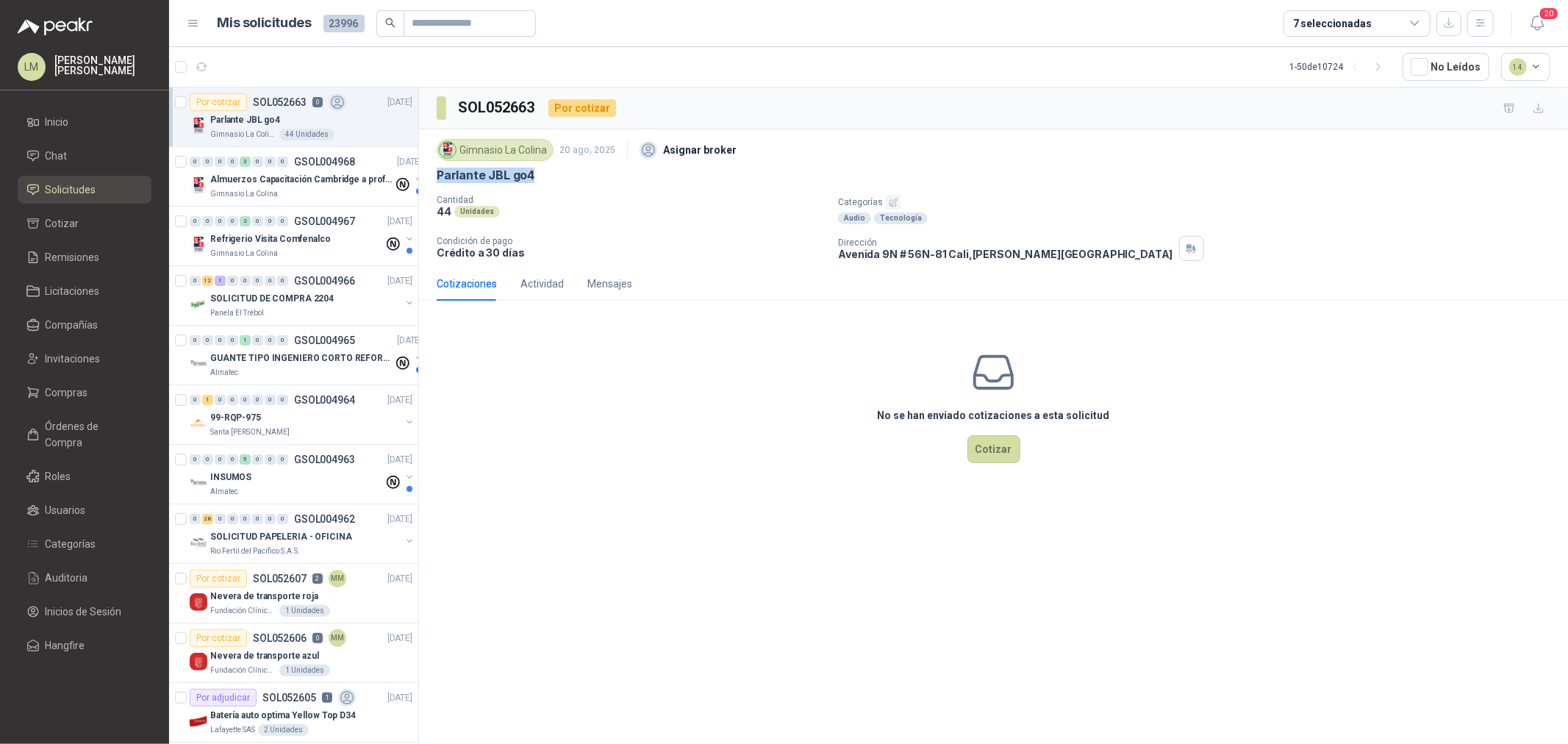
drag, startPoint x: 438, startPoint y: 172, endPoint x: 556, endPoint y: 172, distance: 118.0
click at [556, 172] on div "Parlante JBL go4" at bounding box center [993, 175] width 1114 height 16
click at [468, 26] on input "text" at bounding box center [463, 23] width 103 height 25
paste input "**********"
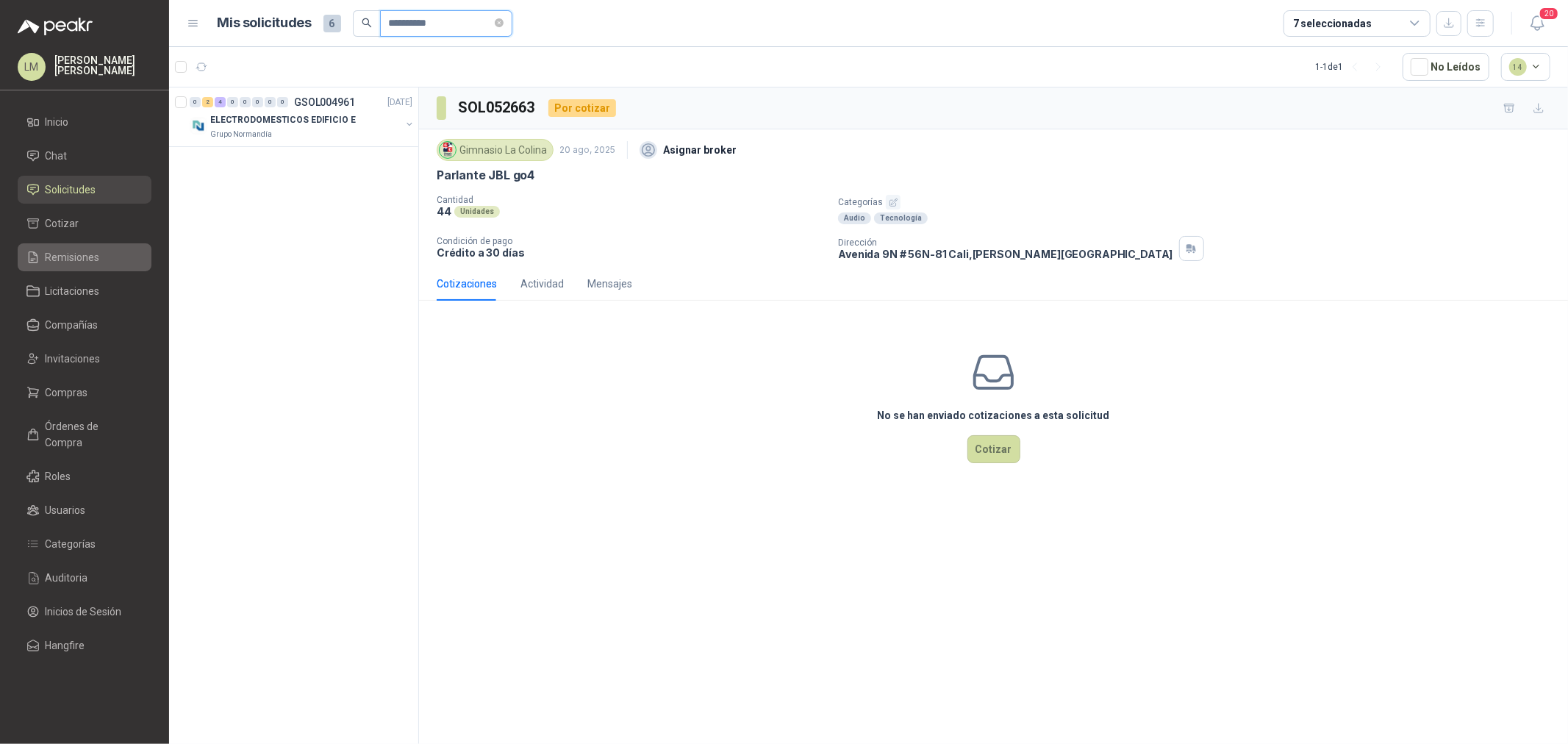
type input "**********"
click at [410, 126] on button "button" at bounding box center [409, 124] width 12 height 12
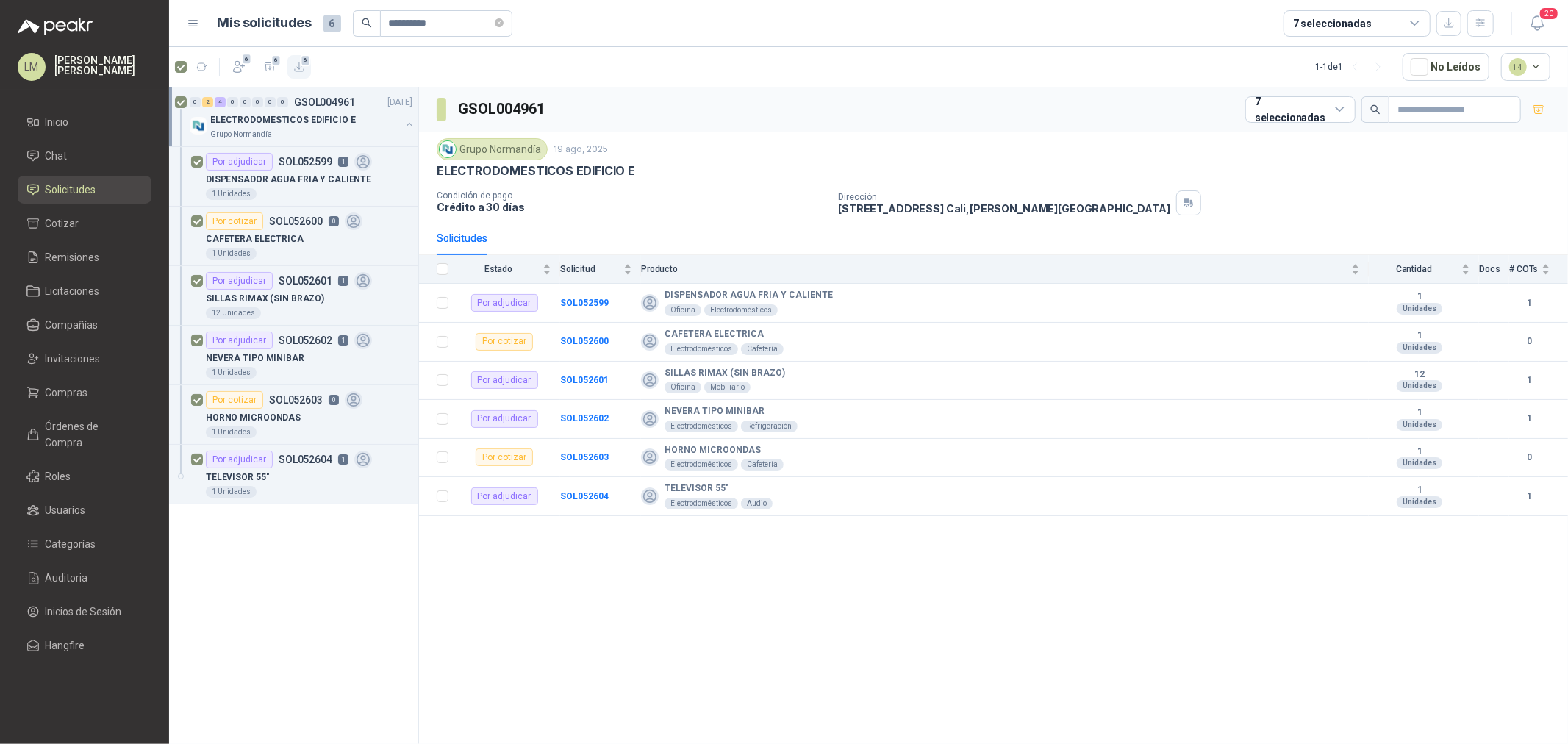
click at [303, 65] on span "6" at bounding box center [305, 60] width 10 height 12
click at [243, 67] on icon "button" at bounding box center [239, 68] width 11 height 11
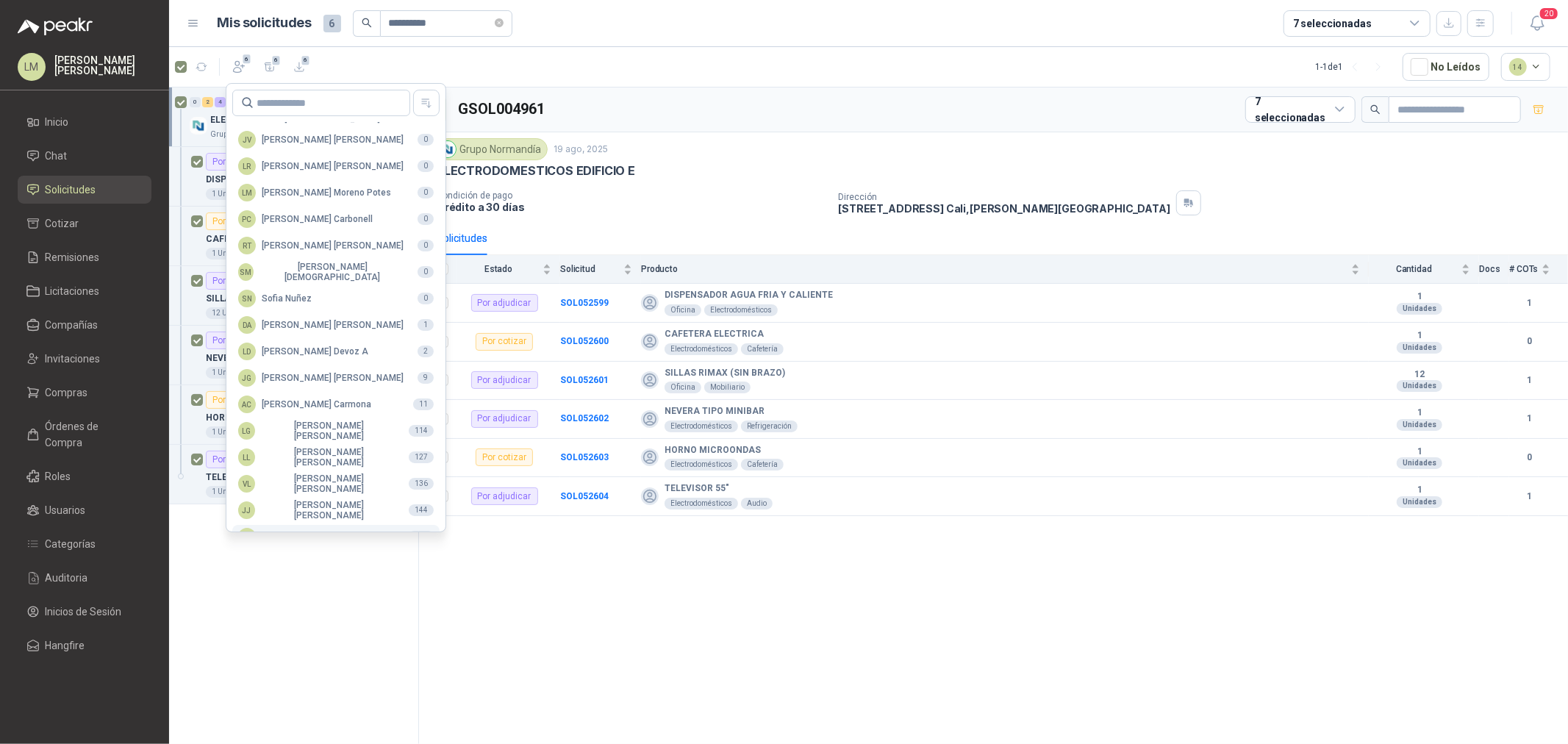
scroll to position [260, 0]
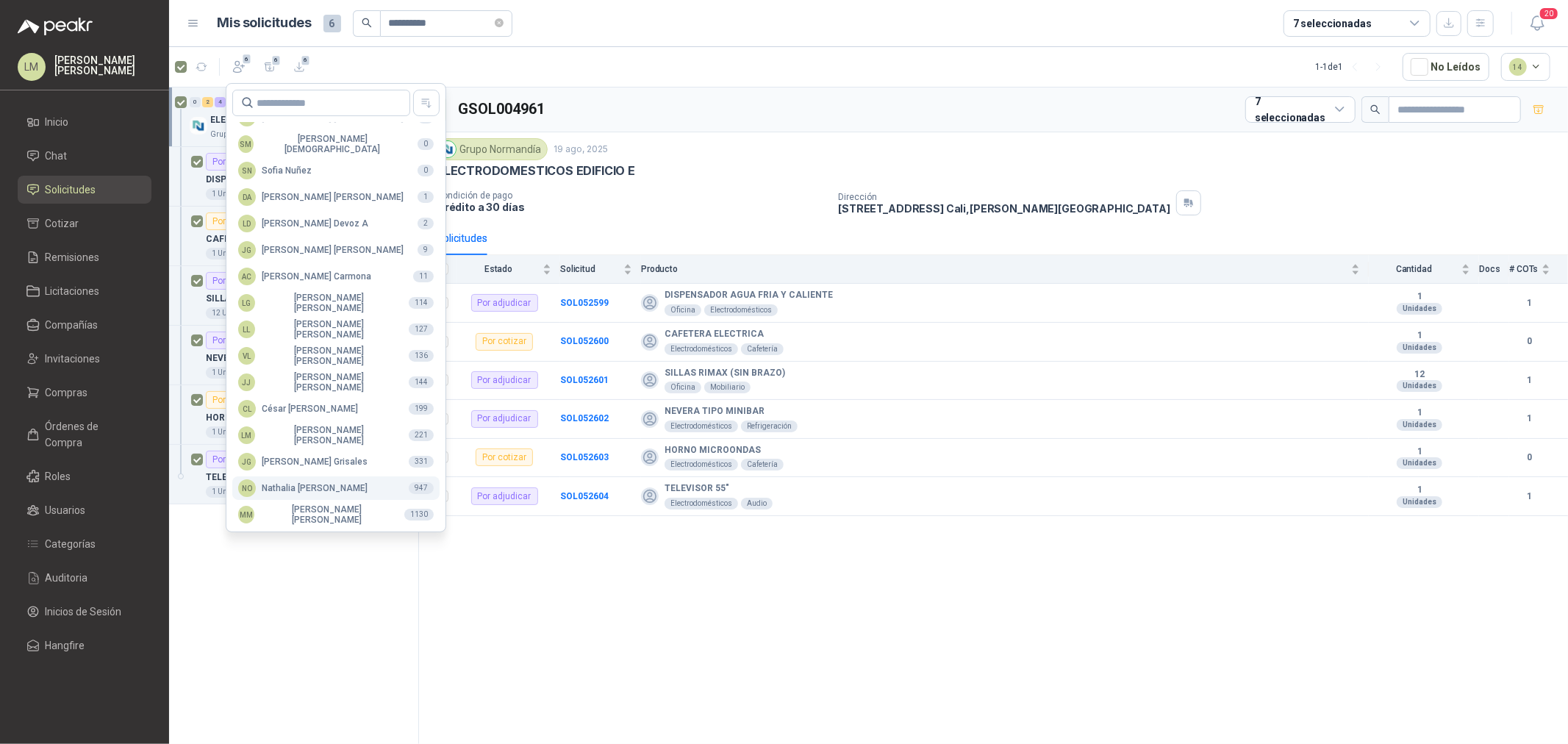
click at [321, 494] on div "NO Nathalia Ortega" at bounding box center [303, 487] width 130 height 18
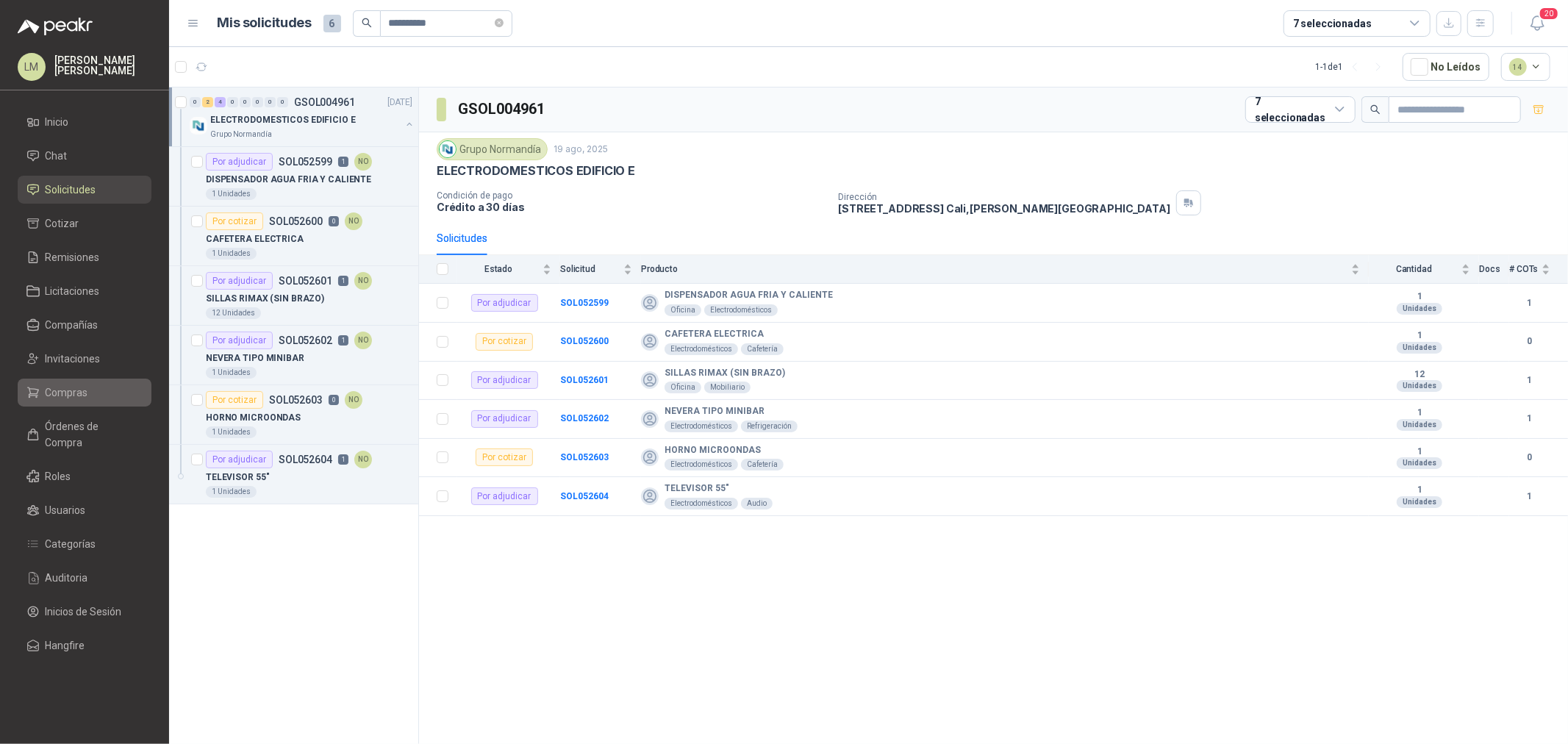
click at [84, 386] on span "Compras" at bounding box center [67, 392] width 43 height 16
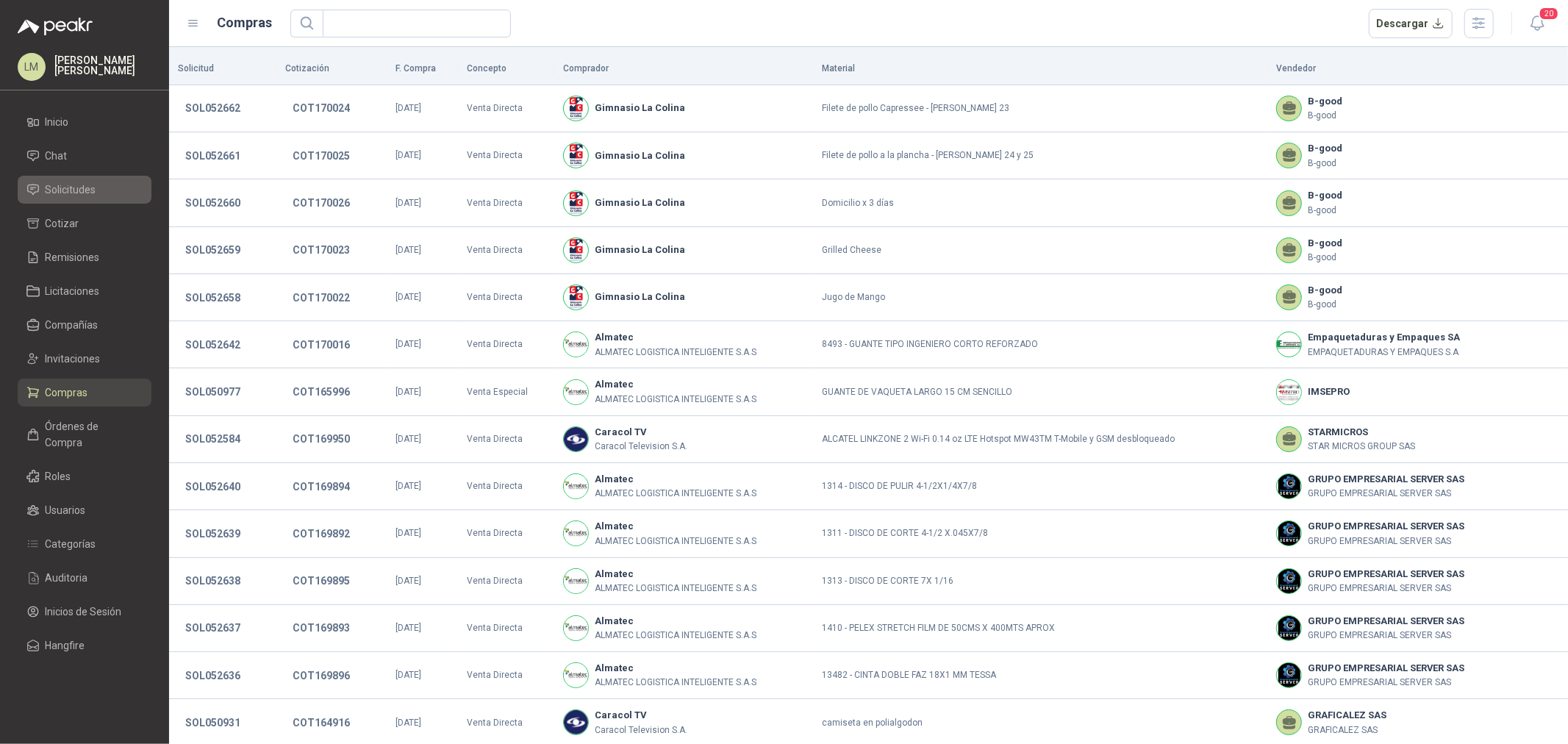
click at [73, 183] on span "Solicitudes" at bounding box center [70, 189] width 51 height 16
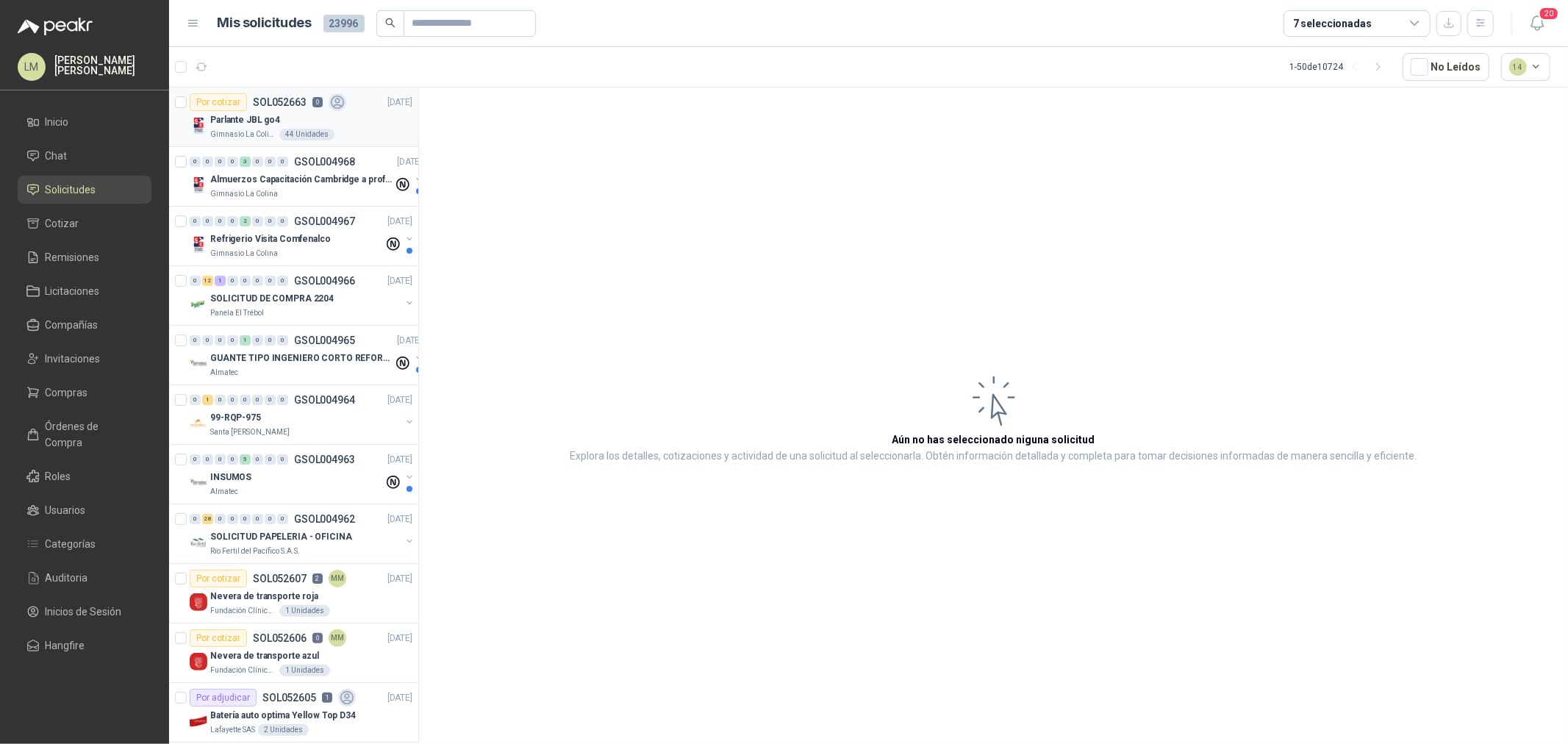
click at [297, 100] on p "SOL052663" at bounding box center [280, 102] width 54 height 10
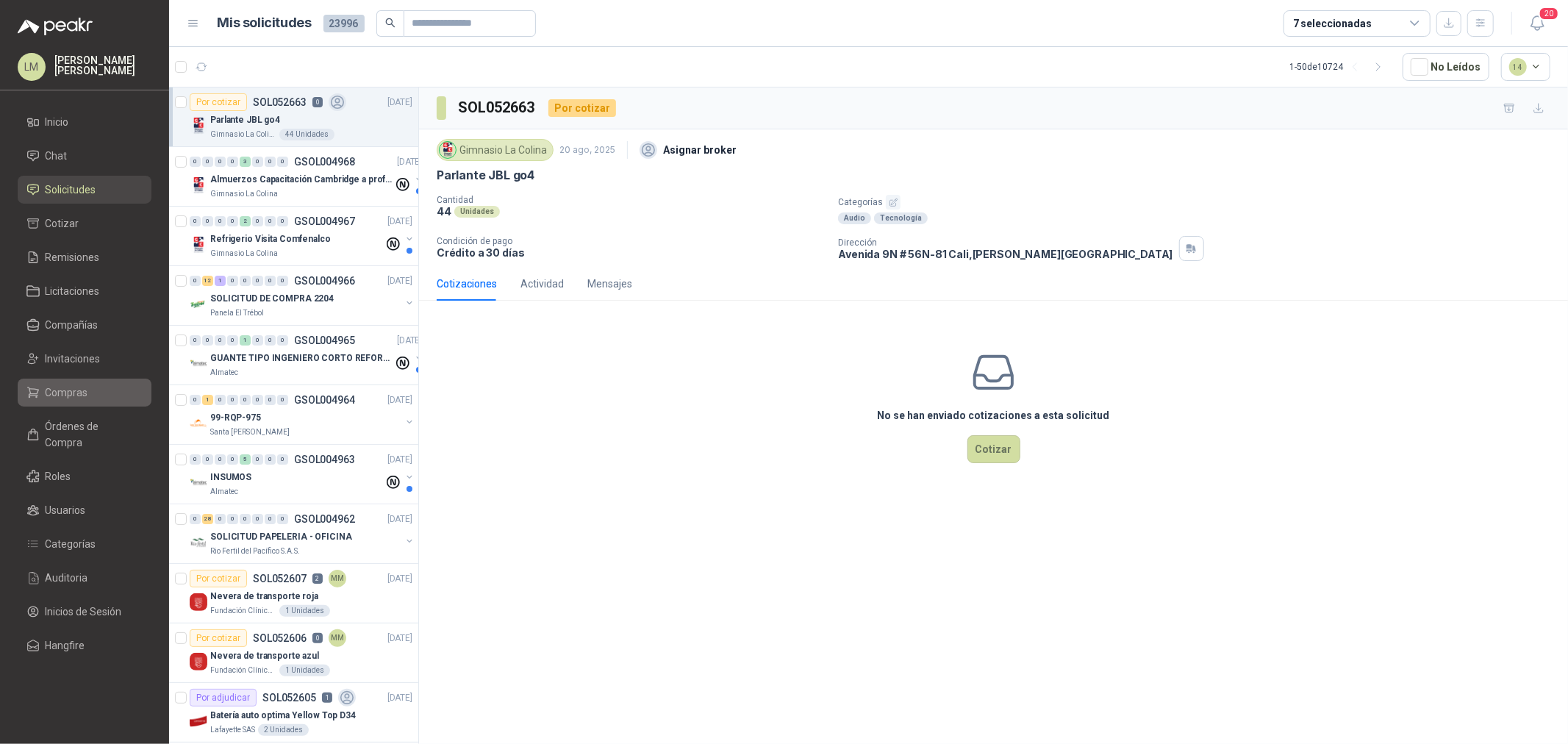
click at [74, 378] on link "Compras" at bounding box center [84, 392] width 133 height 28
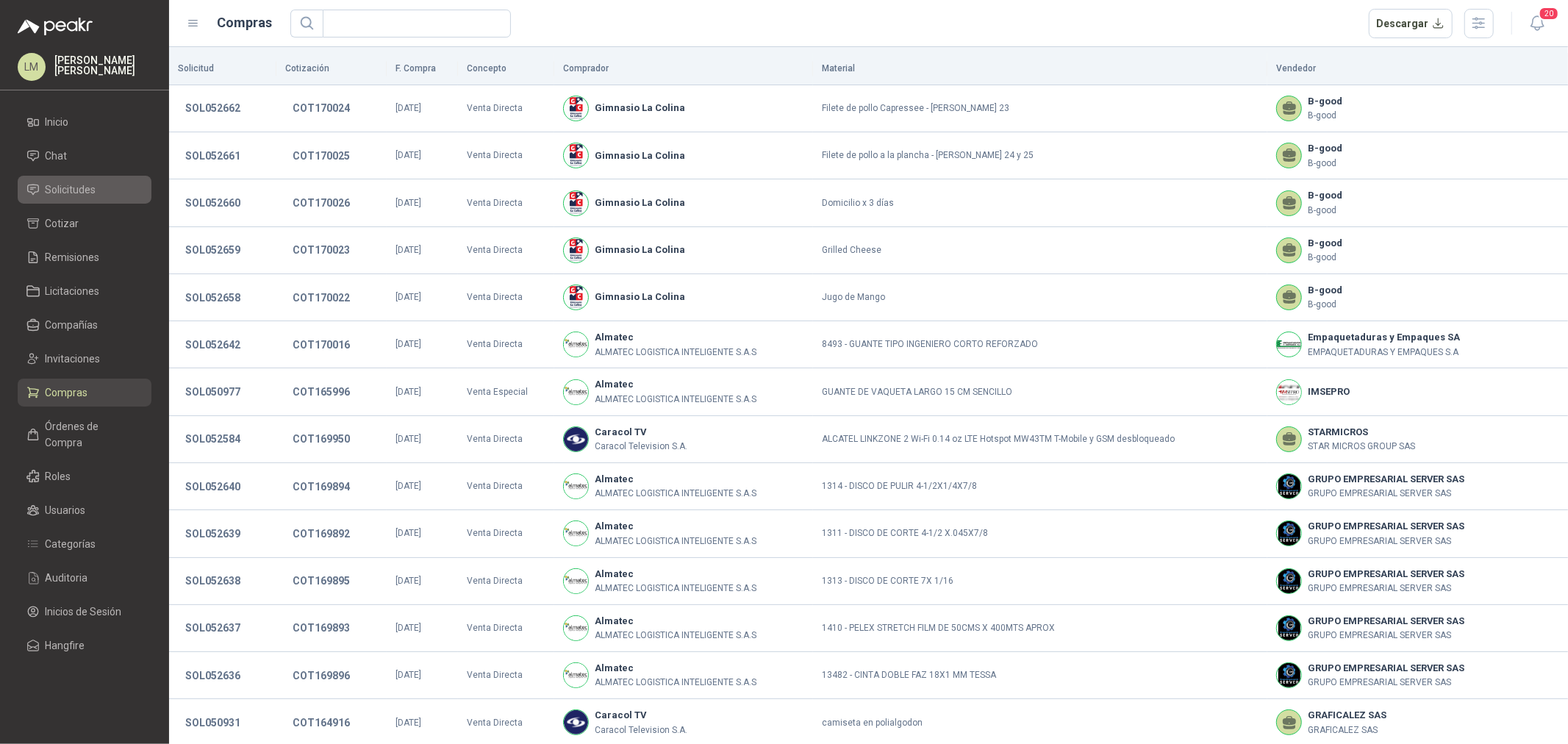
click at [76, 194] on span "Solicitudes" at bounding box center [70, 189] width 51 height 16
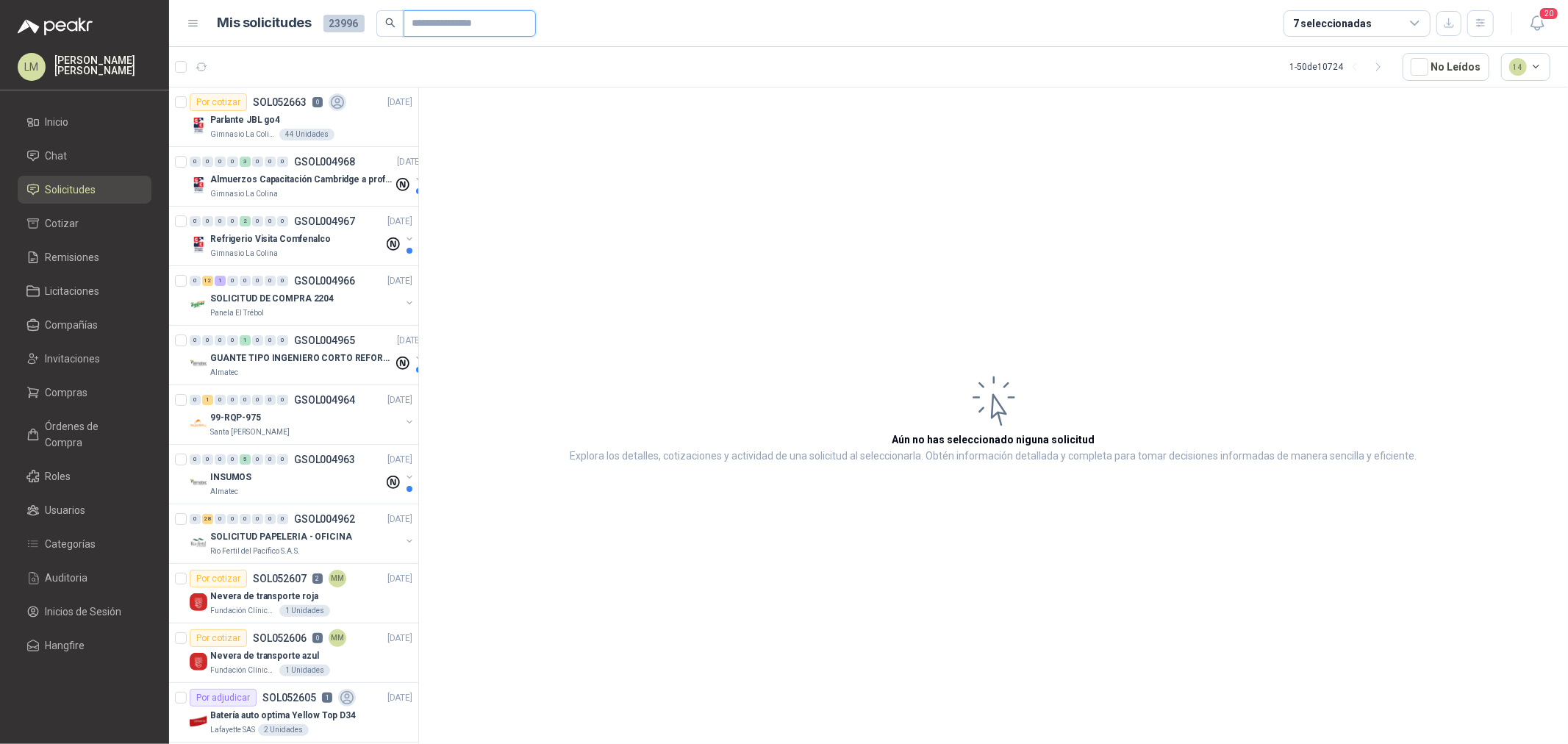
click at [459, 23] on input "text" at bounding box center [463, 23] width 103 height 25
click at [459, 23] on input "*****" at bounding box center [463, 23] width 103 height 25
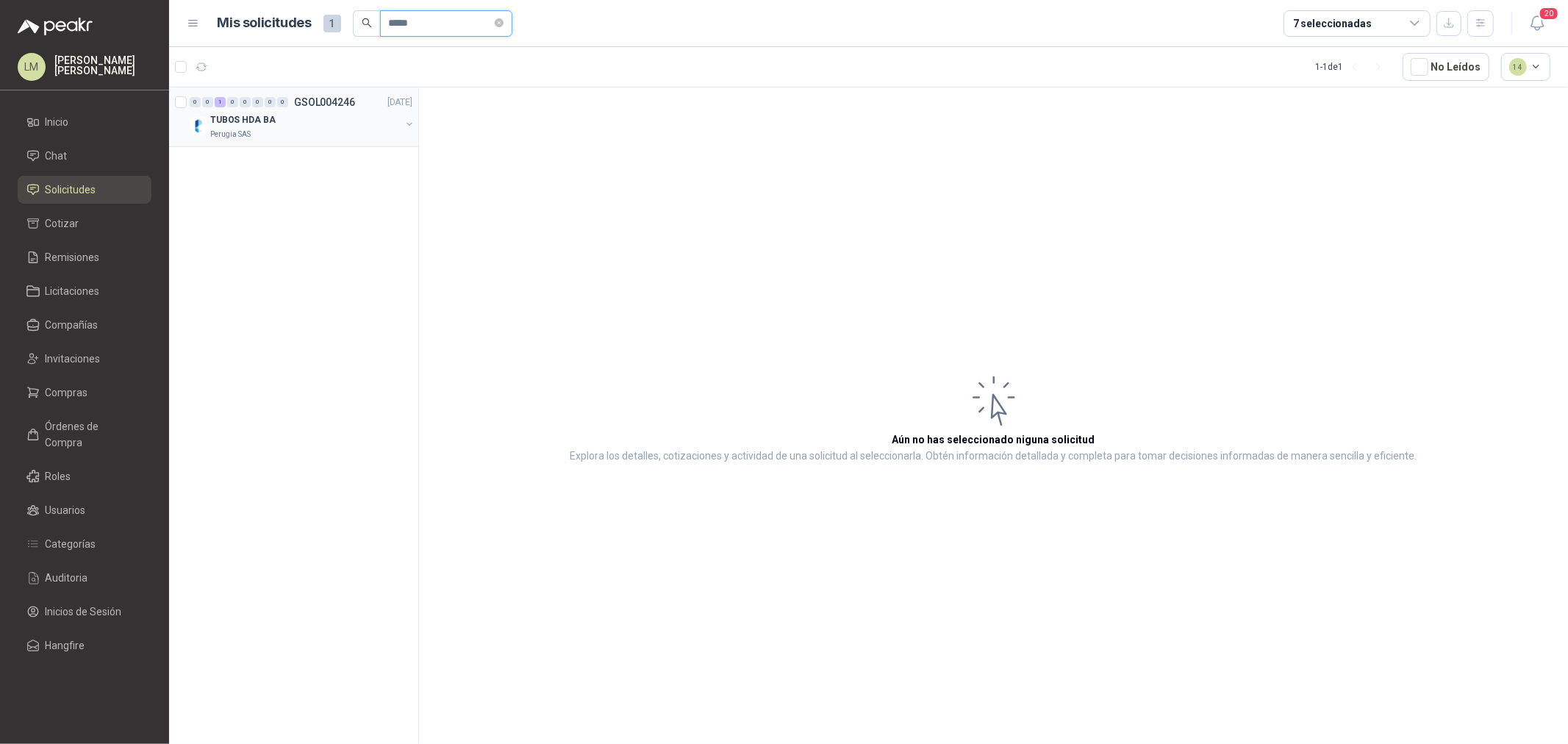
type input "*****"
click at [410, 121] on button "button" at bounding box center [409, 124] width 12 height 12
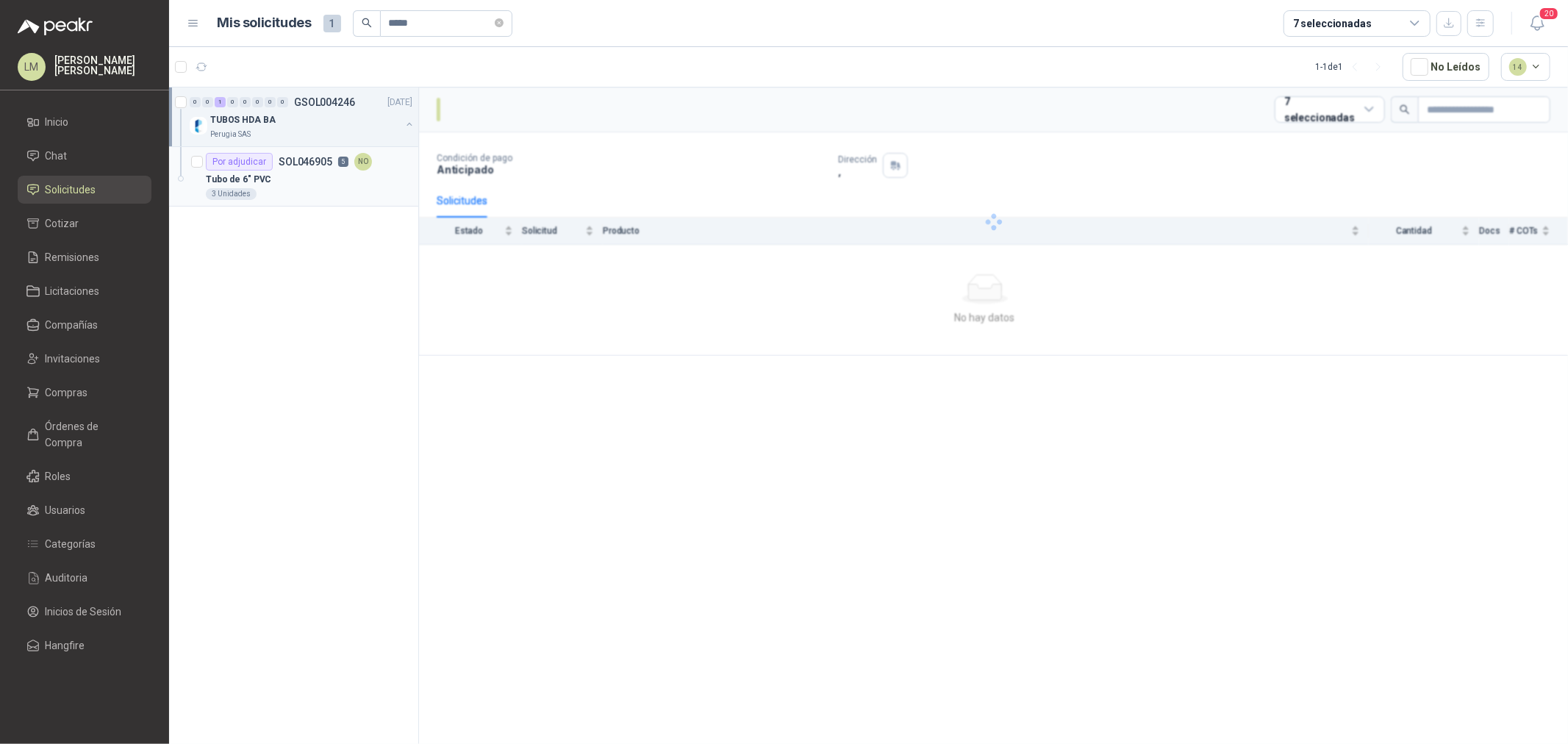
click at [312, 169] on div "Por adjudicar SOL046905 5 NO" at bounding box center [288, 161] width 166 height 18
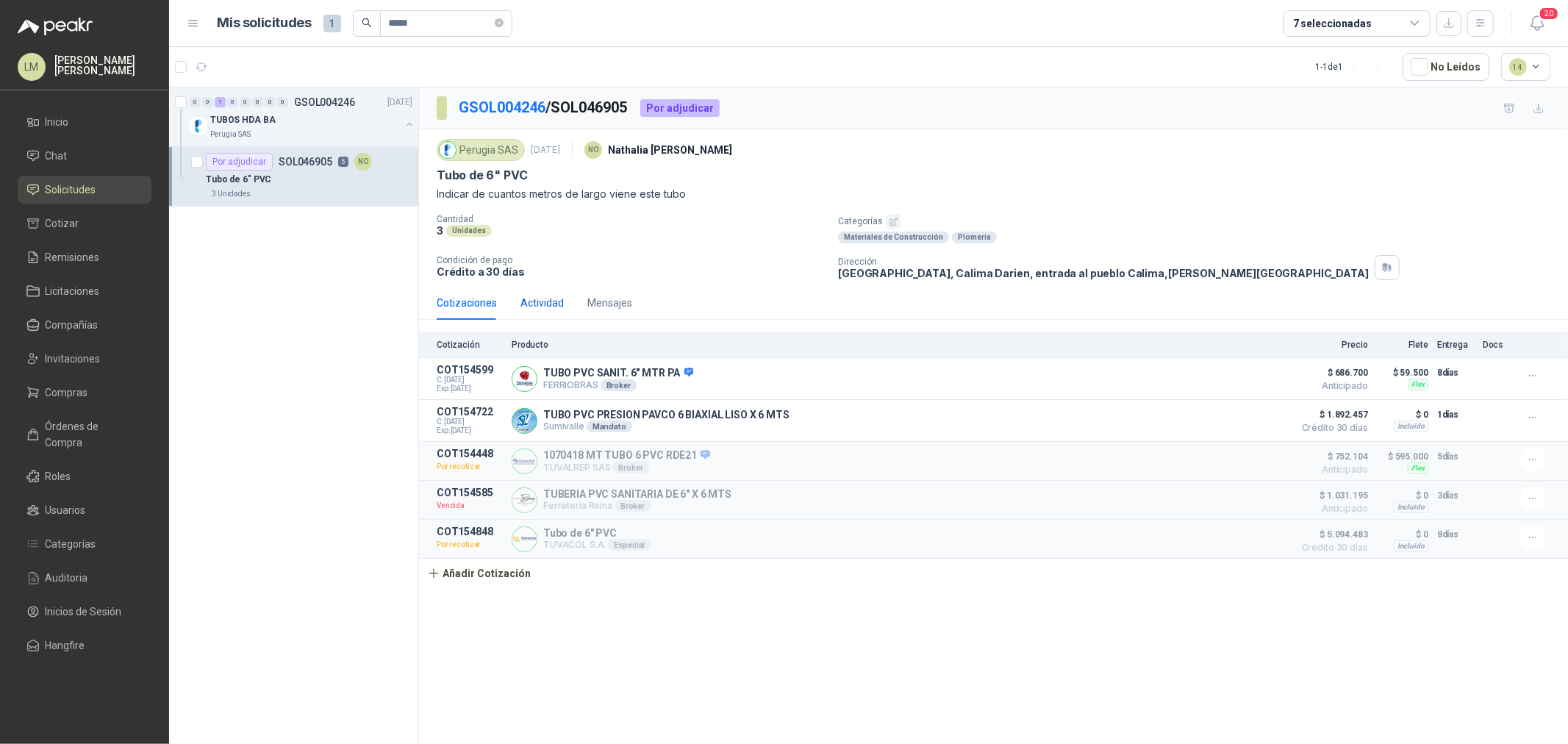
click at [545, 297] on div "Actividad" at bounding box center [542, 302] width 44 height 16
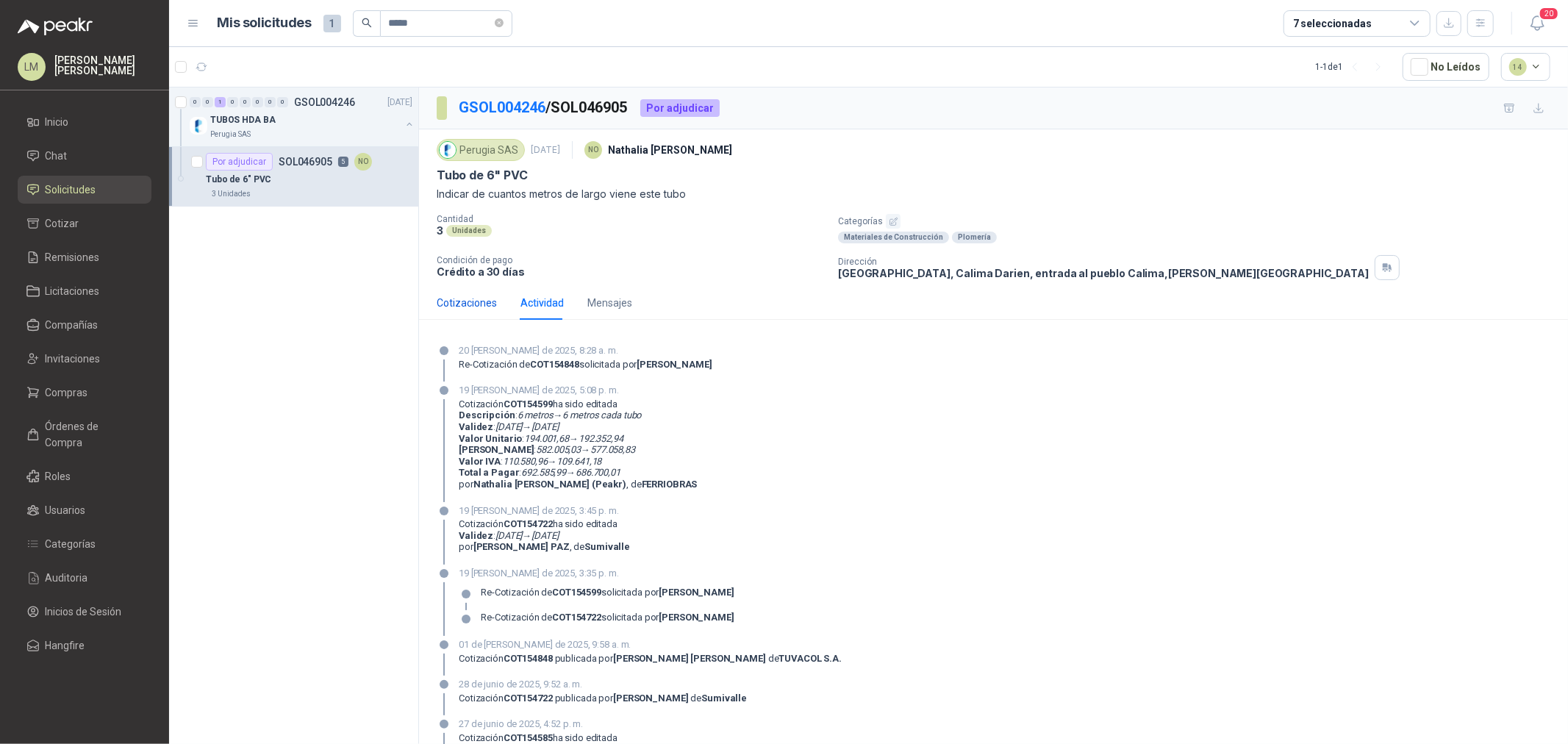
click at [482, 304] on div "Cotizaciones" at bounding box center [466, 302] width 60 height 16
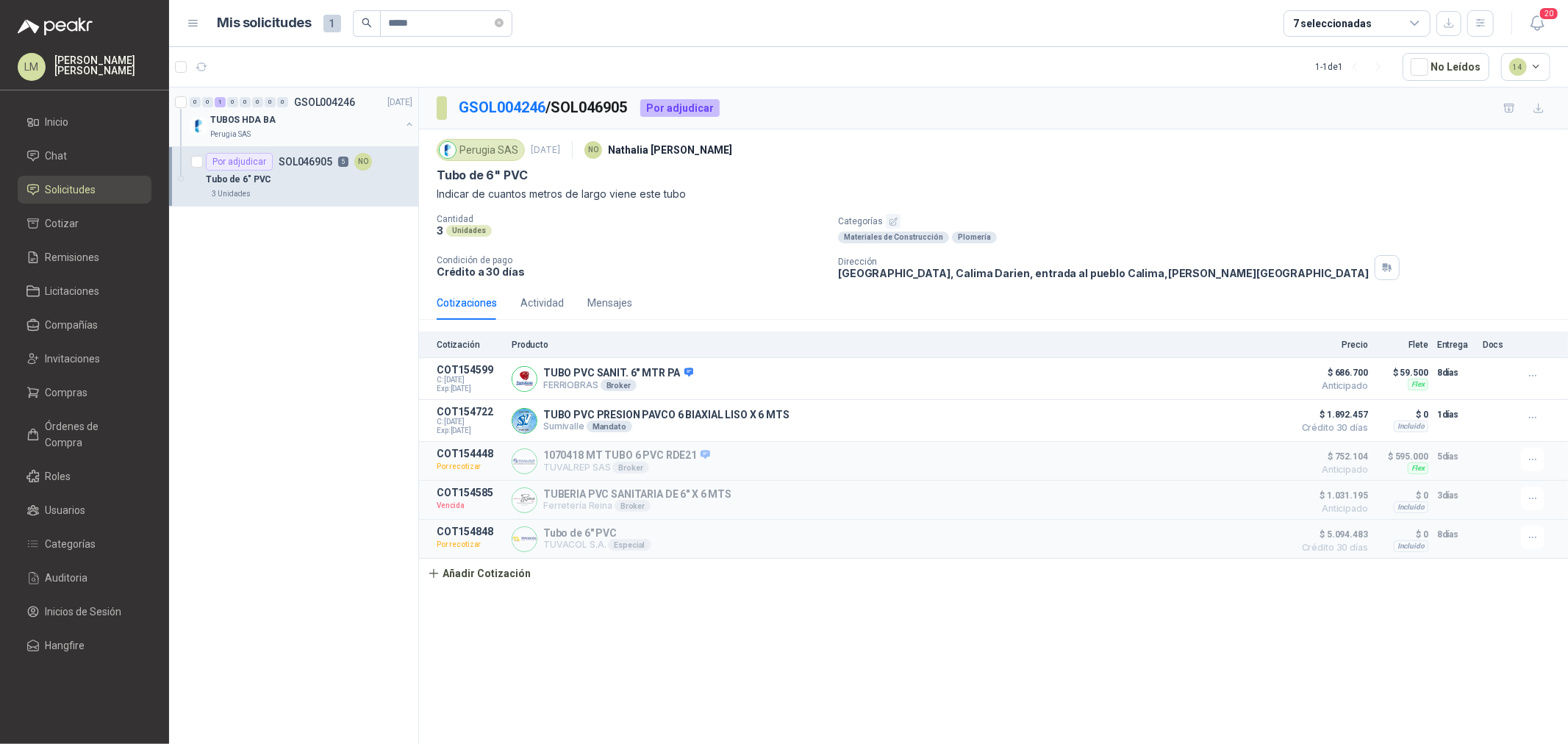
click at [271, 120] on p "TUBOS HDA BA" at bounding box center [243, 120] width 66 height 14
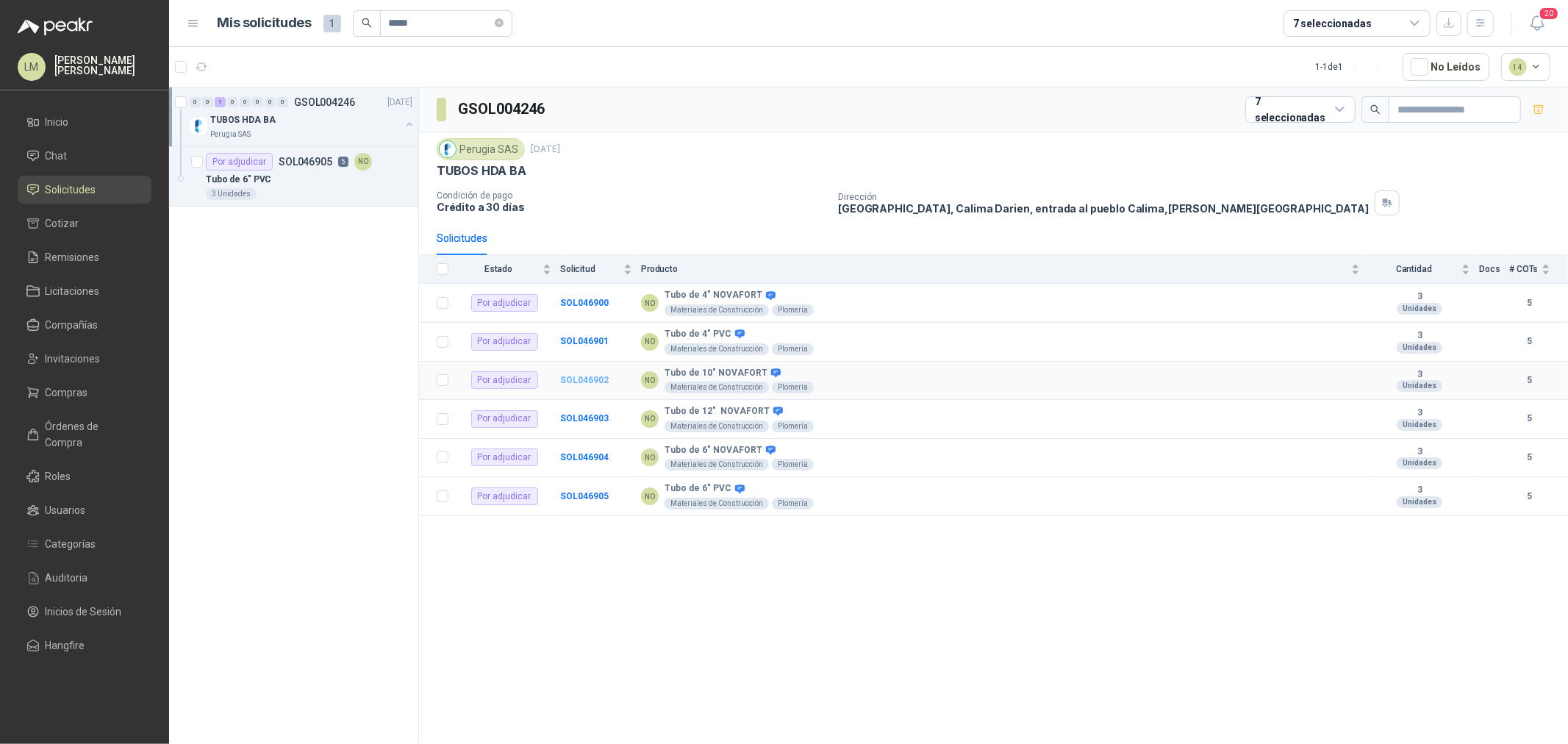
click at [587, 375] on b "SOL046902" at bounding box center [584, 379] width 48 height 10
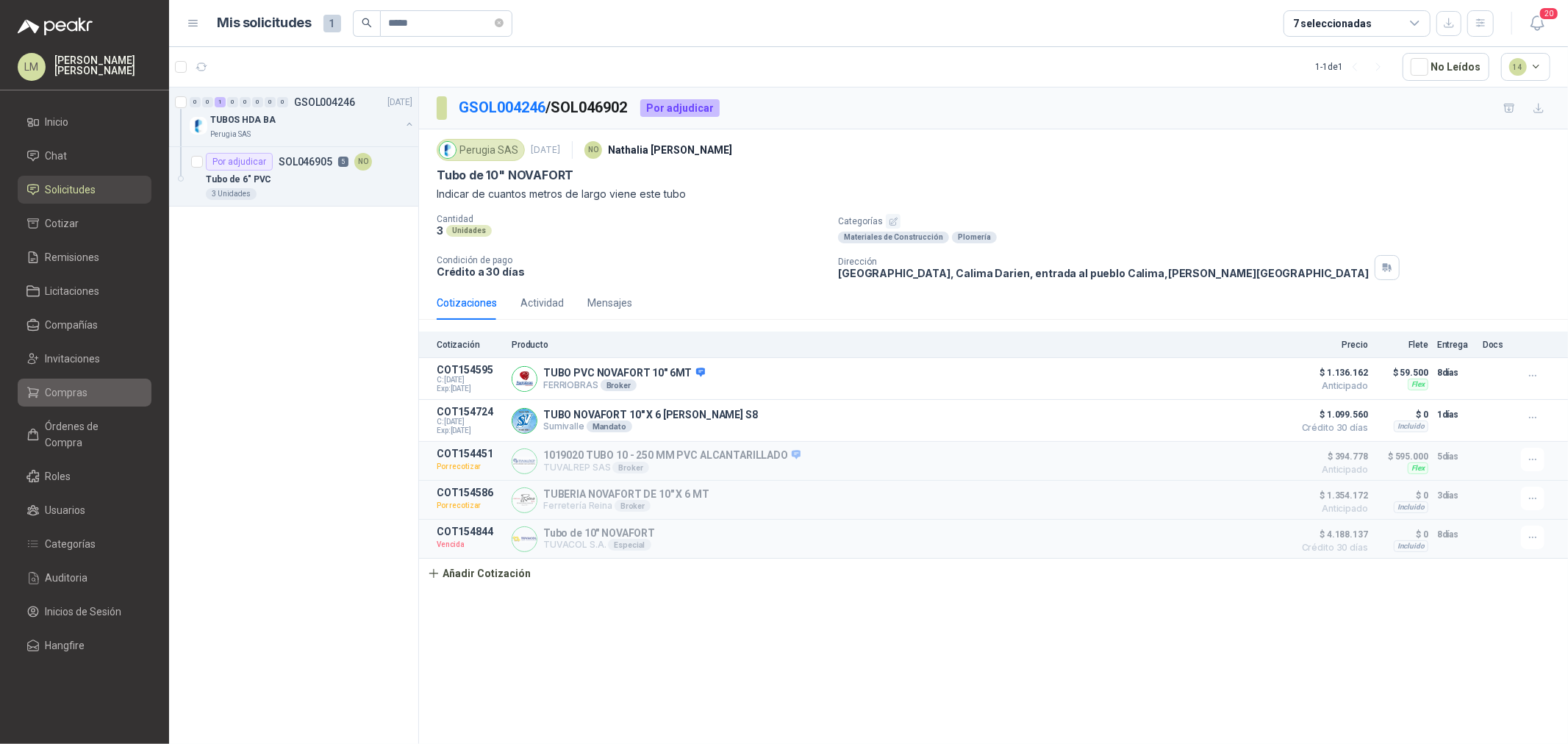
click at [69, 397] on span "Compras" at bounding box center [67, 392] width 43 height 16
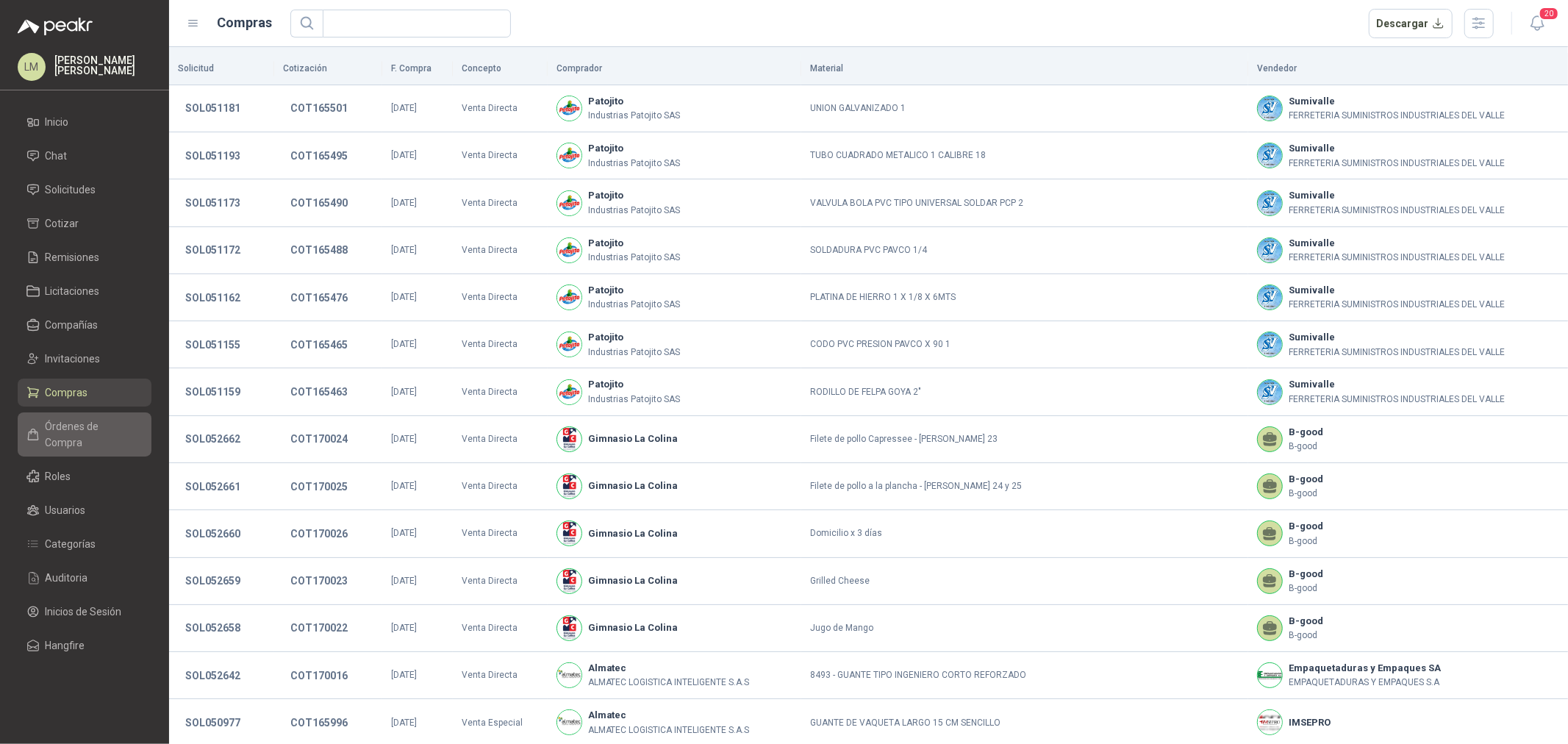
click at [77, 415] on link "Órdenes de Compra" at bounding box center [84, 435] width 133 height 44
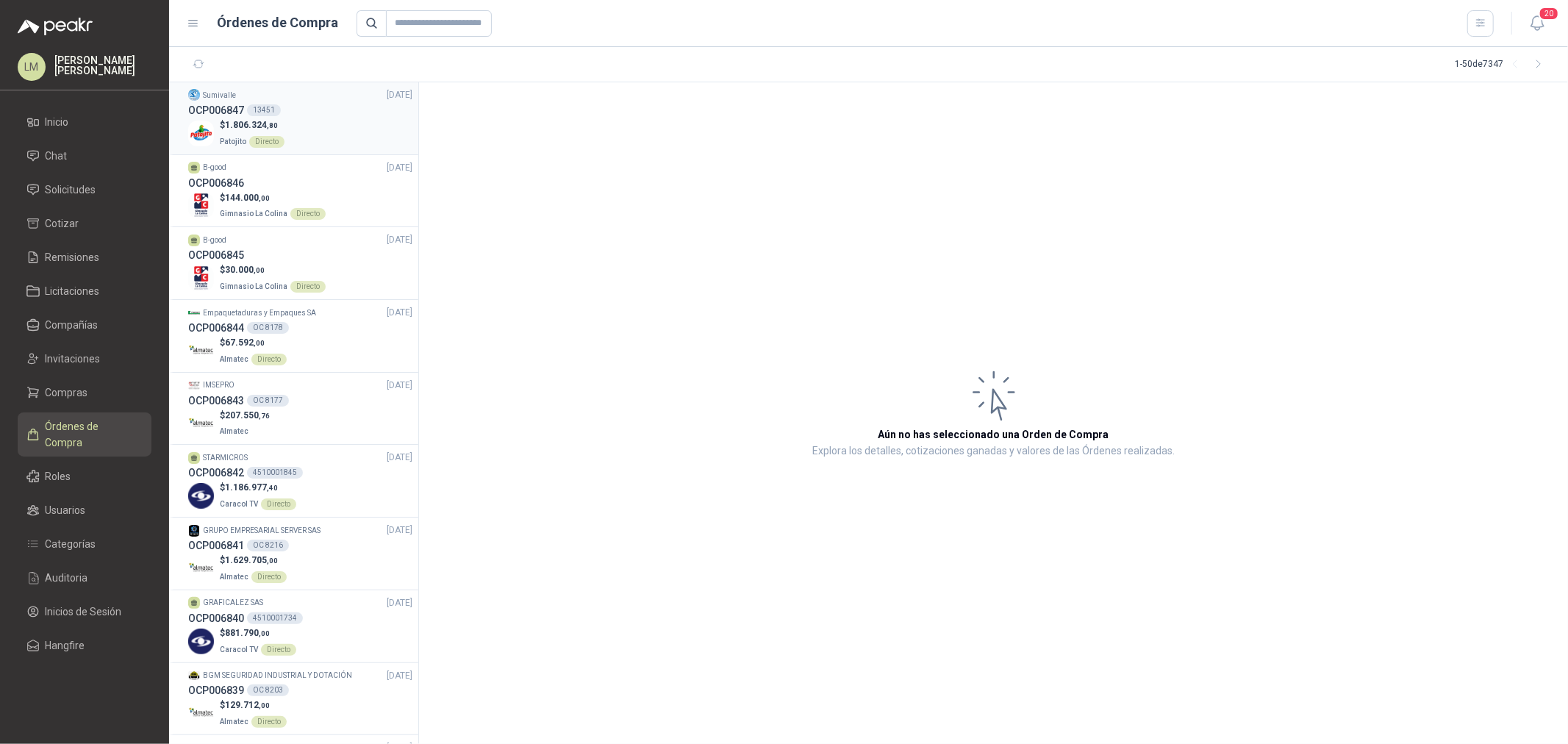
click at [271, 116] on link "Sumivalle 20/08/25 OCP006847 13451 $ 1.806.324 ,80 Patojito Directo" at bounding box center [300, 118] width 224 height 60
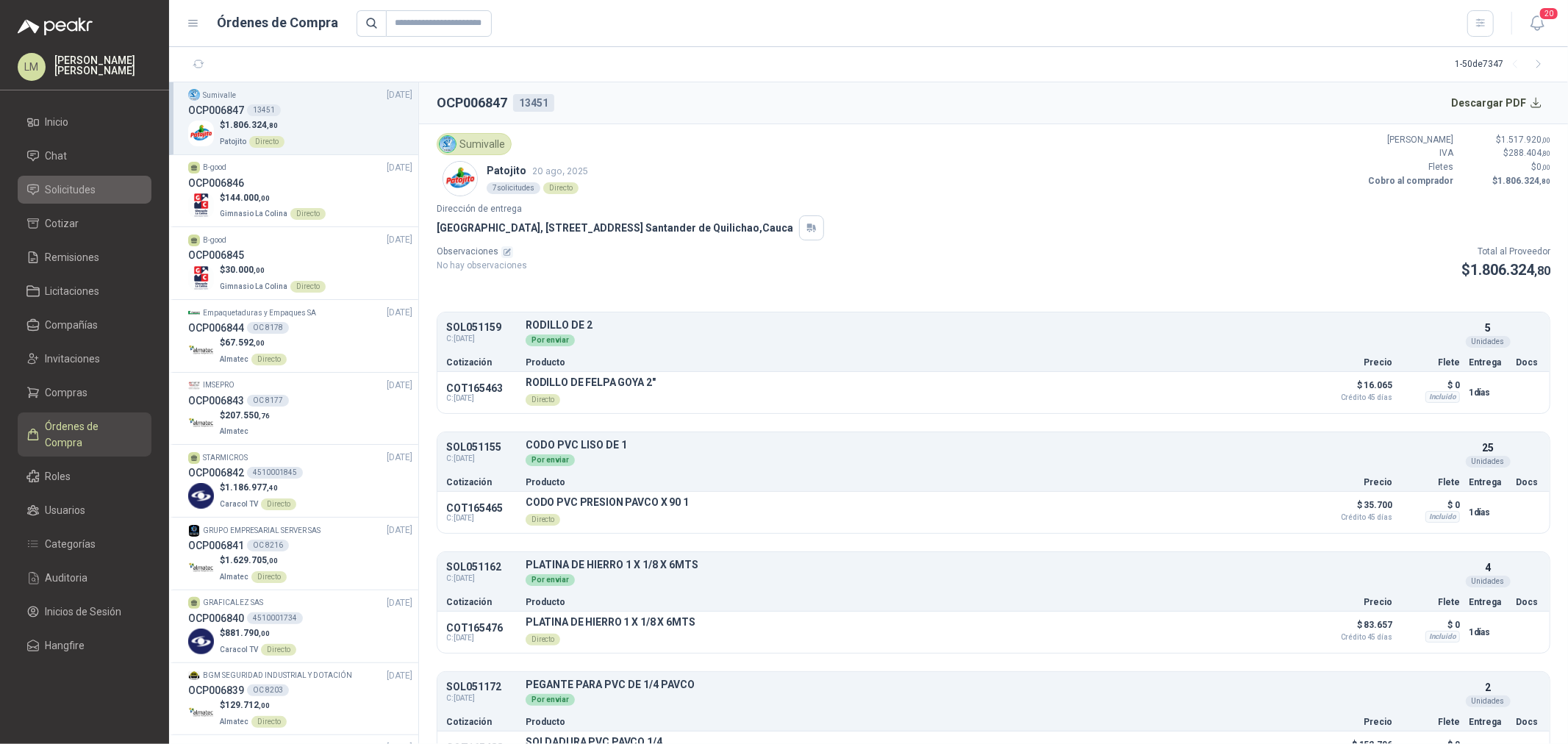
click at [61, 186] on span "Solicitudes" at bounding box center [70, 189] width 51 height 16
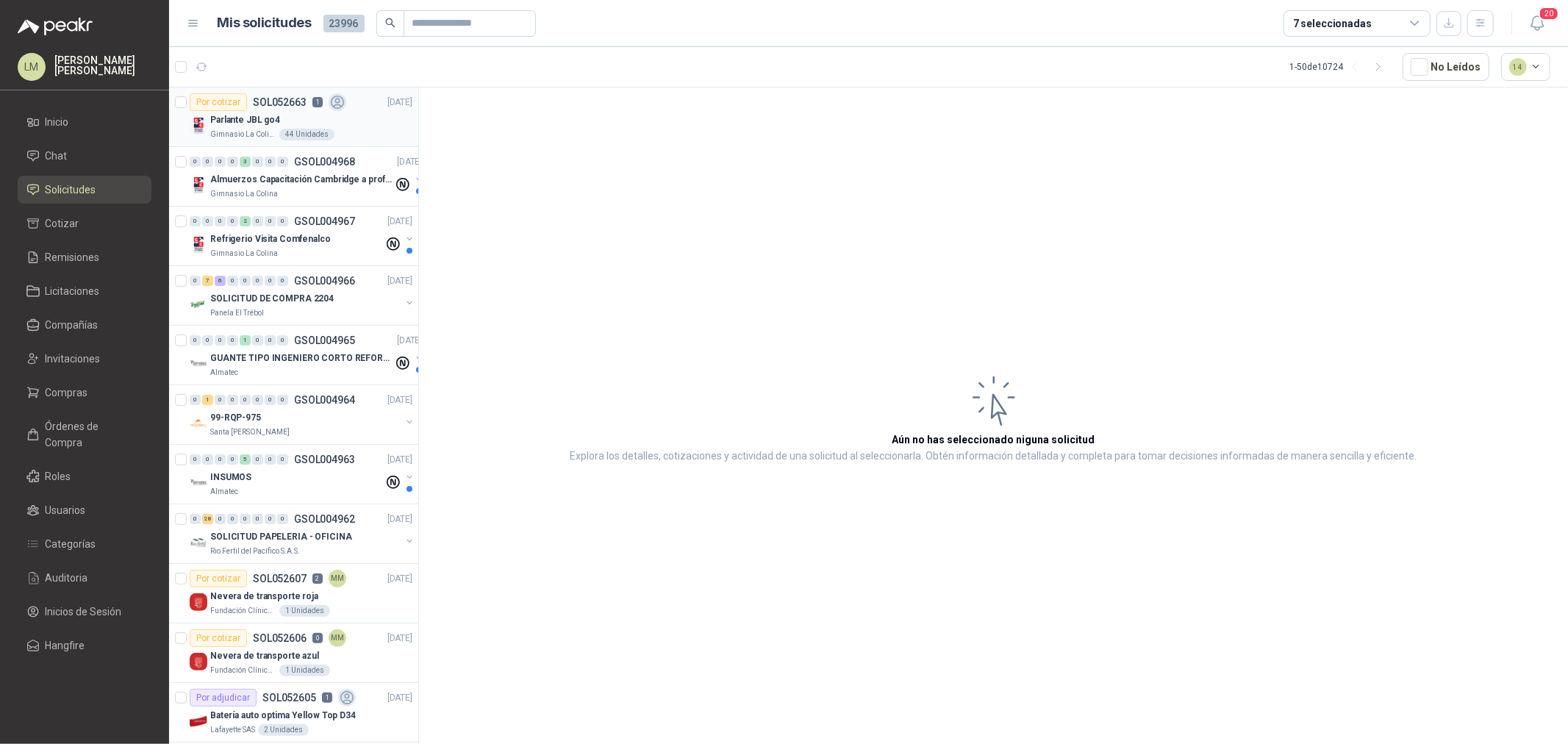
click at [272, 125] on p "Parlante JBL go4" at bounding box center [245, 120] width 70 height 14
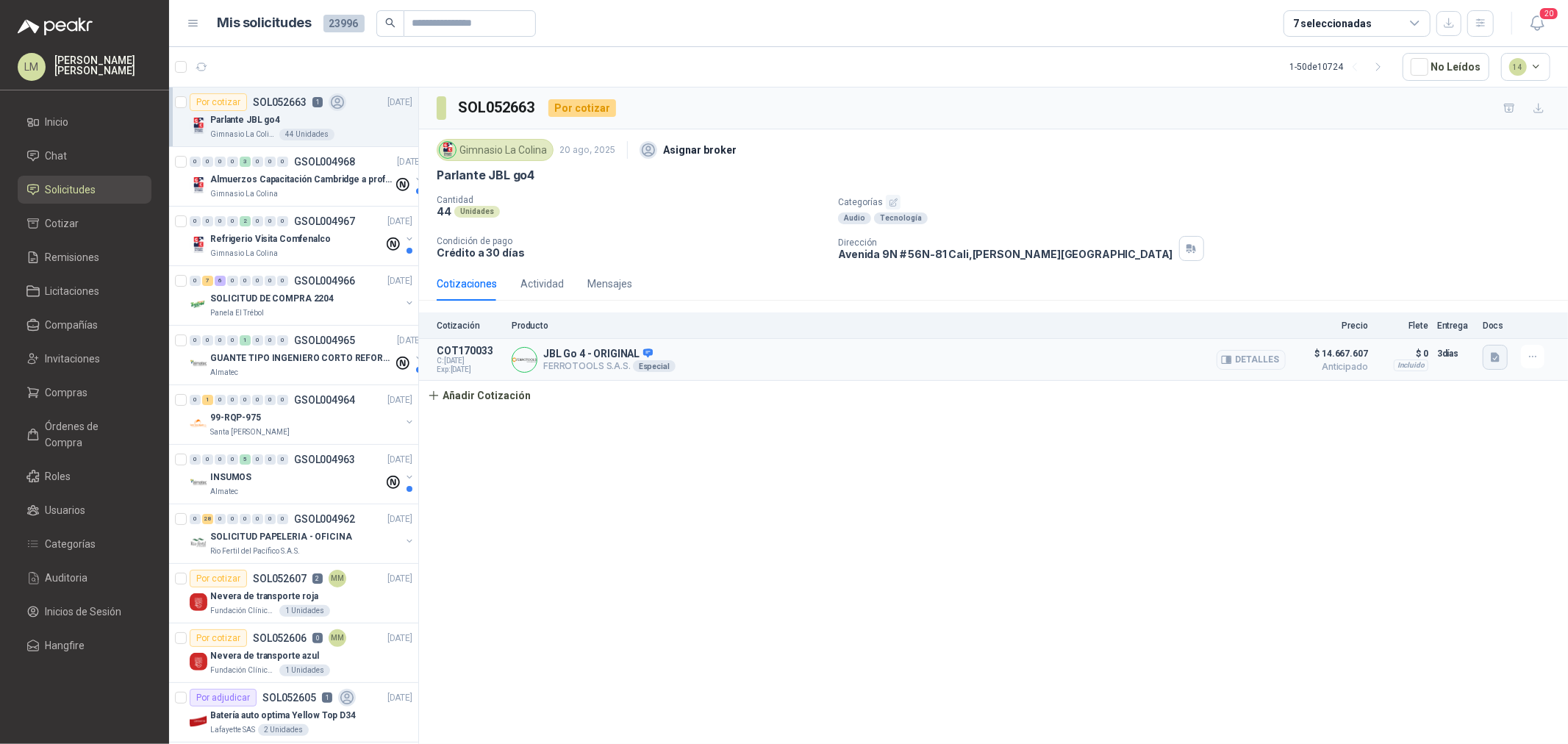
click at [1254, 356] on button "button" at bounding box center [1495, 357] width 25 height 25
click at [1254, 279] on button "image.png" at bounding box center [1465, 279] width 64 height 16
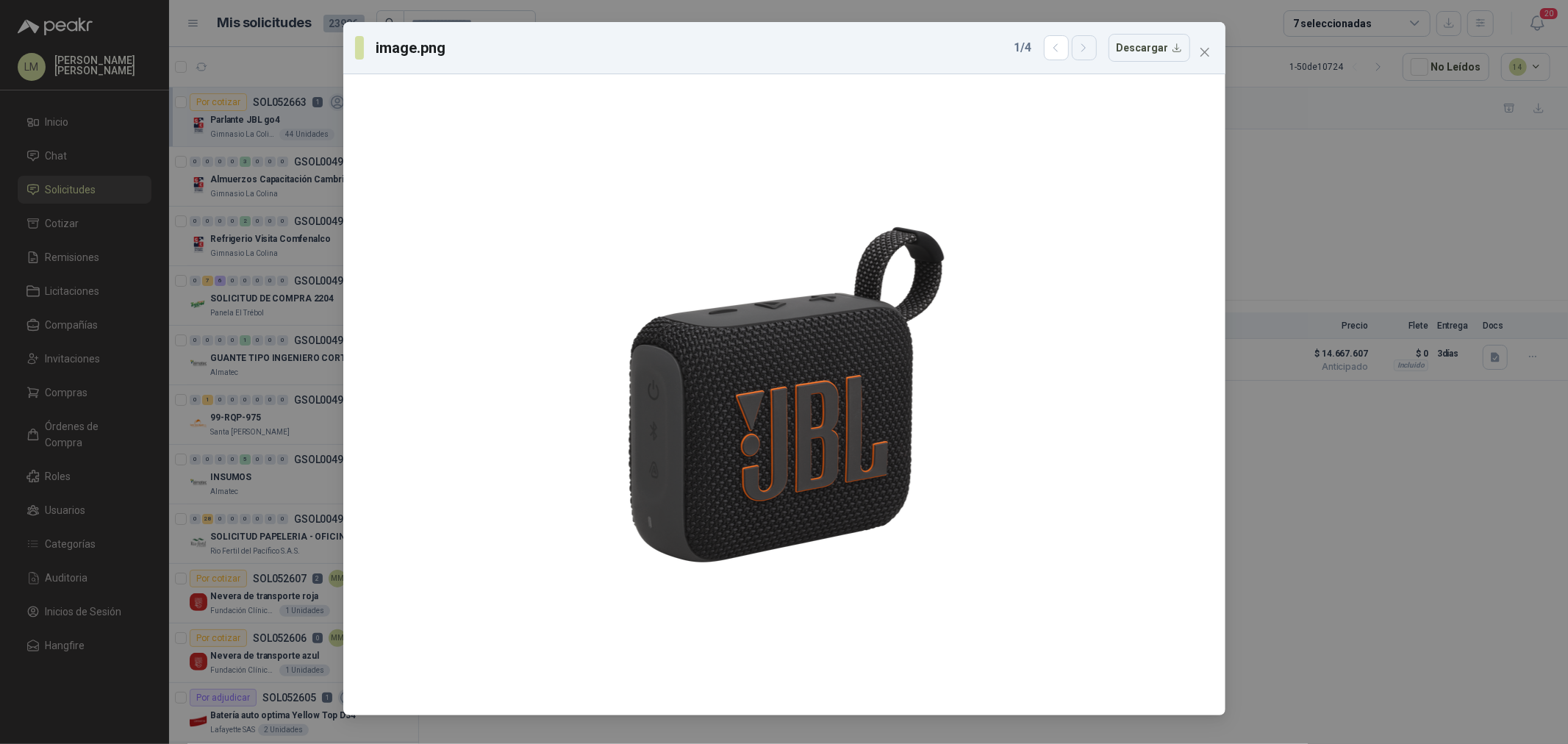
click at [1085, 44] on icon "button" at bounding box center [1083, 47] width 12 height 12
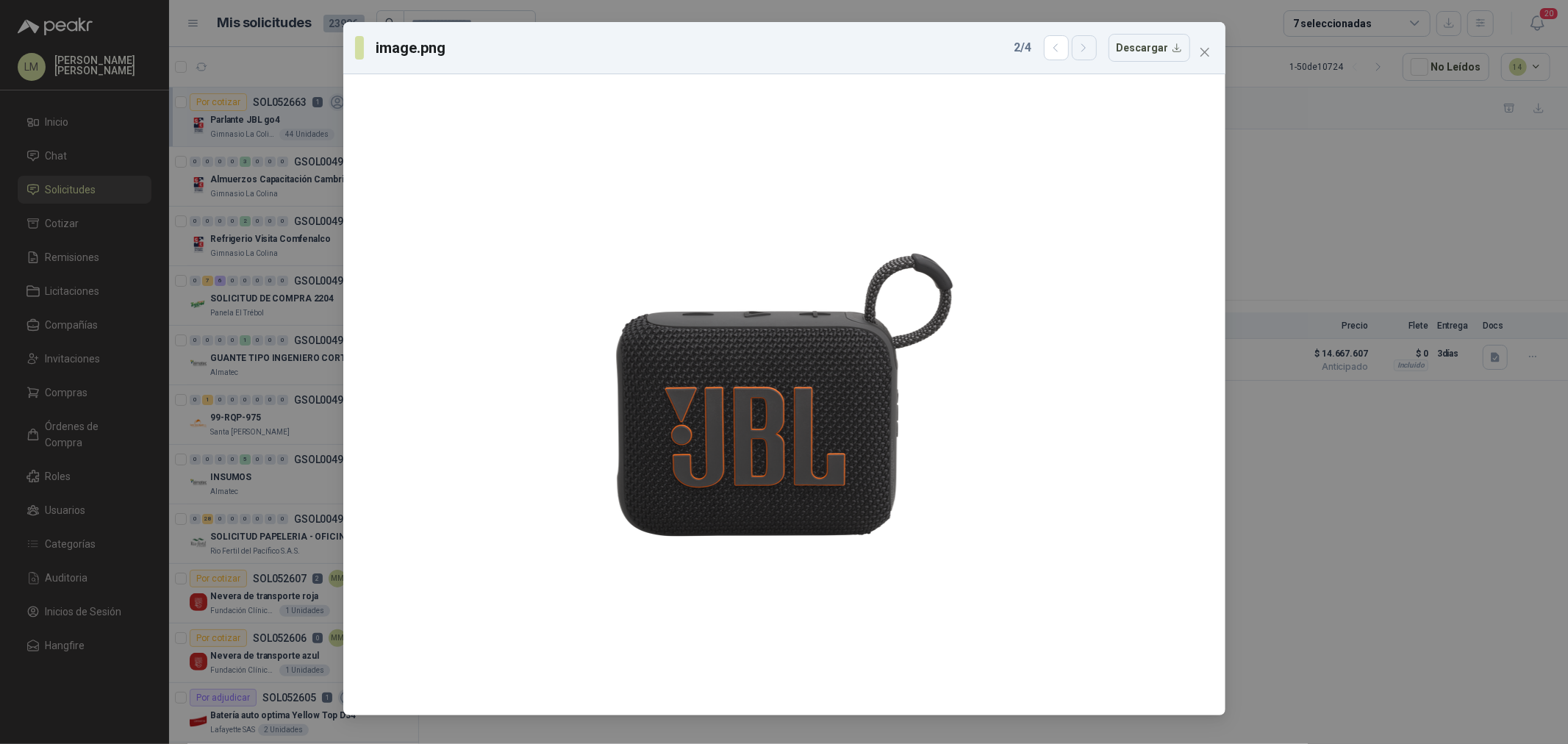
click at [1085, 44] on icon "button" at bounding box center [1083, 47] width 12 height 12
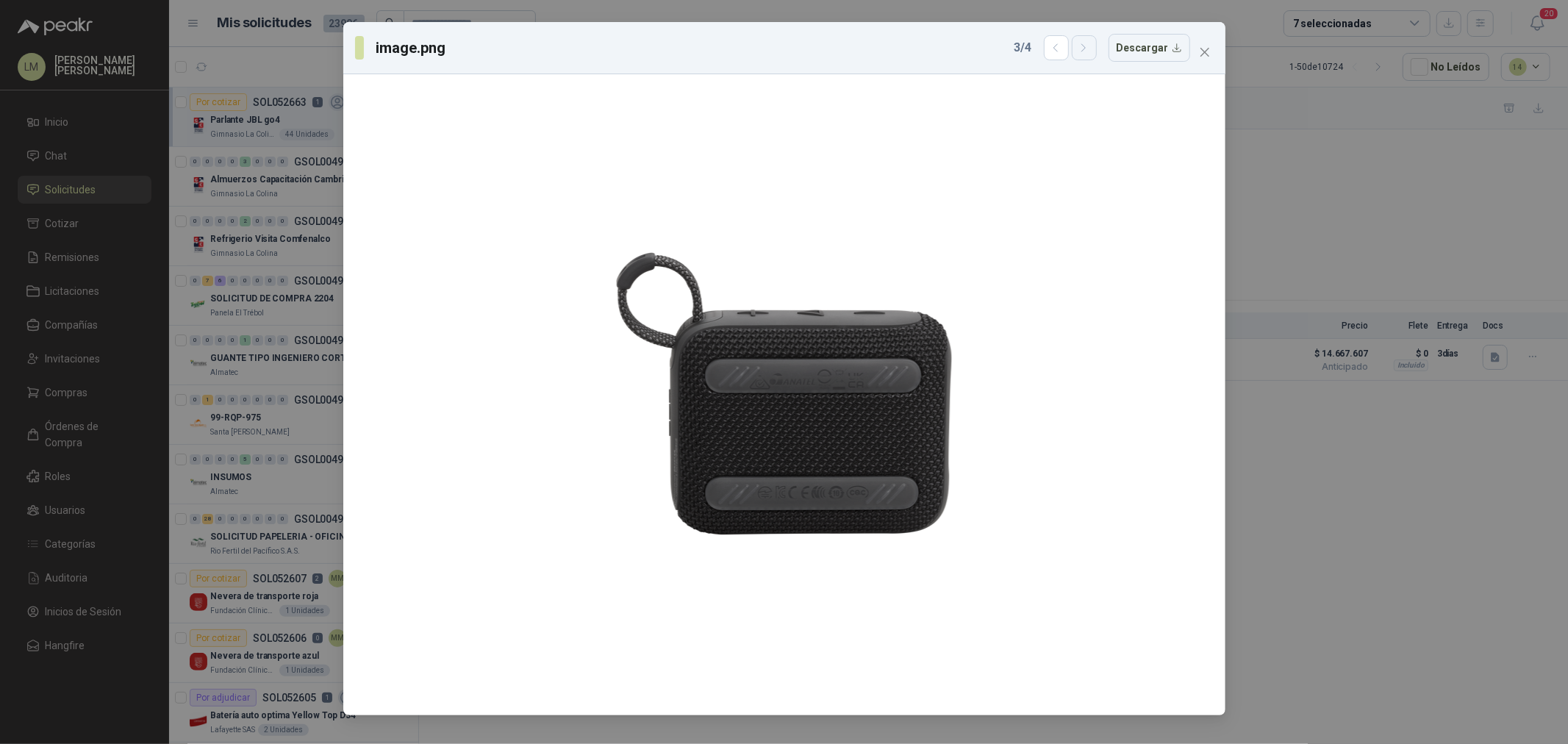
click at [1085, 44] on icon "button" at bounding box center [1083, 47] width 12 height 12
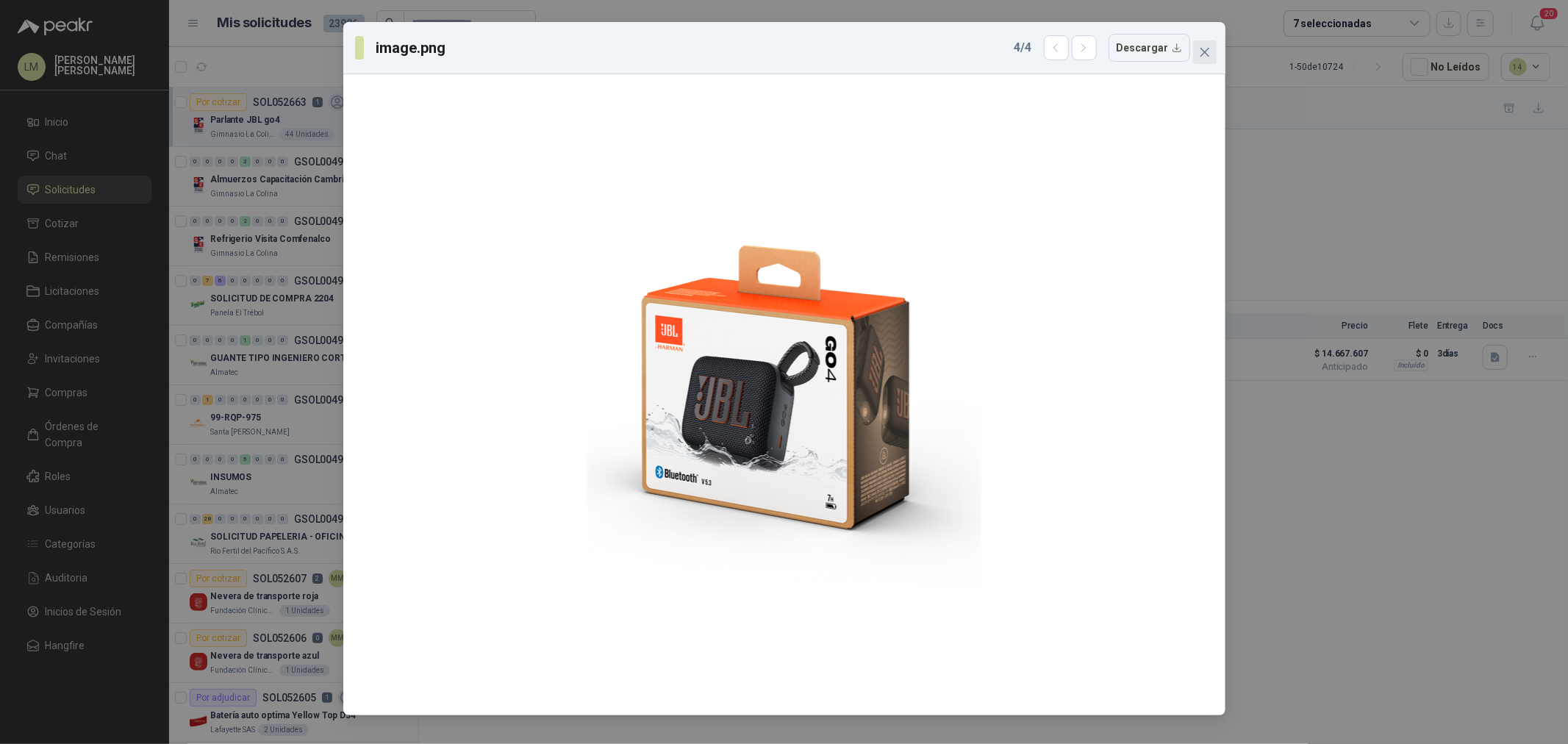
click at [1203, 52] on icon "close" at bounding box center [1204, 53] width 9 height 9
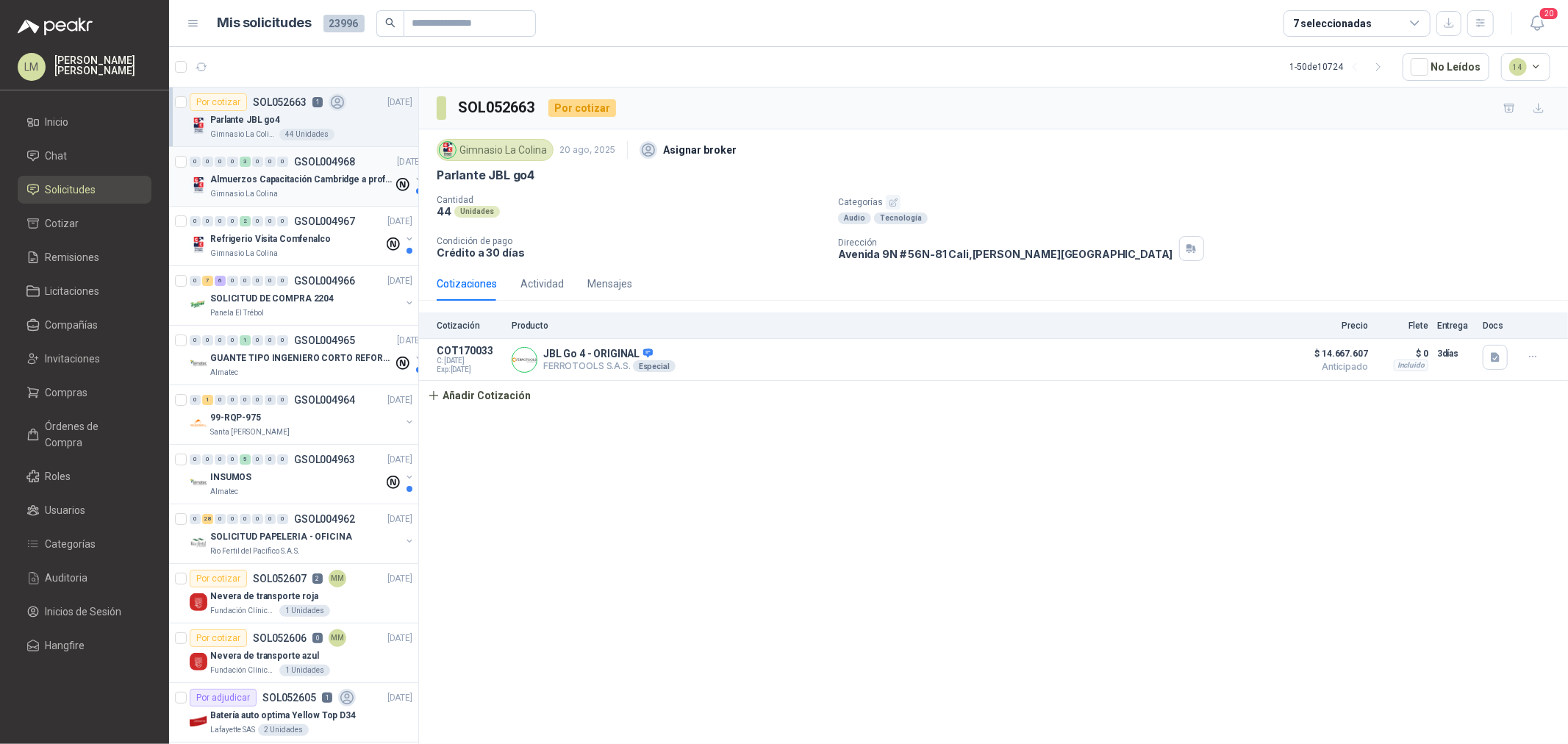
click at [310, 174] on p "Almuerzos Capacitación Cambridge a profesores" at bounding box center [301, 179] width 183 height 14
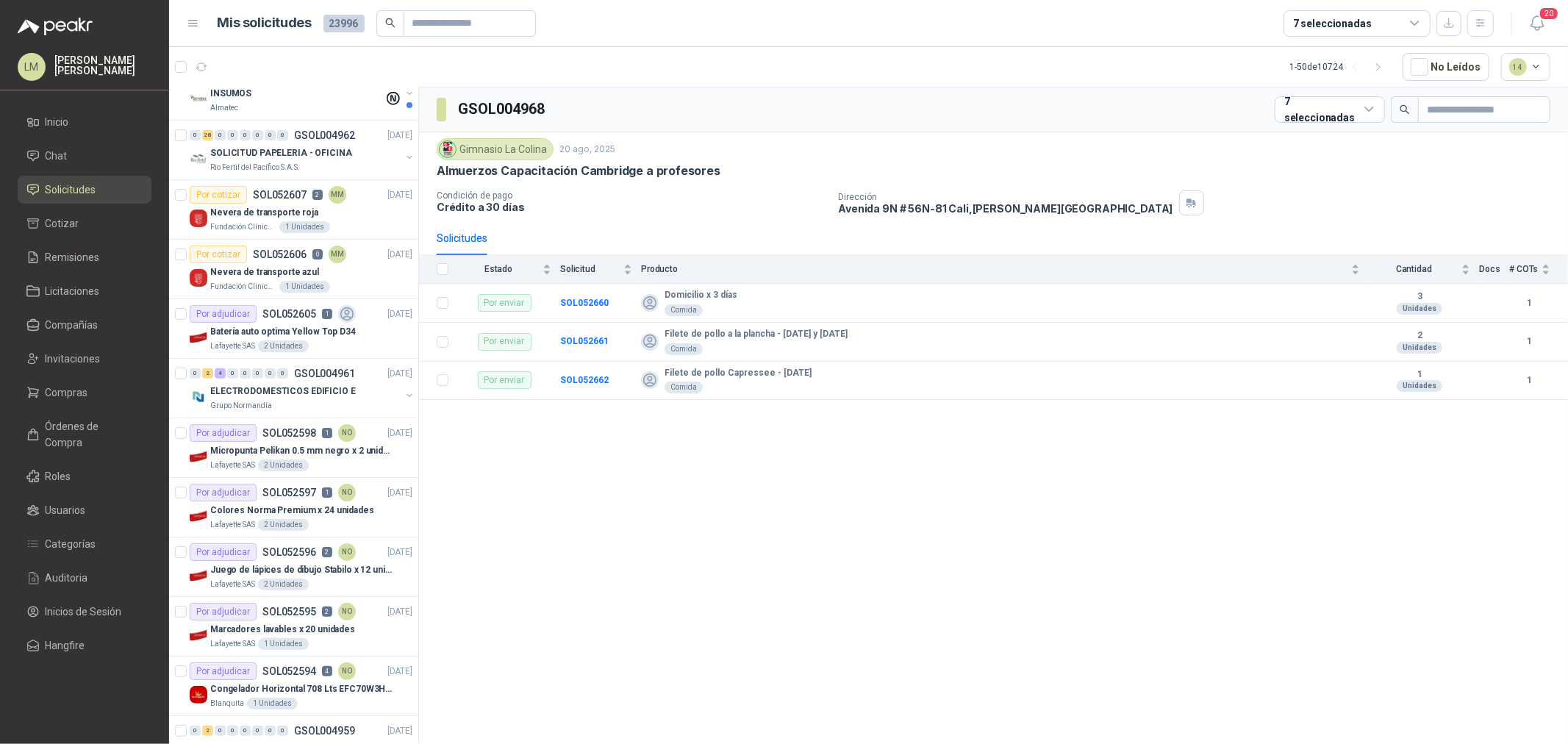
scroll to position [408, 0]
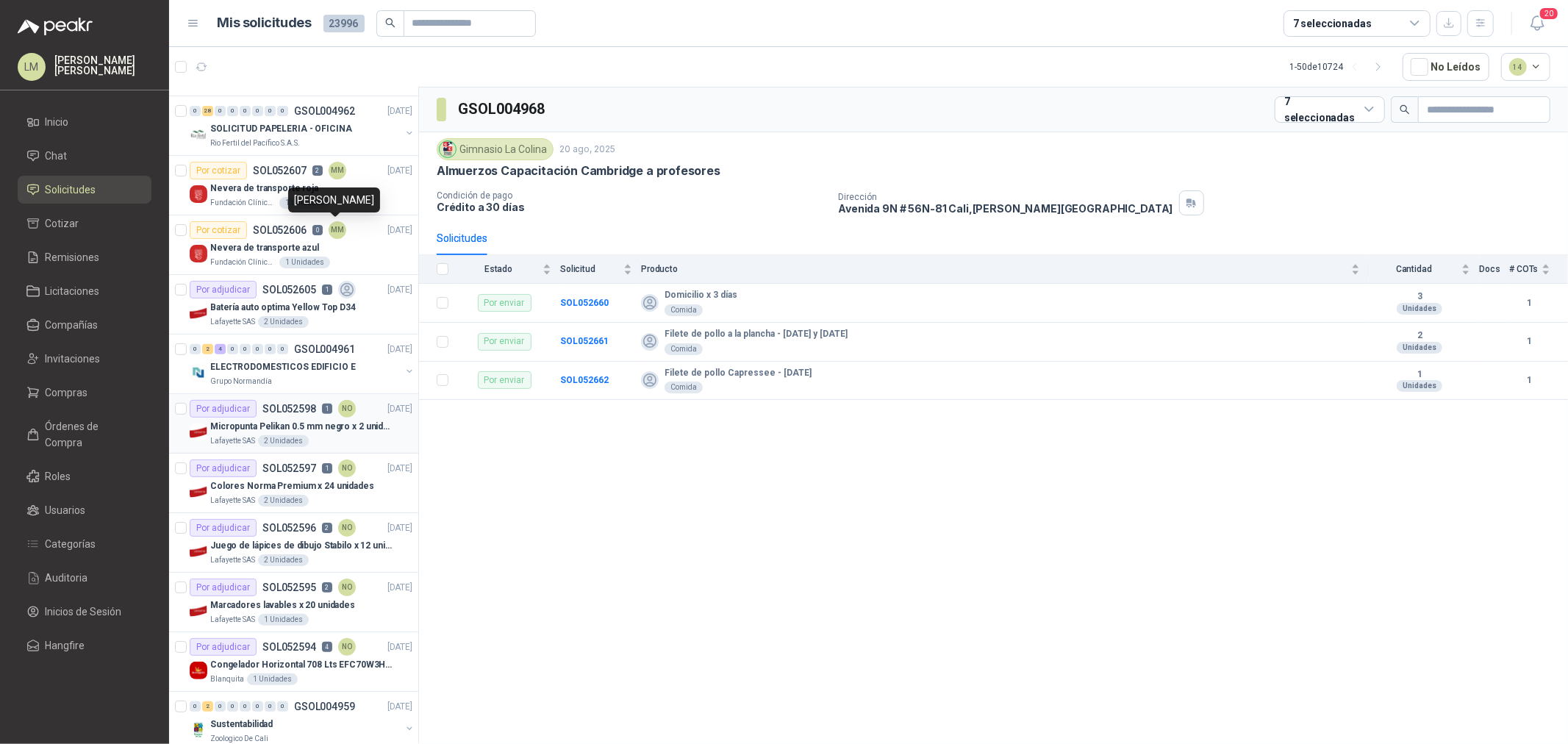
click at [274, 445] on div "2 Unidades" at bounding box center [283, 441] width 51 height 12
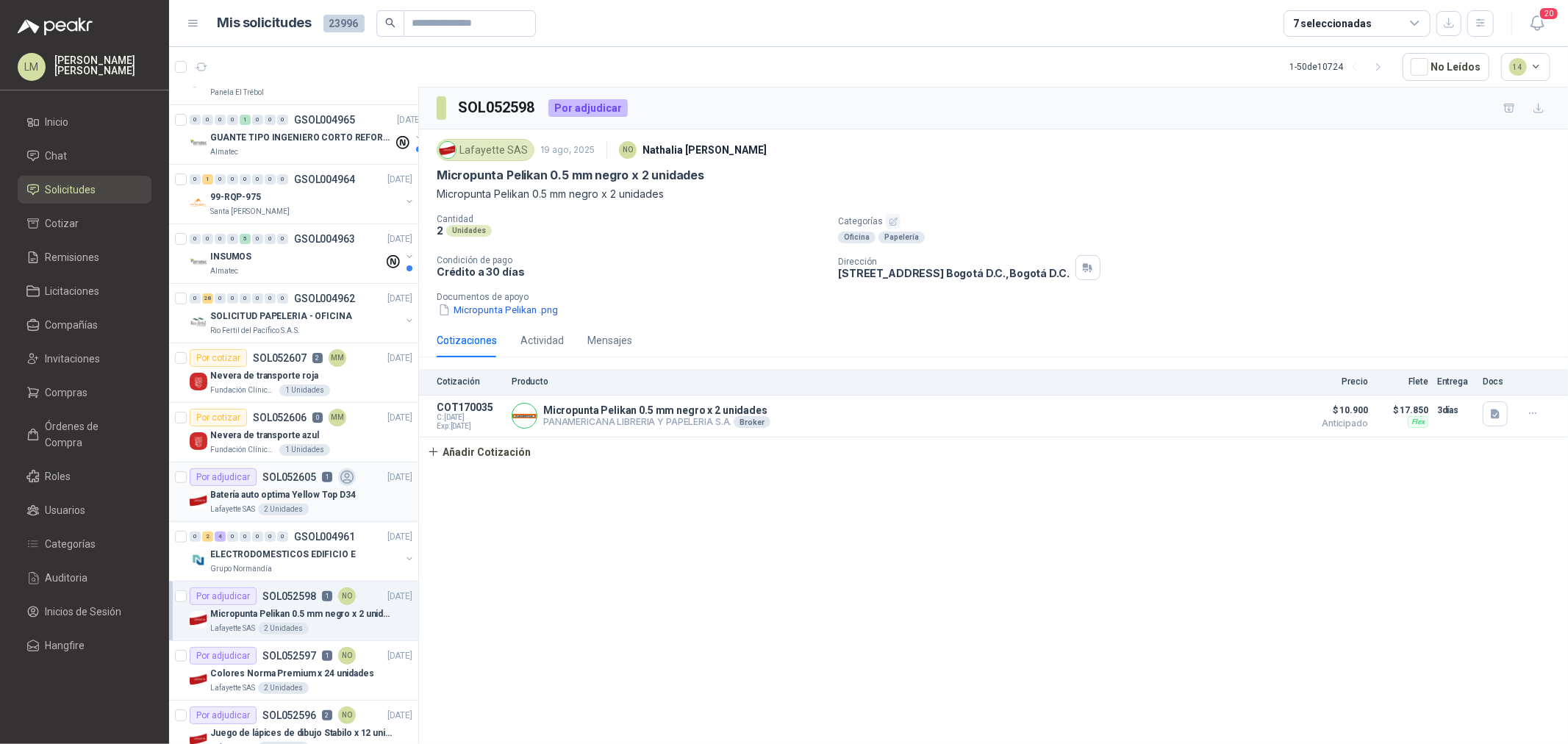
scroll to position [163, 0]
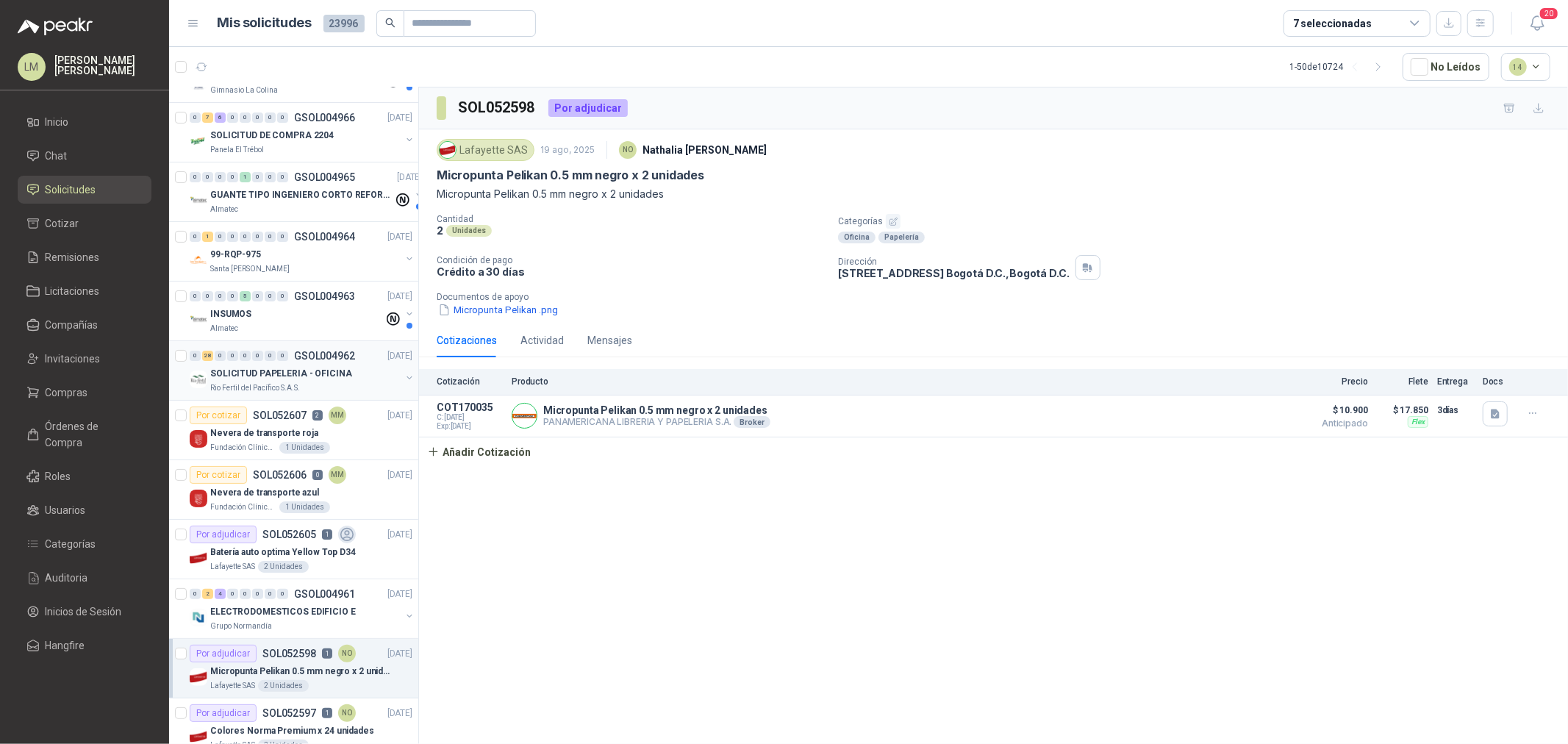
click at [268, 376] on p "SOLICITUD PAPELERIA - OFICINA" at bounding box center [281, 373] width 142 height 14
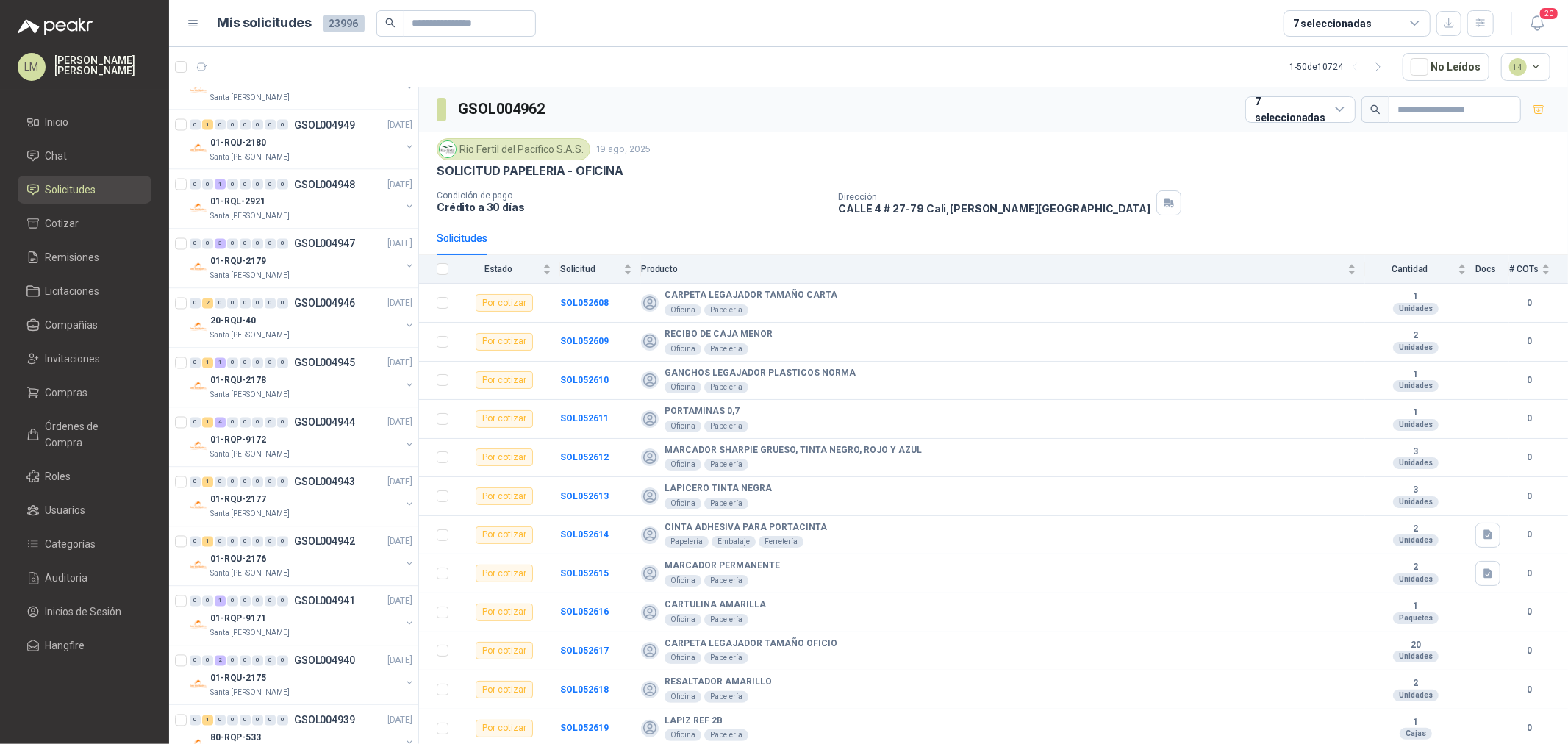
scroll to position [2348, 0]
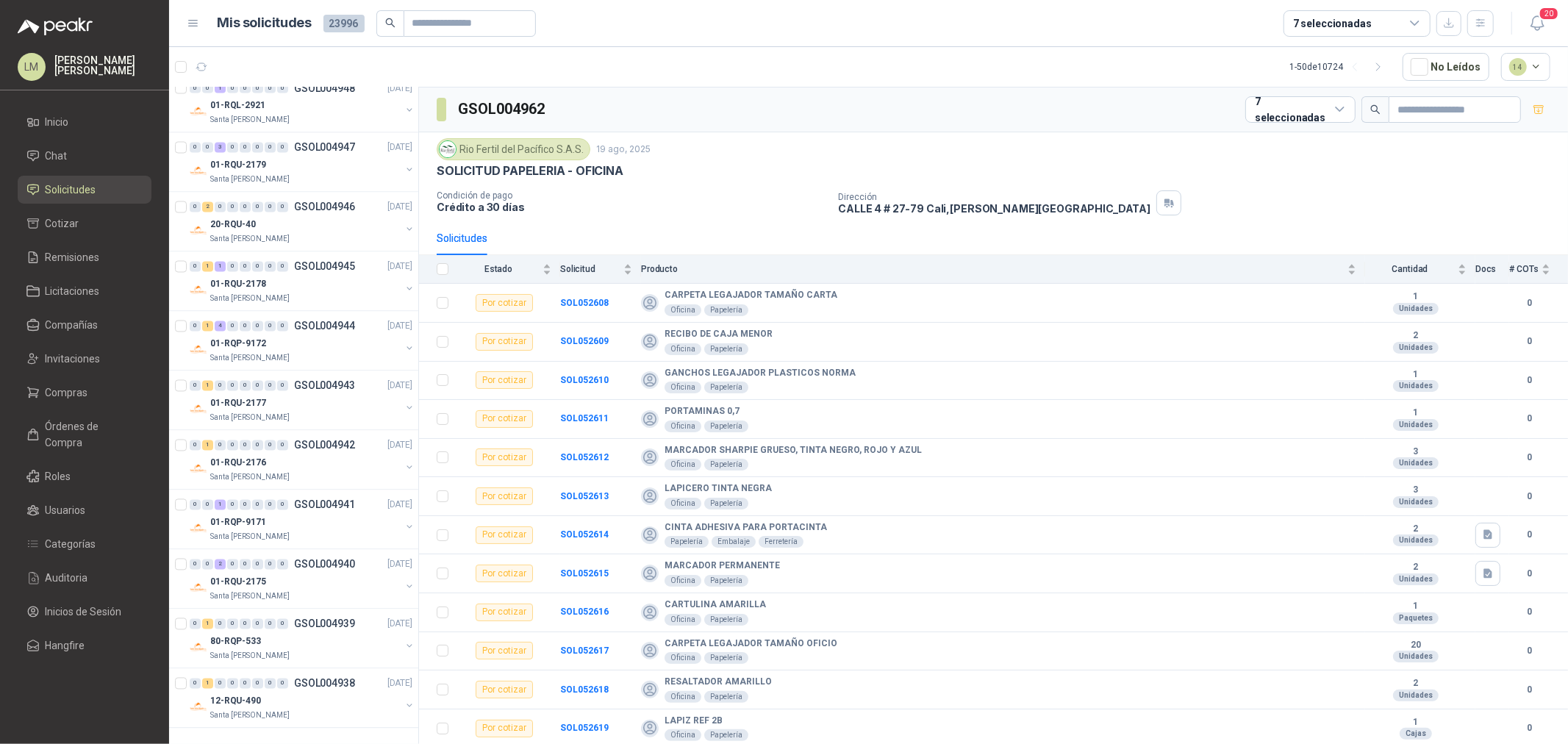
click at [1338, 25] on div "7 seleccionadas" at bounding box center [1332, 23] width 79 height 16
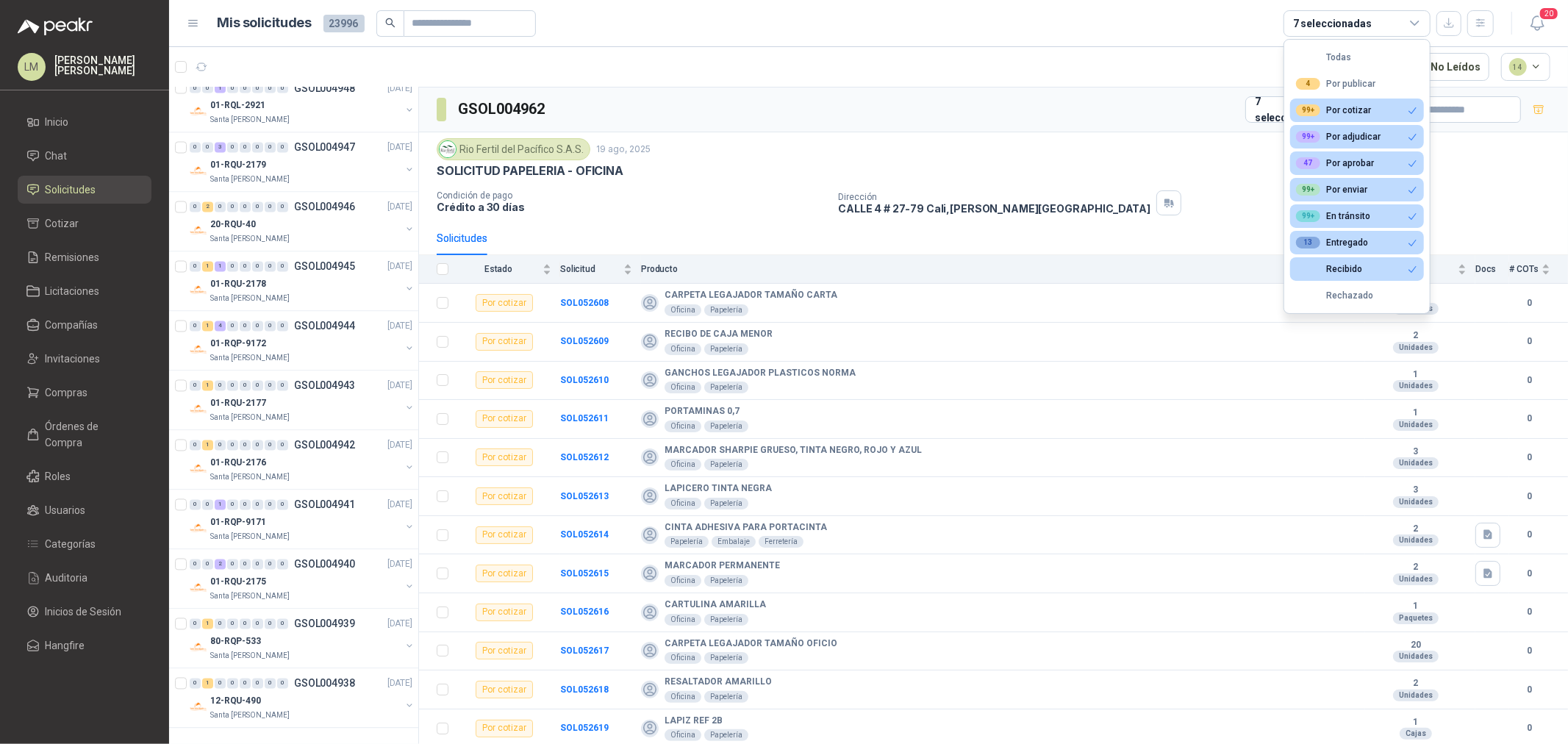
click at [916, 104] on div "GSOL004962 7 seleccionadas" at bounding box center [993, 109] width 1149 height 44
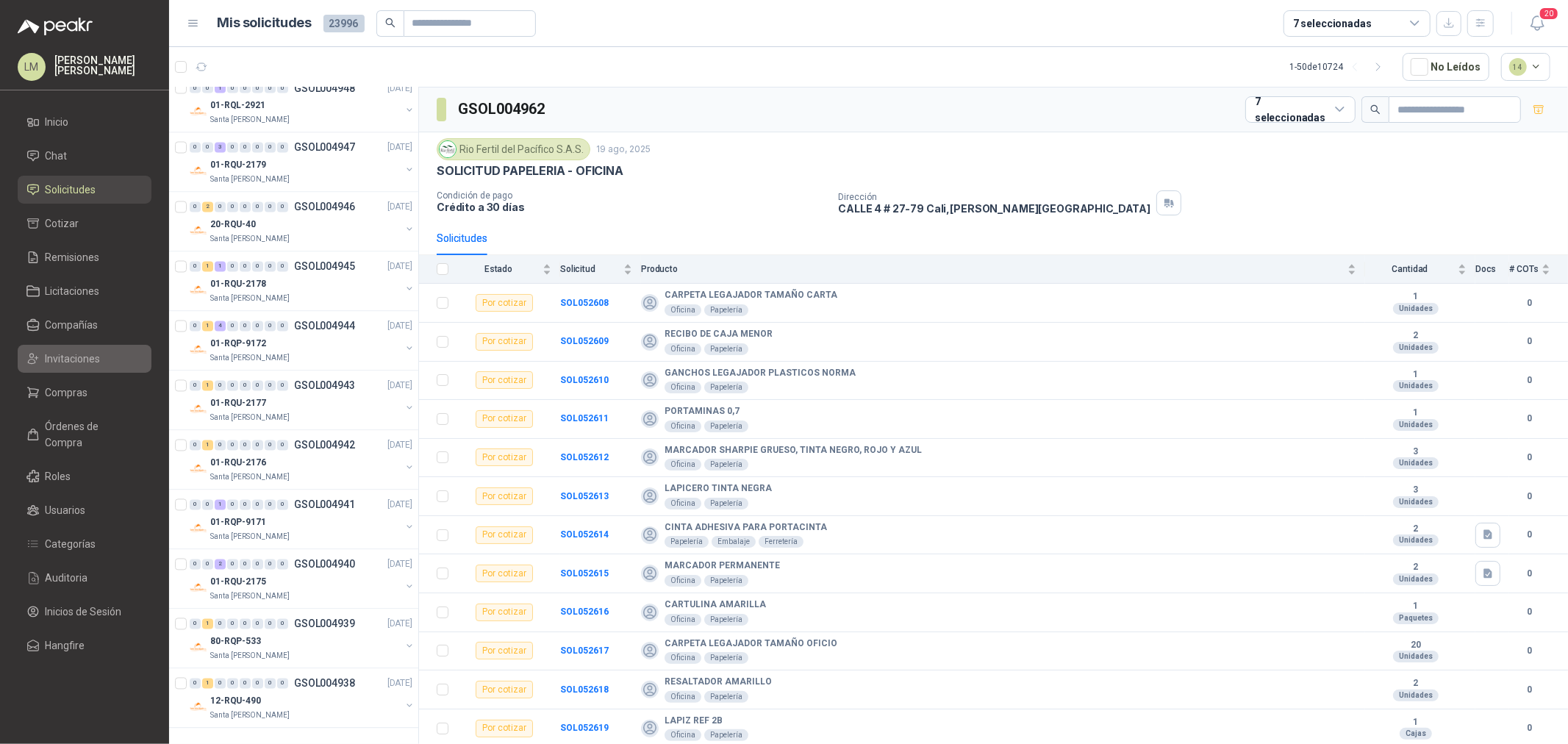
click at [69, 354] on span "Invitaciones" at bounding box center [72, 358] width 55 height 16
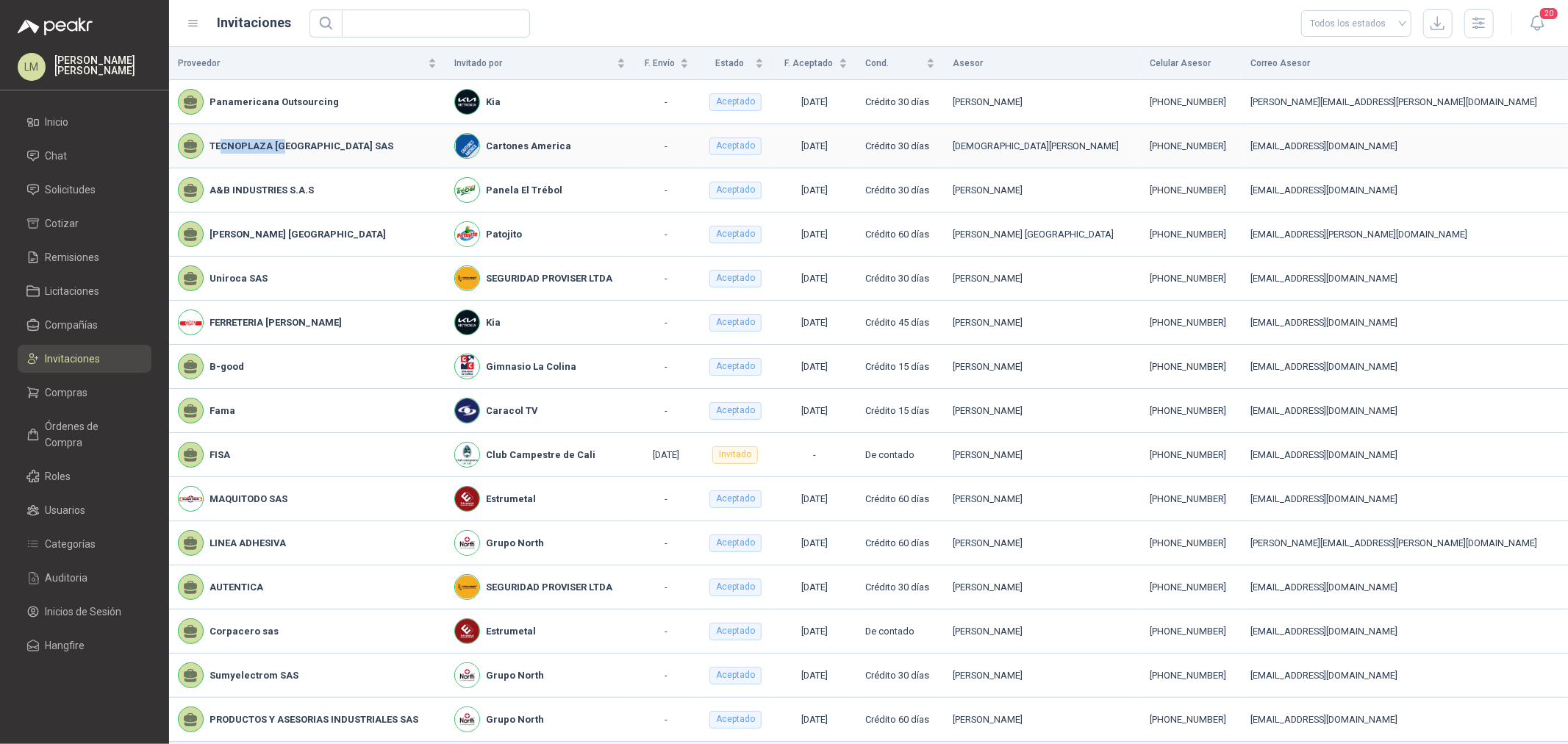
drag, startPoint x: 221, startPoint y: 142, endPoint x: 286, endPoint y: 140, distance: 65.0
click at [286, 140] on b "TECNOPLAZA [GEOGRAPHIC_DATA] SAS" at bounding box center [301, 146] width 183 height 15
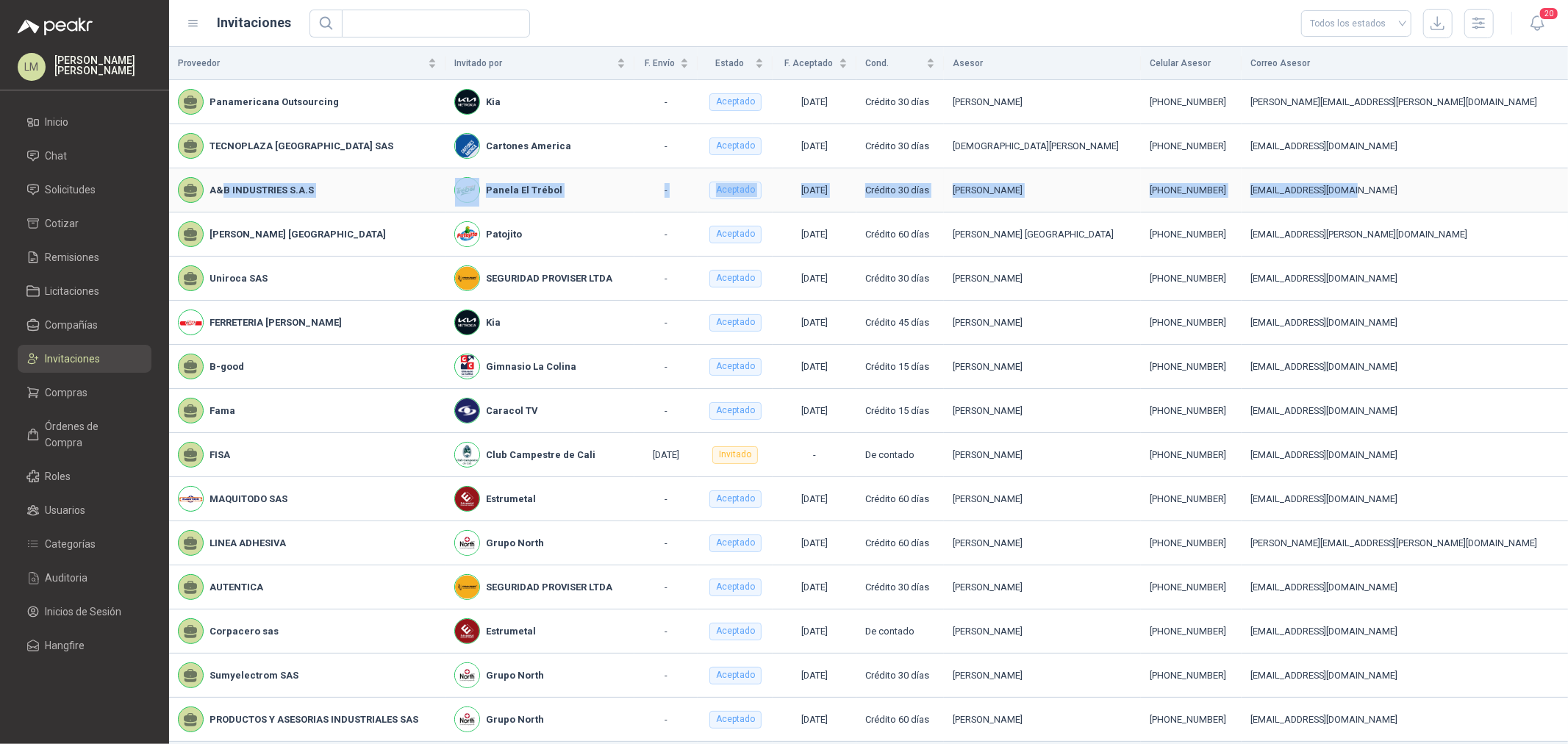
drag, startPoint x: 222, startPoint y: 194, endPoint x: 1428, endPoint y: 201, distance: 1206.0
click at [1444, 200] on tr "A&B INDUSTRIES S.A.S Panela El Trébol - Aceptado [DATE] Crédito 30 días [PERSON…" at bounding box center [867, 191] width 1398 height 44
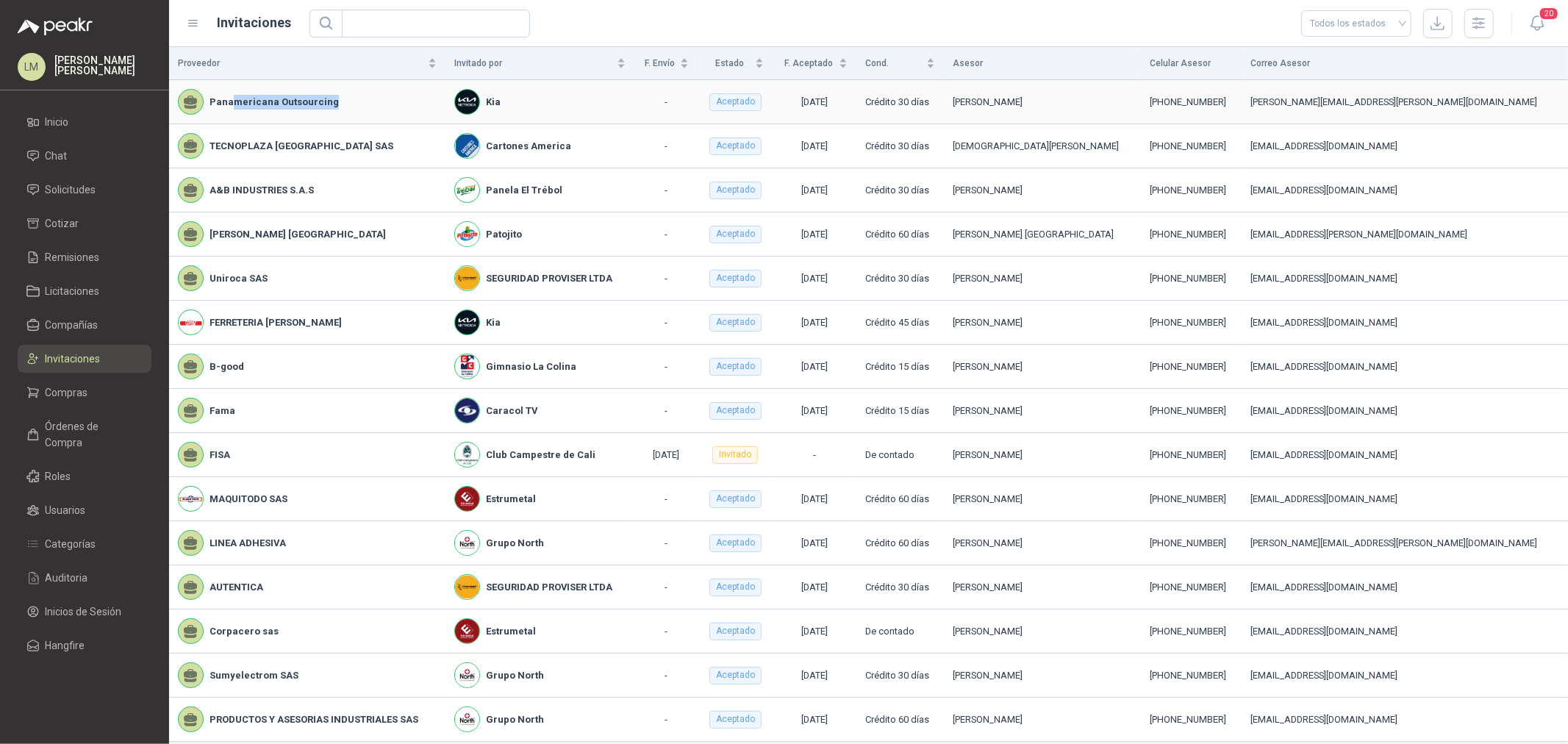
drag, startPoint x: 231, startPoint y: 99, endPoint x: 353, endPoint y: 105, distance: 122.1
click at [351, 105] on div "Panamericana Outsourcing" at bounding box center [307, 102] width 259 height 26
click at [549, 107] on div "Kia" at bounding box center [539, 102] width 171 height 26
click at [72, 395] on span "Compras" at bounding box center [67, 392] width 43 height 16
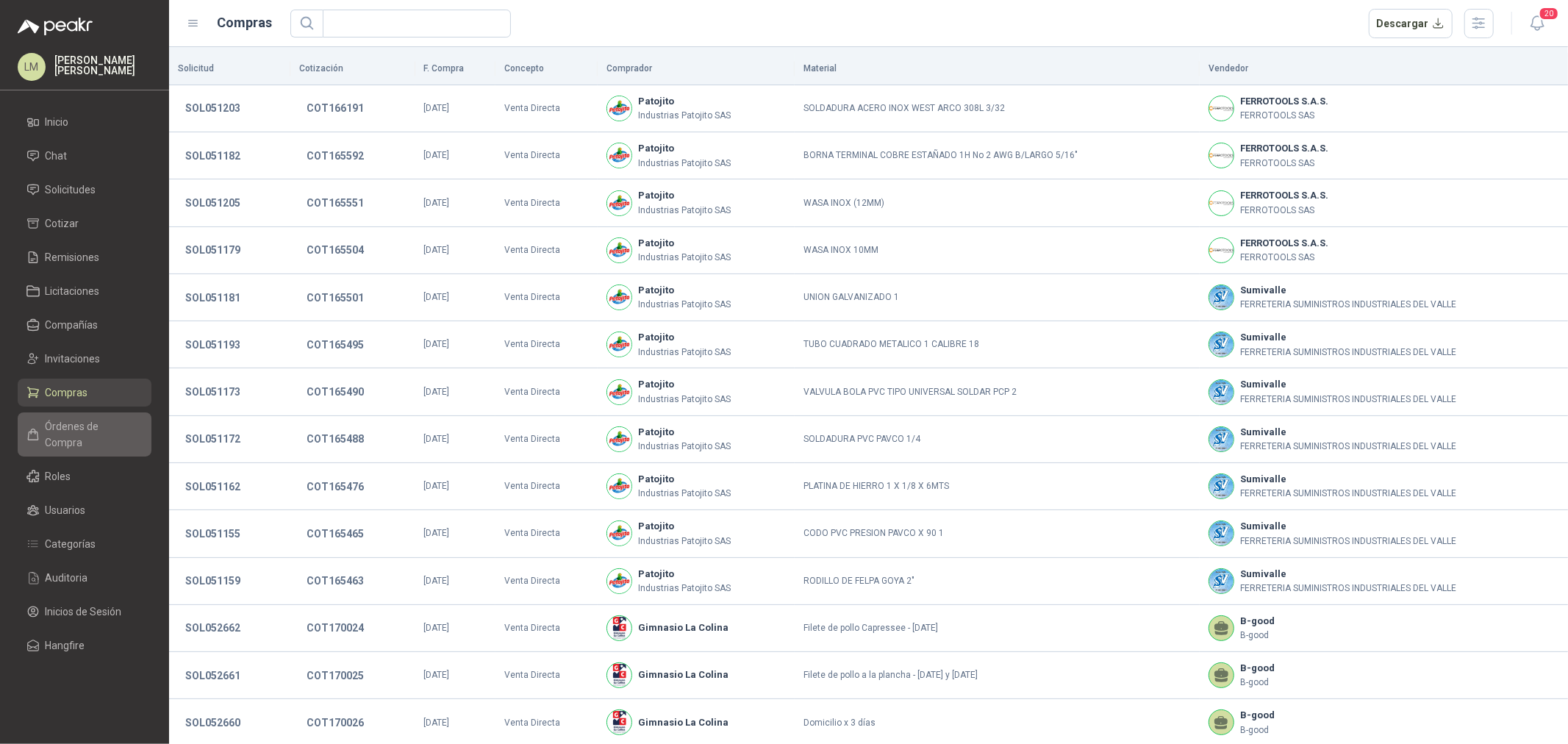
click at [69, 422] on span "Órdenes de Compra" at bounding box center [91, 434] width 92 height 32
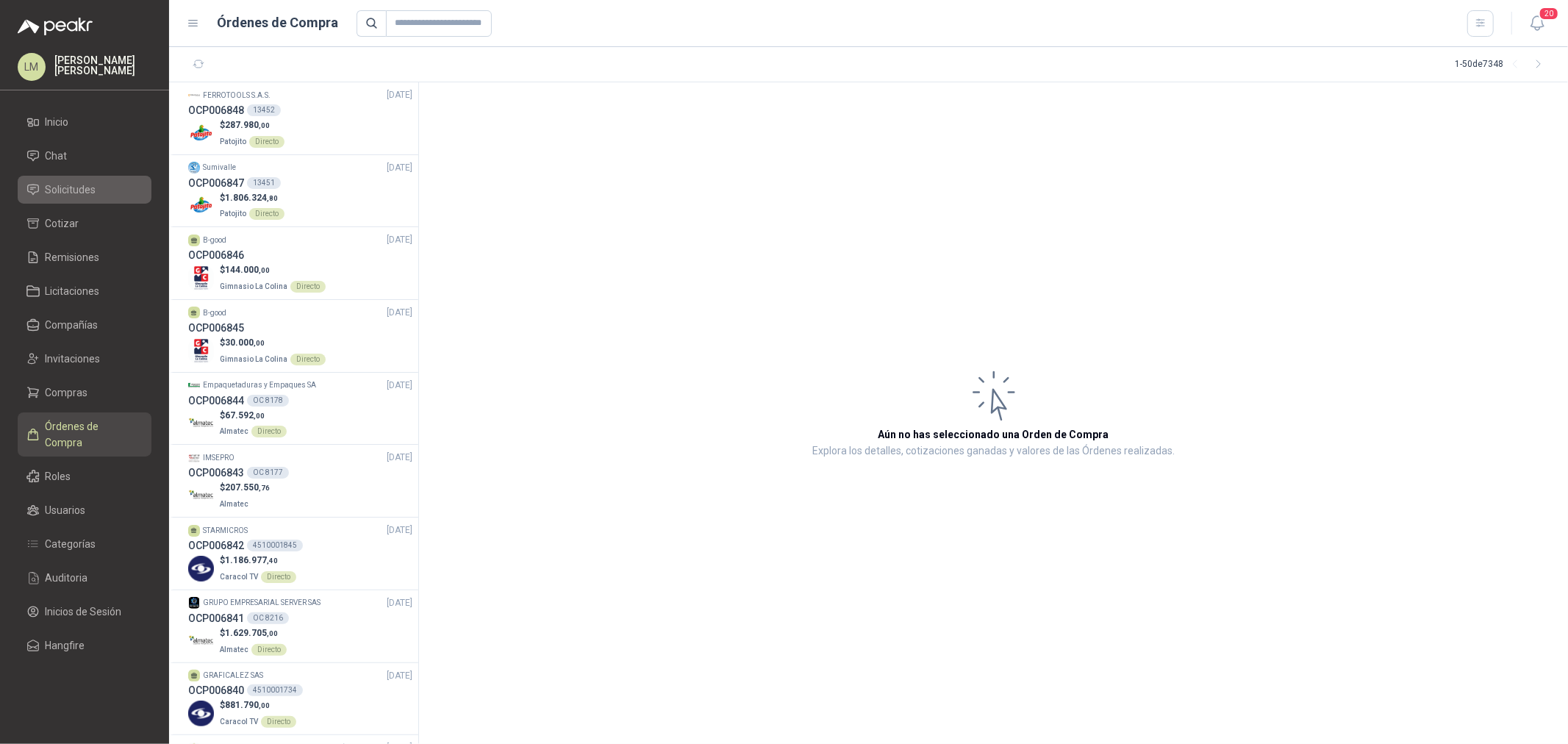
click at [70, 197] on span "Solicitudes" at bounding box center [70, 189] width 51 height 16
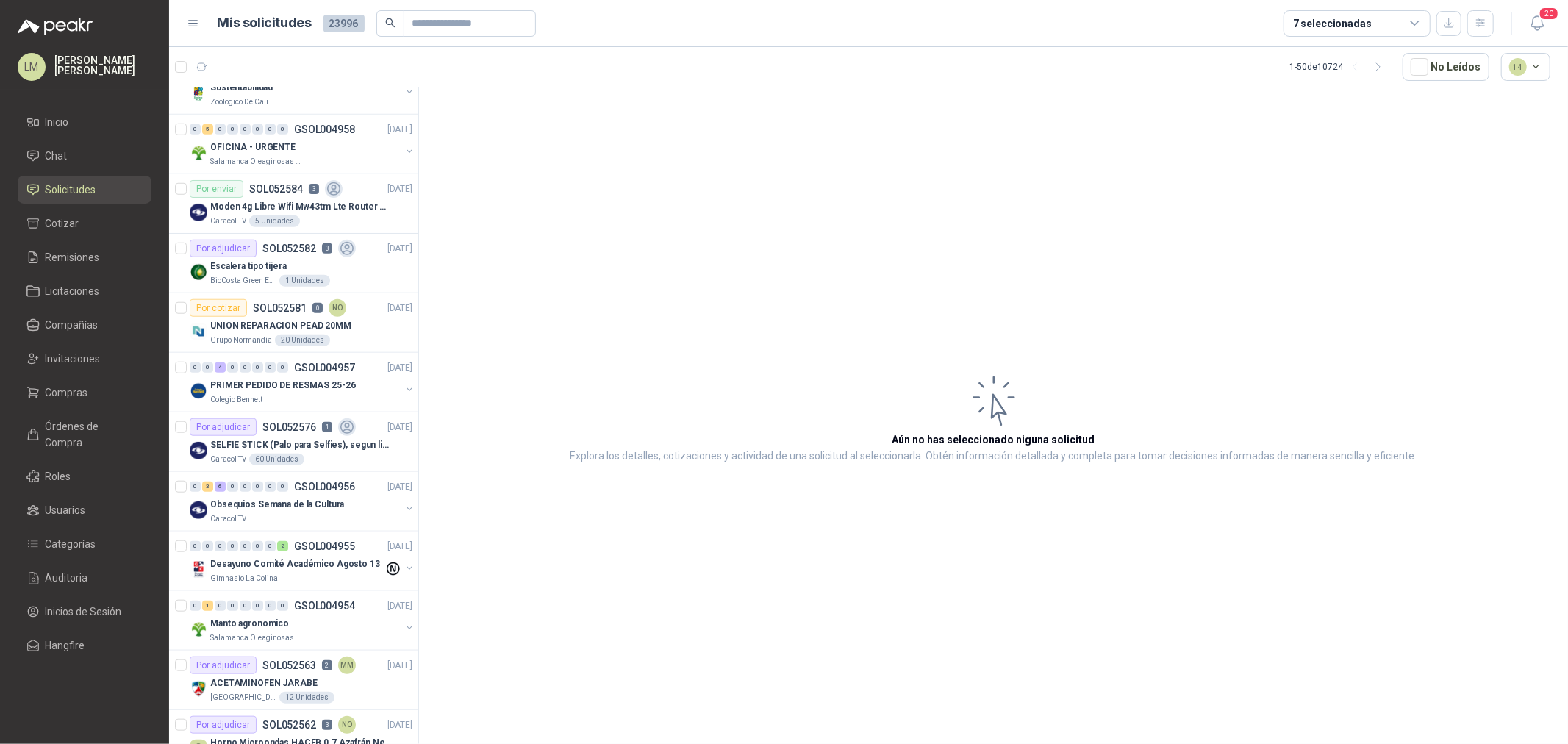
scroll to position [1061, 0]
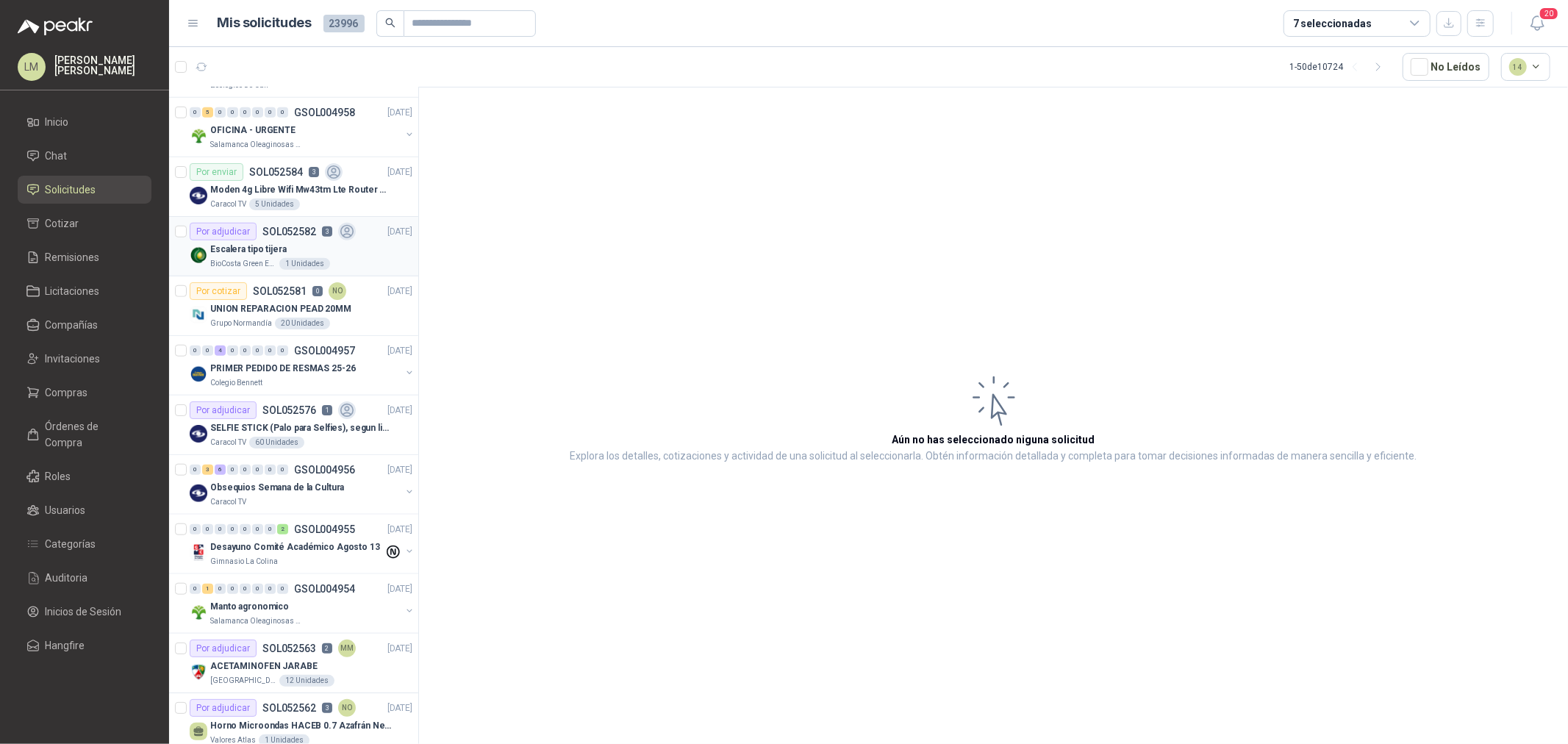
click at [280, 246] on p "Escalera tipo tijera" at bounding box center [248, 249] width 76 height 14
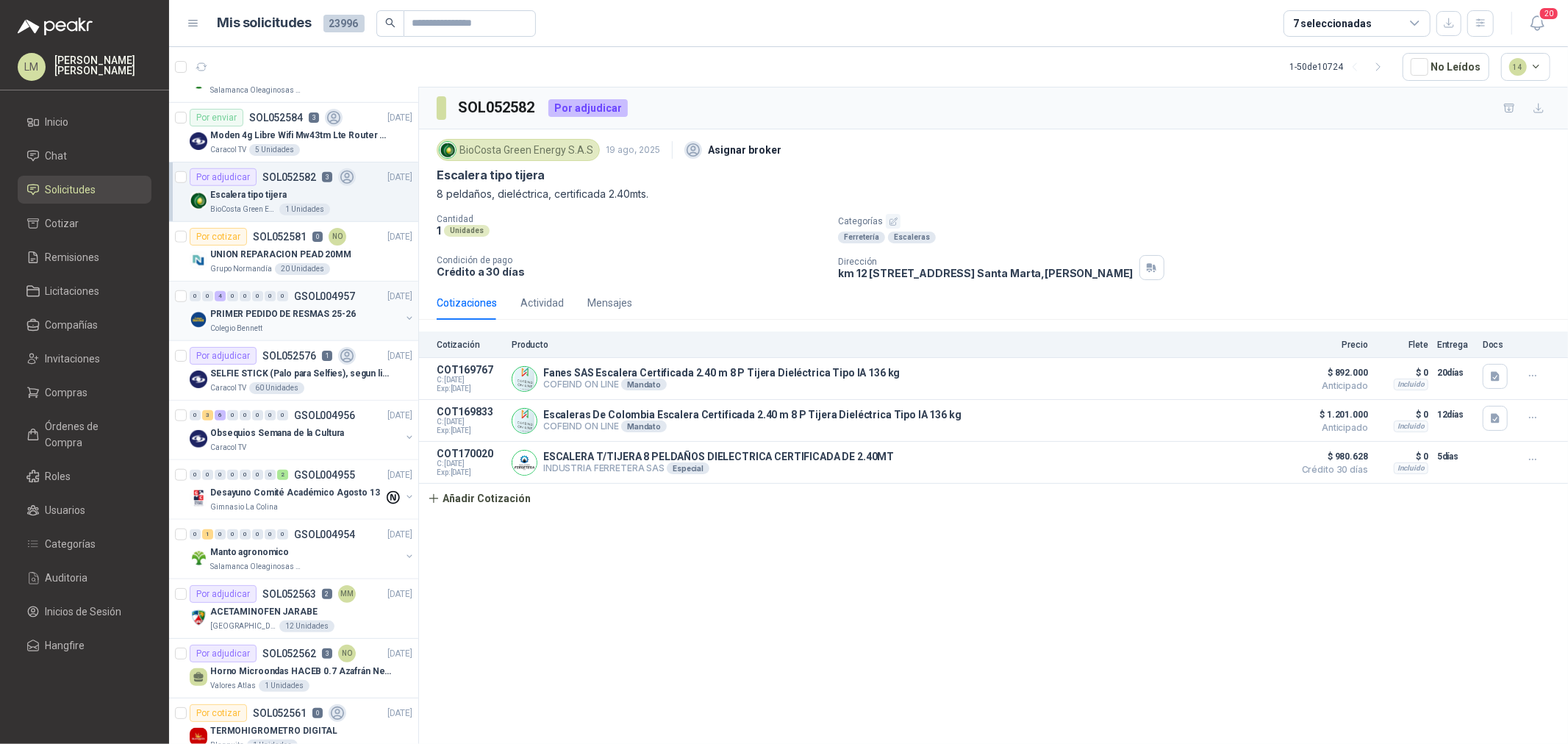
scroll to position [1142, 0]
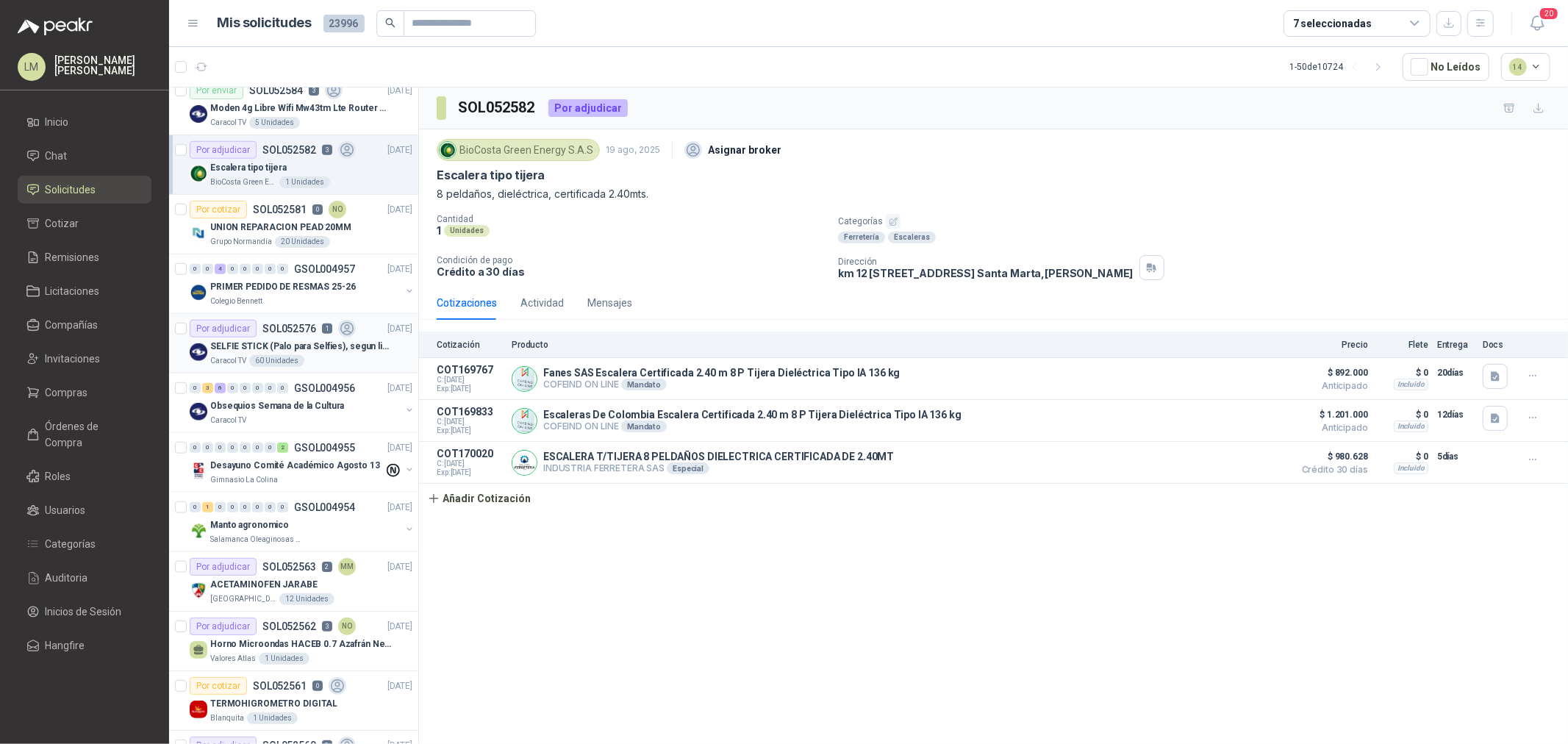
click at [290, 329] on p "SOL052576" at bounding box center [289, 328] width 54 height 10
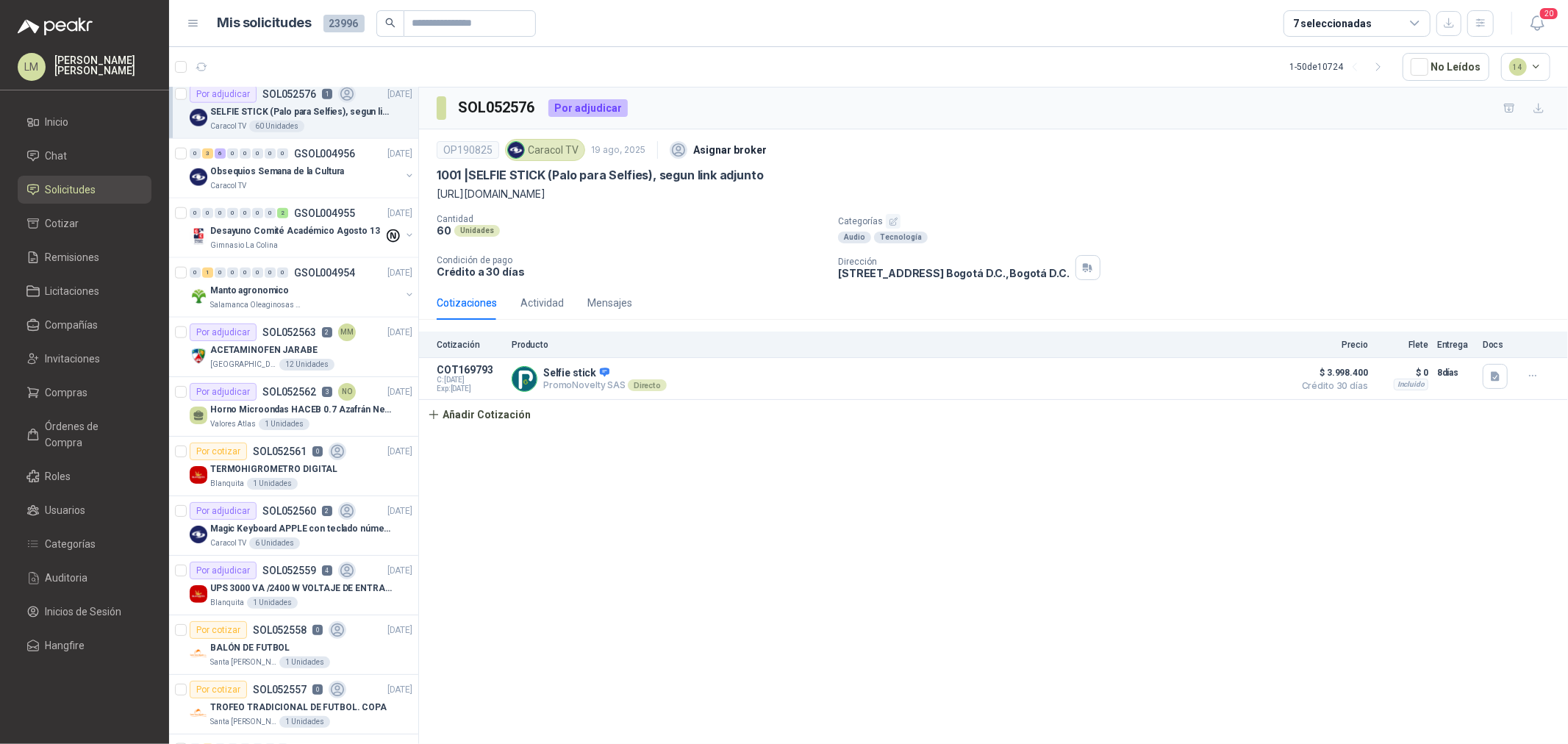
scroll to position [1387, 0]
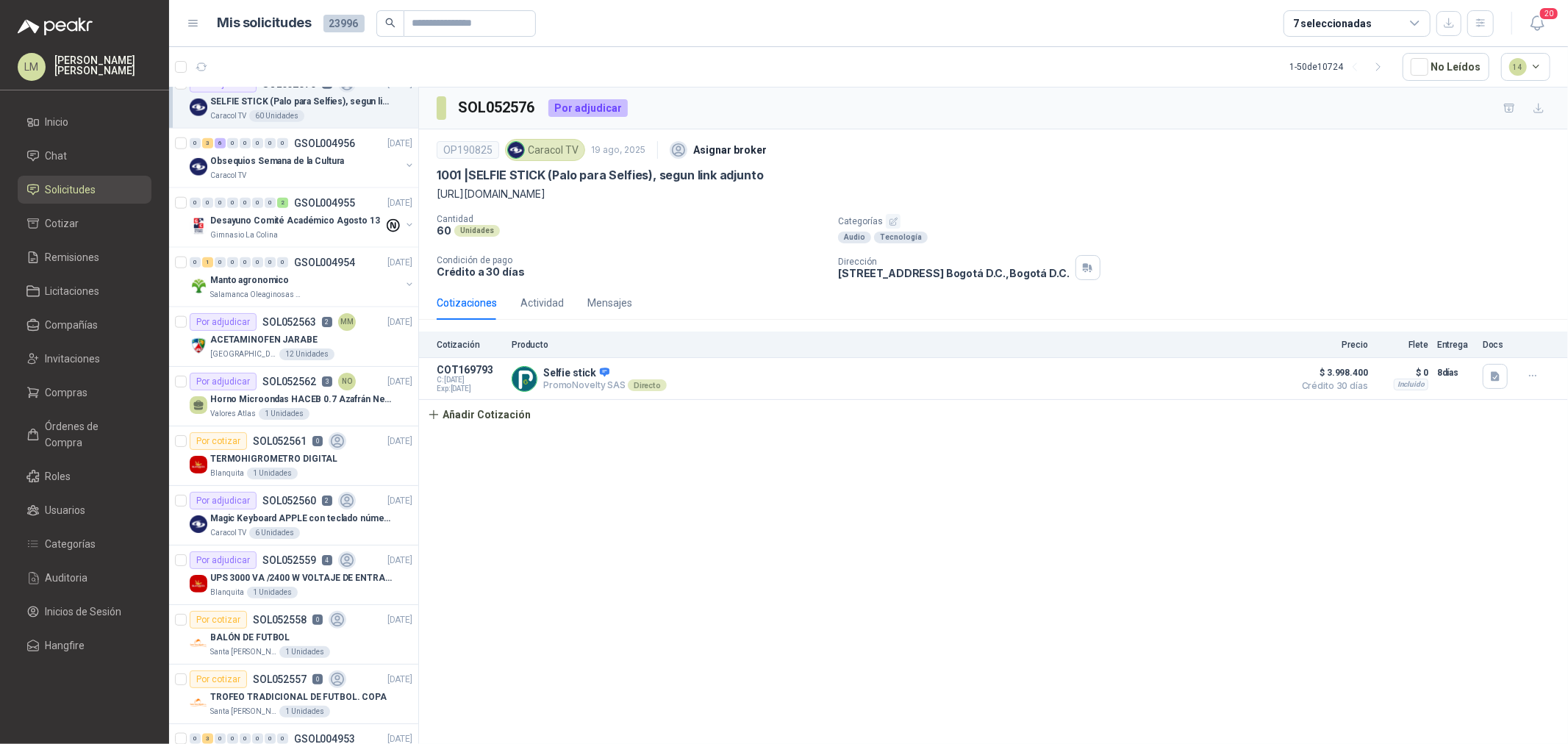
click at [1326, 24] on div "7 seleccionadas" at bounding box center [1332, 23] width 79 height 16
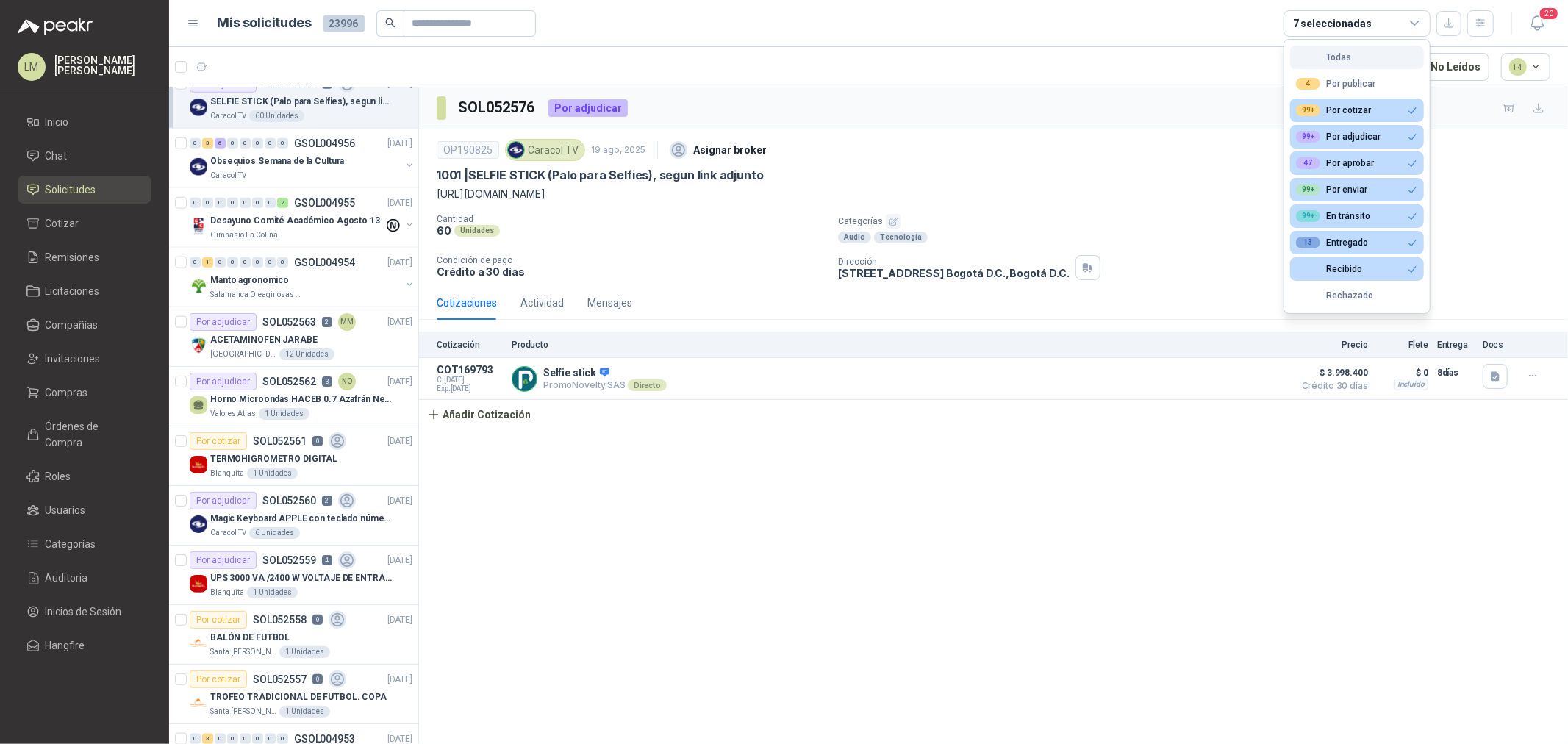
click at [1334, 62] on div "Todas" at bounding box center [1322, 57] width 55 height 10
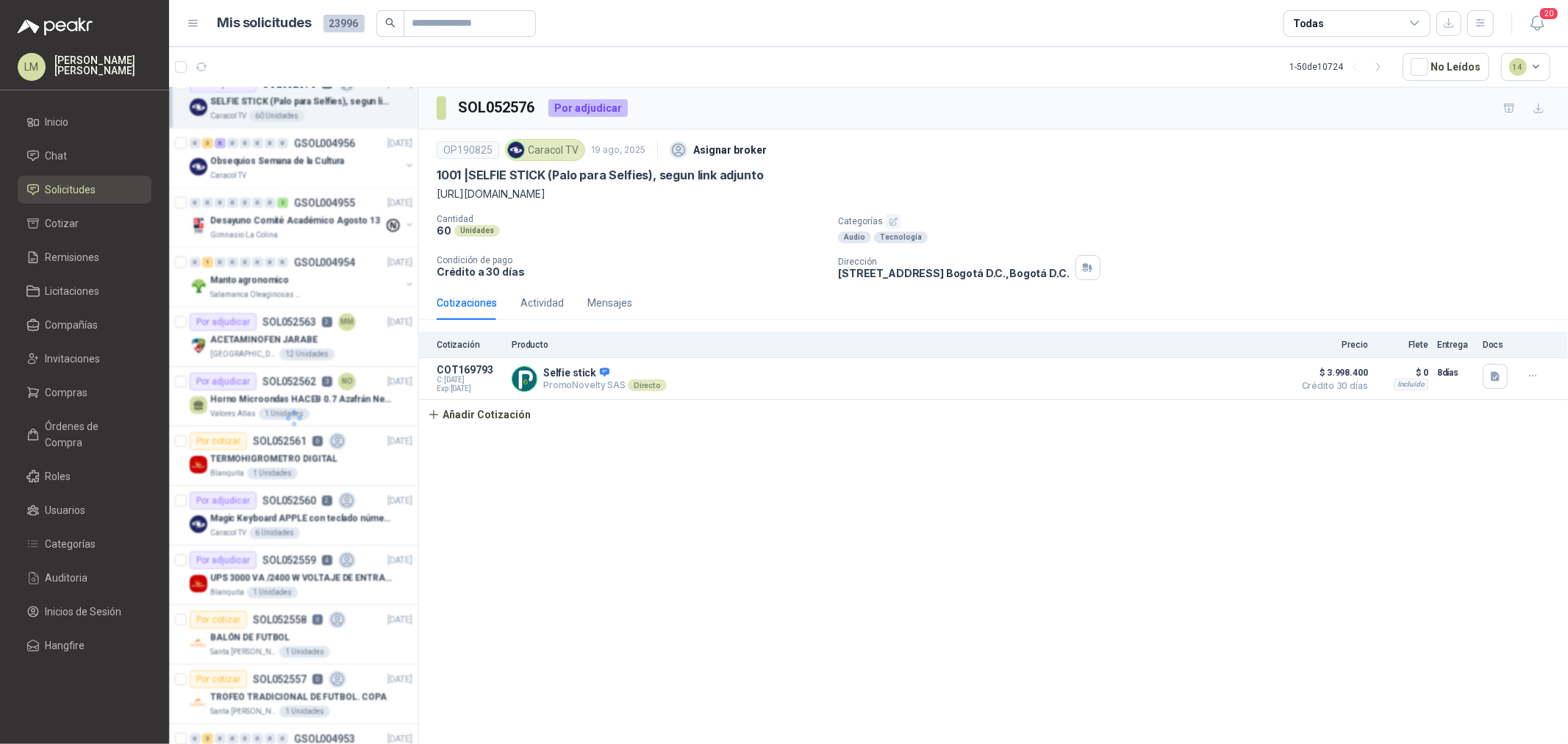
click at [1321, 31] on div "Todas" at bounding box center [1357, 23] width 147 height 27
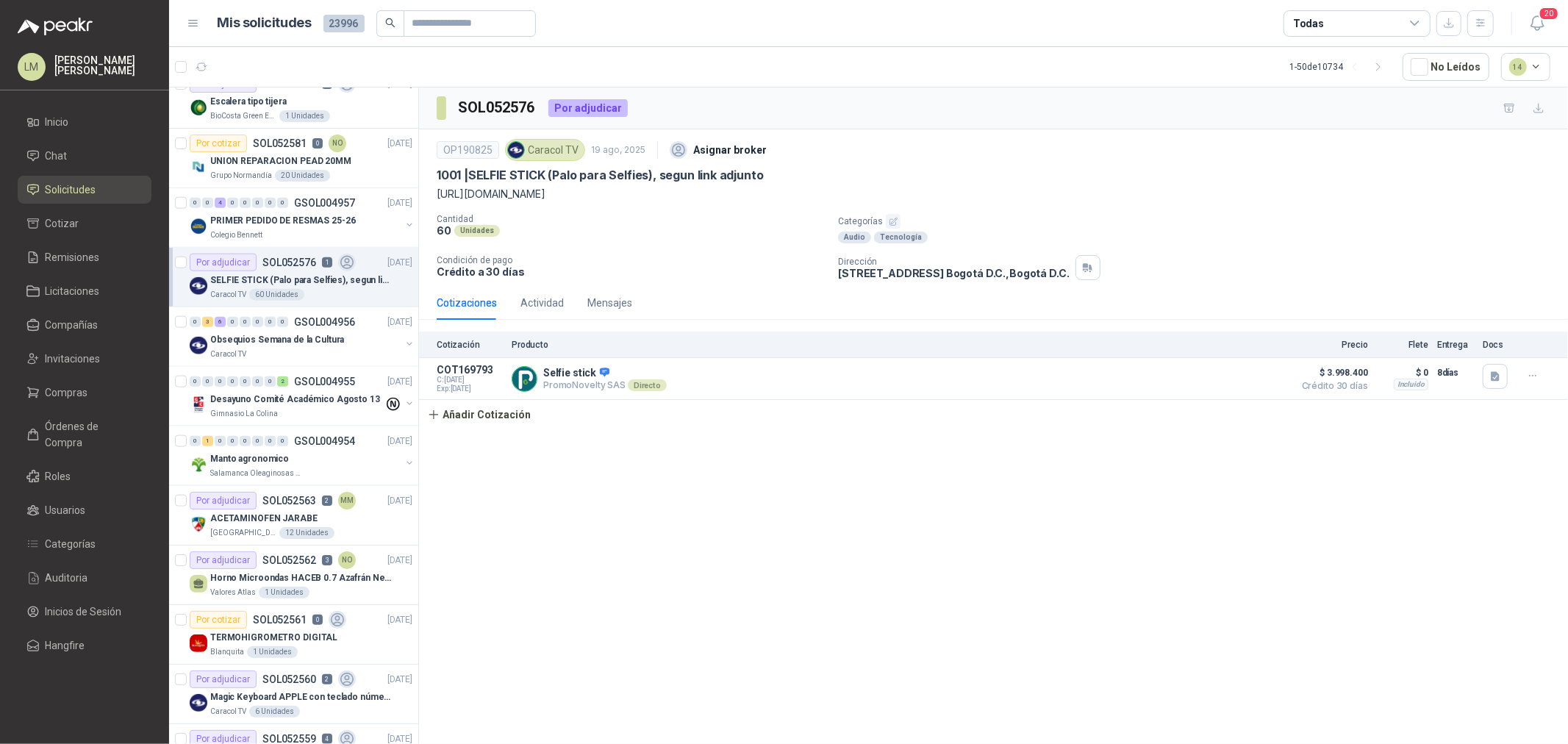
scroll to position [1567, 0]
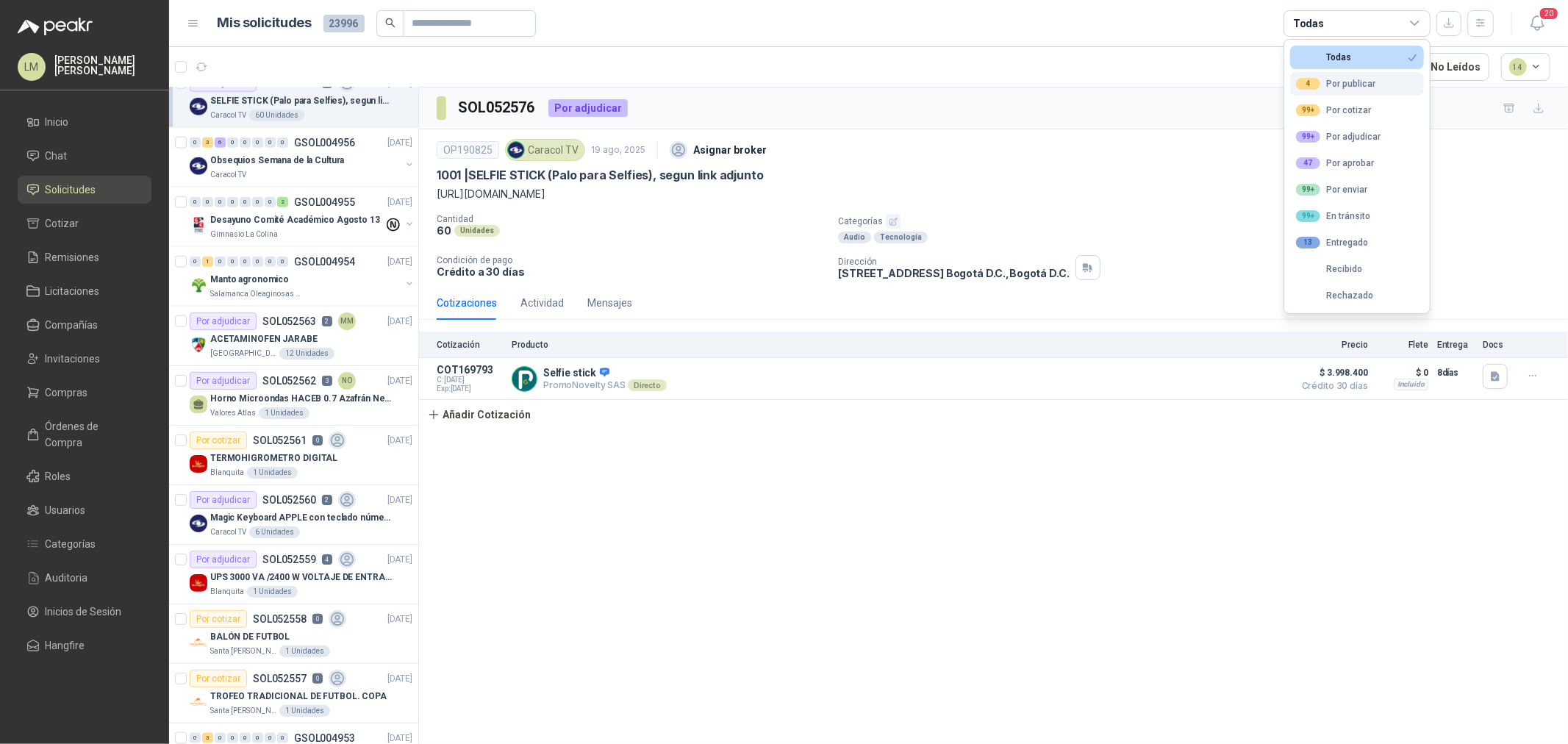
click at [1320, 82] on div "4 Por publicar" at bounding box center [1335, 83] width 80 height 12
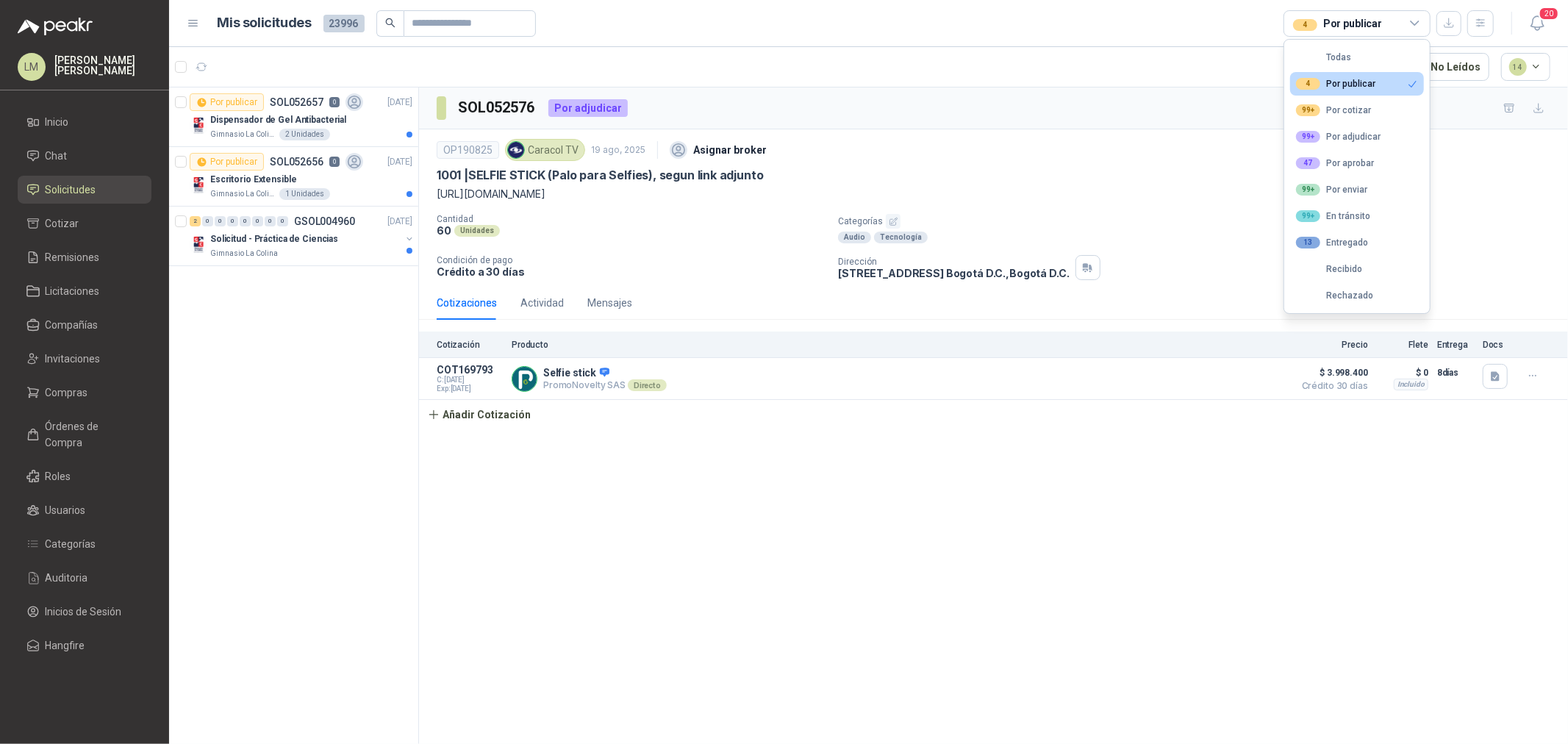
scroll to position [0, 0]
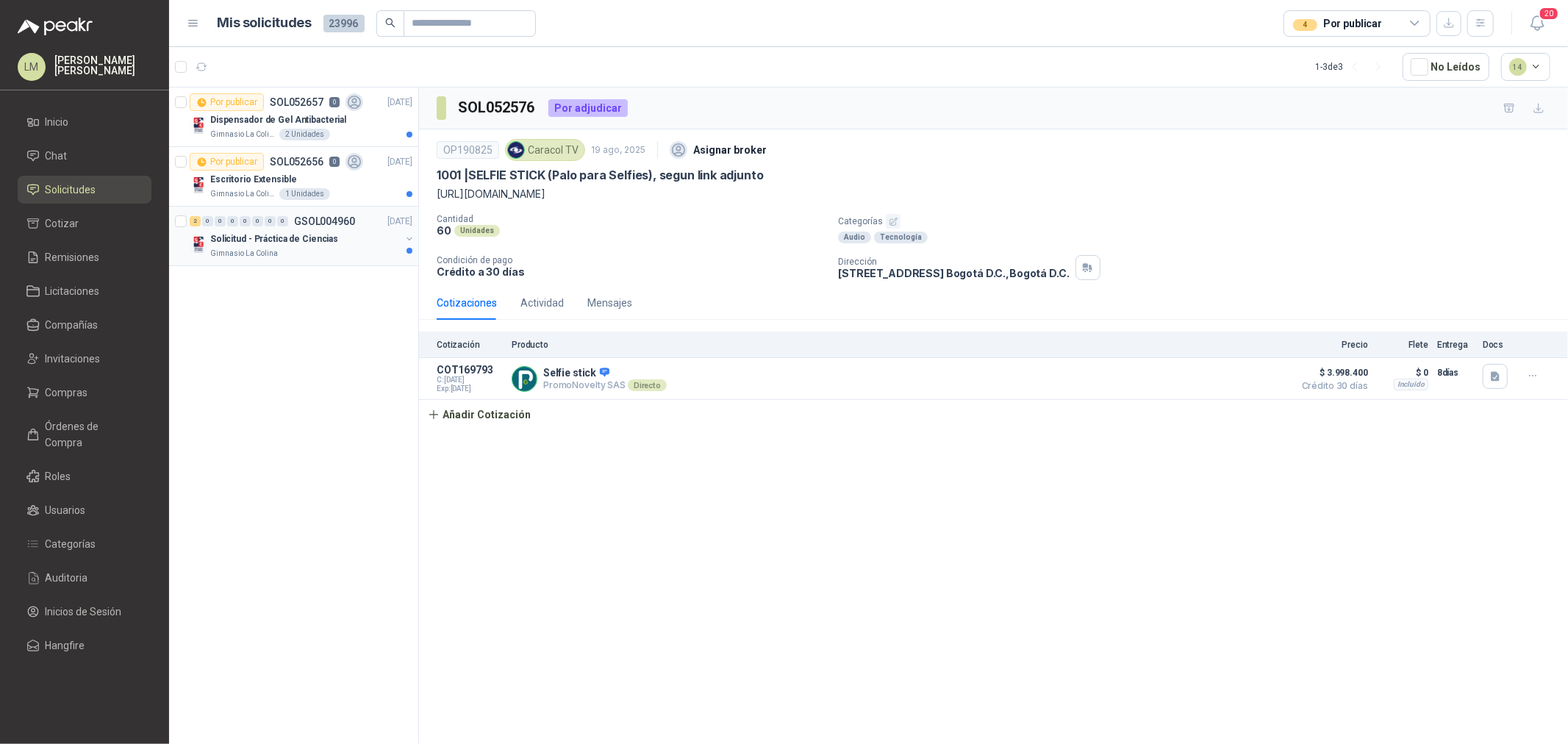
click at [406, 239] on button "button" at bounding box center [409, 238] width 12 height 12
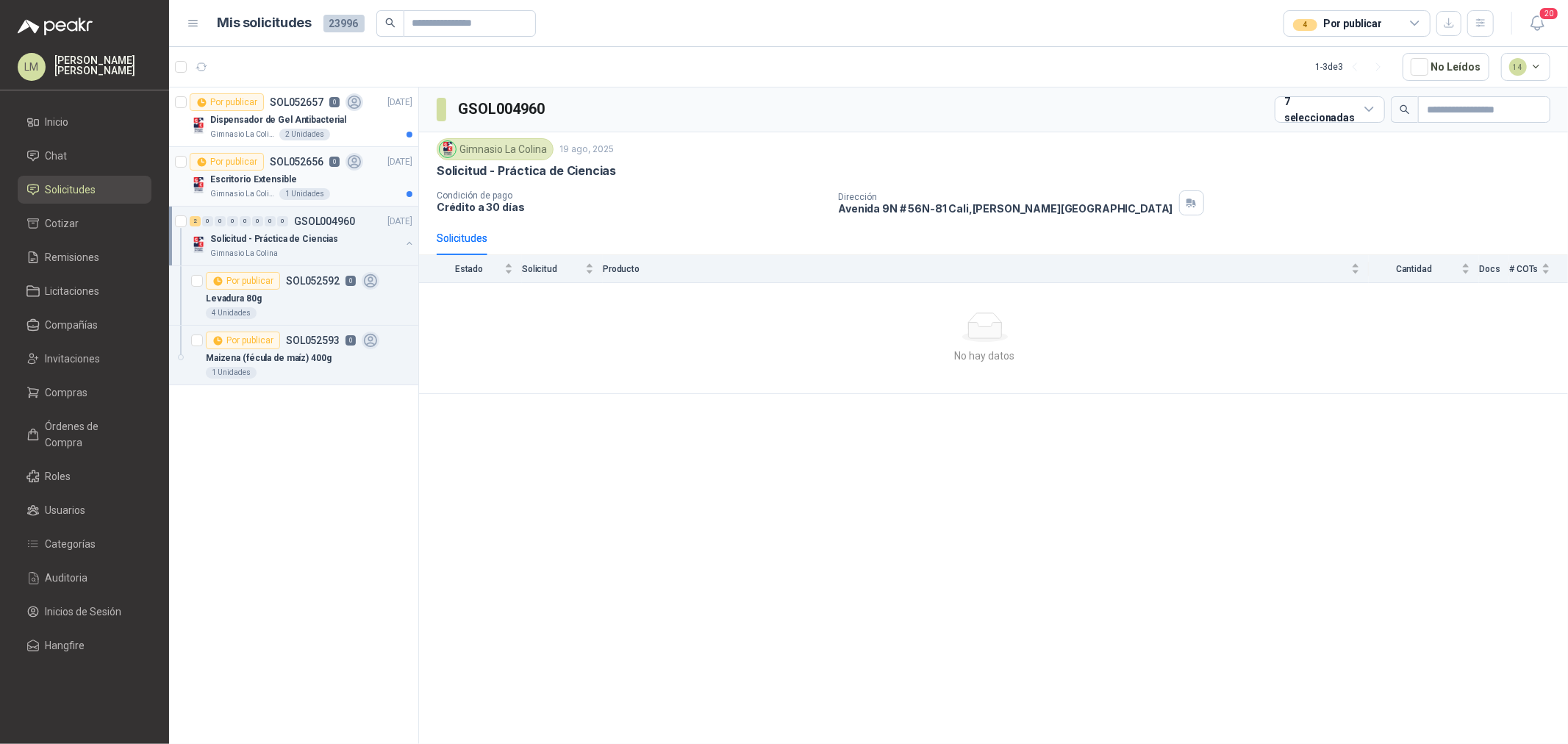
click at [288, 177] on p "Escritorio Extensible" at bounding box center [253, 179] width 86 height 14
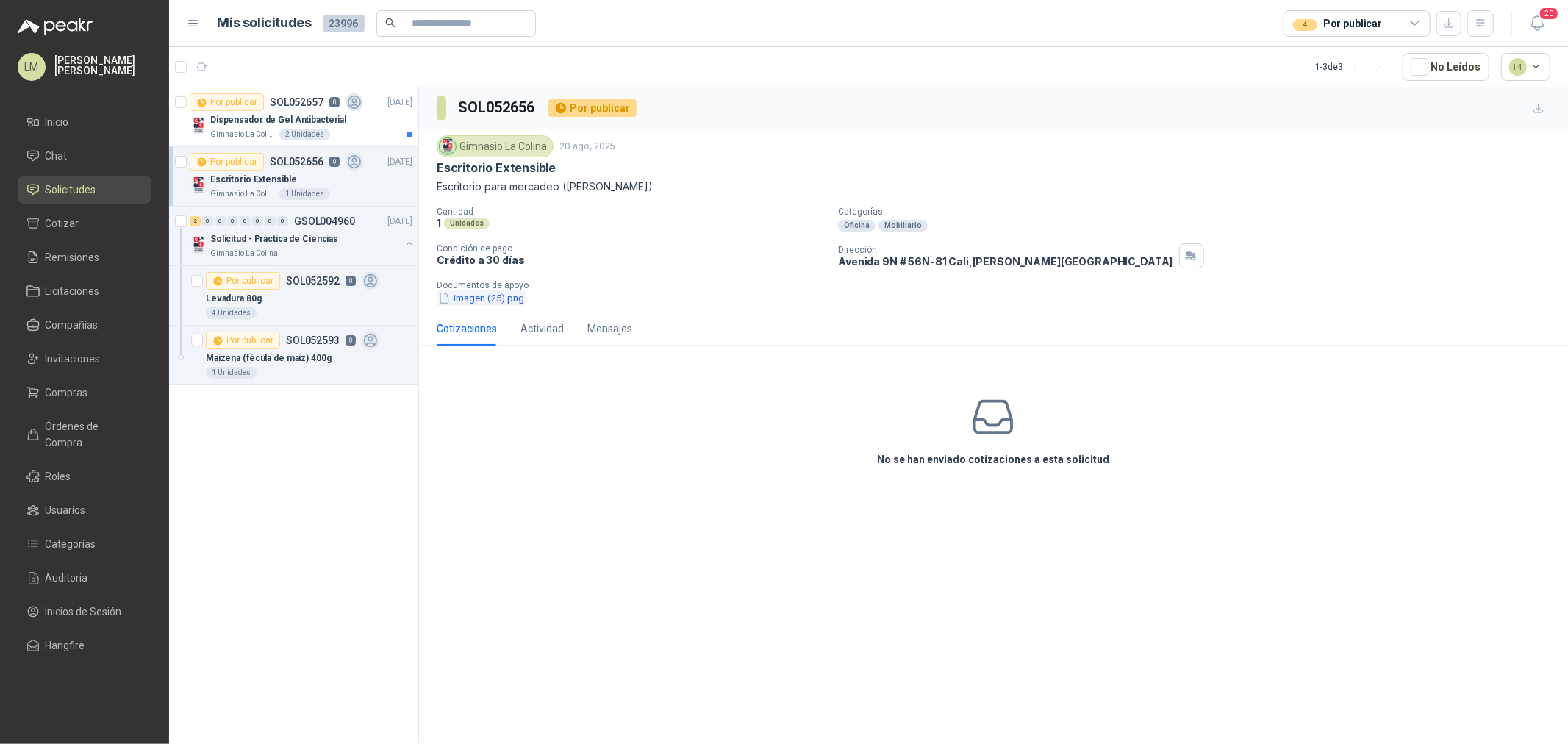
click at [486, 295] on button "imagen (25).png" at bounding box center [481, 297] width 89 height 16
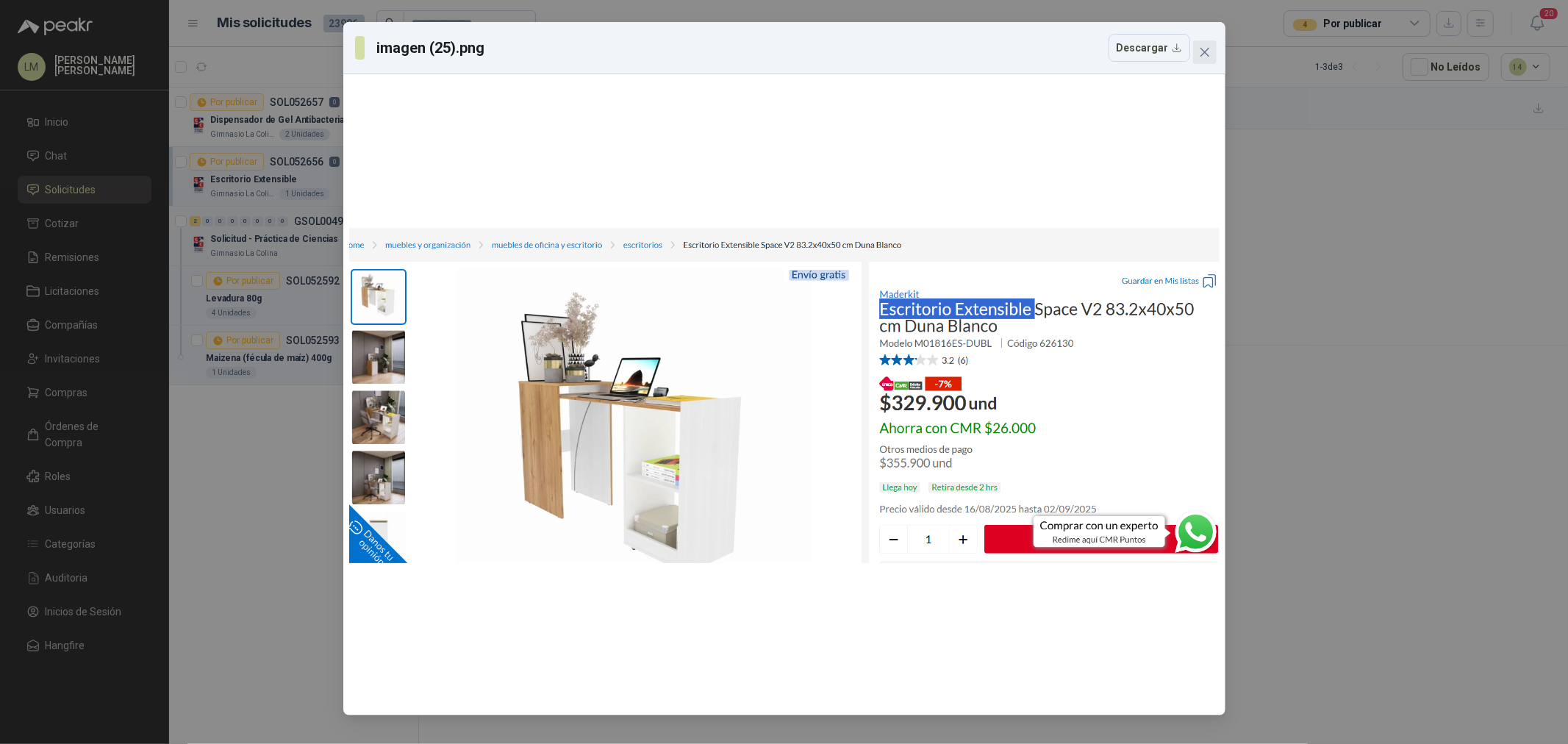
click at [1202, 49] on icon "close" at bounding box center [1205, 52] width 12 height 12
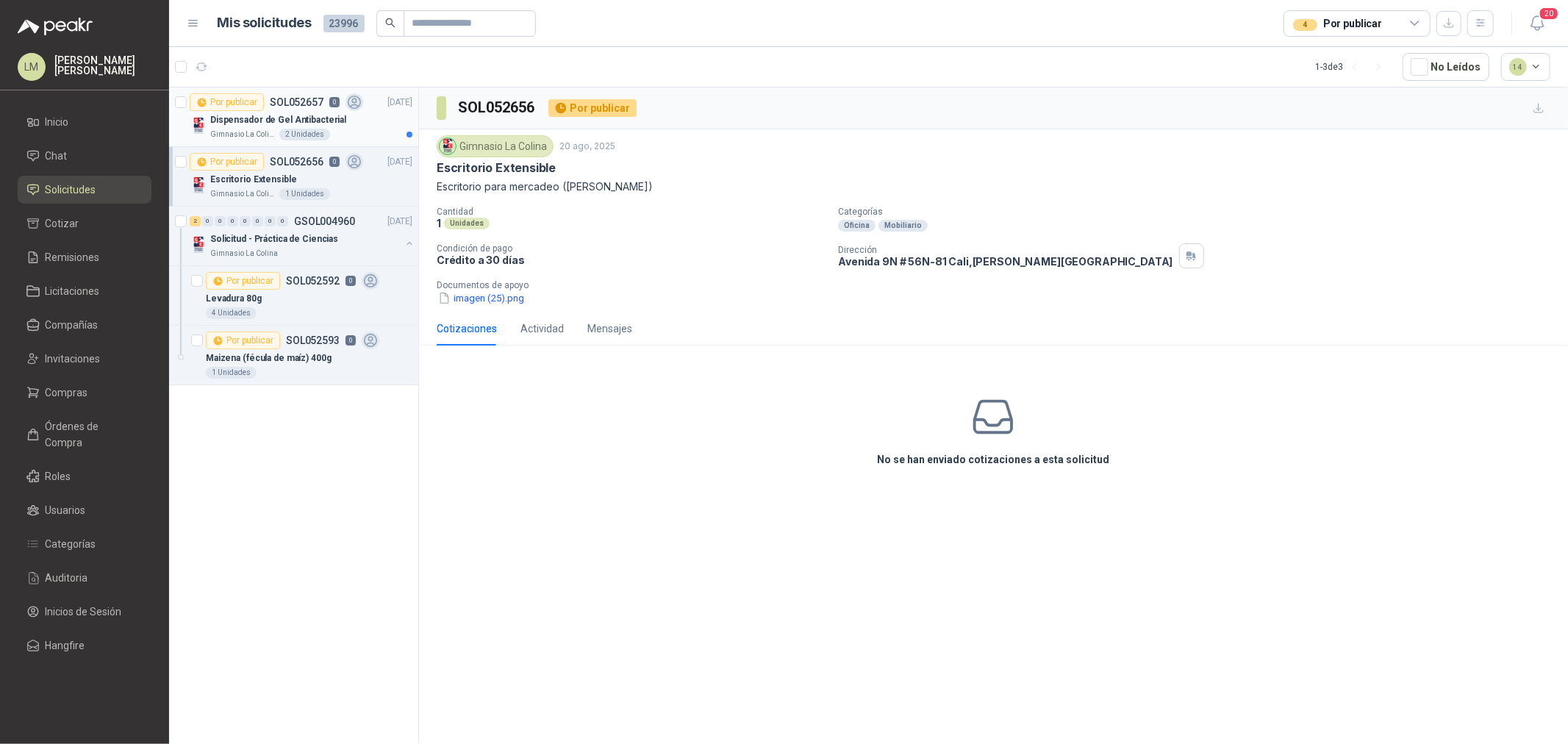
click at [304, 122] on p "Dispensador de Gel Antibacterial" at bounding box center [278, 120] width 136 height 14
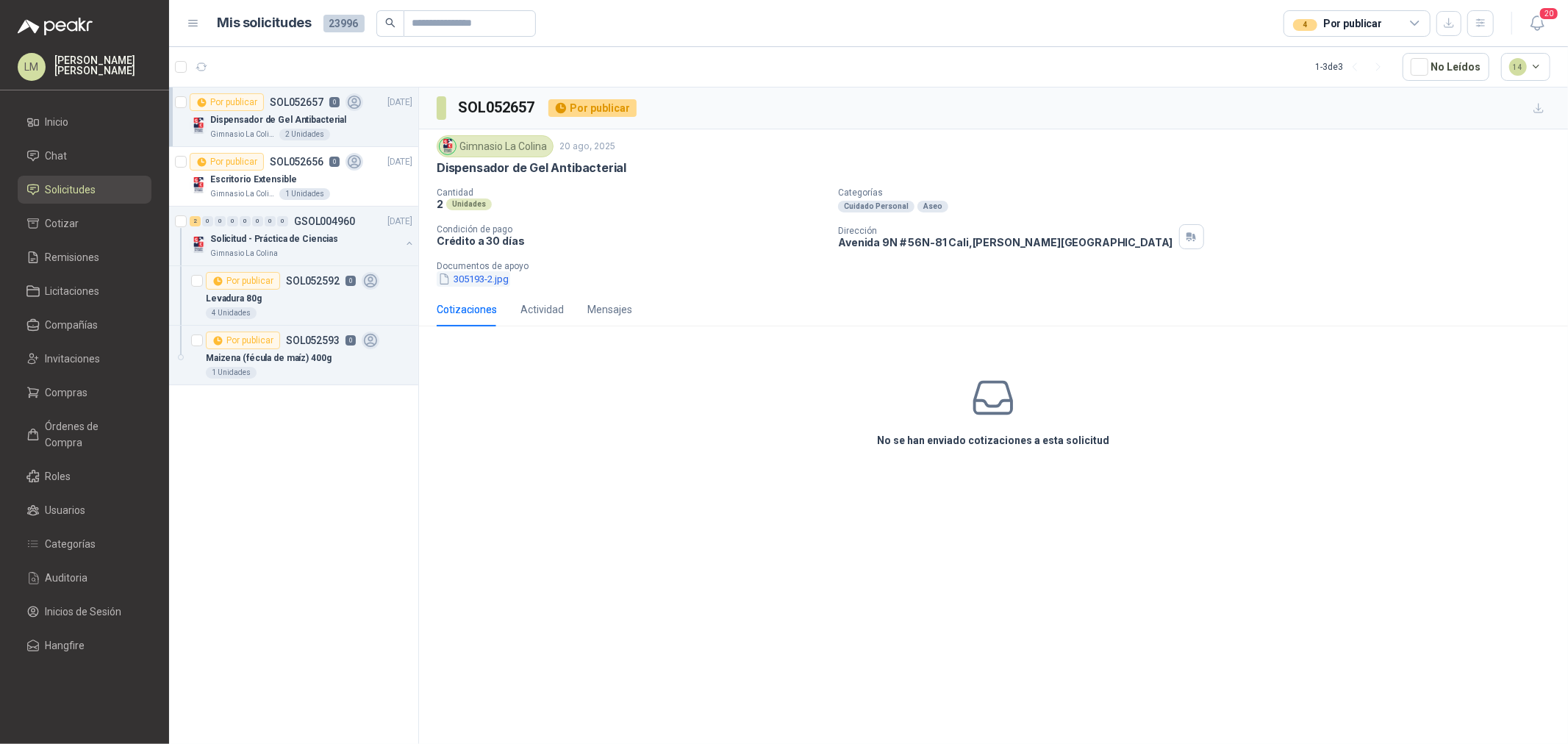
click at [481, 277] on button "305193-2.jpg" at bounding box center [473, 279] width 73 height 16
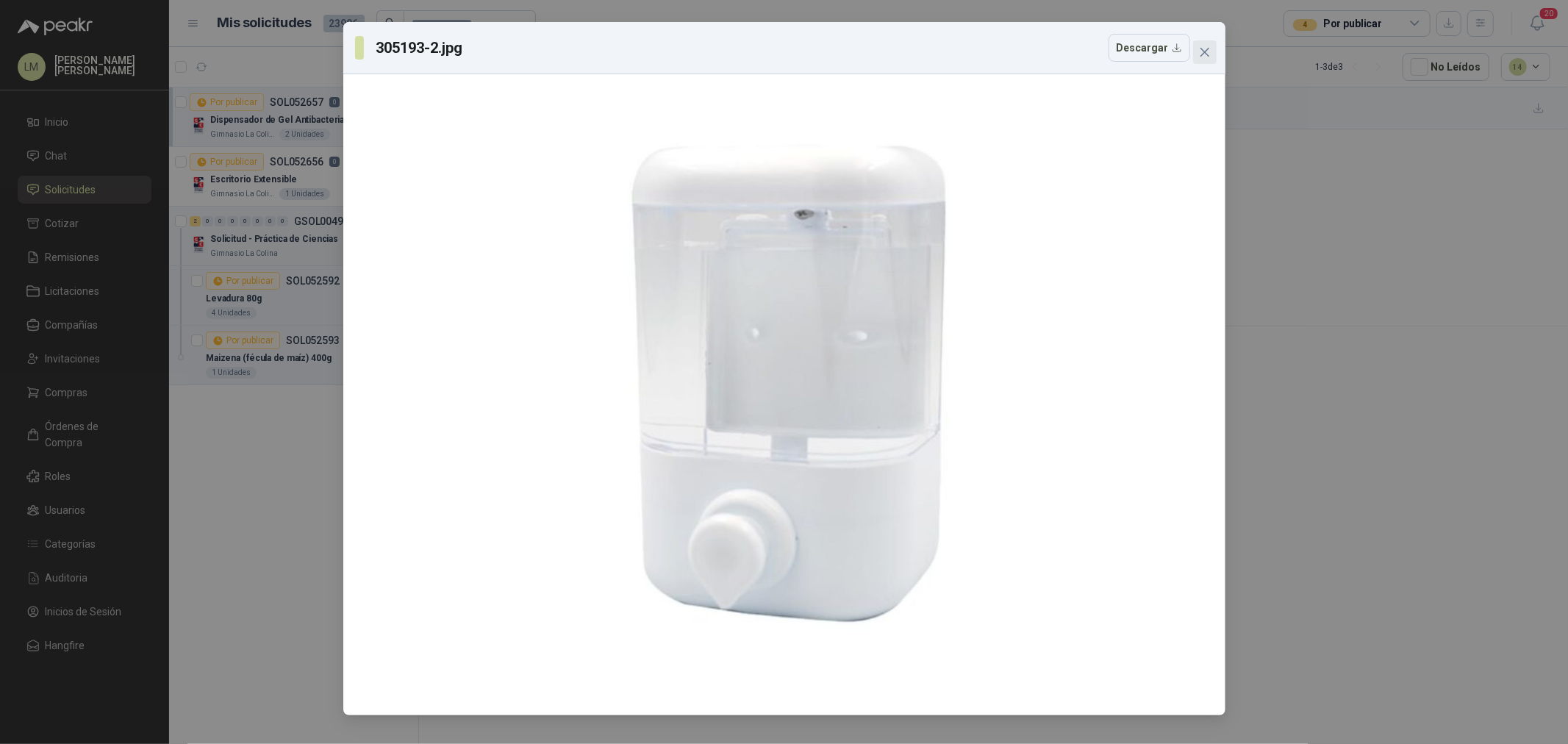
click at [1199, 55] on icon "close" at bounding box center [1205, 52] width 12 height 12
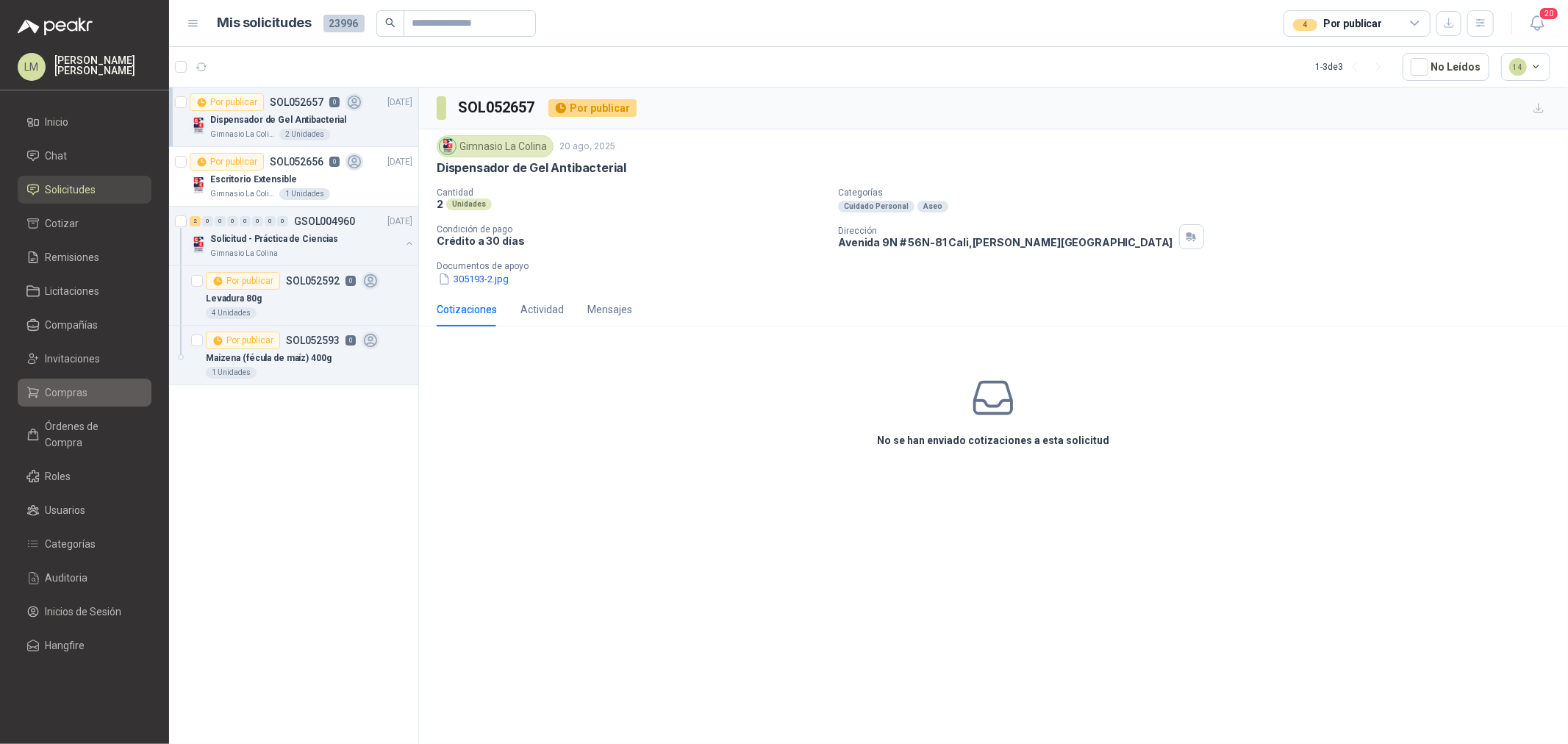
click at [70, 392] on span "Compras" at bounding box center [67, 392] width 43 height 16
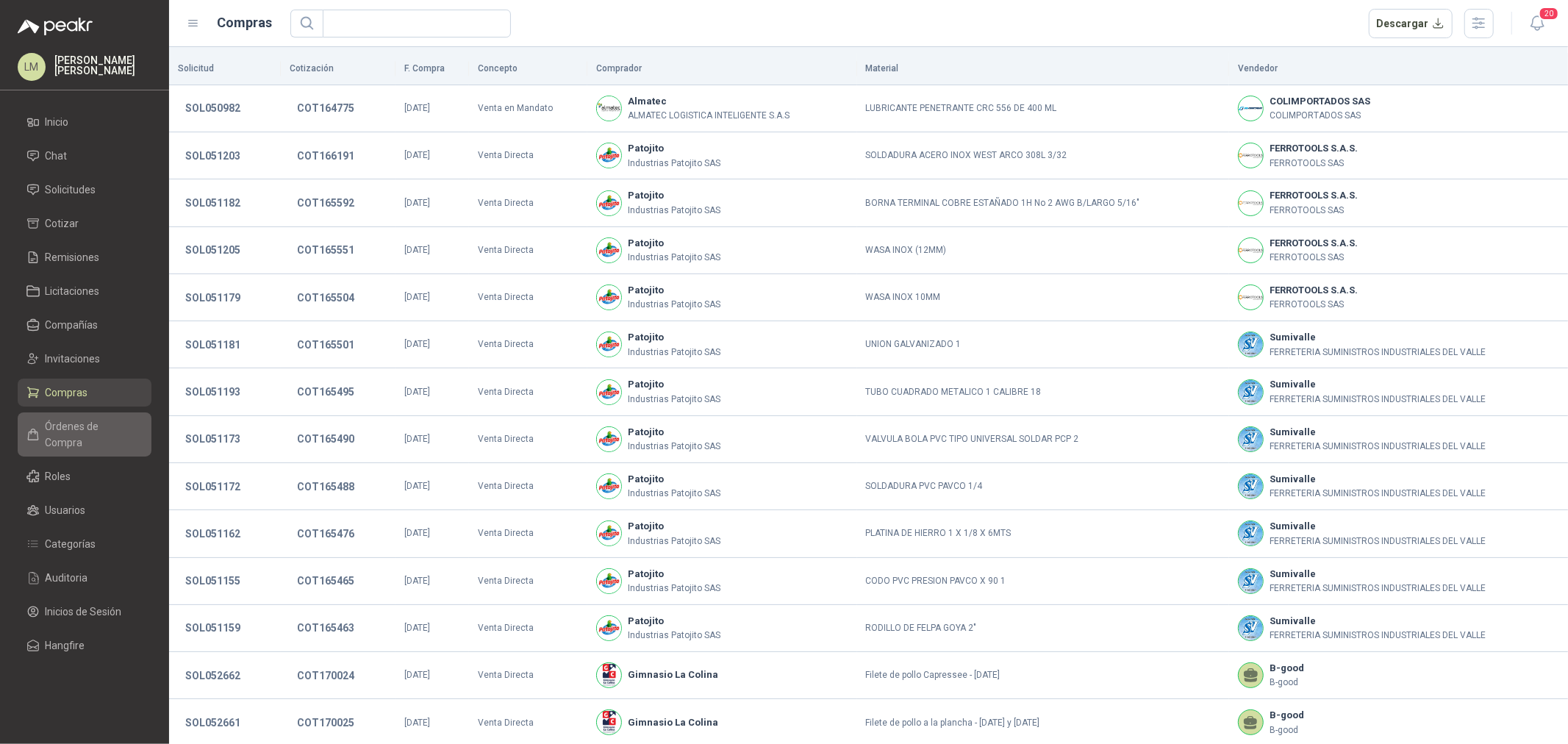
click at [67, 428] on span "Órdenes de Compra" at bounding box center [91, 434] width 92 height 32
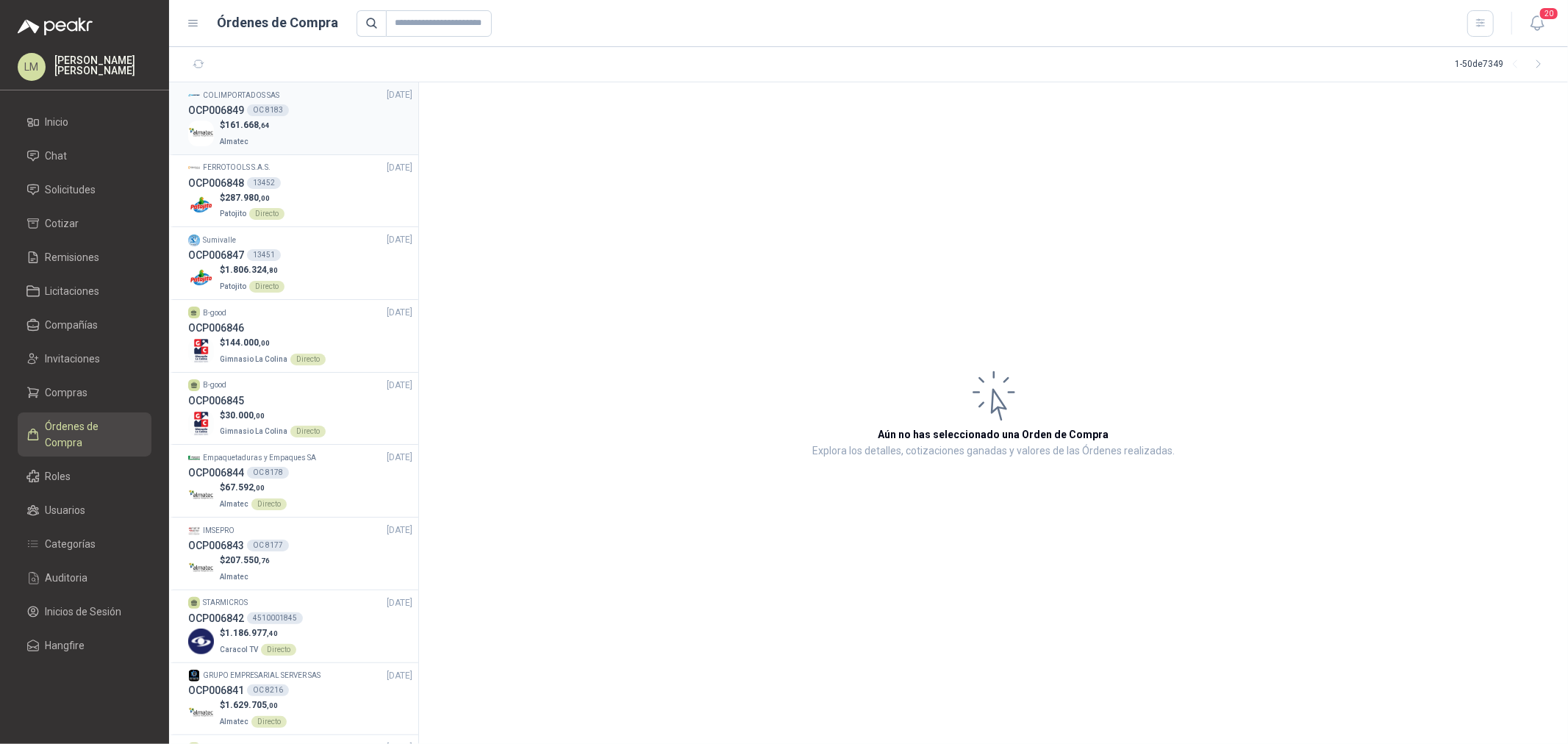
click at [226, 108] on h3 "OCP006849" at bounding box center [216, 109] width 56 height 16
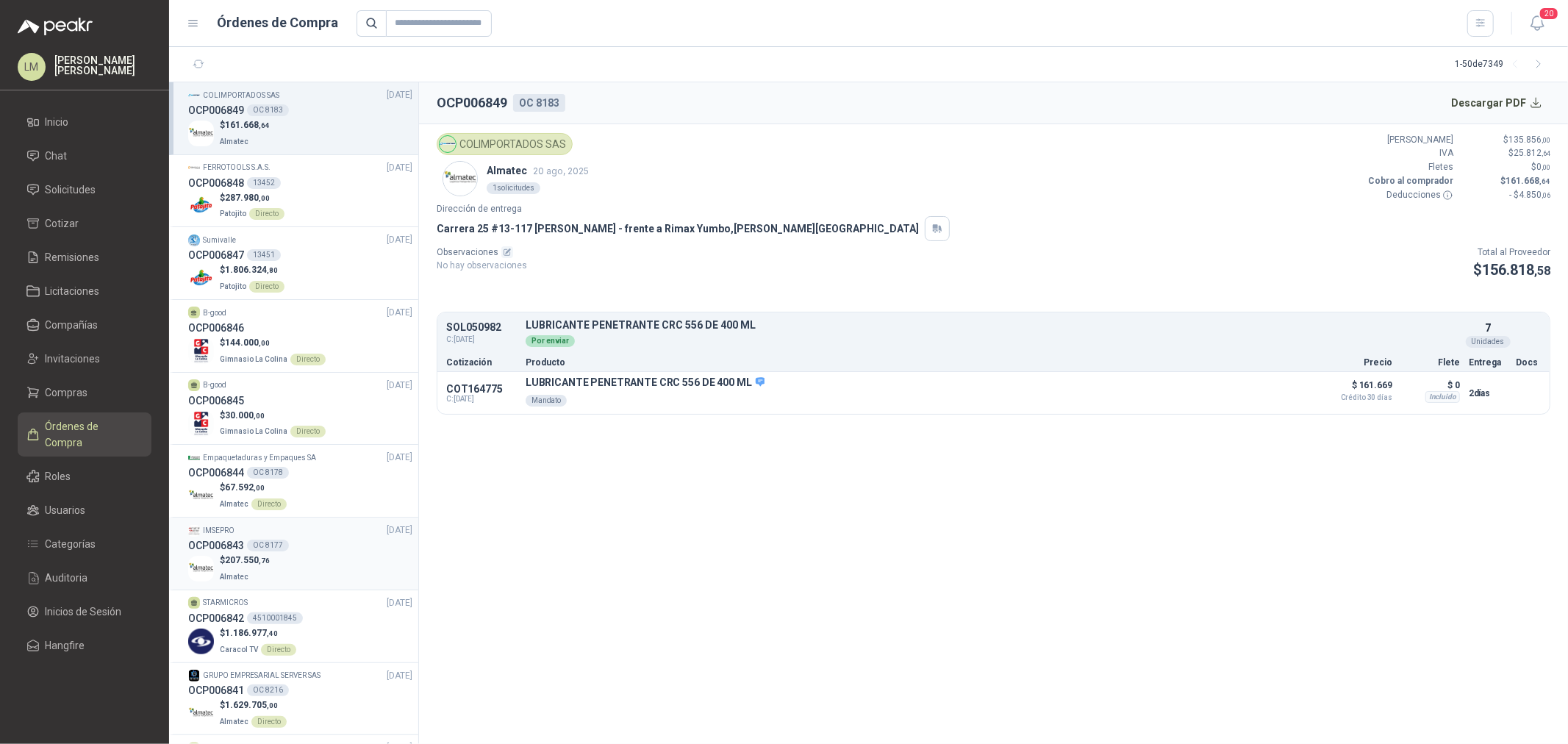
click at [283, 544] on div "OC 8177" at bounding box center [267, 545] width 42 height 12
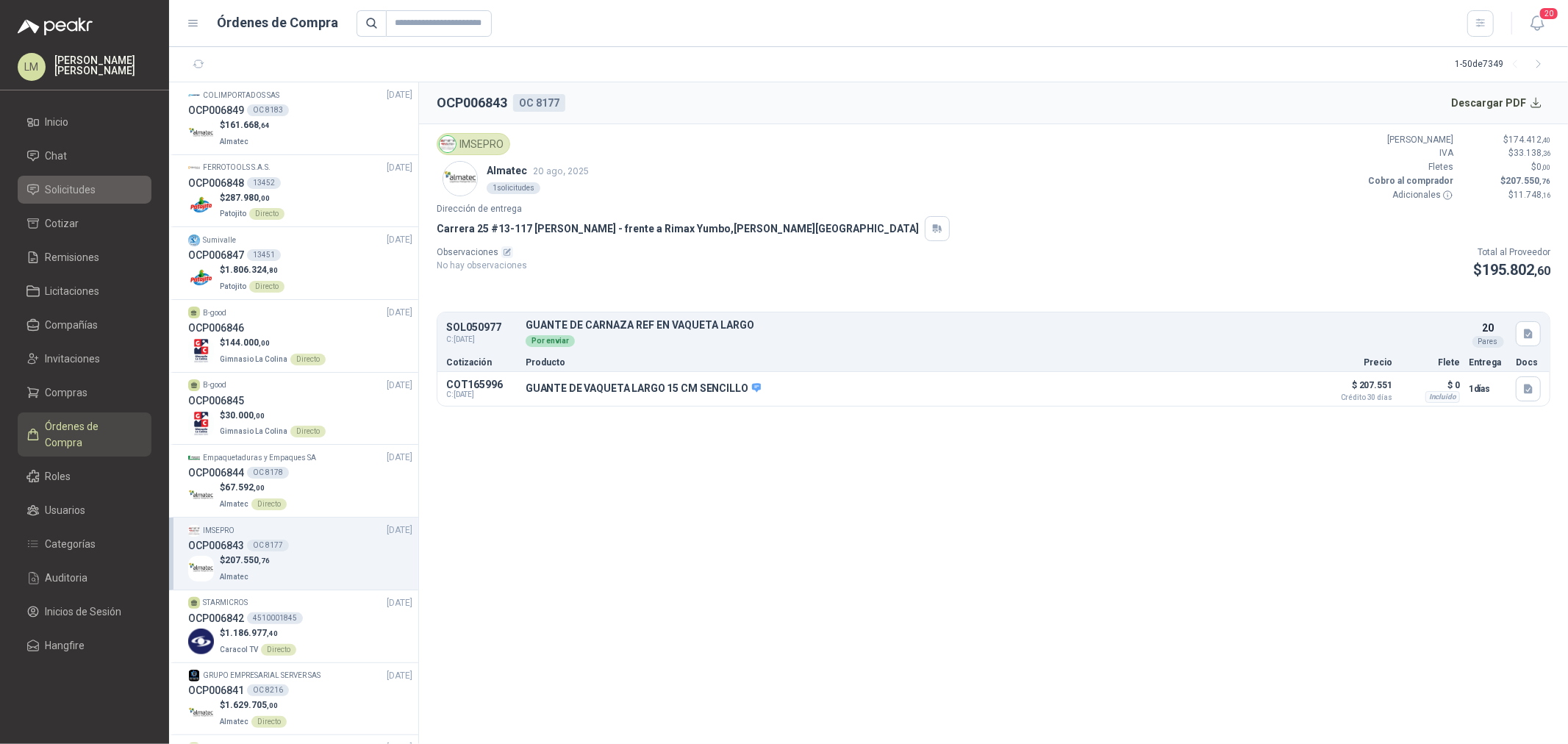
click at [58, 194] on span "Solicitudes" at bounding box center [70, 189] width 51 height 16
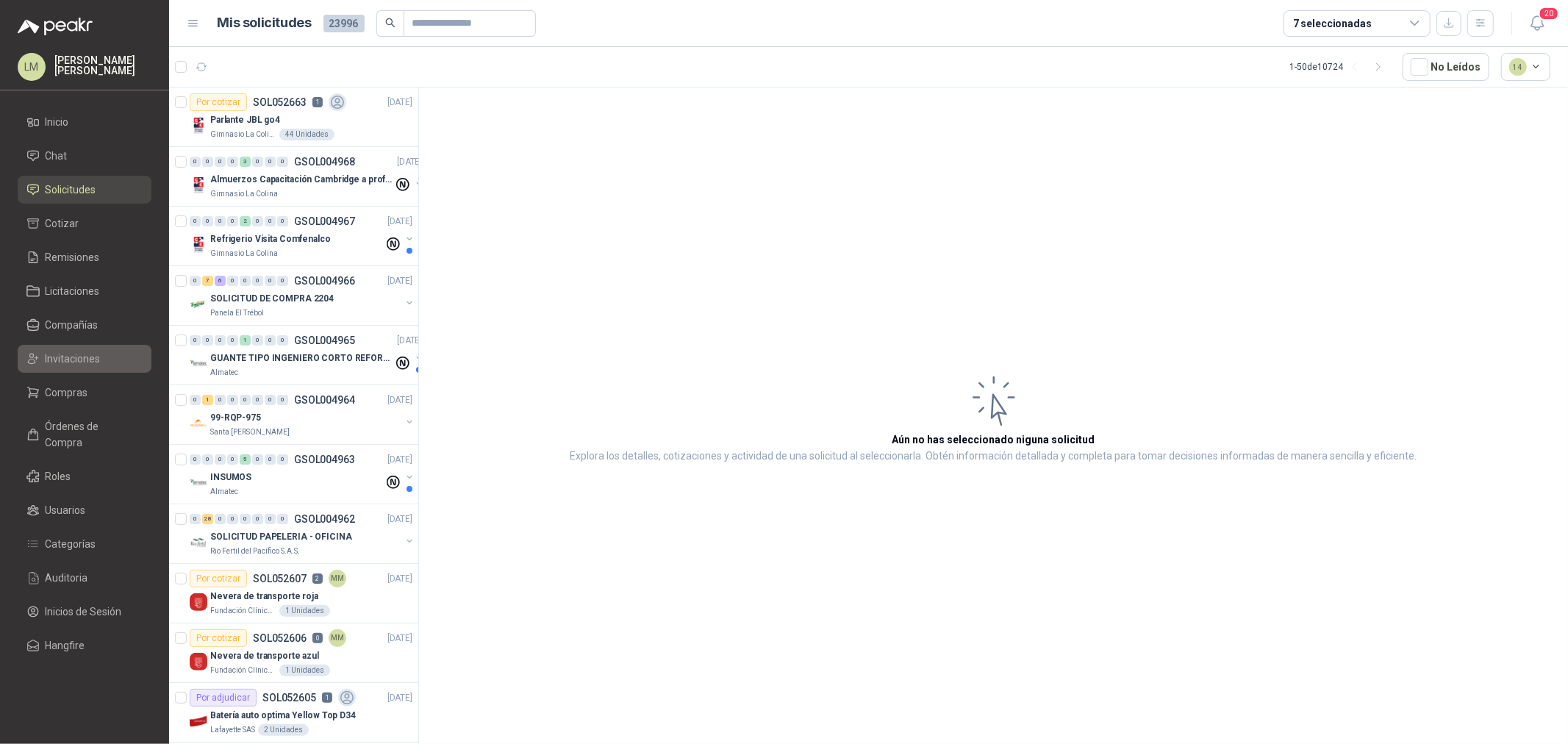
click at [71, 353] on span "Invitaciones" at bounding box center [72, 358] width 55 height 16
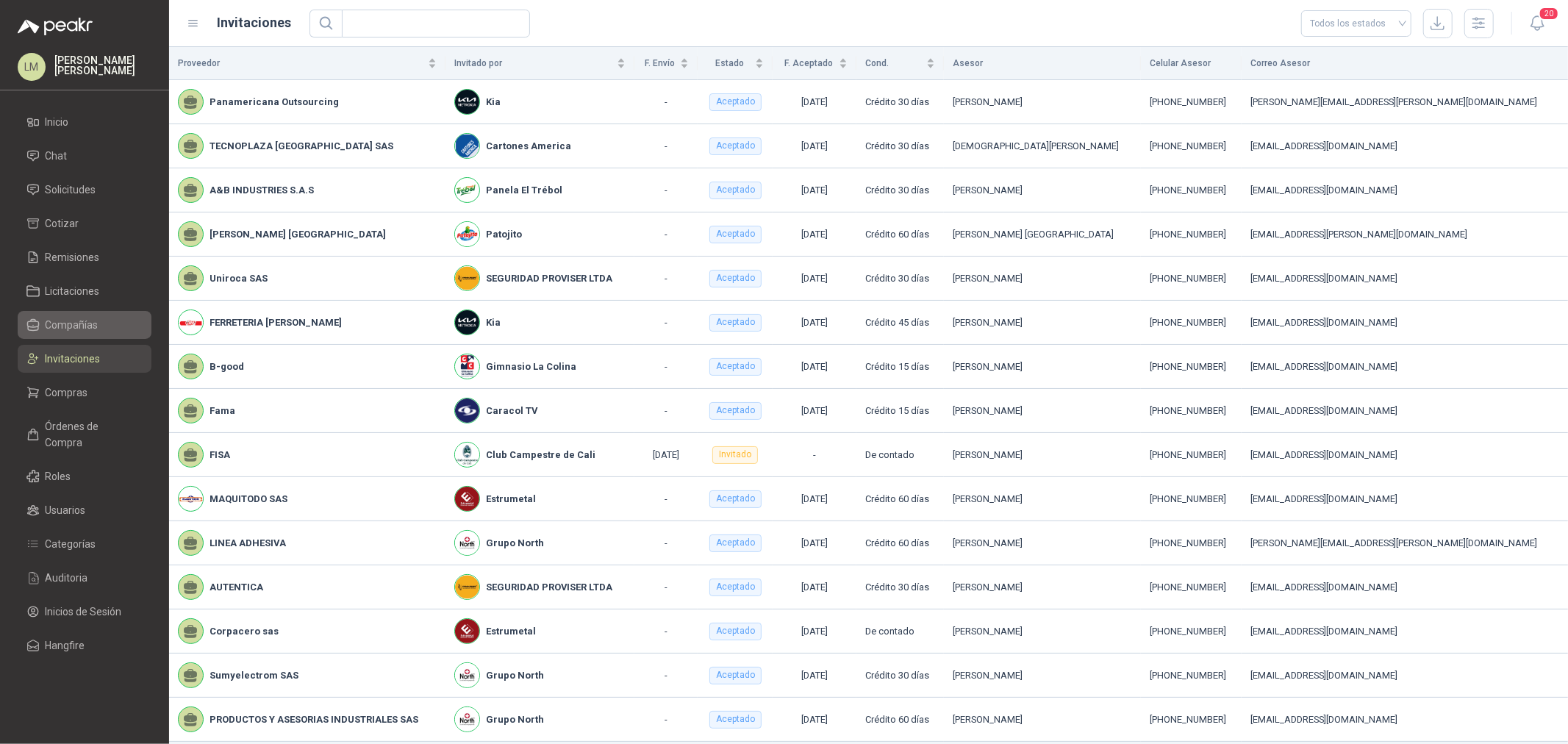
click at [64, 323] on span "Compañías" at bounding box center [71, 324] width 53 height 16
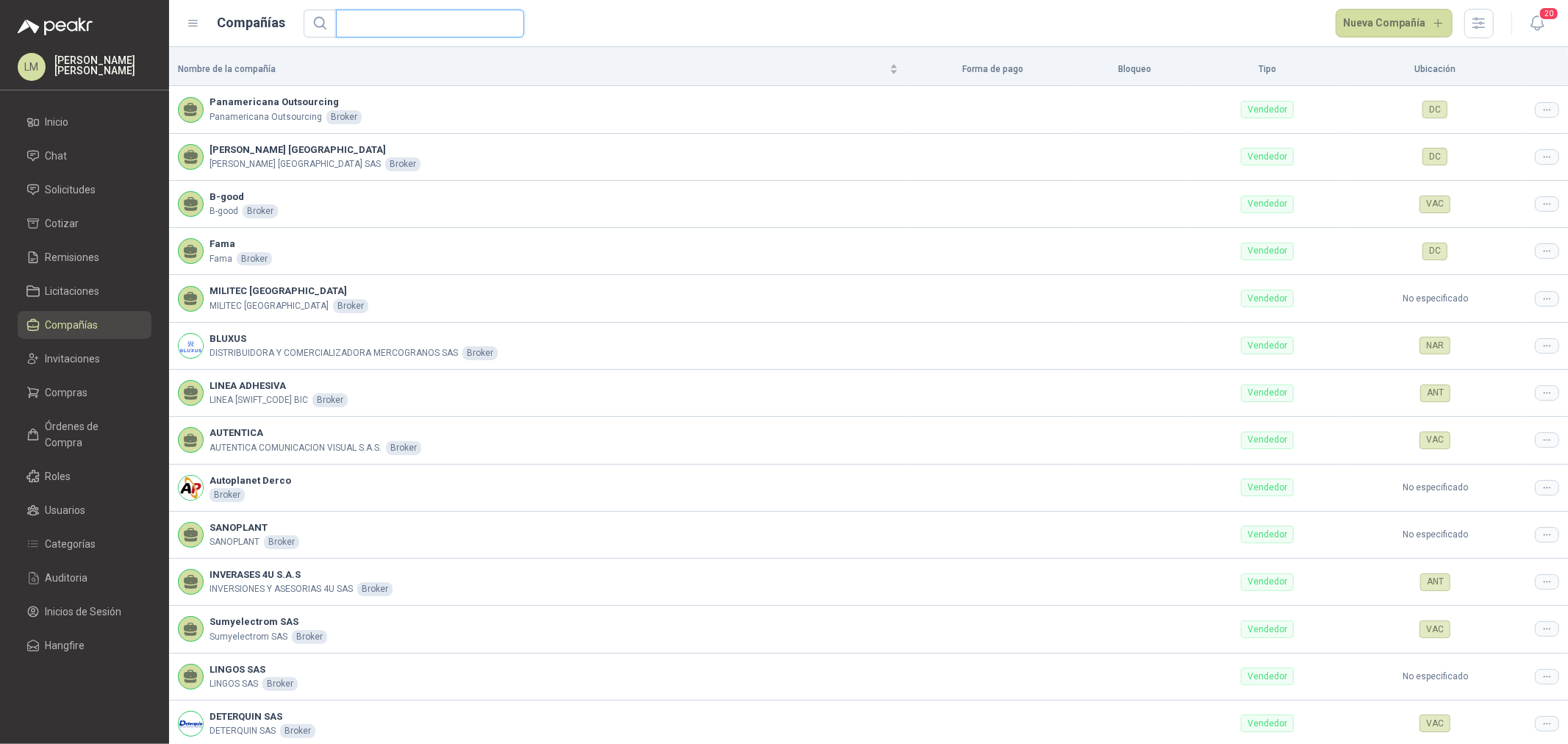
click at [368, 19] on input "text" at bounding box center [424, 23] width 158 height 27
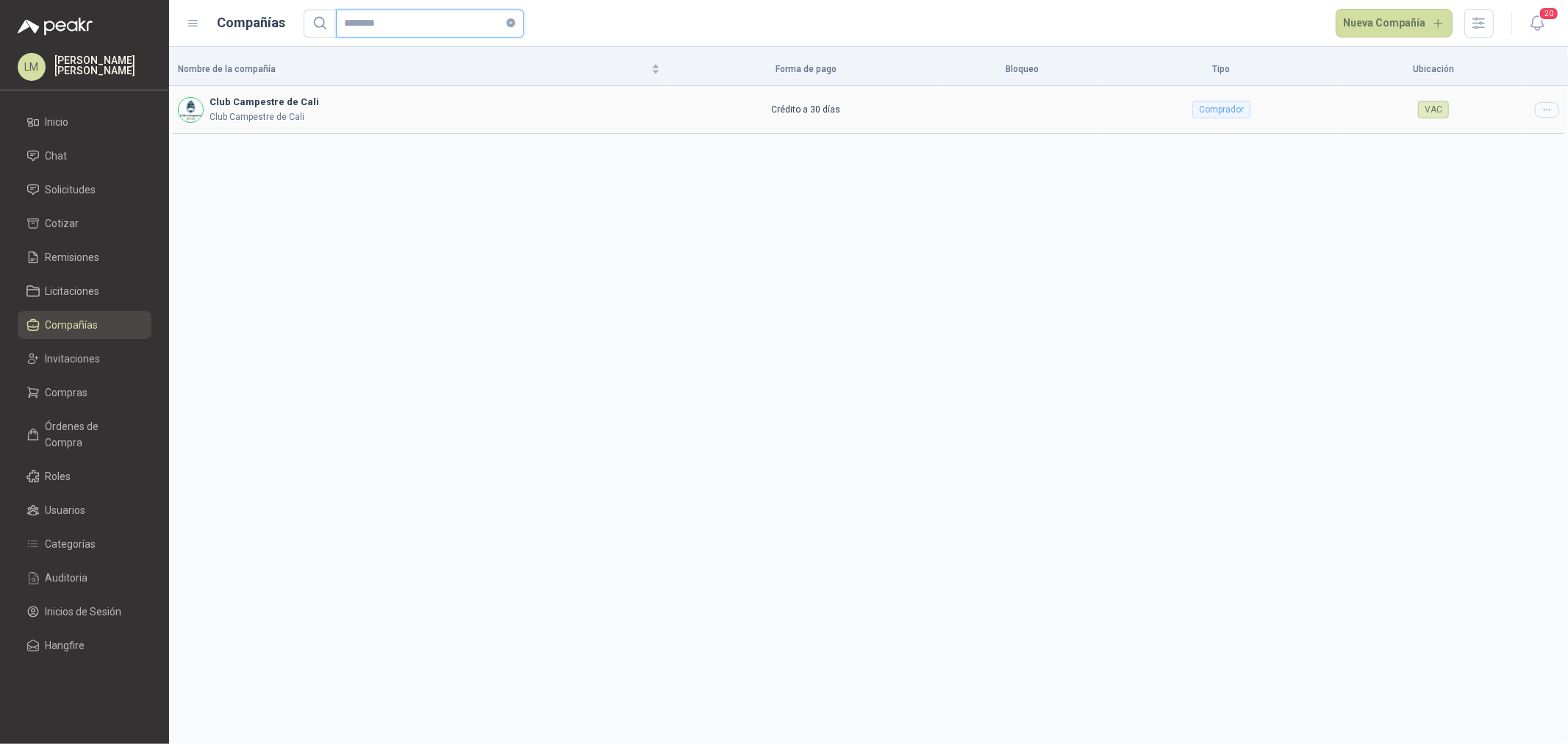
type input "********"
click at [1560, 108] on td at bounding box center [1546, 109] width 42 height 47
click at [1548, 105] on icon at bounding box center [1547, 110] width 11 height 11
click at [1529, 130] on span "Editar compañía" at bounding box center [1510, 134] width 76 height 16
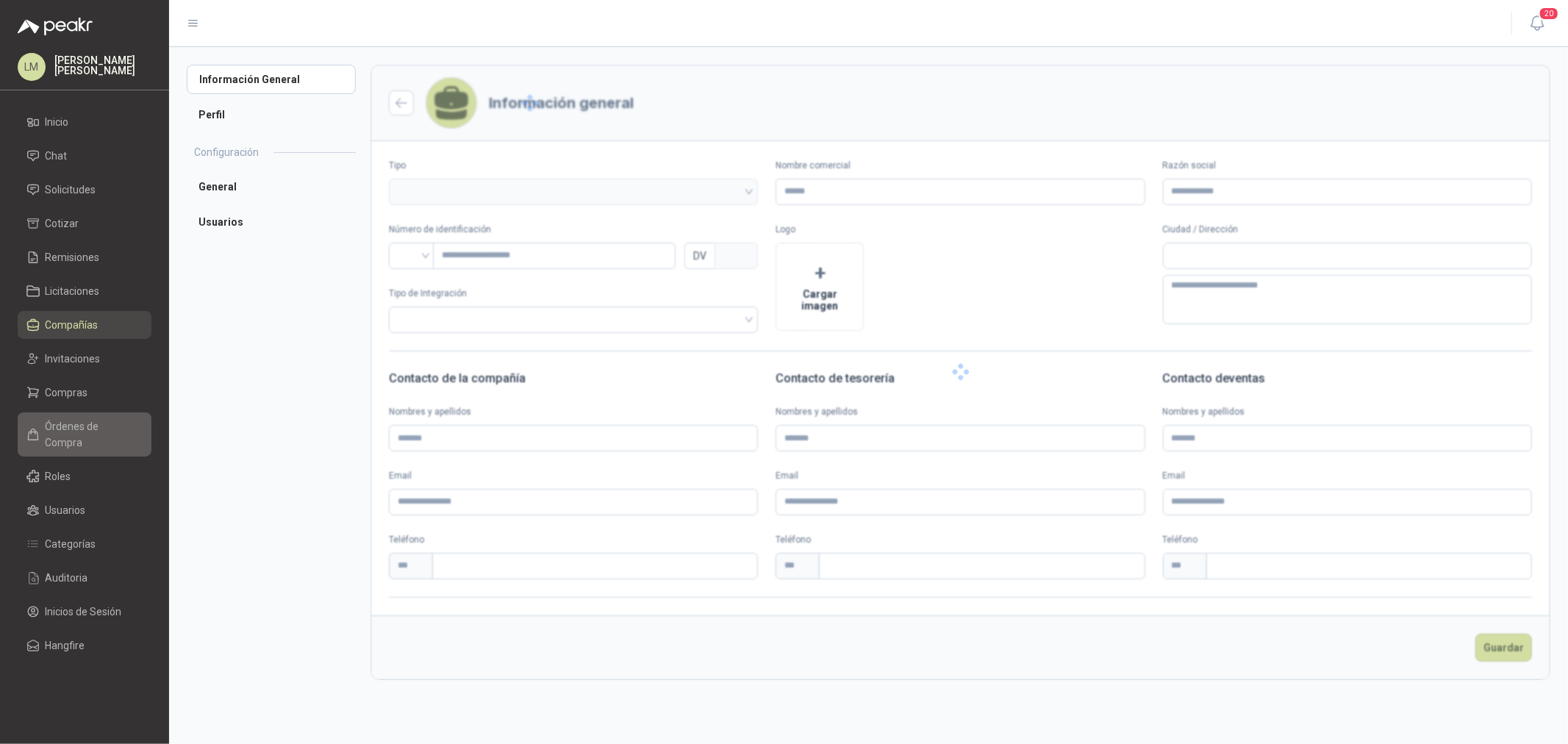
type input "**********"
type input "*********"
type input "*"
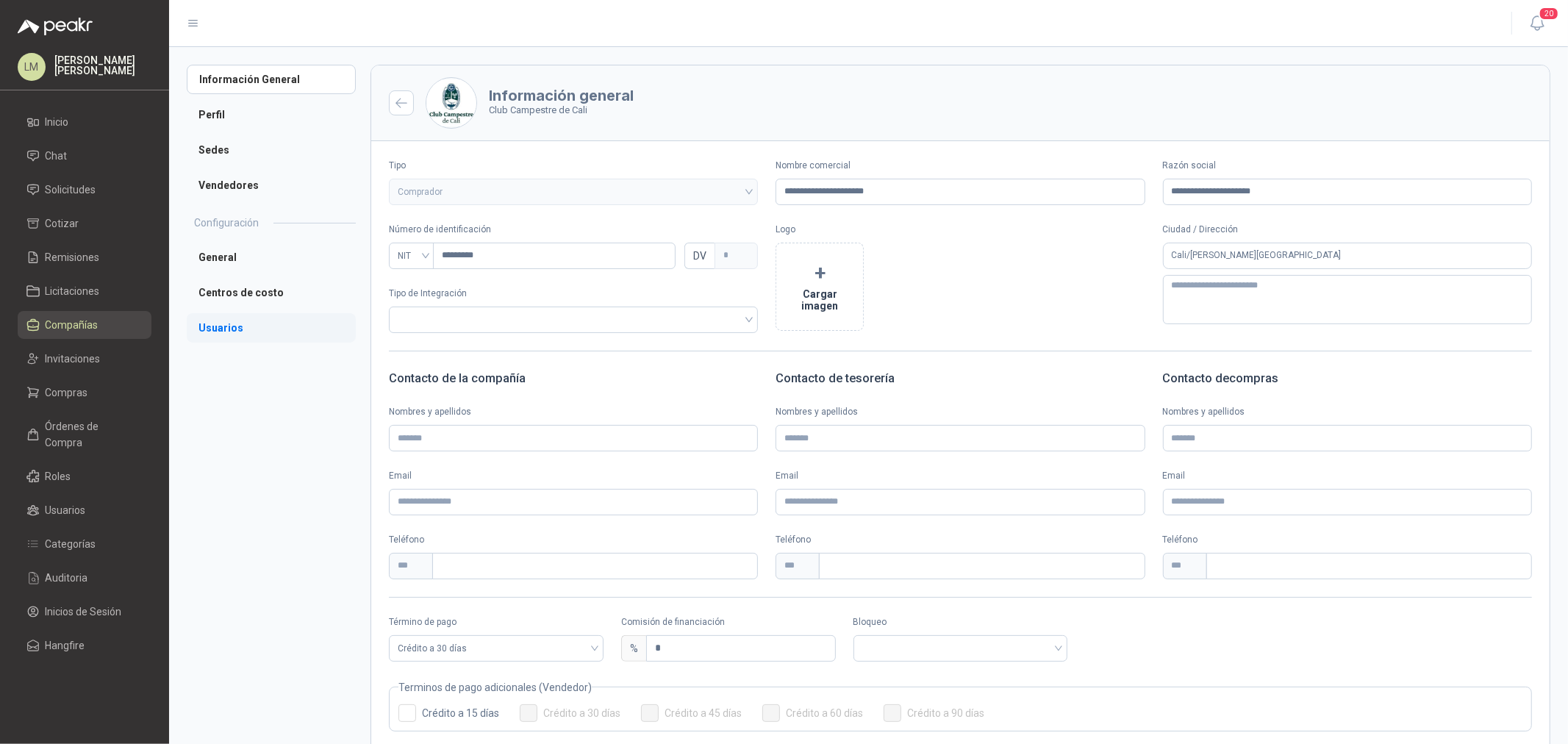
click at [221, 319] on li "Usuarios" at bounding box center [271, 328] width 169 height 30
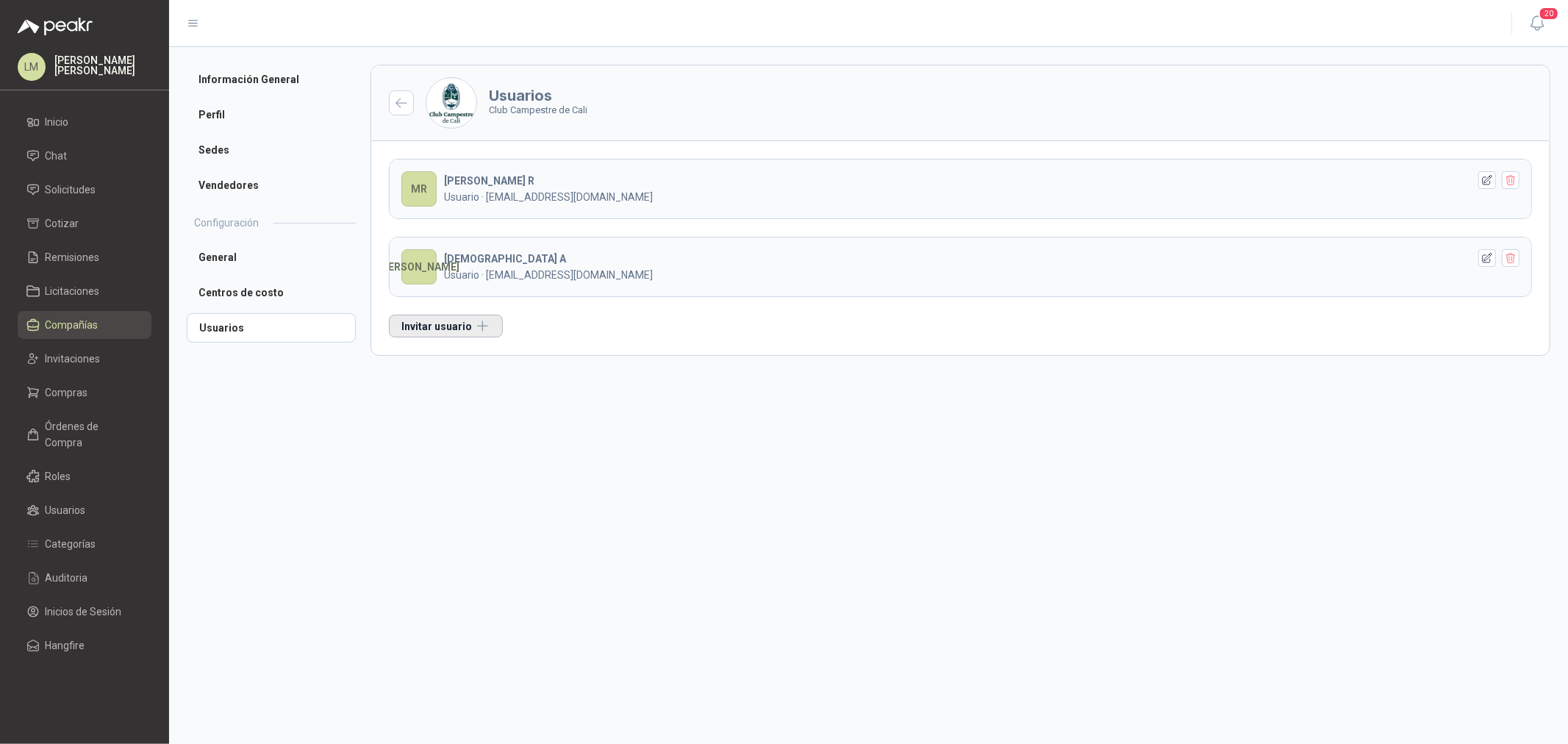
click at [447, 328] on button "Invitar usuario" at bounding box center [446, 325] width 114 height 23
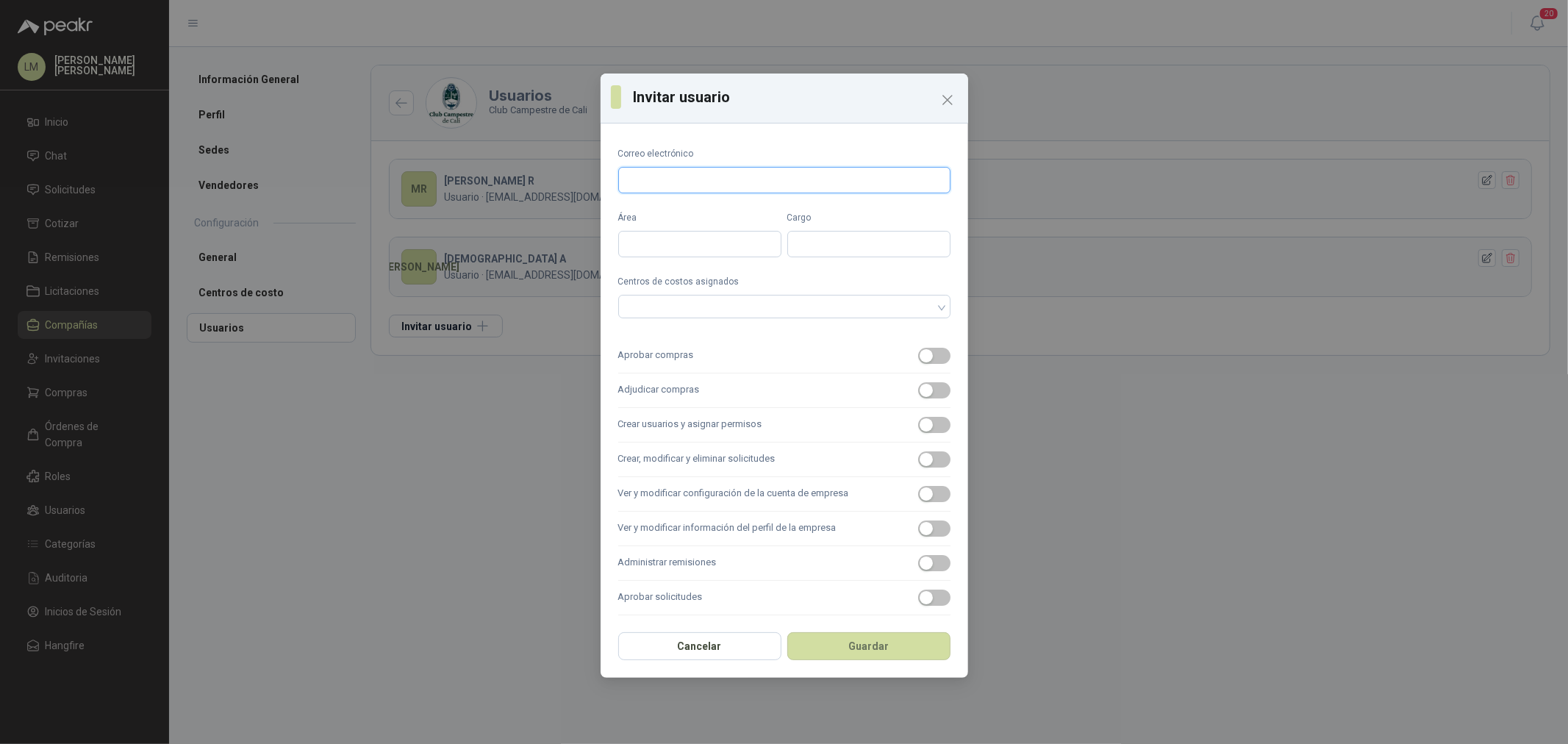
click at [685, 184] on input "Correo electrónico" at bounding box center [784, 180] width 332 height 27
type input "**********"
drag, startPoint x: 911, startPoint y: 306, endPoint x: 904, endPoint y: 310, distance: 8.1
click at [911, 306] on div at bounding box center [776, 306] width 310 height 10
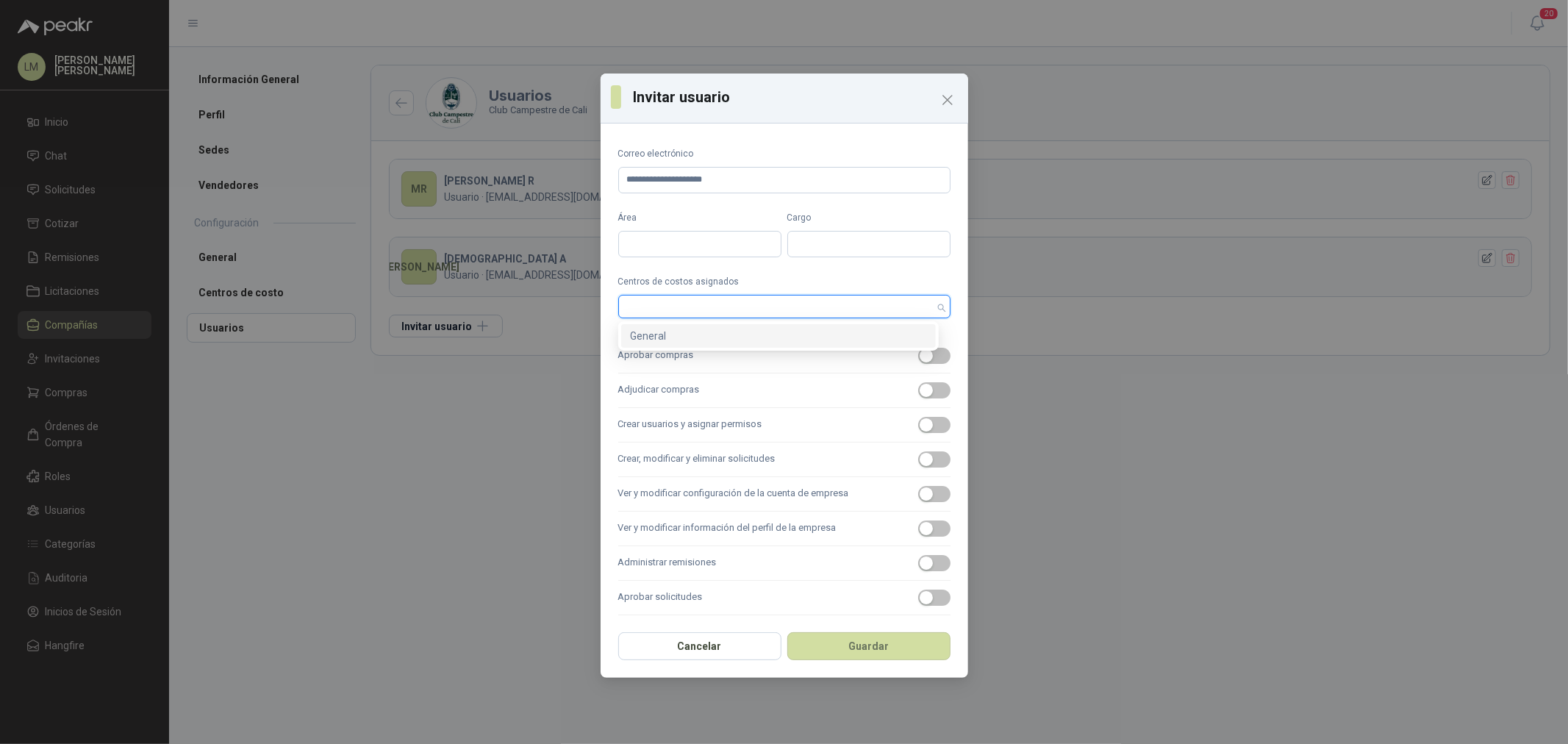
click at [825, 336] on div "General" at bounding box center [778, 335] width 297 height 16
click at [925, 356] on span "button" at bounding box center [934, 355] width 32 height 16
click at [926, 384] on span "button" at bounding box center [934, 389] width 32 height 16
click at [922, 406] on label "Adjudicar compras" at bounding box center [784, 390] width 332 height 34
click at [922, 398] on button "Adjudicar compras" at bounding box center [934, 389] width 32 height 16
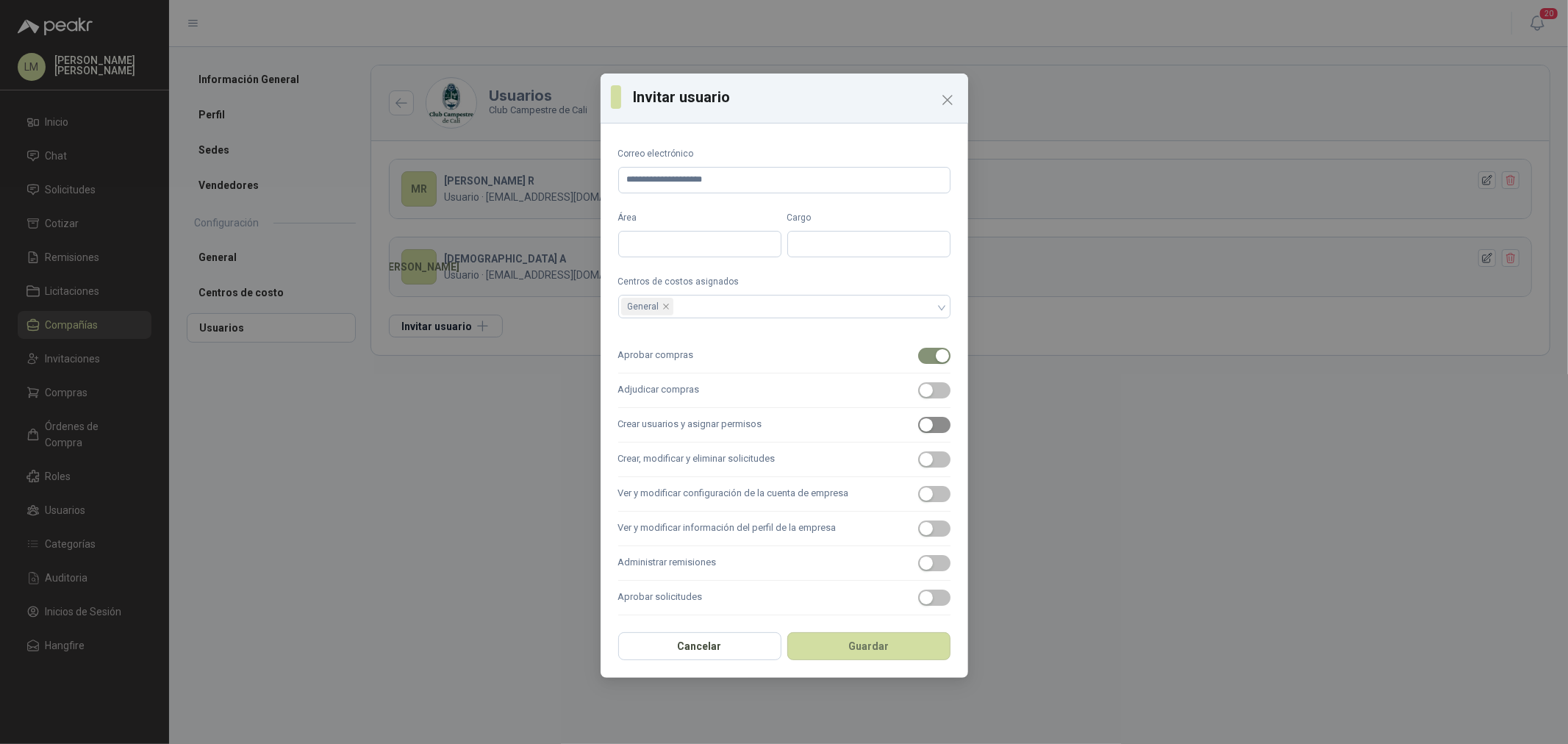
click at [922, 428] on span "button" at bounding box center [934, 424] width 32 height 16
click at [920, 396] on div "button" at bounding box center [926, 390] width 13 height 13
click at [927, 460] on span "button" at bounding box center [934, 459] width 32 height 16
click at [926, 493] on span "button" at bounding box center [934, 493] width 32 height 16
click at [926, 527] on span "button" at bounding box center [934, 528] width 32 height 16
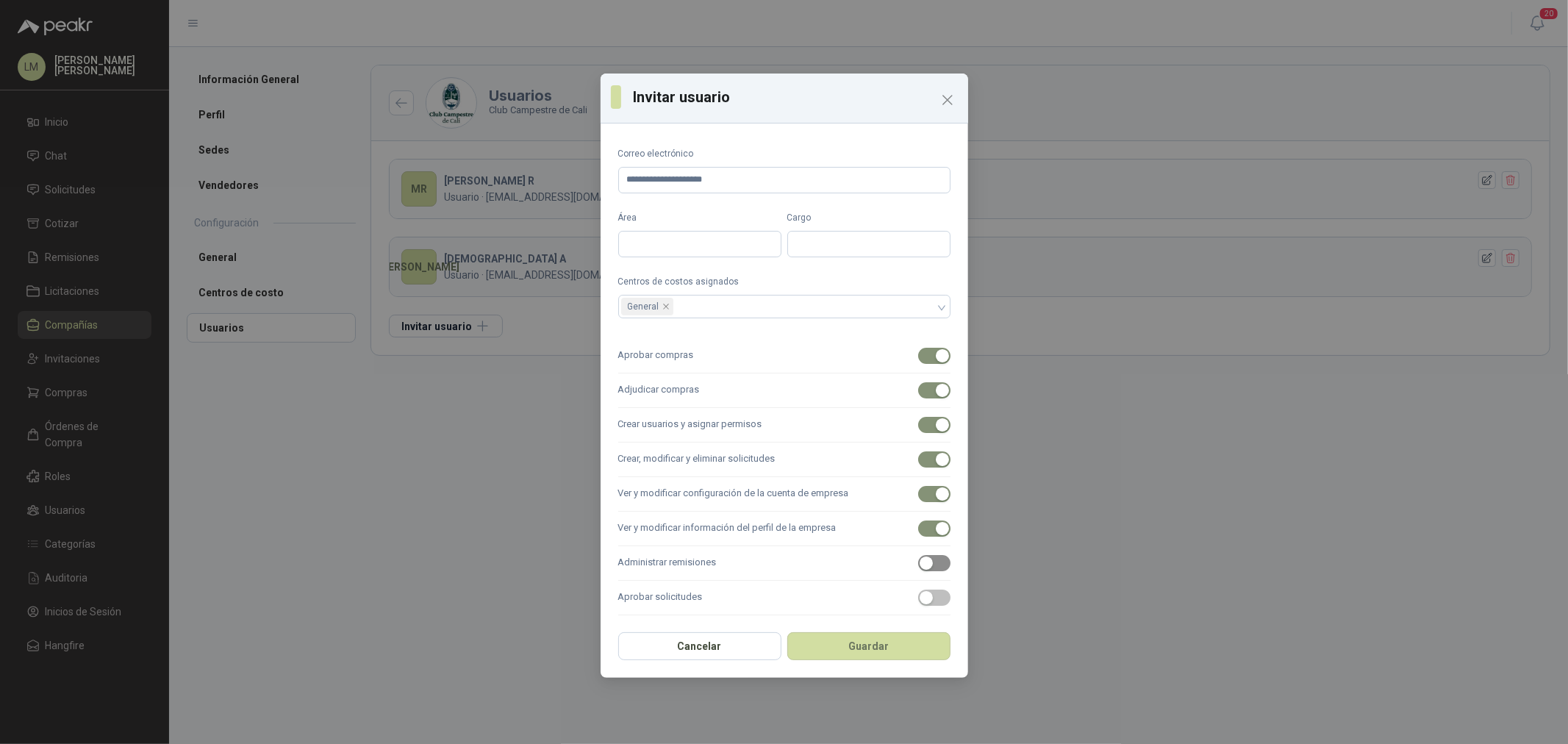
click at [925, 561] on span "button" at bounding box center [934, 562] width 32 height 16
click at [926, 599] on span "button" at bounding box center [934, 597] width 32 height 16
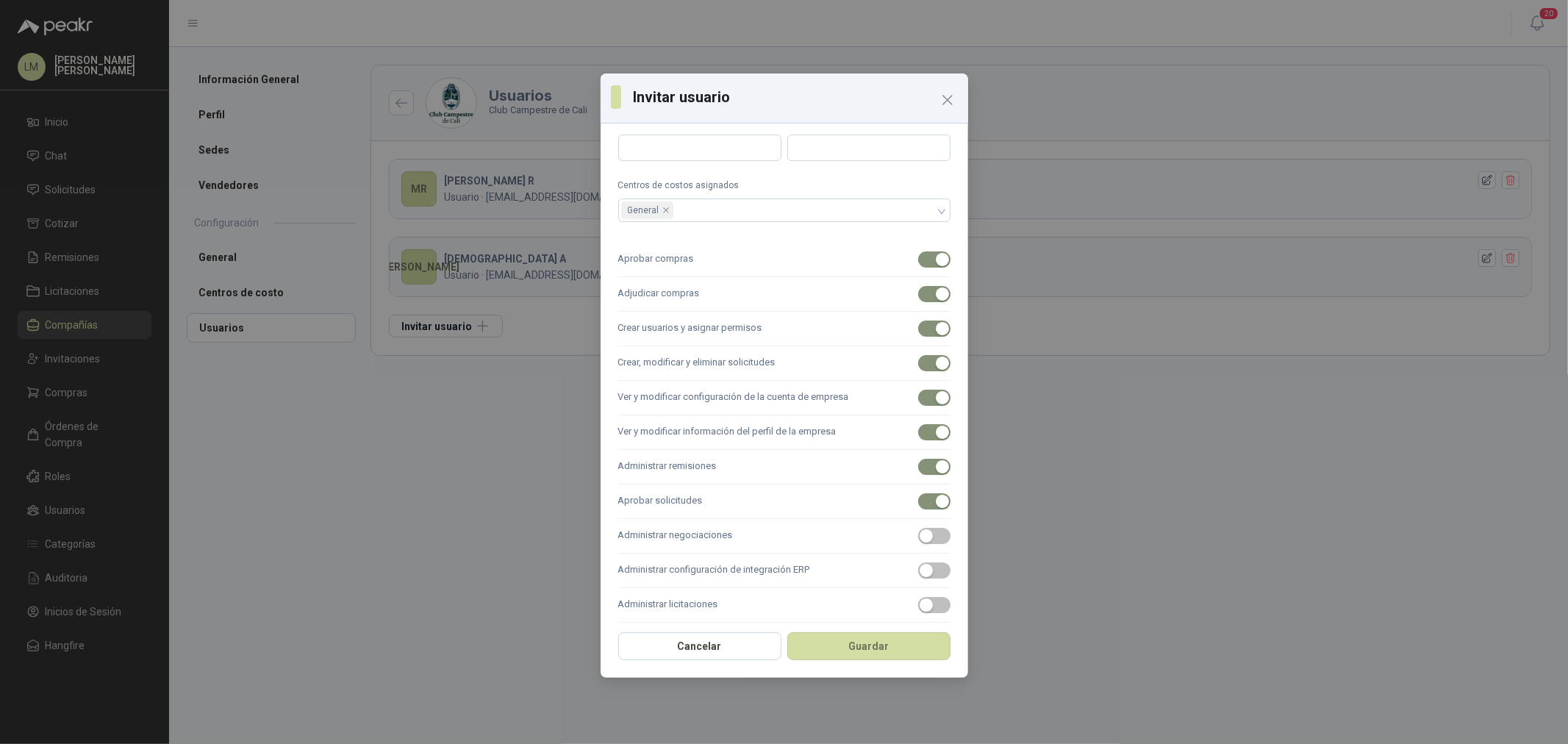
scroll to position [107, 0]
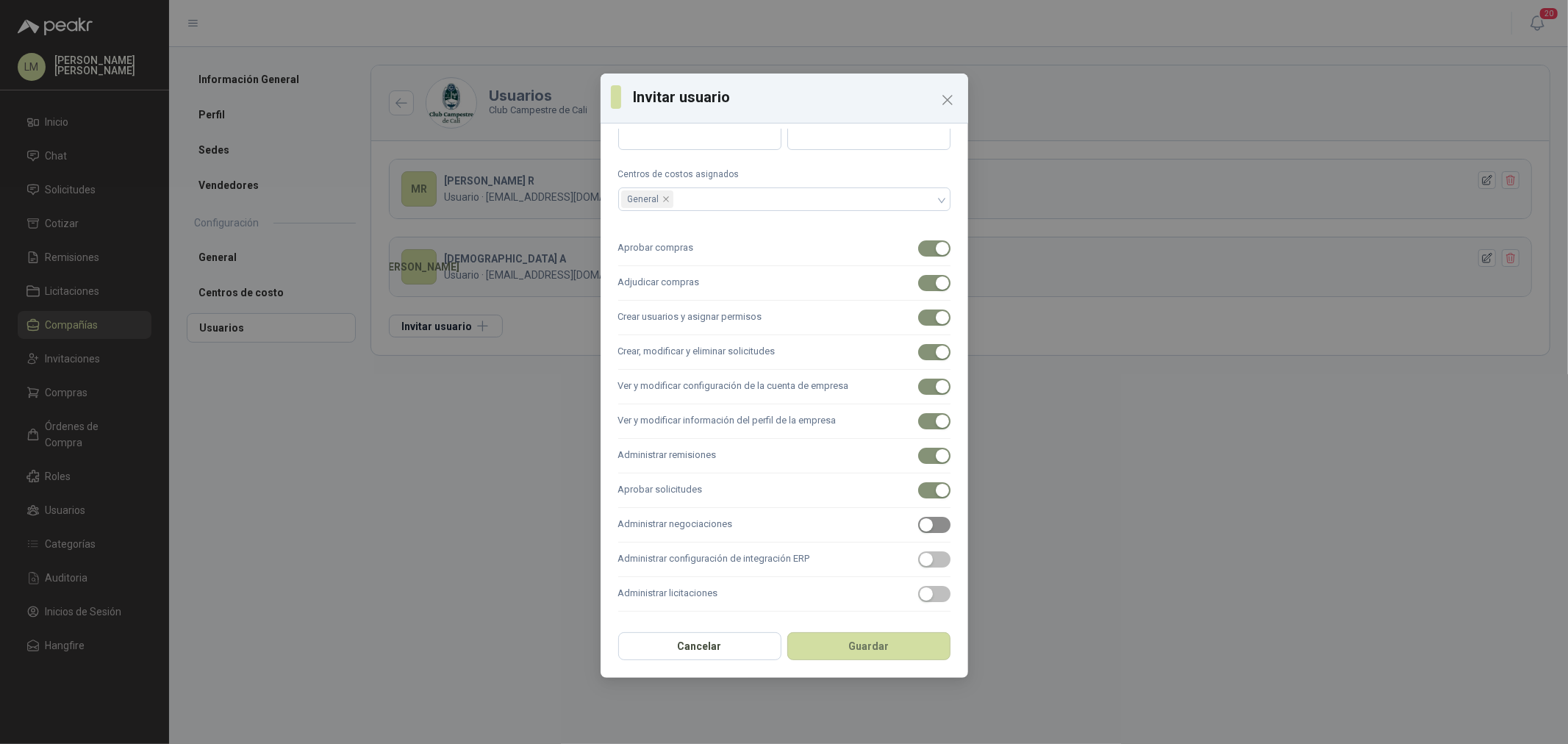
click at [919, 530] on div "button" at bounding box center [926, 524] width 13 height 13
click at [923, 551] on span "button" at bounding box center [934, 559] width 32 height 16
click at [925, 593] on span "button" at bounding box center [934, 593] width 32 height 16
click at [879, 637] on button "Guardar" at bounding box center [868, 646] width 163 height 28
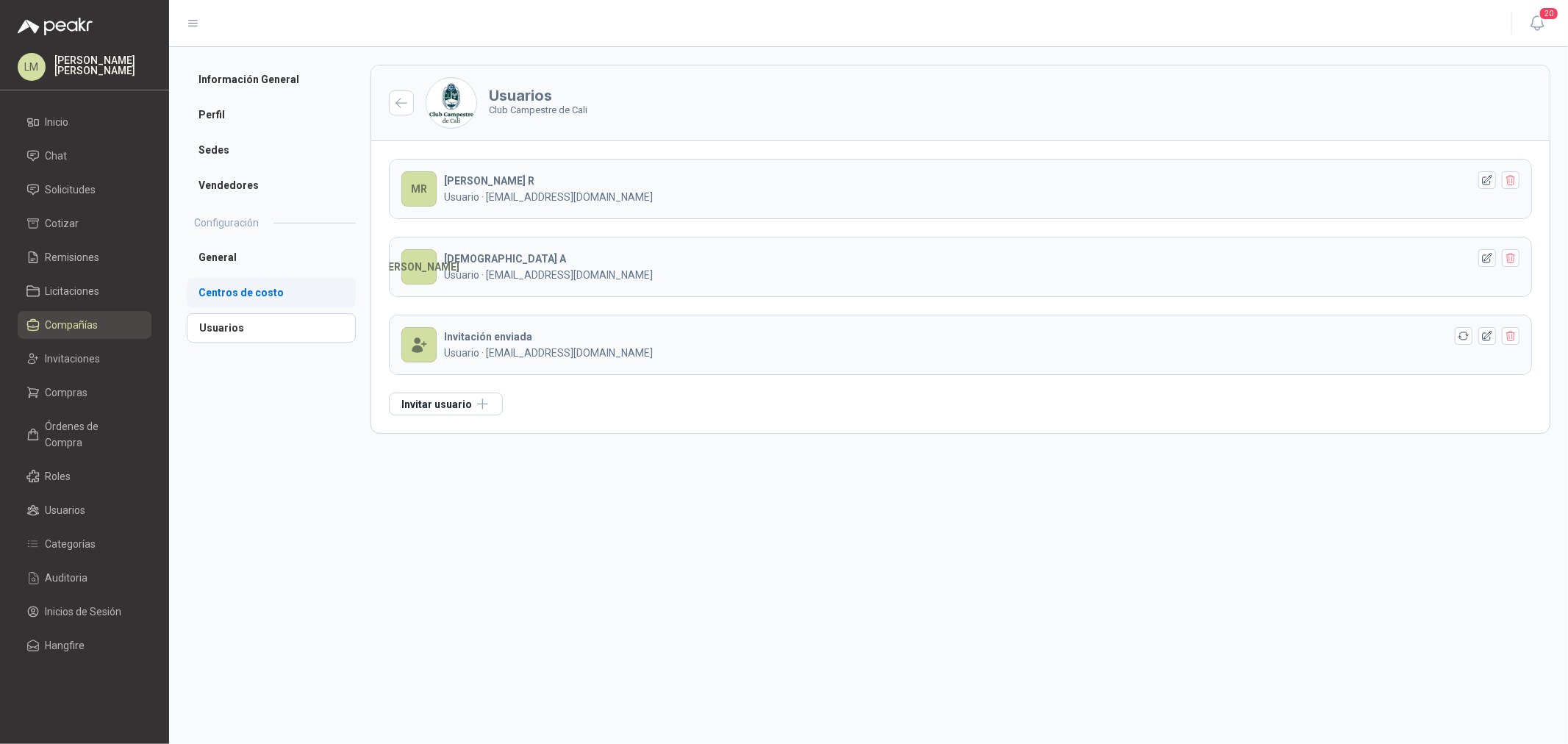
click at [269, 294] on li "Centros de costo" at bounding box center [271, 293] width 169 height 30
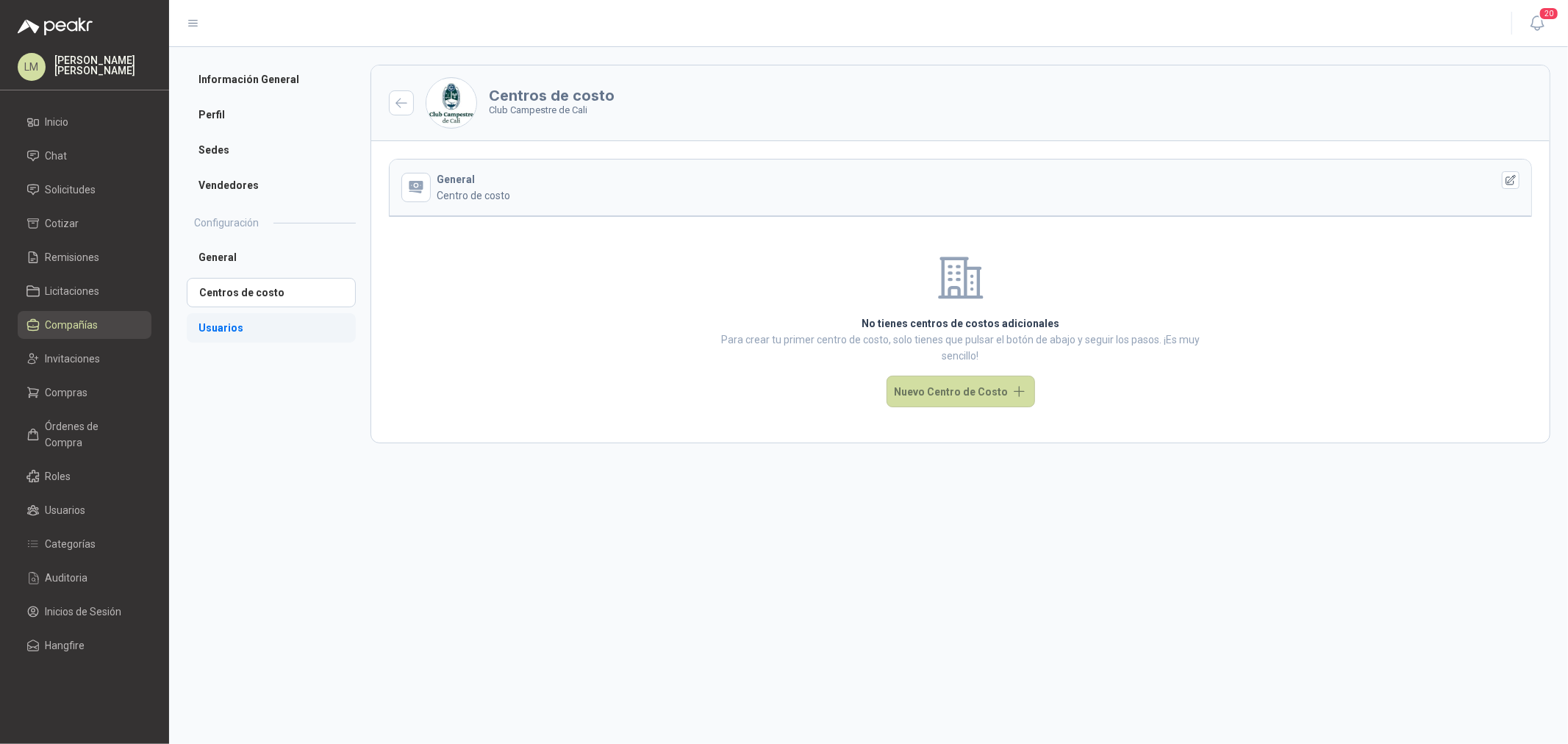
click at [240, 323] on li "Usuarios" at bounding box center [271, 328] width 169 height 30
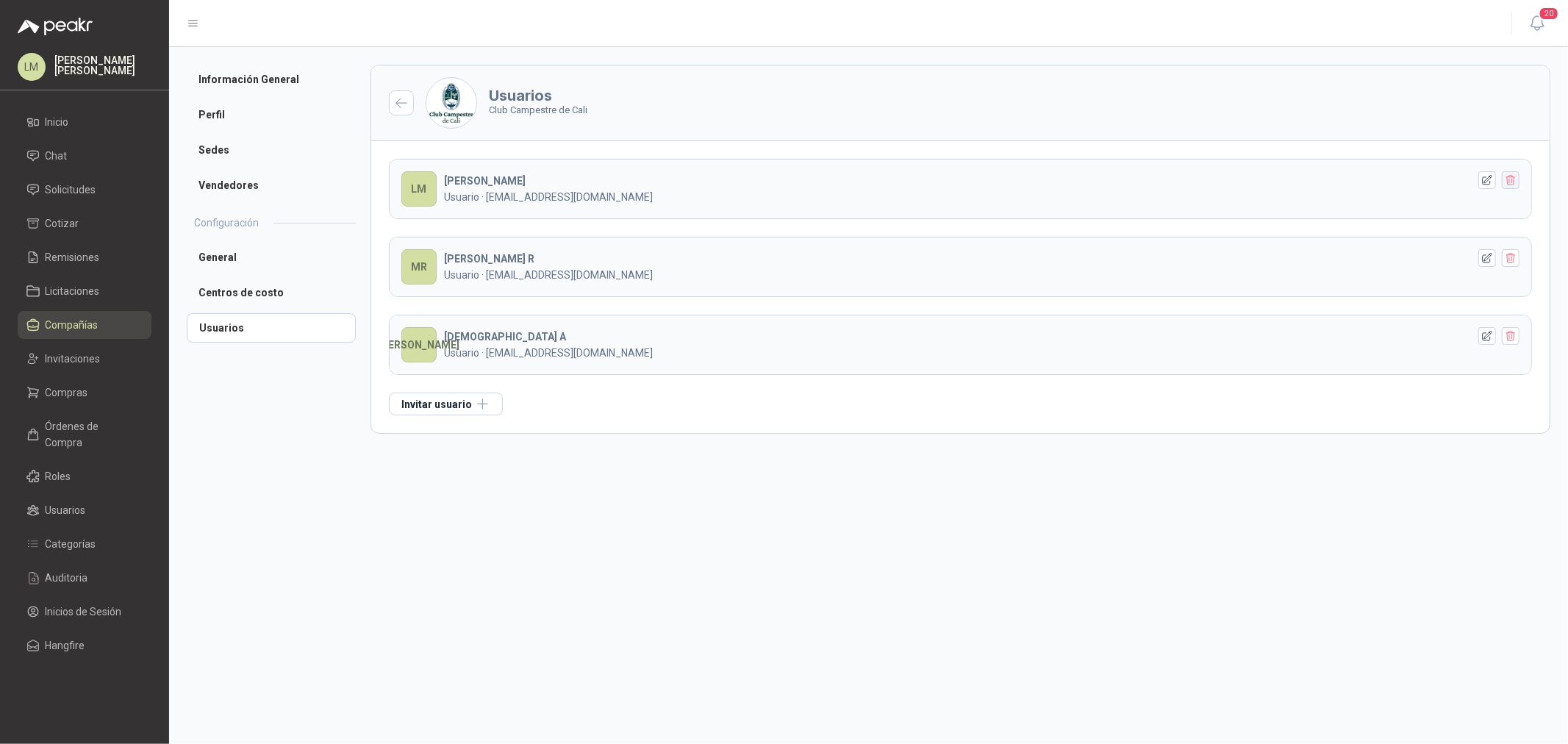
click at [1511, 182] on icon "button" at bounding box center [1510, 180] width 12 height 12
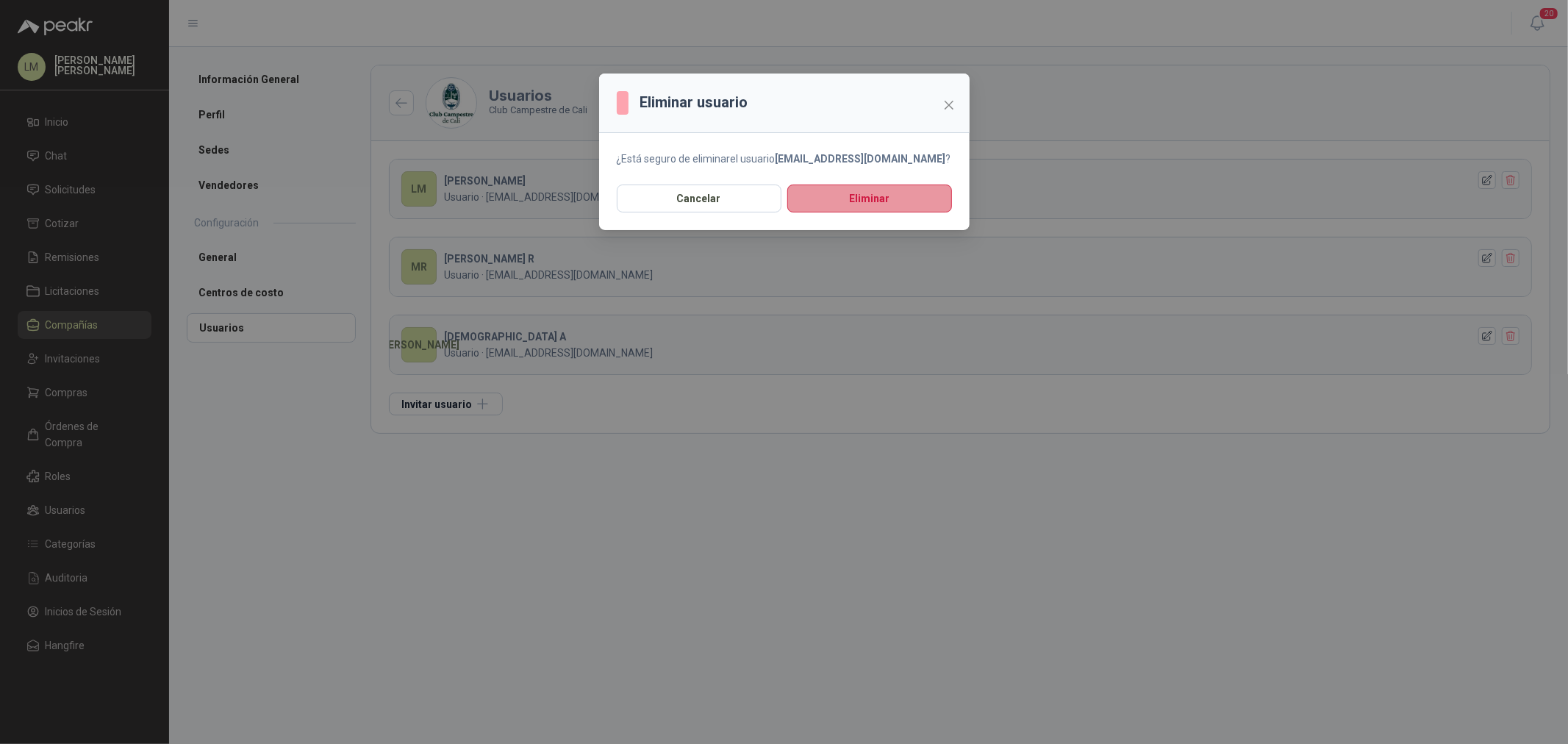
click at [879, 199] on button "Eliminar" at bounding box center [869, 198] width 165 height 28
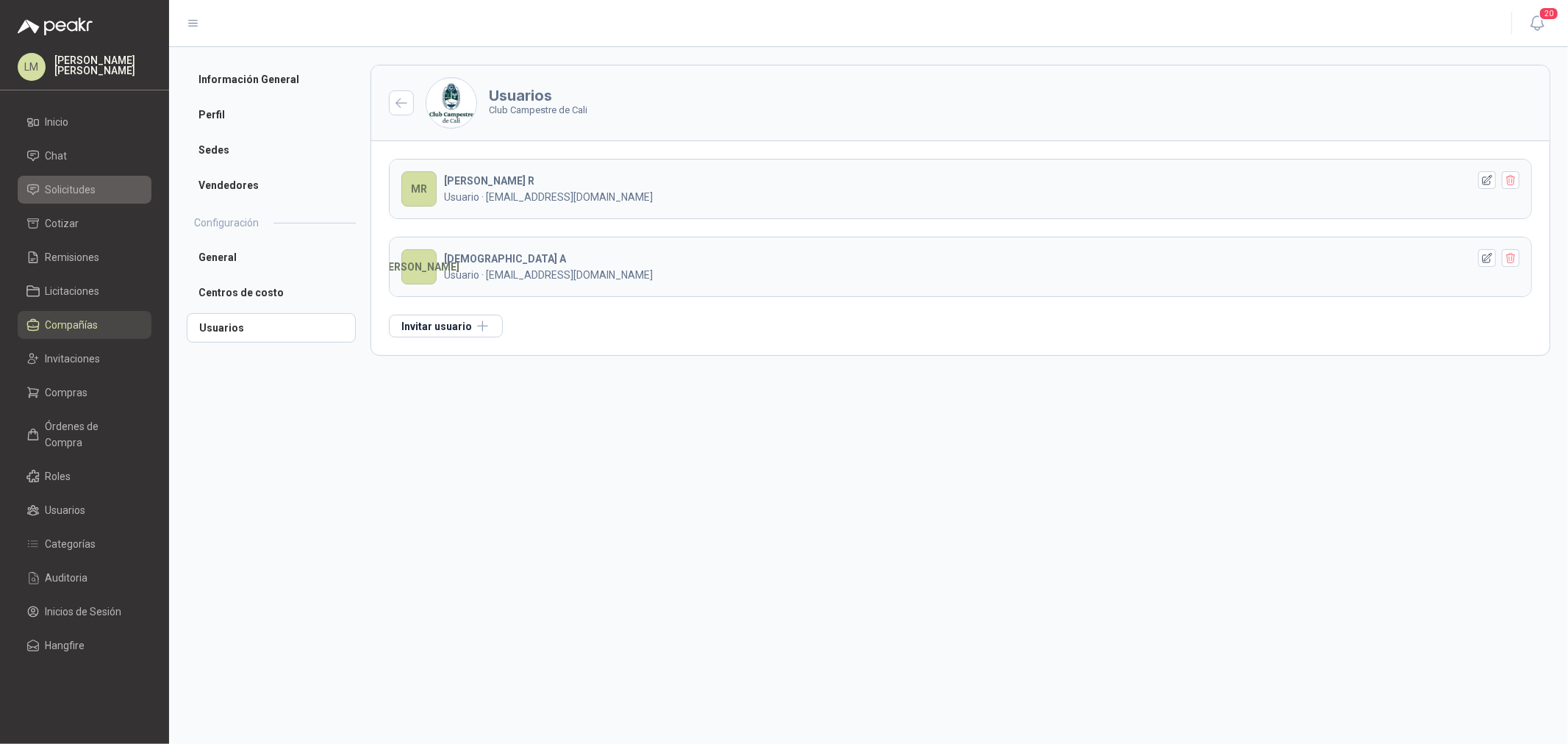
click at [43, 184] on li "Solicitudes" at bounding box center [84, 189] width 116 height 16
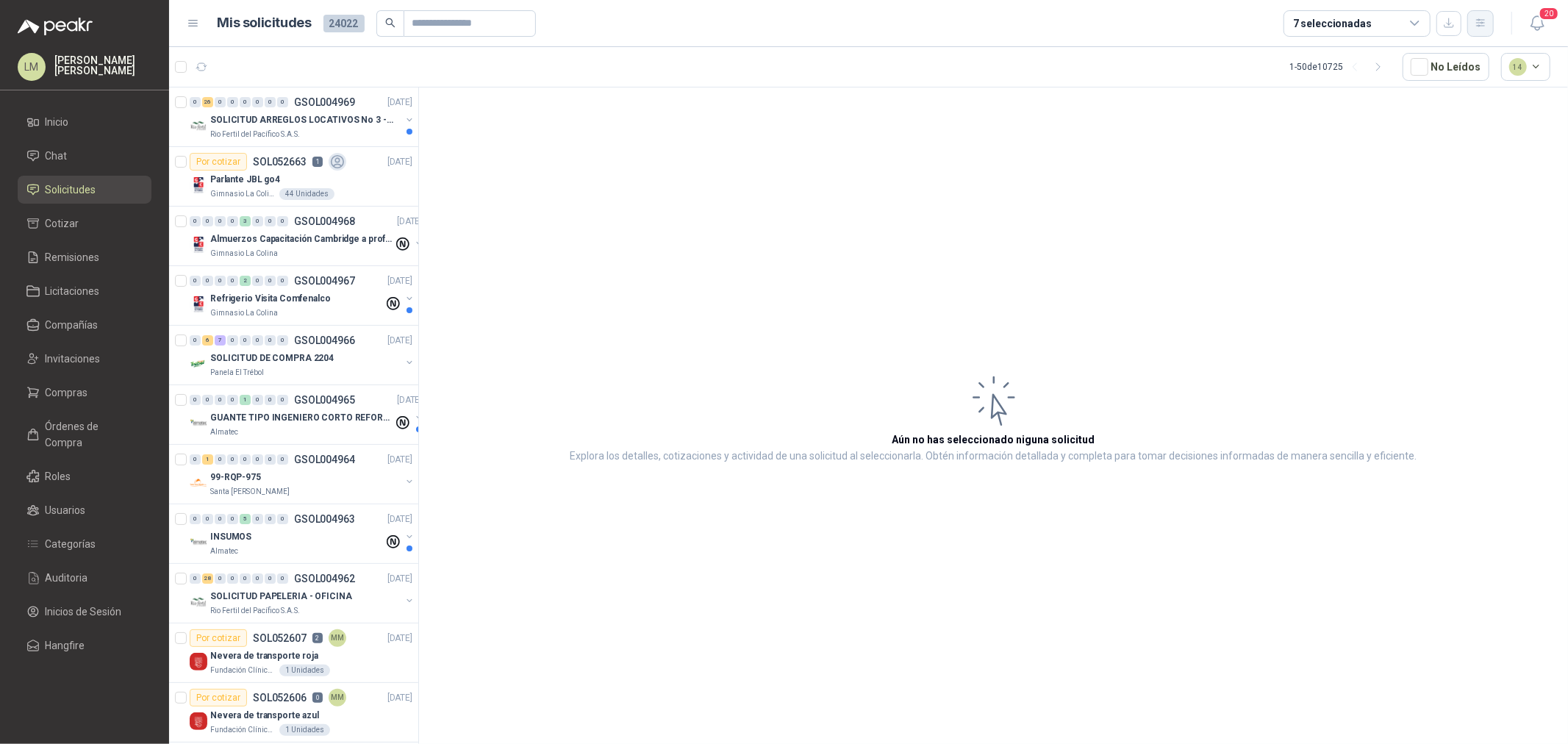
click at [1473, 30] on button "button" at bounding box center [1480, 23] width 27 height 27
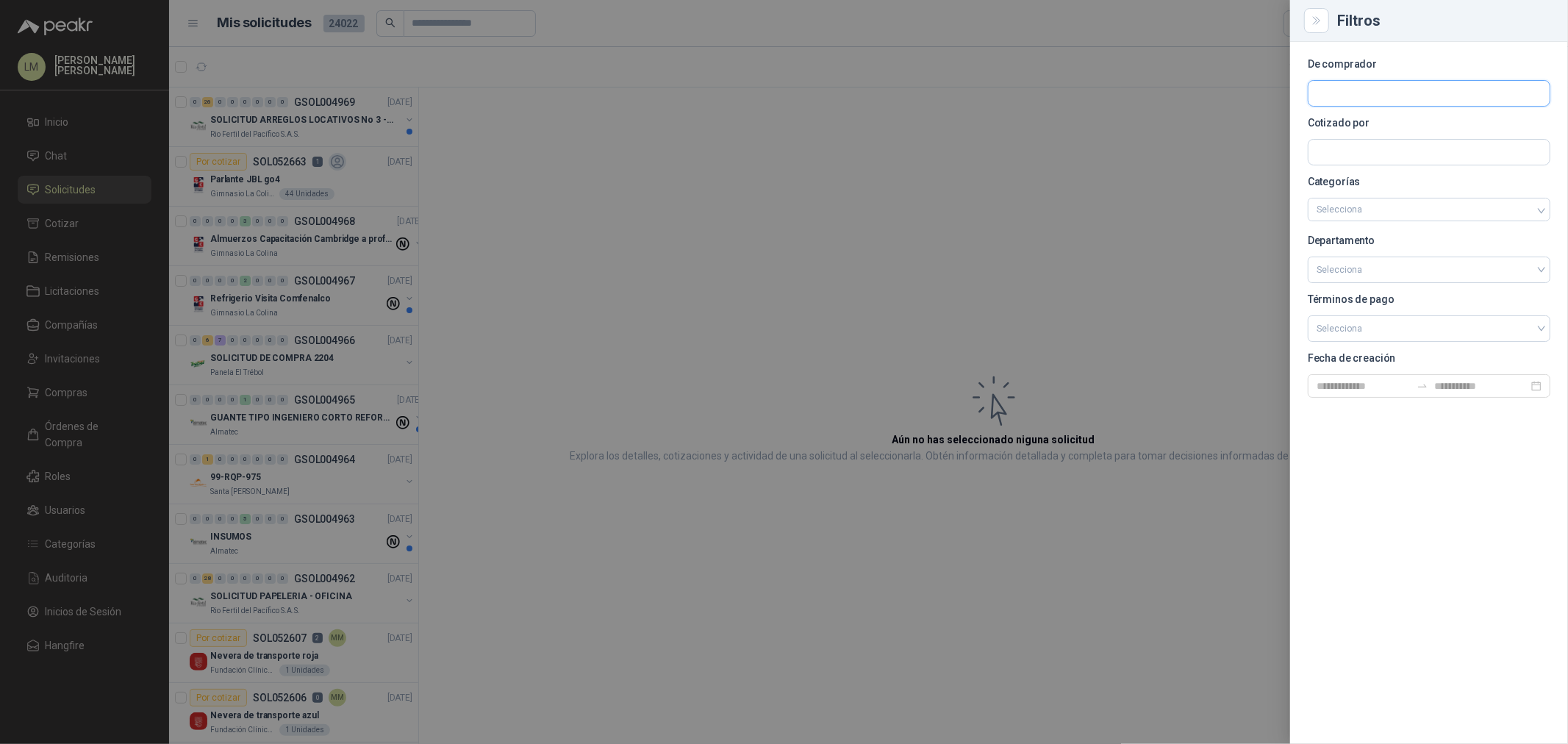
click at [1326, 95] on input "text" at bounding box center [1429, 93] width 241 height 25
type input "*****"
click at [1442, 134] on div "Gimnasio La Colina NIT : 890324022" at bounding box center [1428, 128] width 218 height 16
click at [797, 134] on div at bounding box center [784, 372] width 1568 height 744
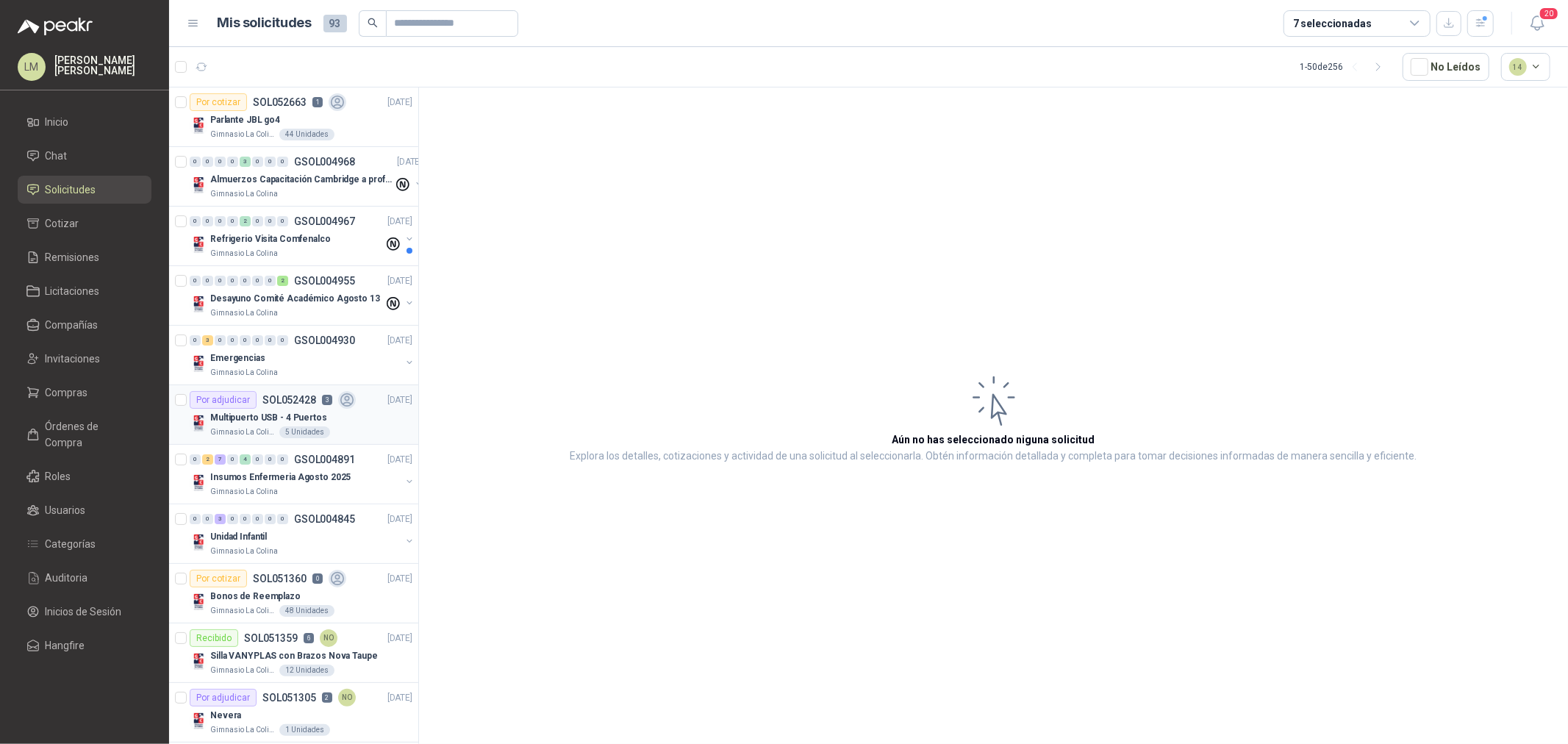
click at [268, 414] on p "Multipuerto USB - 4 Puertos" at bounding box center [269, 417] width 117 height 14
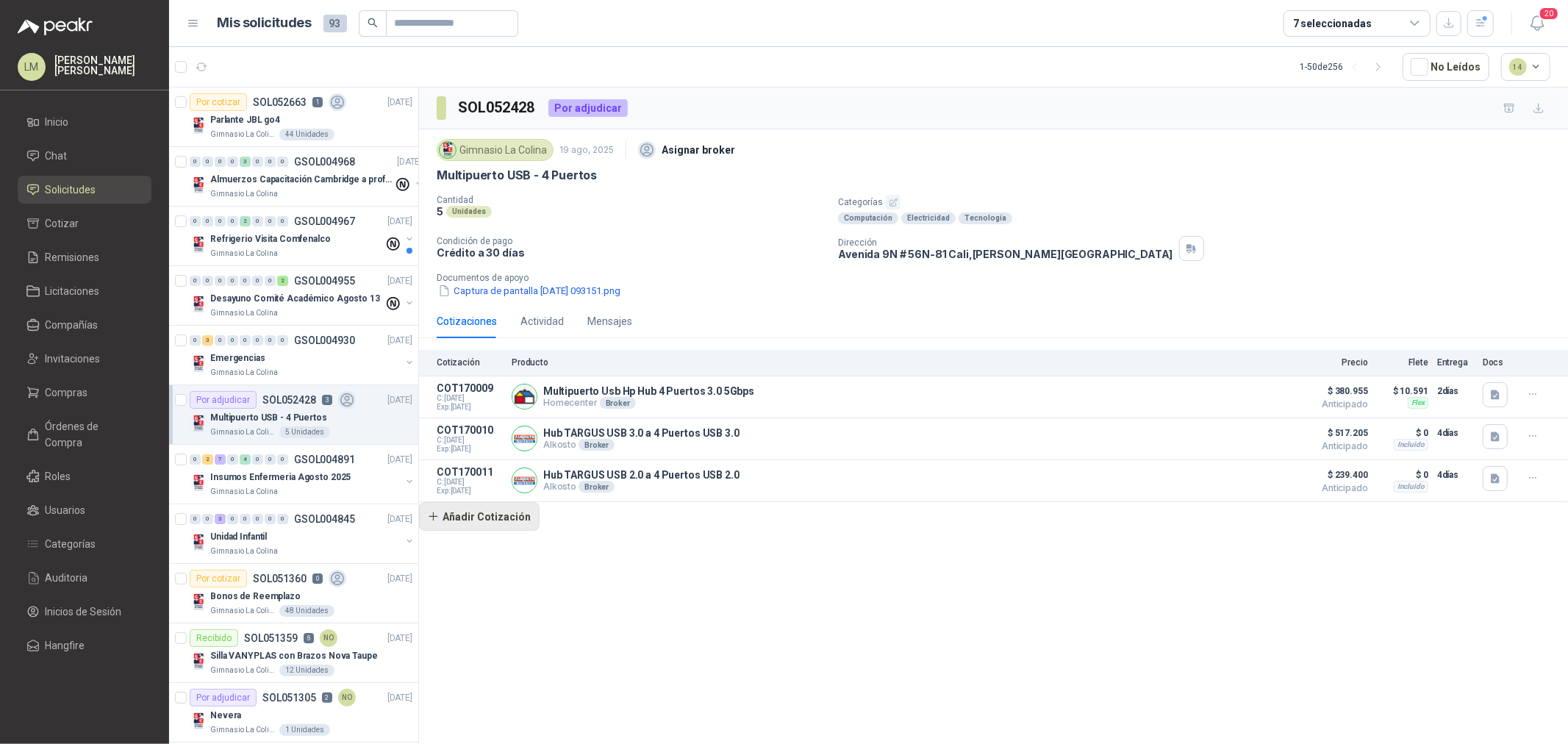
click at [451, 516] on button "Añadir Cotización" at bounding box center [479, 517] width 120 height 30
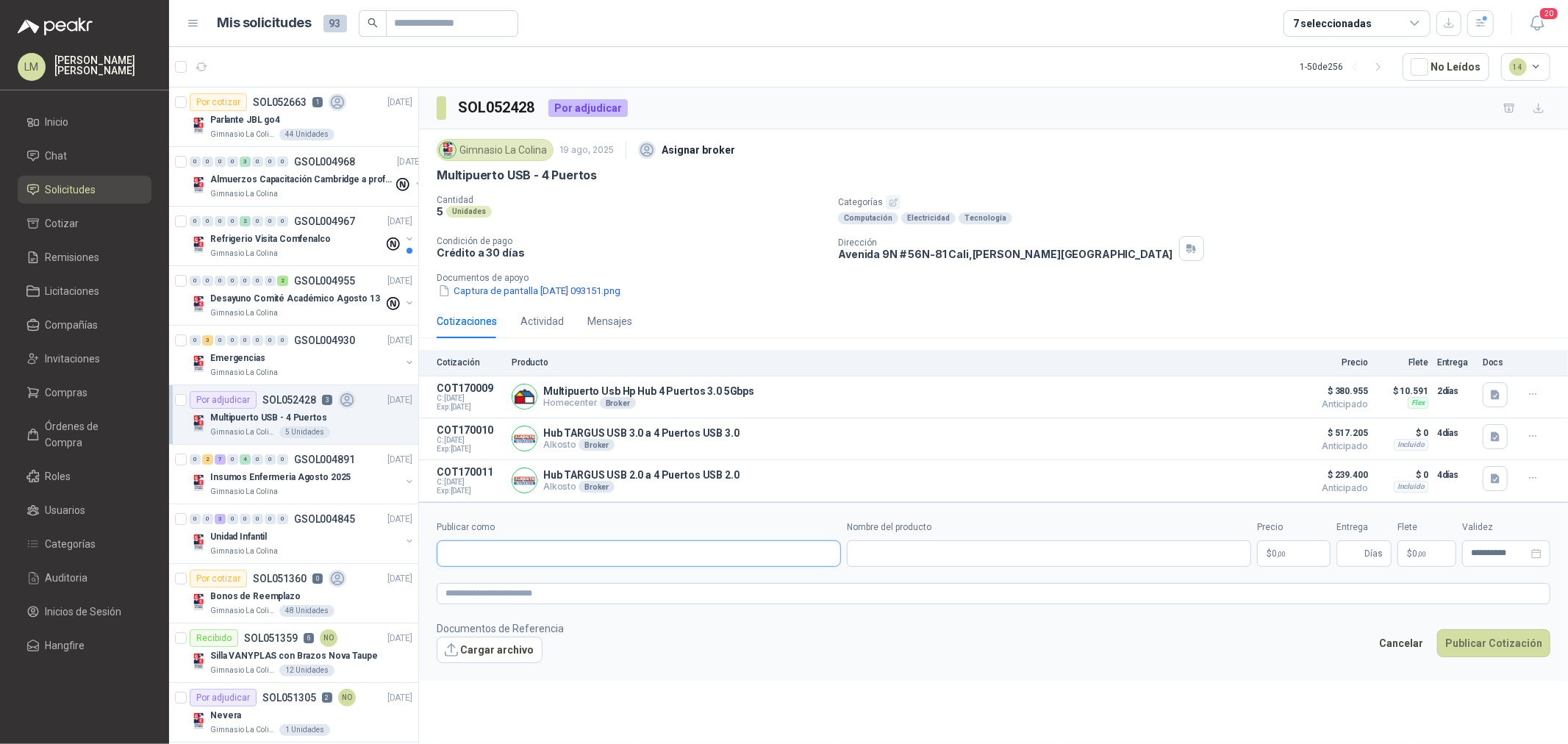
click at [527, 560] on input "Publicar como" at bounding box center [639, 553] width 403 height 25
type input "******"
click at [531, 583] on div "Steren NIT : 000000001" at bounding box center [639, 590] width 379 height 16
type input "**********"
click at [886, 560] on input "Nombre del producto" at bounding box center [1049, 553] width 404 height 27
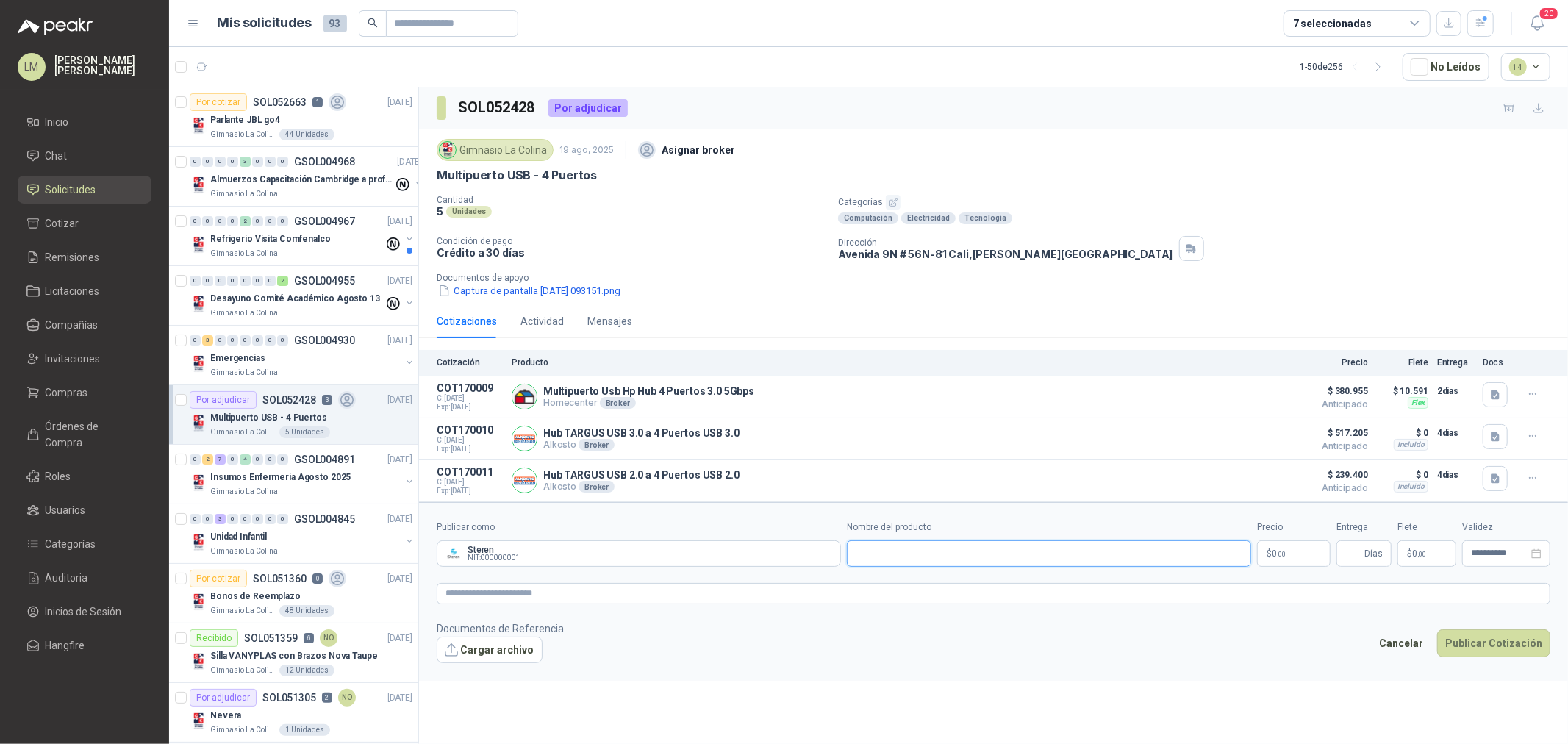
paste input "**********"
type input "**********"
click at [70, 318] on span "Compañías" at bounding box center [71, 324] width 53 height 16
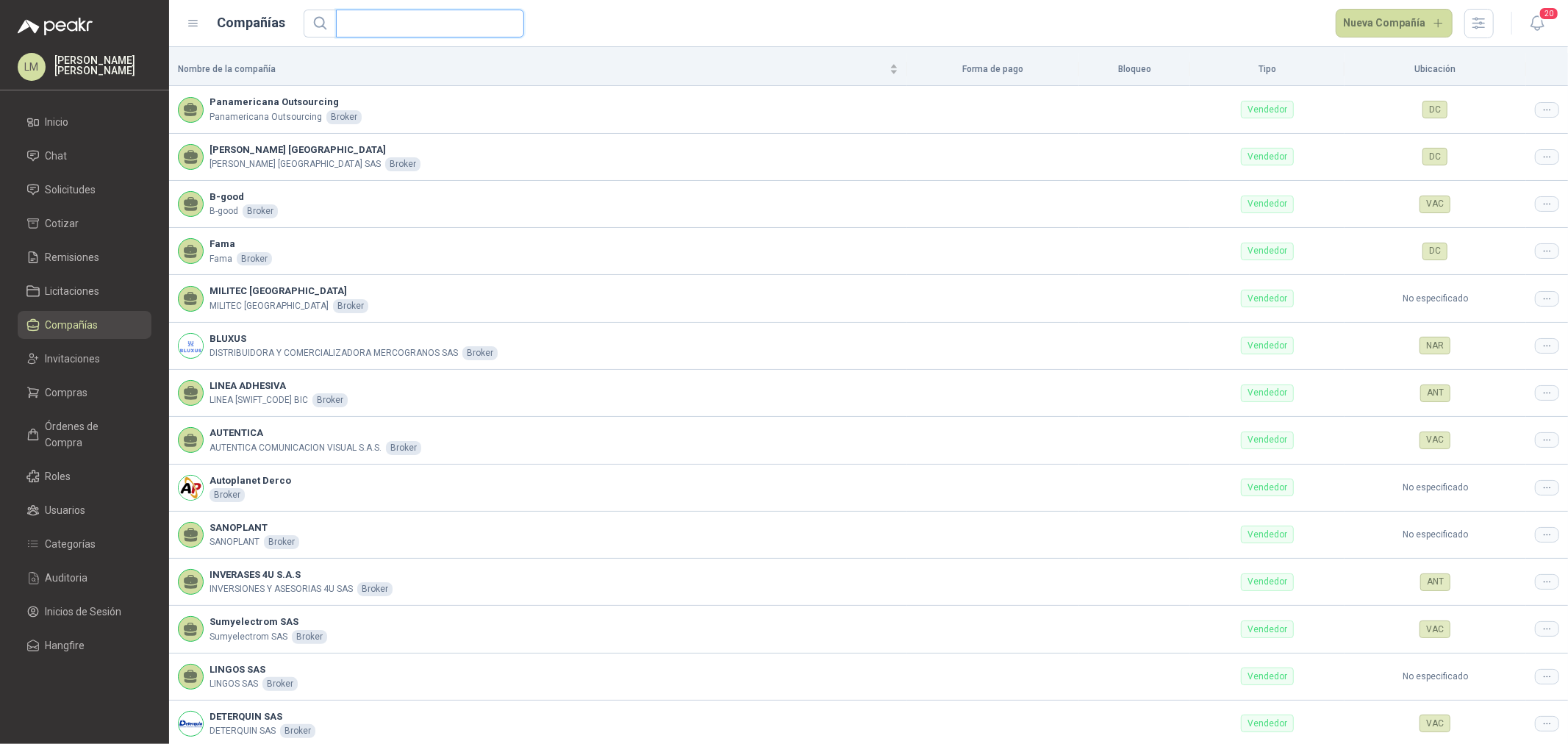
click at [364, 20] on input "text" at bounding box center [424, 23] width 158 height 27
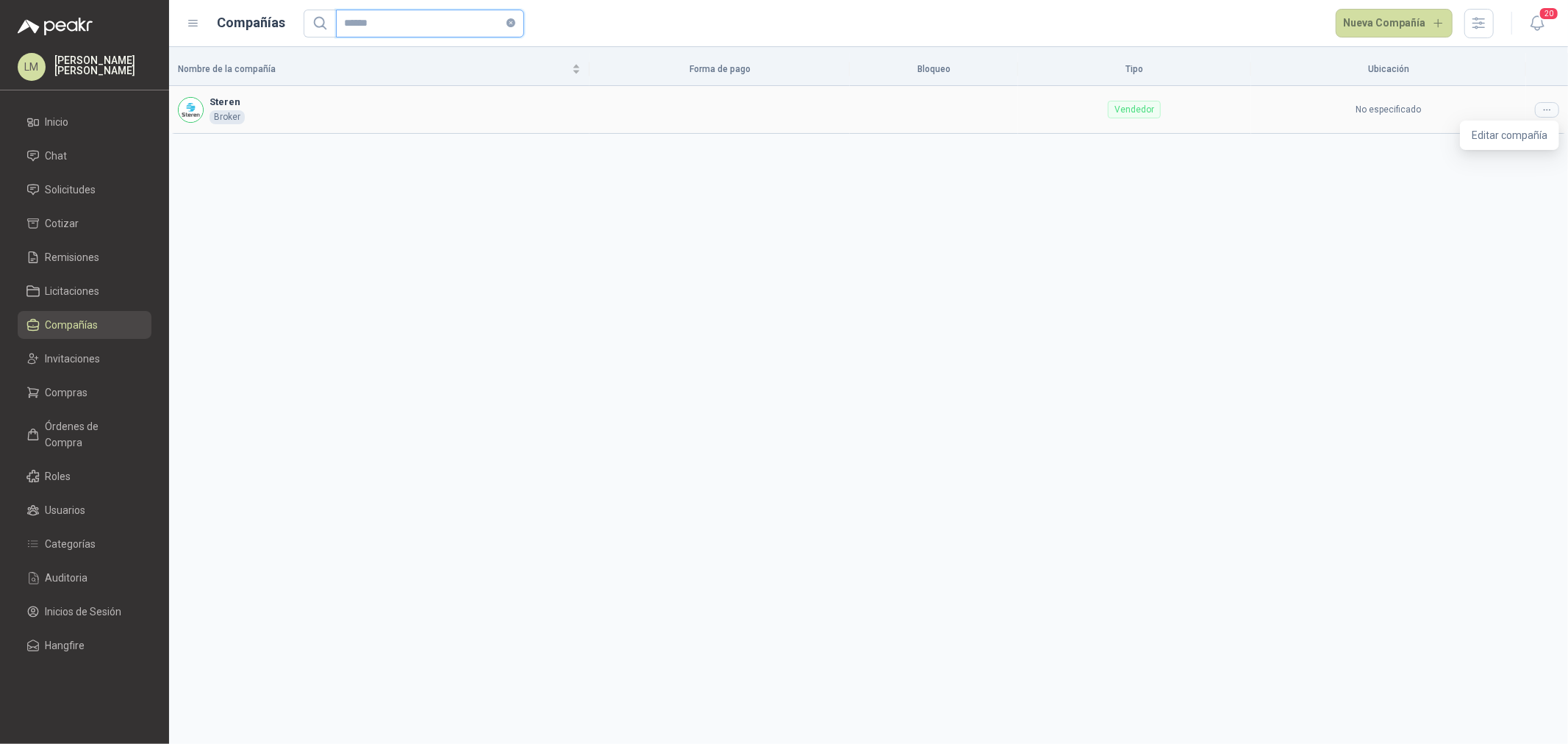
type input "******"
click at [1539, 105] on div at bounding box center [1547, 109] width 24 height 16
click at [1496, 133] on div "Nombre de la compañía Forma de pago Bloqueo Tipo Ubicación Steren Broker Vended…" at bounding box center [867, 396] width 1398 height 697
click at [1548, 102] on div at bounding box center [1547, 109] width 24 height 16
click at [1545, 125] on li "Editar compañía" at bounding box center [1509, 134] width 94 height 23
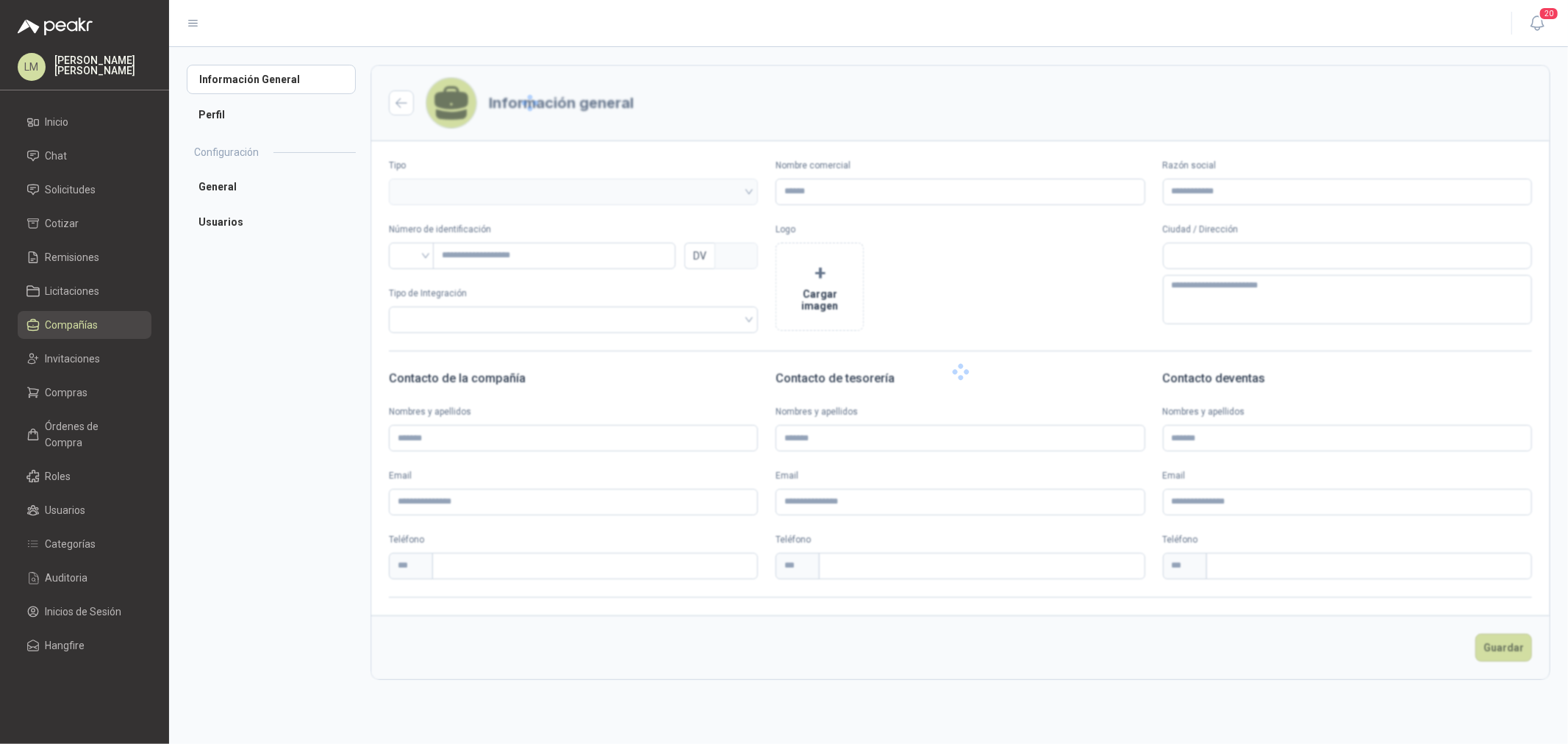
type input "******"
type input "*********"
type input "*"
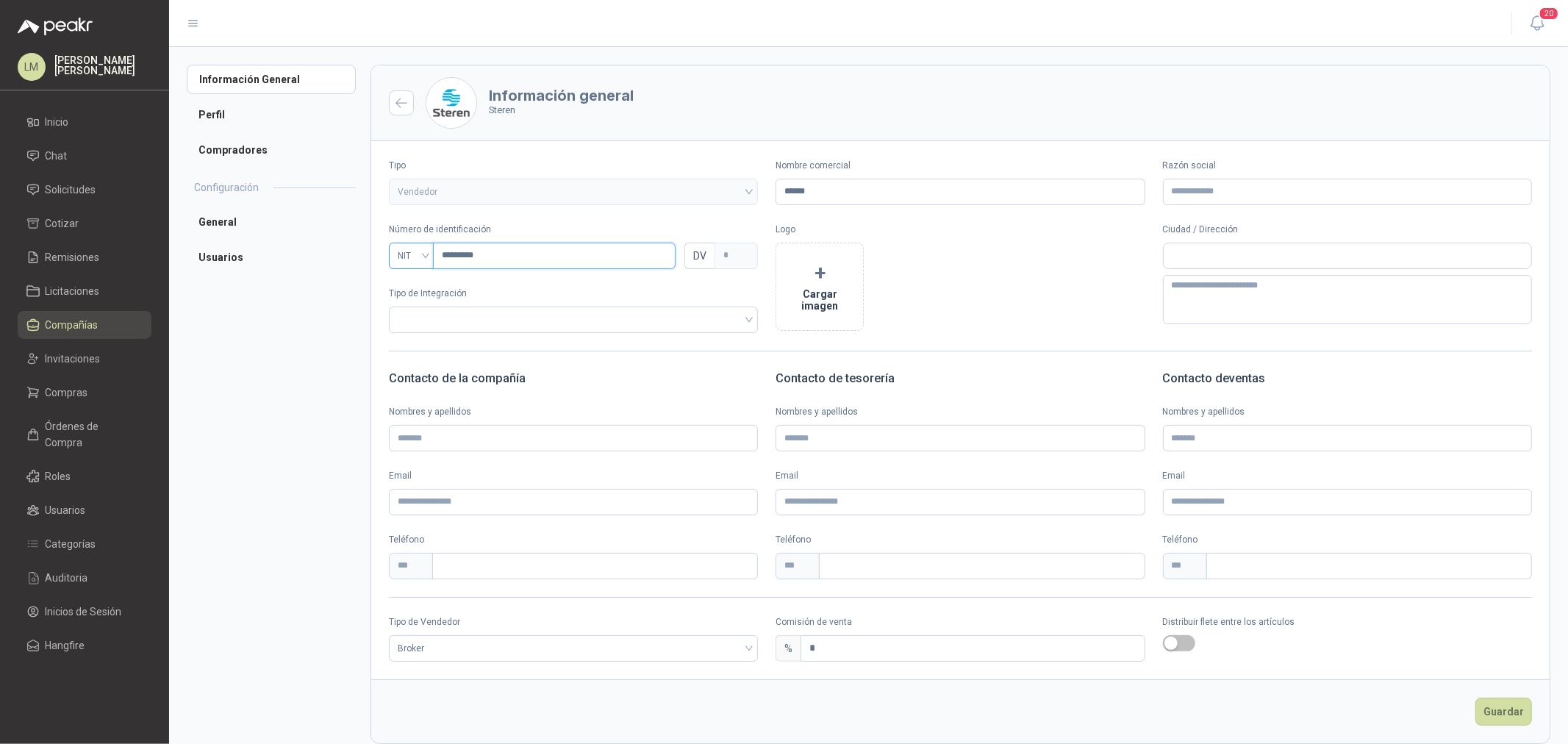
drag, startPoint x: 491, startPoint y: 252, endPoint x: 392, endPoint y: 259, distance: 99.2
click at [392, 259] on div "NIT *********" at bounding box center [532, 256] width 286 height 27
paste input "text"
type input "*********"
type input "*"
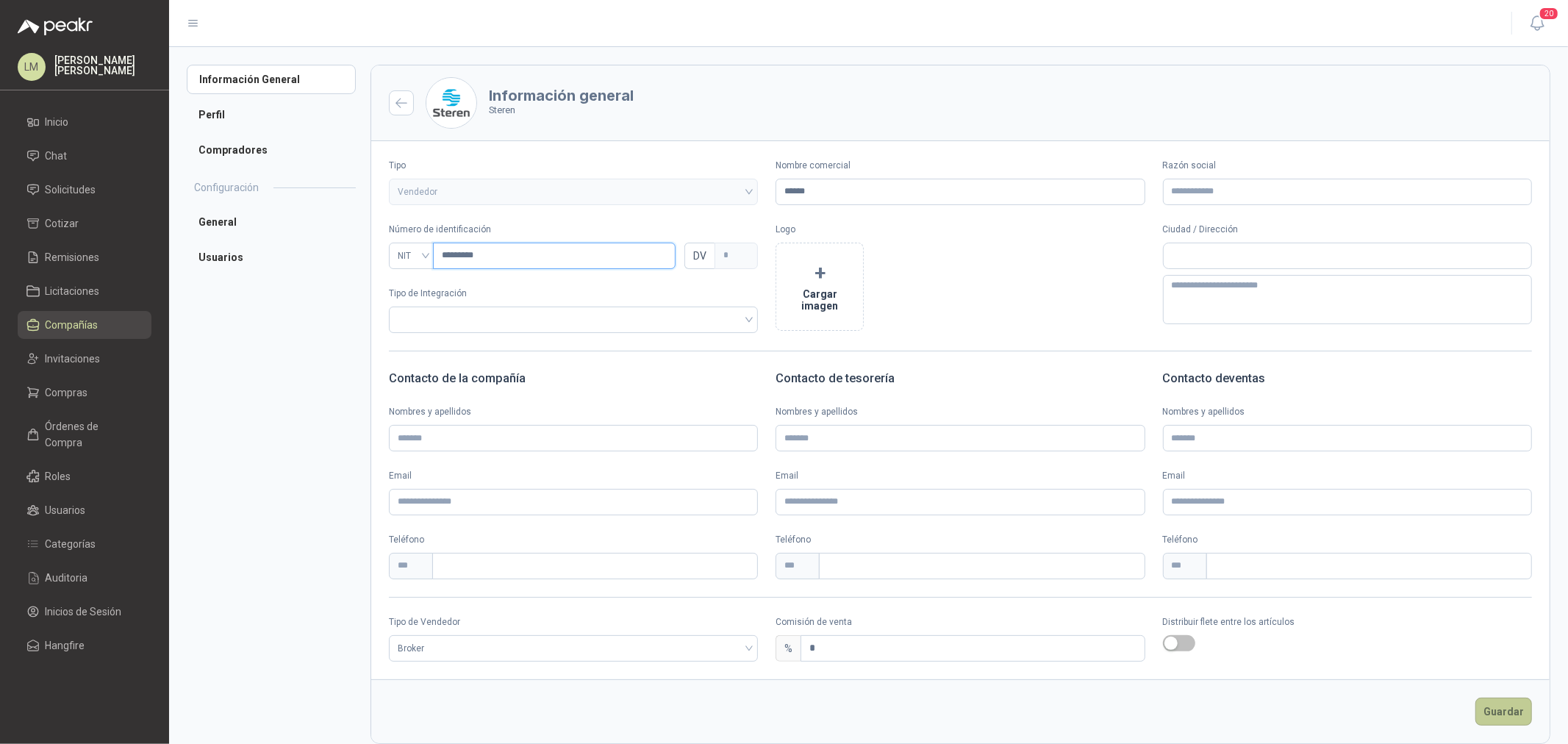
type input "*********"
click at [1512, 709] on button "Guardar" at bounding box center [1503, 712] width 57 height 28
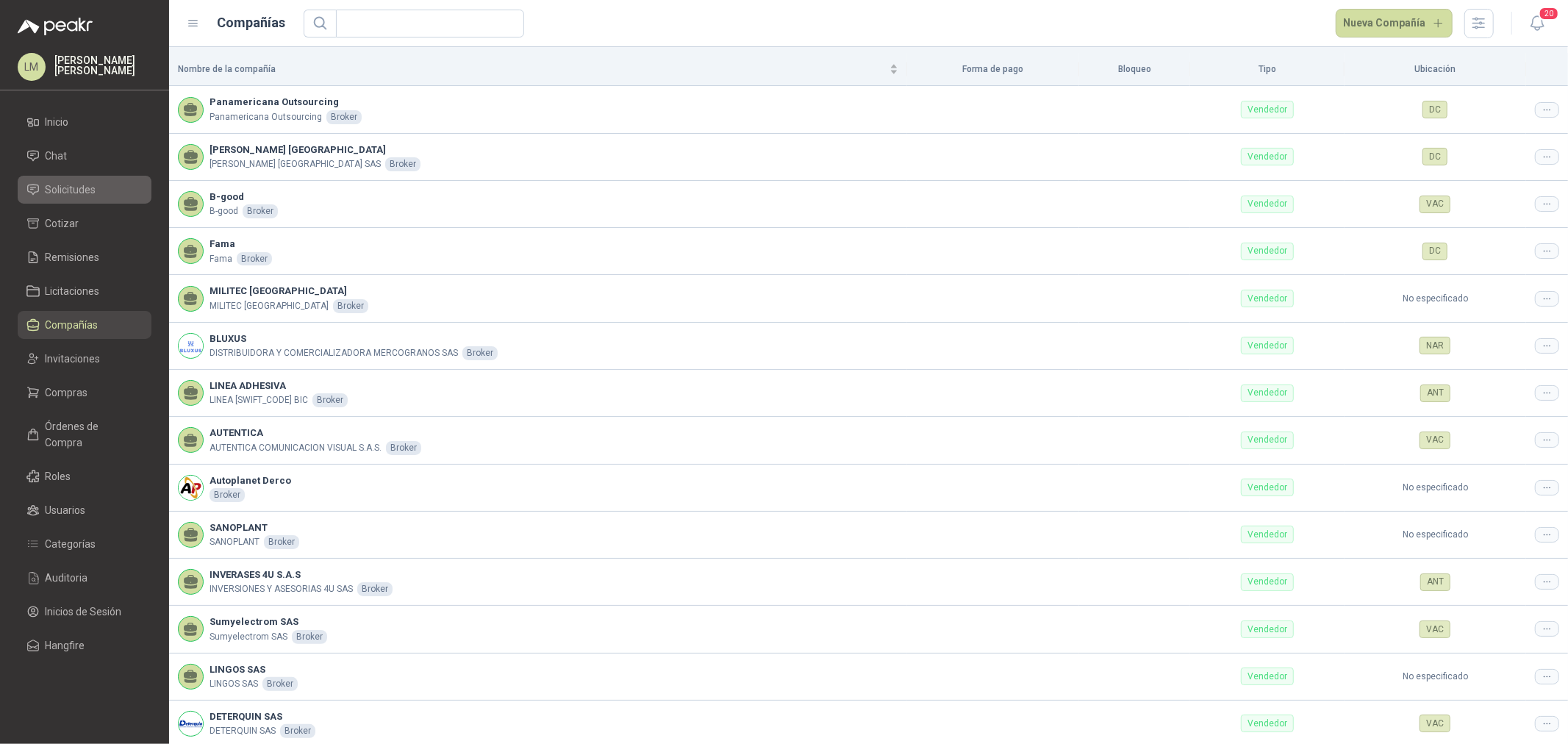
click at [76, 196] on span "Solicitudes" at bounding box center [70, 189] width 51 height 16
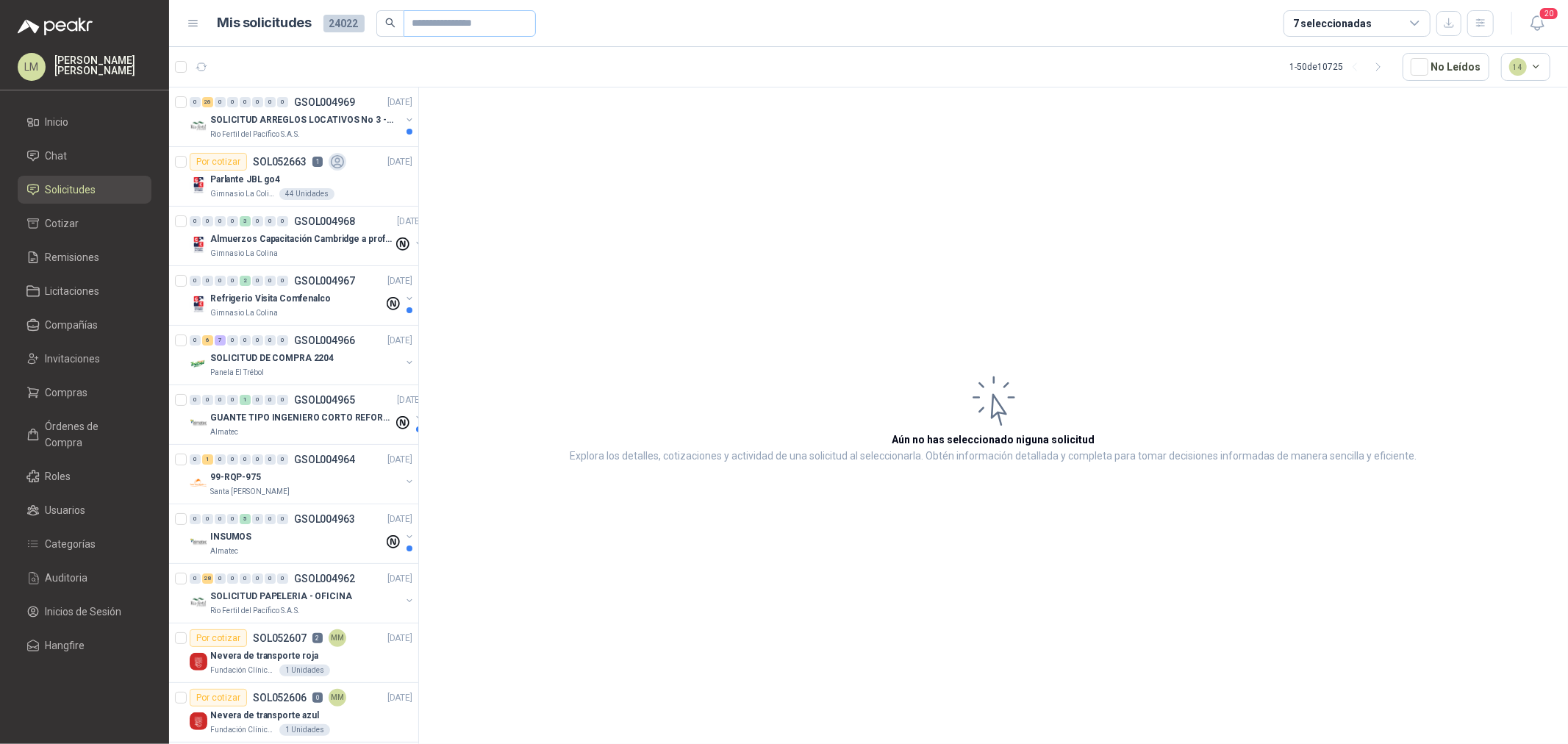
click at [405, 19] on span at bounding box center [469, 23] width 133 height 27
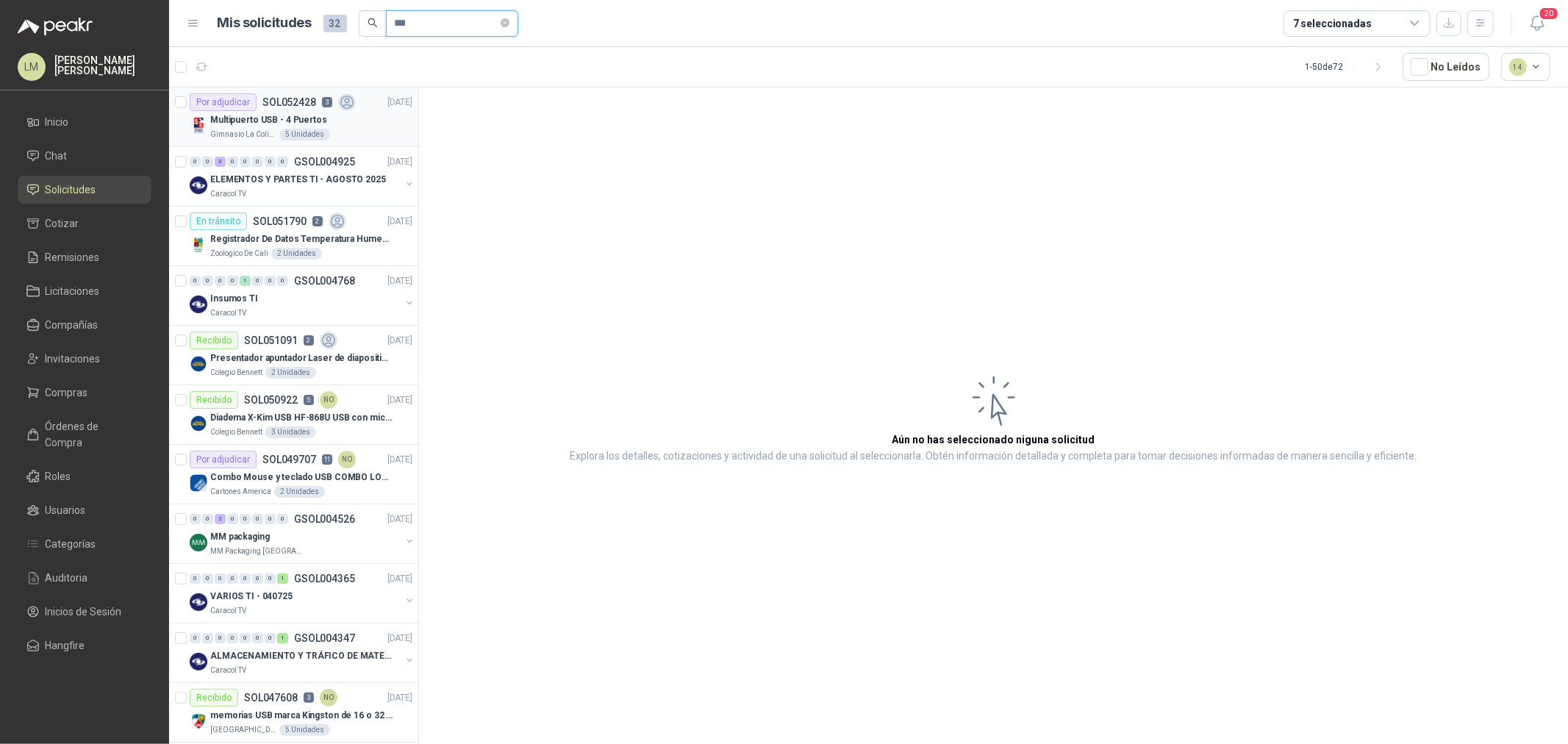
type input "***"
click at [268, 108] on div "Por adjudicar SOL052428 3" at bounding box center [272, 102] width 166 height 18
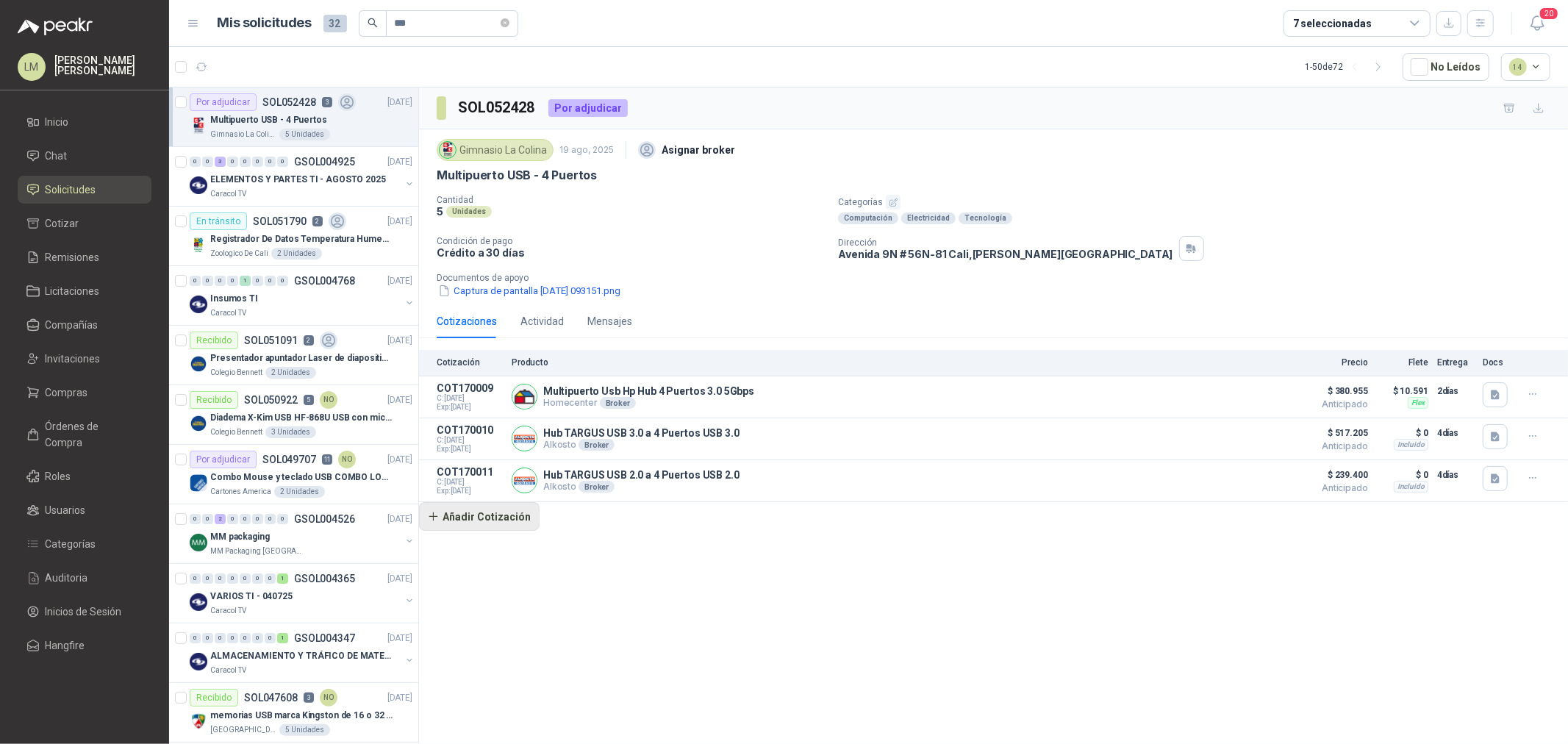
click at [508, 514] on button "Añadir Cotización" at bounding box center [479, 517] width 120 height 30
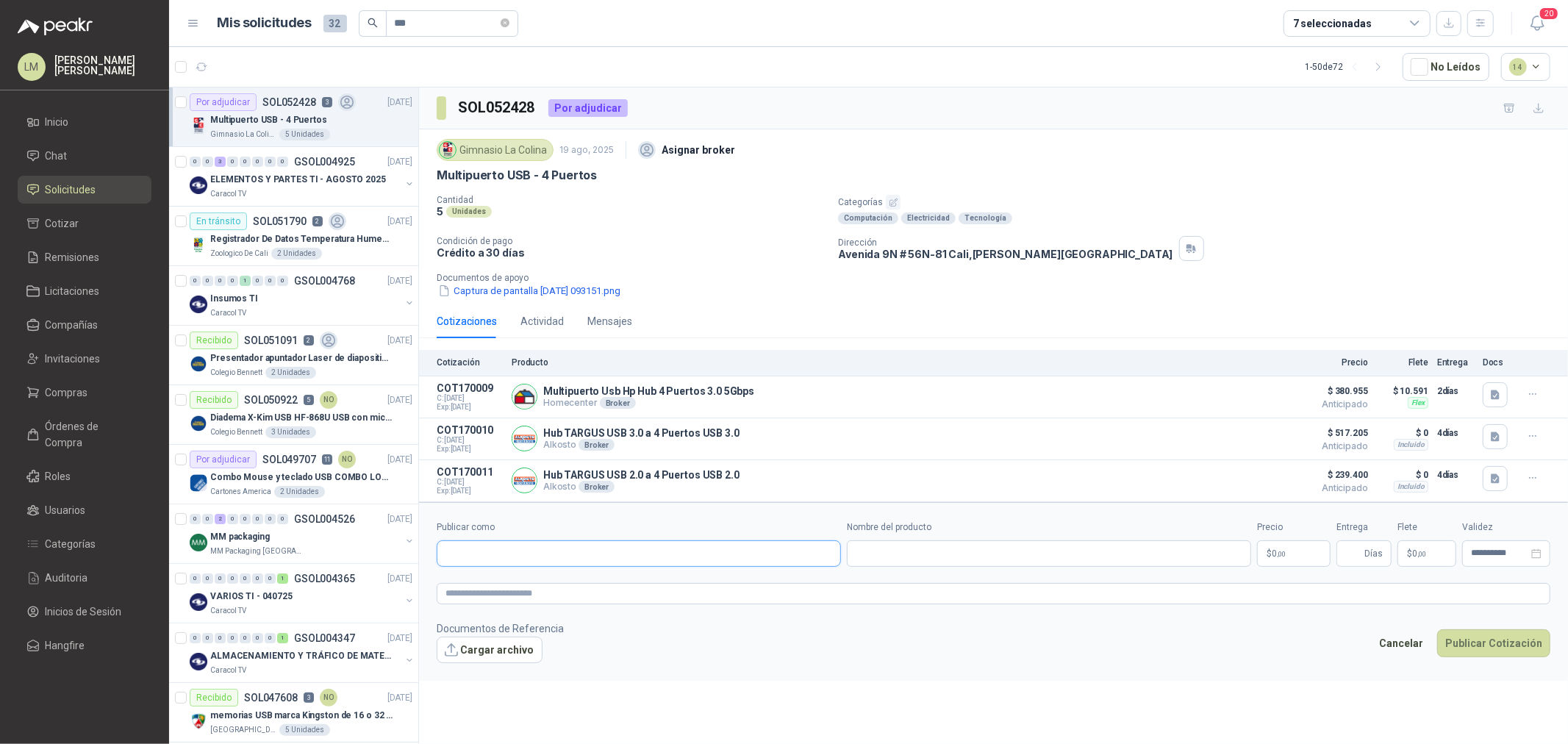
click at [510, 553] on input "Publicar como" at bounding box center [639, 553] width 403 height 25
type input "**"
type input "***"
type input "*****"
click at [504, 501] on span "NIT : 901109730" at bounding box center [497, 505] width 52 height 7
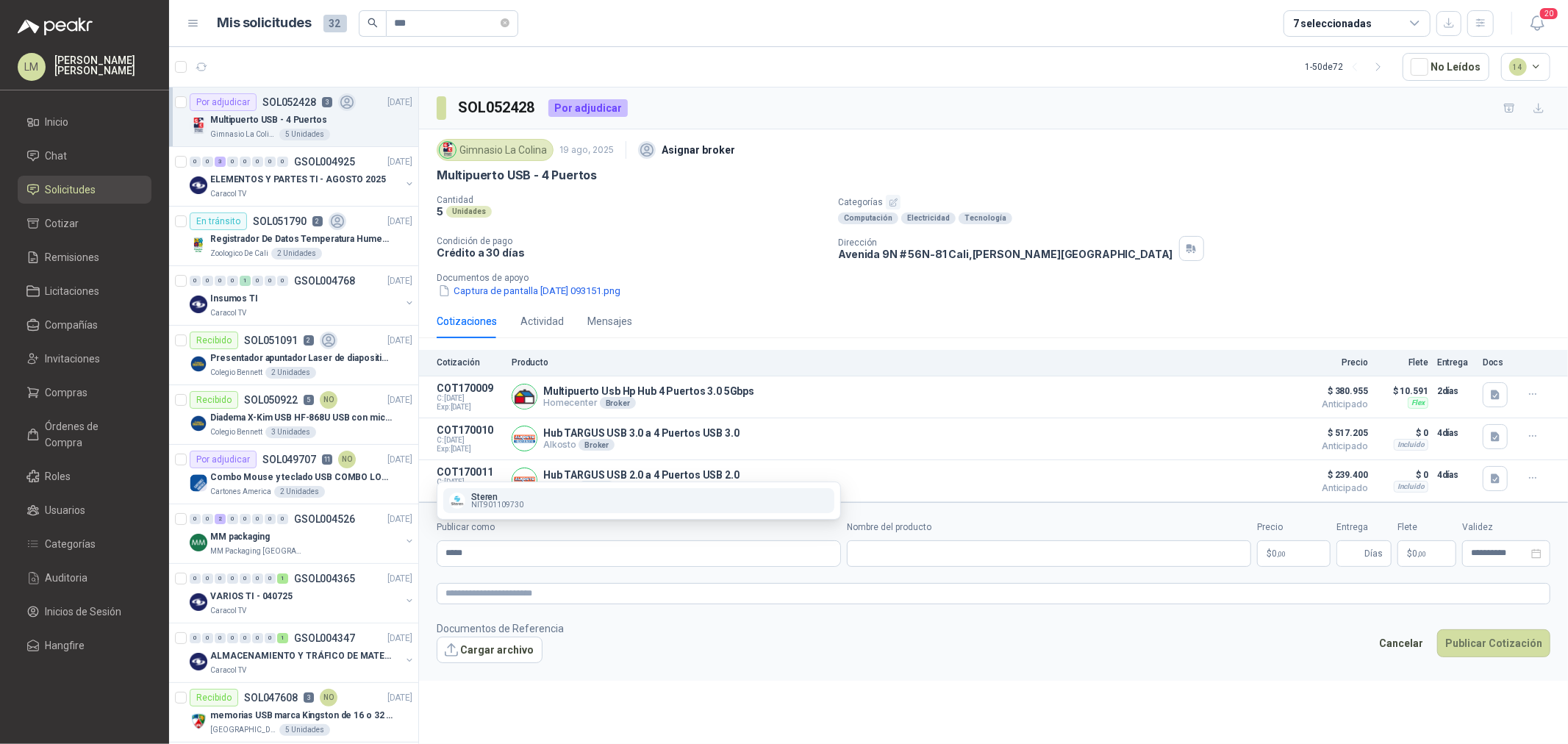
type input "**********"
click at [891, 570] on form "**********" at bounding box center [993, 591] width 1149 height 179
click at [891, 561] on input "Nombre del producto" at bounding box center [1049, 553] width 404 height 27
paste input "*********"
type input "*********"
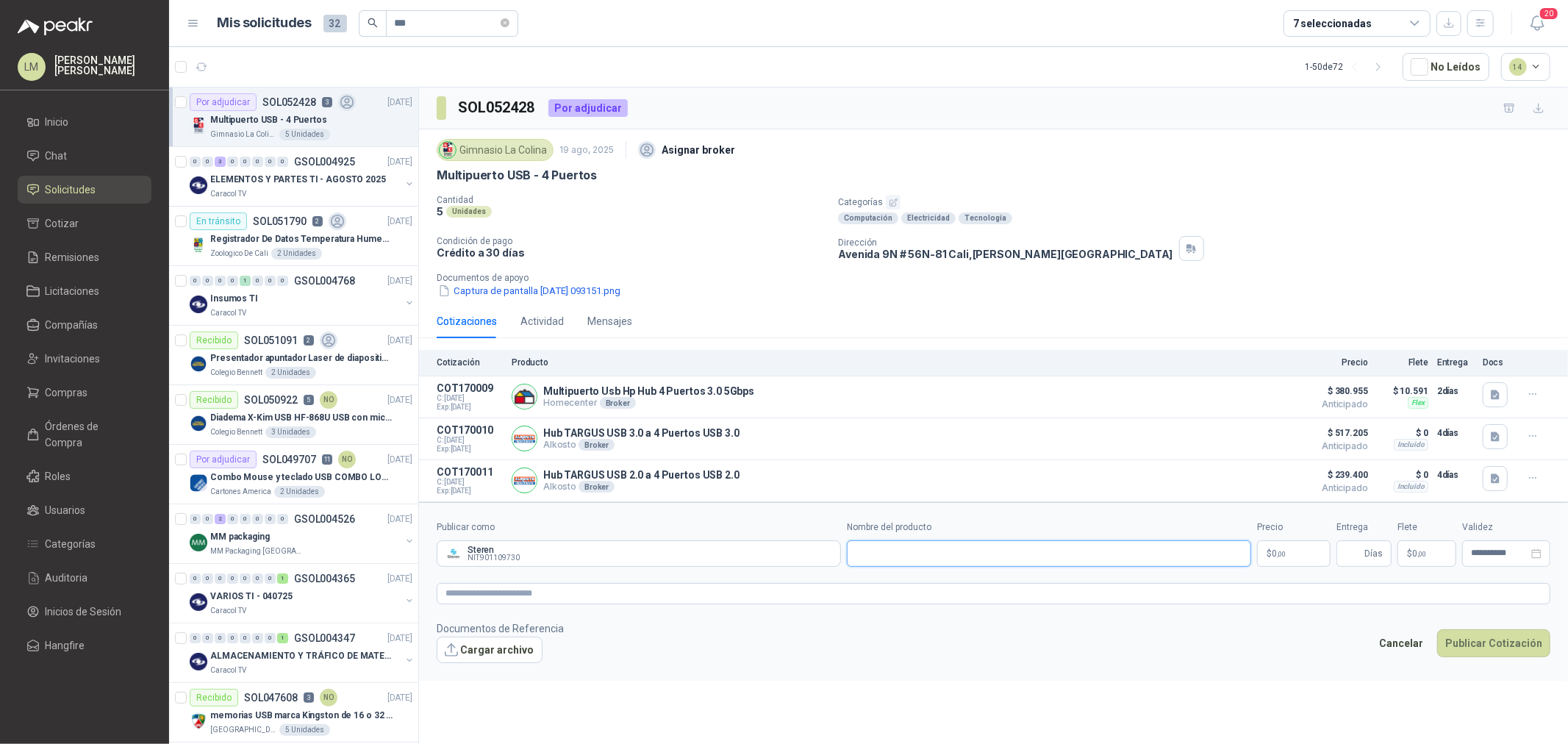
paste input "**********"
type input "**********"
click at [1275, 552] on span "0 ,00" at bounding box center [1278, 553] width 14 height 9
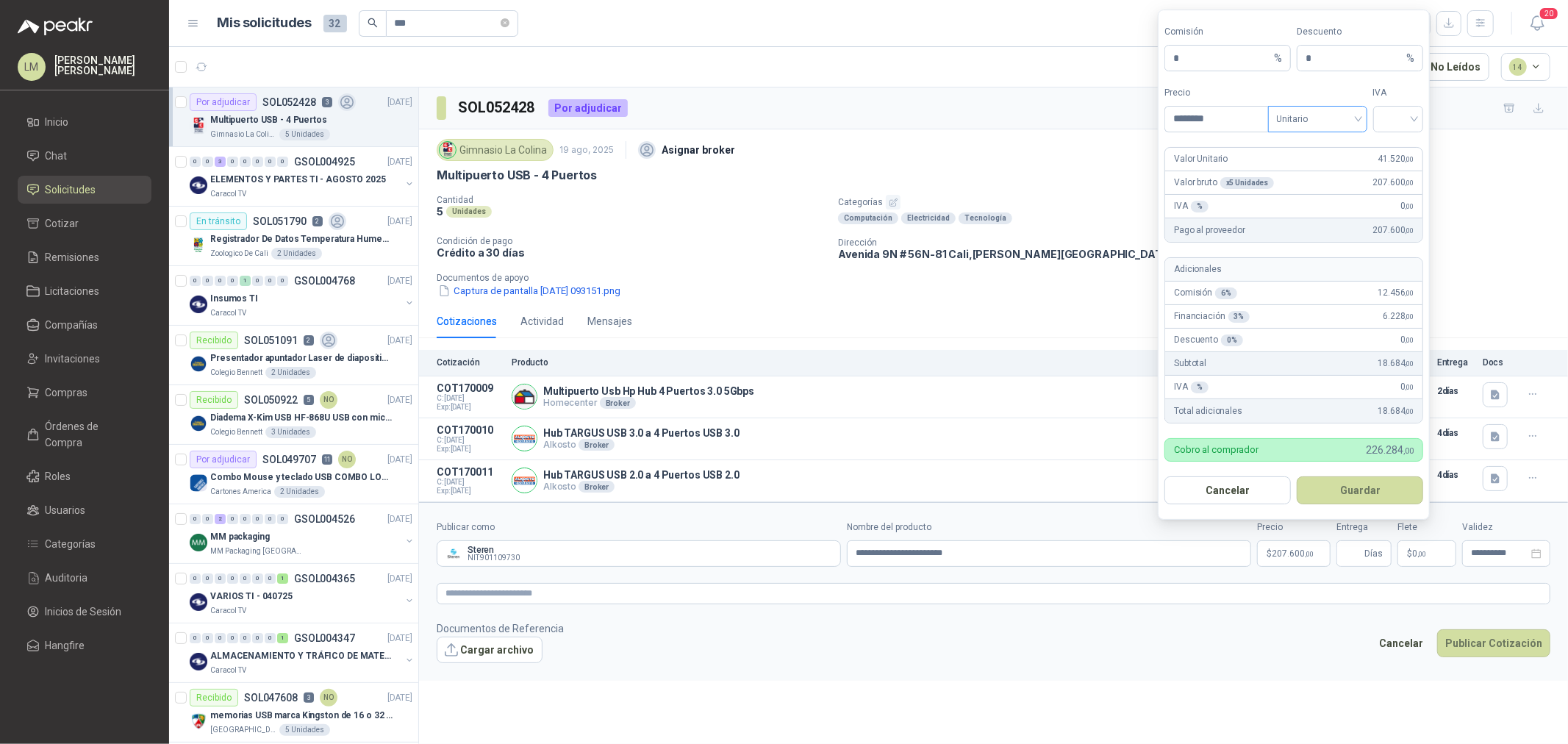
click at [1316, 123] on span "Unitario" at bounding box center [1318, 120] width 82 height 22
type input "********"
click at [1316, 168] on div "Unitario con IVA" at bounding box center [1318, 172] width 76 height 16
click at [1390, 108] on input "search" at bounding box center [1398, 118] width 33 height 22
click at [1387, 147] on div "19%" at bounding box center [1397, 148] width 27 height 16
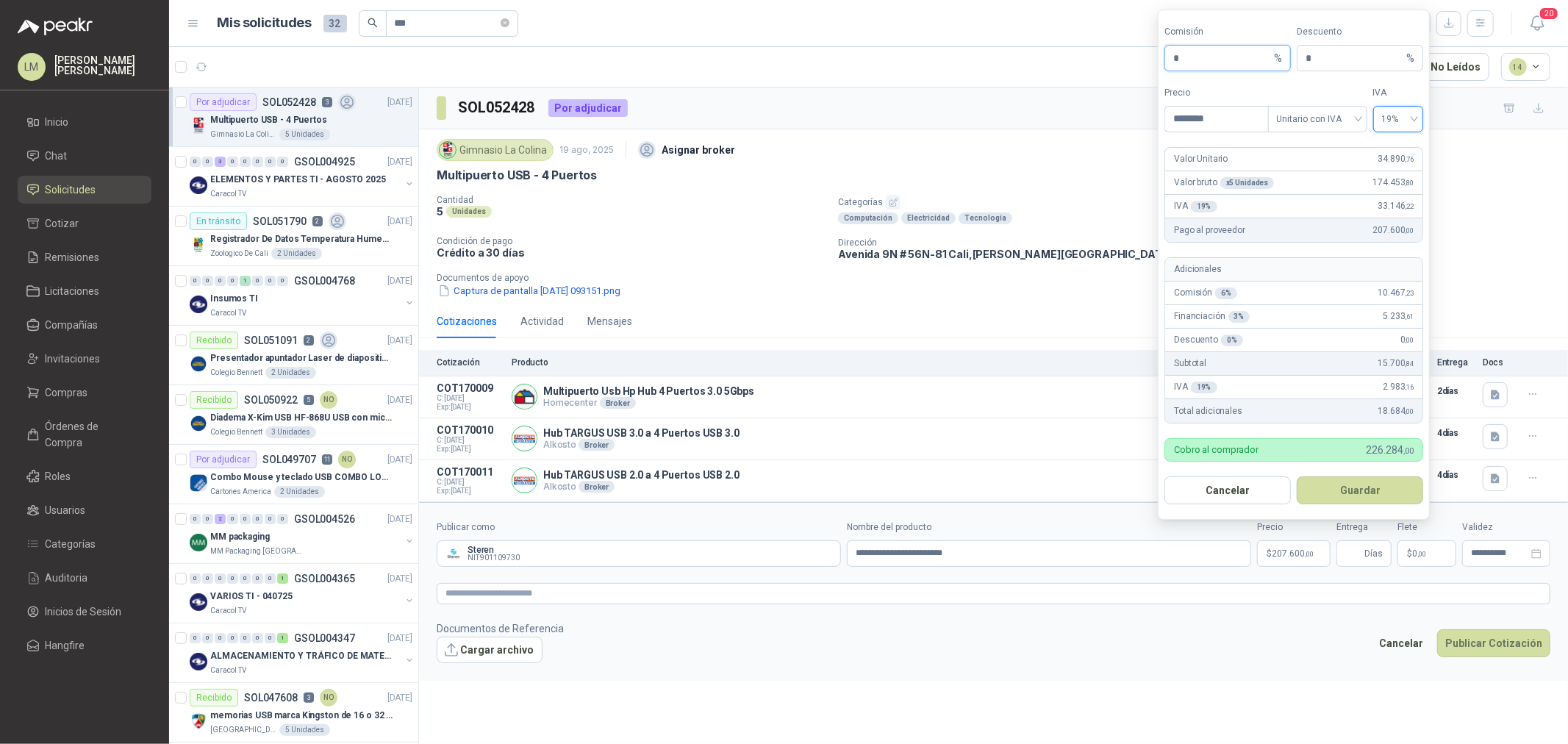
drag, startPoint x: 1195, startPoint y: 57, endPoint x: 1147, endPoint y: 59, distance: 48.0
click at [1150, 58] on body "LM [PERSON_NAME] Inicio Chat Solicitudes Cotizar Remisiones Licitaciones Compañ…" at bounding box center [784, 372] width 1568 height 744
type input "**"
click at [1360, 488] on button "Guardar" at bounding box center [1359, 490] width 126 height 28
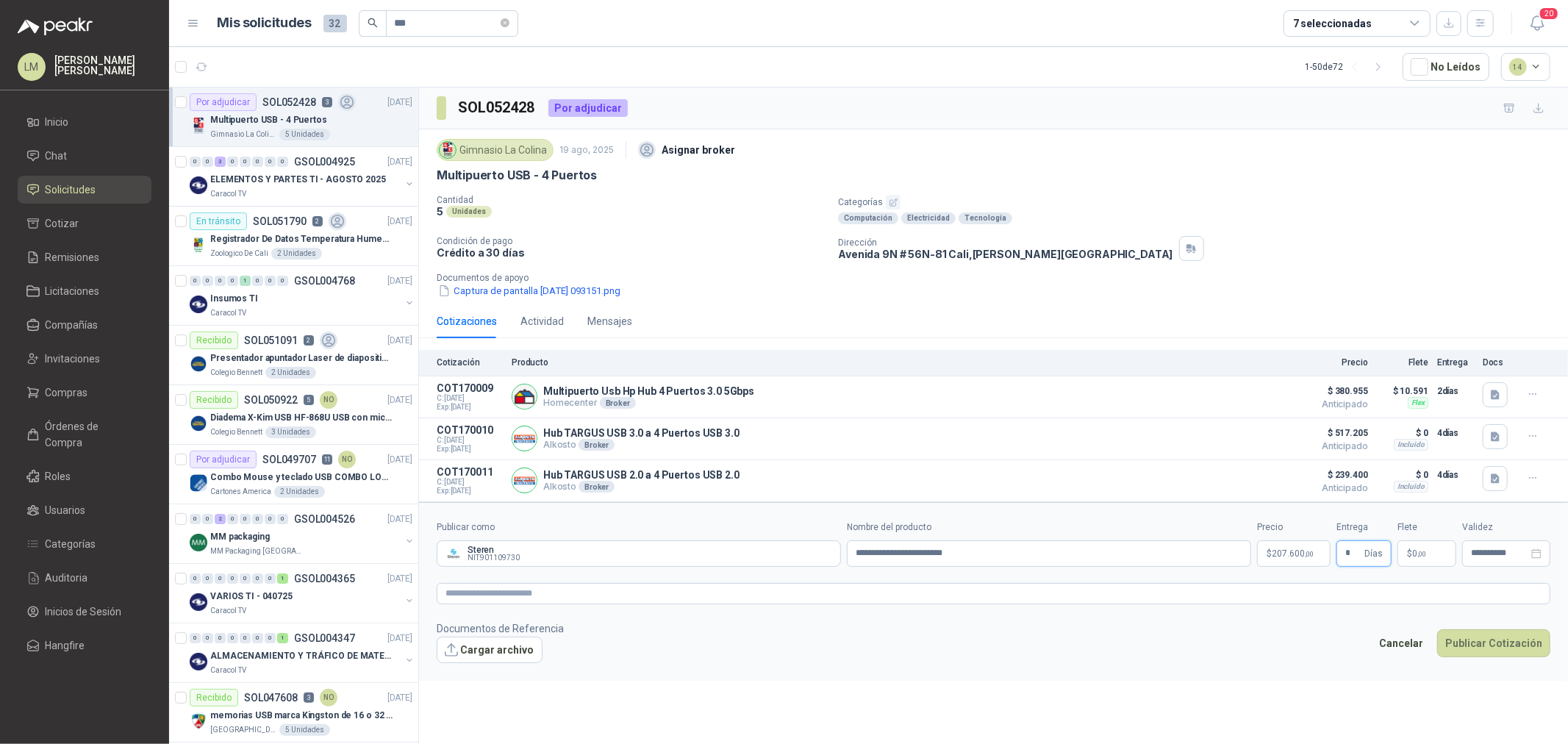
type input "*"
click at [1171, 577] on form "**********" at bounding box center [993, 591] width 1149 height 179
click at [1170, 596] on textarea at bounding box center [993, 593] width 1114 height 21
click at [897, 595] on textarea at bounding box center [993, 593] width 1114 height 21
click at [1291, 555] on span "207.600 ,00" at bounding box center [1292, 553] width 42 height 9
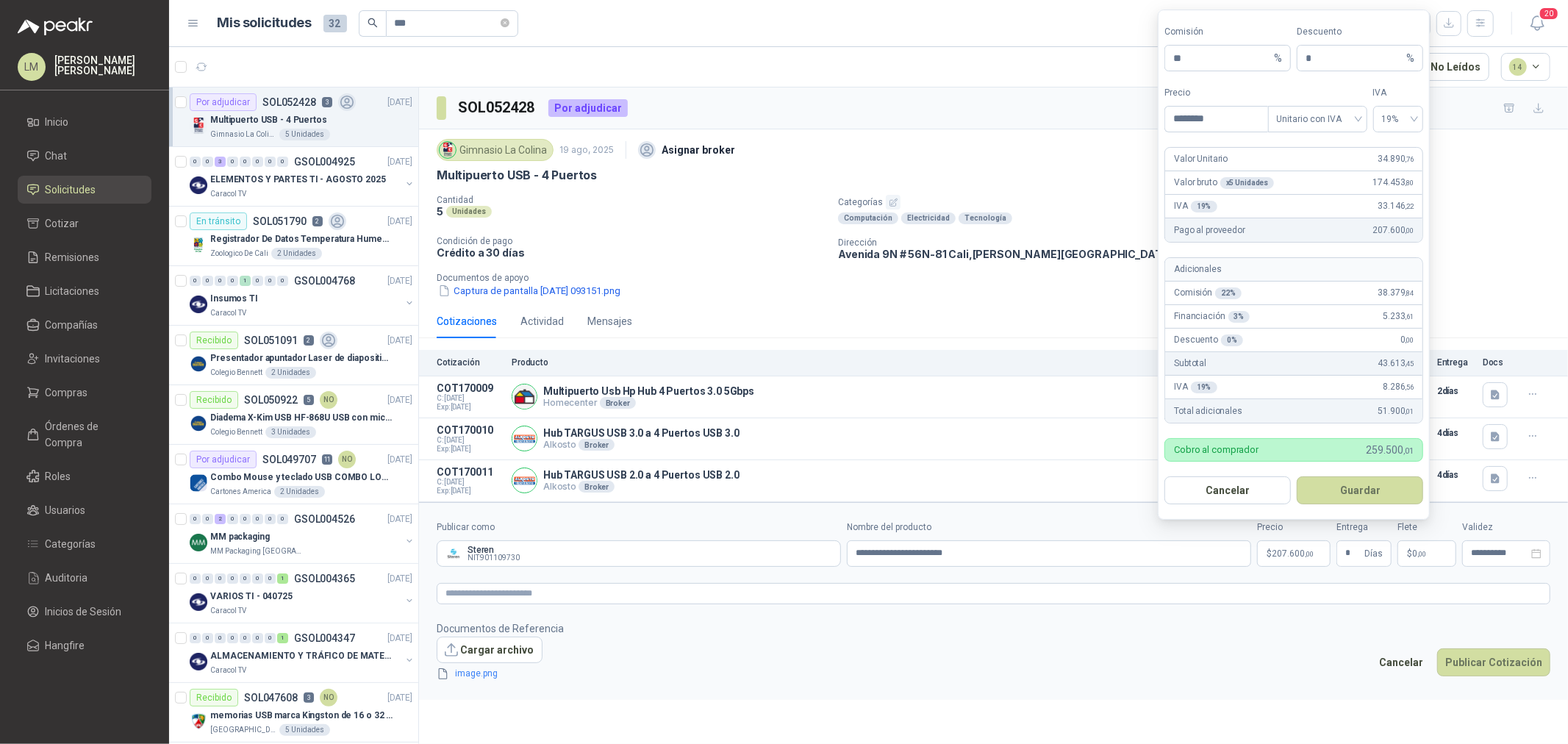
click at [1266, 630] on footer "Documentos de Referencia Cargar archivo image.png Cancelar Publicar Cotización" at bounding box center [993, 650] width 1114 height 62
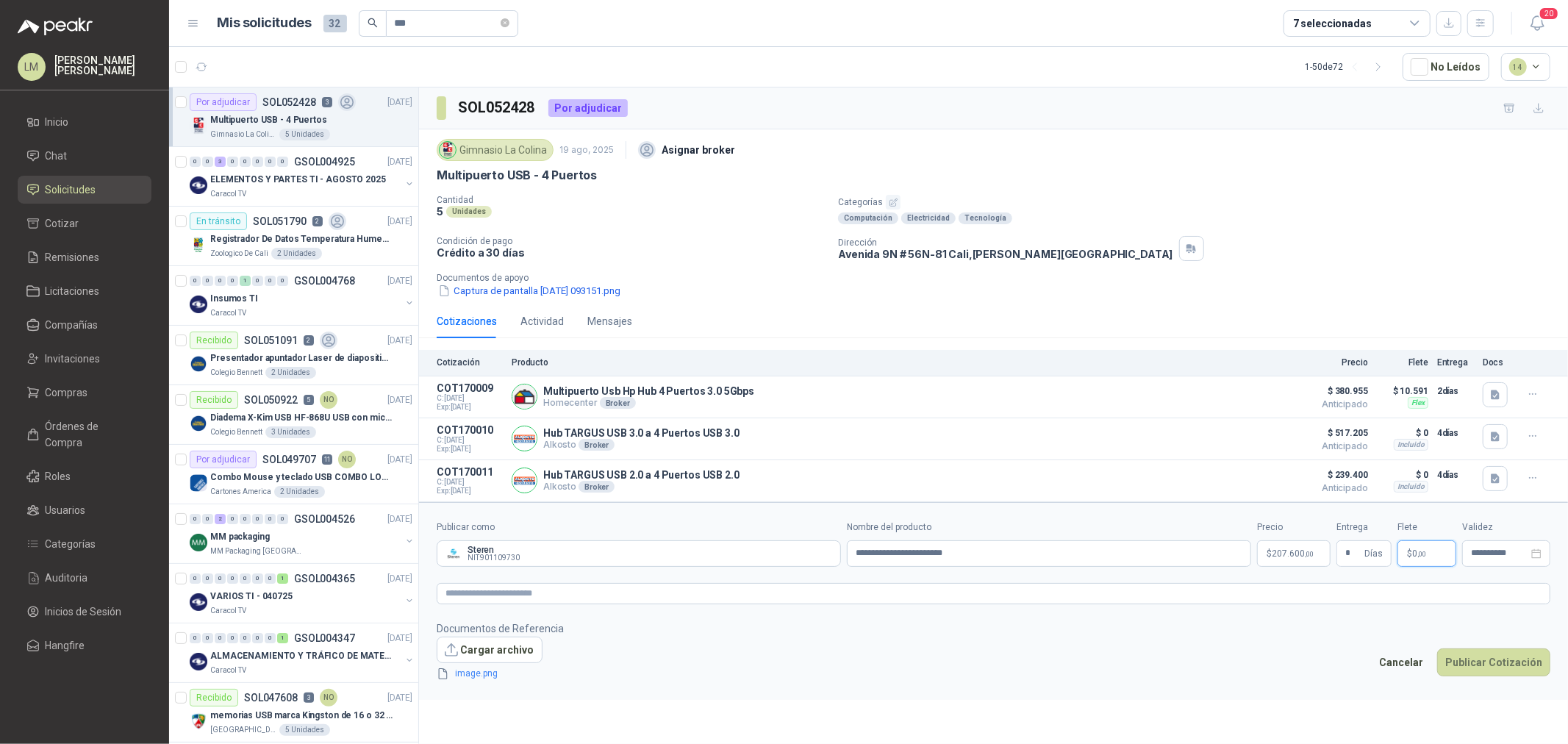
click at [1412, 558] on span "0 ,00" at bounding box center [1419, 553] width 14 height 9
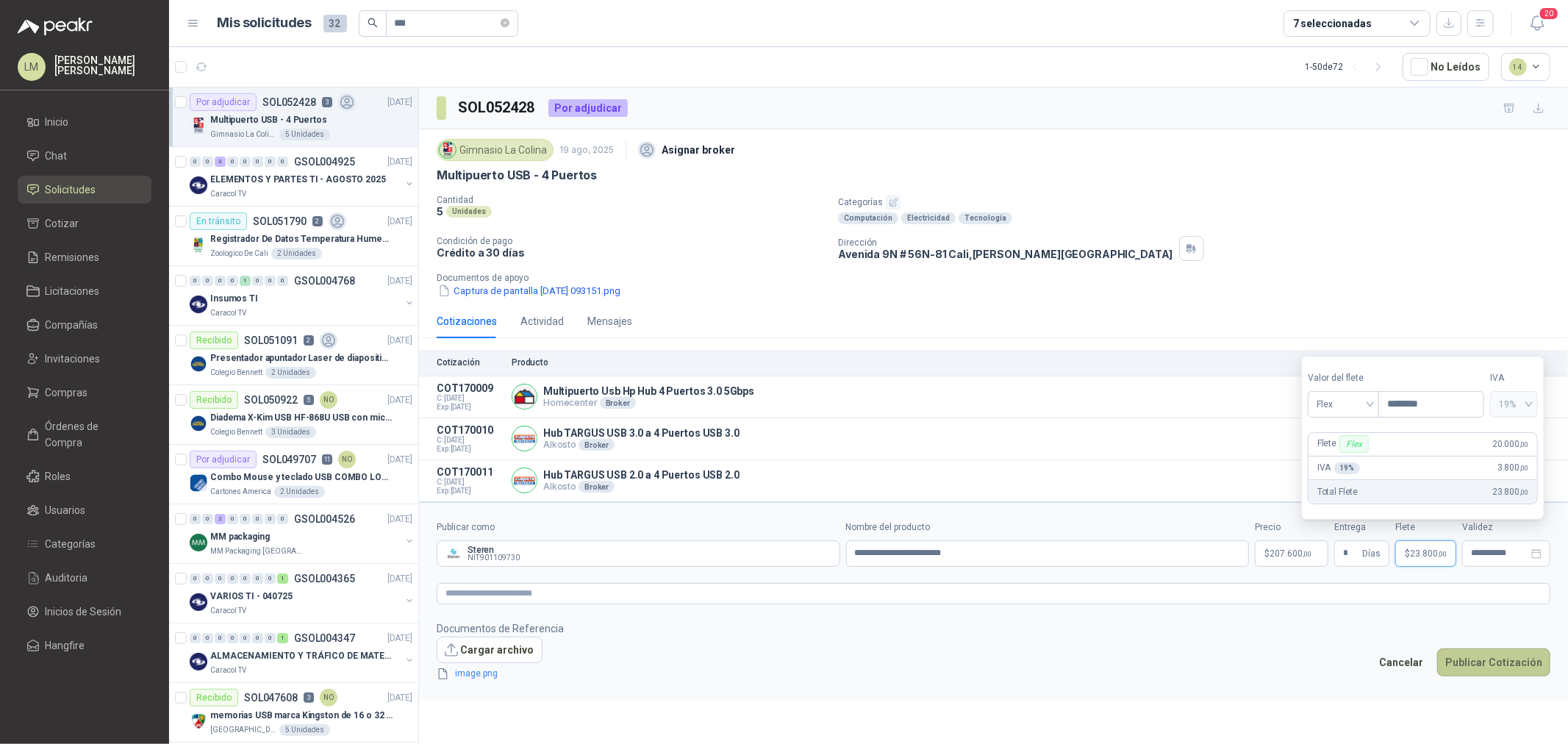
type input "********"
click at [1483, 662] on button "Publicar Cotización" at bounding box center [1493, 662] width 113 height 28
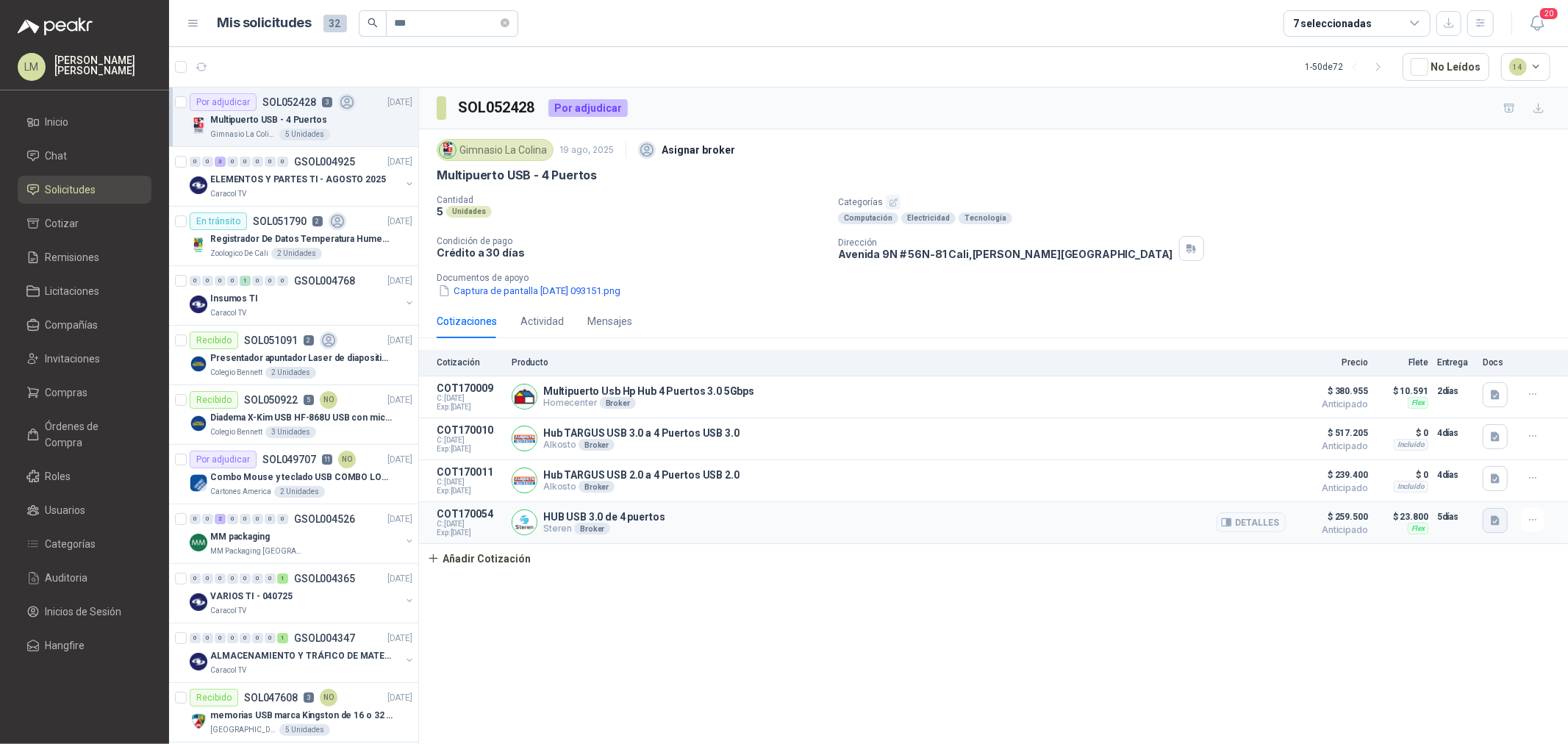
click at [1494, 523] on icon "button" at bounding box center [1495, 520] width 9 height 9
click at [1454, 486] on button "image.png" at bounding box center [1465, 489] width 64 height 16
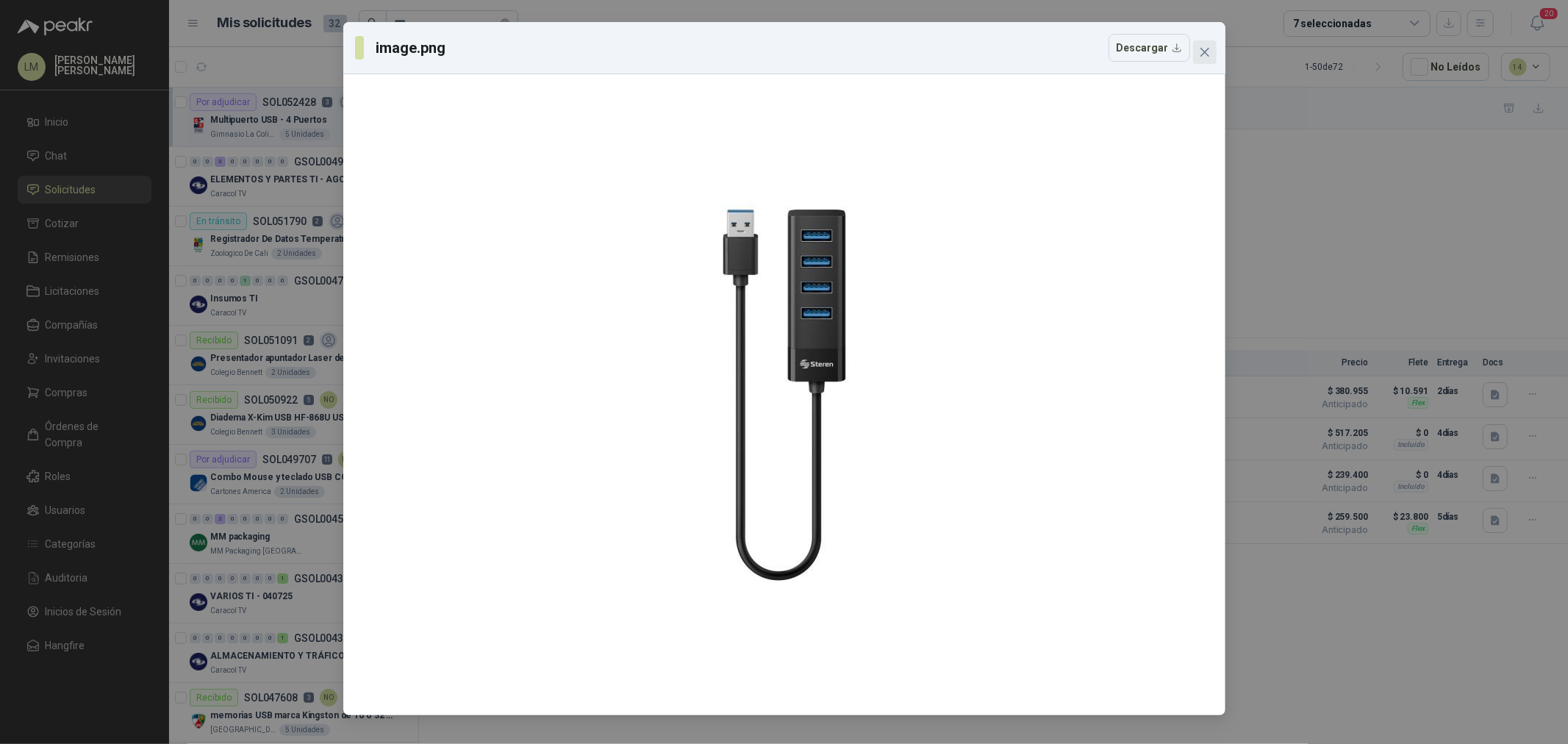
click at [1207, 57] on icon "close" at bounding box center [1205, 52] width 12 height 12
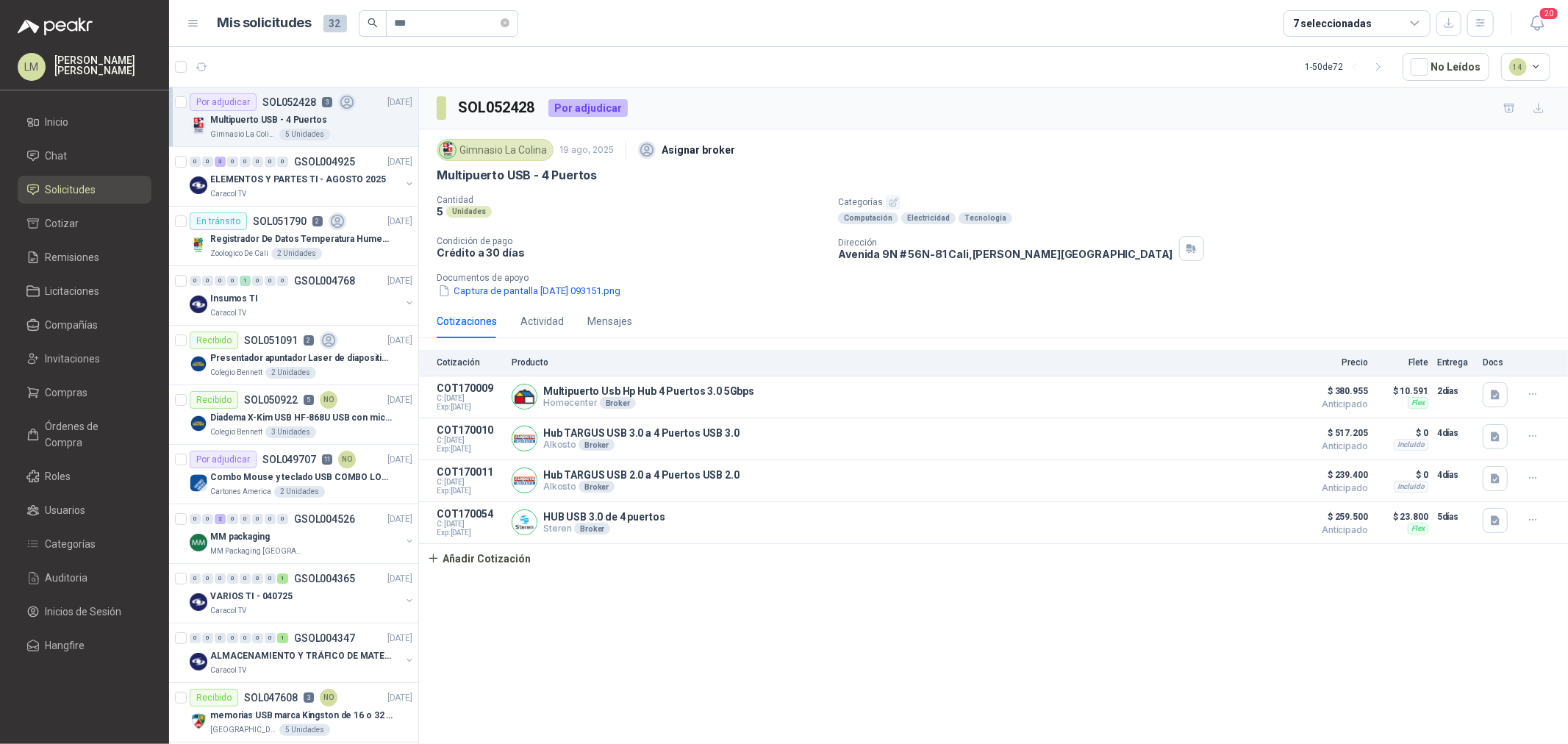
click at [740, 246] on p "Crédito a 30 días" at bounding box center [631, 252] width 389 height 12
click at [73, 389] on span "Compras" at bounding box center [67, 392] width 43 height 16
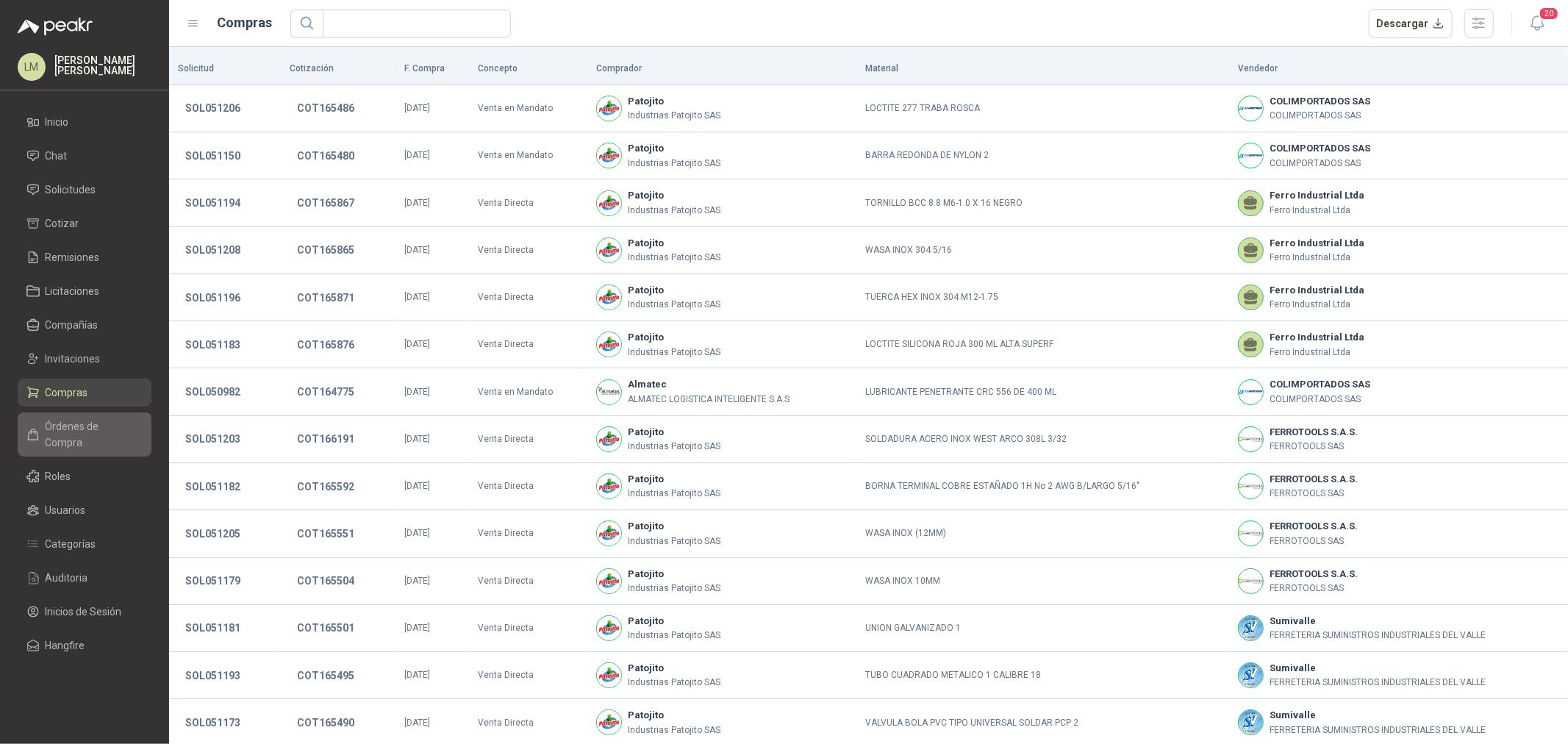
click at [76, 432] on span "Órdenes de Compra" at bounding box center [91, 434] width 92 height 32
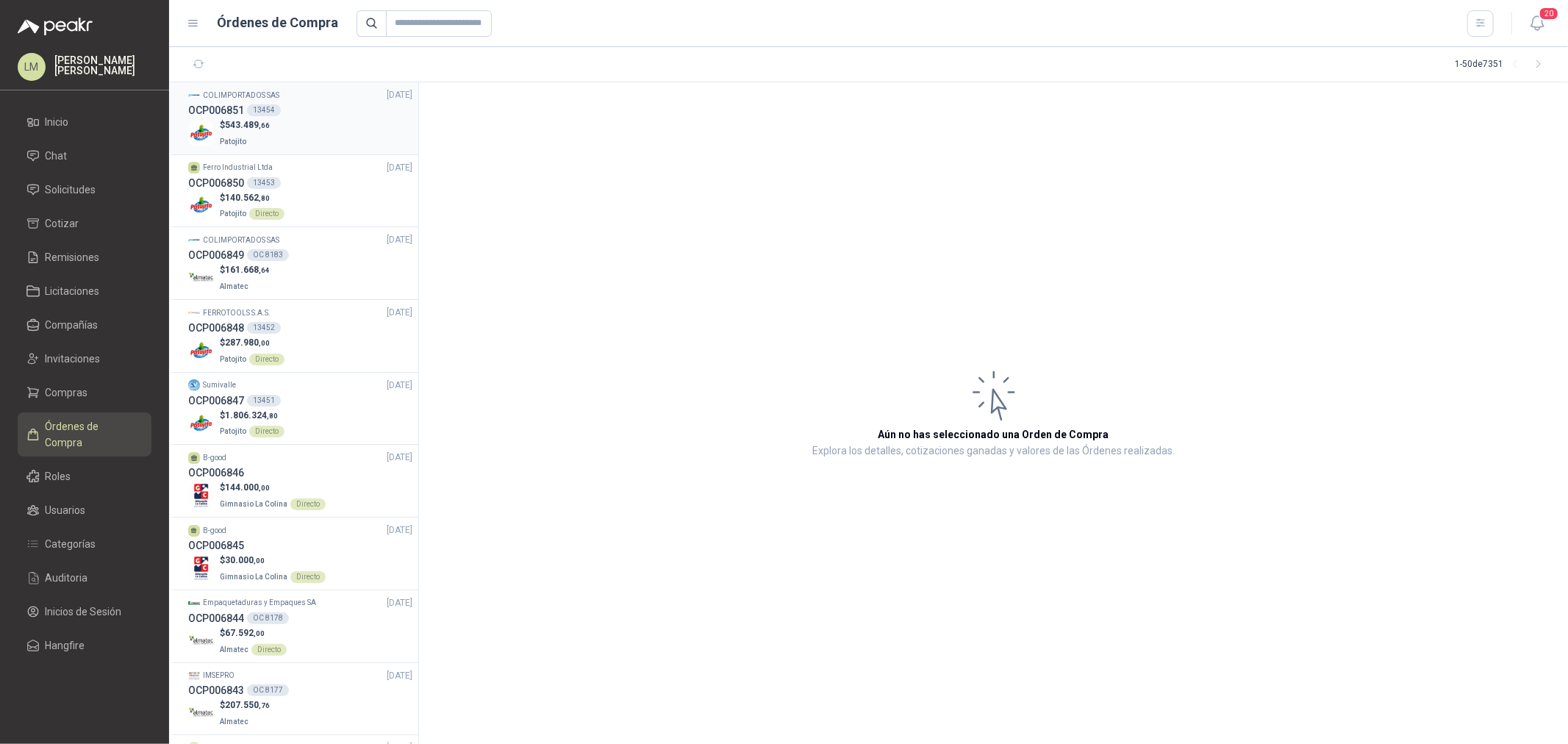
click at [262, 120] on span "543.489 ,66" at bounding box center [247, 124] width 44 height 10
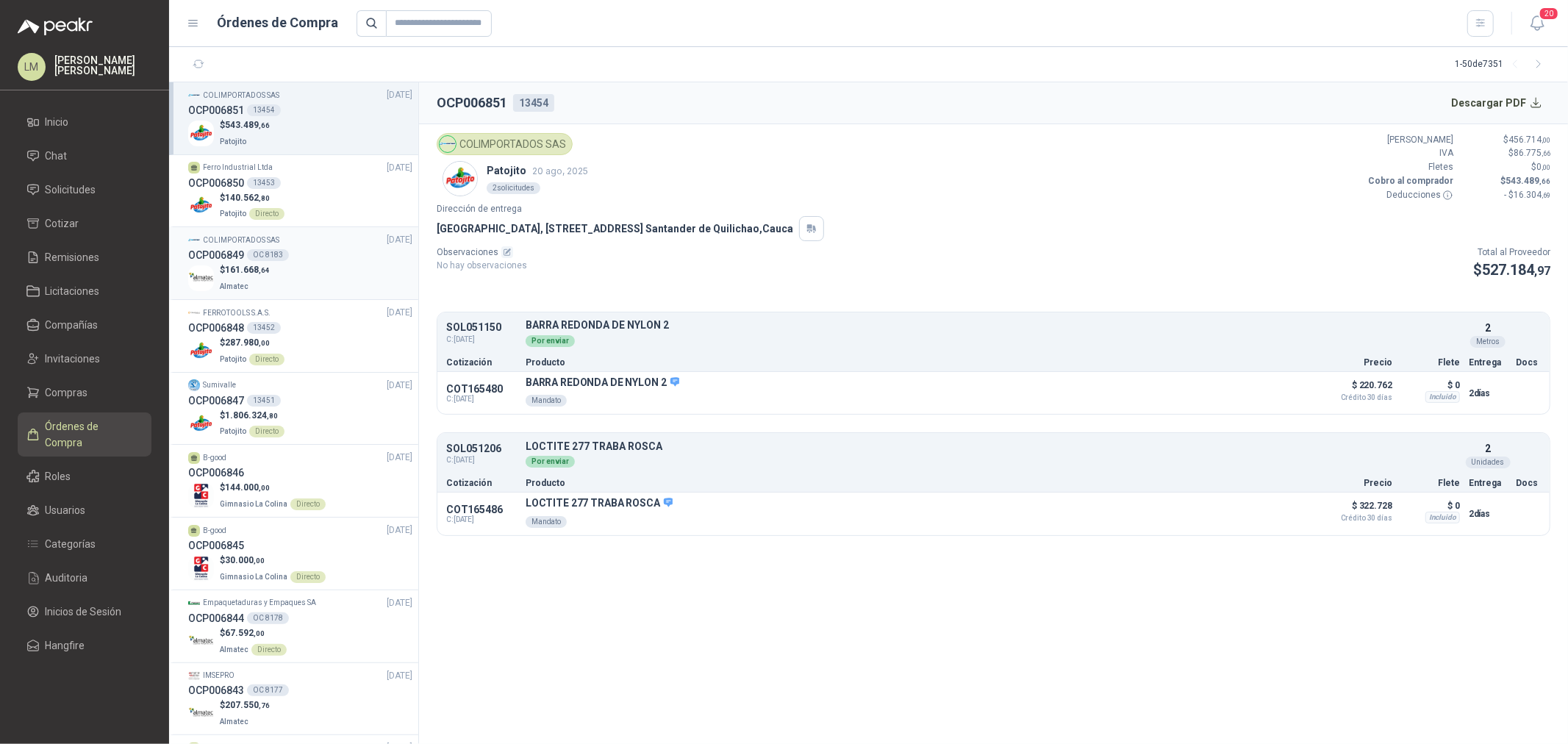
click at [251, 265] on span "161.668 ,64" at bounding box center [247, 270] width 44 height 10
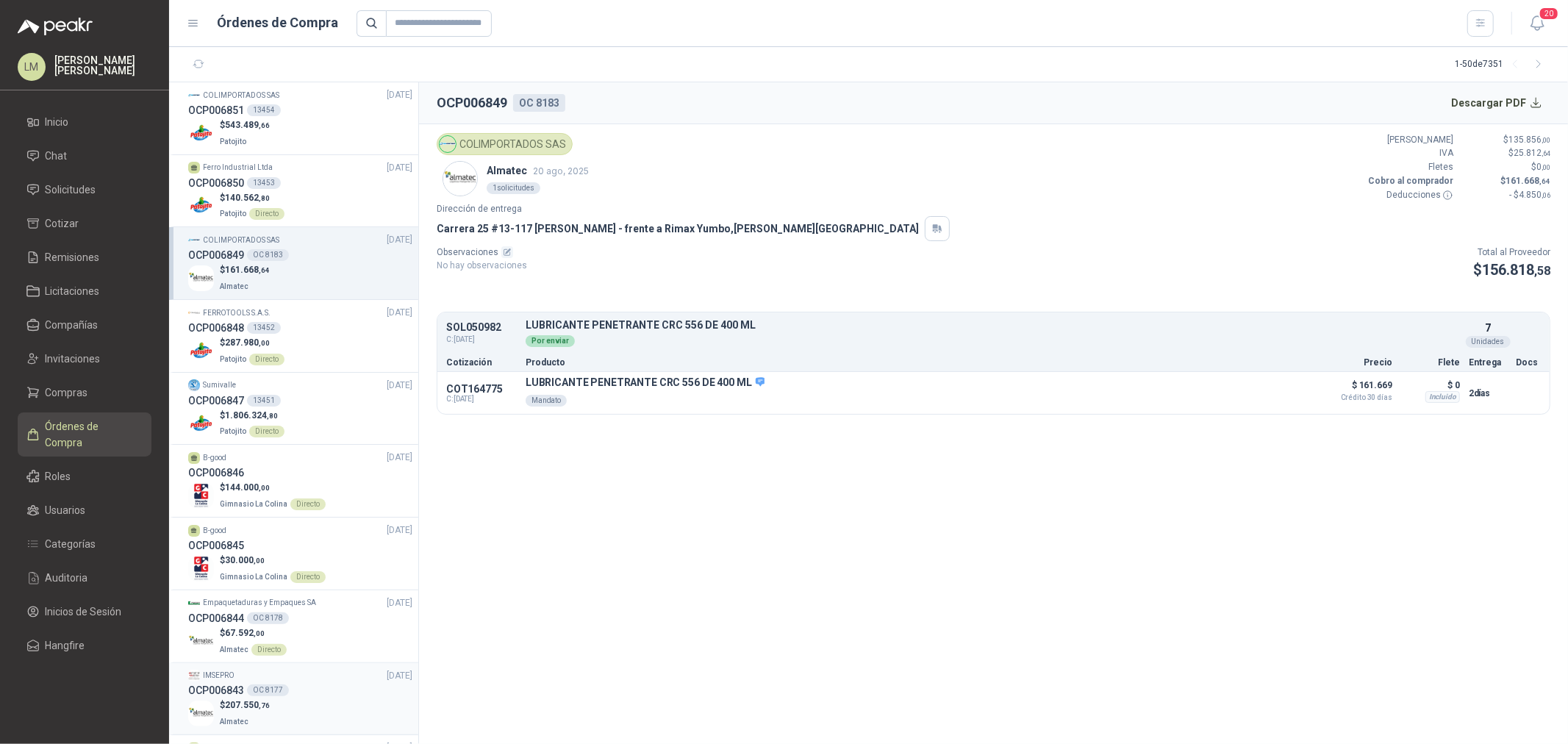
click at [261, 684] on div "OCP006843 OC 8177" at bounding box center [300, 689] width 224 height 16
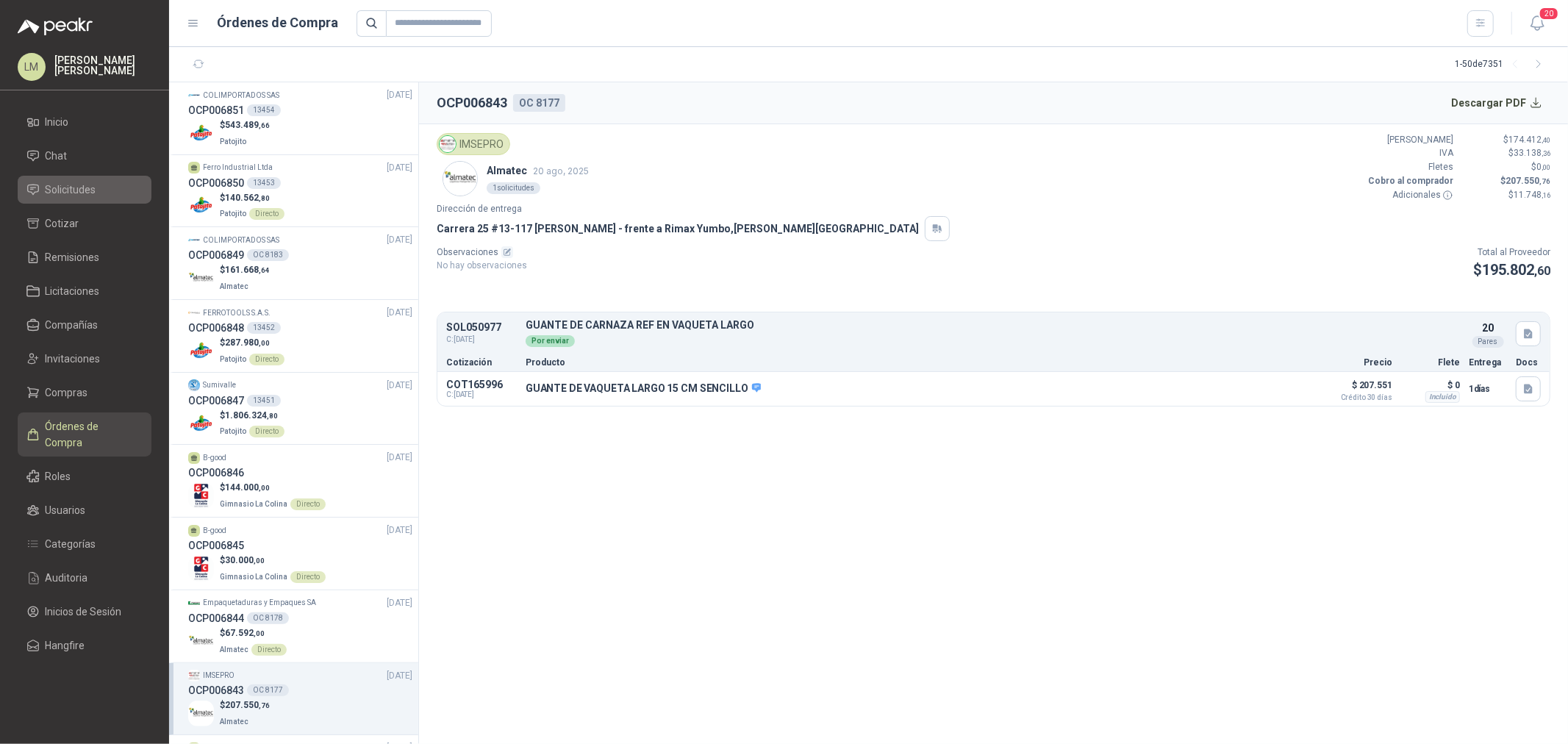
click at [65, 190] on span "Solicitudes" at bounding box center [70, 189] width 51 height 16
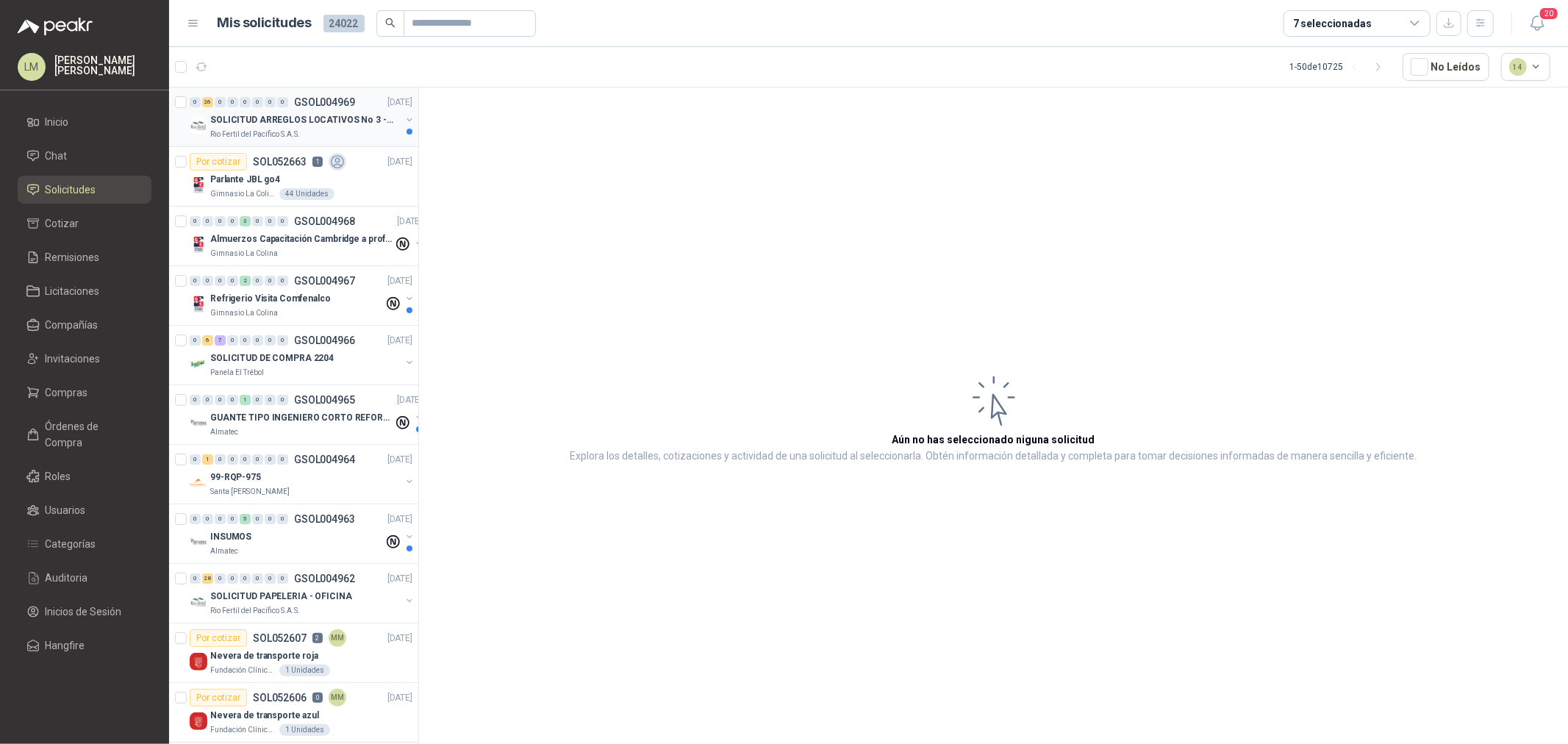
click at [285, 115] on p "SOLICITUD ARREGLOS LOCATIVOS No 3 - PICHINDE" at bounding box center [301, 120] width 183 height 14
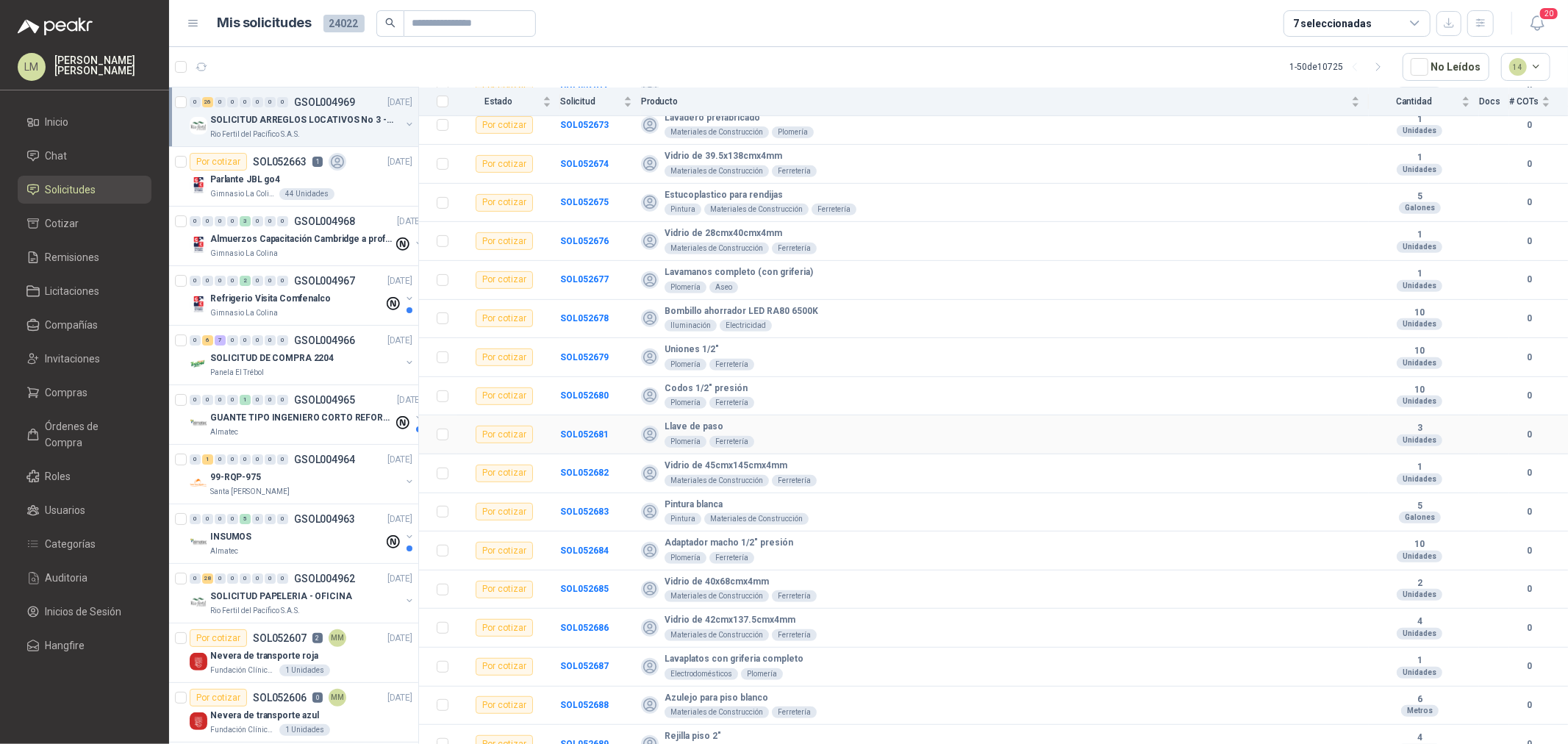
scroll to position [541, 0]
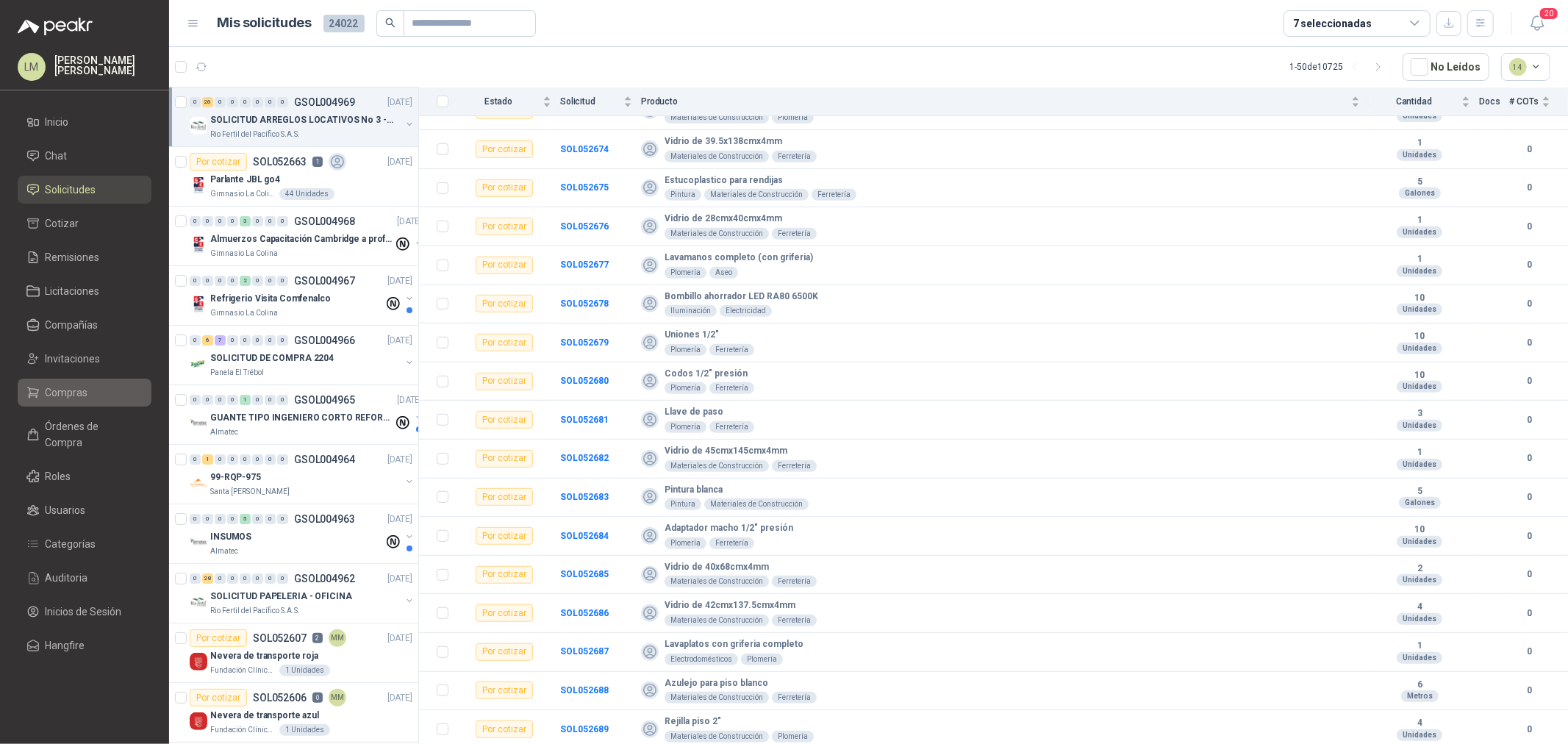
click at [97, 393] on li "Compras" at bounding box center [84, 392] width 116 height 16
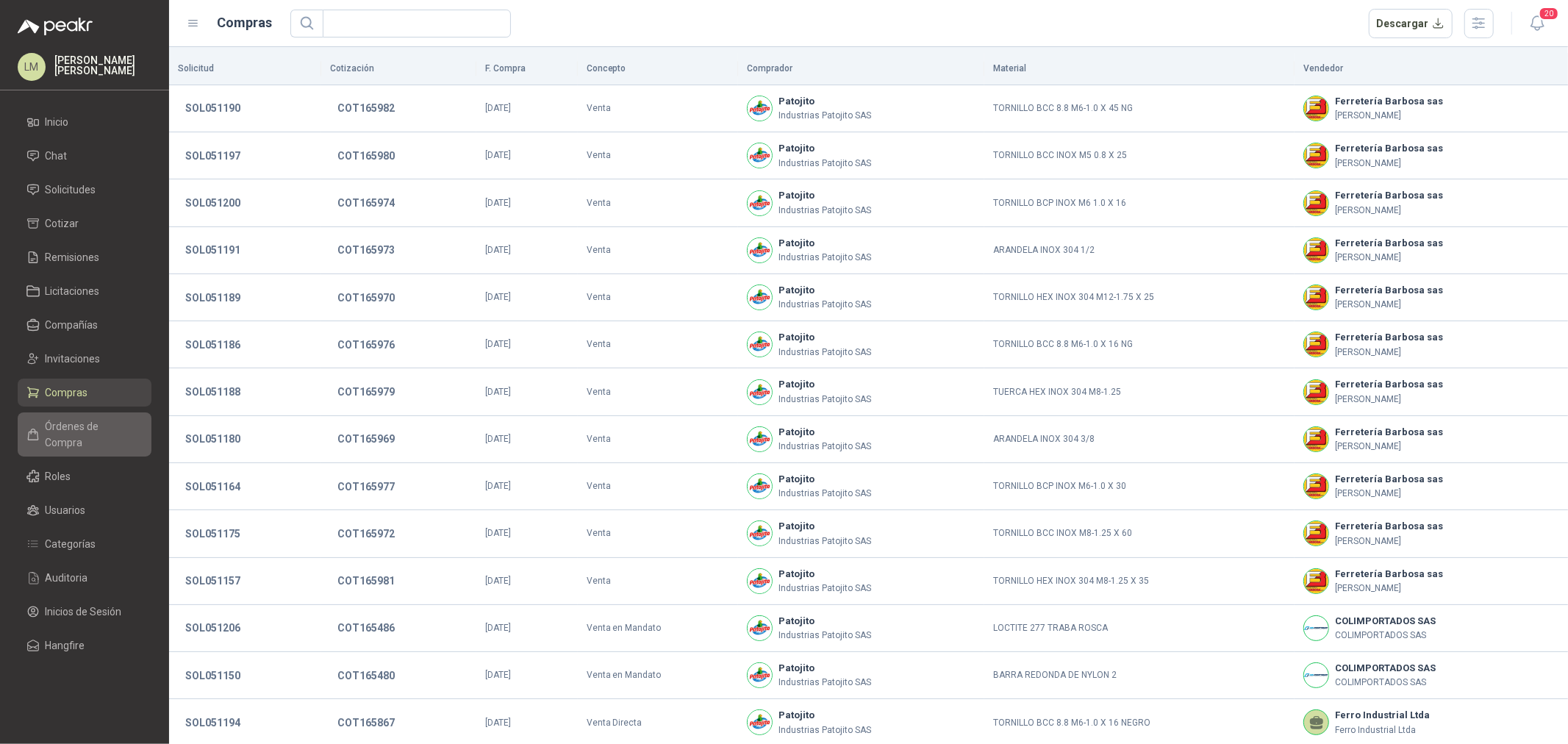
click at [86, 423] on span "Órdenes de Compra" at bounding box center [91, 434] width 92 height 32
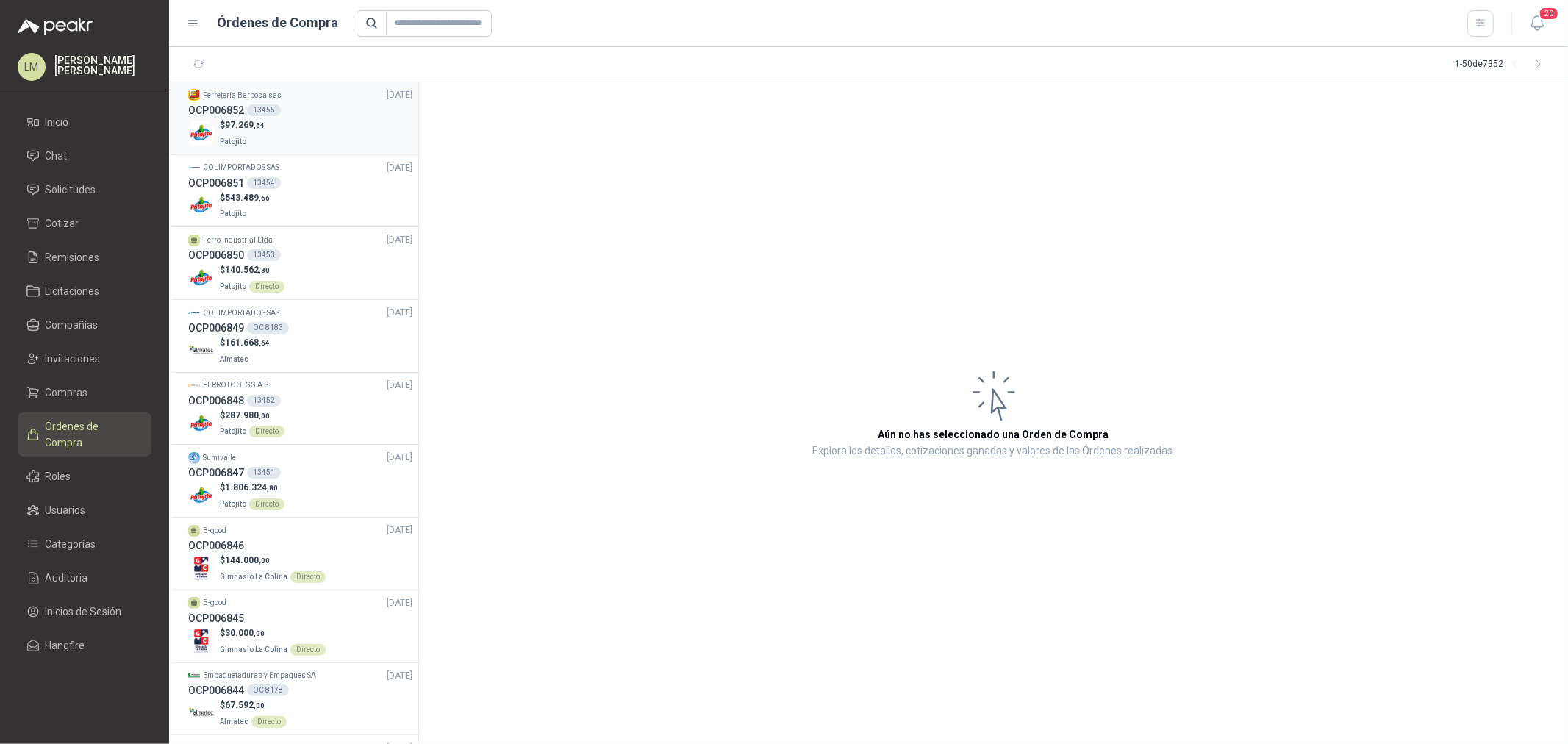
click at [230, 130] on p "$ 97.269 ,54" at bounding box center [242, 125] width 44 height 14
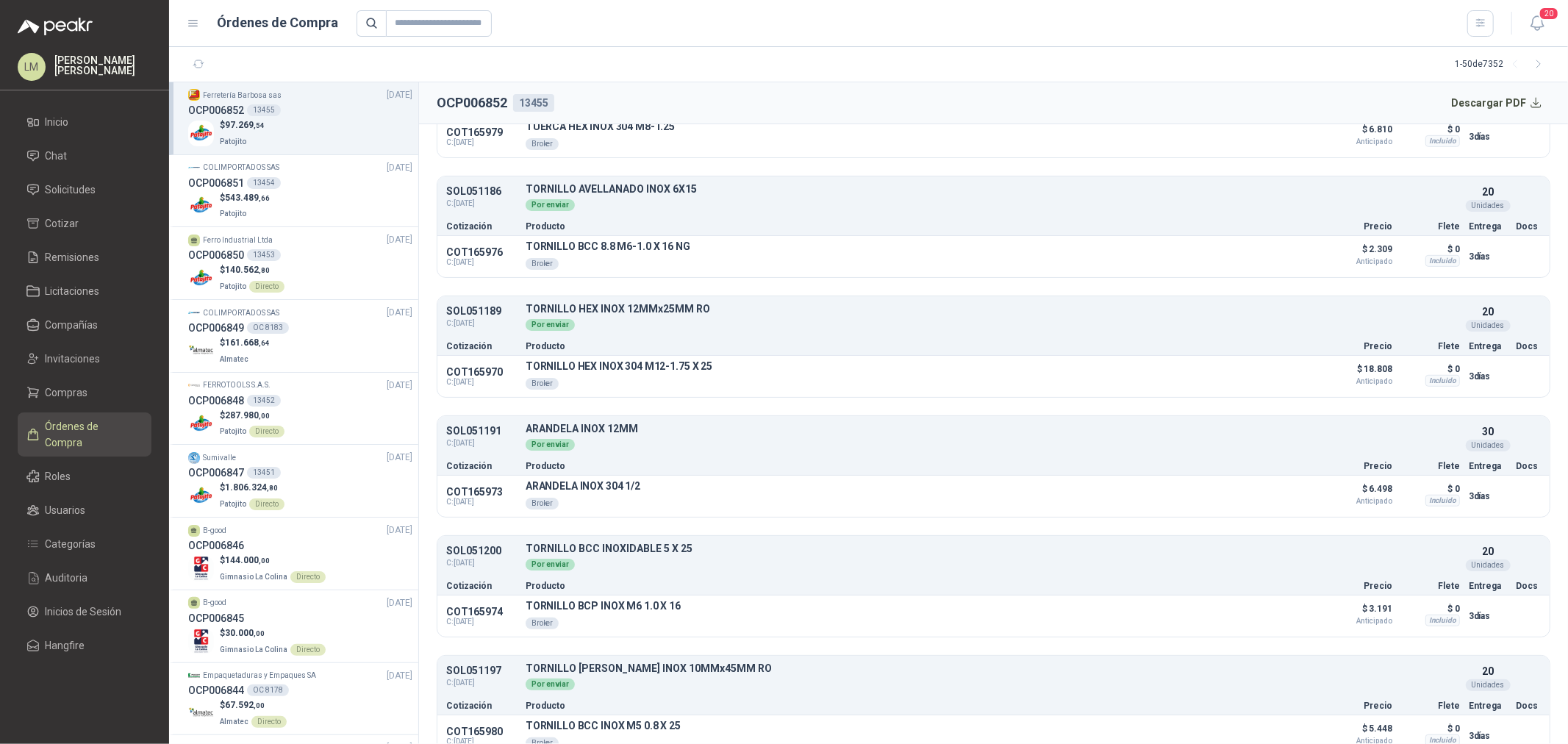
scroll to position [883, 0]
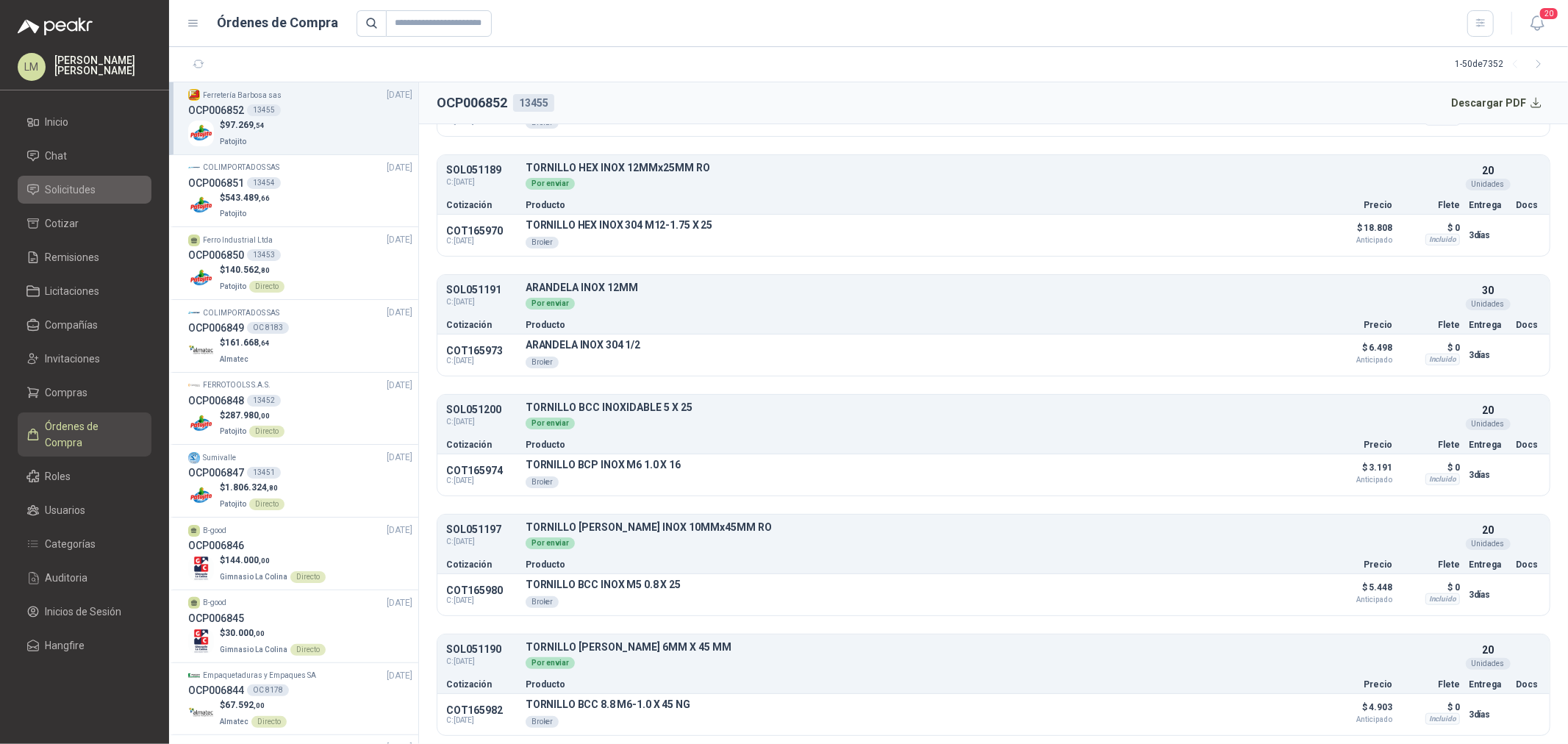
click at [76, 186] on span "Solicitudes" at bounding box center [70, 189] width 51 height 16
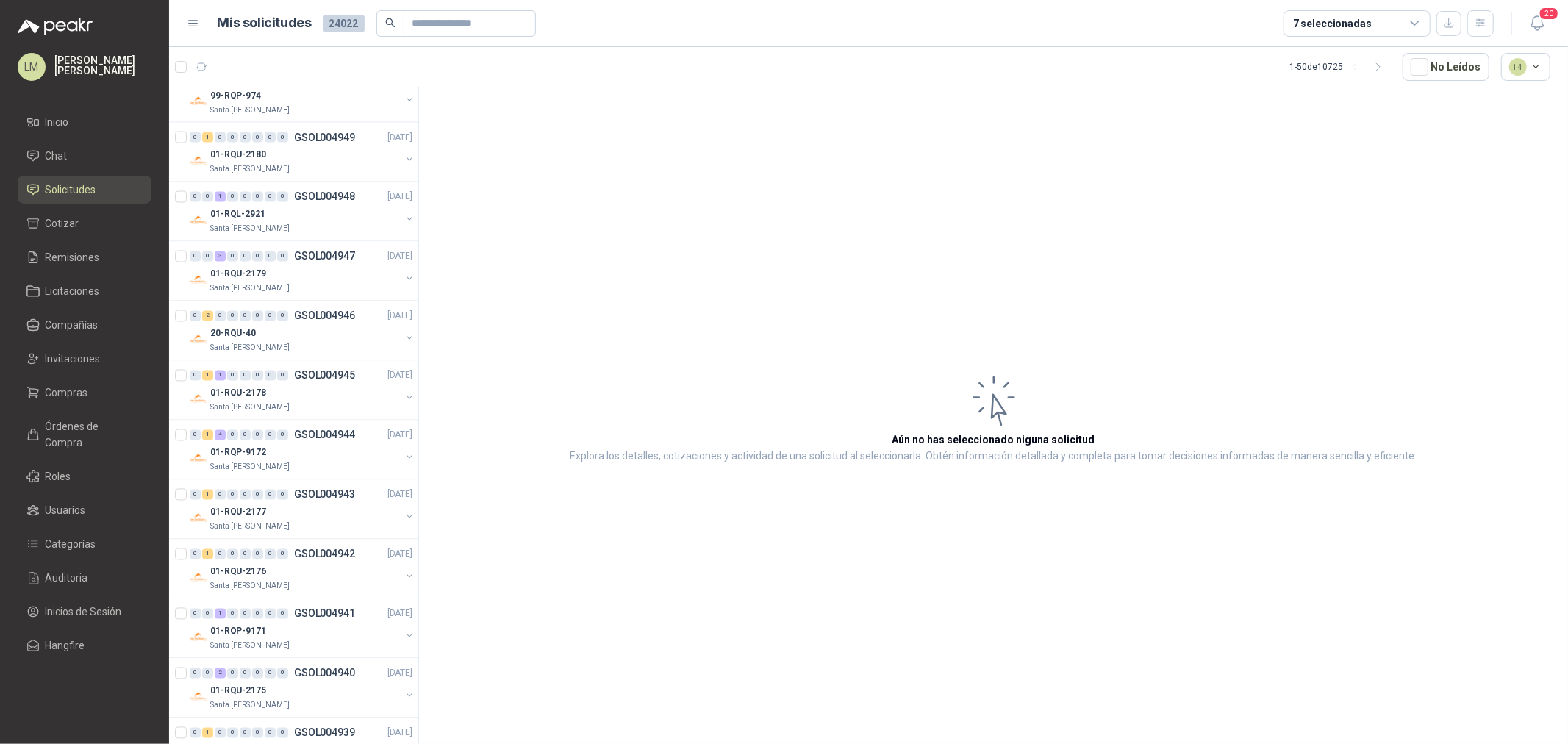
scroll to position [2348, 0]
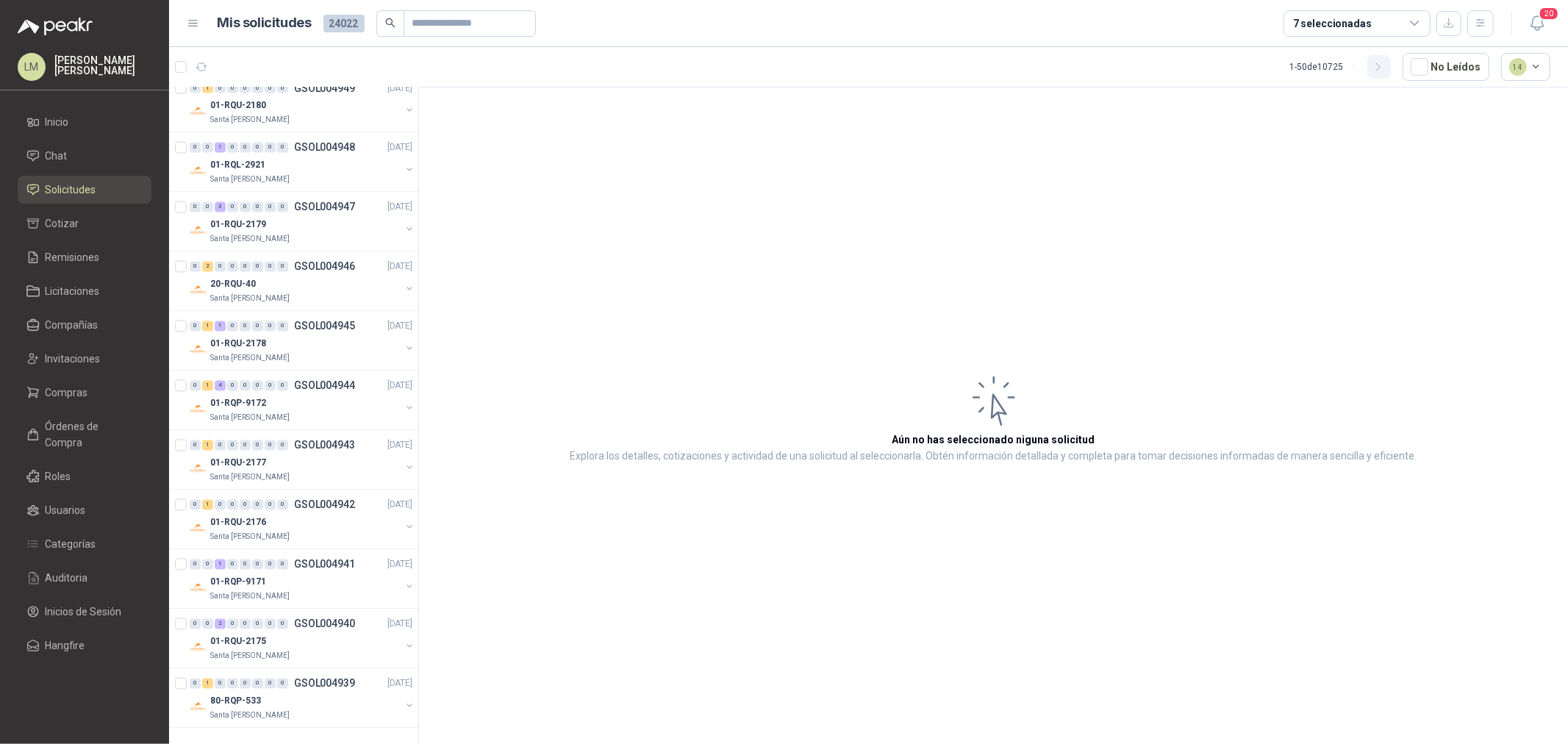
click at [1372, 68] on button "button" at bounding box center [1378, 66] width 23 height 23
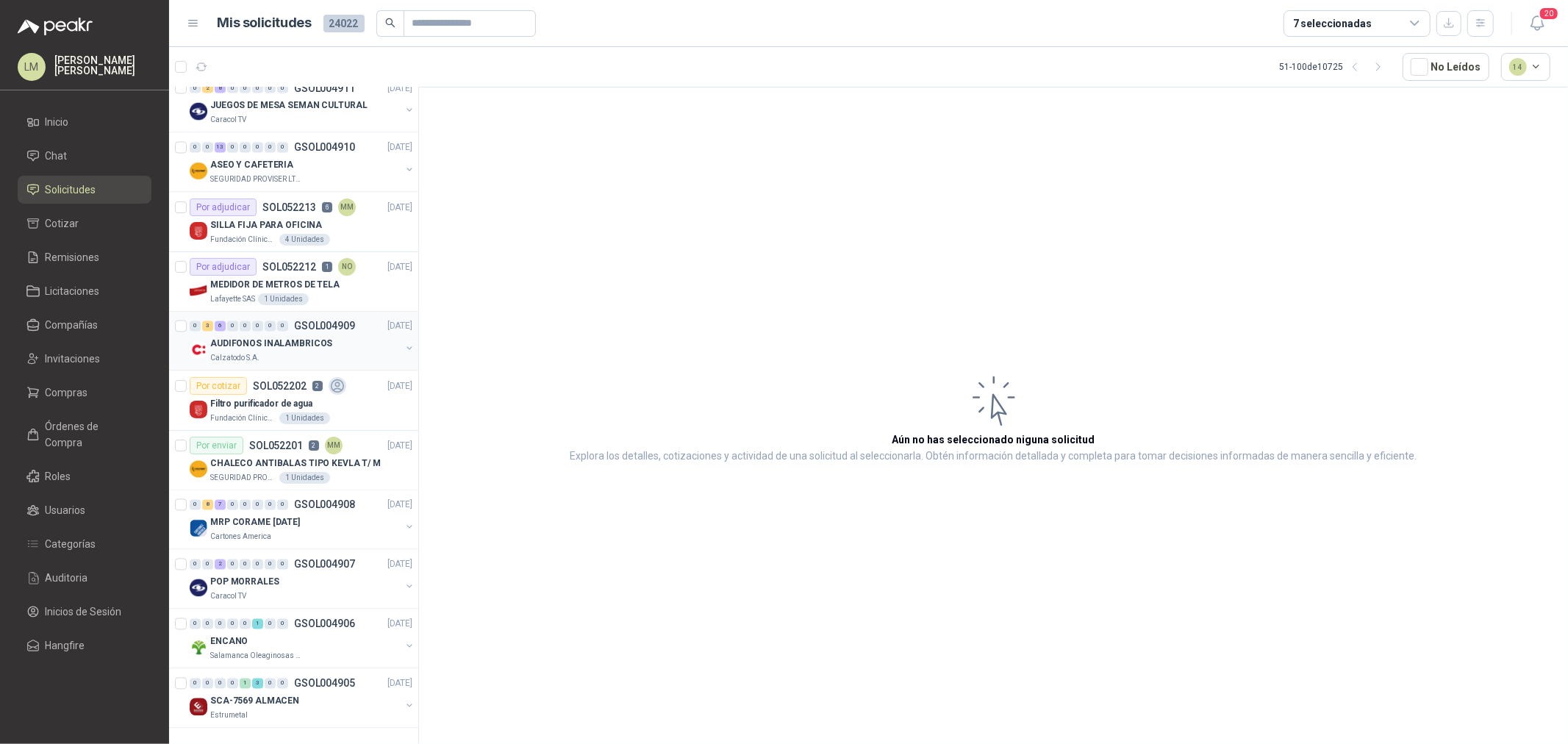
click at [292, 337] on p "AUDIFONOS INALAMBRICOS" at bounding box center [272, 344] width 122 height 14
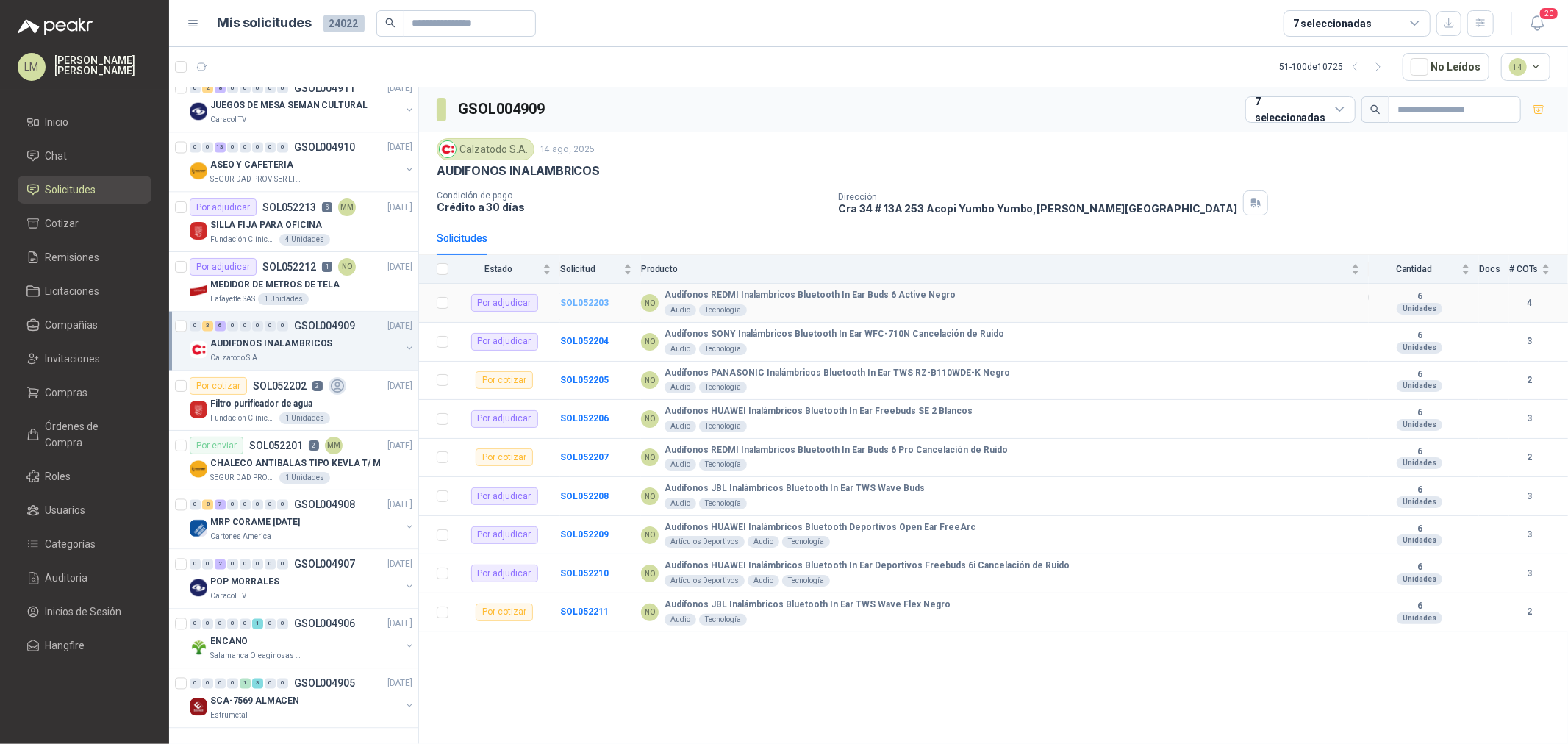
click at [570, 301] on b "SOL052203" at bounding box center [584, 302] width 48 height 10
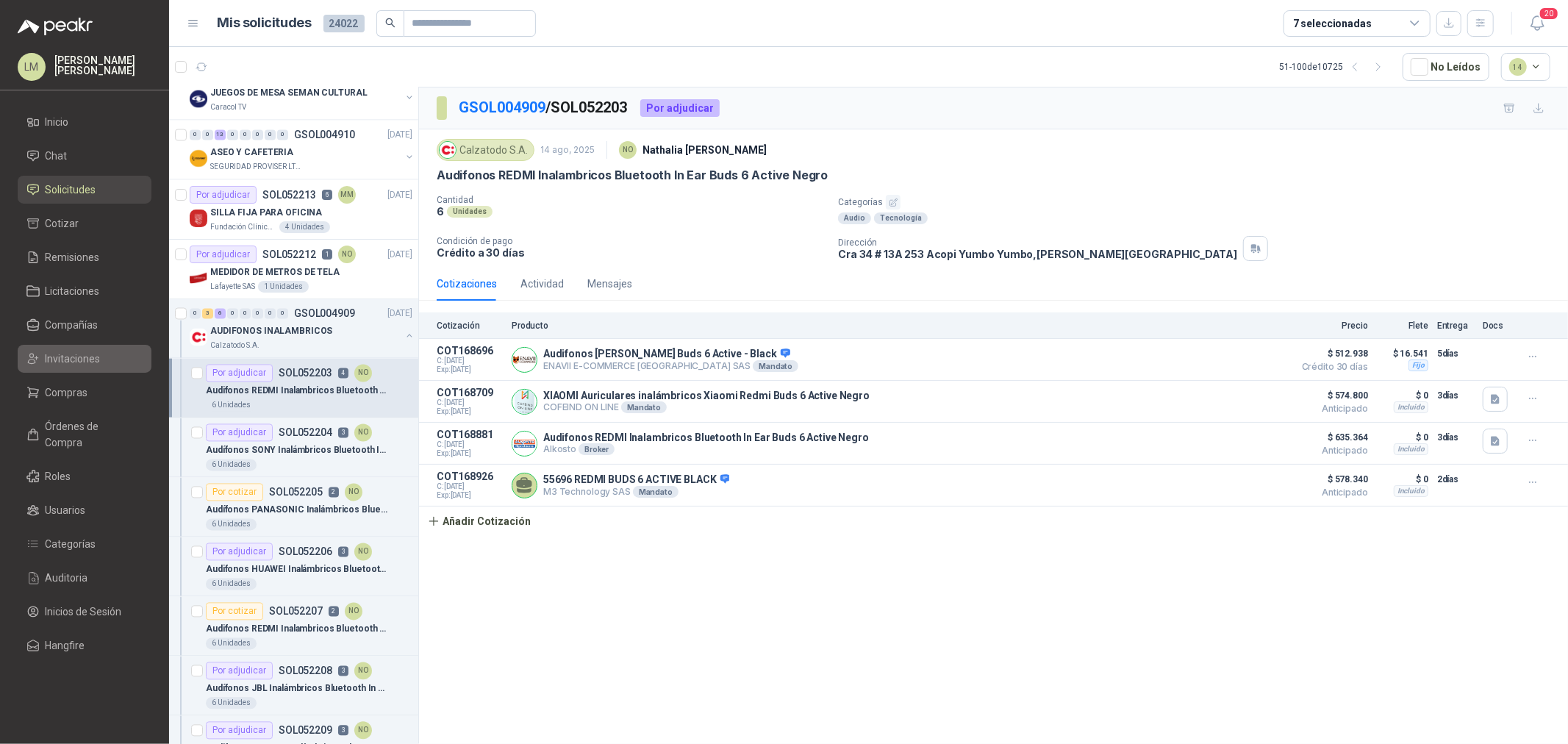
click at [90, 354] on span "Invitaciones" at bounding box center [72, 358] width 55 height 16
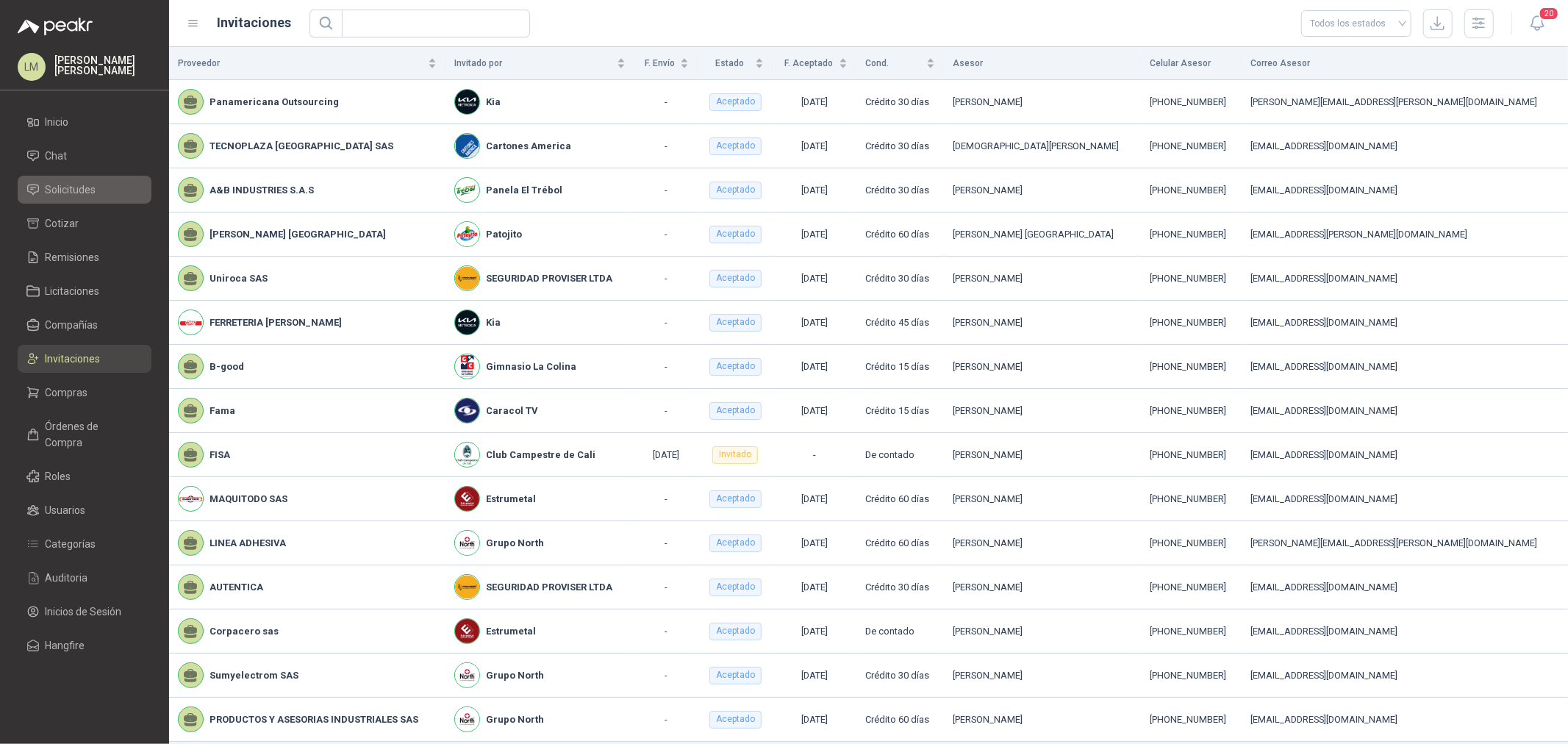
click at [68, 194] on span "Solicitudes" at bounding box center [70, 189] width 51 height 16
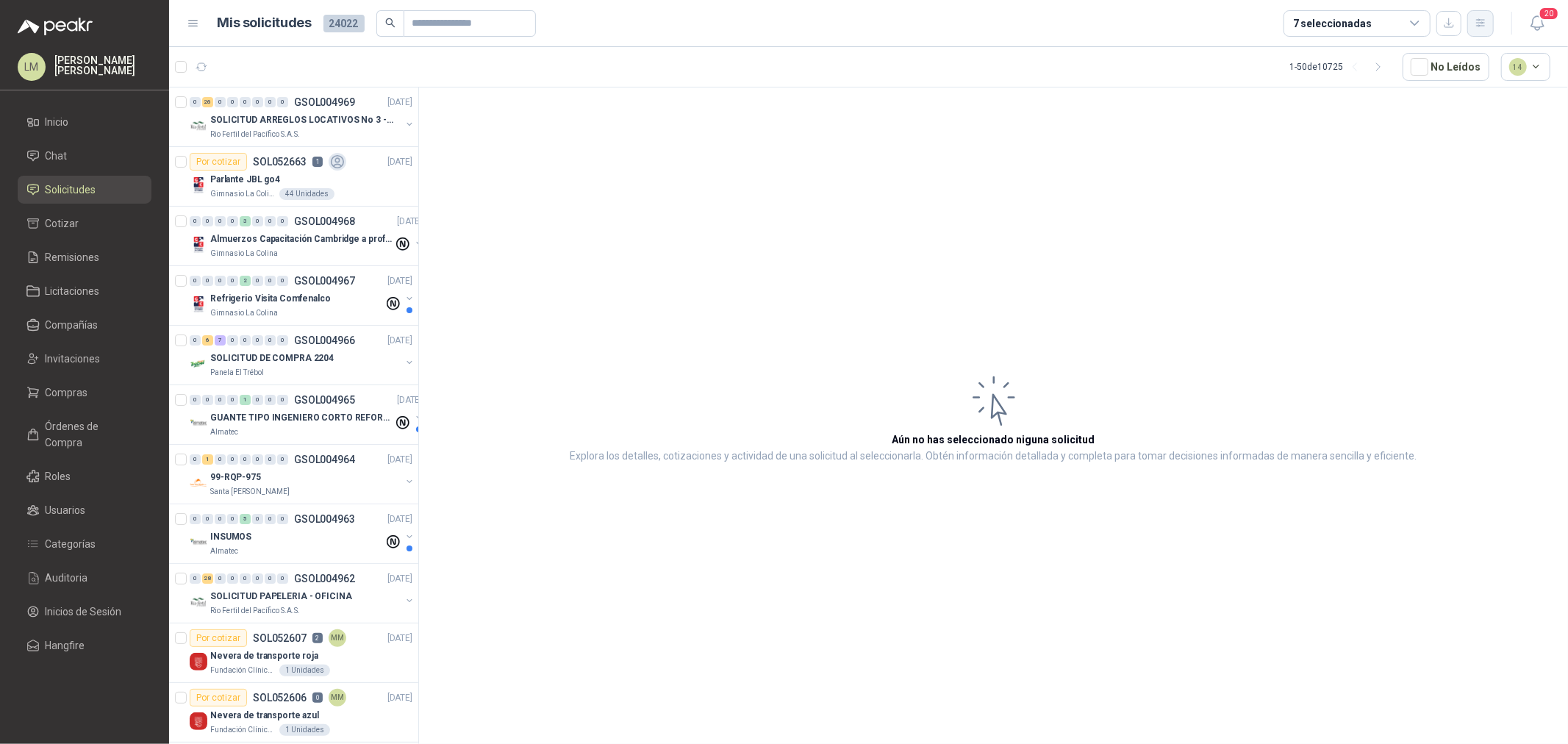
click at [1474, 24] on icon "button" at bounding box center [1480, 22] width 12 height 12
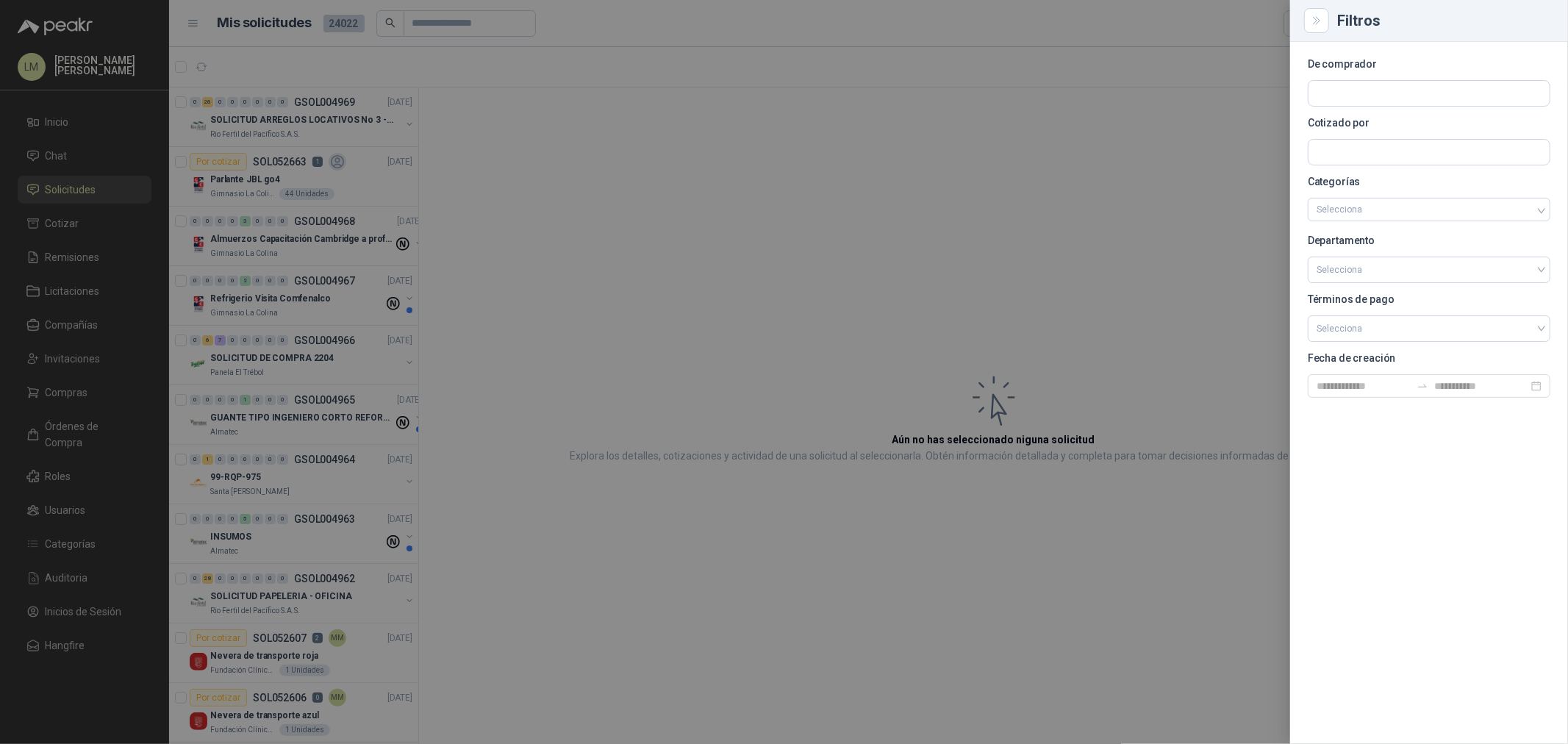
click at [1367, 133] on section "De comprador Cotizado por Categorías Selecciona Departamento Selecciona Término…" at bounding box center [1429, 228] width 243 height 338
click at [1367, 106] on input "text" at bounding box center [1429, 93] width 241 height 25
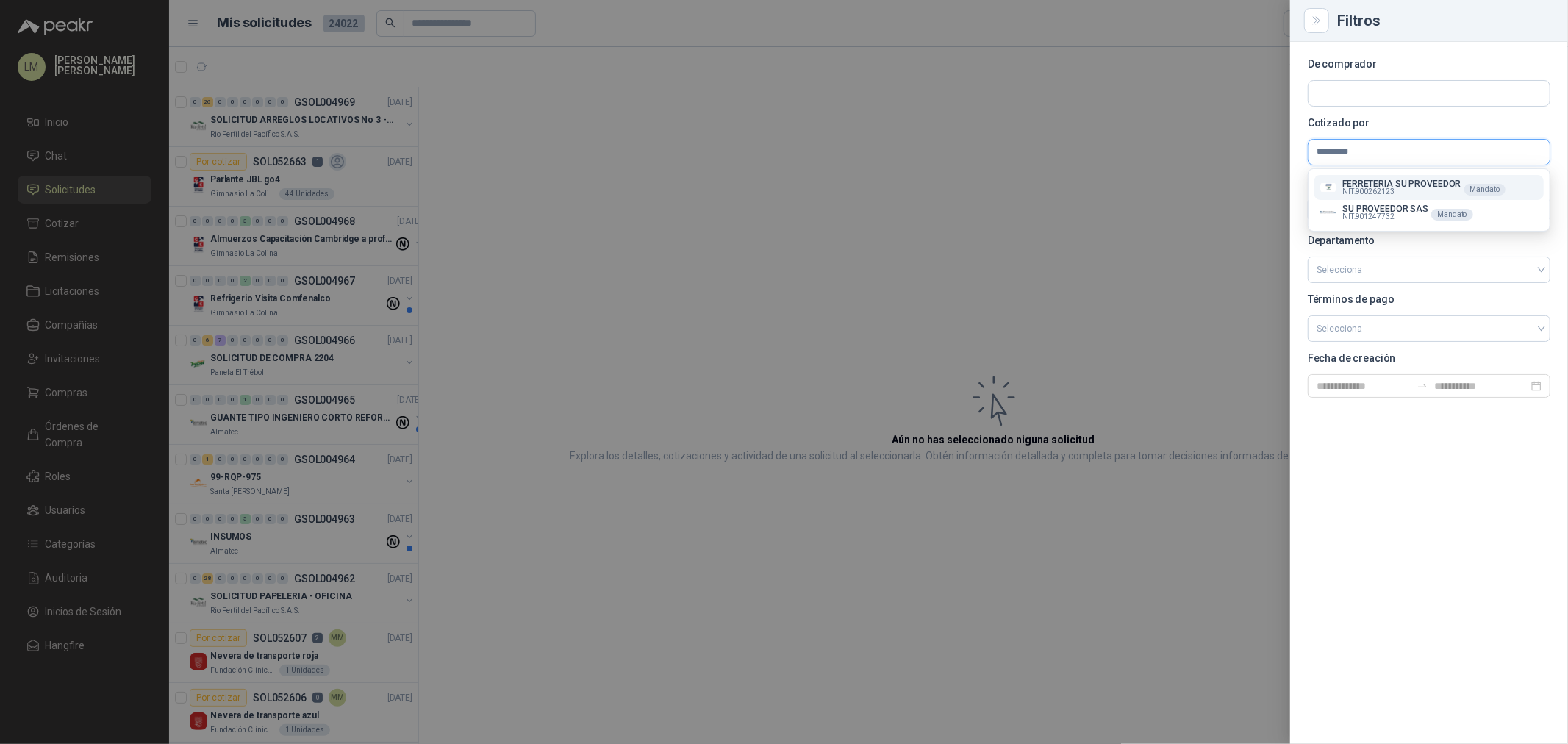
type input "*********"
click at [1385, 180] on p "FERRETERIA SU PROVEEDOR" at bounding box center [1401, 184] width 119 height 9
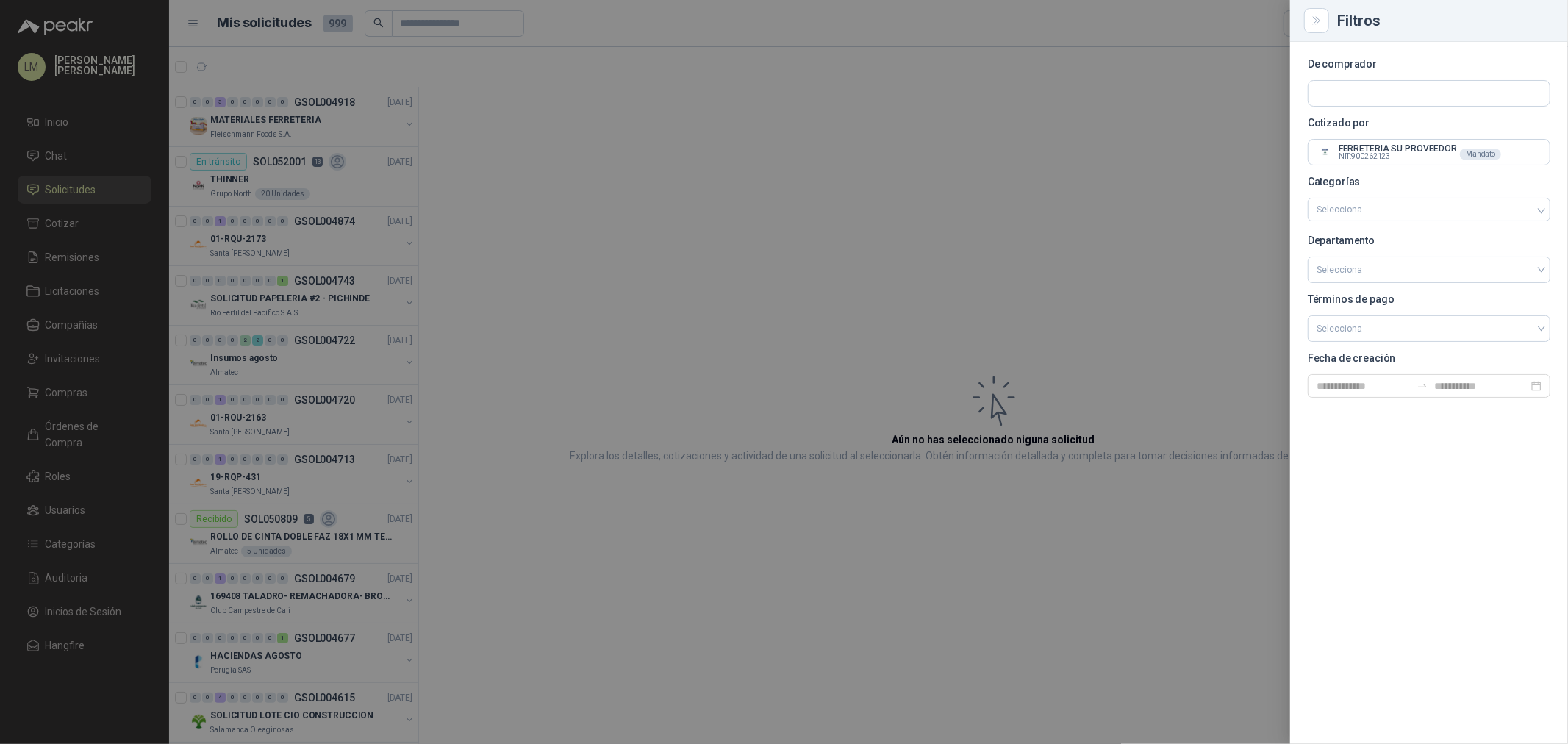
click at [488, 108] on div at bounding box center [784, 372] width 1568 height 744
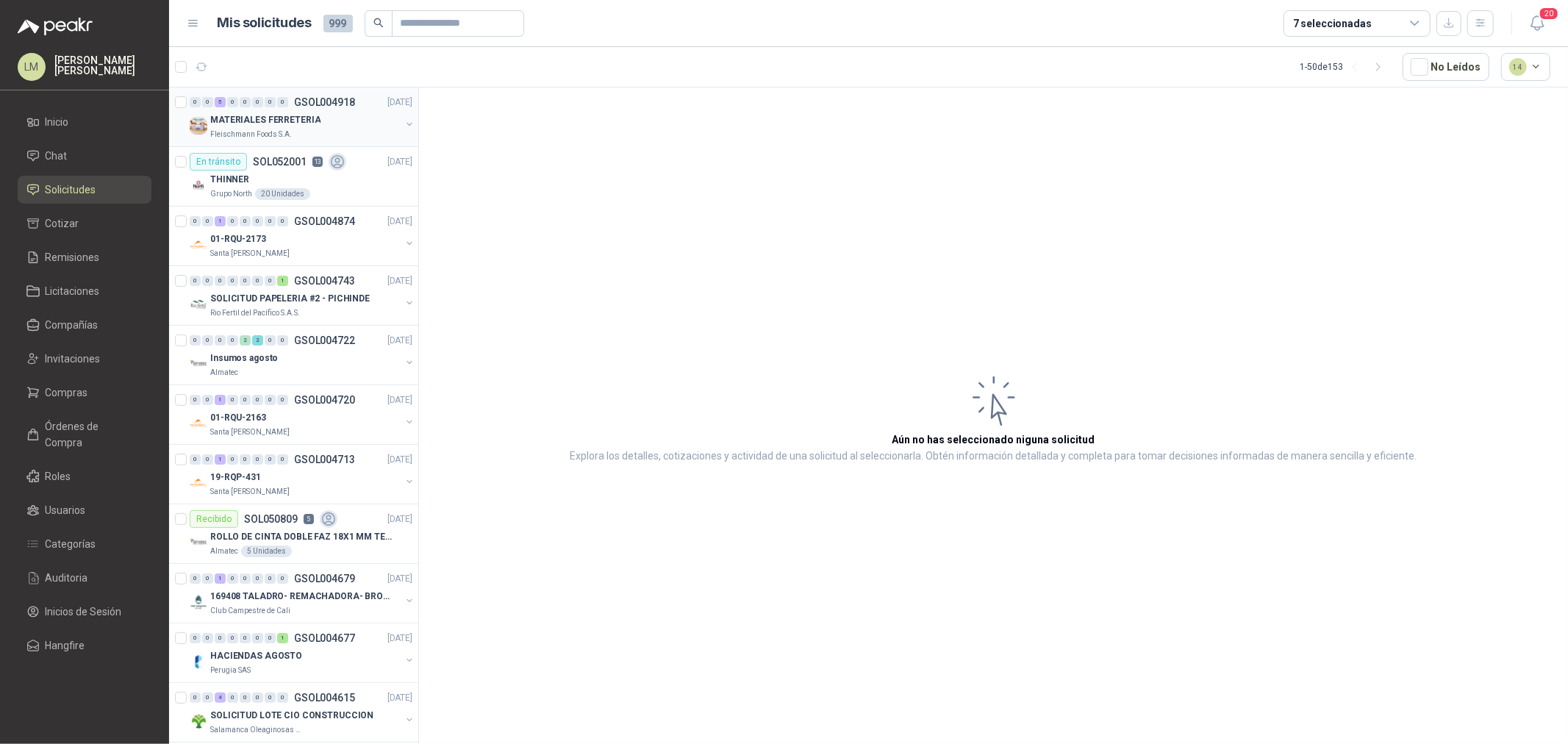
click at [403, 120] on button "button" at bounding box center [409, 124] width 12 height 12
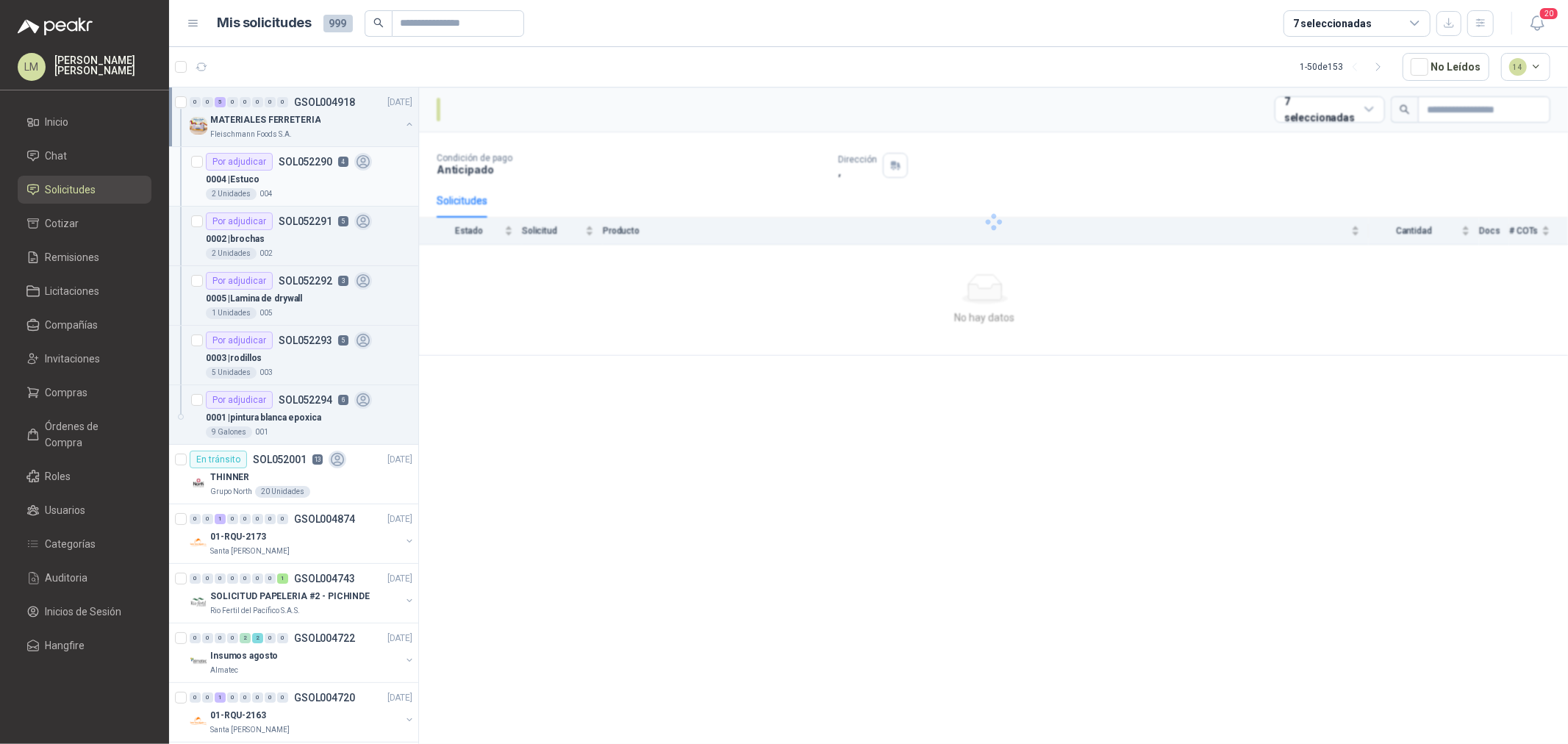
click at [326, 180] on div "0004 | Estuco" at bounding box center [309, 179] width 207 height 18
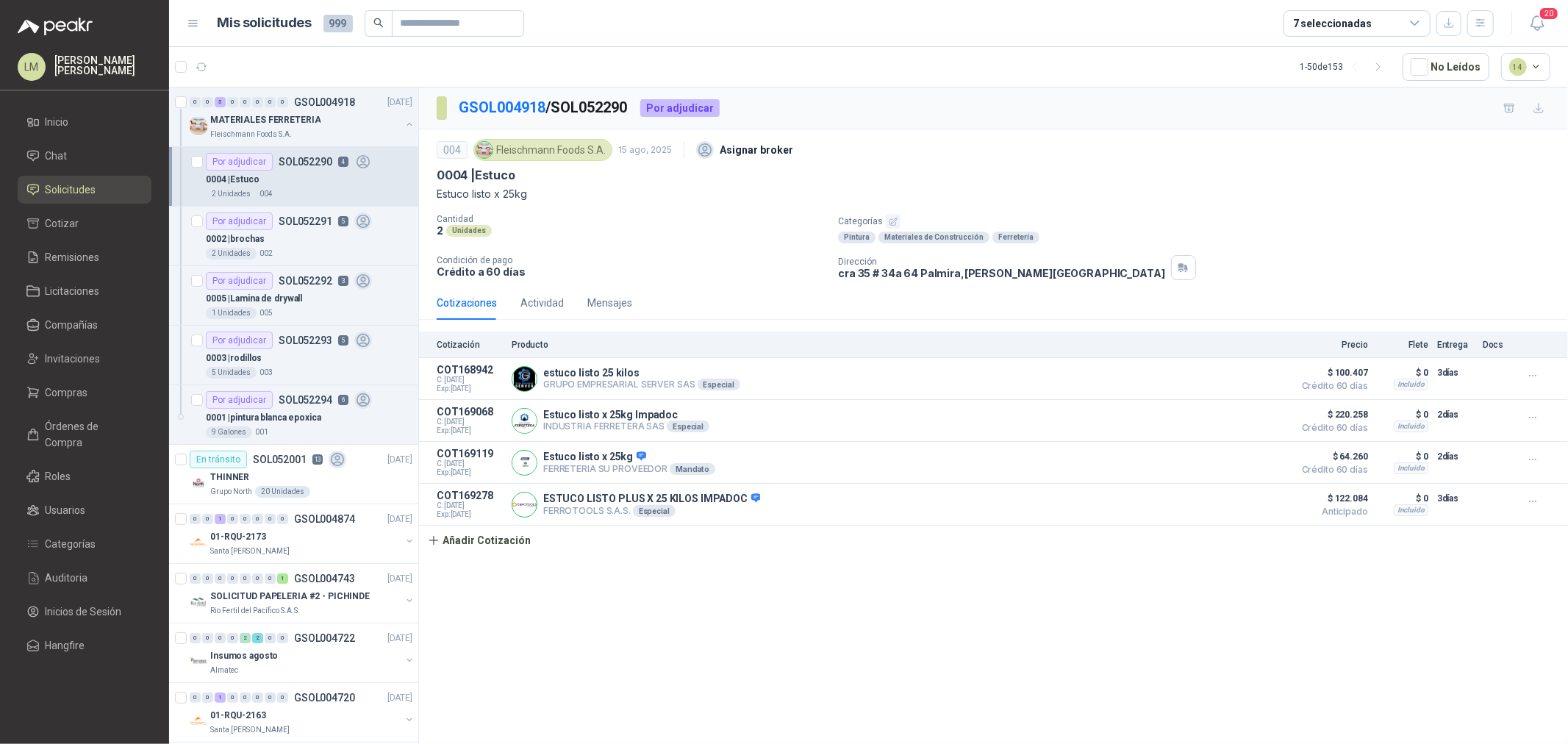
click at [537, 338] on div "Cotización Producto Precio Flete Entrega Docs" at bounding box center [993, 345] width 1149 height 27
click at [548, 297] on div "Actividad" at bounding box center [542, 302] width 44 height 16
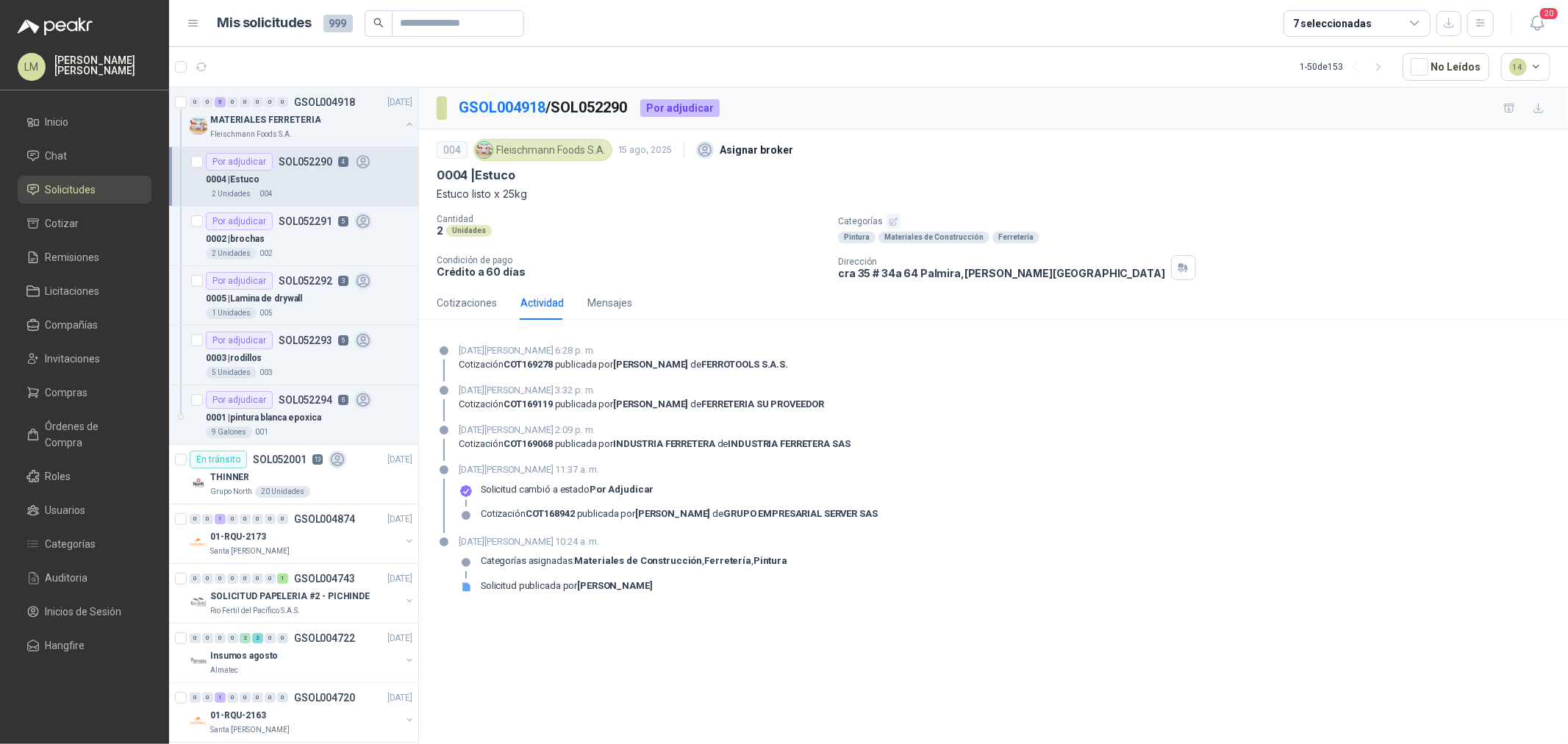
drag, startPoint x: 620, startPoint y: 401, endPoint x: 777, endPoint y: 396, distance: 157.1
click at [777, 396] on div "[DATE][PERSON_NAME] 3:32 p. m. Cotización COT169119 publicada por [PERSON_NAME]…" at bounding box center [641, 401] width 365 height 38
click at [681, 395] on p "[DATE][PERSON_NAME] 3:32 p. m." at bounding box center [641, 390] width 365 height 15
drag, startPoint x: 702, startPoint y: 413, endPoint x: 740, endPoint y: 417, distance: 38.2
click at [739, 417] on div "[DATE][PERSON_NAME] 3:32 p. m. Cotización COT169119 publicada por [PERSON_NAME]…" at bounding box center [641, 401] width 365 height 38
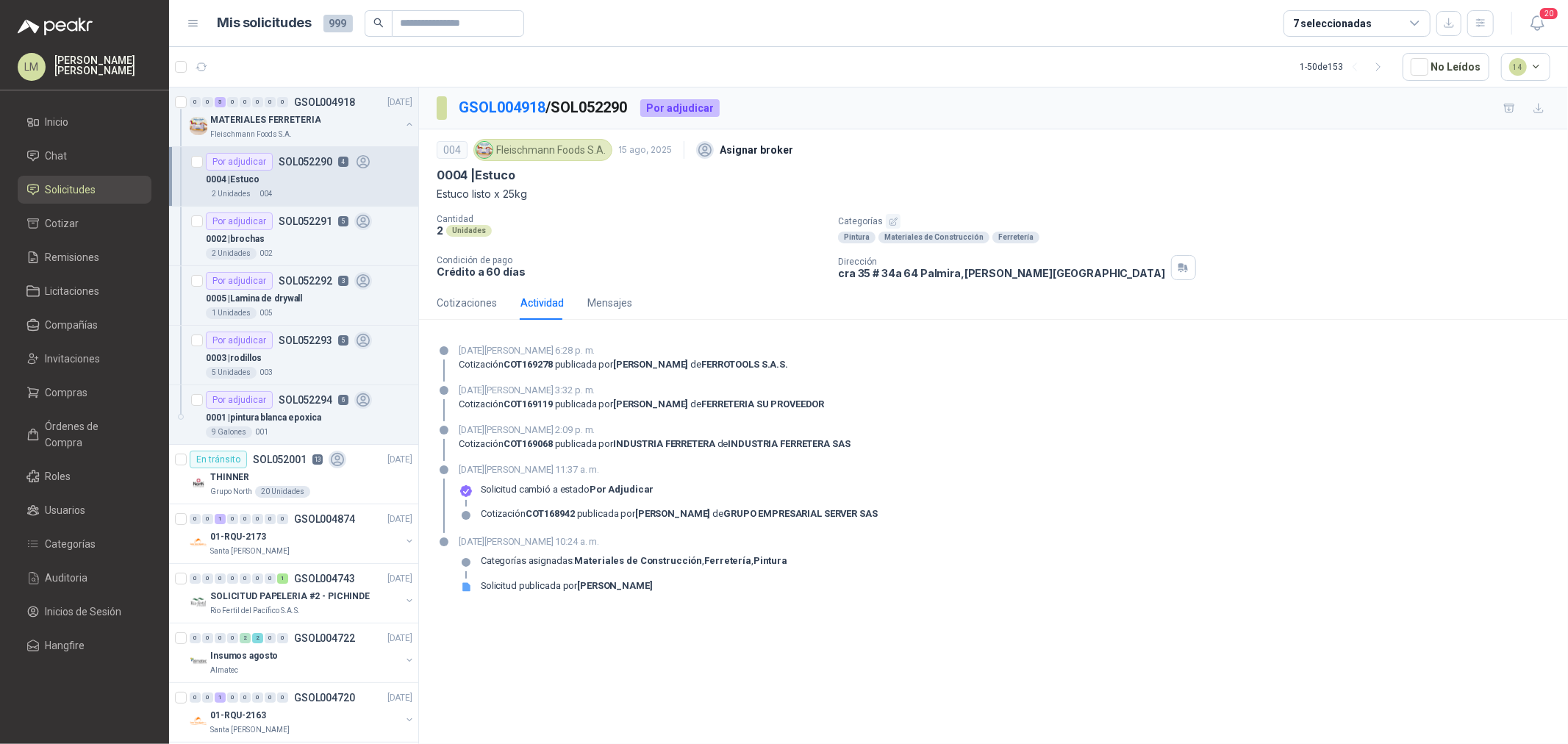
click at [740, 417] on div "[DATE][PERSON_NAME] 3:32 p. m. Cotización COT169119 publicada por [PERSON_NAME]…" at bounding box center [641, 401] width 365 height 38
click at [58, 329] on span "Compañías" at bounding box center [71, 324] width 53 height 16
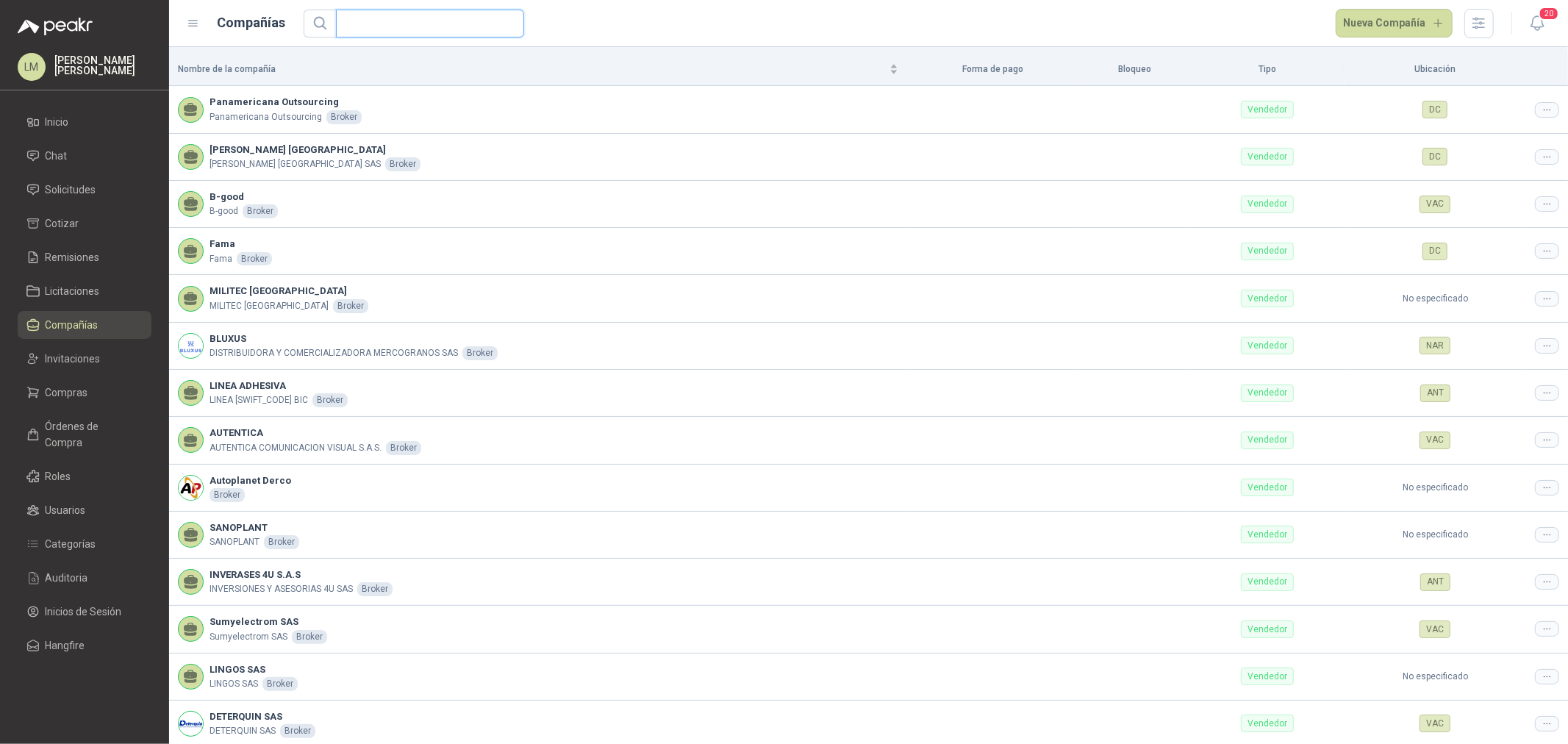
click at [373, 28] on input "text" at bounding box center [424, 23] width 158 height 27
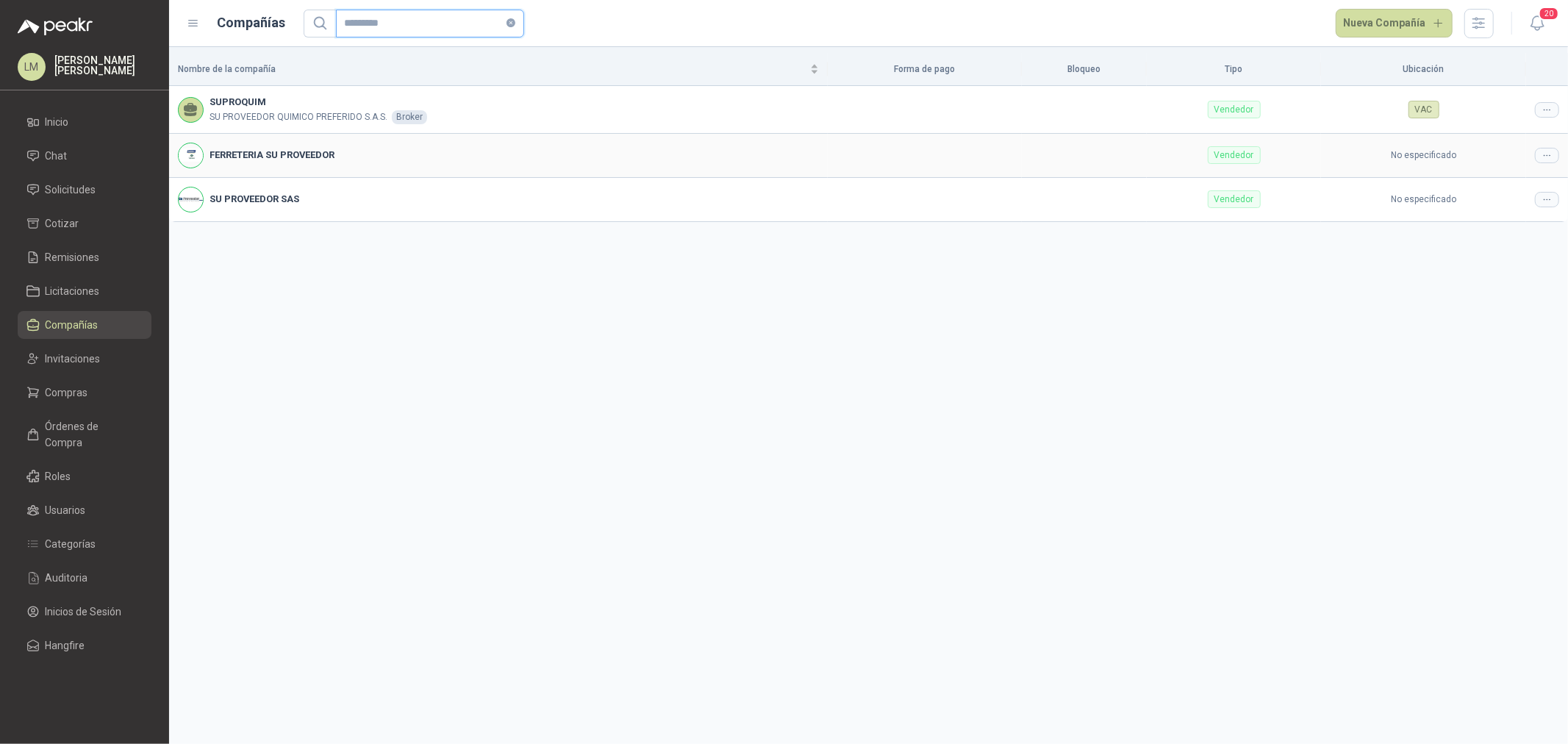
type input "*********"
click at [1546, 151] on icon at bounding box center [1547, 156] width 11 height 11
click at [1537, 177] on span "Editar compañía" at bounding box center [1510, 180] width 76 height 16
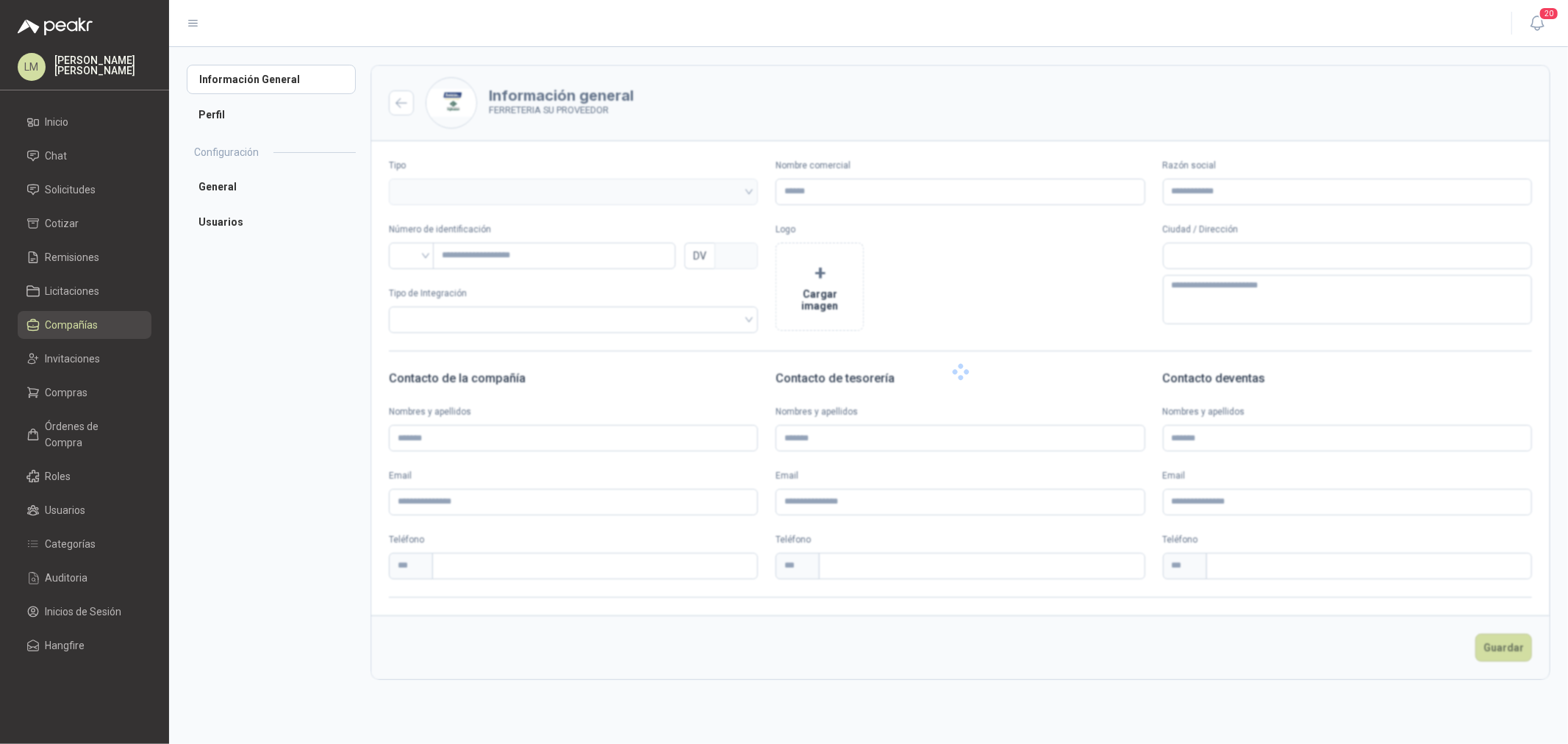
type input "**********"
type input "*********"
type input "*"
type input "**********"
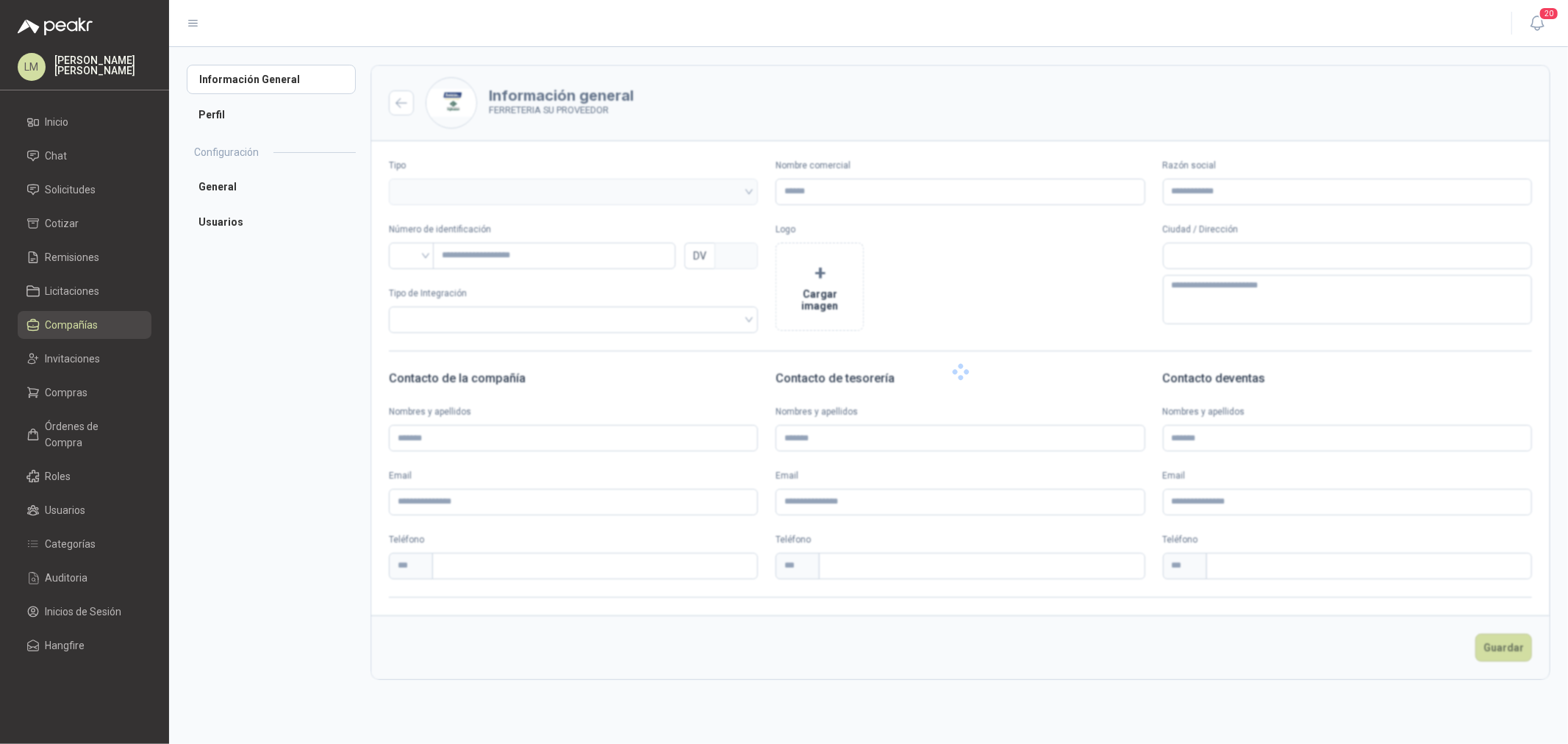
type input "**********"
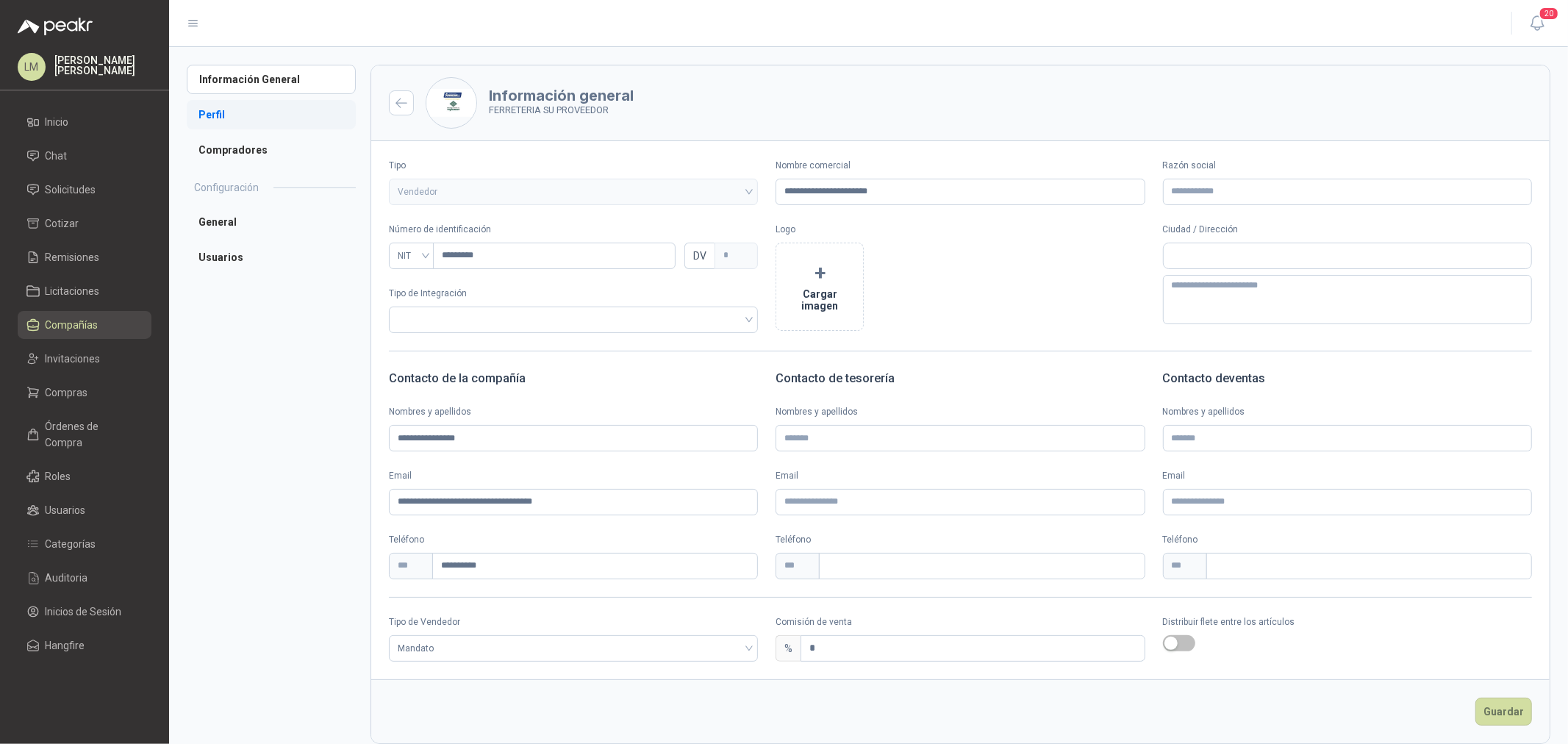
click at [239, 118] on li "Perfil" at bounding box center [271, 115] width 169 height 30
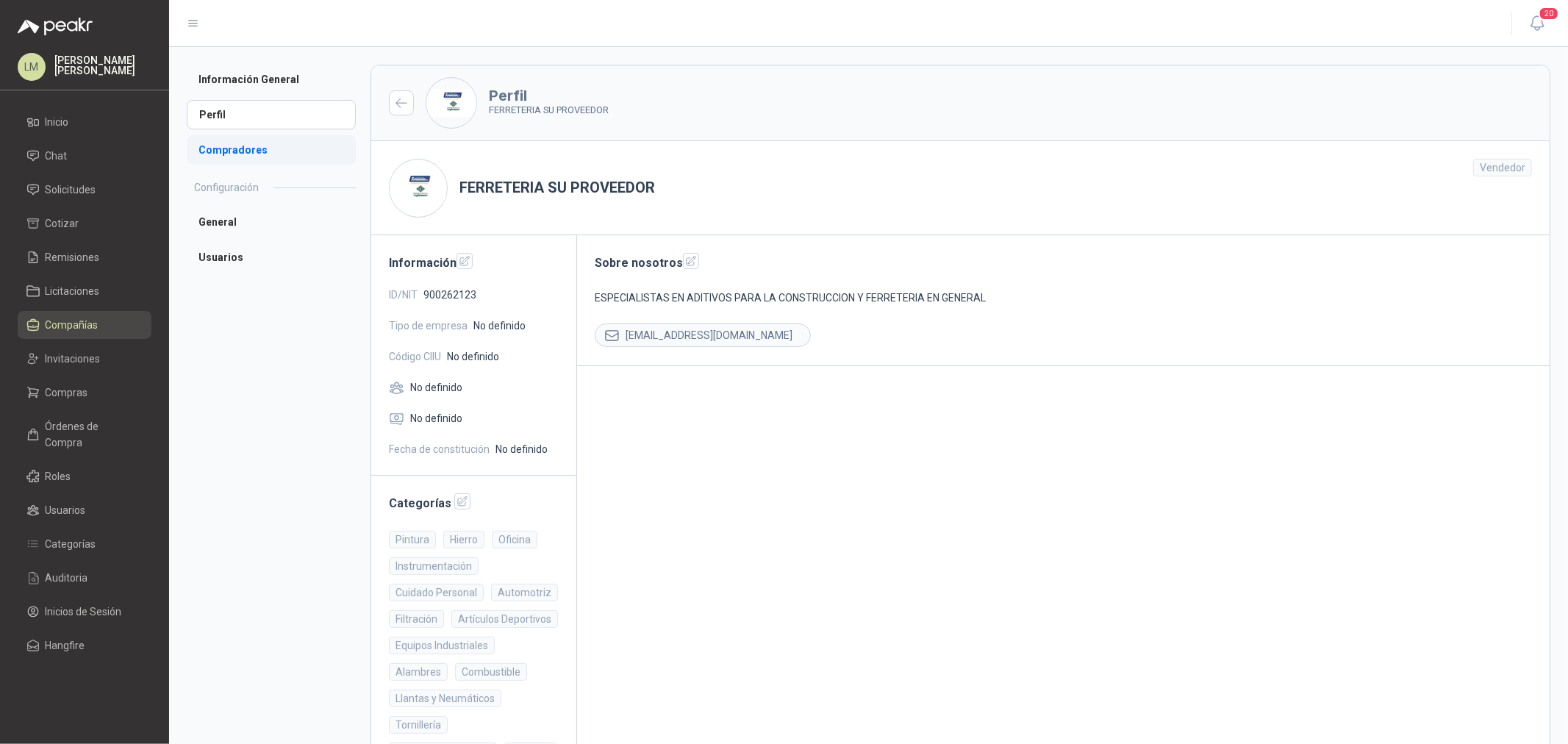
click at [244, 147] on li "Compradores" at bounding box center [271, 150] width 169 height 30
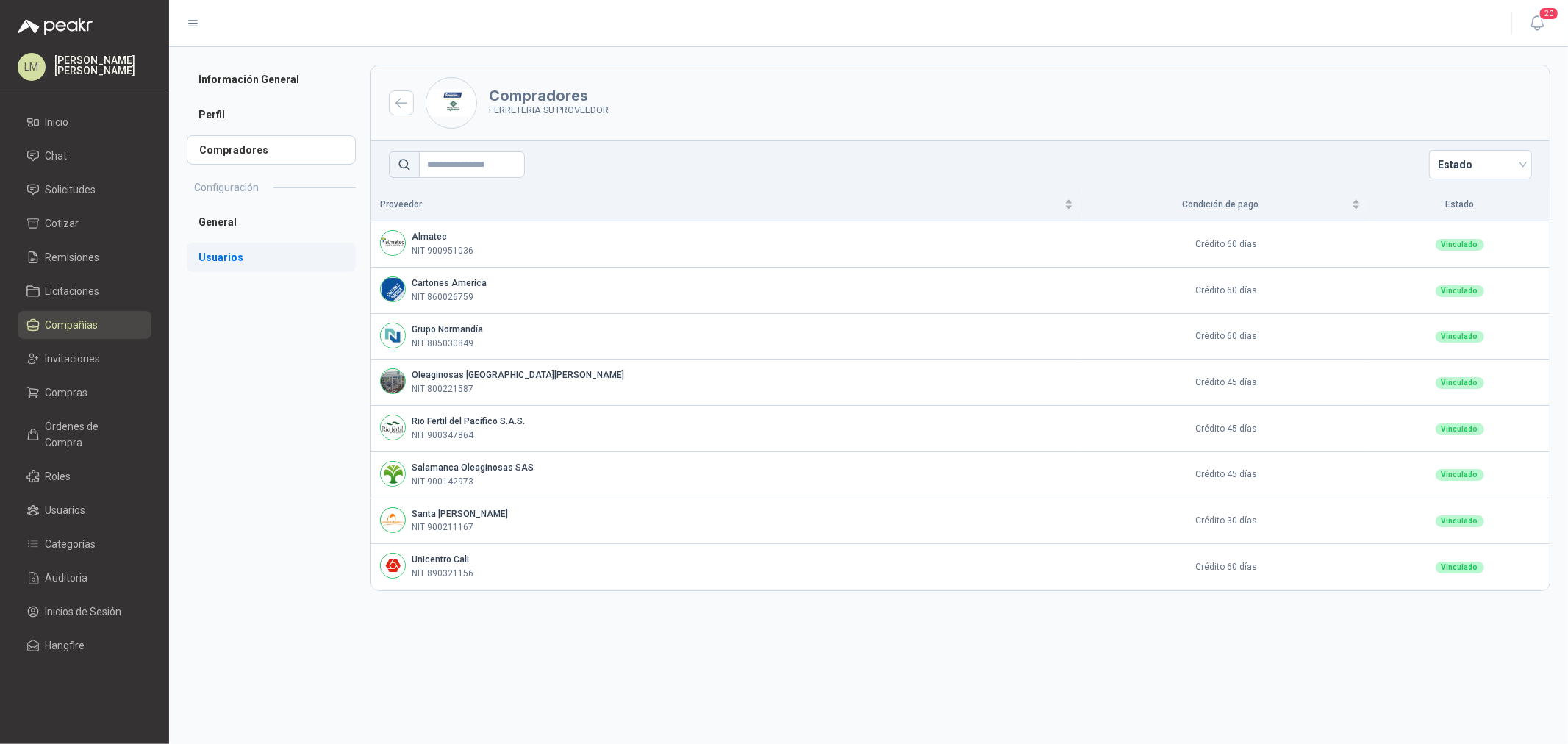
click at [233, 256] on li "Usuarios" at bounding box center [271, 258] width 169 height 30
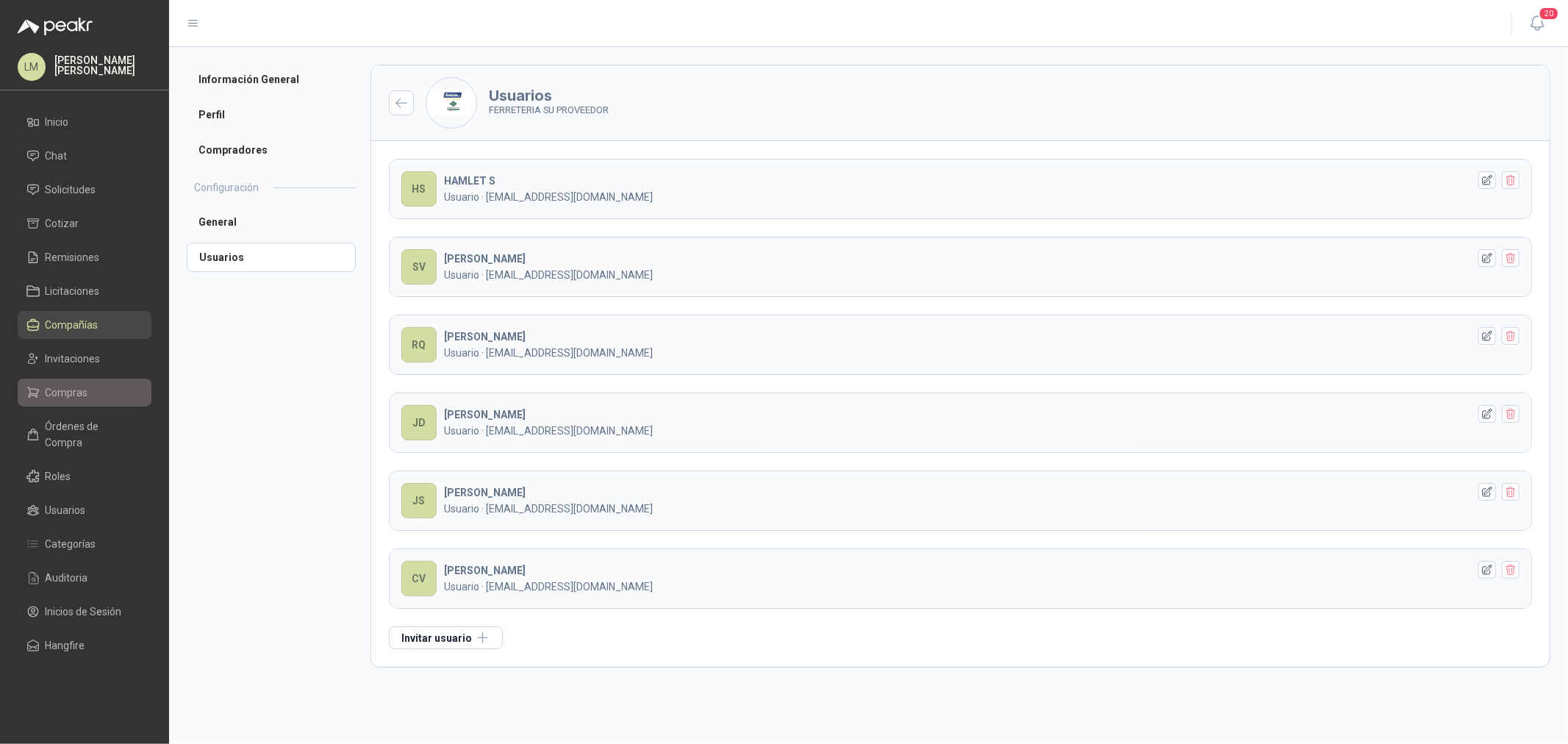
click at [68, 405] on link "Compras" at bounding box center [84, 392] width 133 height 28
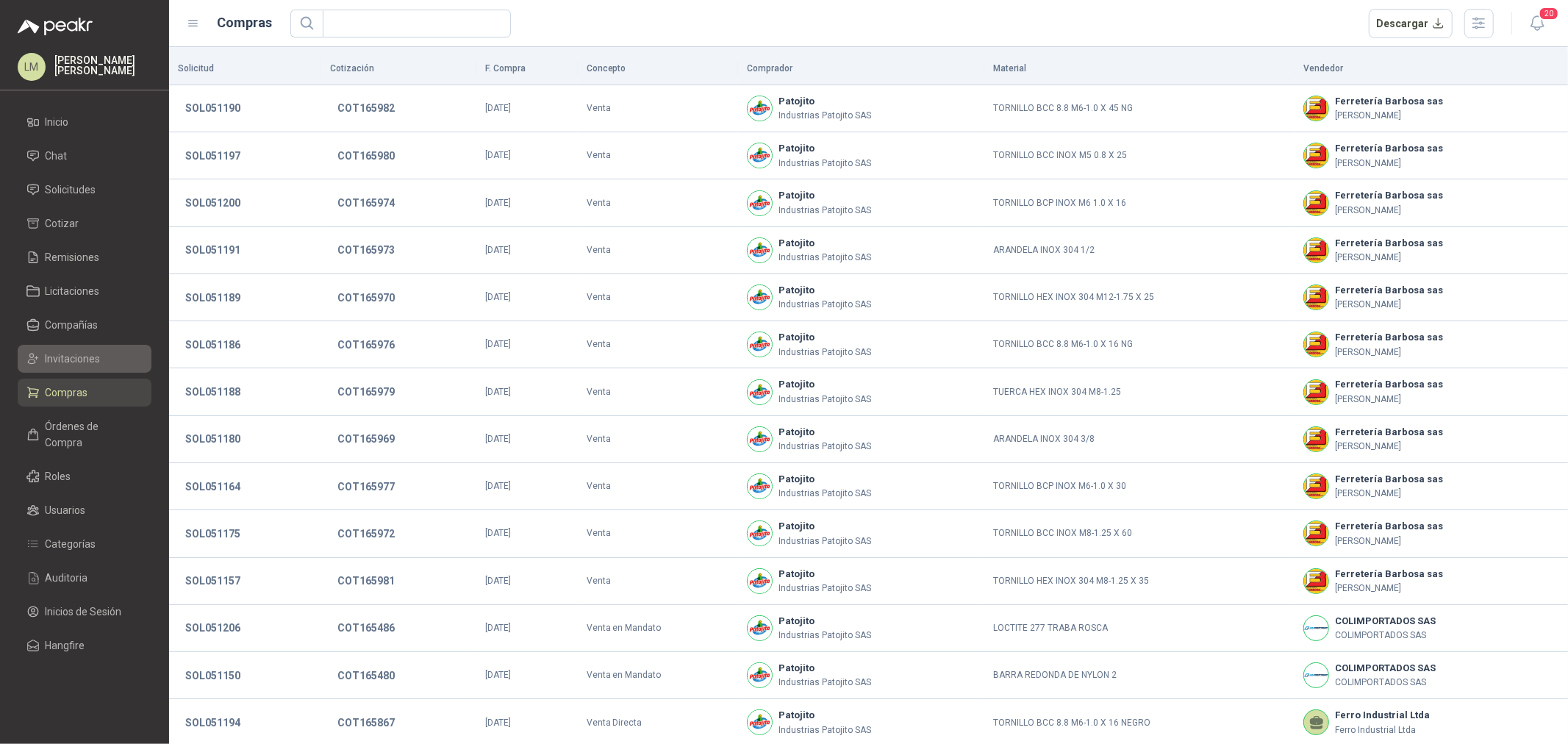
click at [70, 350] on span "Invitaciones" at bounding box center [72, 358] width 55 height 16
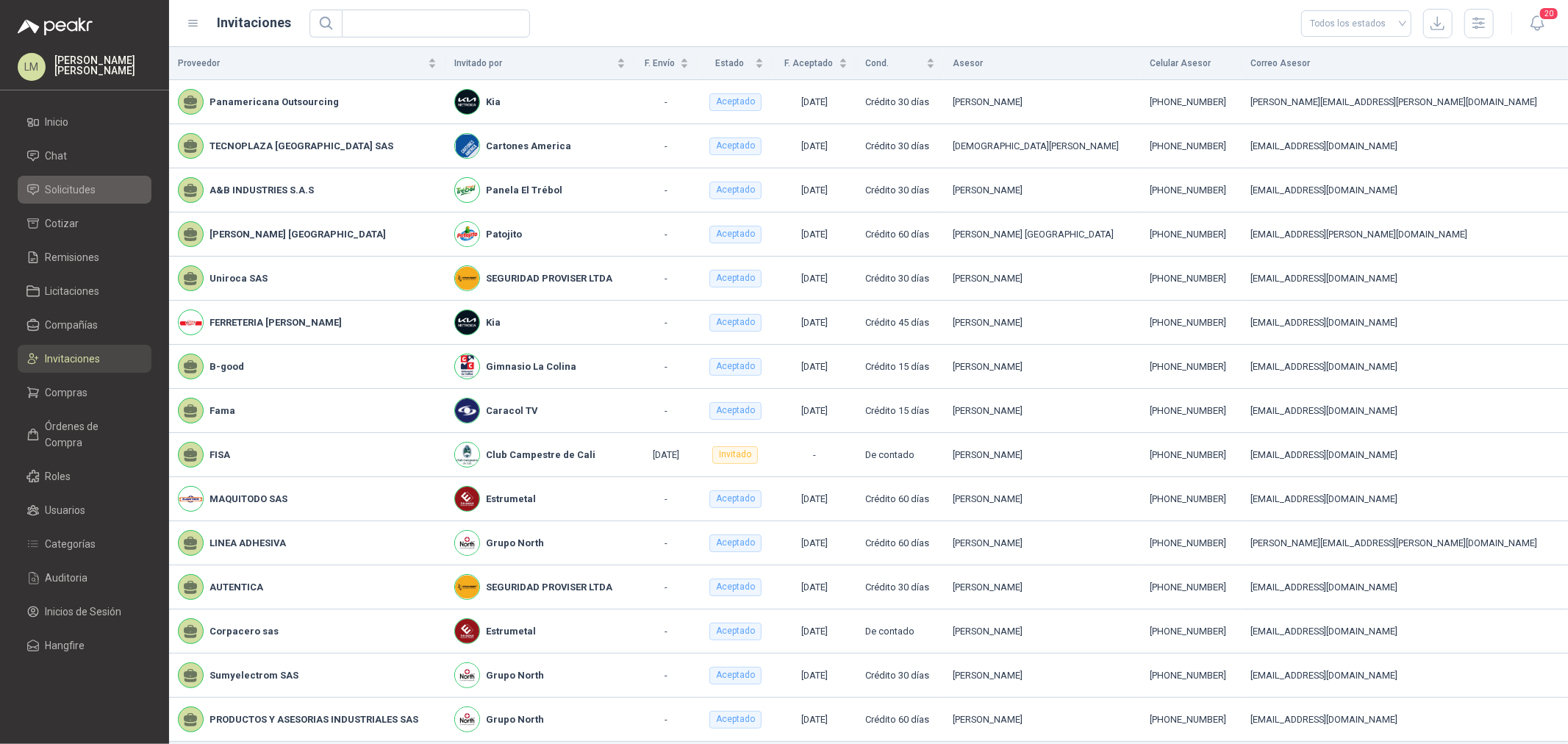
click at [66, 182] on span "Solicitudes" at bounding box center [70, 189] width 51 height 16
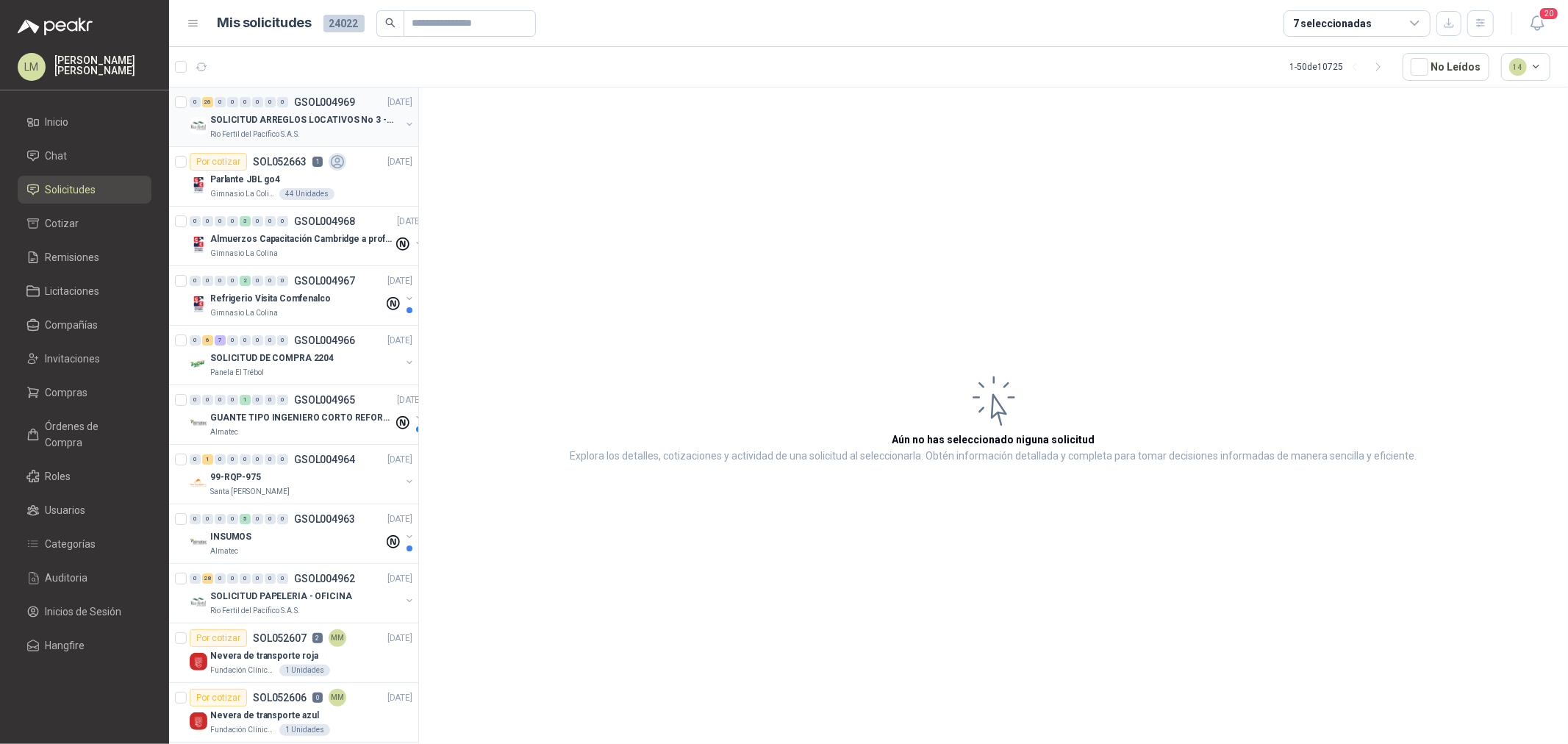
click at [403, 125] on button "button" at bounding box center [409, 124] width 12 height 12
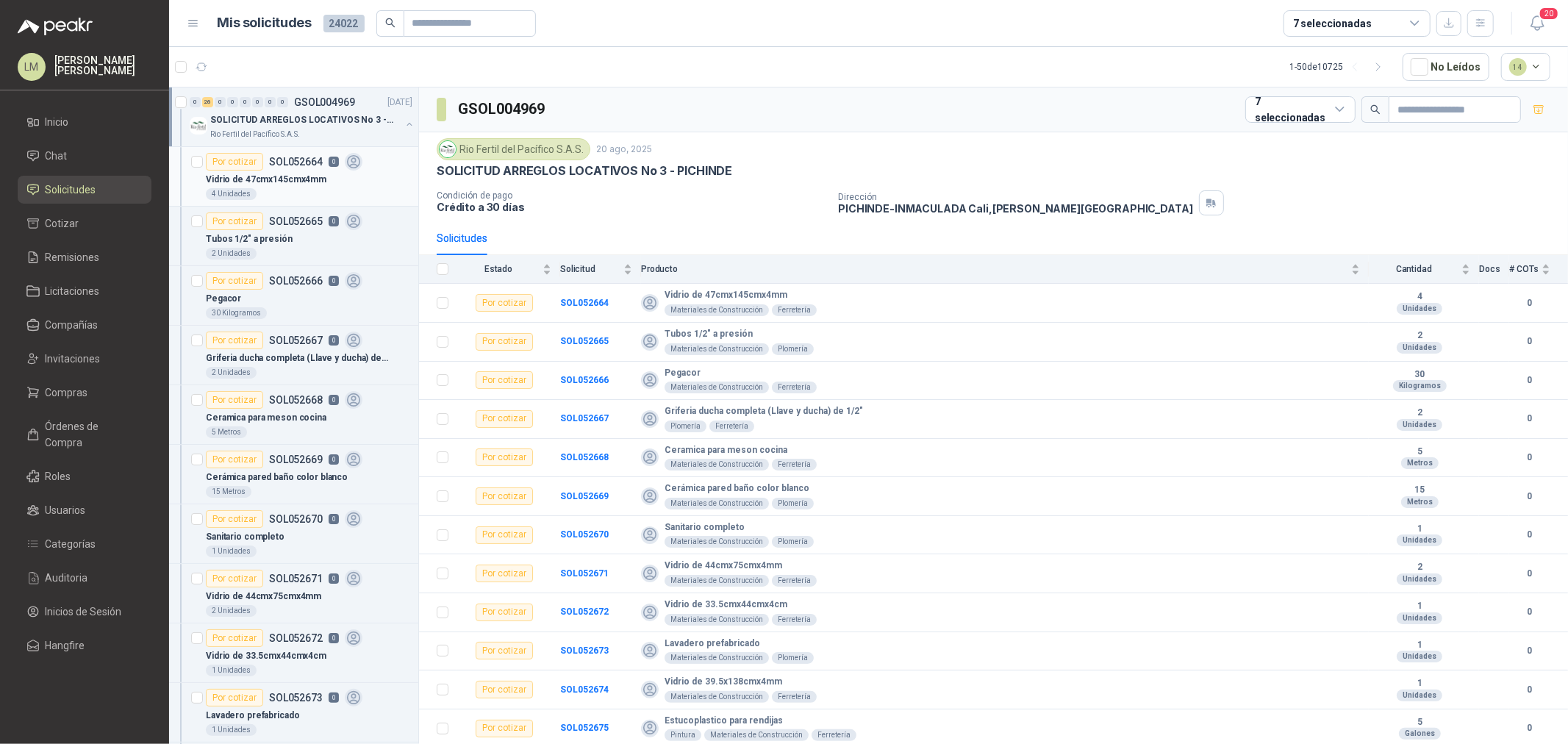
click at [289, 171] on div "Vidrio de 47cmx145cmx4mm" at bounding box center [309, 179] width 207 height 18
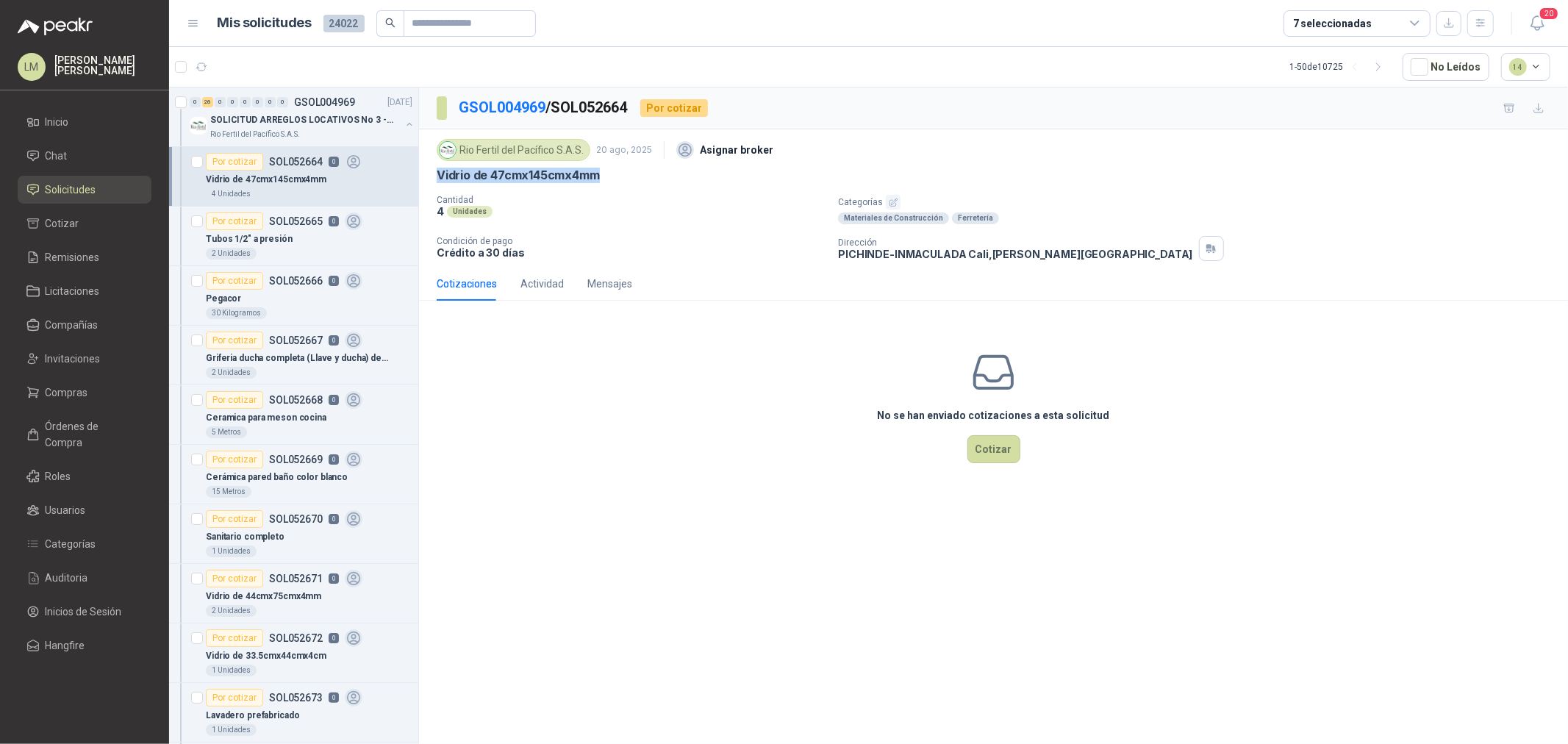
drag, startPoint x: 582, startPoint y: 175, endPoint x: 438, endPoint y: 179, distance: 144.1
click at [438, 179] on div "Vidrio de 47cmx145cmx4mm" at bounding box center [993, 175] width 1114 height 16
copy p "Vidrio de 47cmx145cmx4mm"
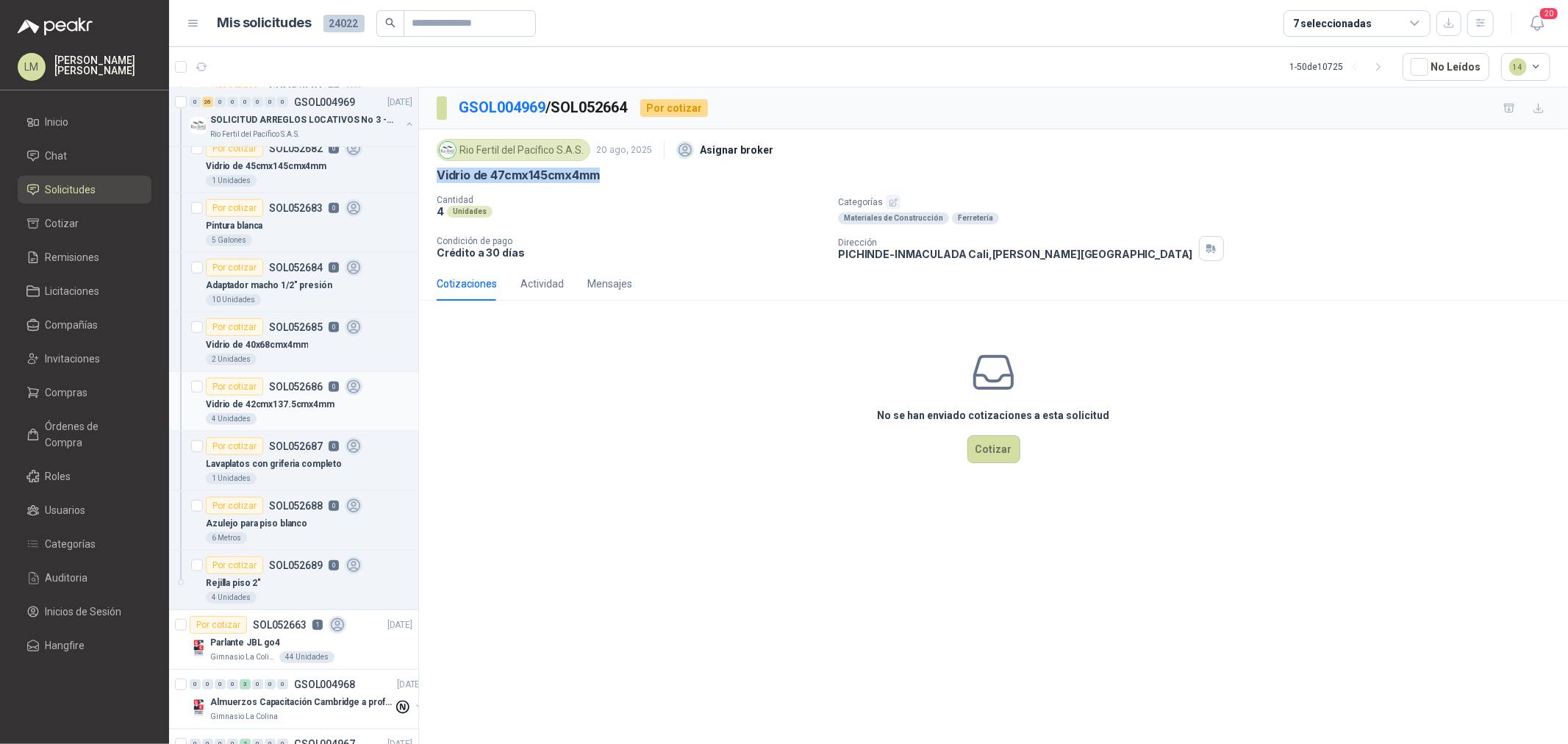
scroll to position [1061, 0]
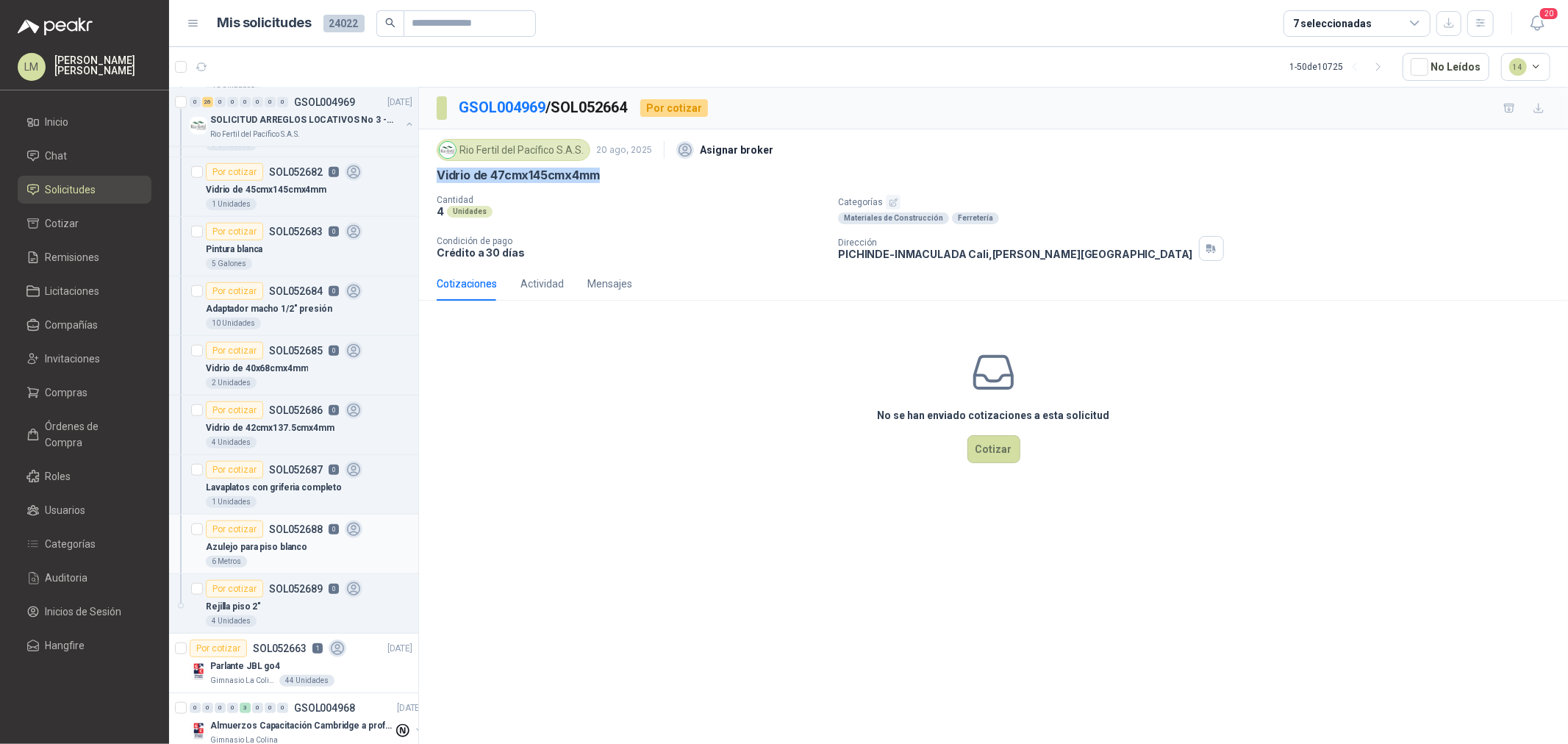
click at [297, 539] on div "Azulejo para piso blanco" at bounding box center [309, 547] width 207 height 18
drag, startPoint x: 581, startPoint y: 168, endPoint x: 432, endPoint y: 187, distance: 150.2
click at [432, 187] on div "Rio Fertil [PERSON_NAME] S.A.S. [DATE] Asignar broker Azulejo para piso blanco …" at bounding box center [993, 198] width 1149 height 137
copy p "Azulejo para piso blanco"
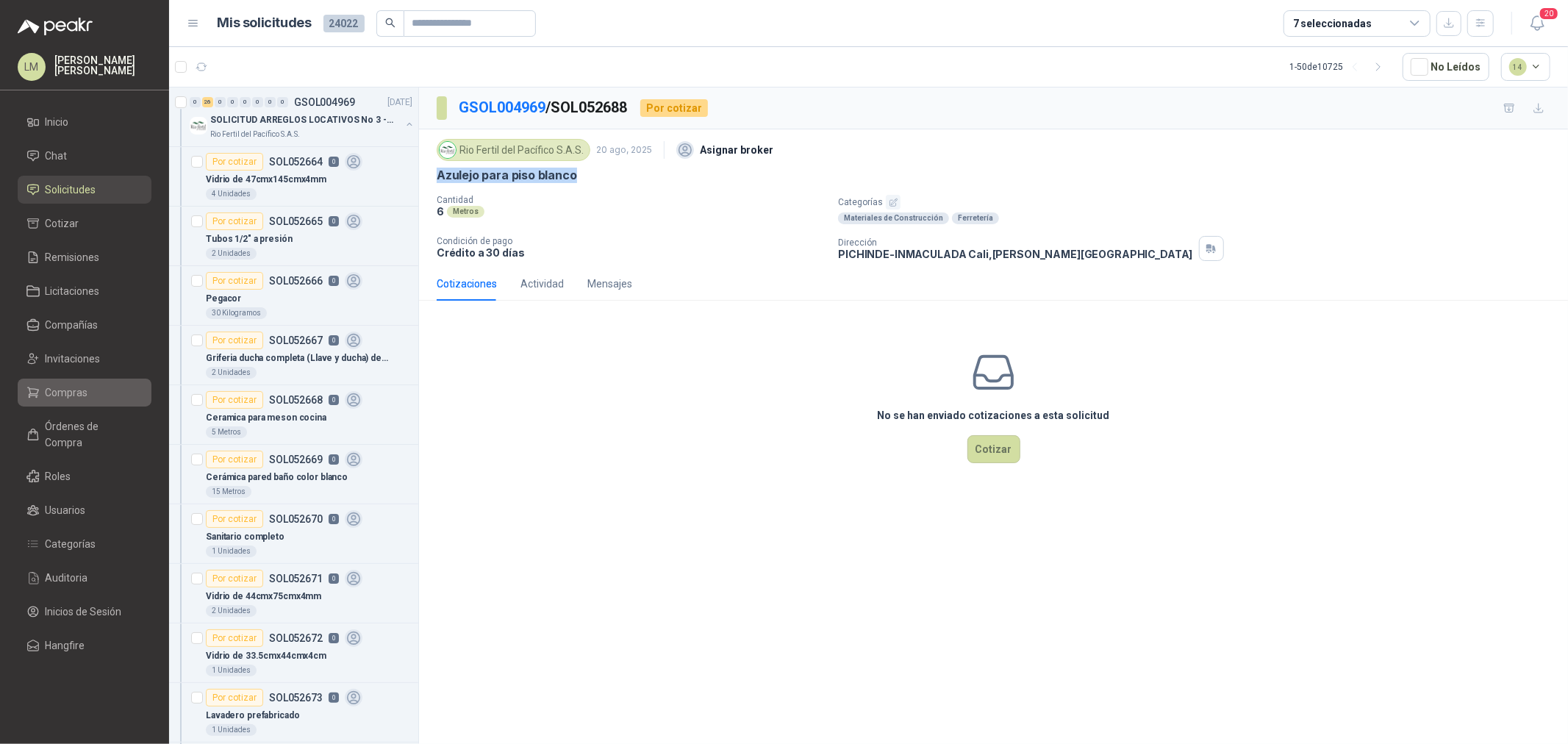
click at [74, 385] on span "Compras" at bounding box center [67, 392] width 43 height 16
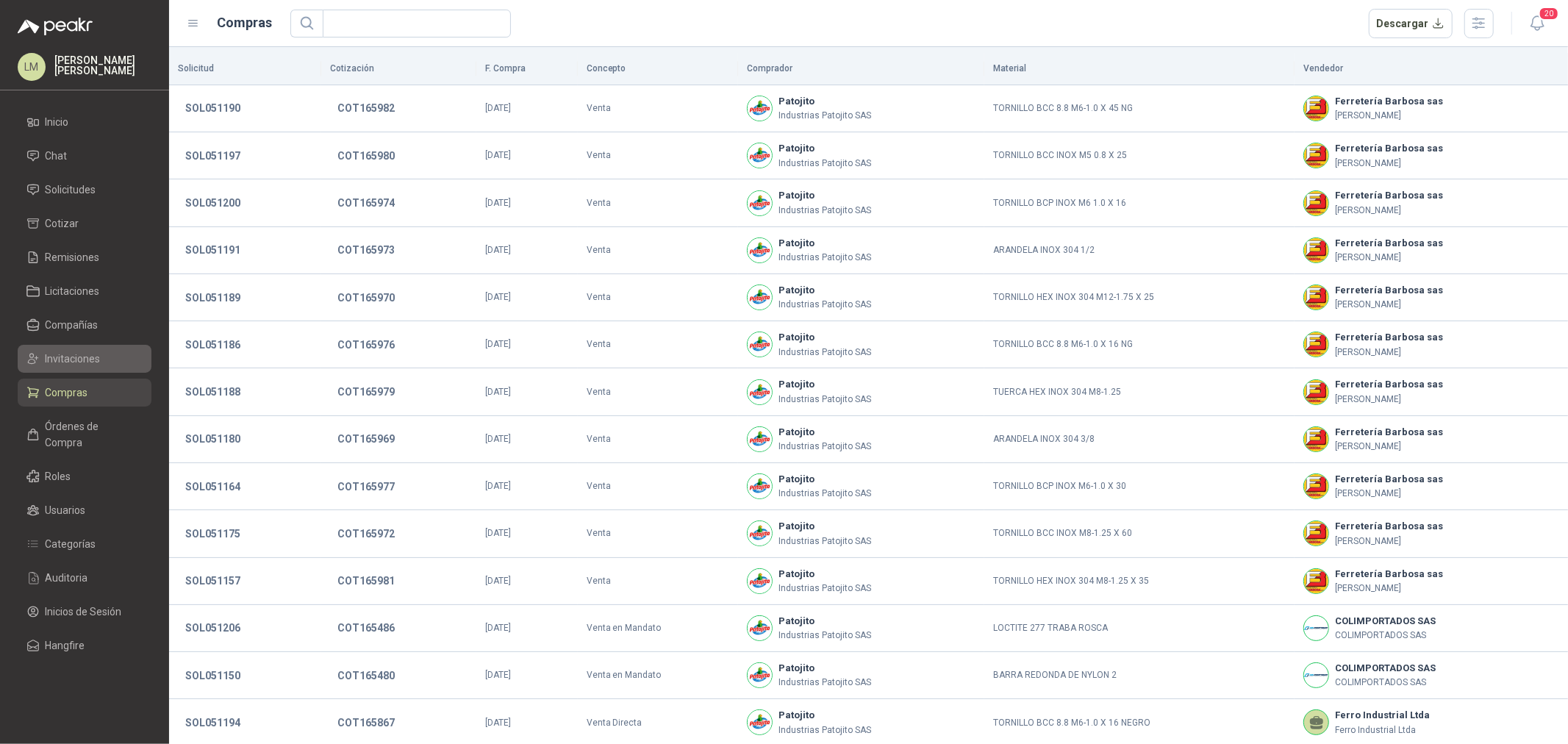
click at [75, 348] on link "Invitaciones" at bounding box center [84, 359] width 133 height 28
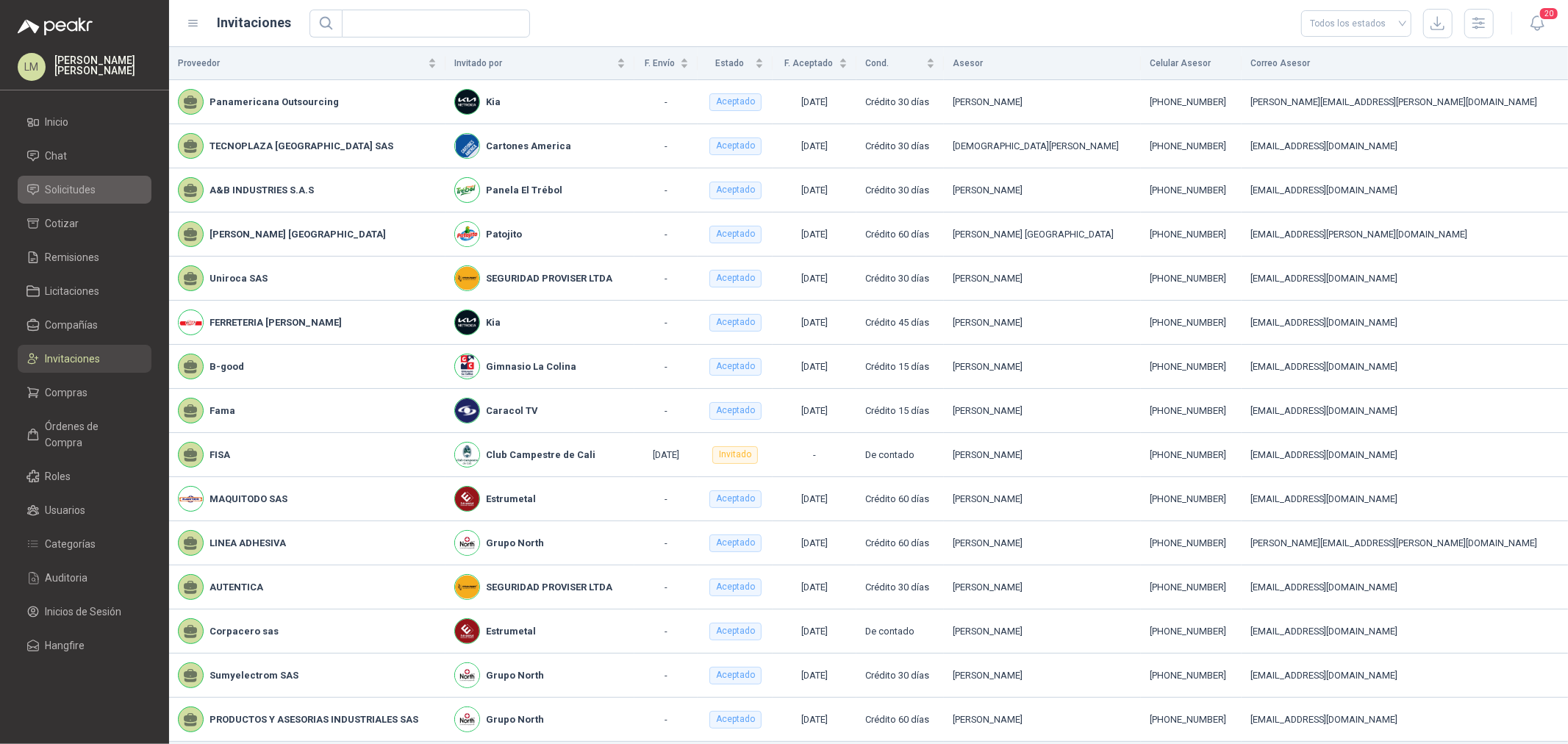
click at [69, 191] on span "Solicitudes" at bounding box center [70, 189] width 51 height 16
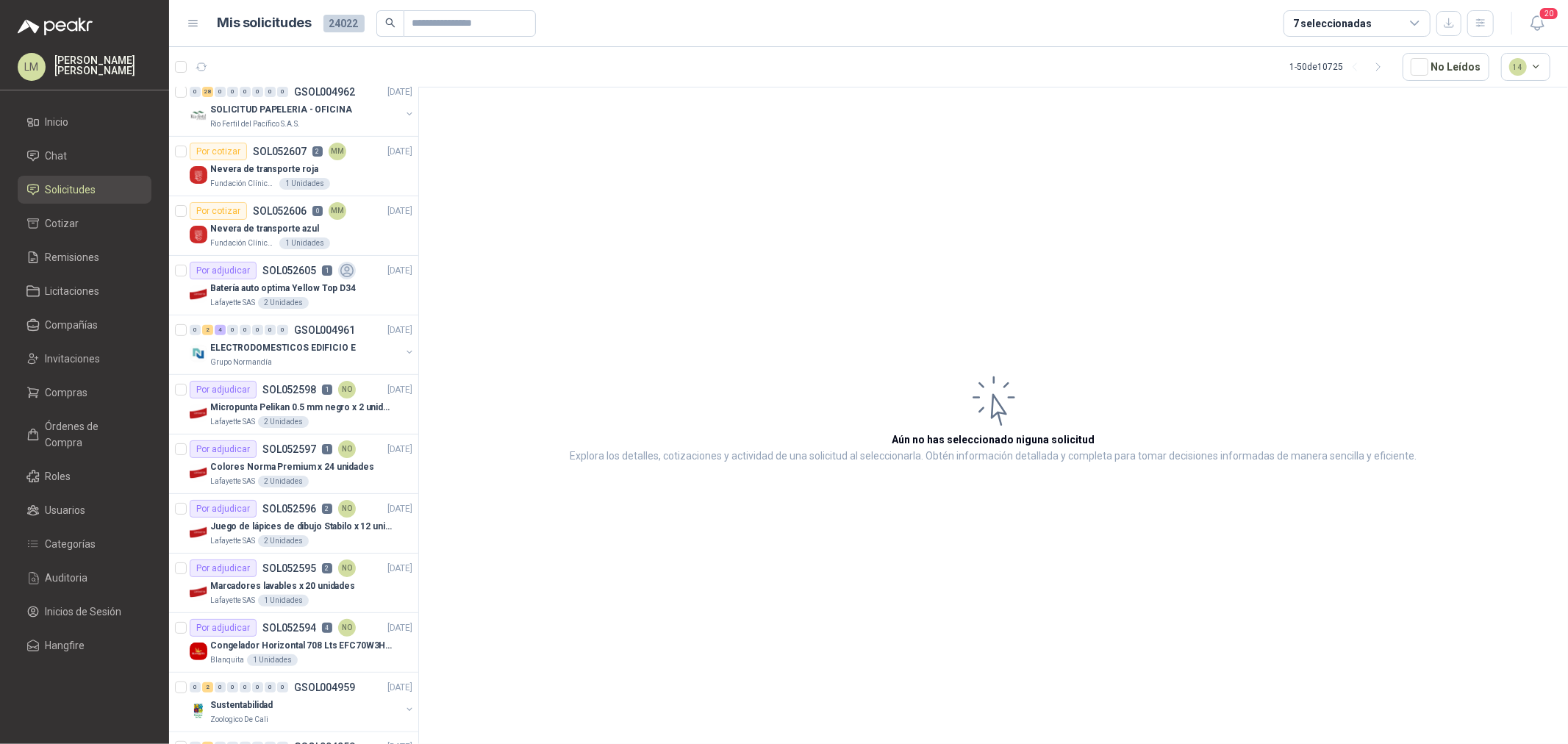
scroll to position [489, 0]
click at [289, 346] on p "ELECTRODOMESTICOS EDIFICIO E" at bounding box center [283, 345] width 145 height 14
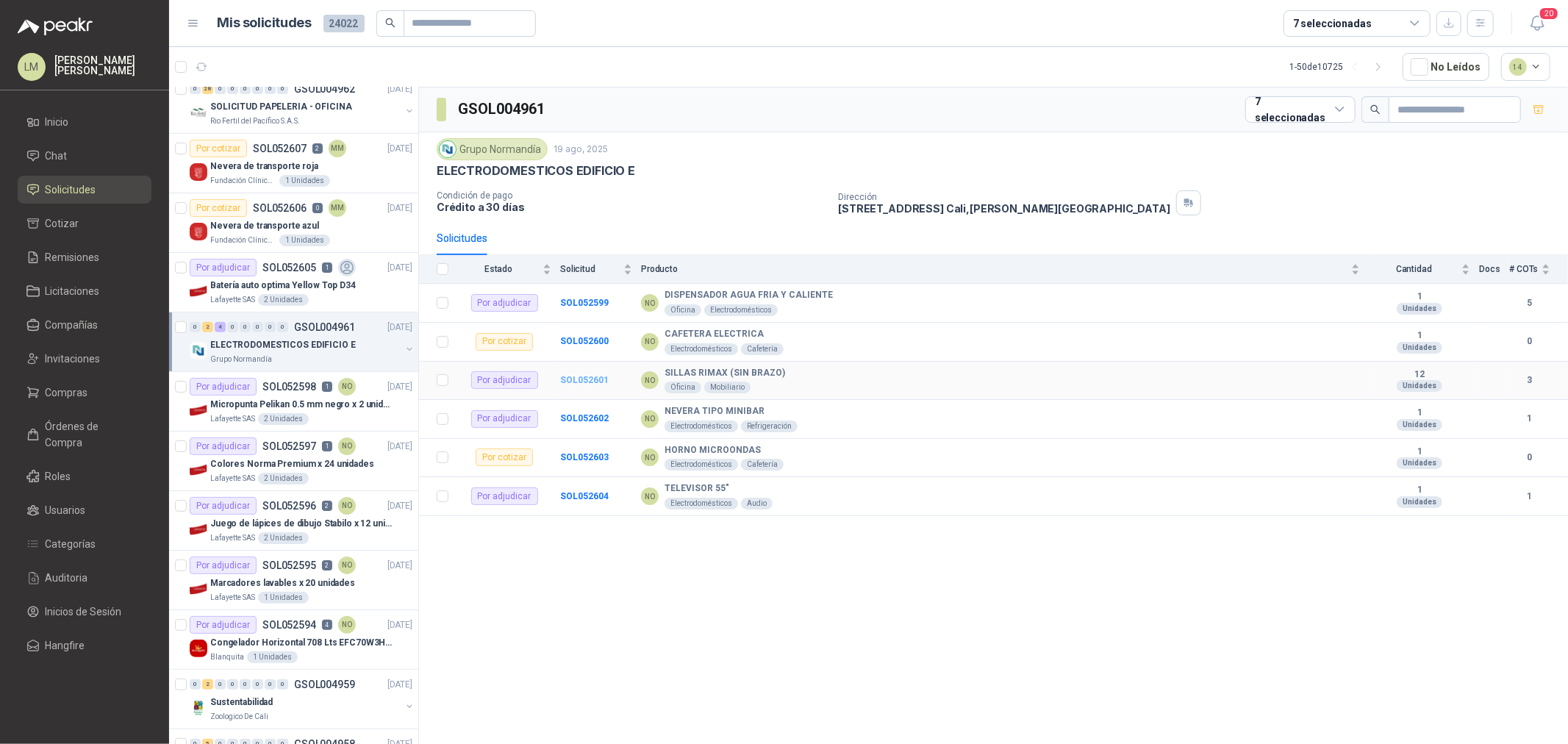
click at [596, 382] on b "SOL052601" at bounding box center [584, 379] width 48 height 10
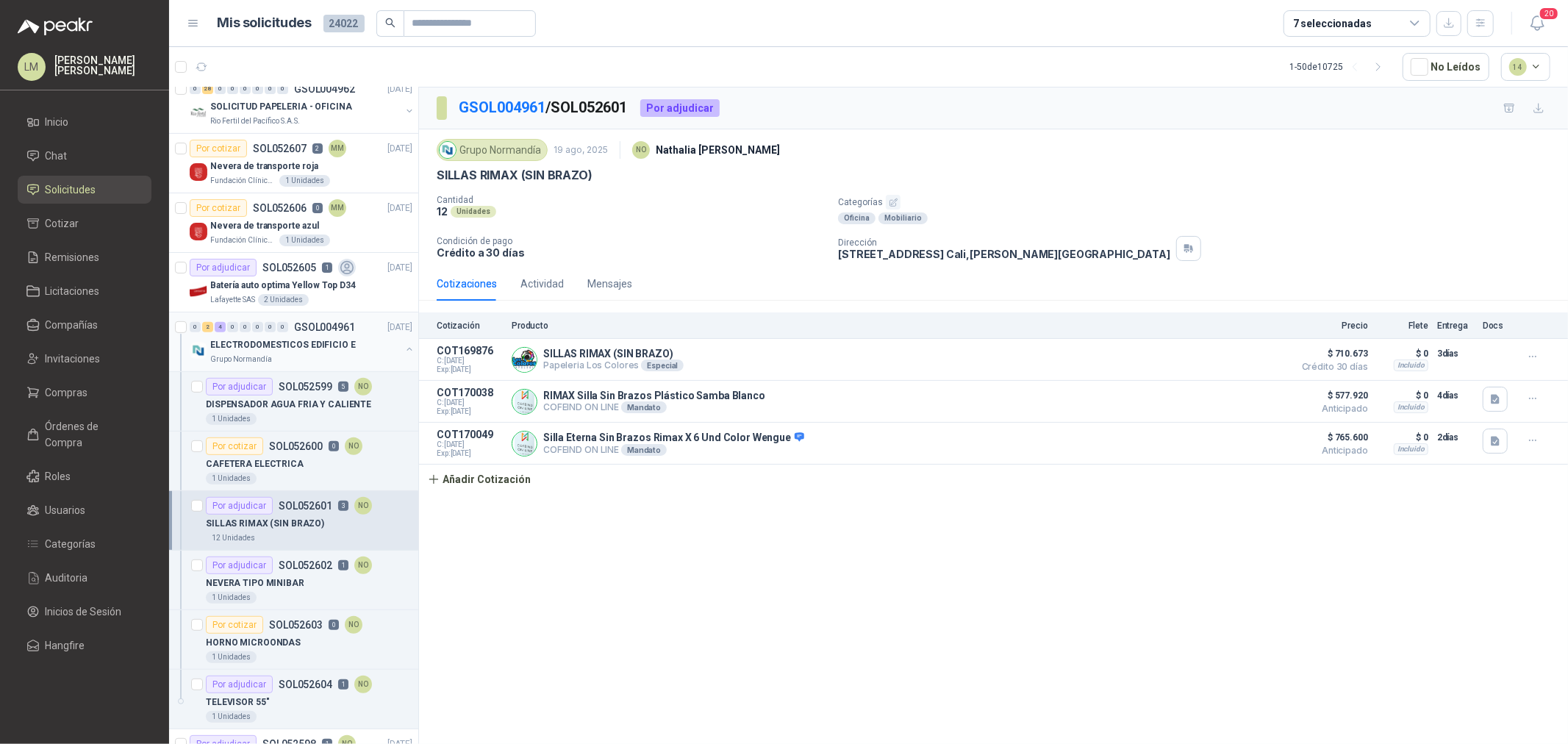
click at [403, 349] on button "button" at bounding box center [409, 348] width 12 height 12
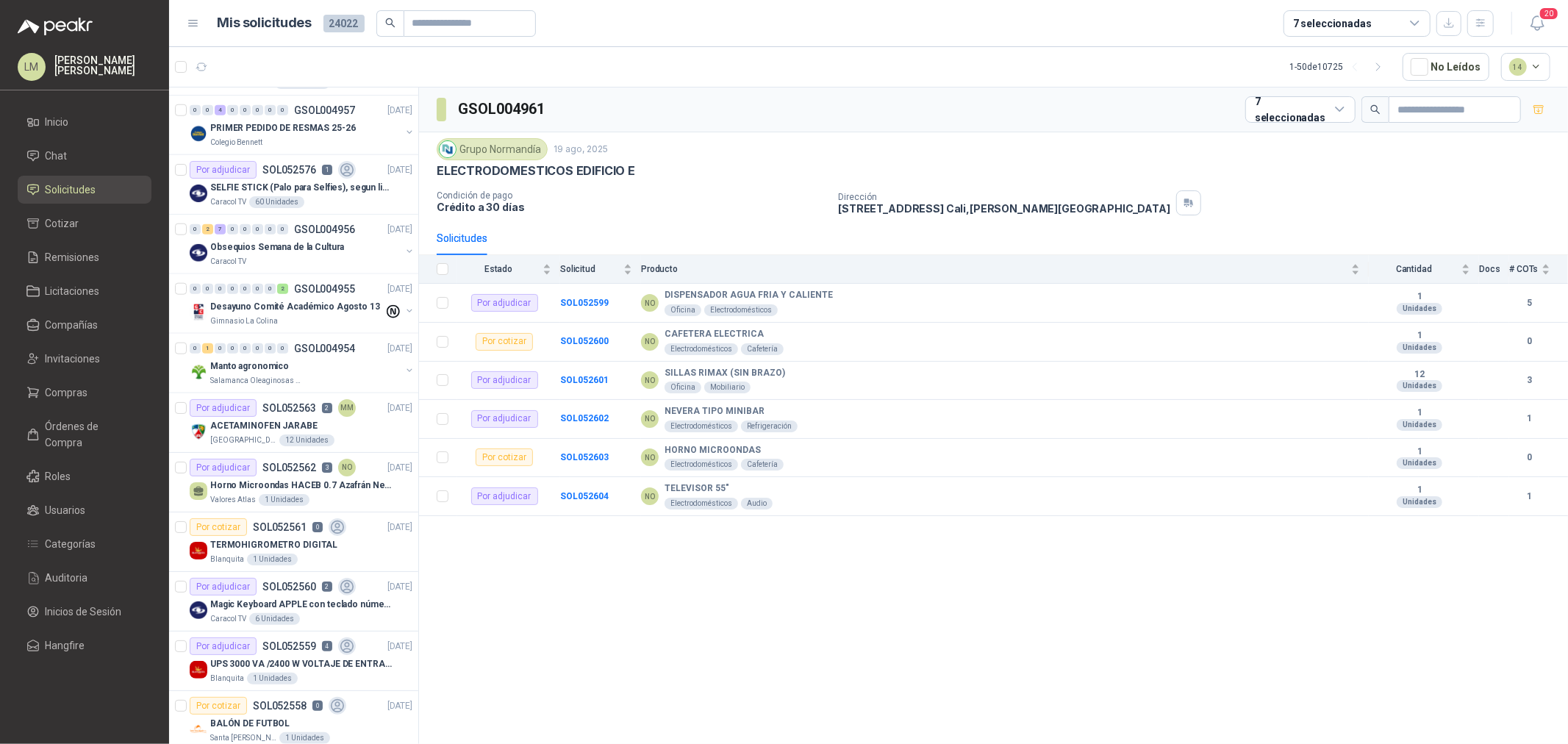
scroll to position [1469, 0]
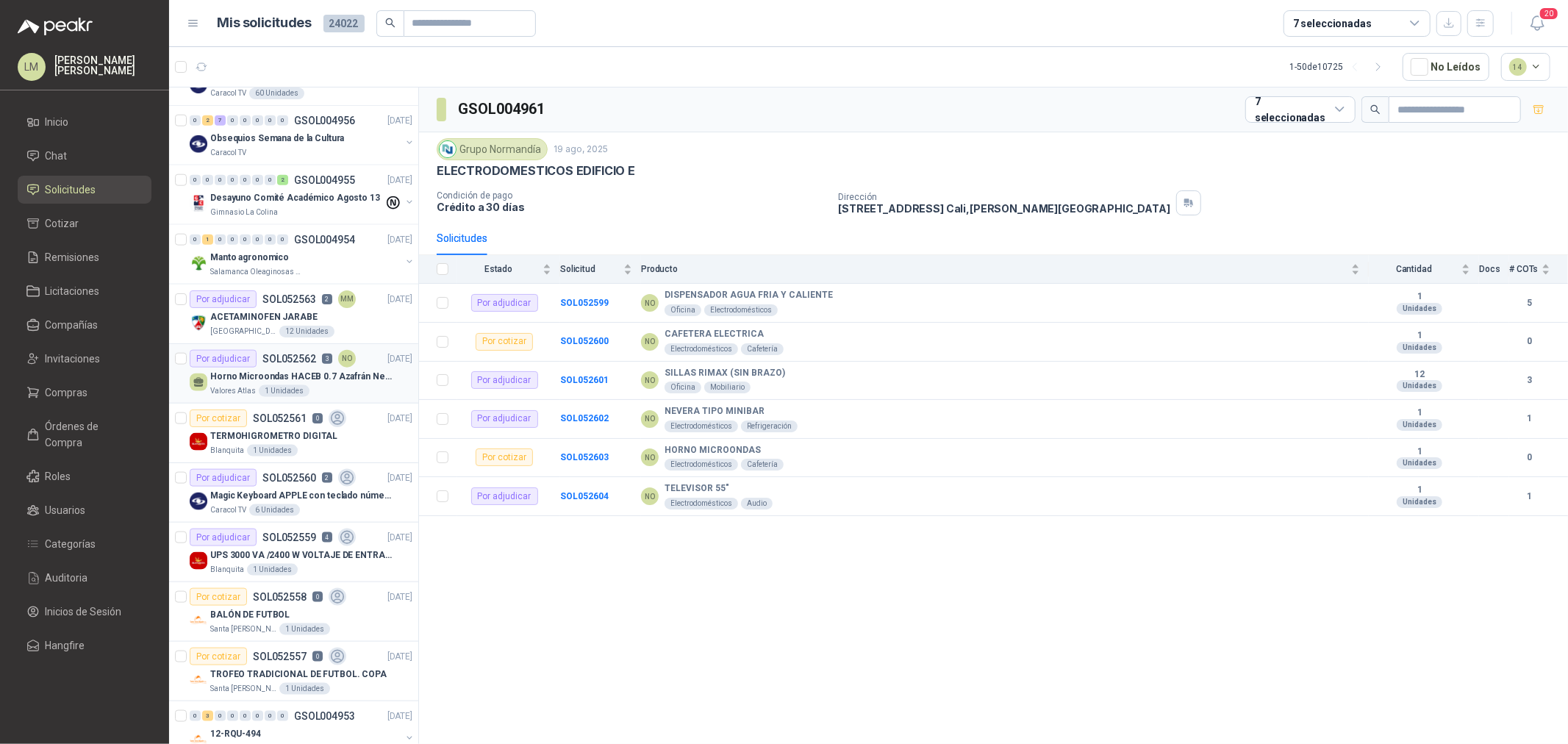
click at [296, 372] on p "Horno Microondas HACEB 0.7 Azafrán Negro" at bounding box center [301, 376] width 183 height 14
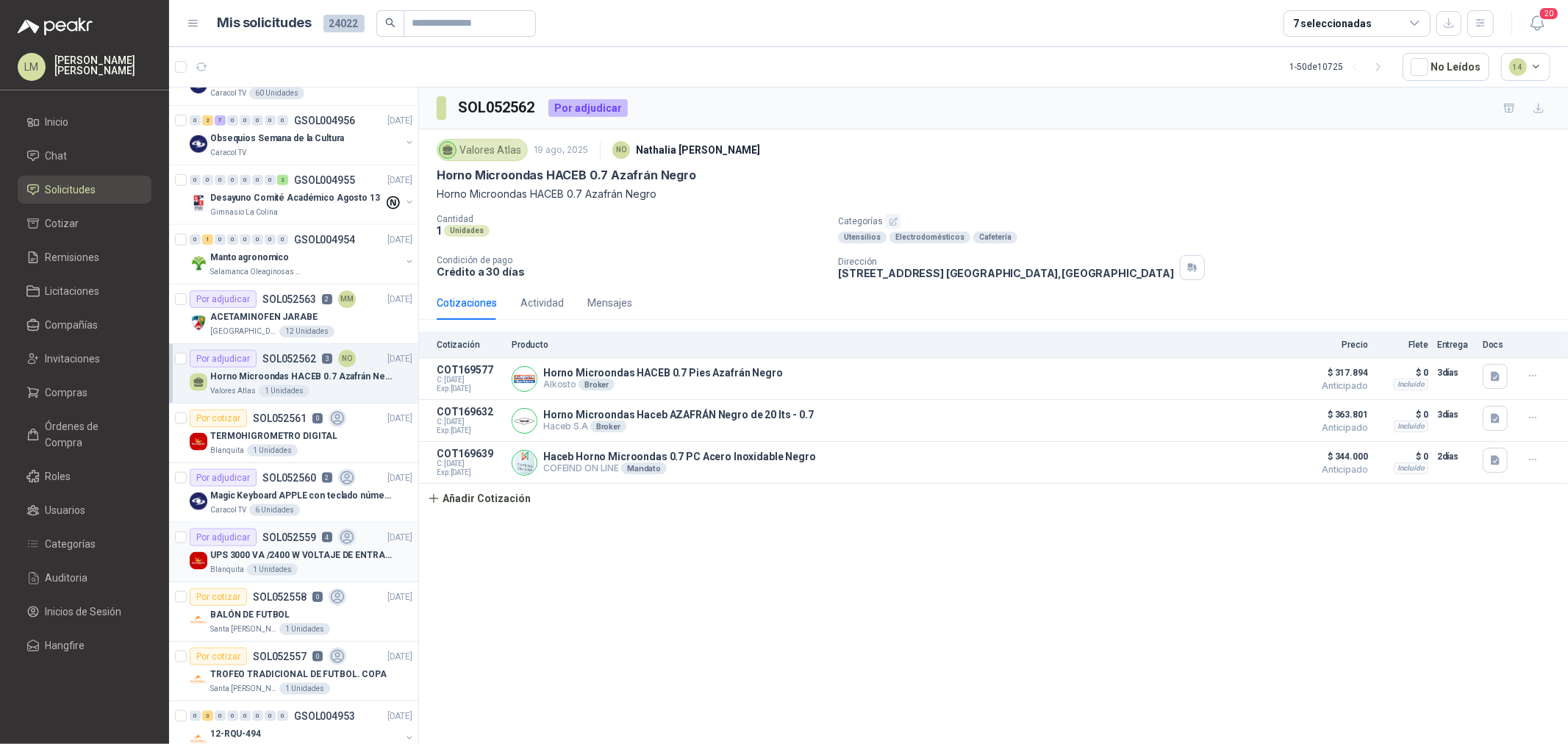
click at [298, 535] on p "SOL052559" at bounding box center [289, 536] width 54 height 10
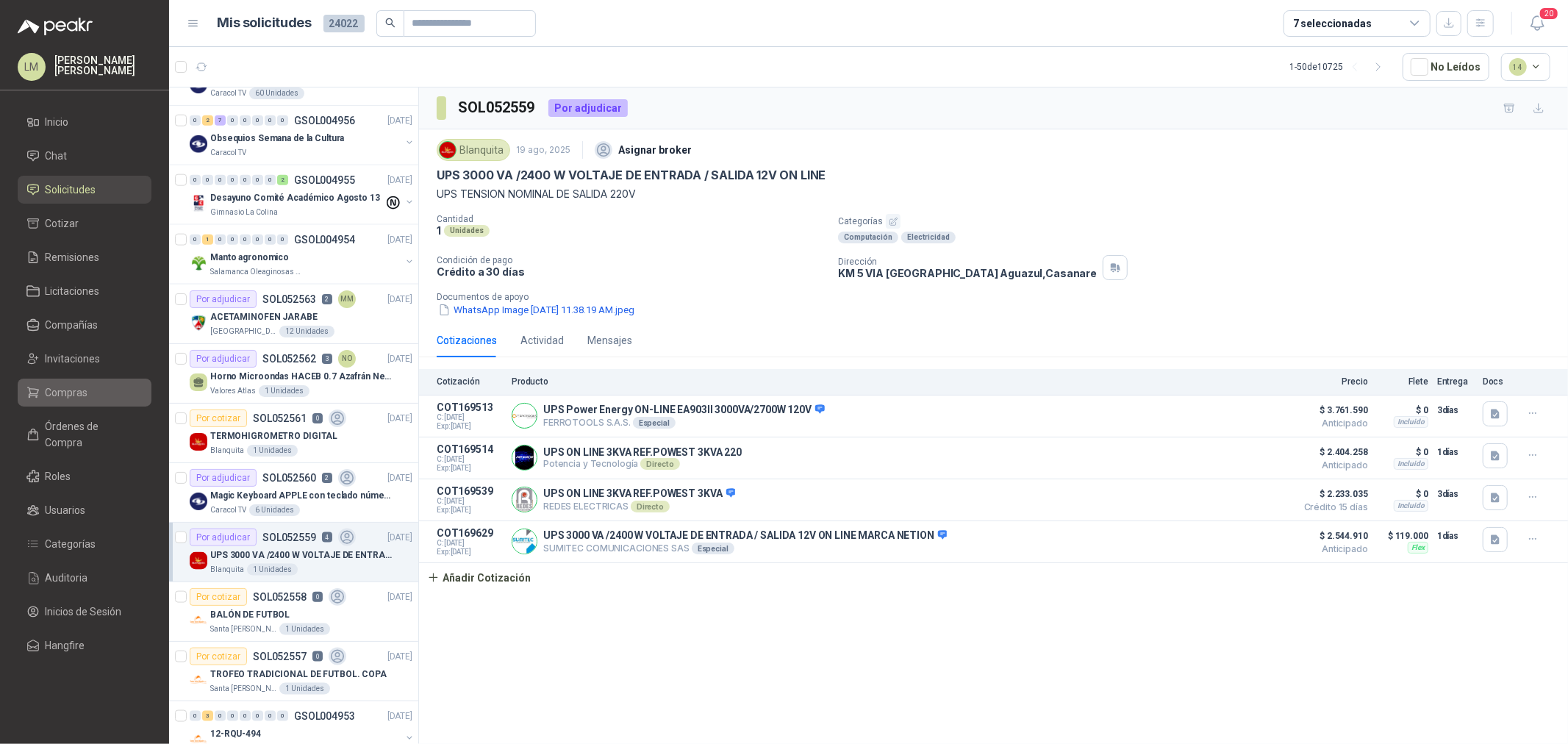
click at [80, 387] on span "Compras" at bounding box center [67, 392] width 43 height 16
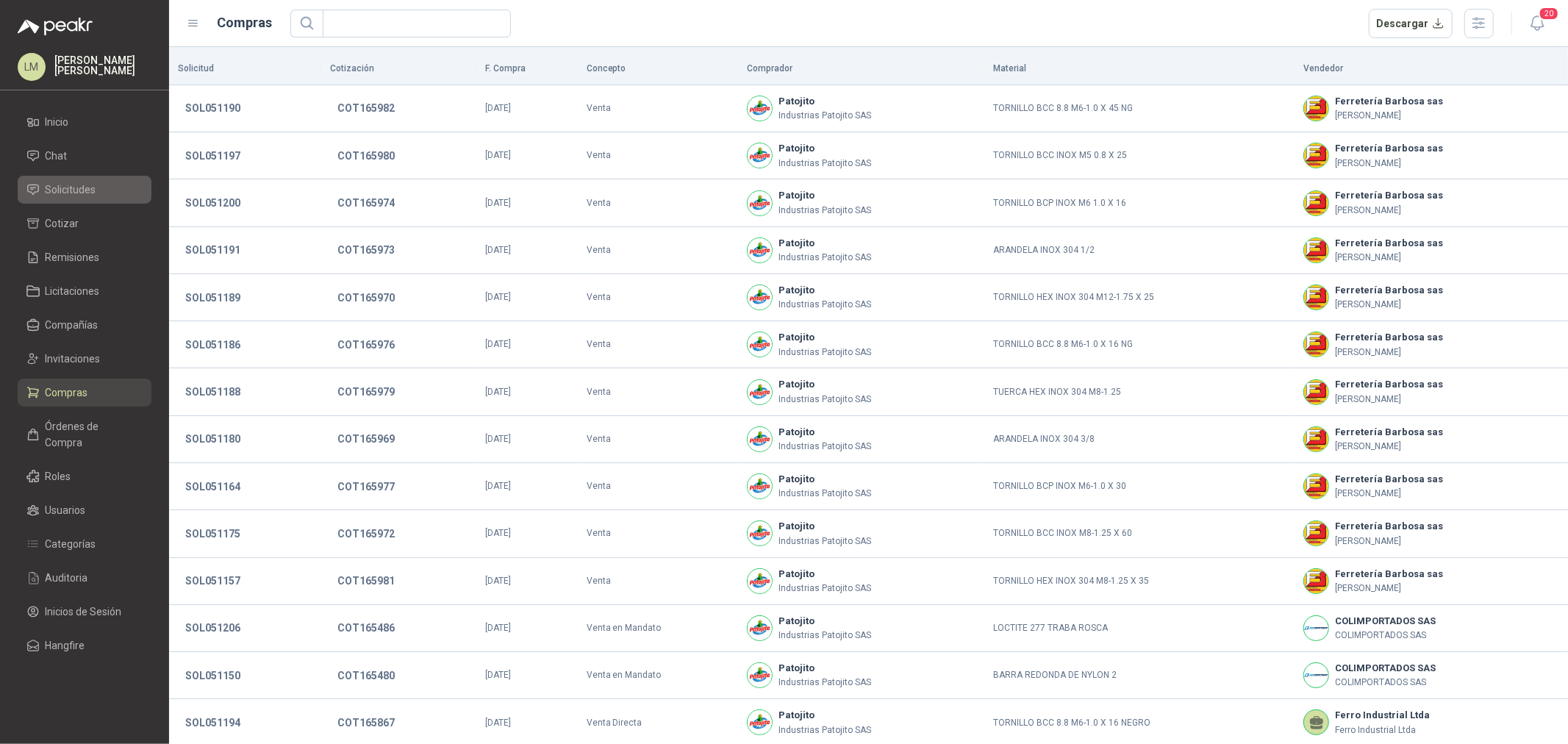
click at [53, 187] on span "Solicitudes" at bounding box center [70, 189] width 51 height 16
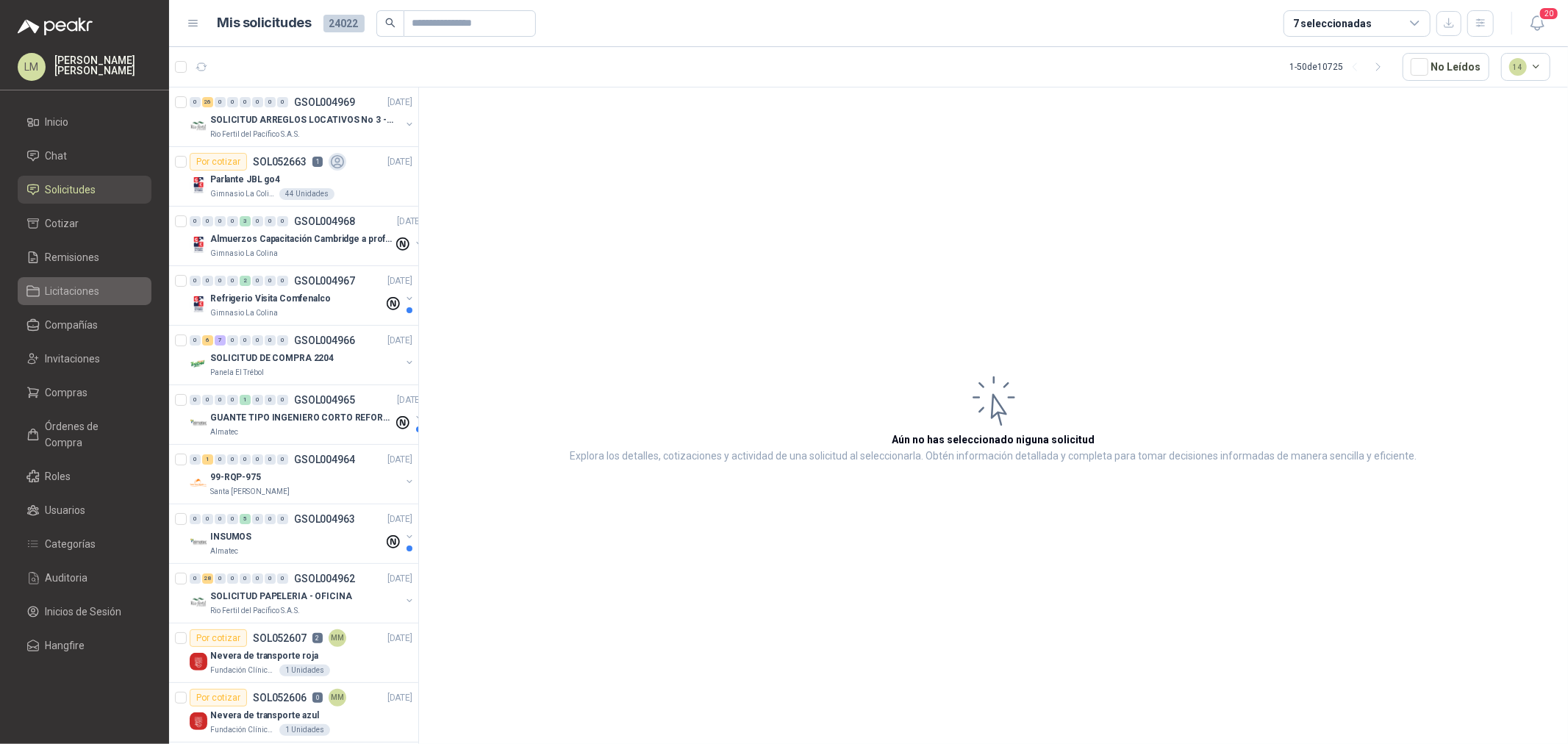
click at [49, 289] on span "Licitaciones" at bounding box center [72, 290] width 55 height 16
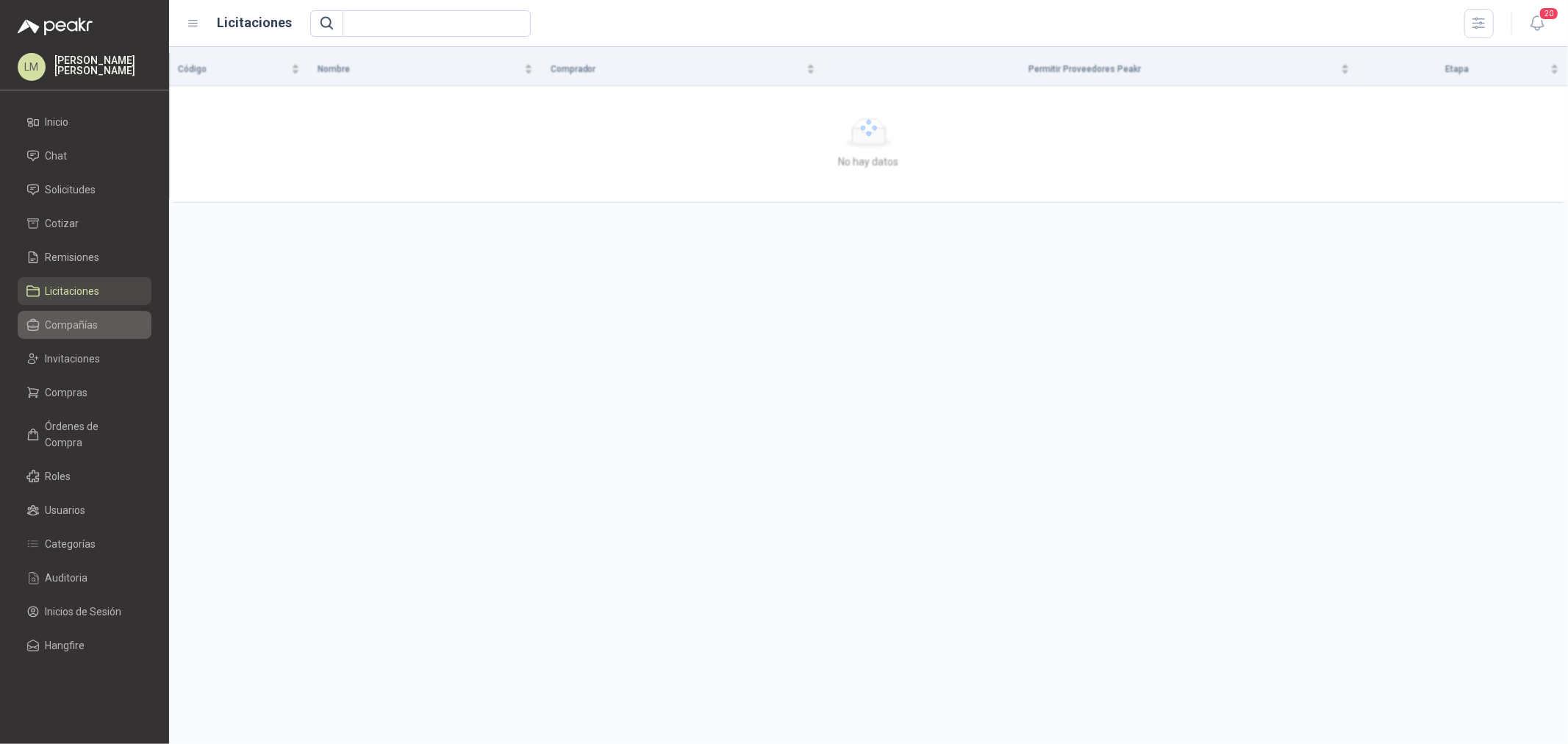
click at [65, 322] on span "Compañías" at bounding box center [71, 324] width 53 height 16
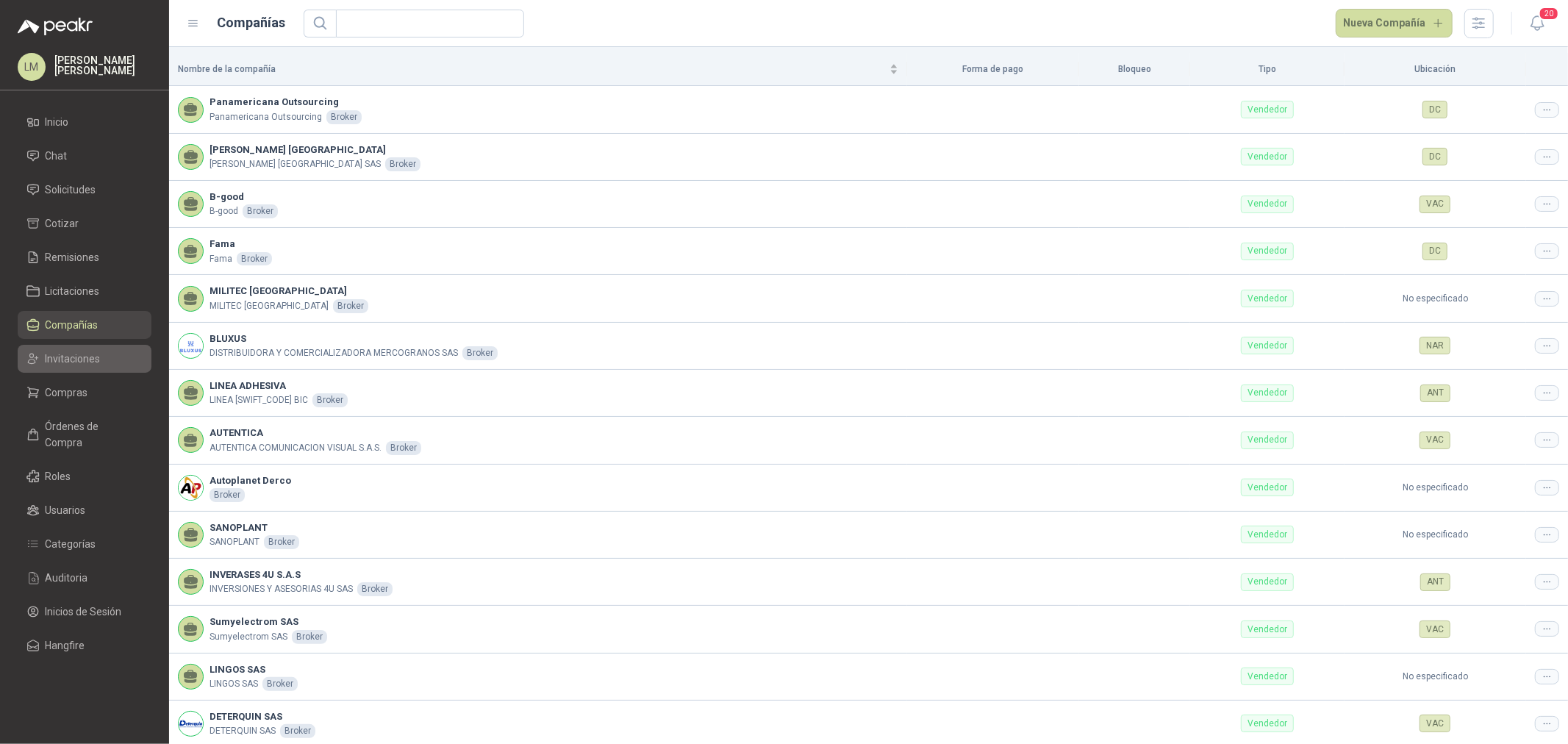
click at [77, 371] on link "Invitaciones" at bounding box center [84, 359] width 133 height 28
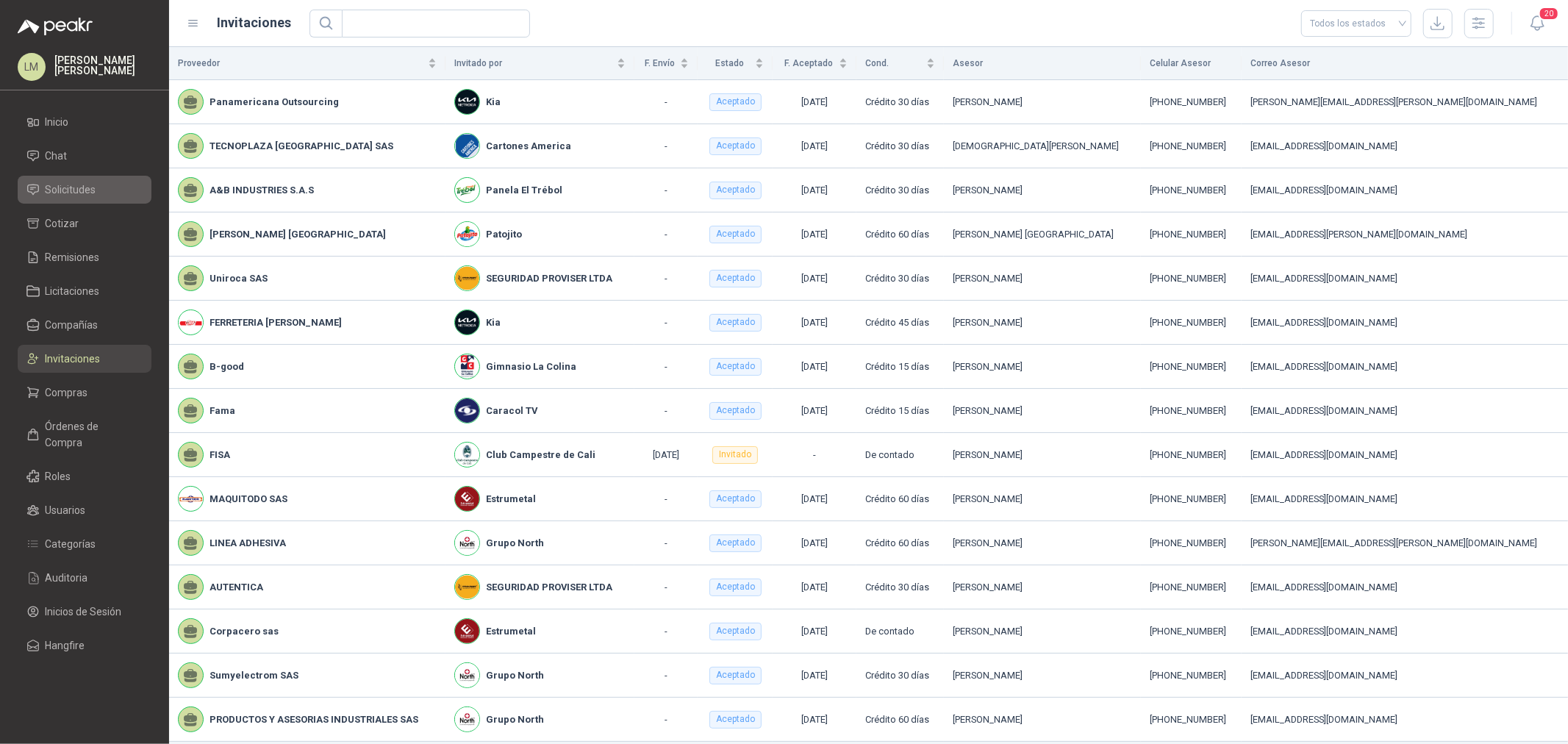
click at [80, 193] on span "Solicitudes" at bounding box center [70, 189] width 51 height 16
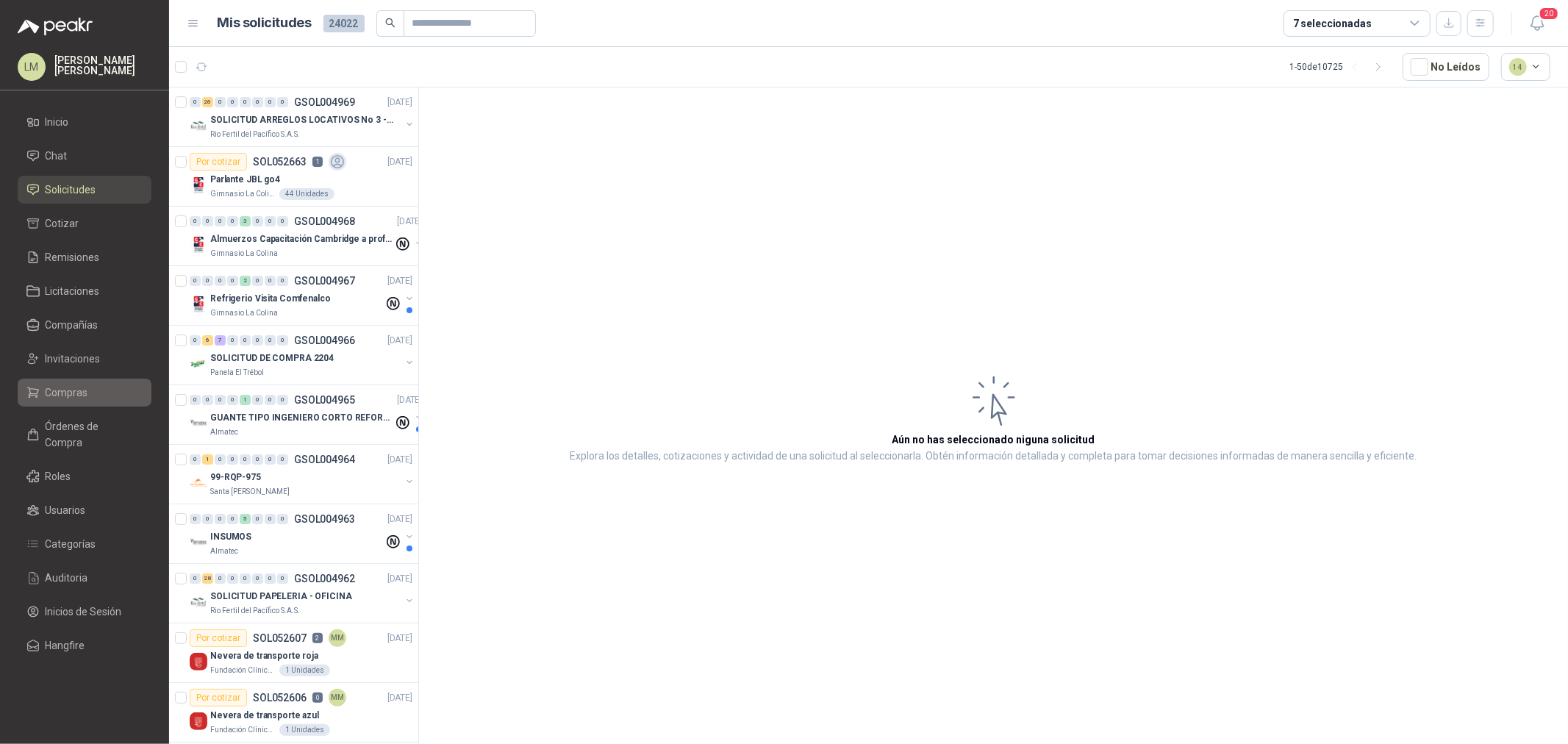
click at [73, 383] on link "Compras" at bounding box center [84, 392] width 133 height 28
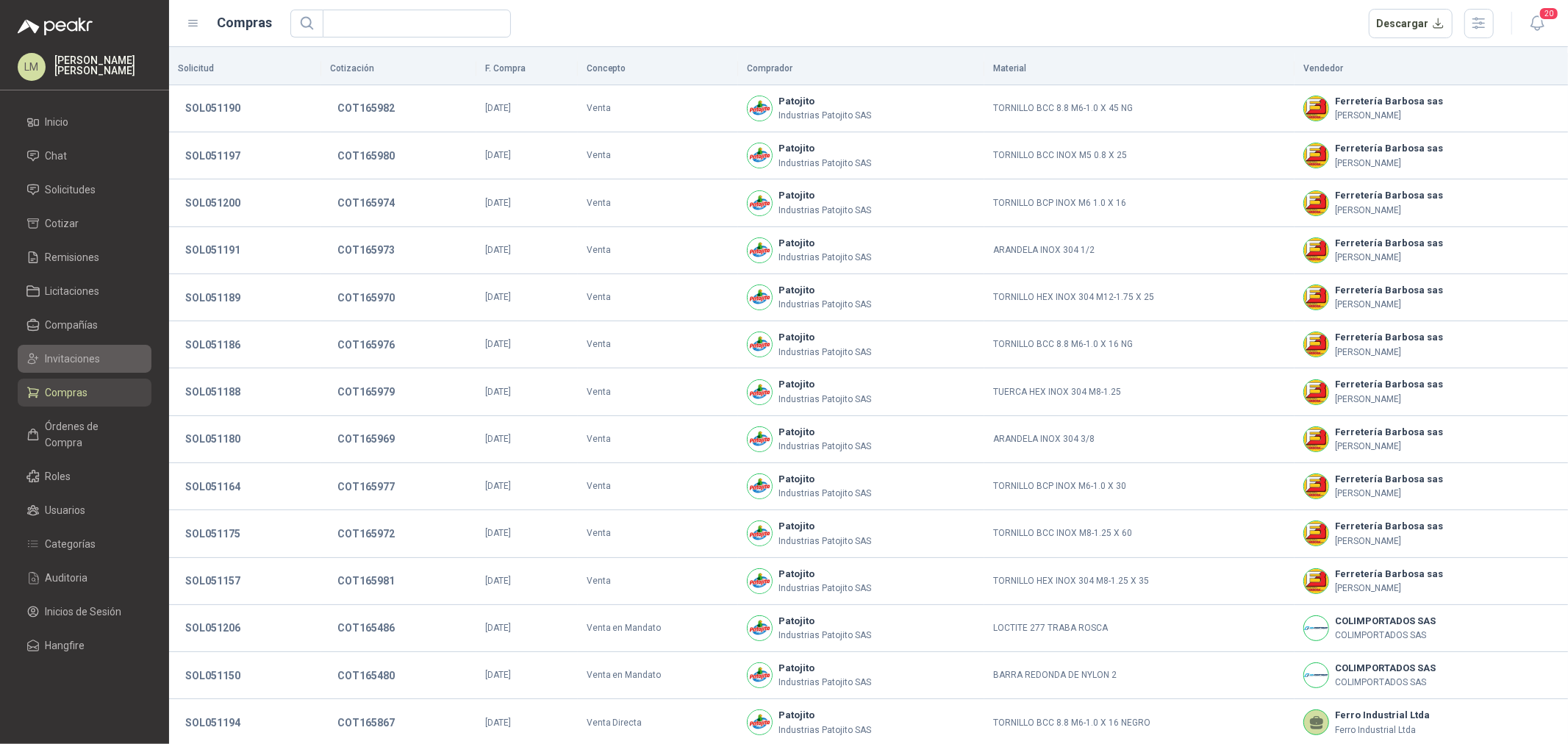
click at [78, 358] on span "Invitaciones" at bounding box center [72, 358] width 55 height 16
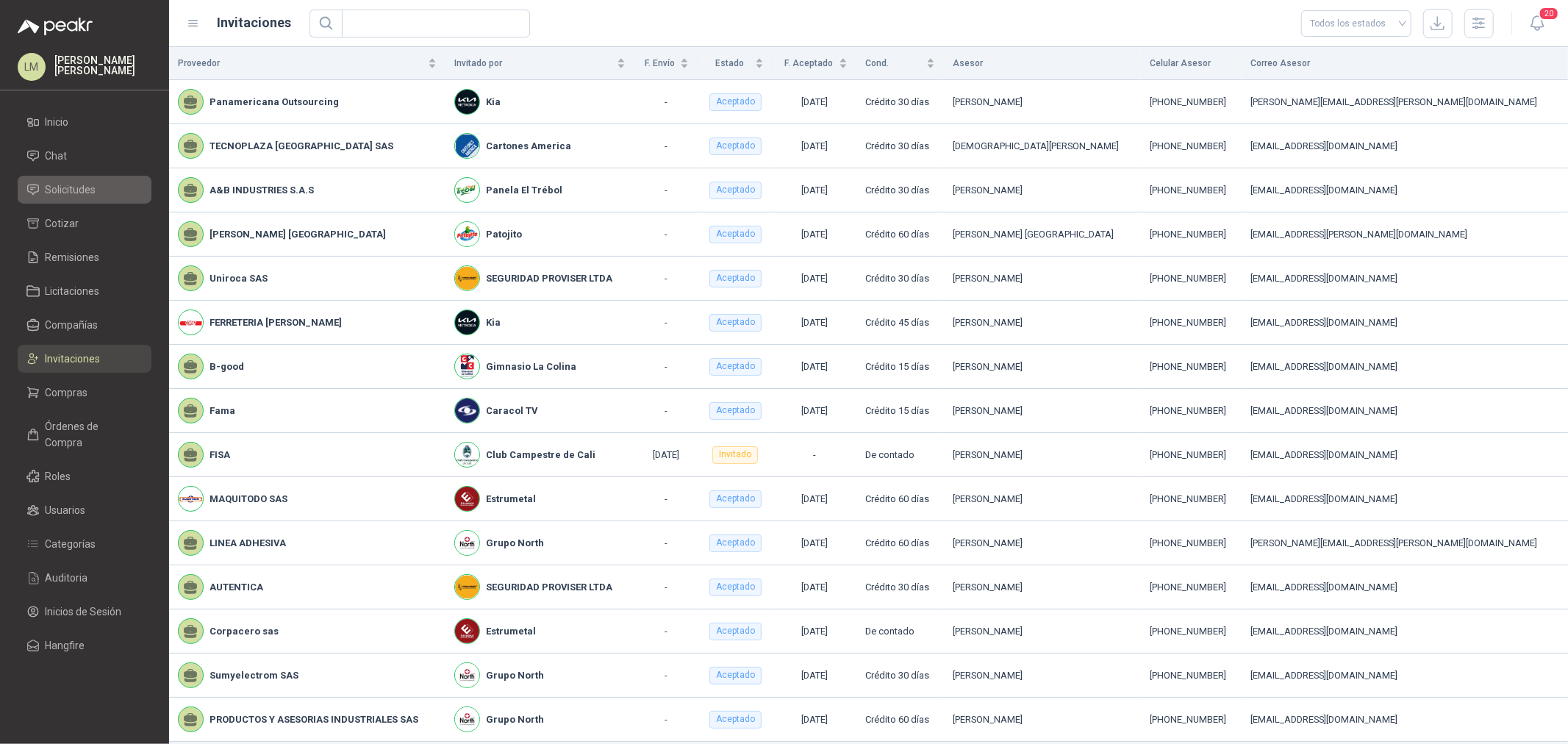
click at [81, 188] on span "Solicitudes" at bounding box center [70, 189] width 51 height 16
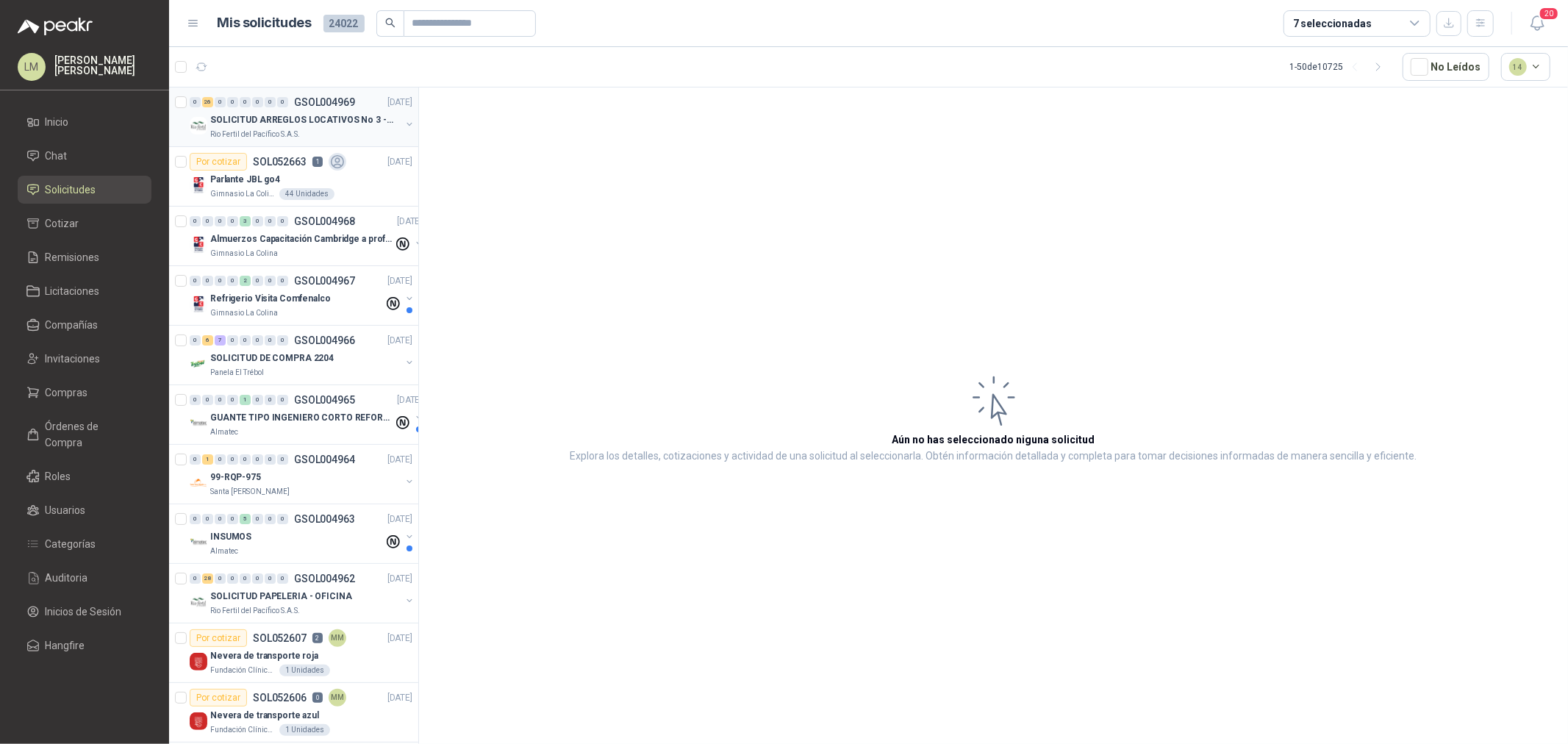
click at [301, 112] on div "SOLICITUD ARREGLOS LOCATIVOS No 3 - PICHINDE" at bounding box center [305, 120] width 190 height 18
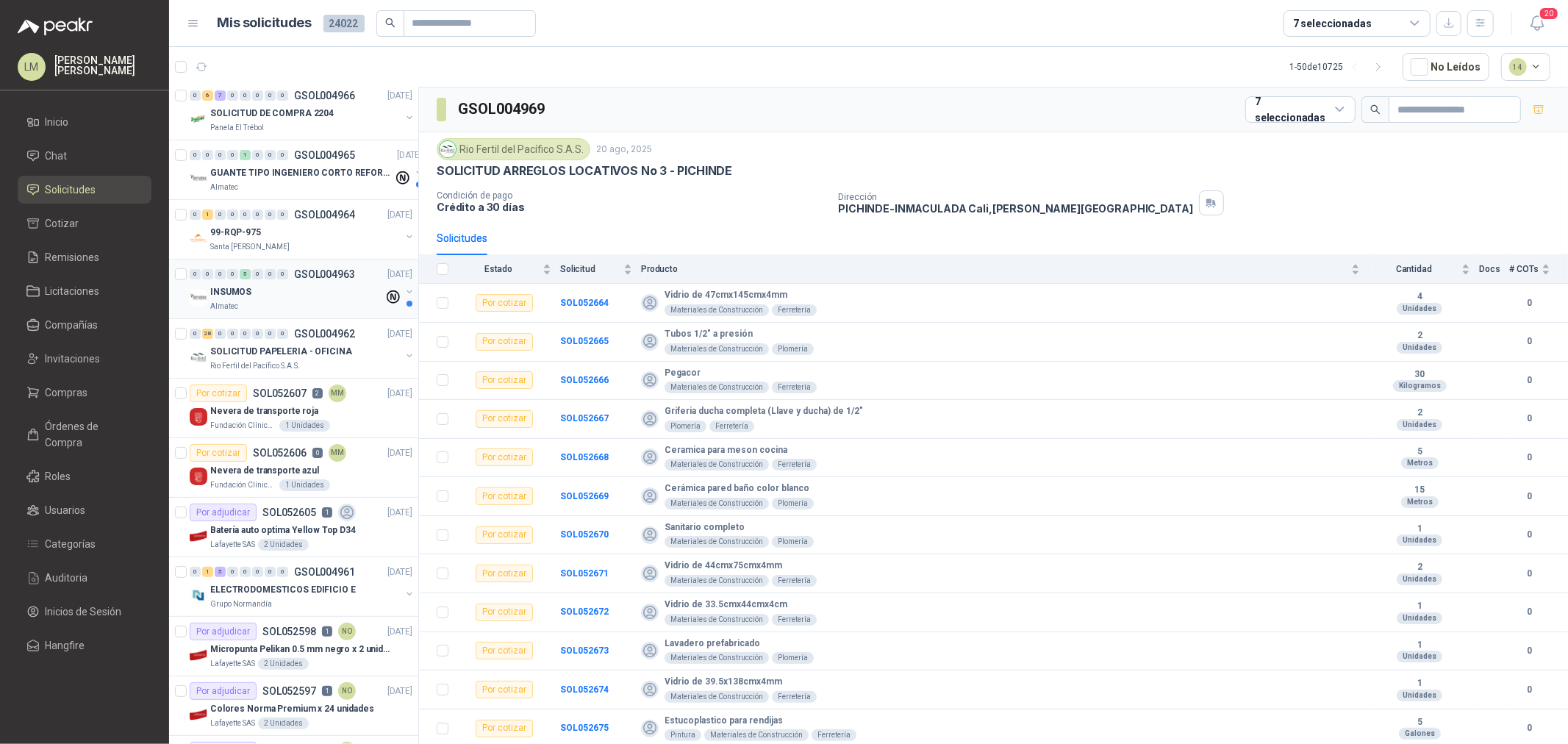
scroll to position [489, 0]
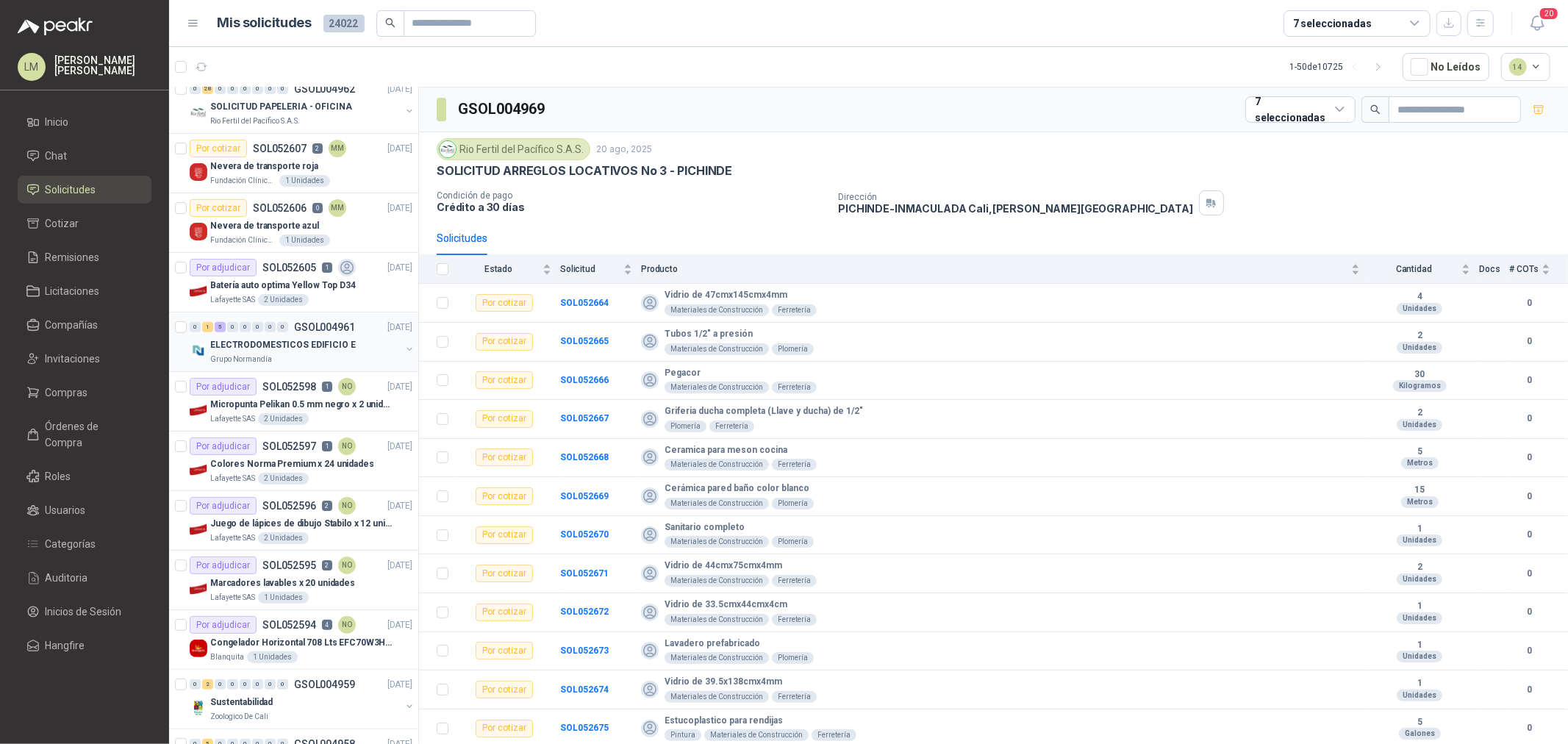
click at [310, 340] on p "ELECTRODOMESTICOS EDIFICIO E" at bounding box center [283, 345] width 145 height 14
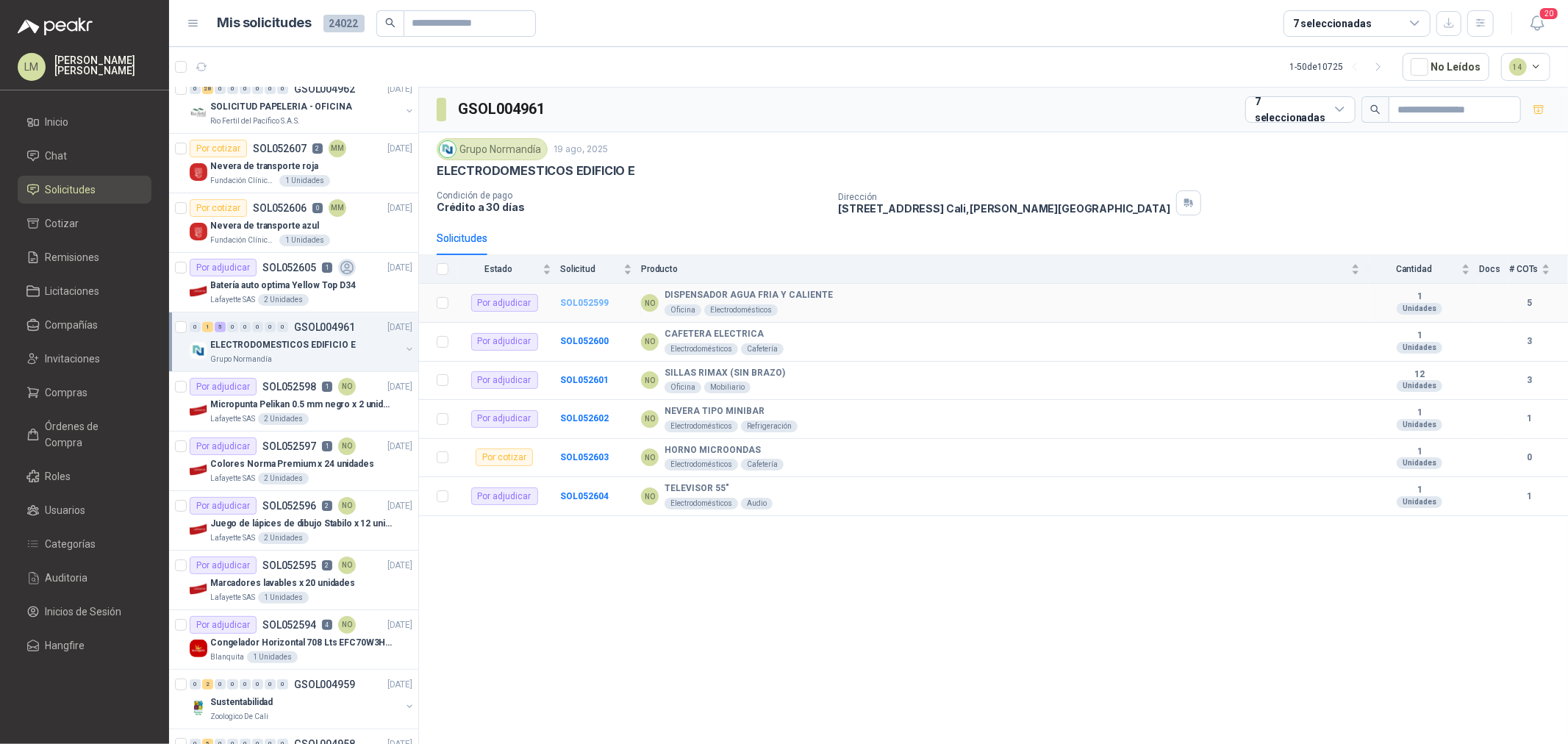
click at [567, 299] on b "SOL052599" at bounding box center [584, 302] width 48 height 10
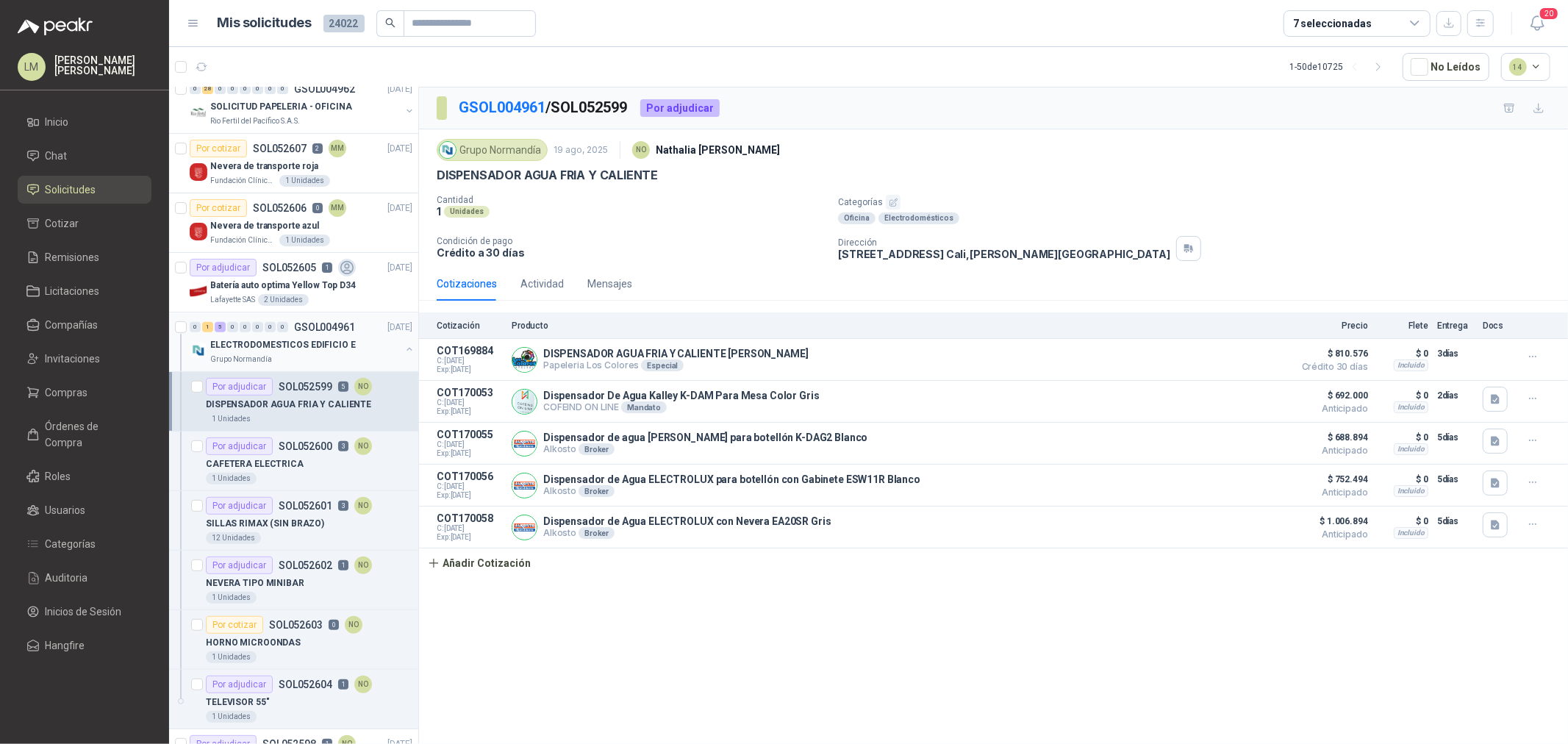
click at [403, 348] on button "button" at bounding box center [409, 348] width 12 height 12
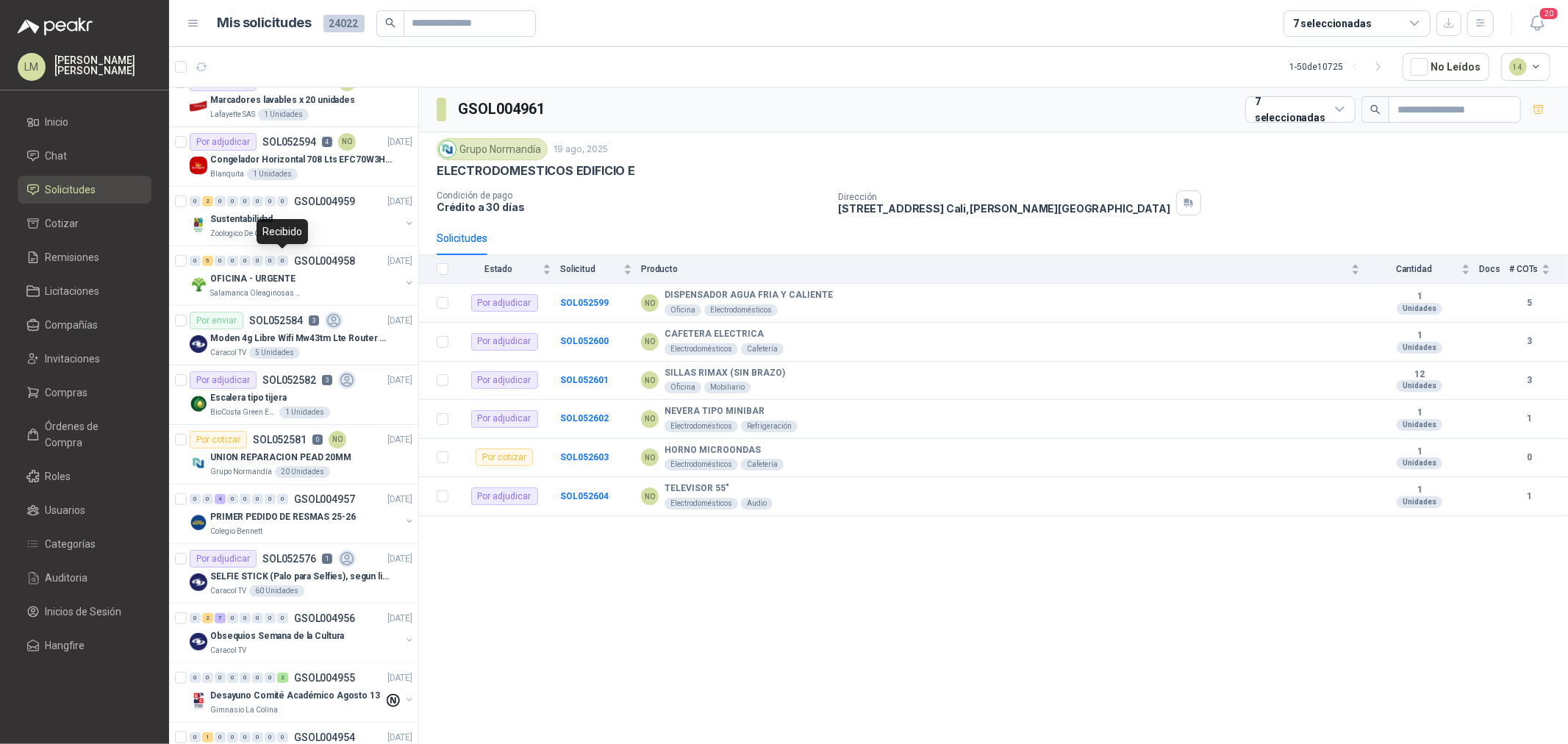
scroll to position [979, 0]
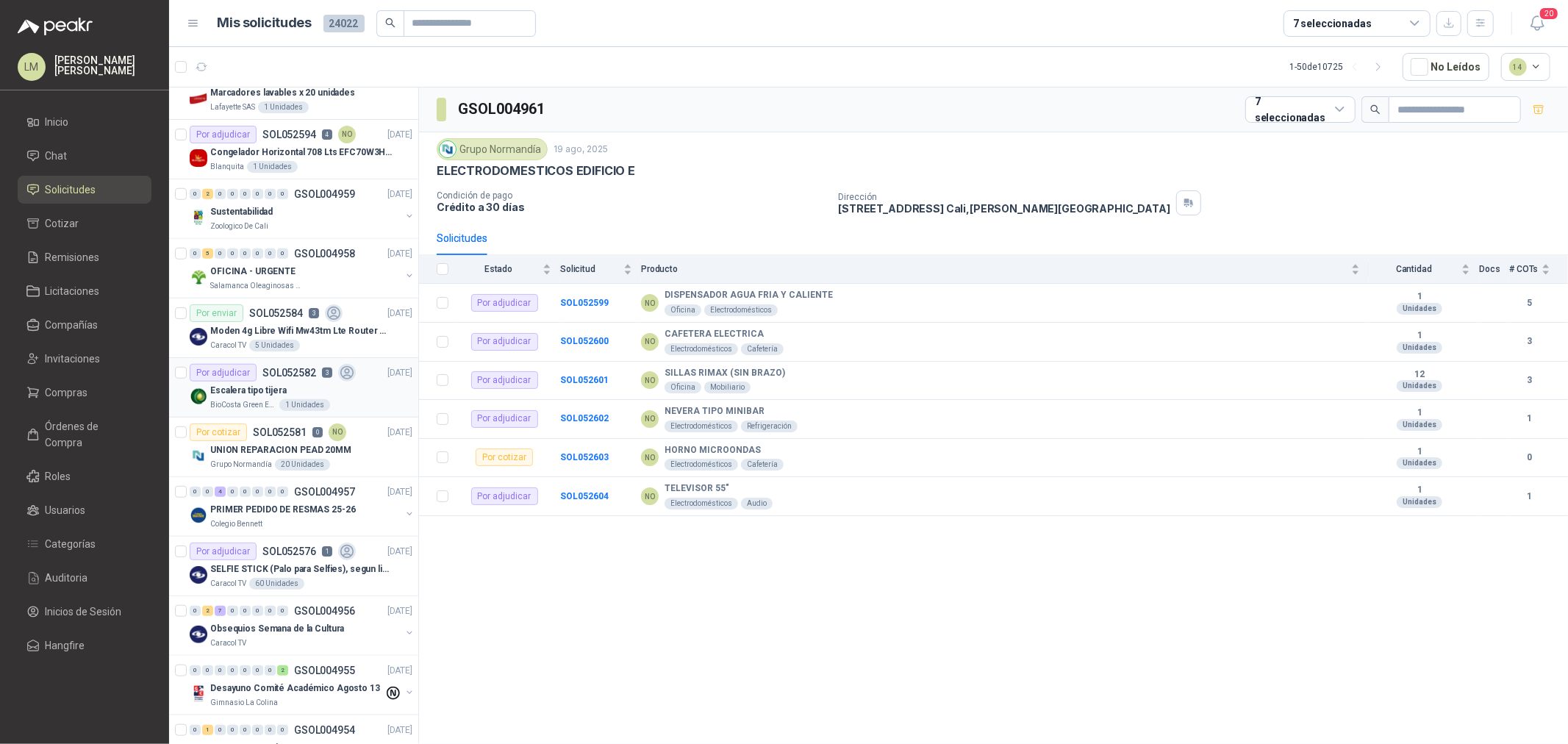
click at [280, 369] on p "SOL052582" at bounding box center [289, 372] width 54 height 10
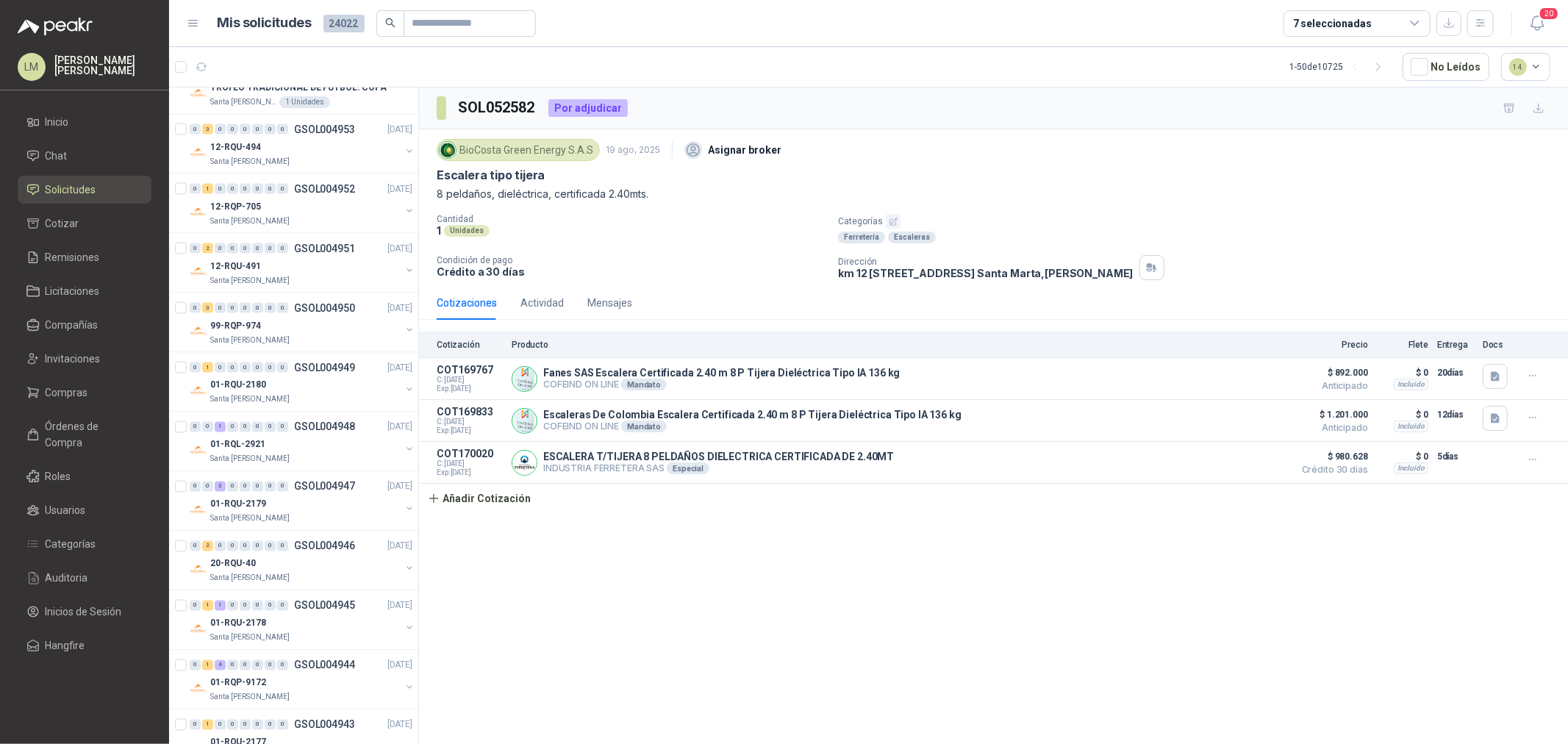
scroll to position [2204, 0]
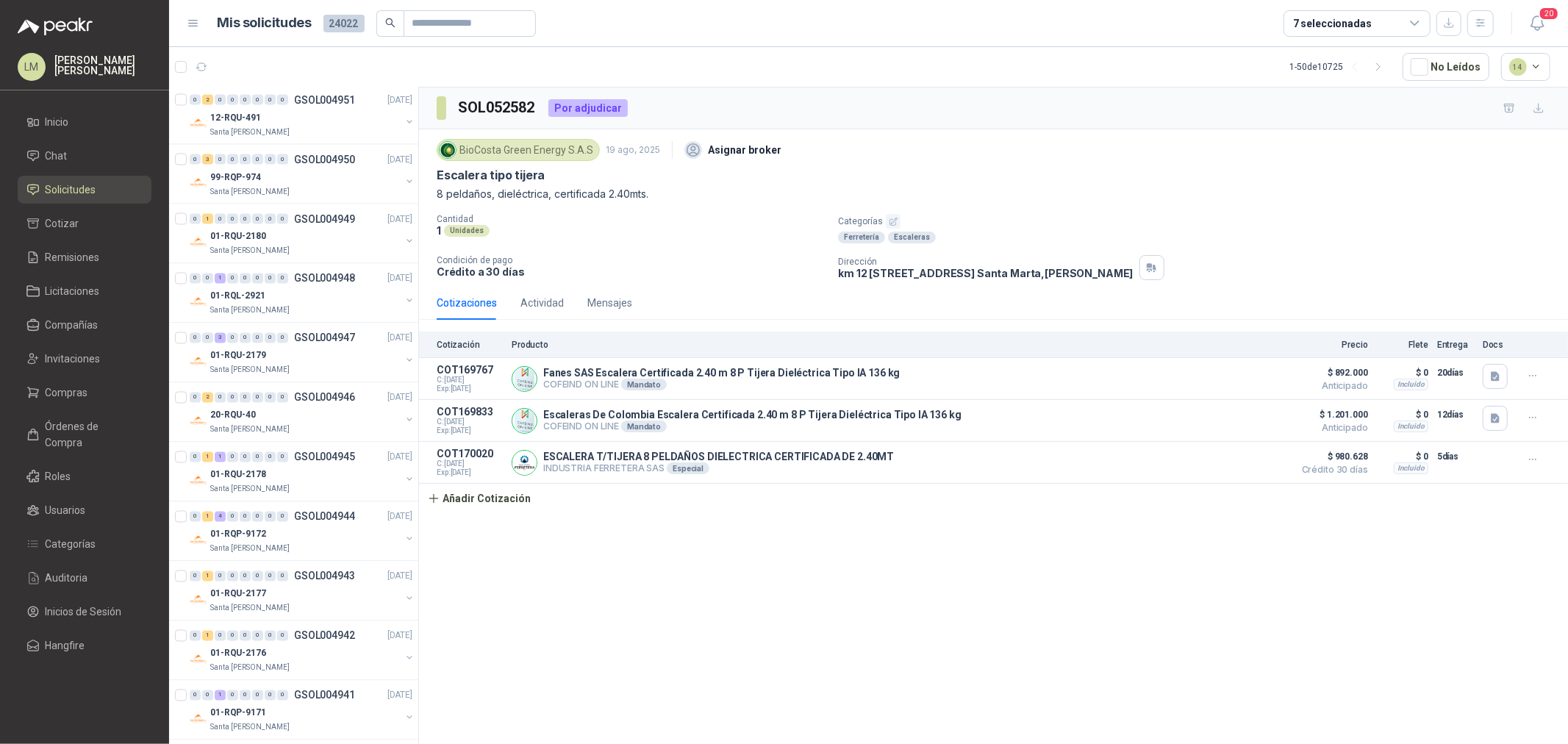
click at [1371, 16] on div "7 seleccionadas" at bounding box center [1357, 23] width 147 height 27
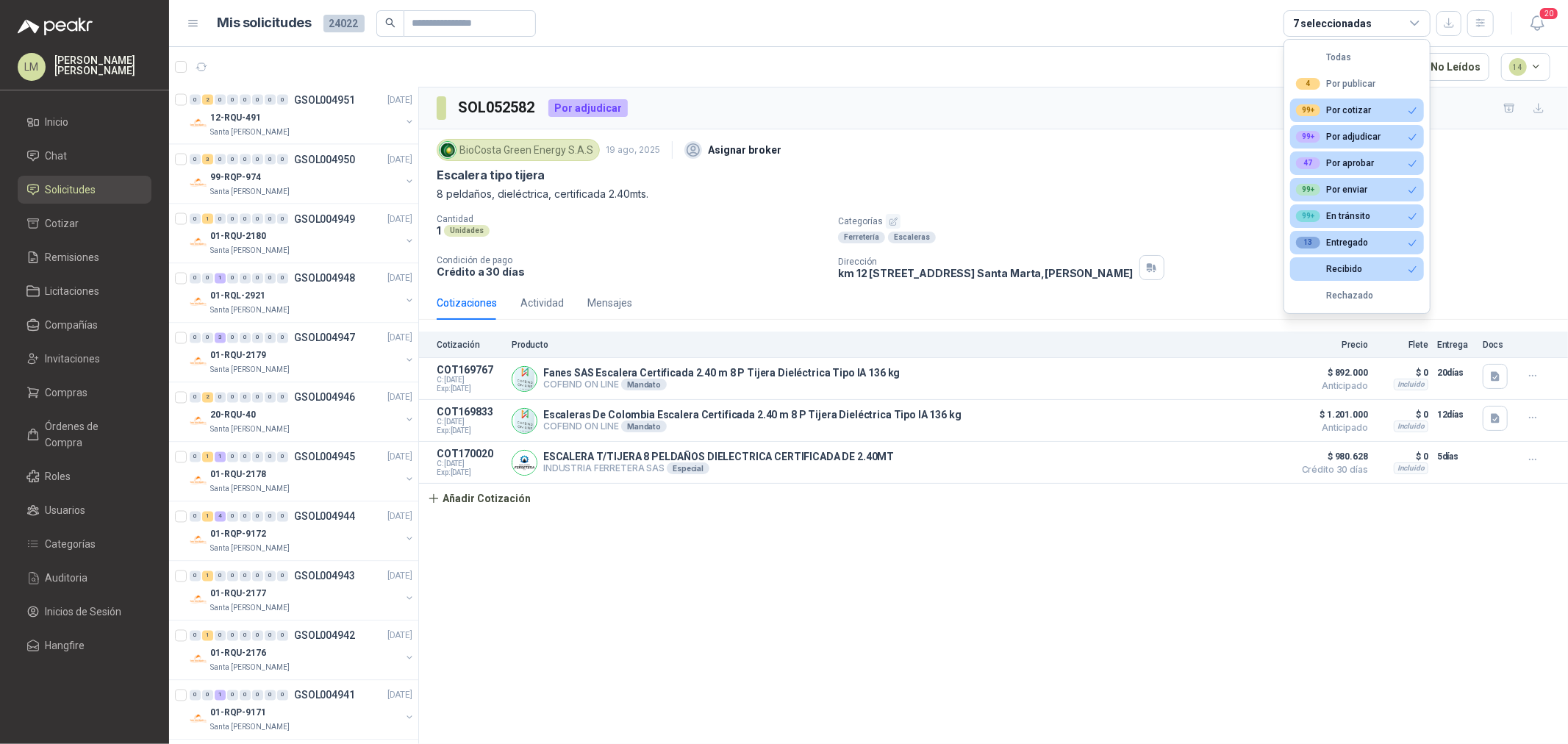
click at [1083, 83] on article "1 - 50 de 10725 No Leídos 14" at bounding box center [867, 67] width 1398 height 40
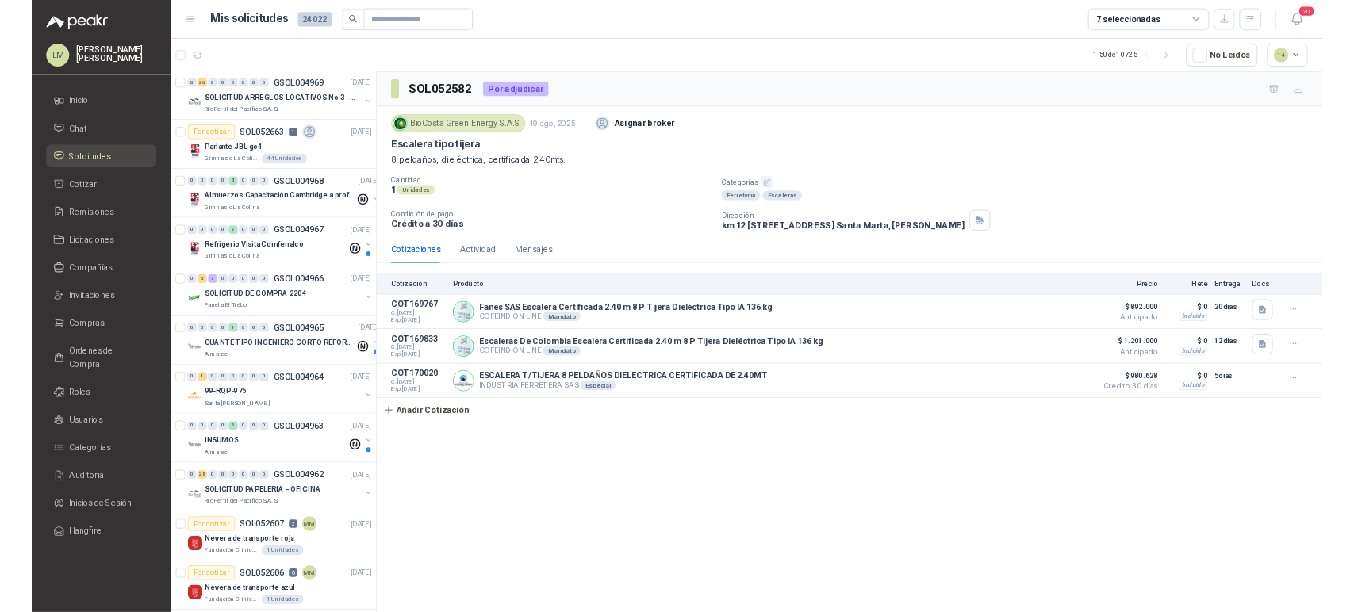
scroll to position [0, 0]
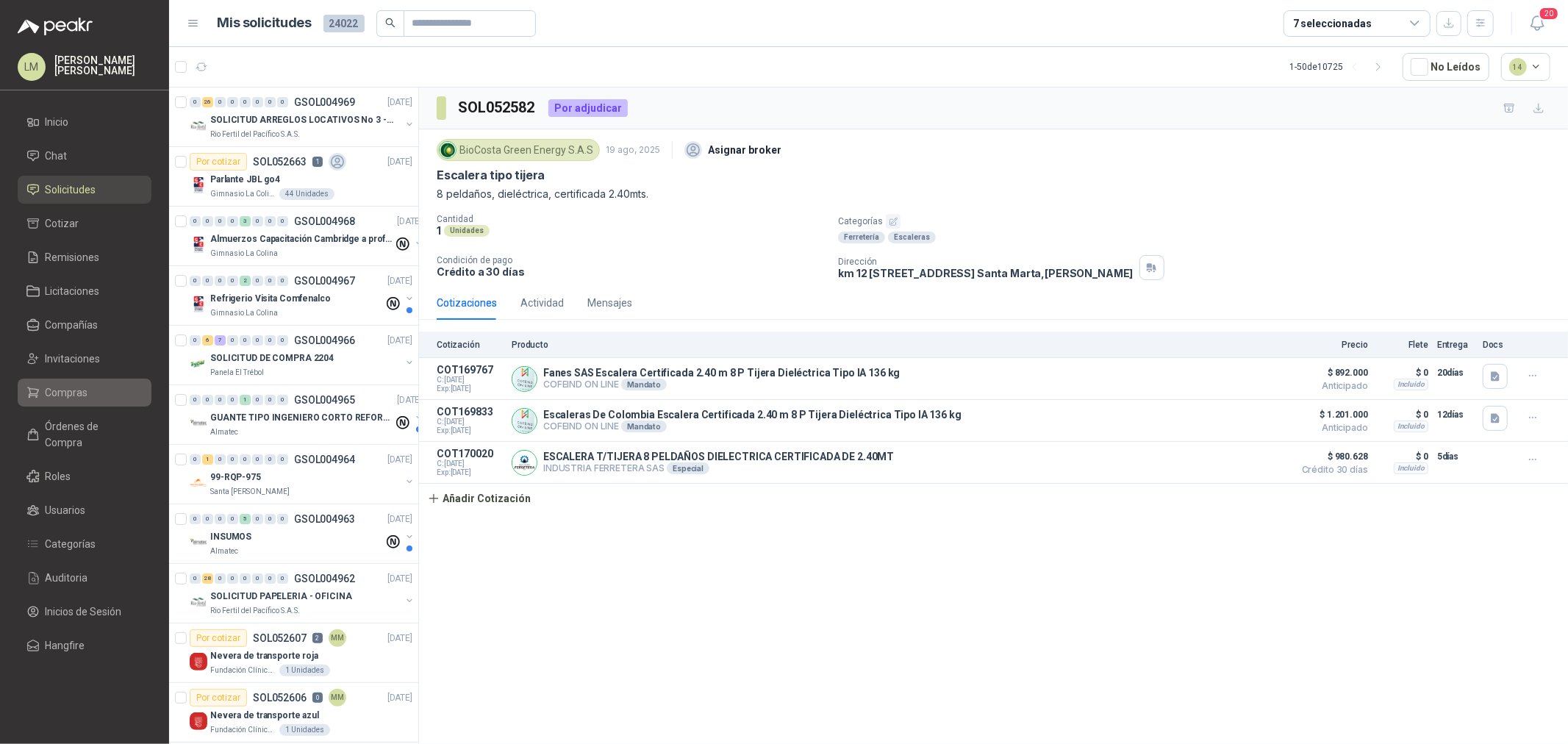
click at [76, 389] on span "Compras" at bounding box center [67, 392] width 43 height 16
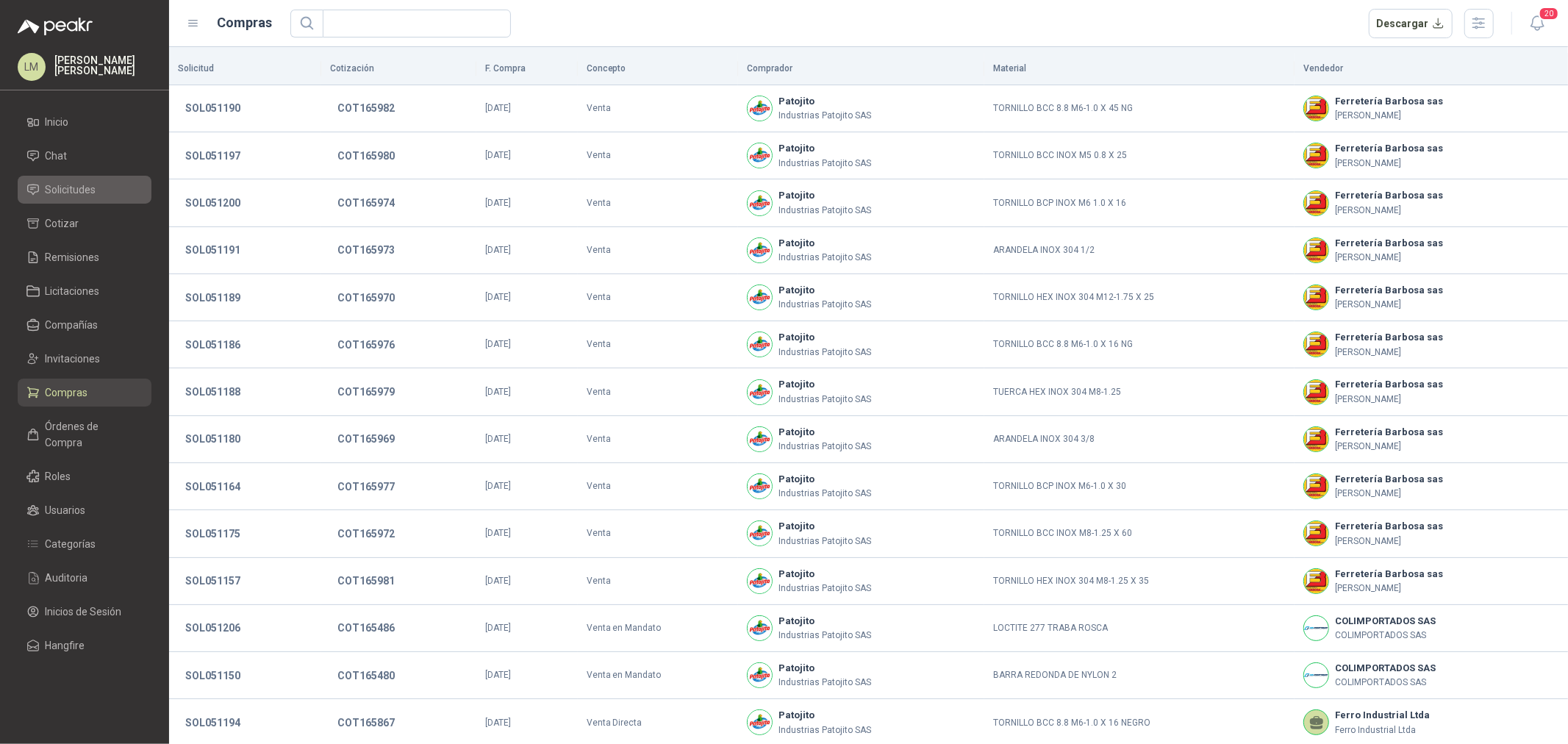
click at [78, 189] on span "Solicitudes" at bounding box center [70, 189] width 51 height 16
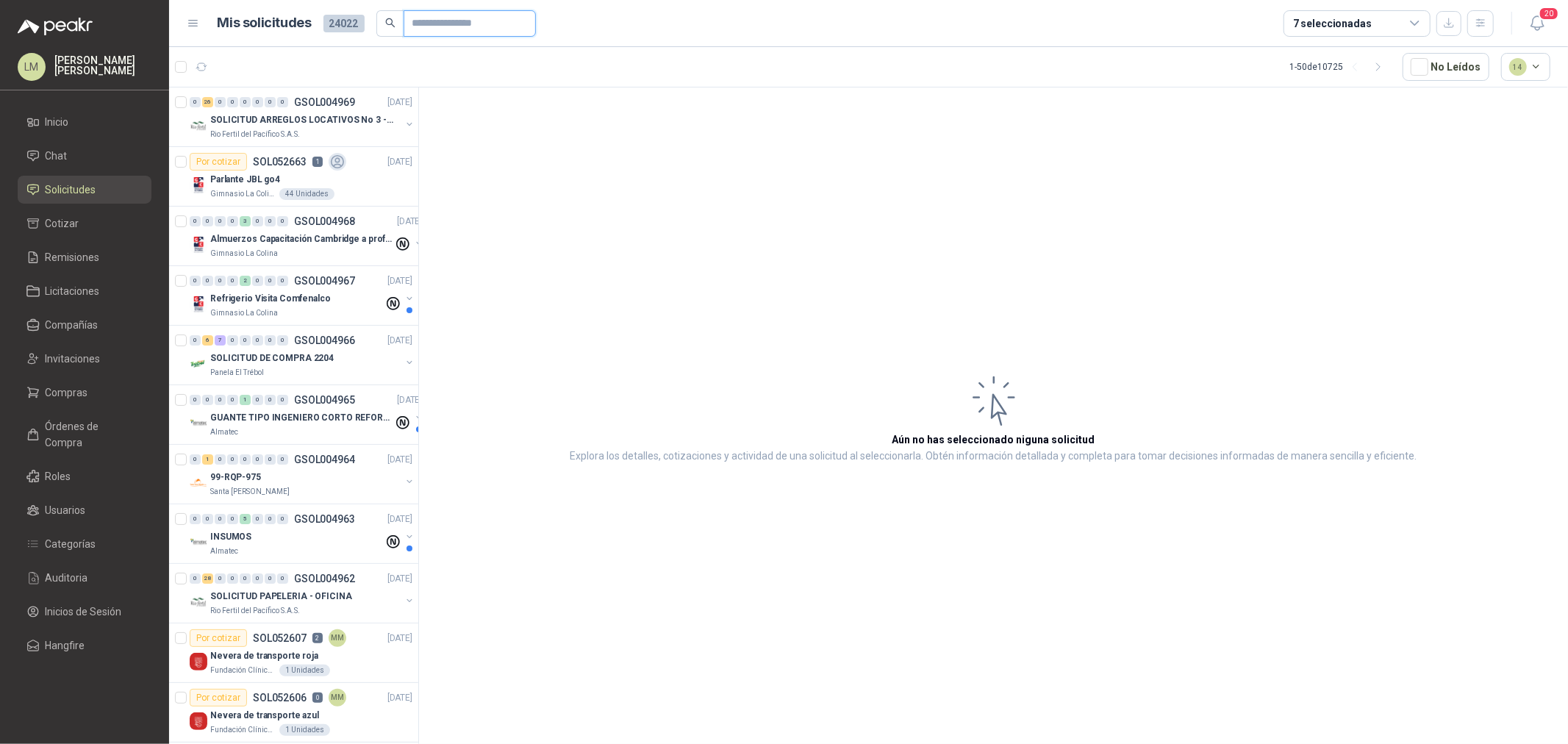
click at [423, 23] on input "text" at bounding box center [463, 23] width 103 height 25
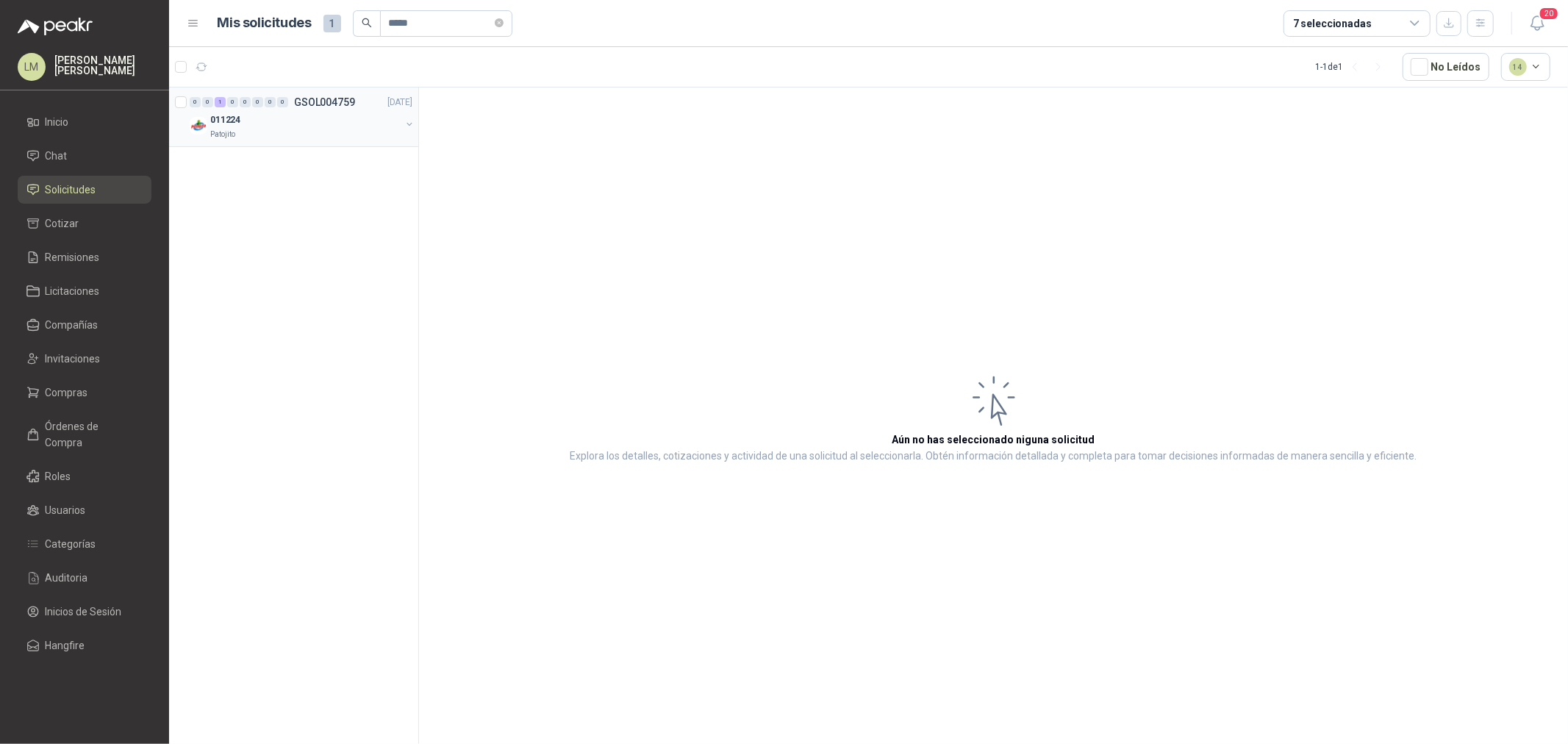
click at [410, 125] on button "button" at bounding box center [409, 124] width 12 height 12
click at [324, 155] on div "Por adjudicar SOL051160 9 NO" at bounding box center [288, 161] width 166 height 18
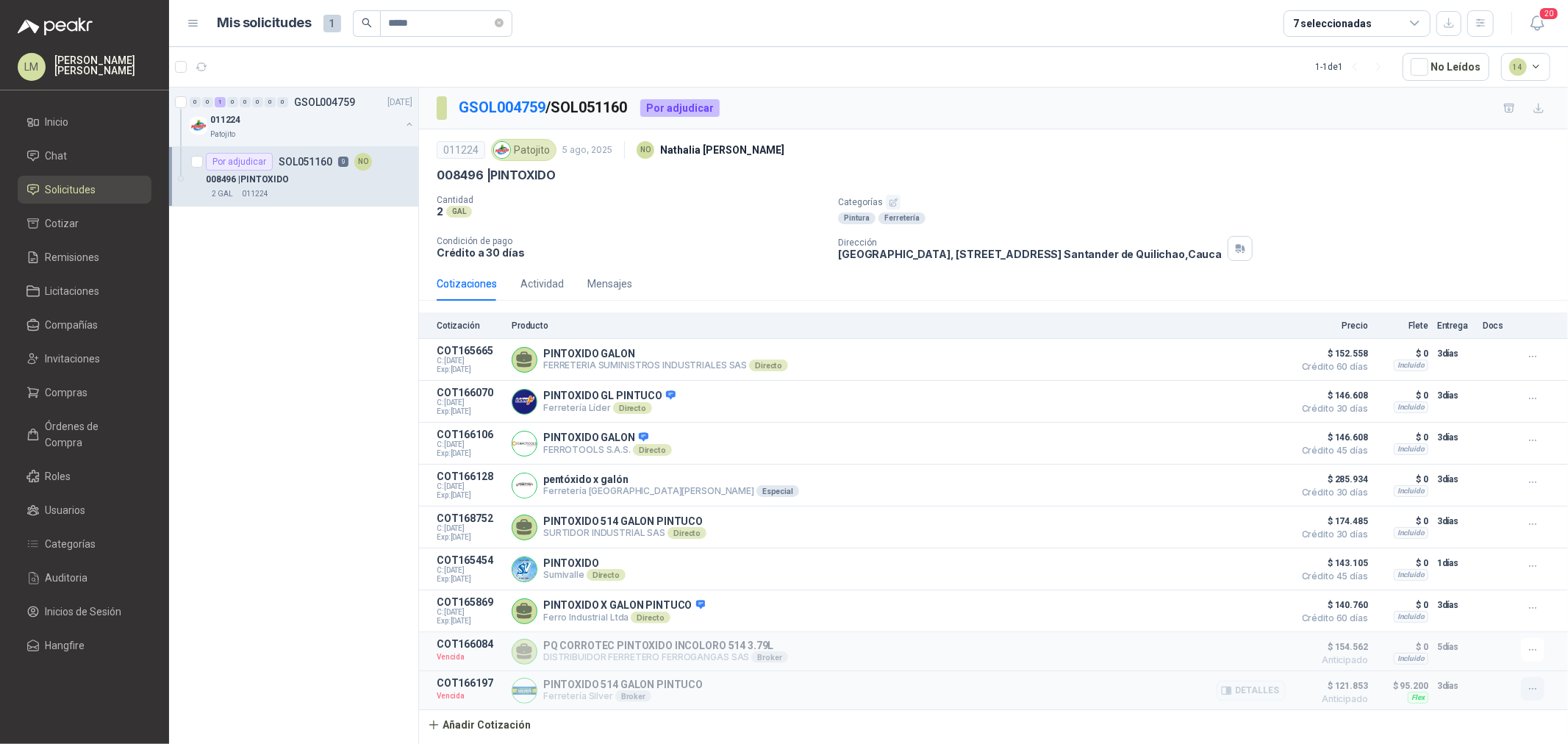
click at [1536, 695] on icon "button" at bounding box center [1532, 688] width 12 height 12
click at [1481, 627] on button "Re-cotizar" at bounding box center [1502, 634] width 118 height 23
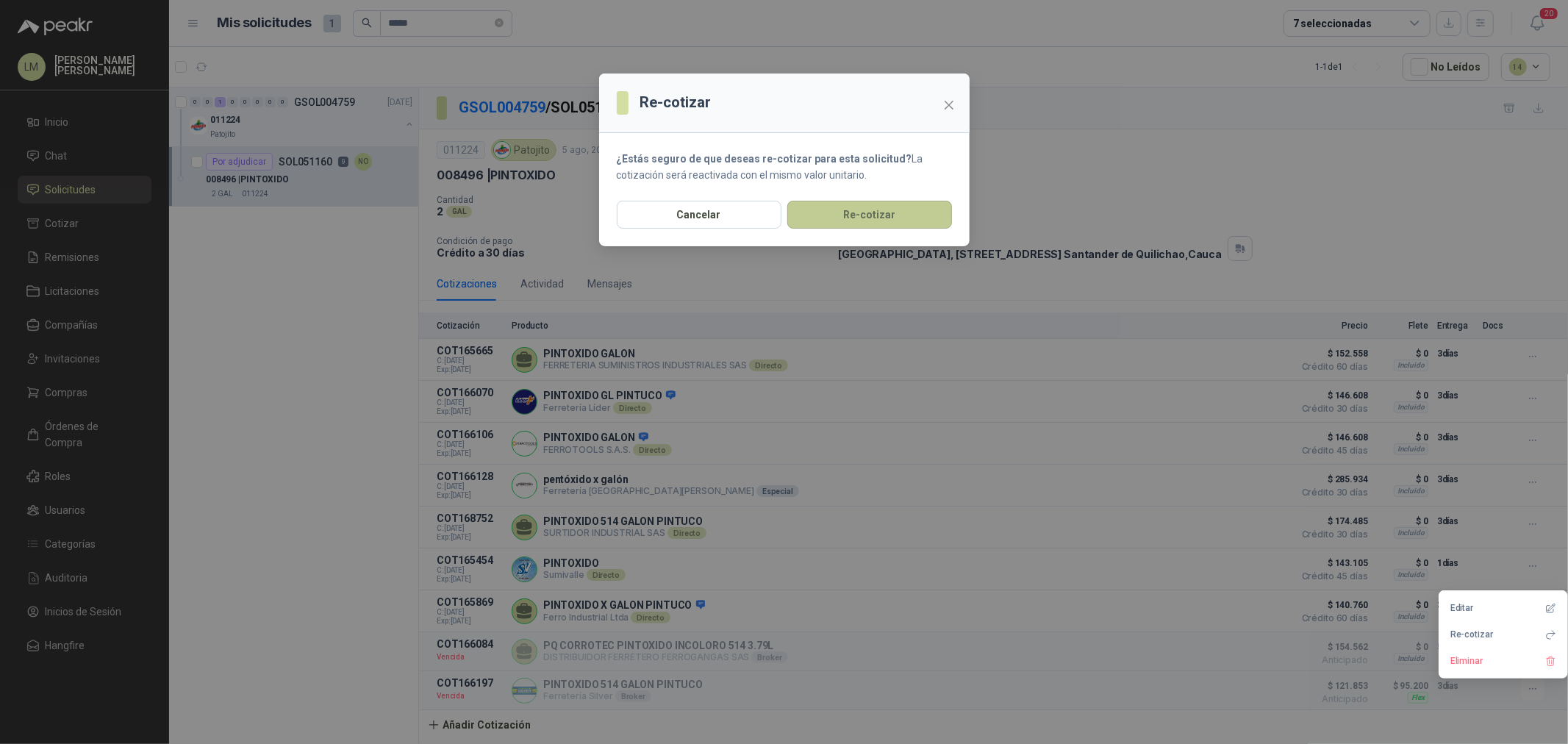
click at [891, 218] on button "Re-cotizar" at bounding box center [869, 215] width 165 height 28
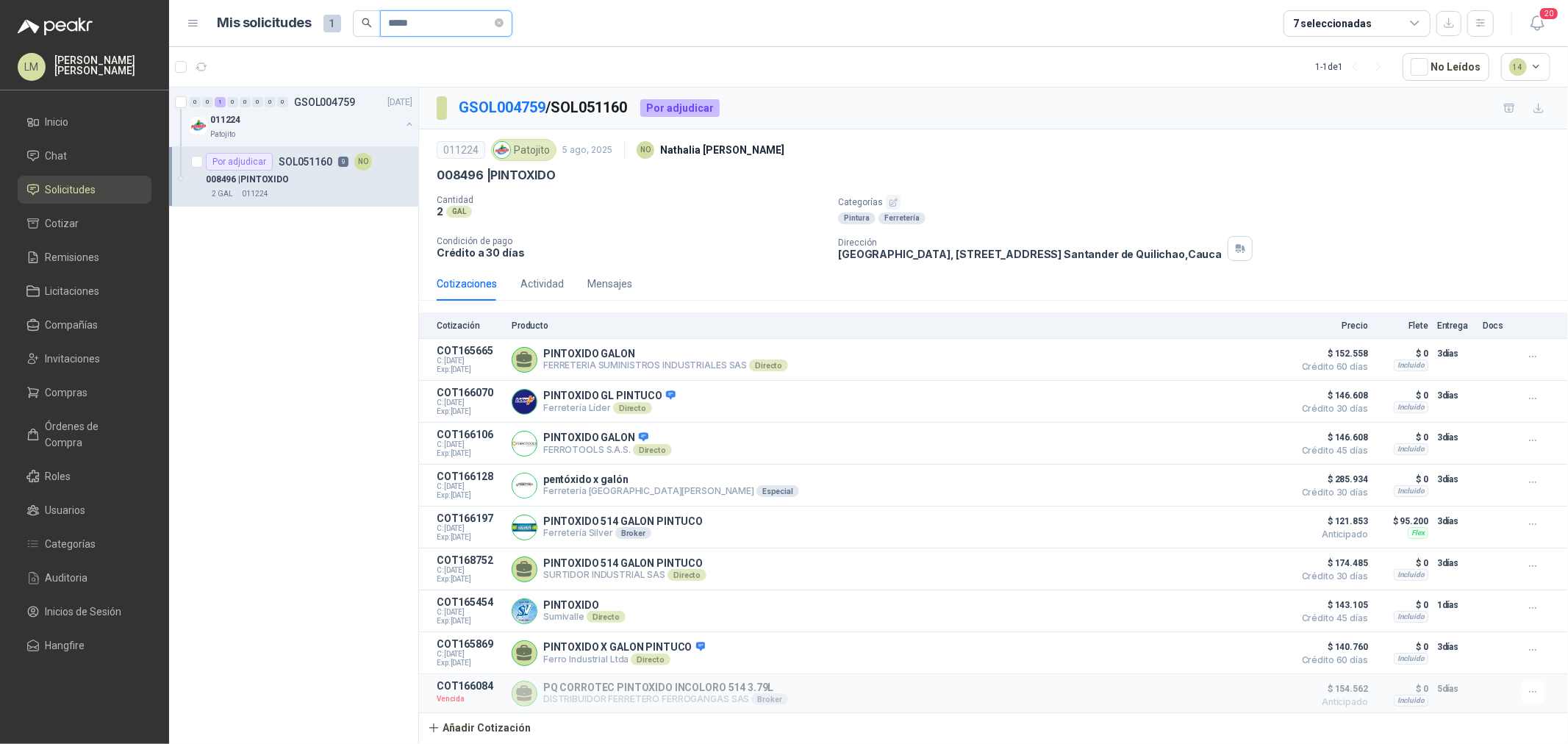
click at [421, 19] on input "*****" at bounding box center [440, 23] width 103 height 25
type input "*****"
click at [295, 170] on div "Por adjudicar SOL051184 7 NO" at bounding box center [288, 161] width 166 height 18
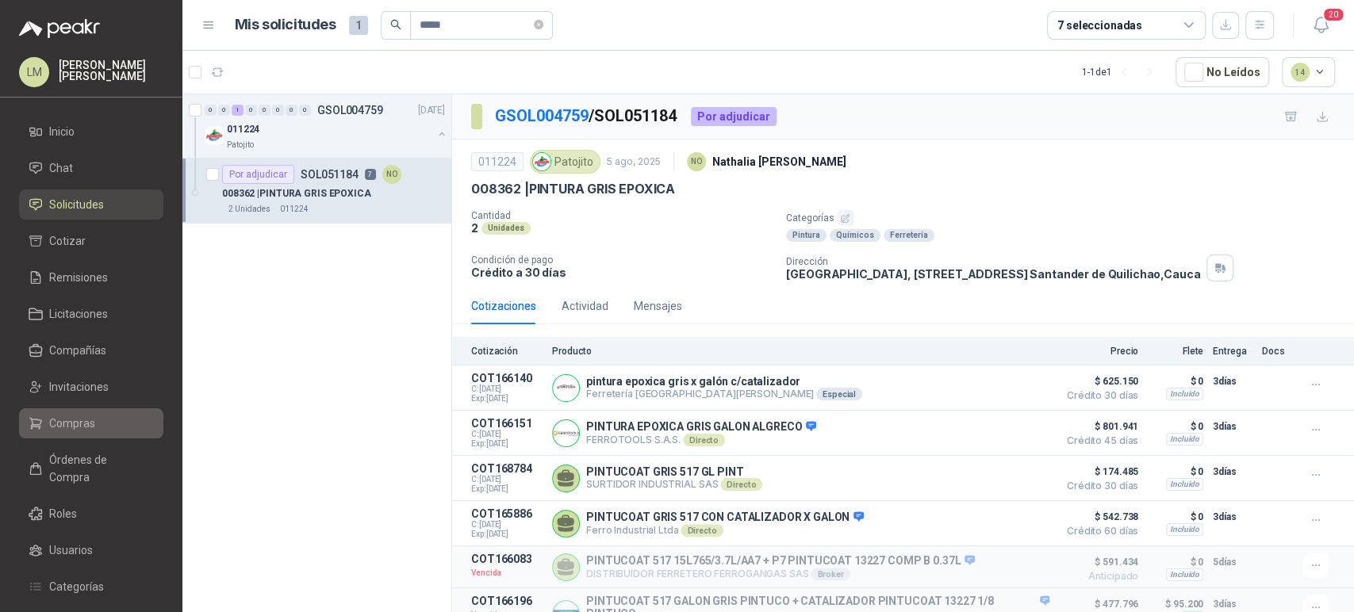
click at [59, 416] on span "Compras" at bounding box center [72, 423] width 46 height 17
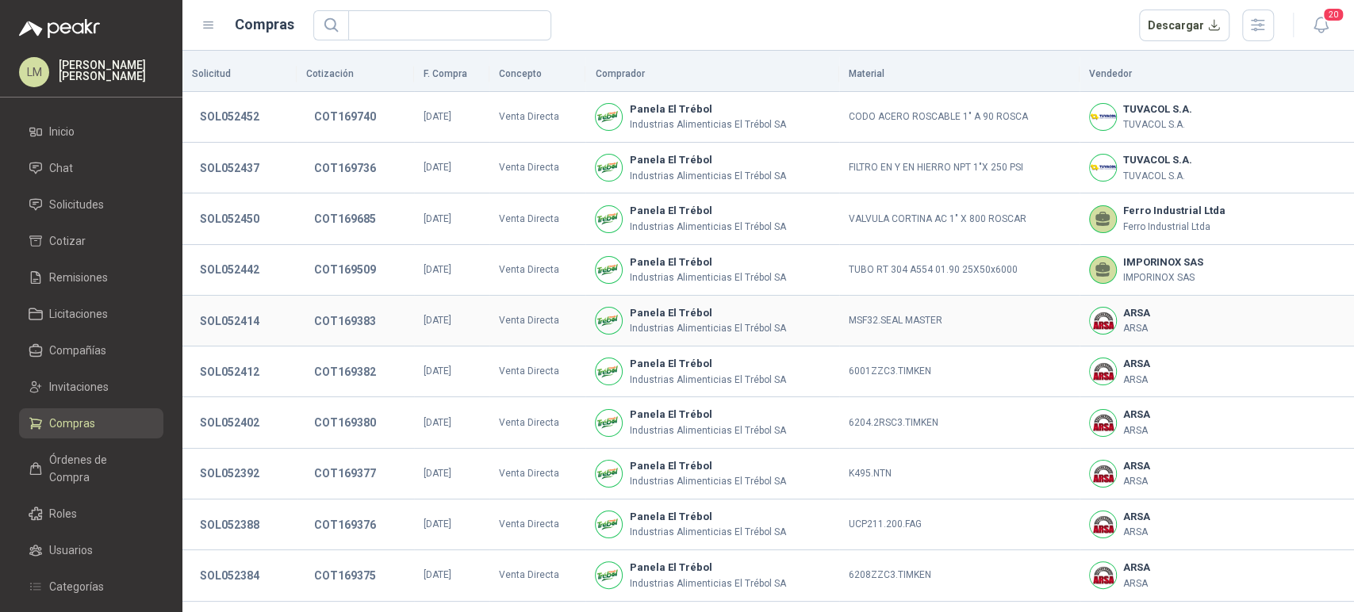
scroll to position [296, 0]
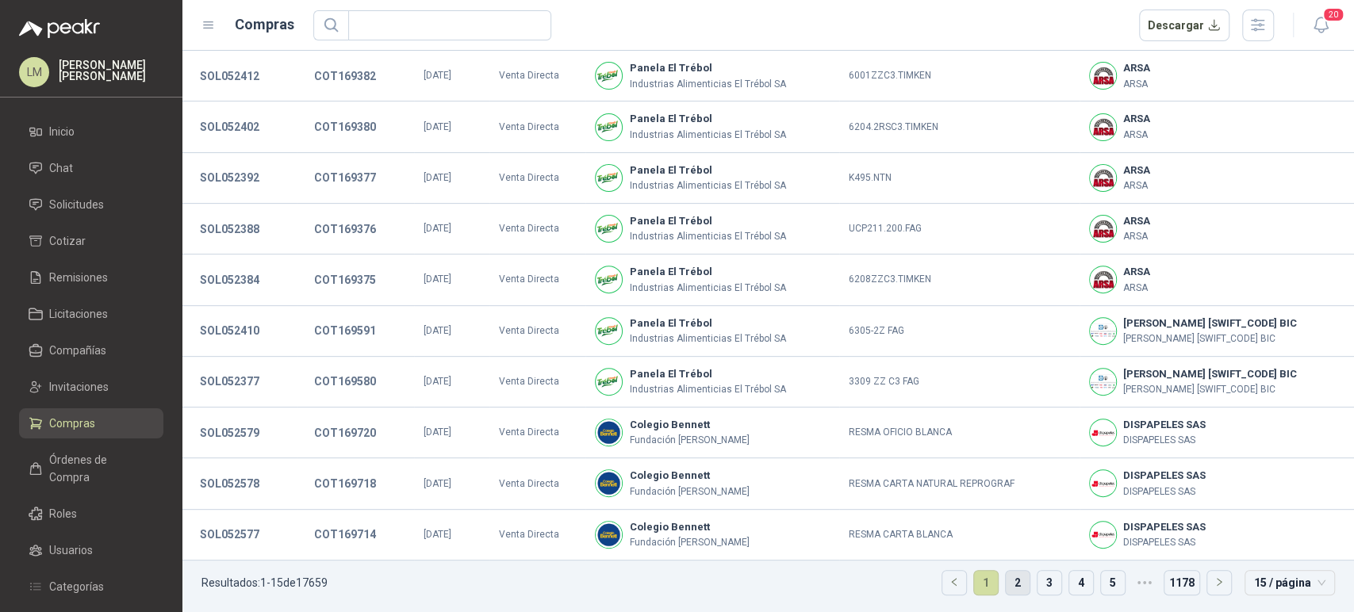
click at [1007, 586] on link "2" at bounding box center [1018, 583] width 24 height 24
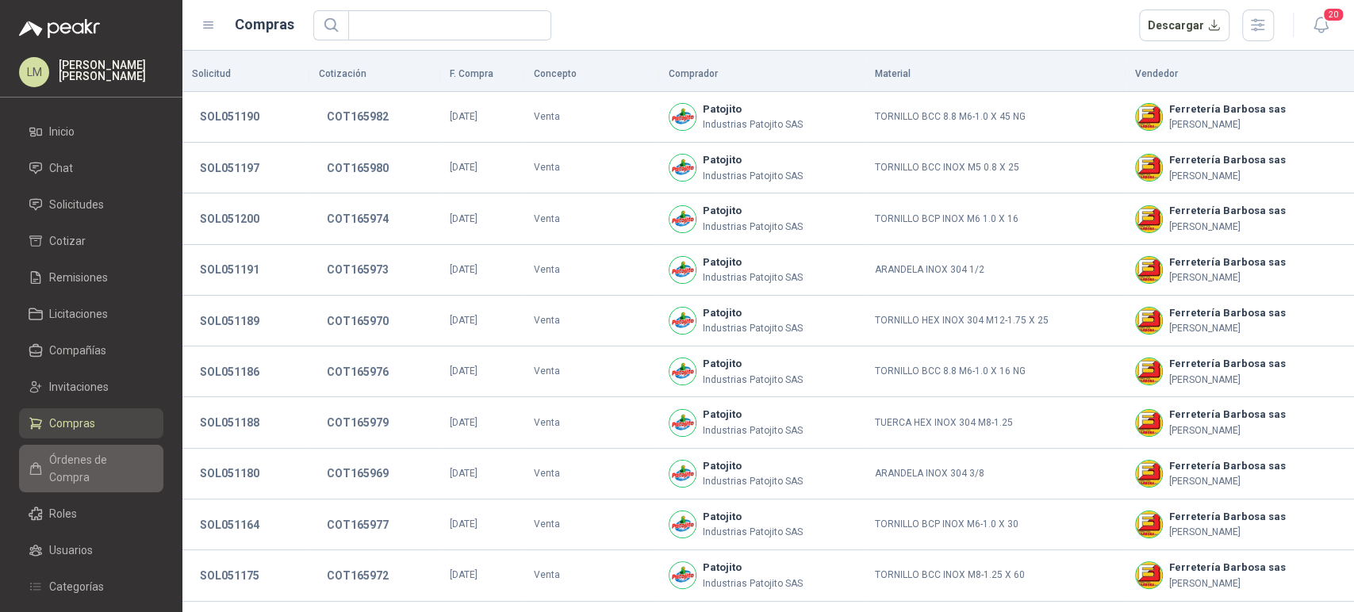
click at [83, 452] on span "Órdenes de Compra" at bounding box center [98, 468] width 99 height 35
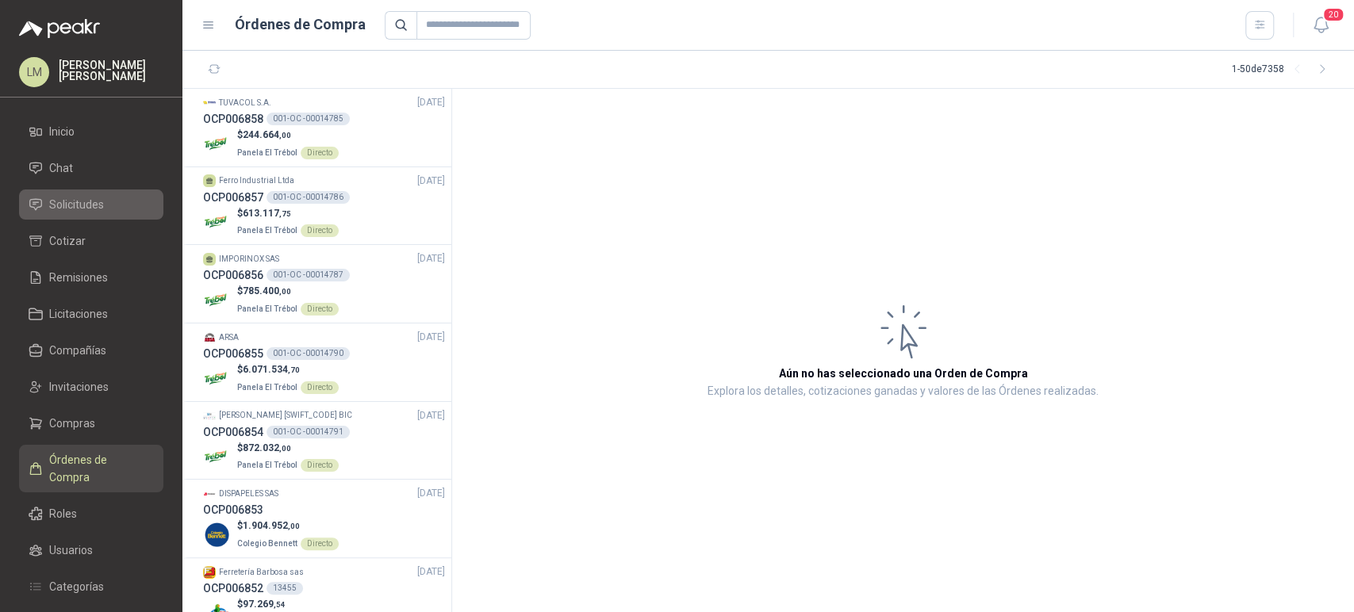
click at [63, 201] on span "Solicitudes" at bounding box center [76, 204] width 55 height 17
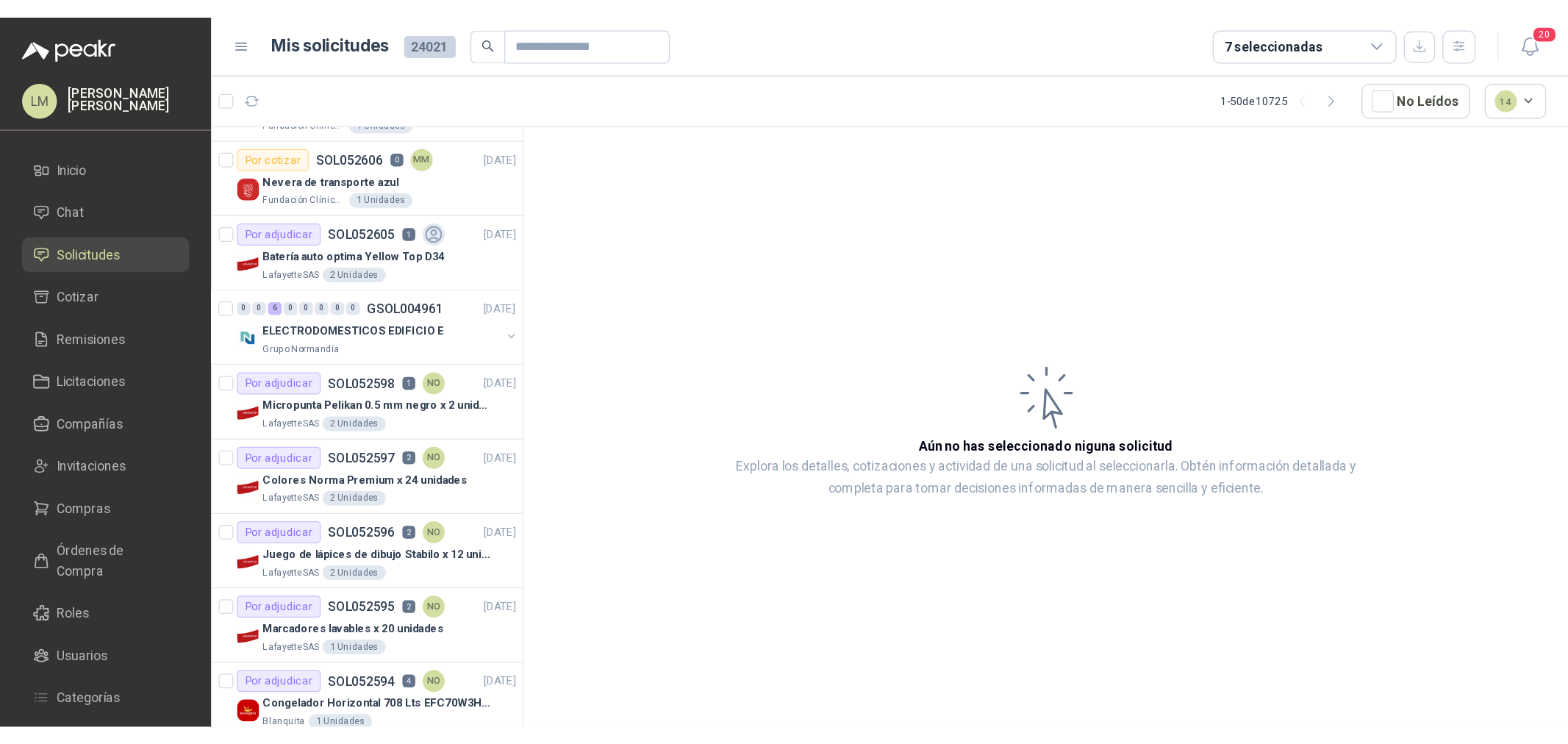
scroll to position [711, 0]
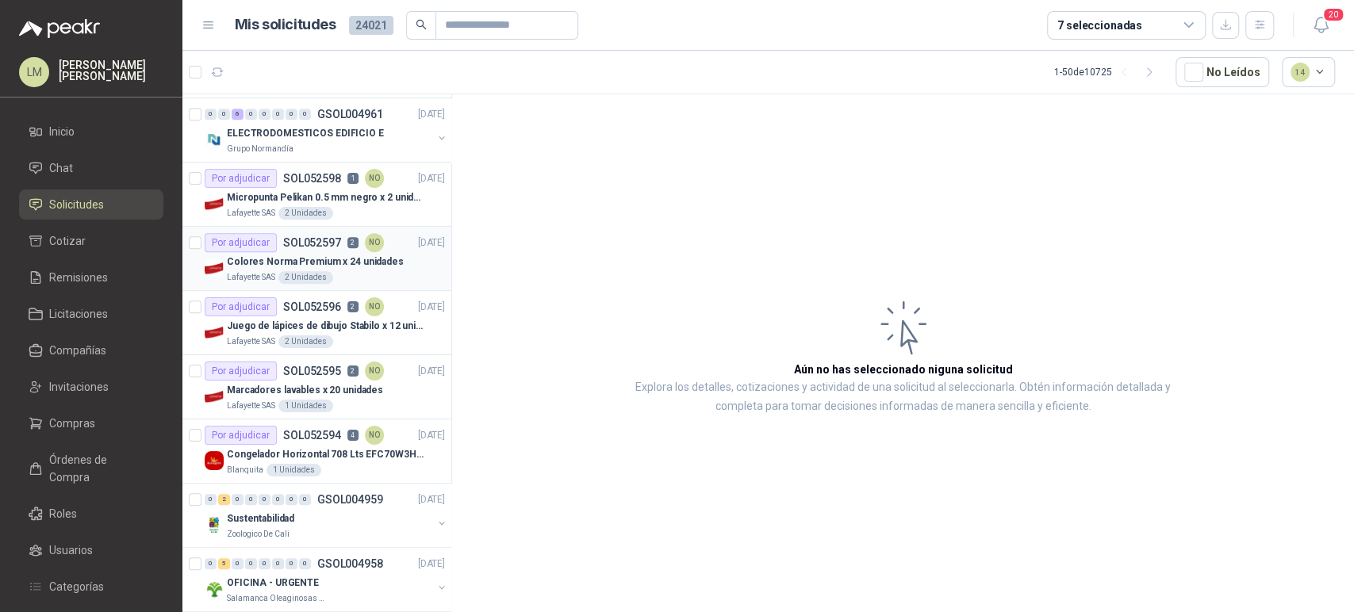
click at [262, 274] on p "Lafayette SAS" at bounding box center [251, 277] width 48 height 13
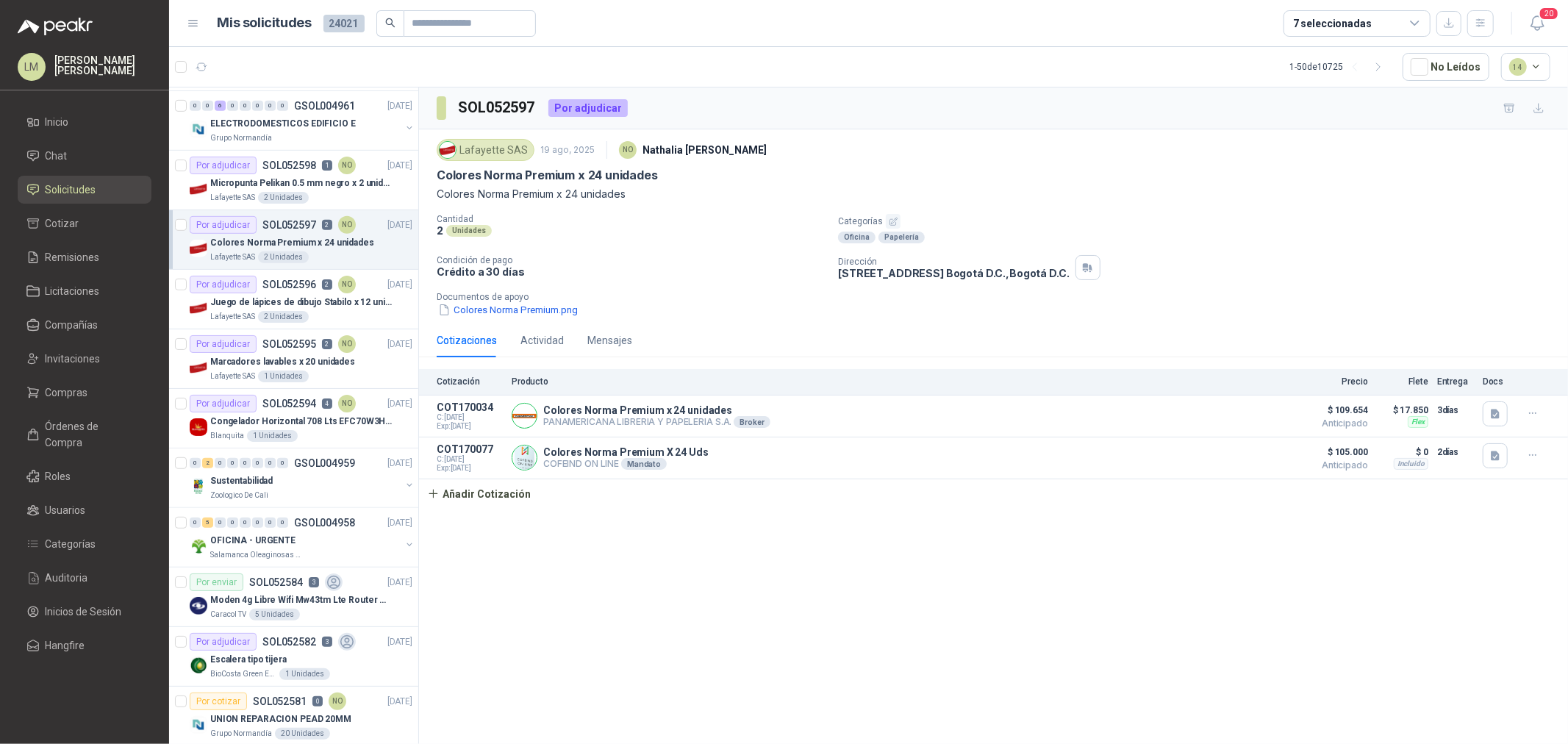
scroll to position [710, 0]
click at [74, 356] on span "Invitaciones" at bounding box center [72, 358] width 55 height 16
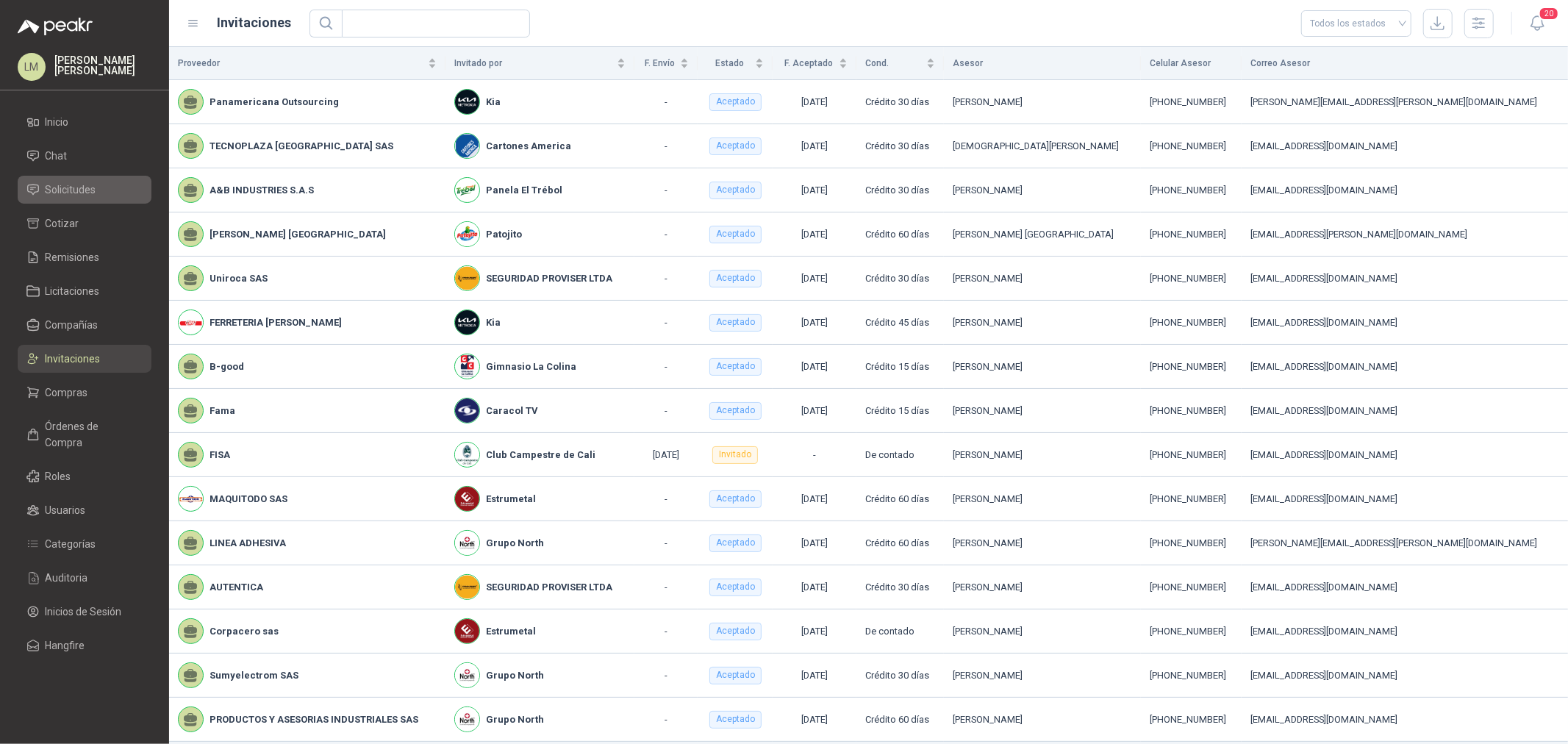
click at [78, 200] on link "Solicitudes" at bounding box center [84, 190] width 133 height 28
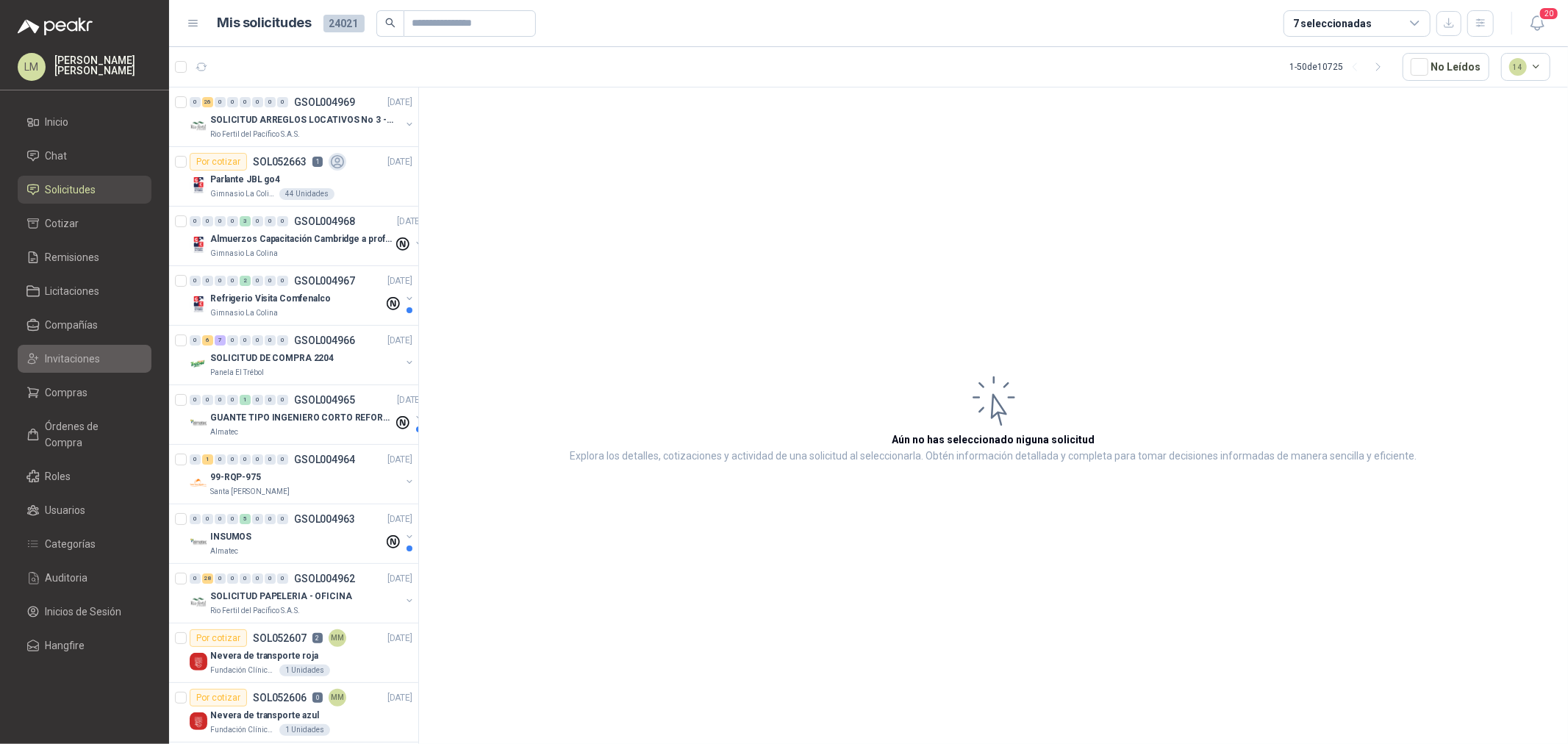
click at [68, 365] on span "Invitaciones" at bounding box center [72, 358] width 55 height 16
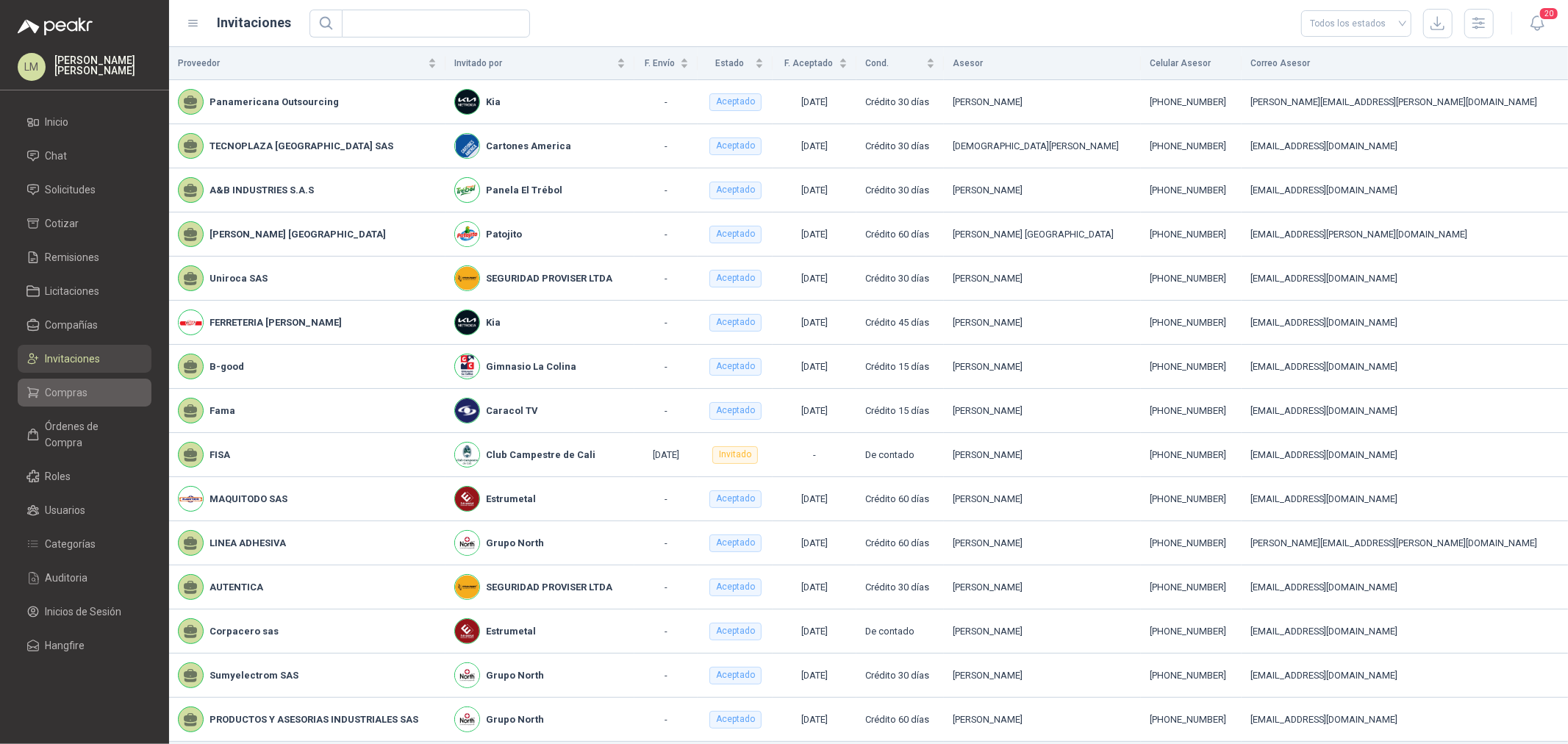
click at [53, 383] on link "Compras" at bounding box center [84, 392] width 133 height 28
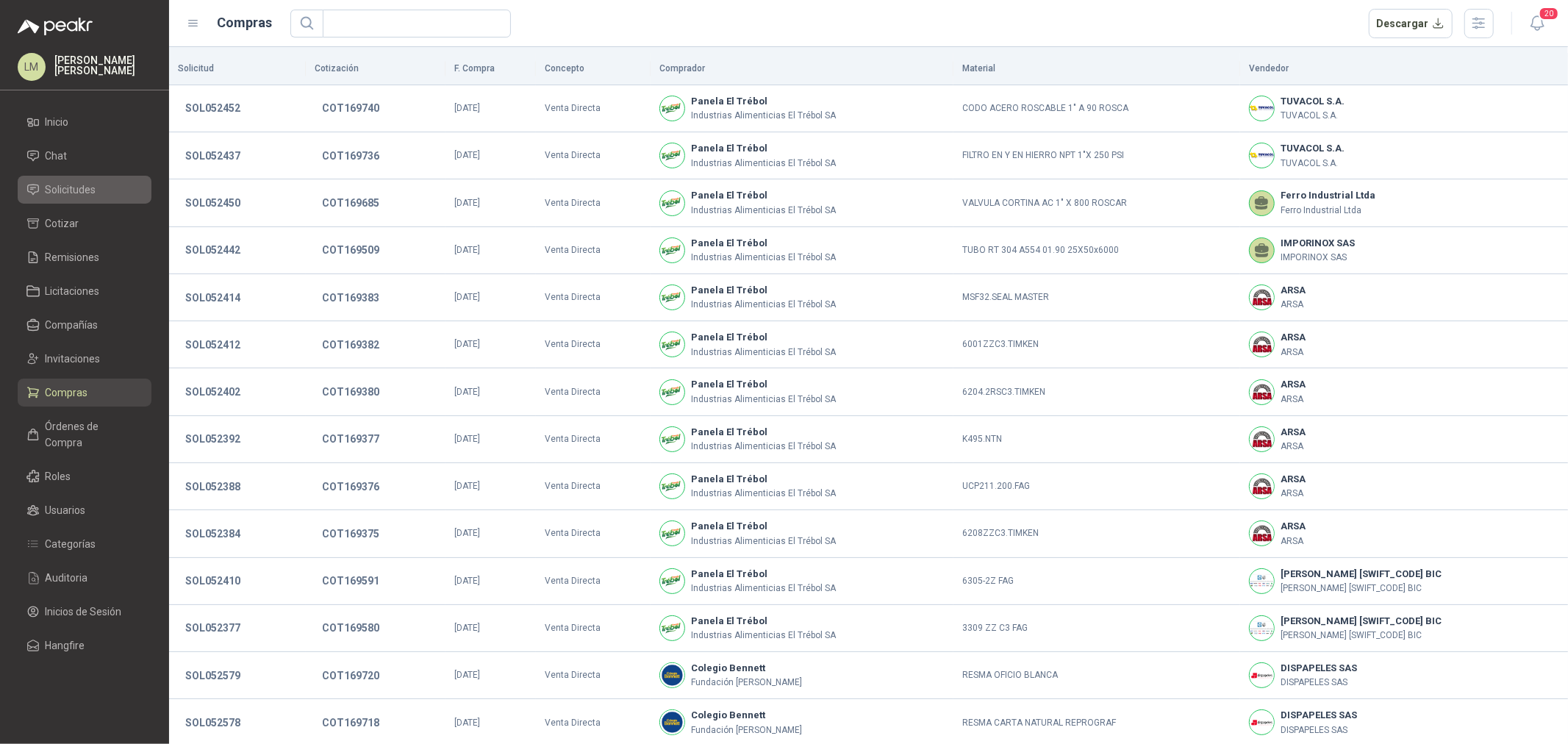
click at [76, 187] on span "Solicitudes" at bounding box center [70, 189] width 51 height 16
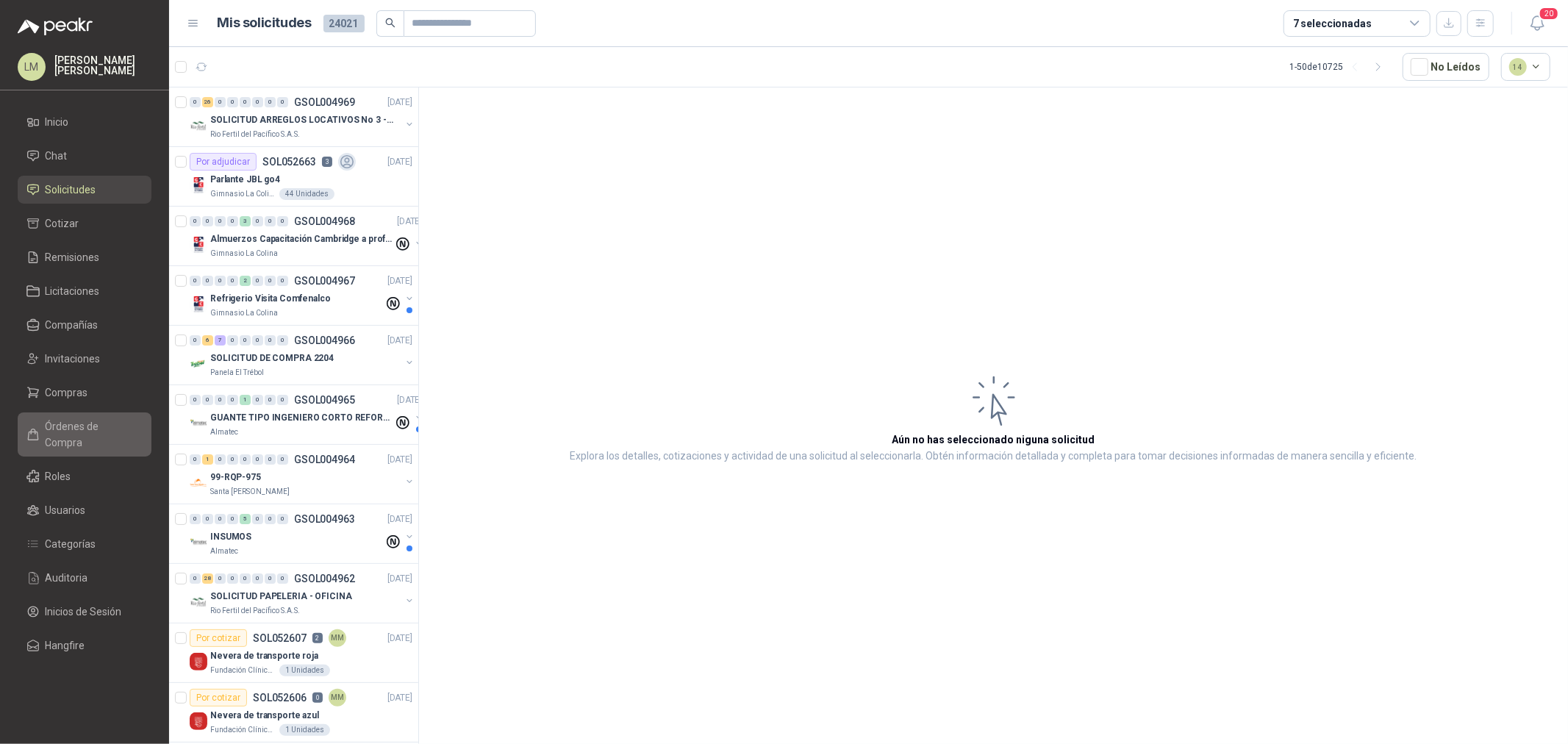
click at [85, 424] on span "Órdenes de Compra" at bounding box center [91, 434] width 92 height 32
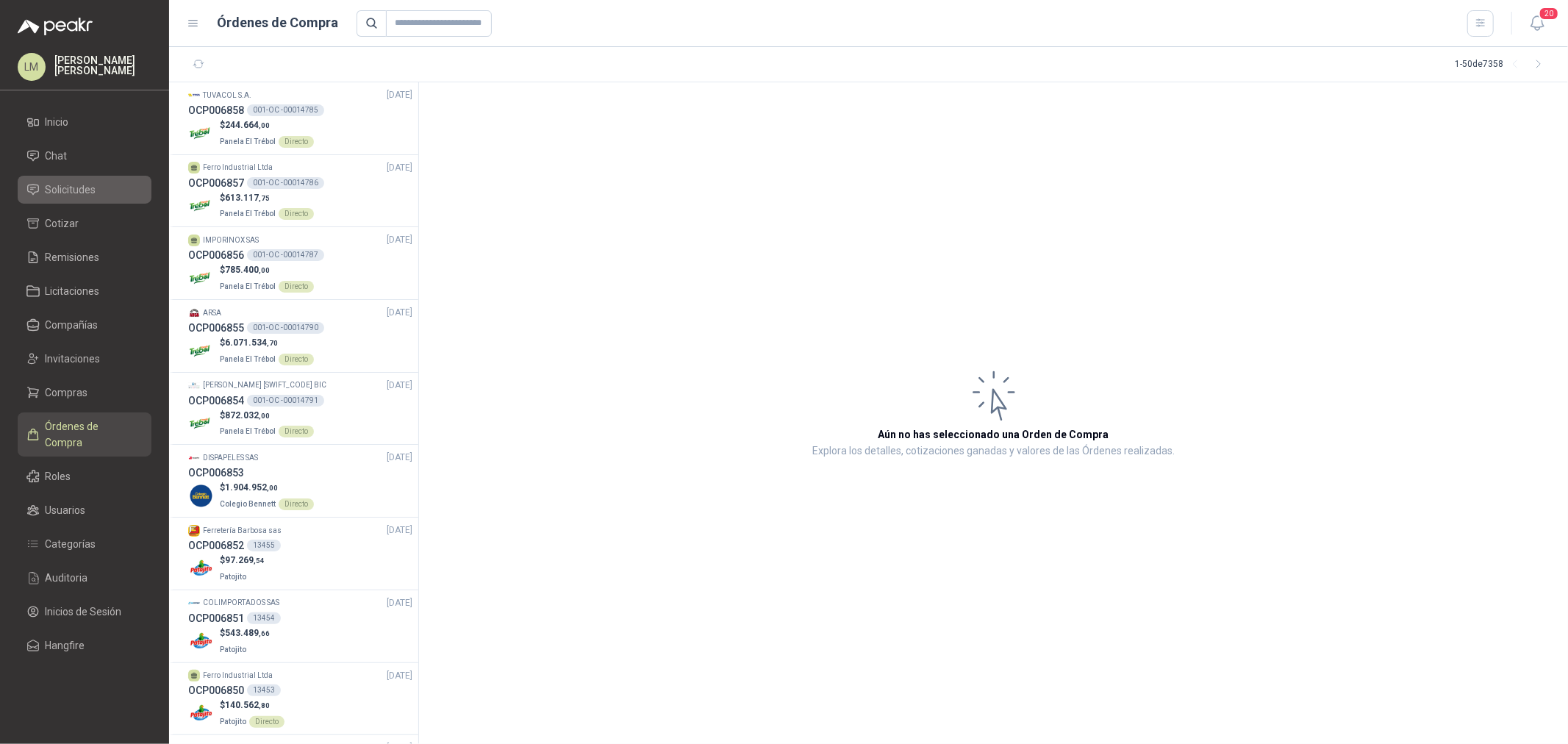
click at [76, 188] on span "Solicitudes" at bounding box center [70, 189] width 51 height 16
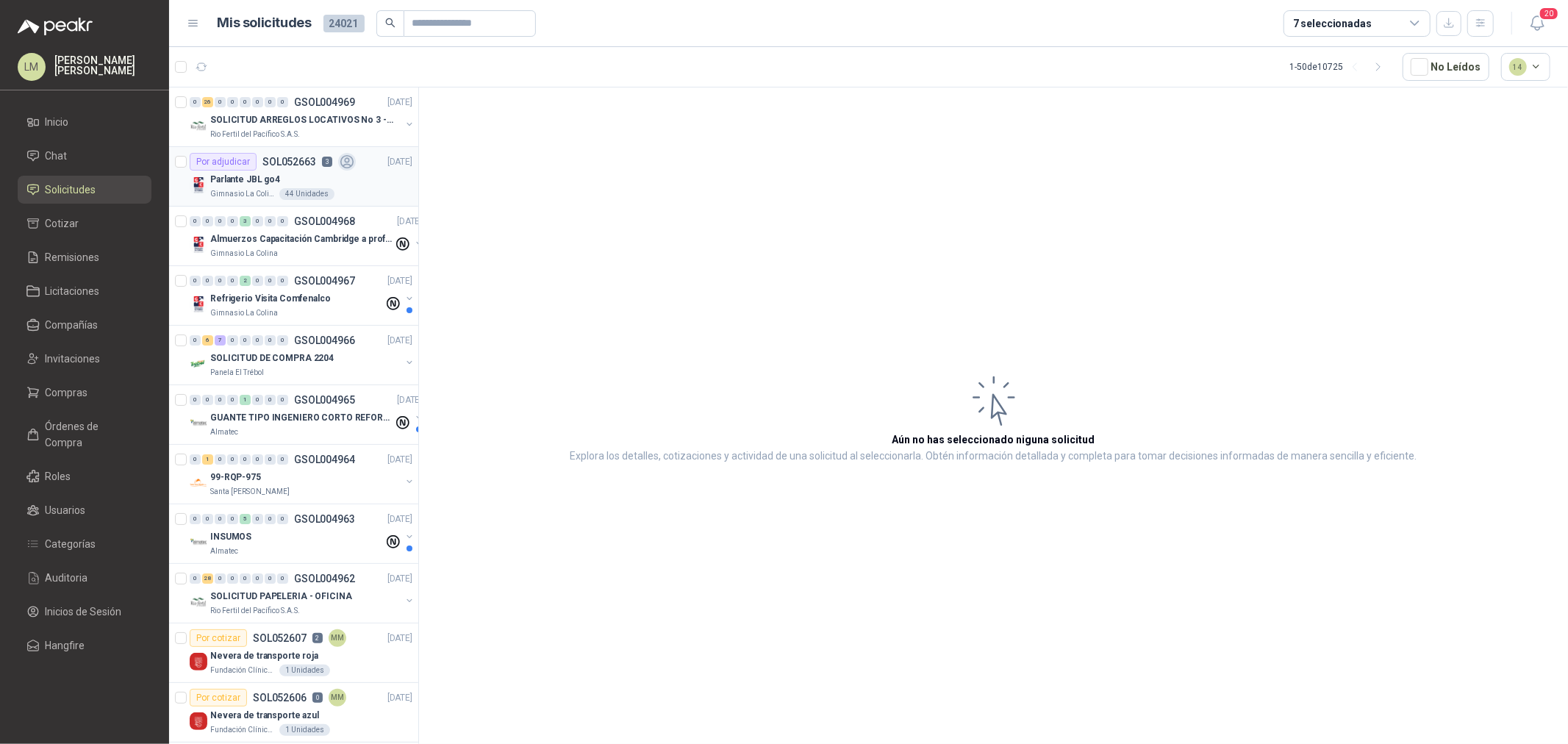
click at [281, 158] on p "SOL052663" at bounding box center [289, 161] width 54 height 10
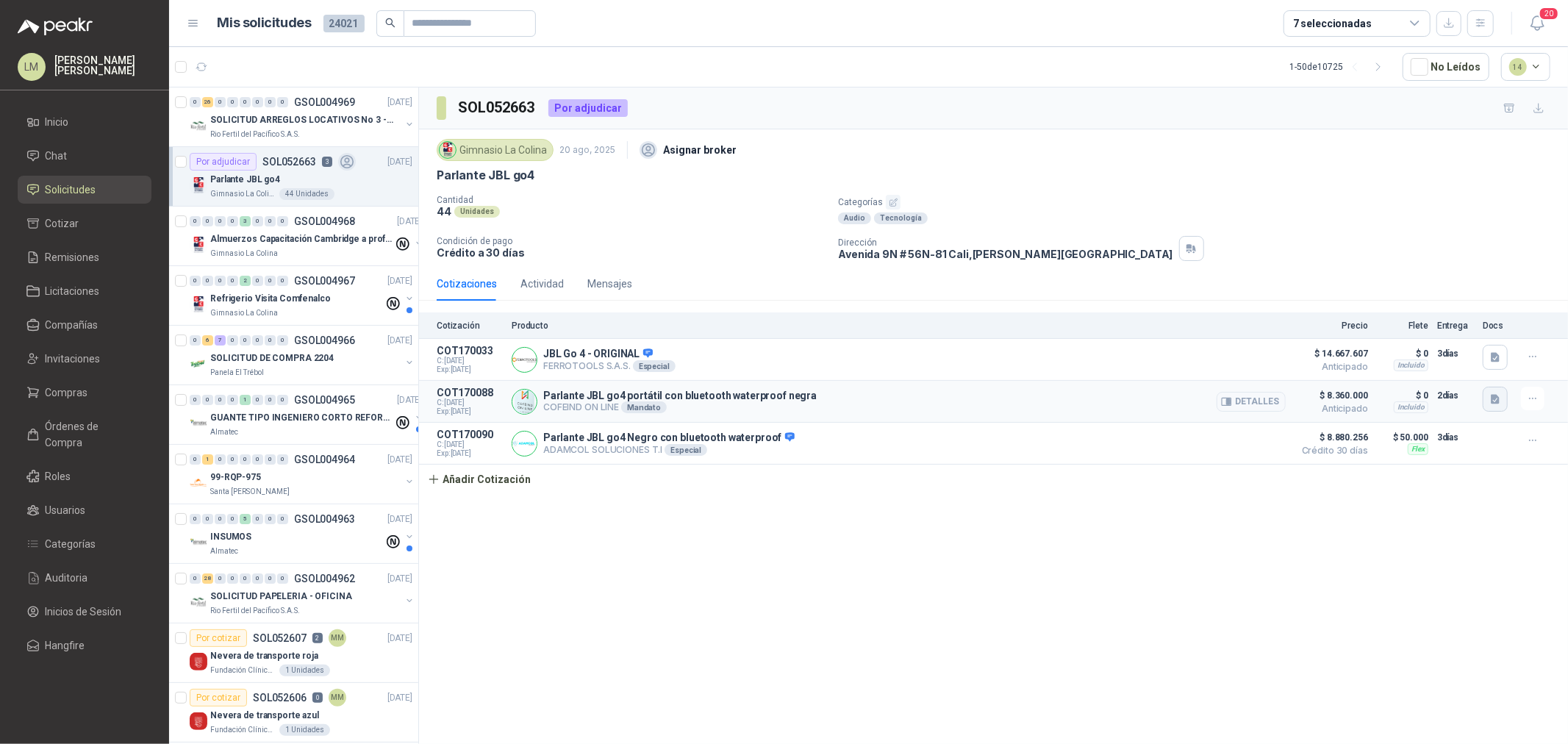
click at [1497, 397] on icon "button" at bounding box center [1495, 399] width 9 height 9
click at [1436, 323] on button "detall_parlanteJBL.JPG" at bounding box center [1427, 322] width 119 height 16
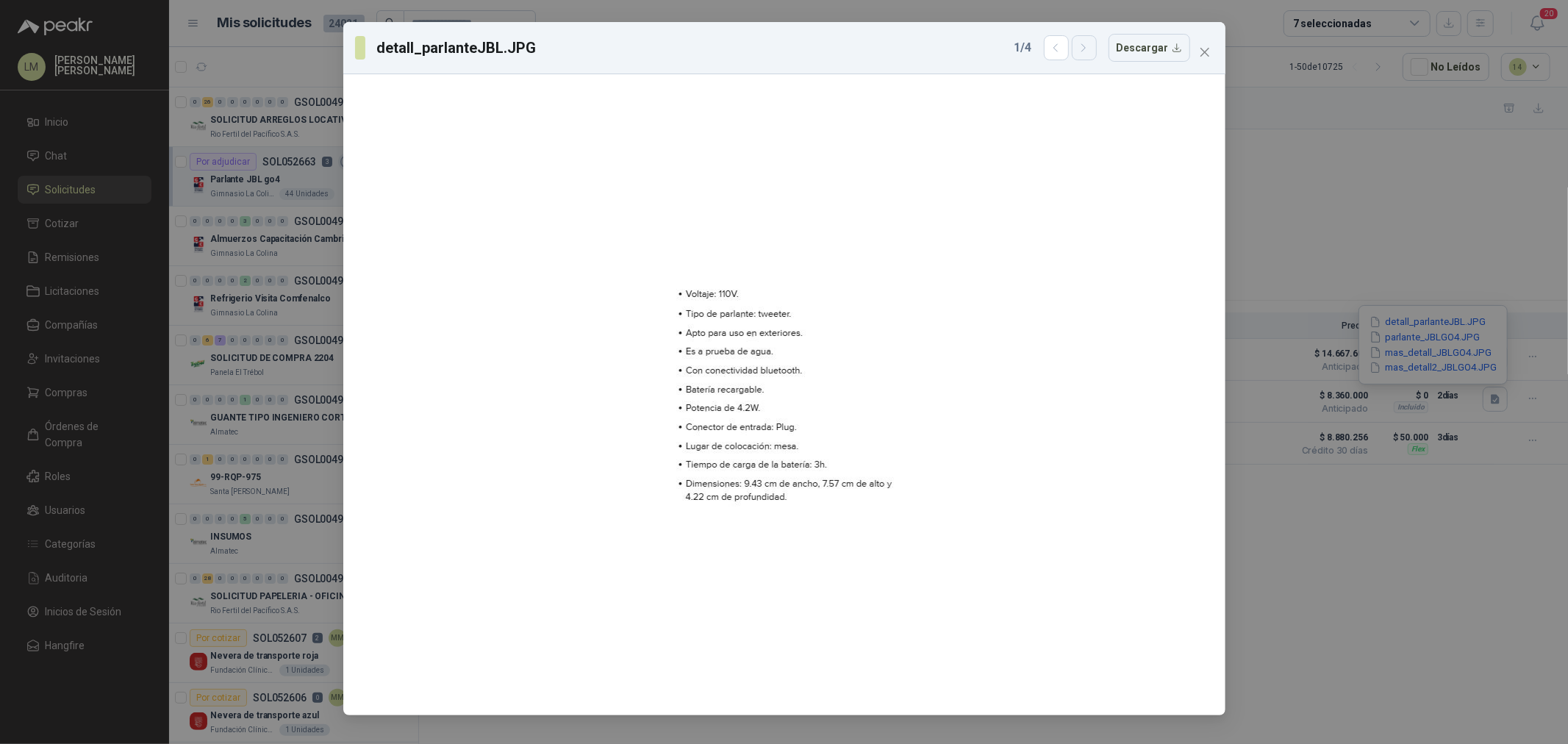
click at [1083, 44] on icon "button" at bounding box center [1083, 47] width 12 height 12
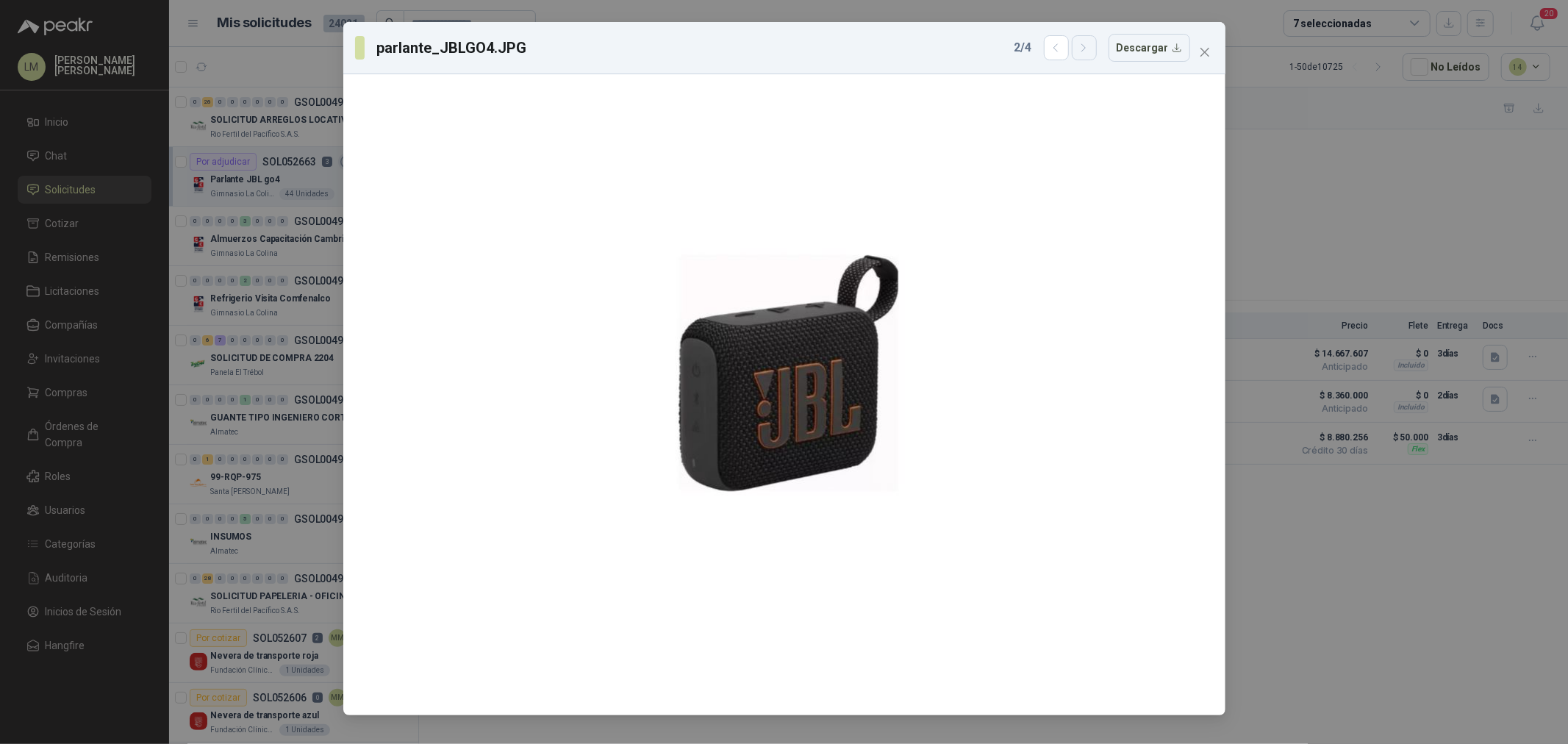
click at [1083, 44] on icon "button" at bounding box center [1083, 47] width 12 height 12
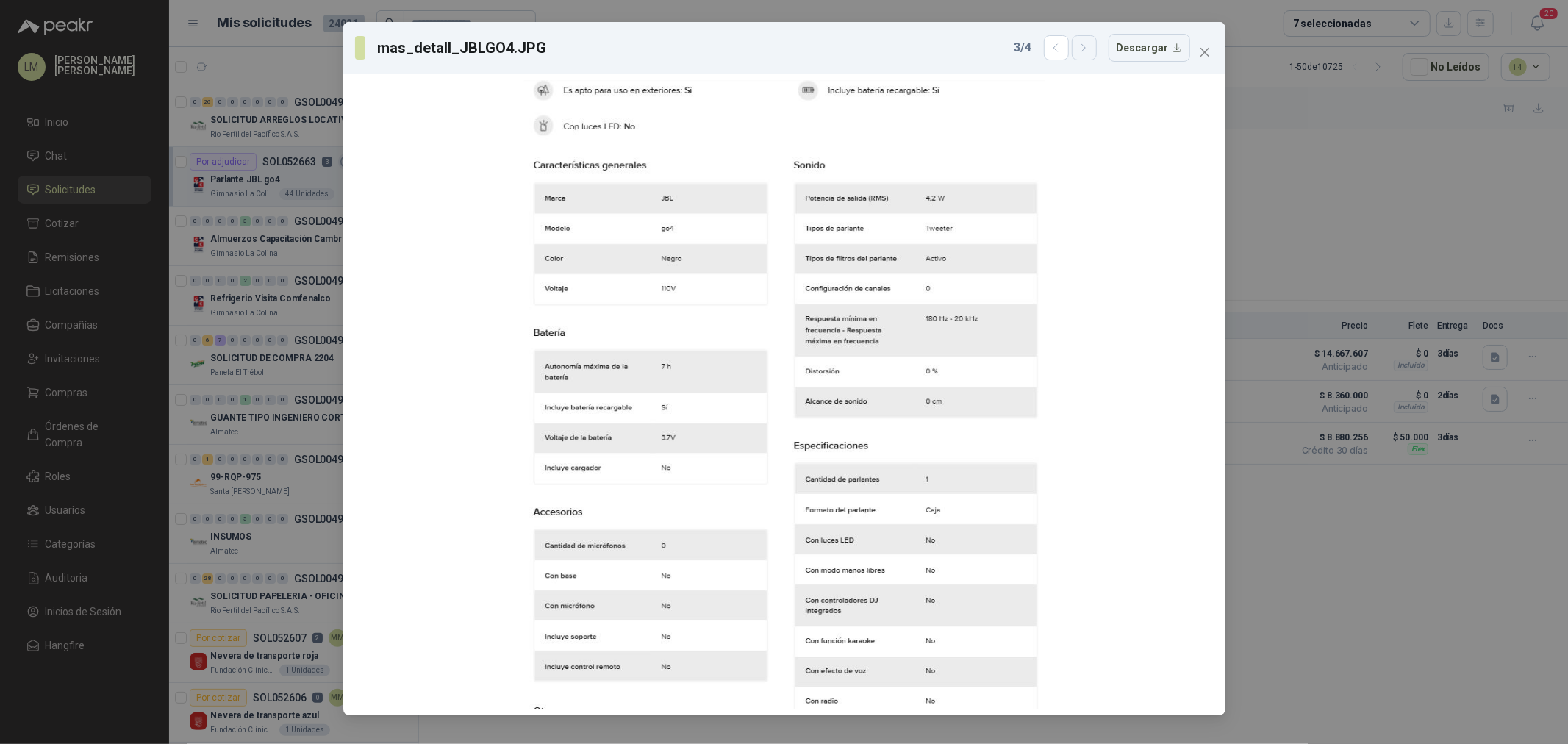
click at [1083, 44] on icon "button" at bounding box center [1083, 47] width 12 height 12
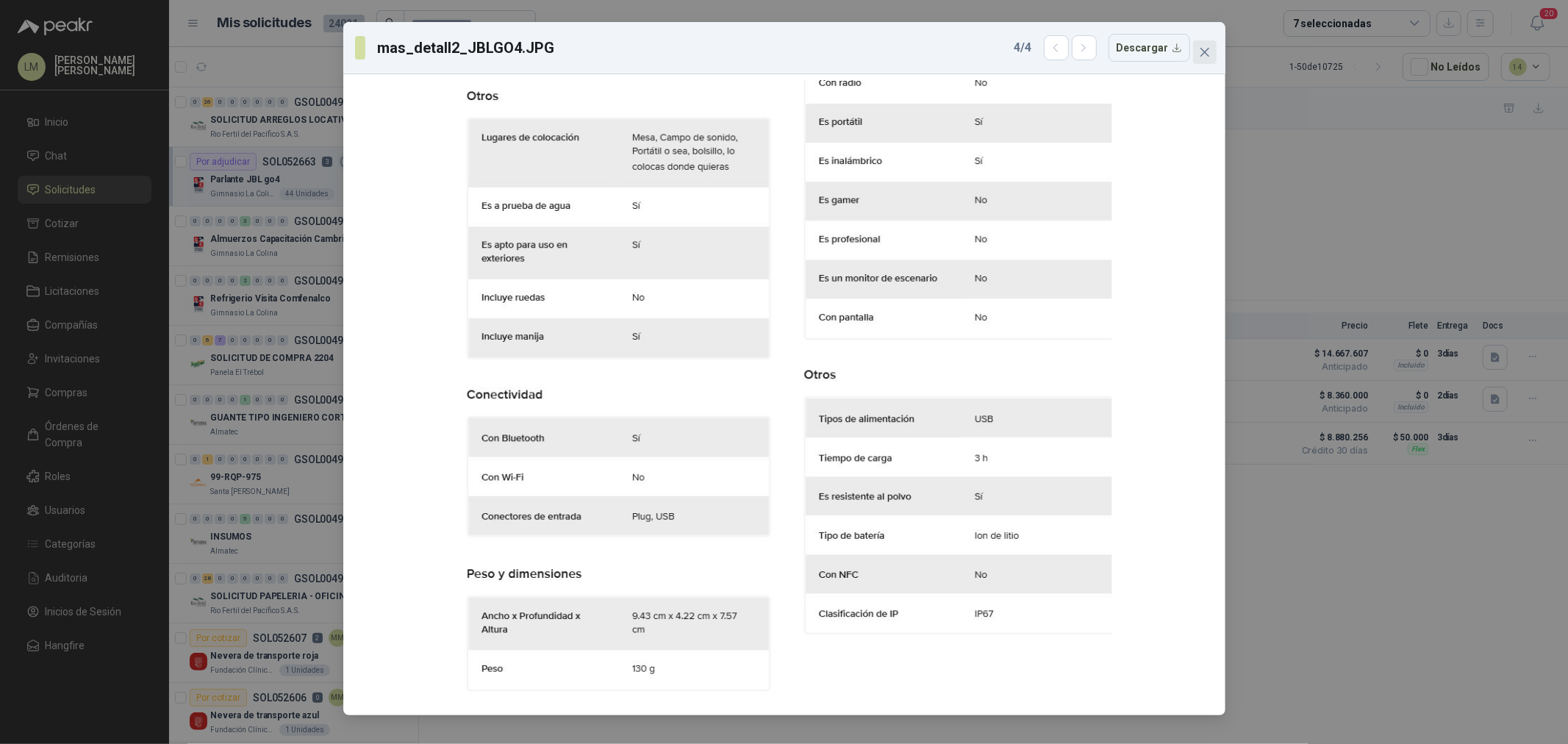
click at [1208, 52] on icon "close" at bounding box center [1205, 52] width 12 height 12
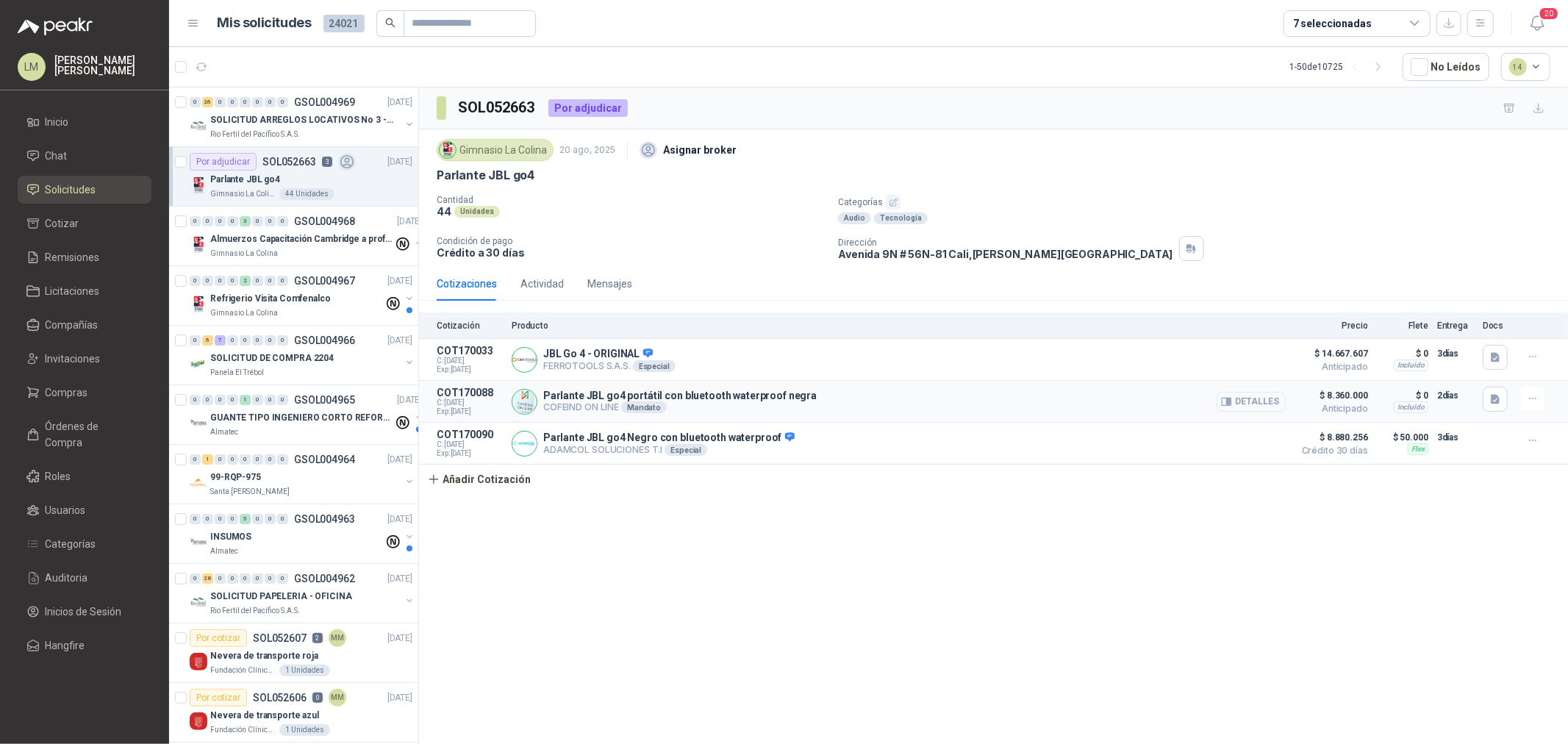
click at [1239, 407] on button "Detalles" at bounding box center [1251, 401] width 70 height 19
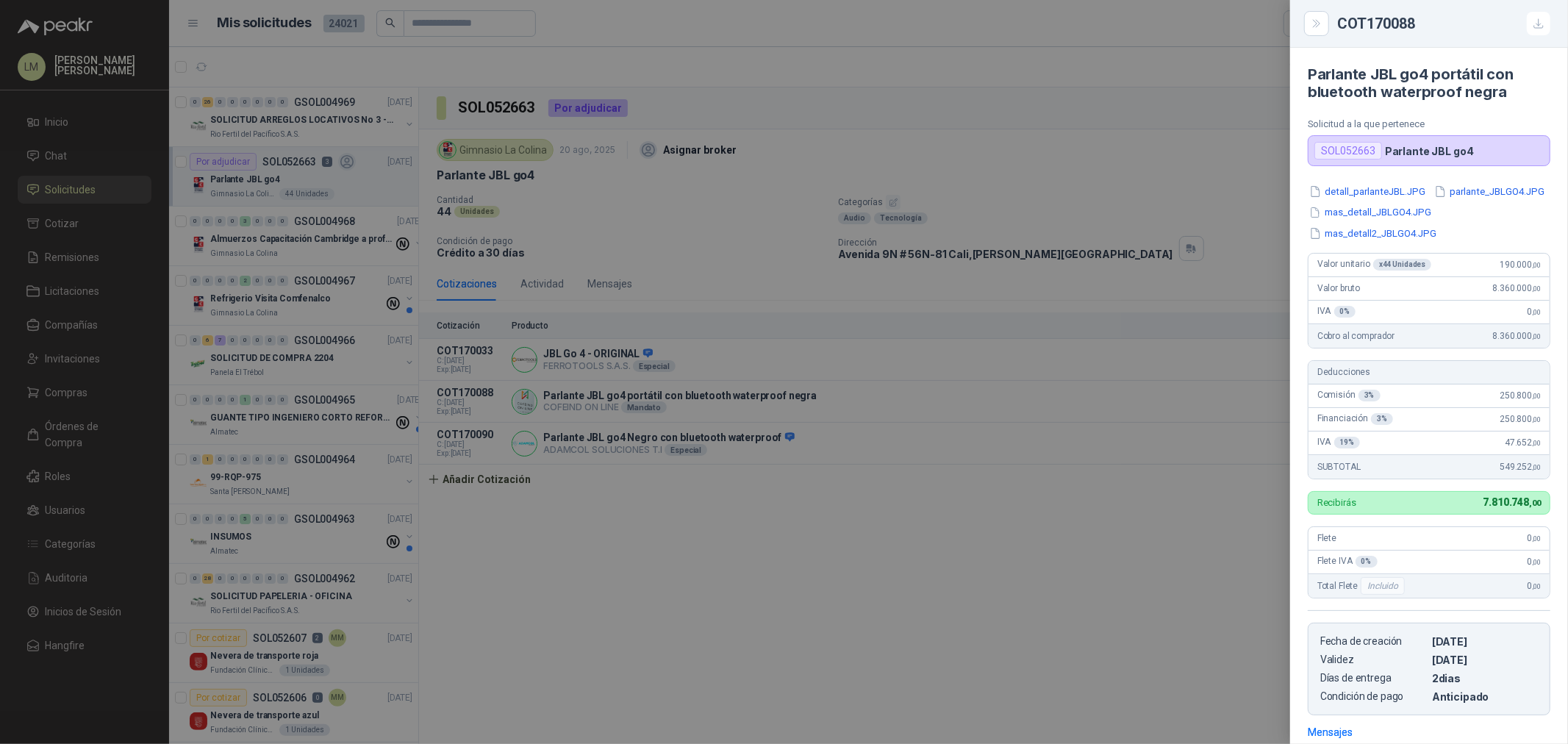
click at [966, 474] on div at bounding box center [784, 372] width 1568 height 744
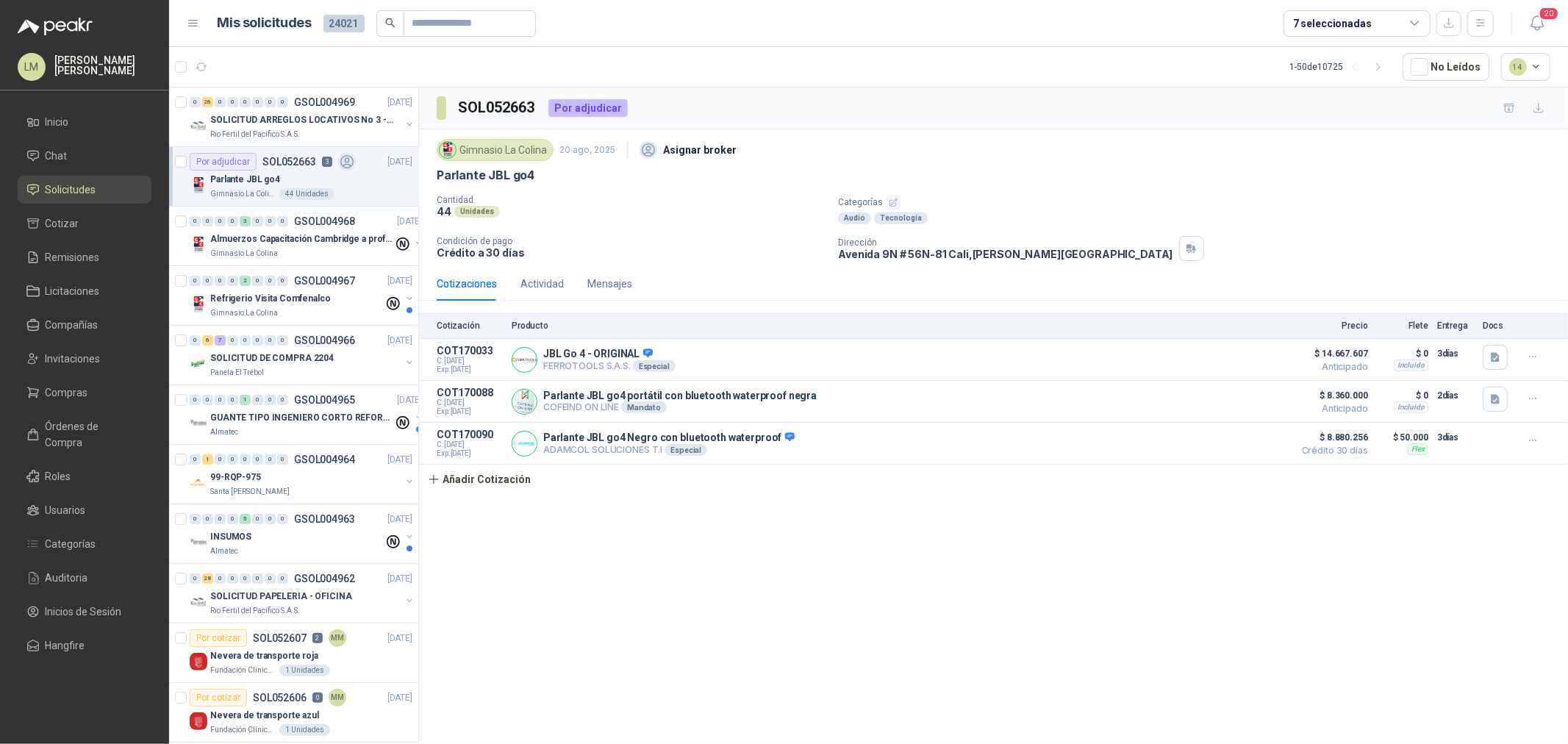
click at [88, 376] on ul "Inicio Chat Solicitudes Cotizar Remisiones Licitaciones Compañías Invitaciones …" at bounding box center [84, 386] width 169 height 557
click at [80, 381] on link "Compras" at bounding box center [84, 392] width 133 height 28
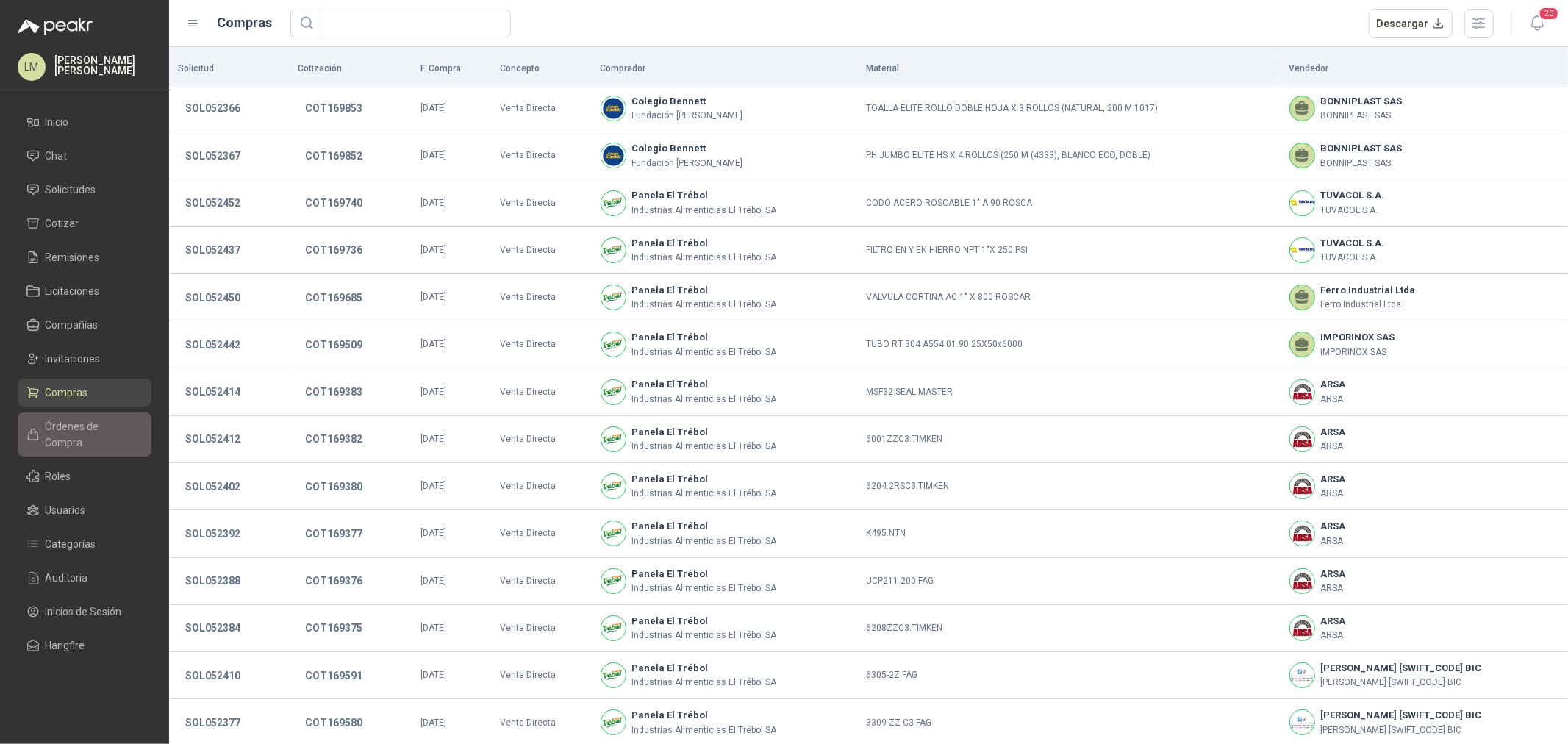
click at [74, 428] on span "Órdenes de Compra" at bounding box center [91, 434] width 92 height 32
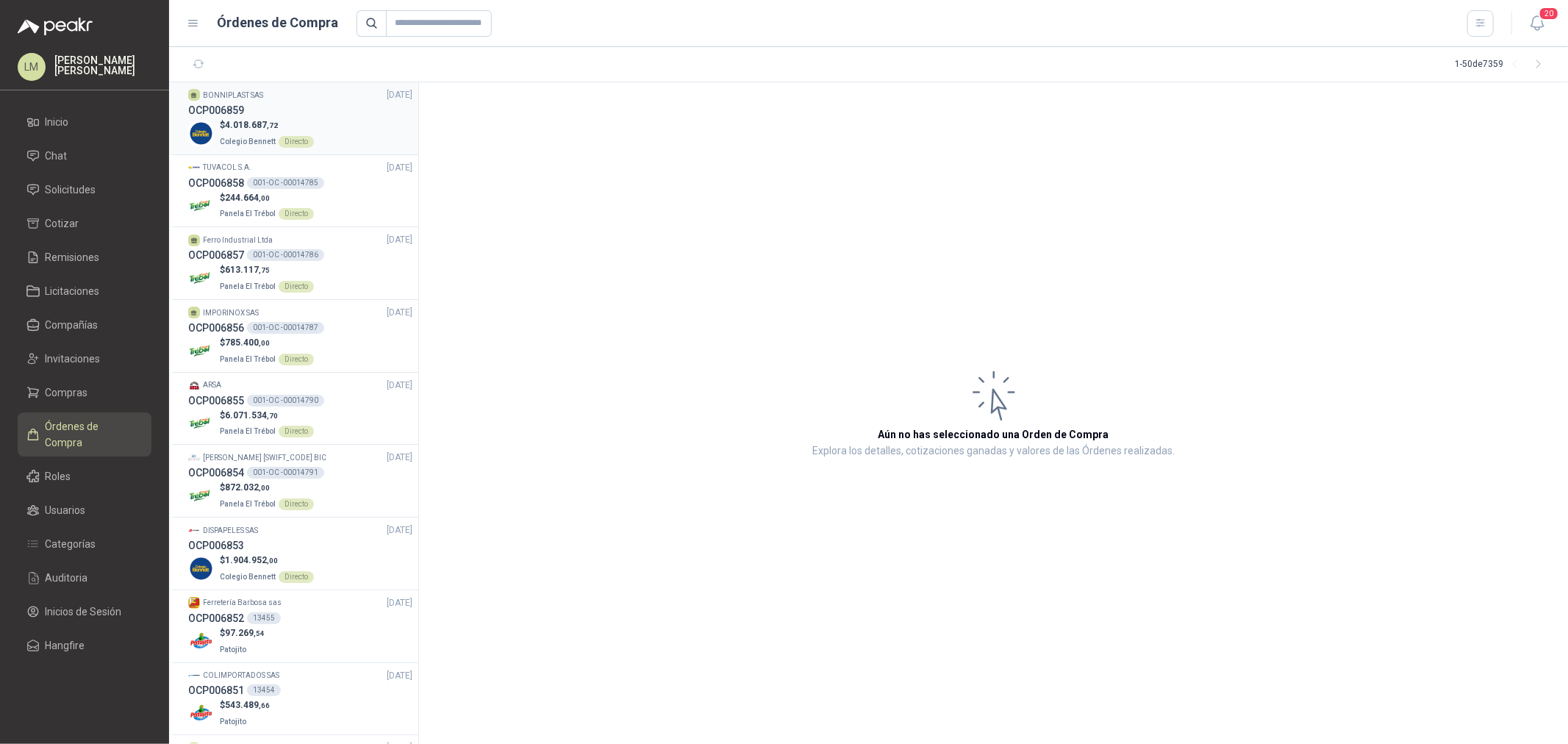
click at [247, 105] on div "OCP006859" at bounding box center [300, 109] width 224 height 16
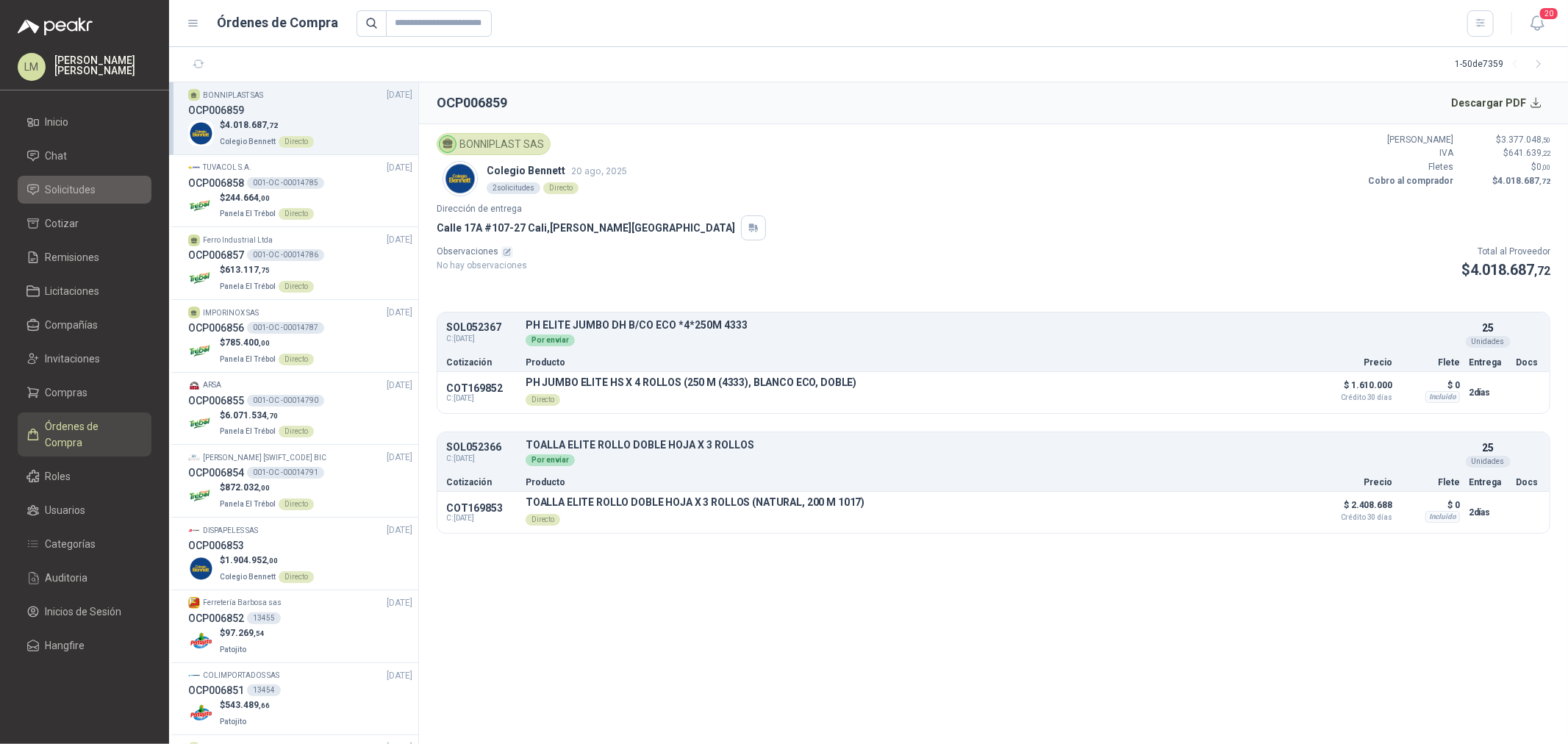
click at [59, 195] on span "Solicitudes" at bounding box center [70, 189] width 51 height 16
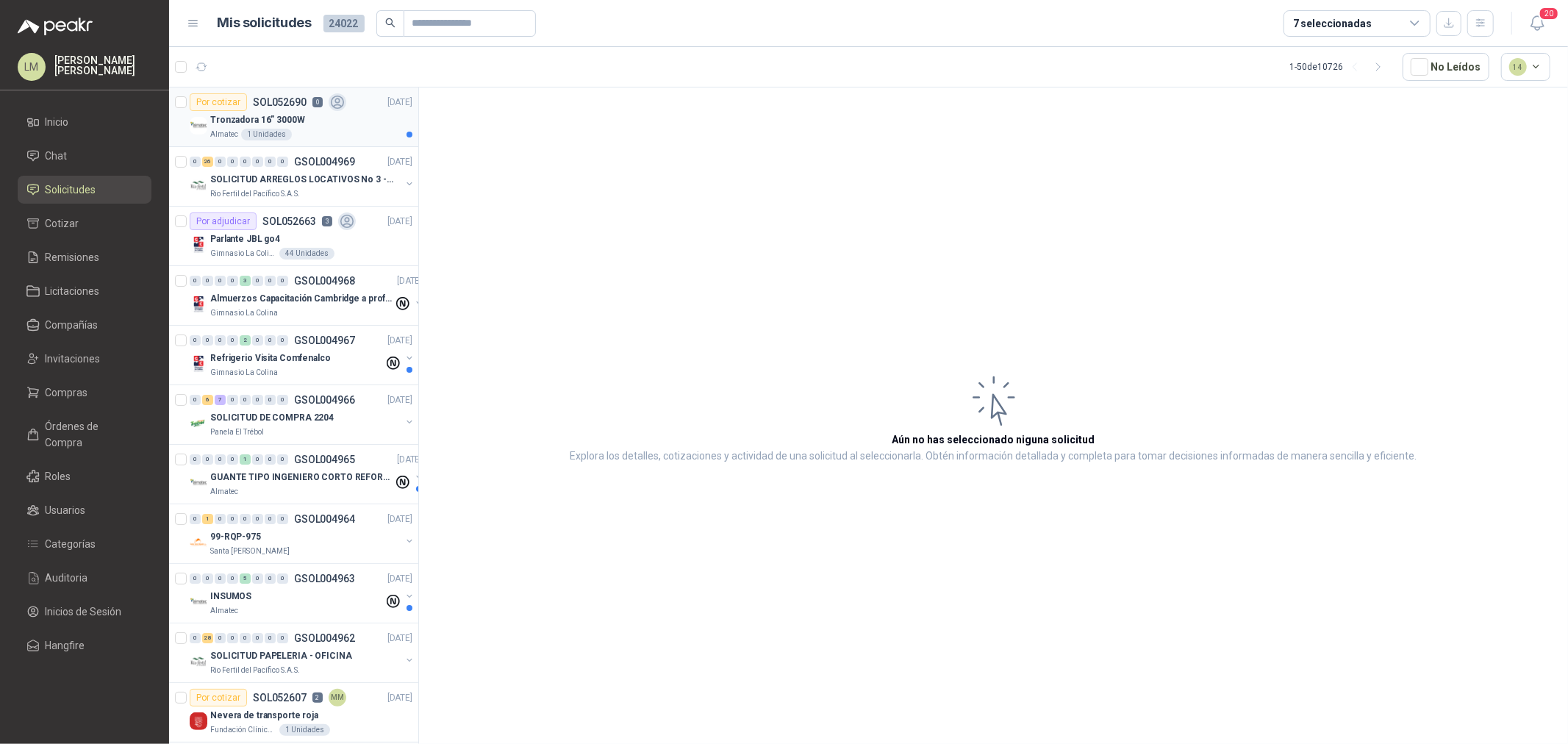
click at [258, 113] on p "Tronzadora 16” 3000W" at bounding box center [258, 120] width 95 height 14
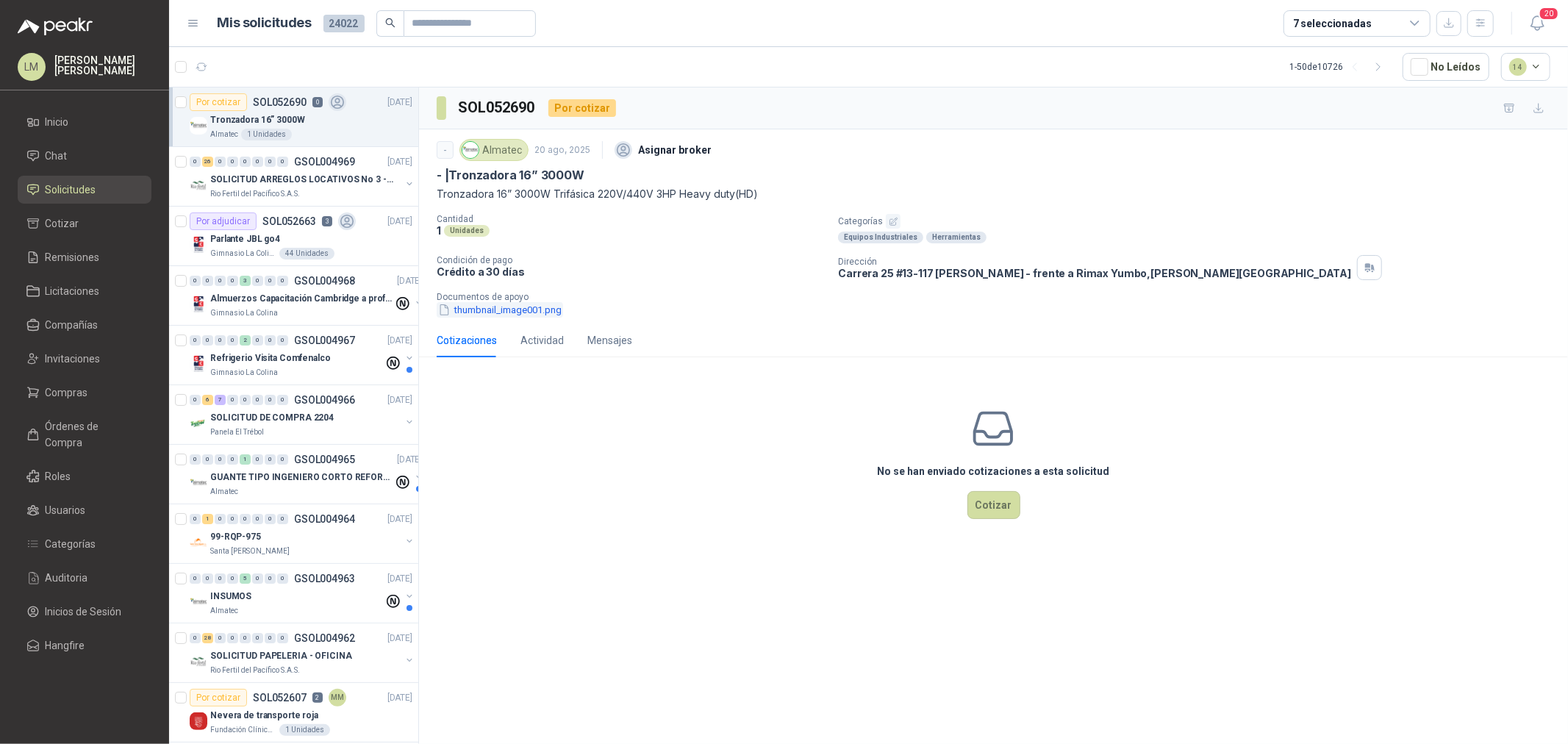
click at [509, 308] on button "thumbnail_image001.png" at bounding box center [499, 309] width 126 height 16
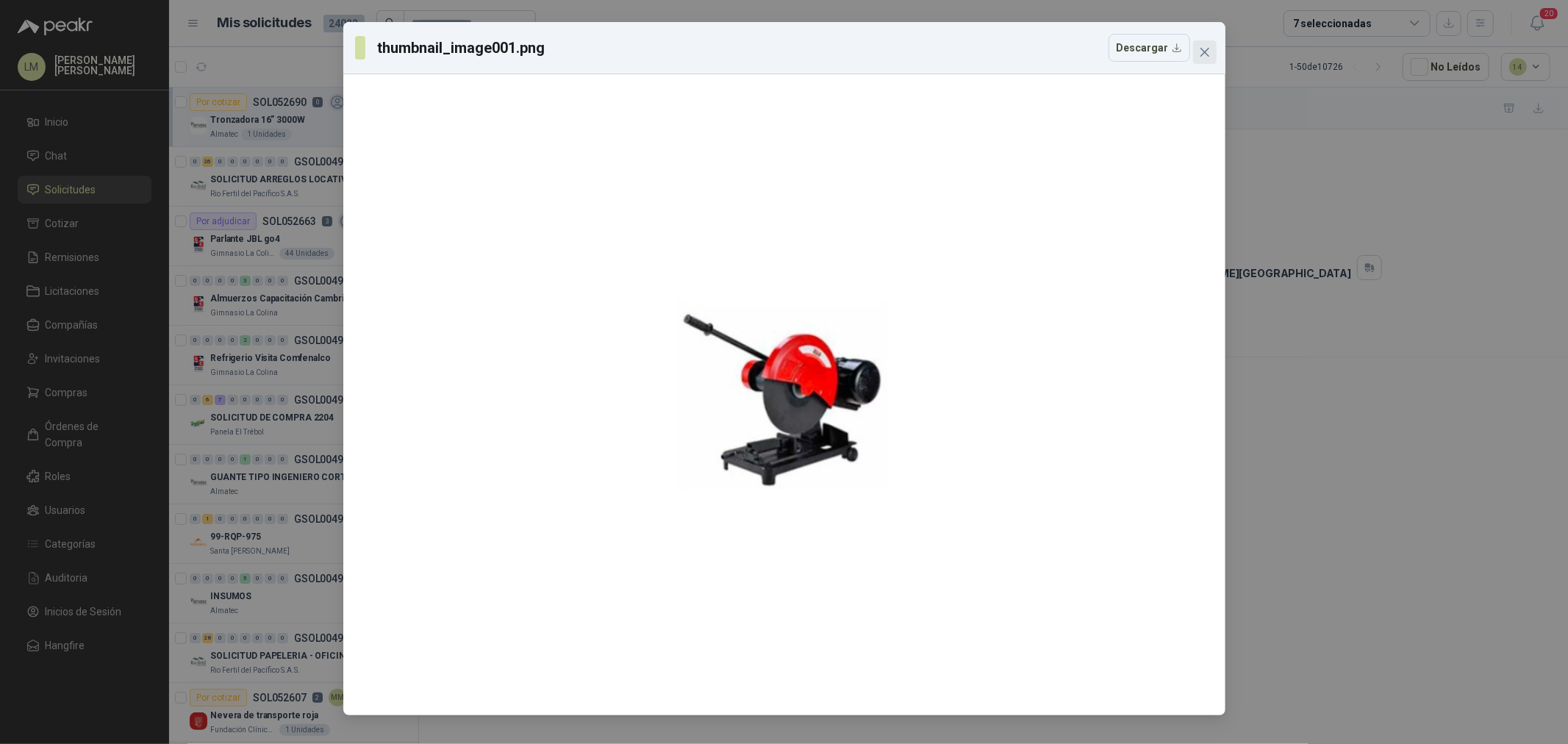
click at [1202, 55] on icon "close" at bounding box center [1205, 52] width 12 height 12
